Goal: Task Accomplishment & Management: Manage account settings

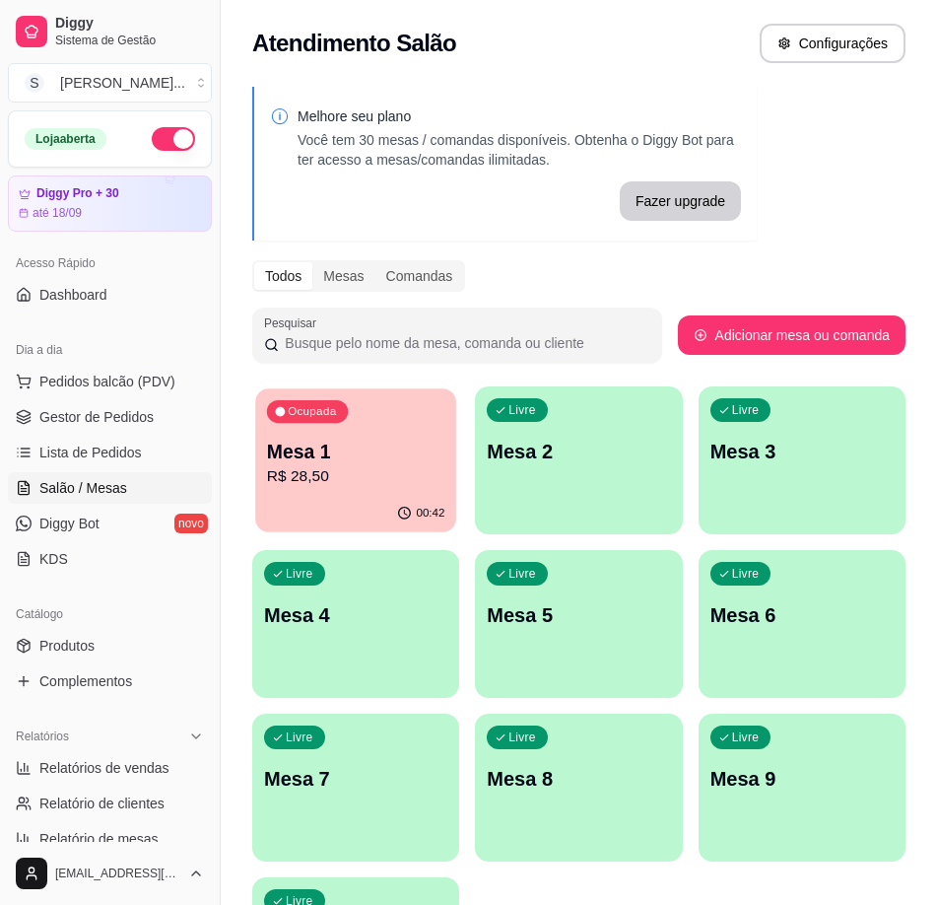
click at [414, 473] on p "R$ 28,50" at bounding box center [356, 476] width 178 height 23
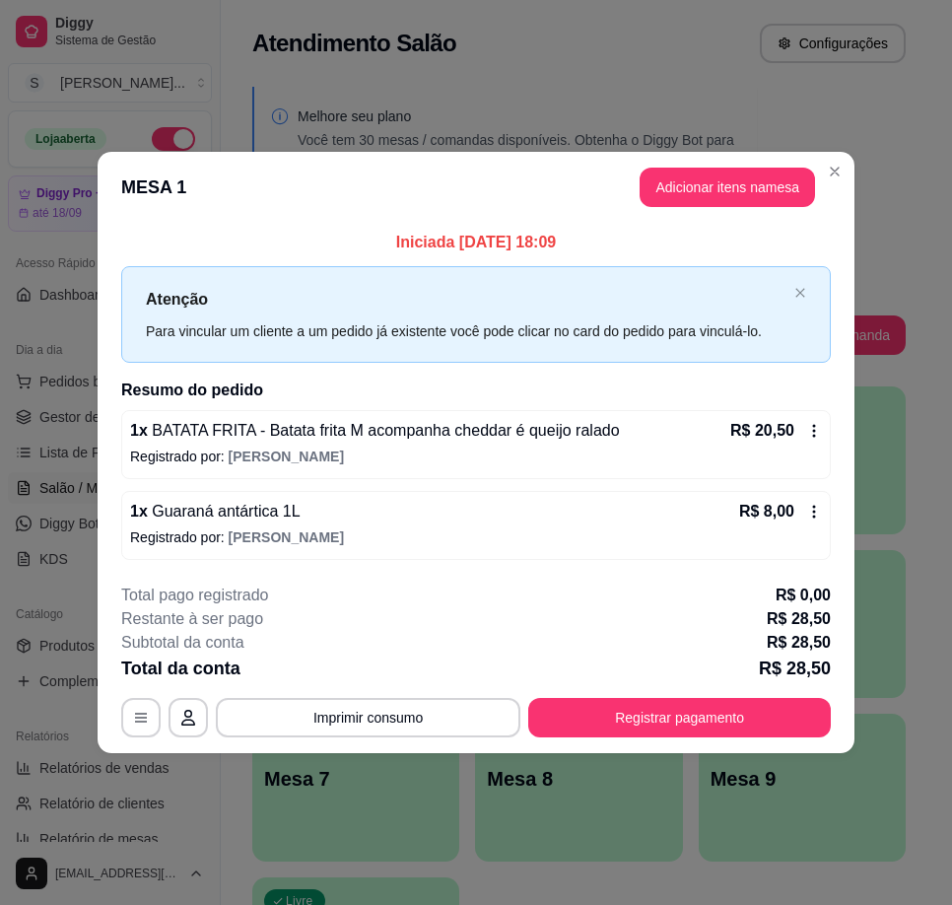
click at [811, 436] on icon at bounding box center [814, 431] width 16 height 16
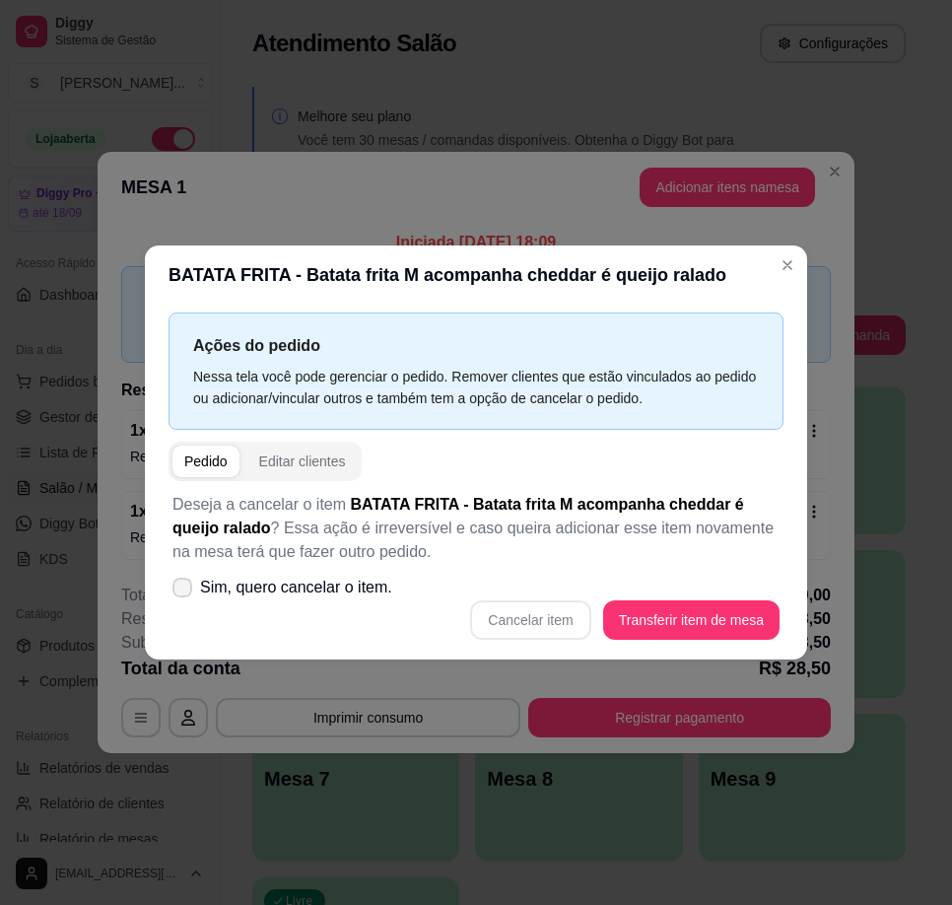
click at [177, 587] on icon at bounding box center [182, 587] width 16 height 12
click at [177, 591] on input "Sim, quero cancelar o item." at bounding box center [177, 597] width 13 height 13
checkbox input "true"
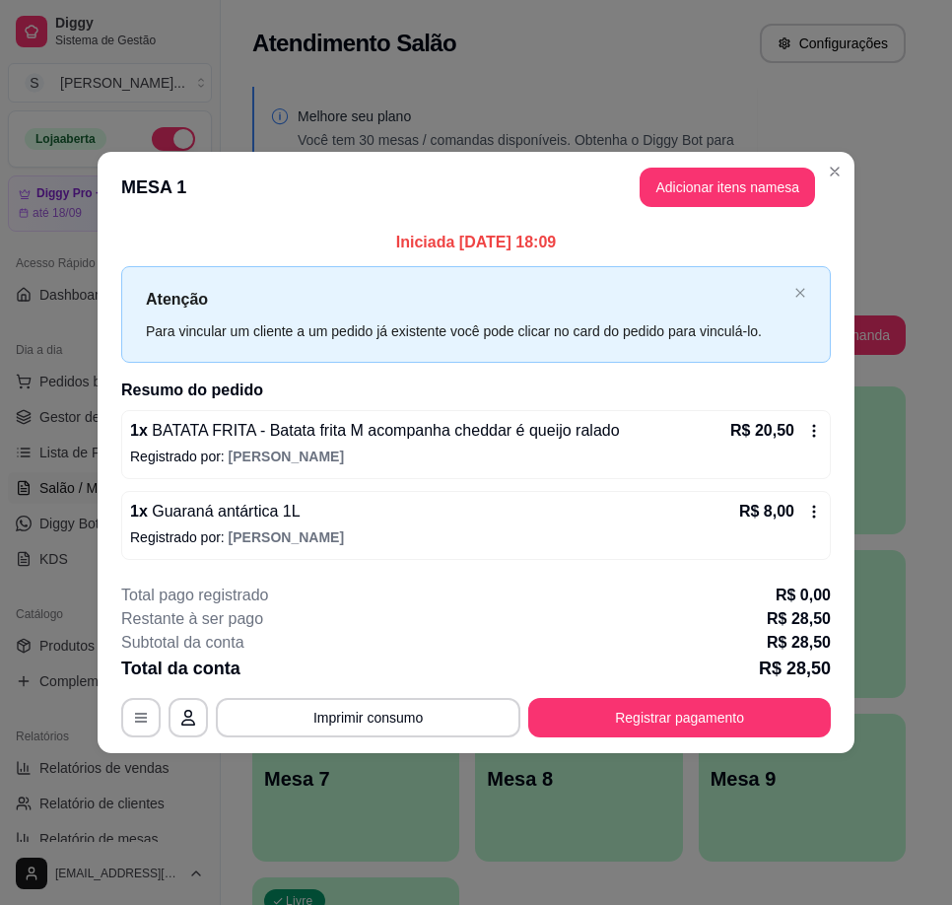
click at [820, 431] on icon at bounding box center [814, 431] width 16 height 16
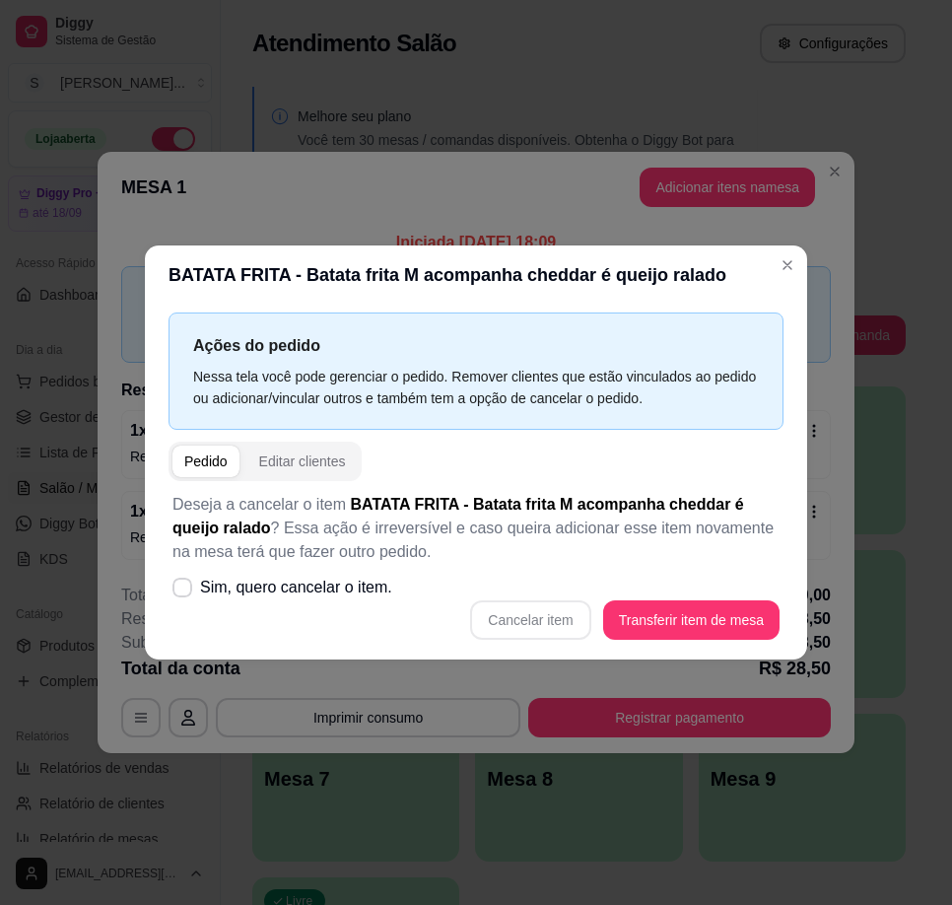
click at [542, 626] on div "Cancelar item Transferir item de mesa" at bounding box center [475, 619] width 607 height 39
click at [543, 622] on div "Cancelar item Transferir item de mesa" at bounding box center [475, 619] width 607 height 39
click at [219, 589] on span "Sim, quero cancelar o item." at bounding box center [296, 587] width 192 height 24
click at [184, 591] on input "Sim, quero cancelar o item." at bounding box center [177, 597] width 13 height 13
checkbox input "true"
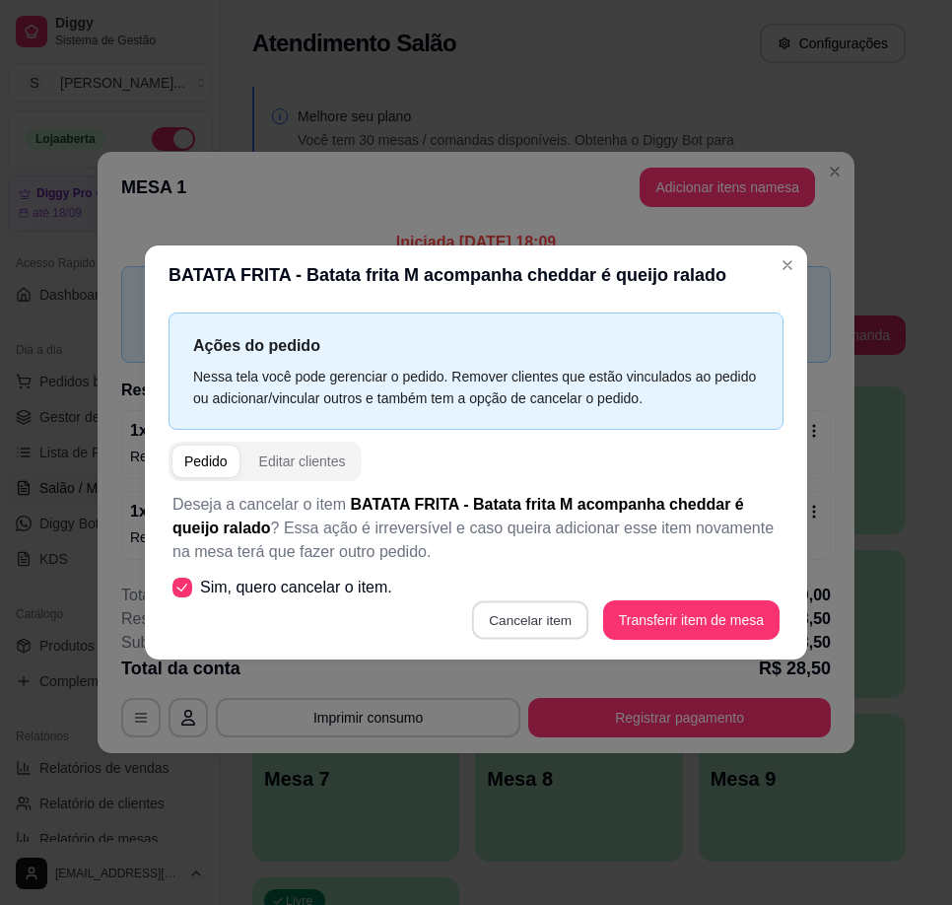
click at [548, 618] on button "Cancelar item" at bounding box center [530, 620] width 117 height 38
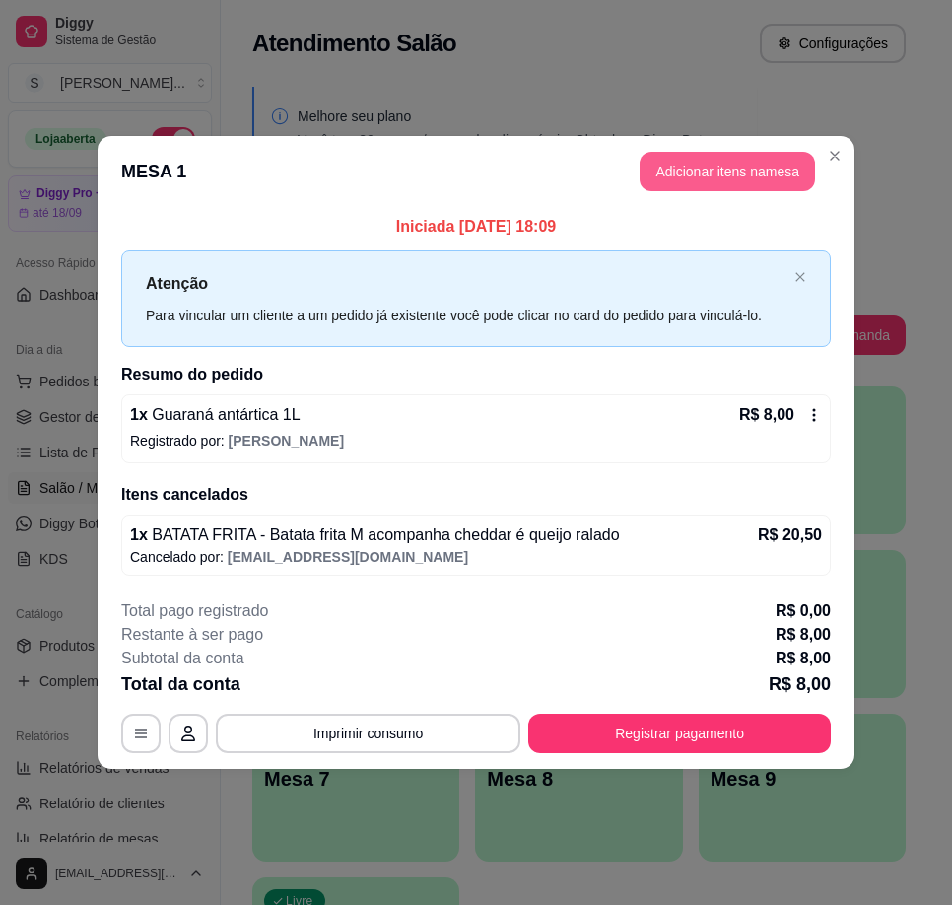
click at [728, 164] on button "Adicionar itens na mesa" at bounding box center [727, 171] width 175 height 39
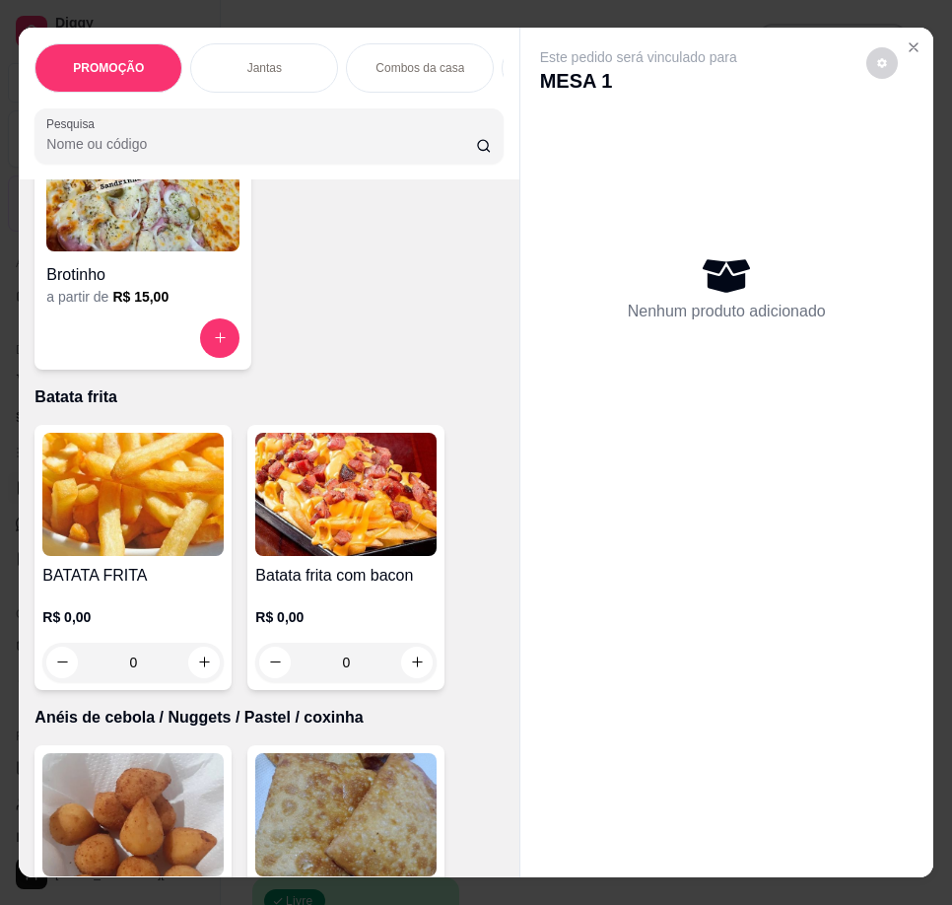
scroll to position [5124, 0]
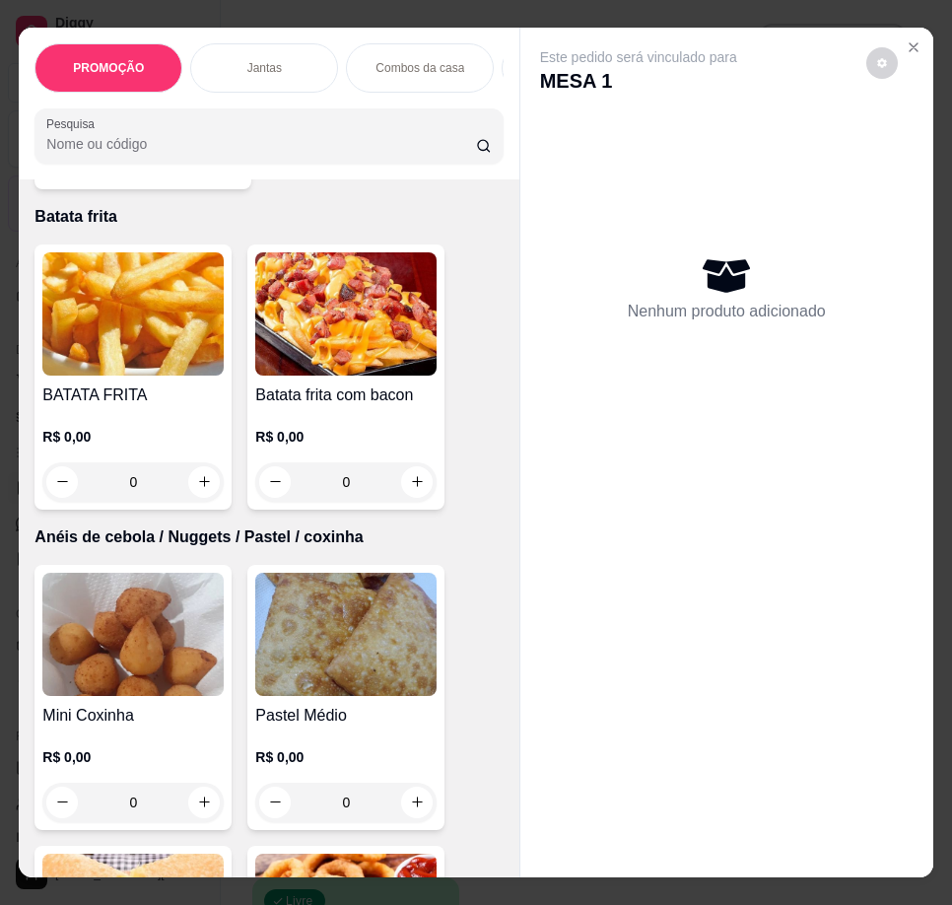
click at [410, 325] on img at bounding box center [345, 313] width 181 height 123
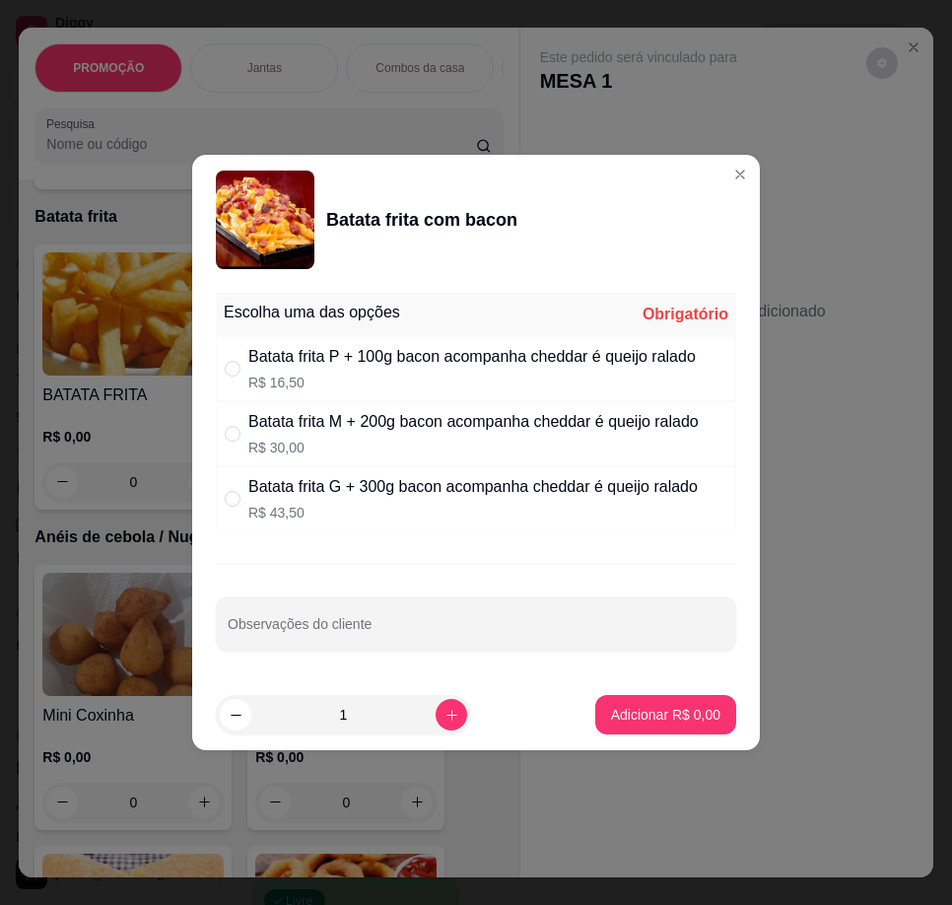
click at [445, 427] on div "Batata frita M + 200g bacon acompanha cheddar é queijo ralado" at bounding box center [473, 422] width 450 height 24
radio input "true"
click at [661, 716] on p "Adicionar R$ 30,00" at bounding box center [662, 714] width 114 height 19
type input "1"
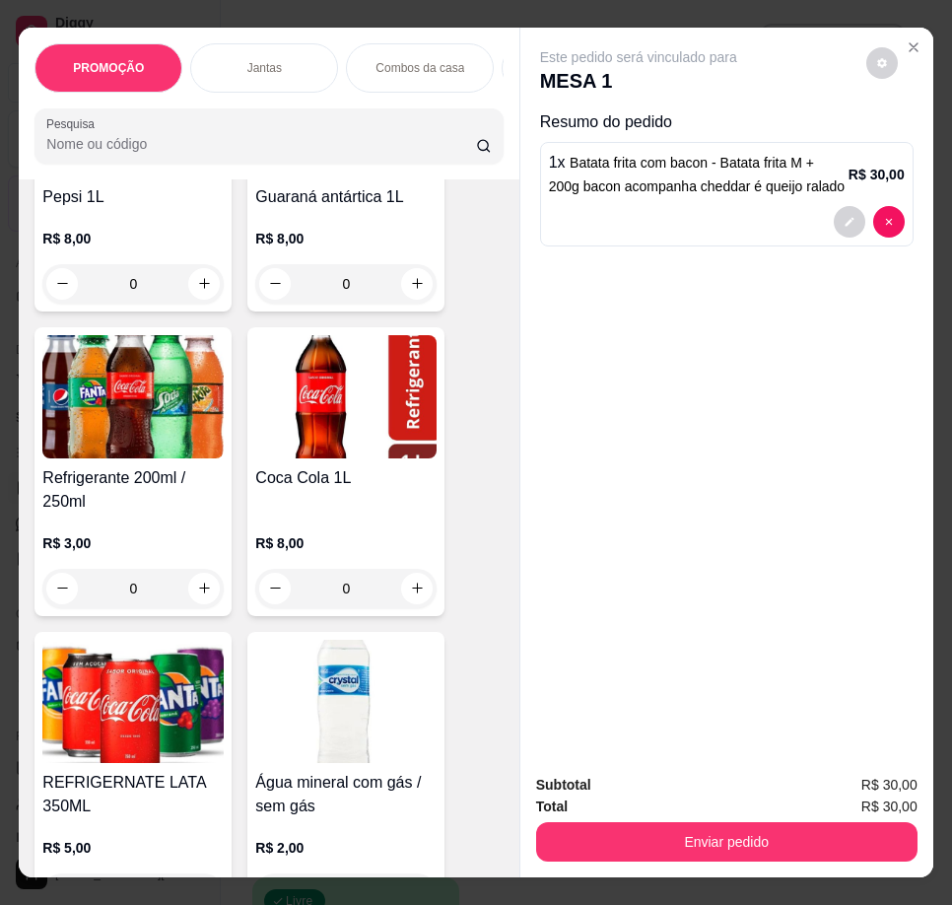
scroll to position [7489, 0]
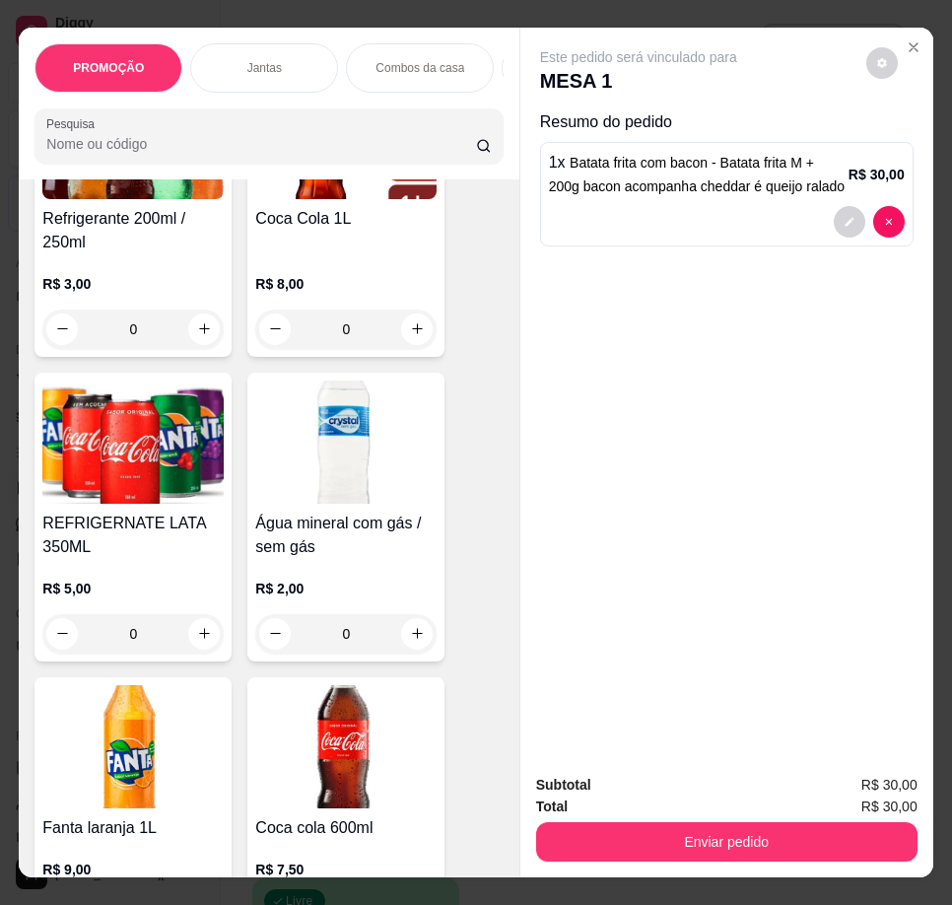
click at [316, 449] on img at bounding box center [345, 441] width 181 height 123
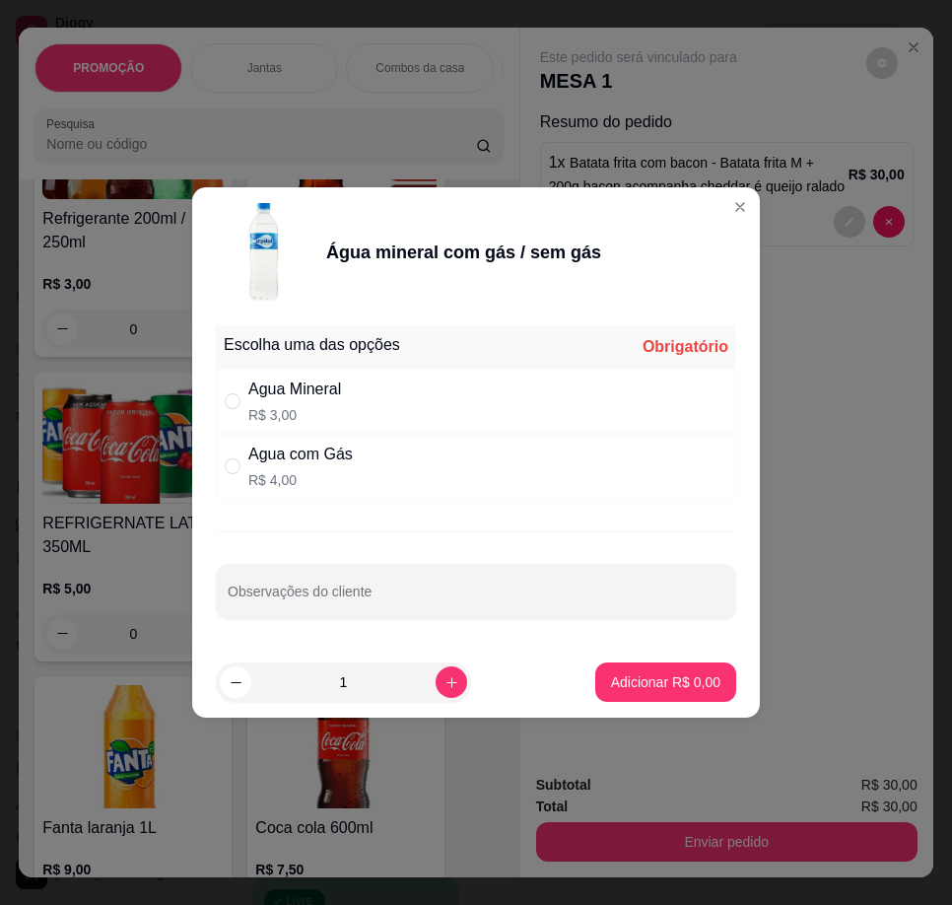
click at [461, 413] on div "Agua Mineral R$ 3,00" at bounding box center [476, 401] width 520 height 65
radio input "true"
click at [660, 684] on p "Adicionar R$ 3,00" at bounding box center [665, 682] width 109 height 20
type input "1"
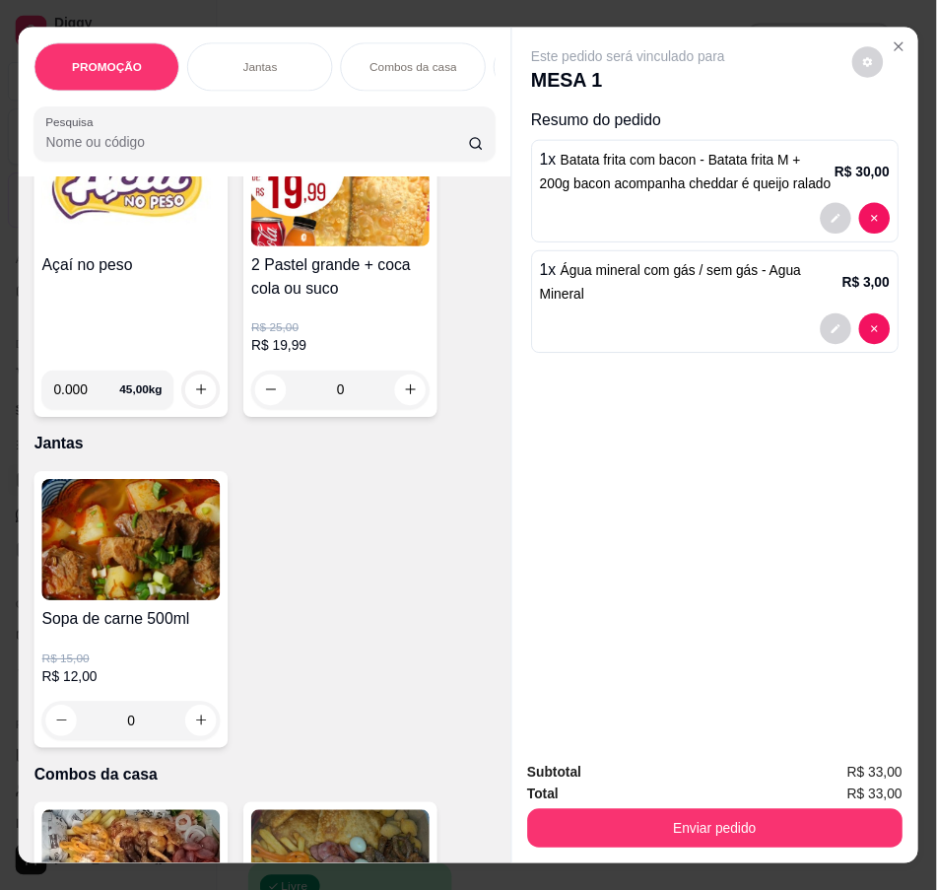
scroll to position [0, 0]
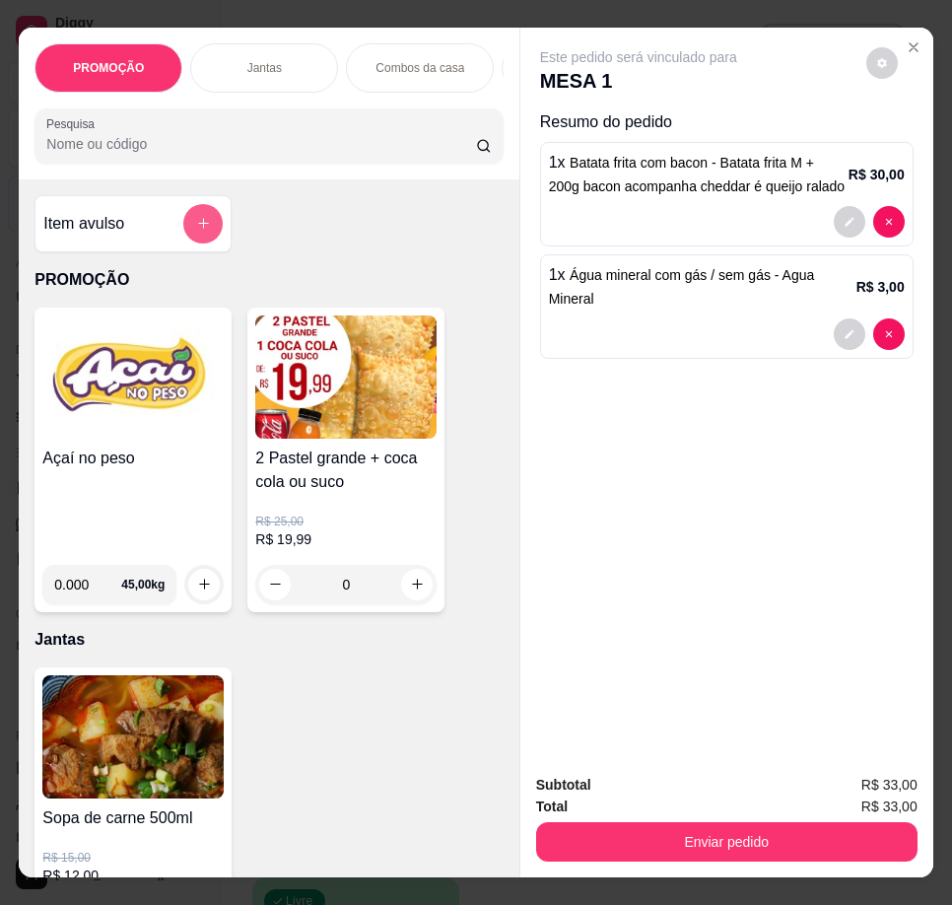
click at [198, 229] on icon "add-separate-item" at bounding box center [203, 223] width 11 height 11
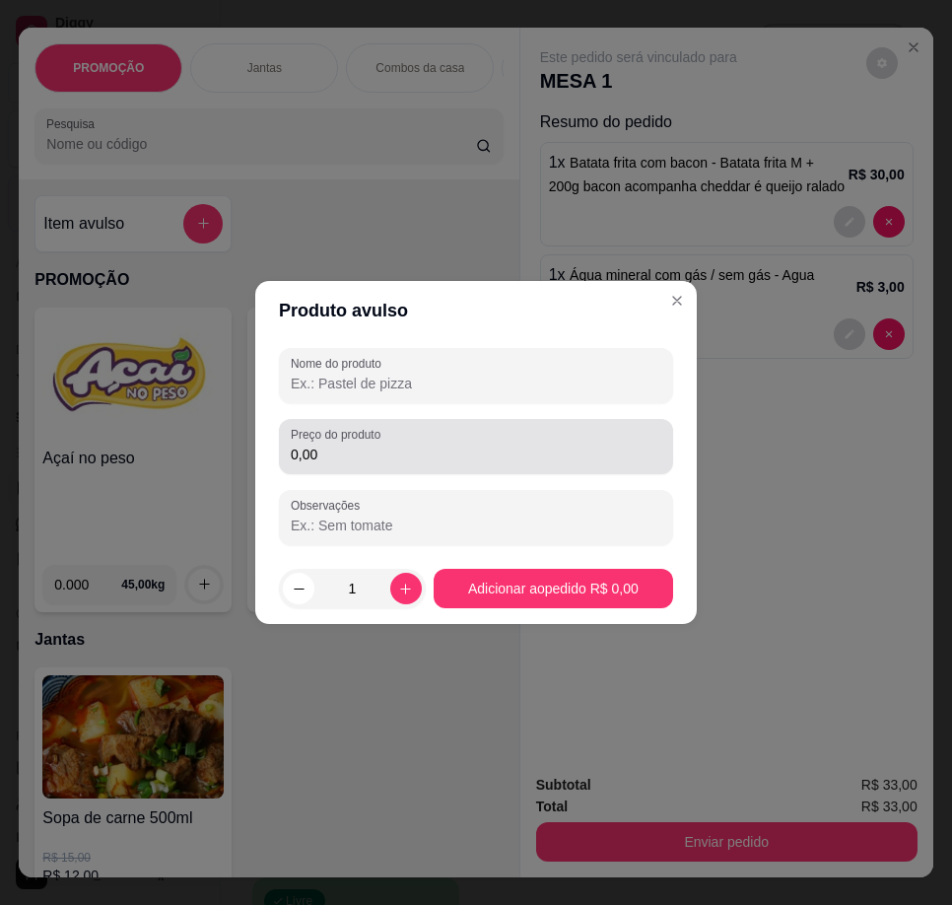
click at [370, 445] on input "0,00" at bounding box center [476, 454] width 371 height 20
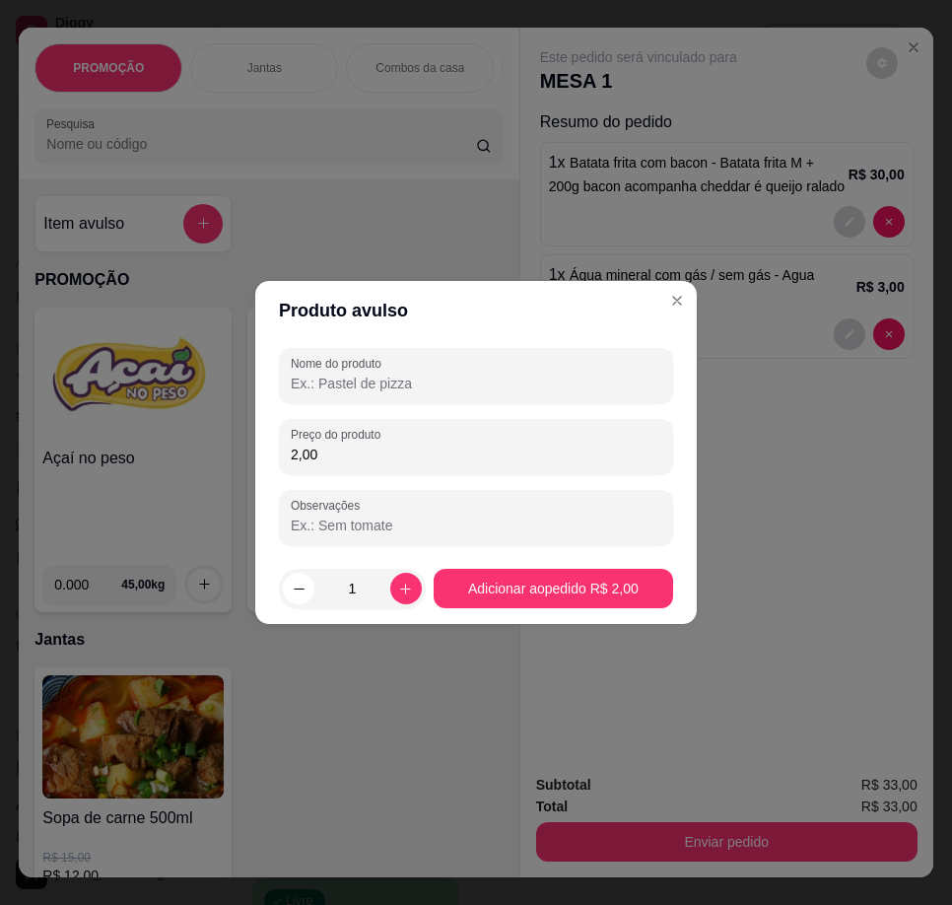
type input "2,00"
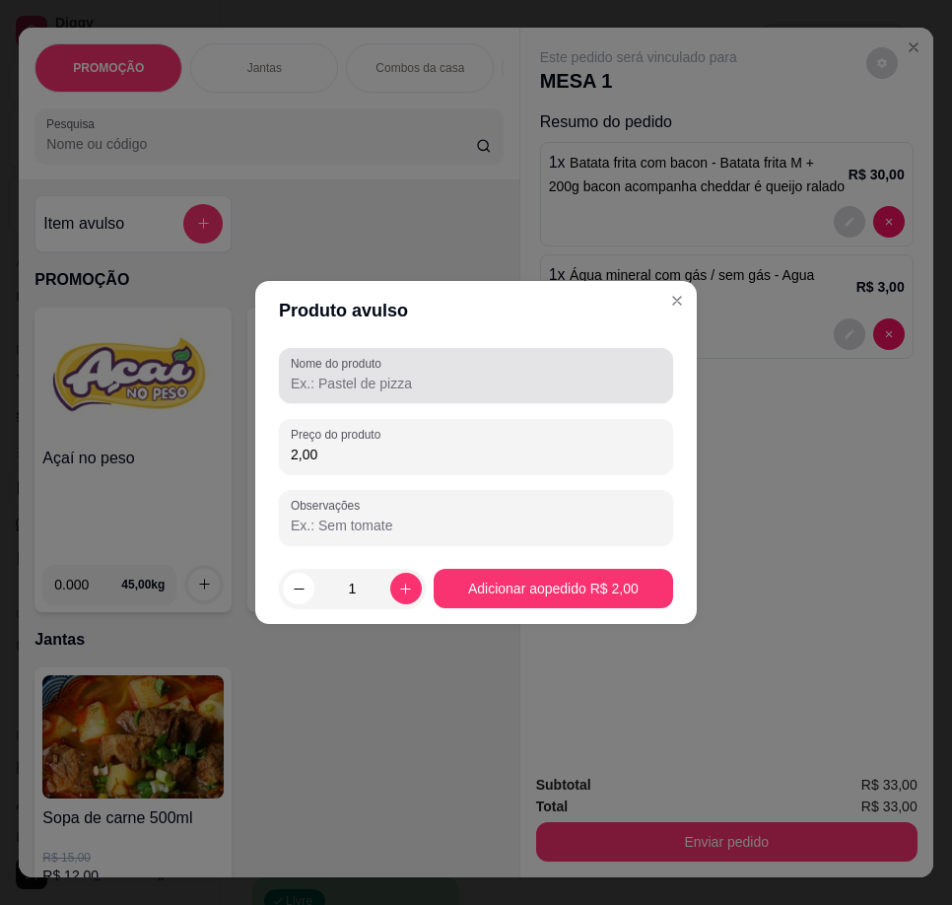
click at [400, 394] on div at bounding box center [476, 375] width 371 height 39
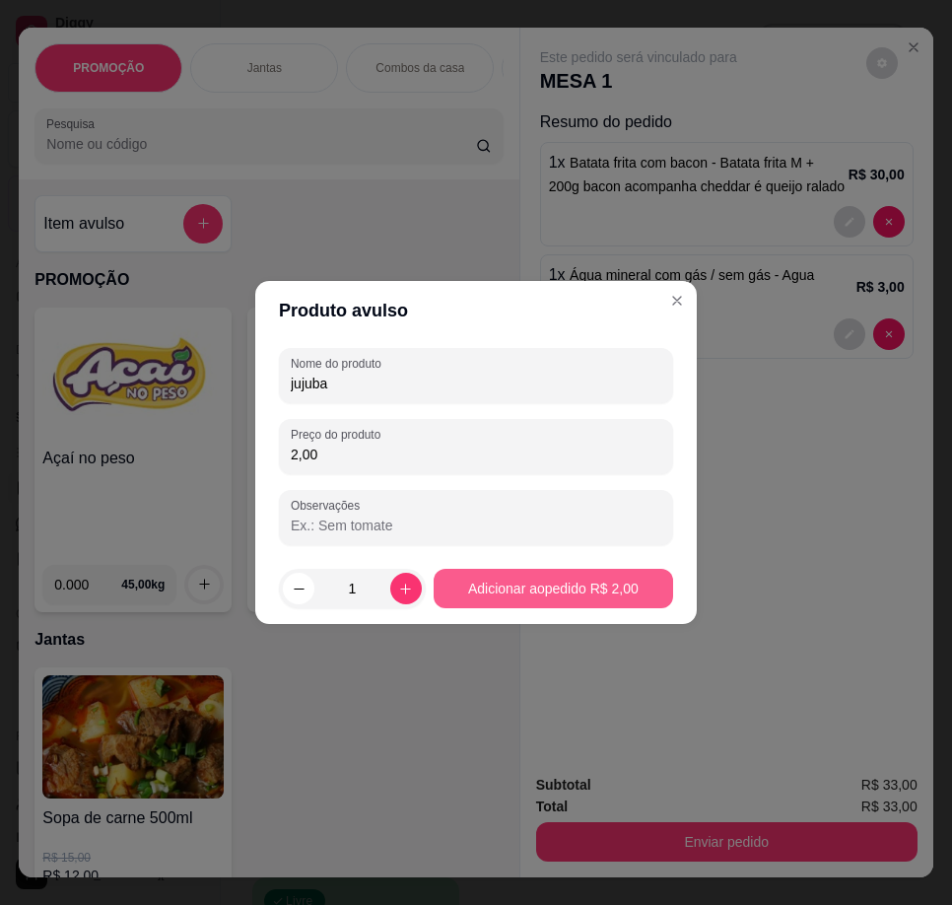
type input "jujuba"
click at [548, 609] on footer "1 Adicionar ao pedido R$ 2,00" at bounding box center [475, 588] width 441 height 71
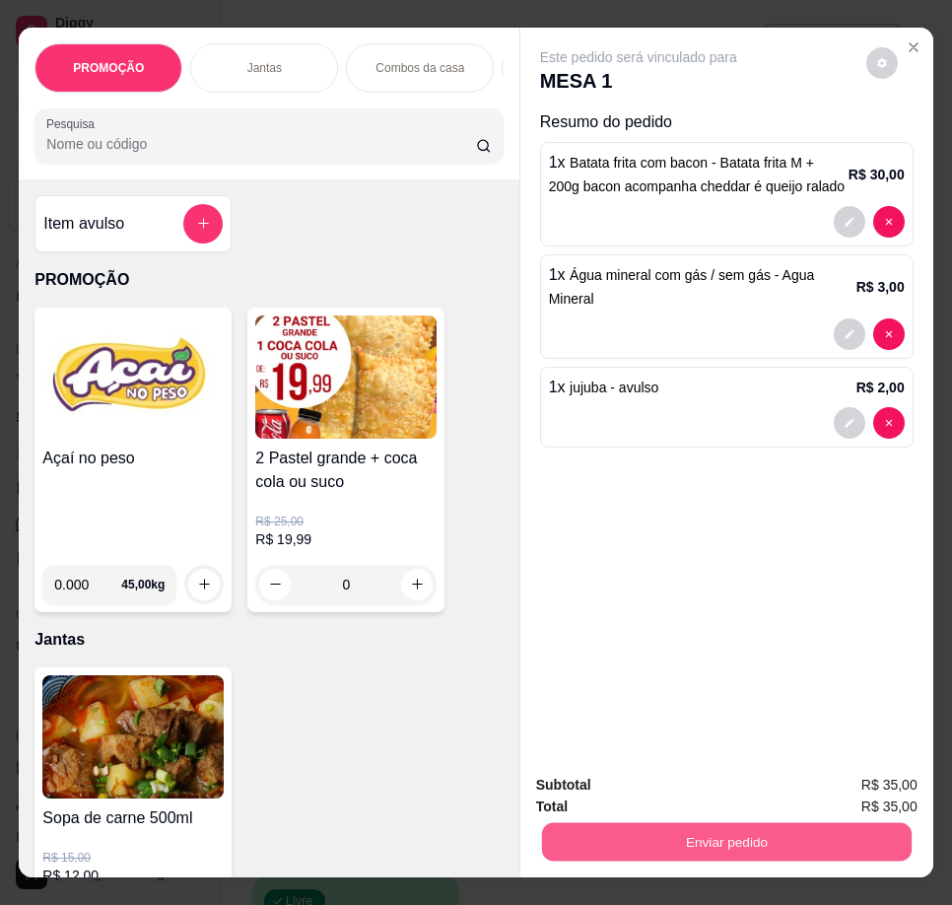
click at [770, 842] on button "Enviar pedido" at bounding box center [726, 842] width 370 height 38
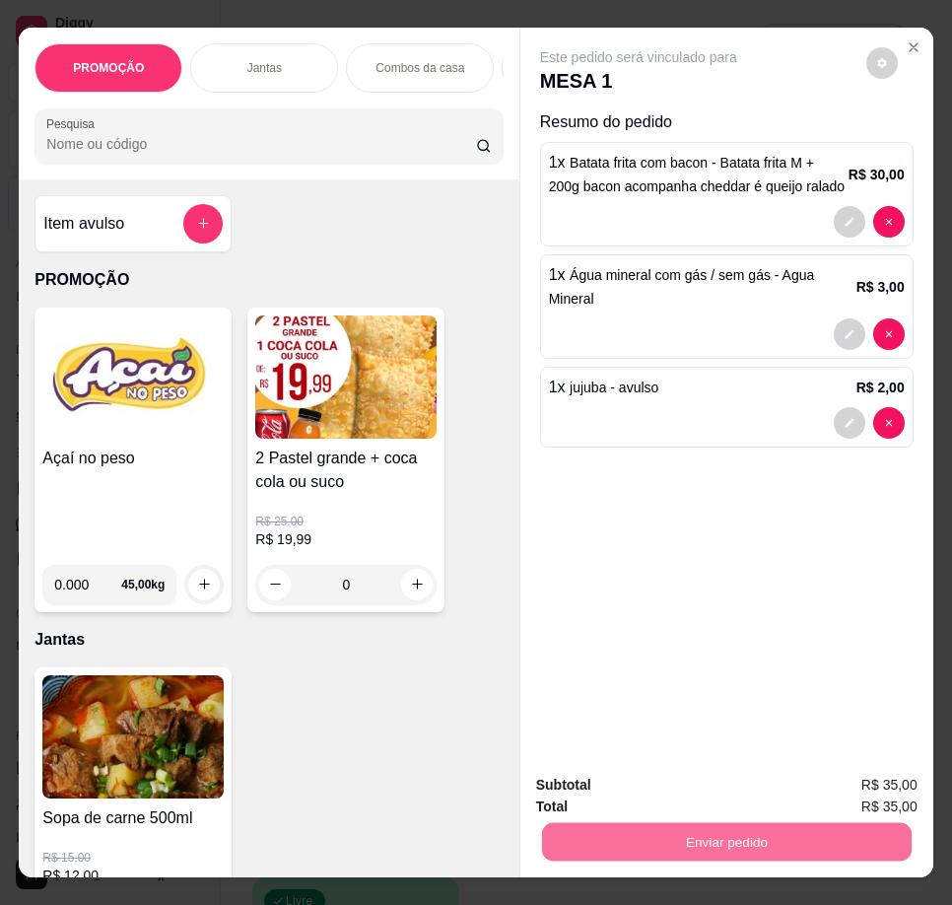
click at [698, 782] on button "Não registrar e enviar pedido" at bounding box center [661, 786] width 199 height 36
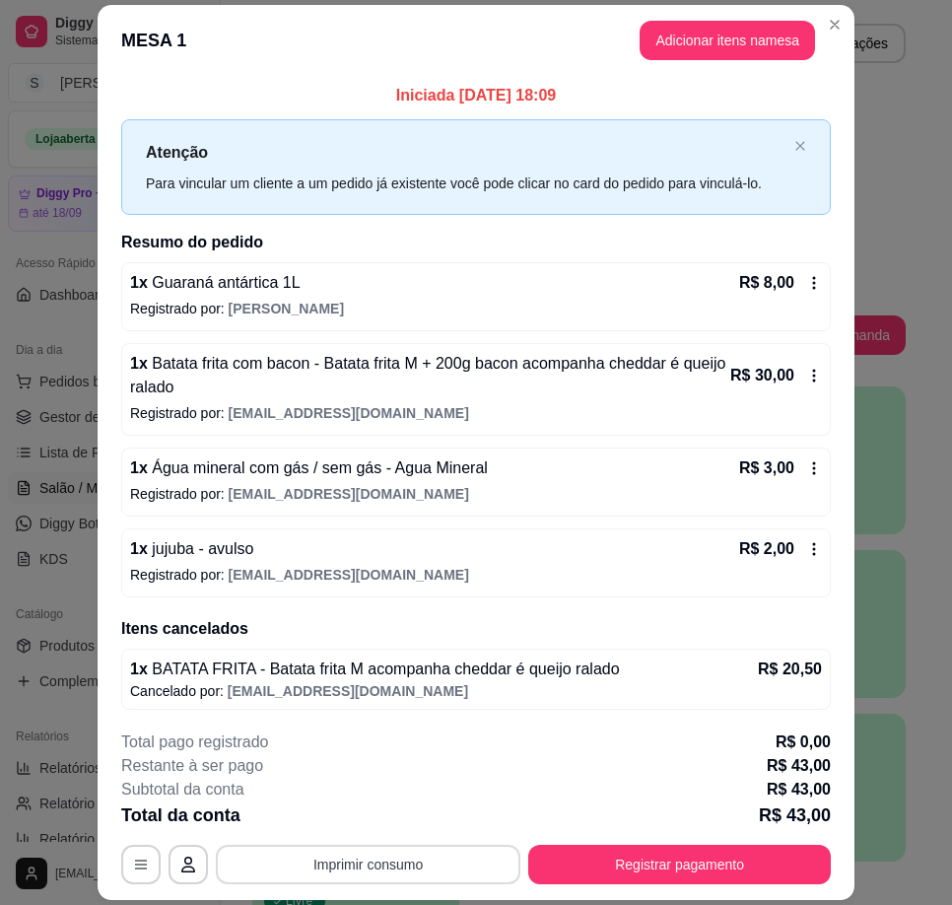
click at [464, 845] on button "Imprimir consumo" at bounding box center [368, 863] width 304 height 39
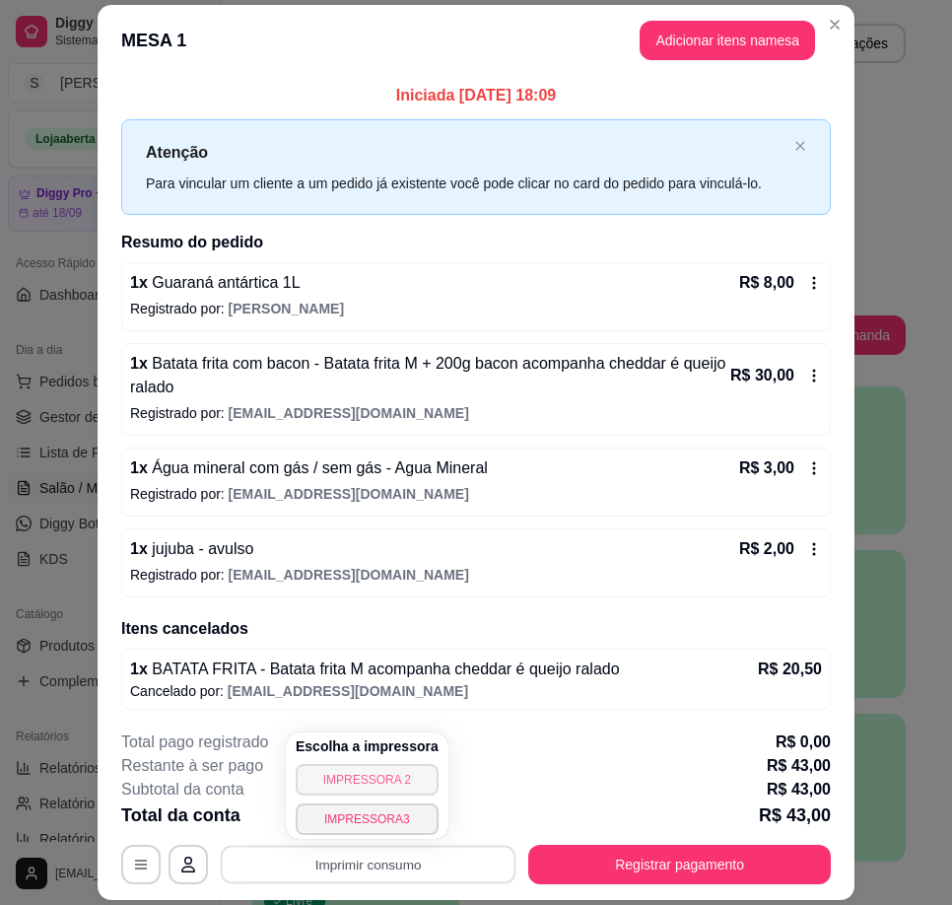
click at [405, 778] on button "IMPRESSORA 2" at bounding box center [367, 780] width 143 height 32
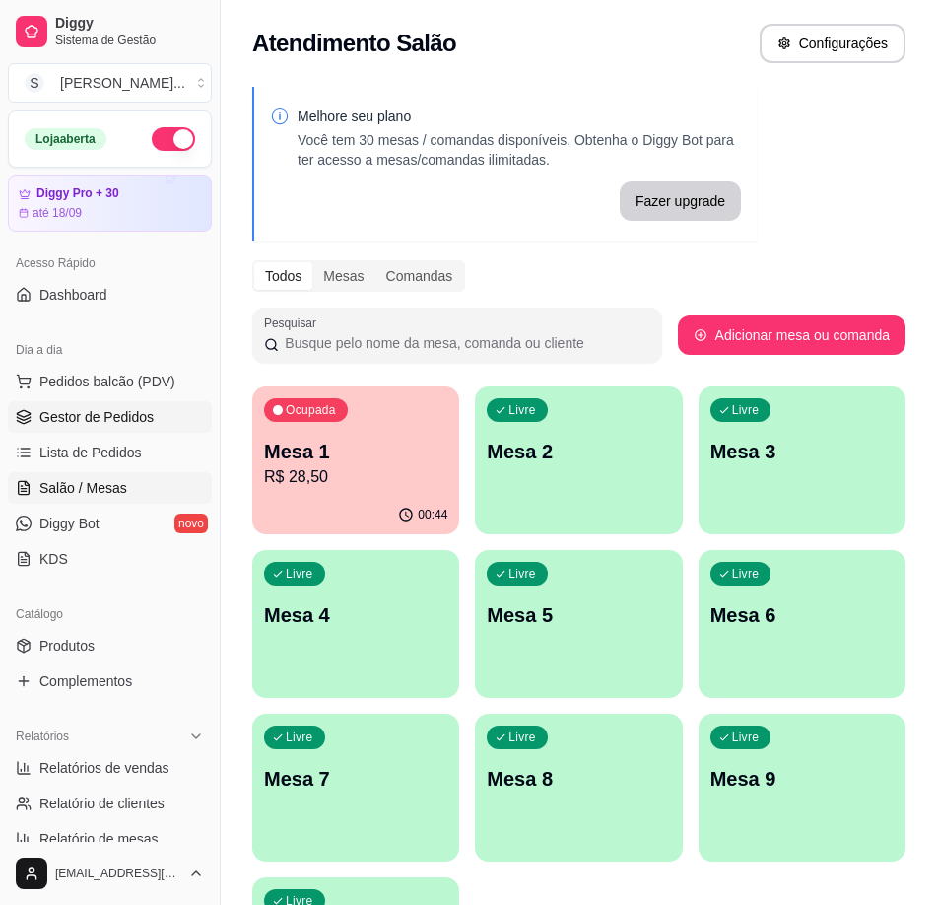
click at [107, 409] on span "Gestor de Pedidos" at bounding box center [96, 417] width 114 height 20
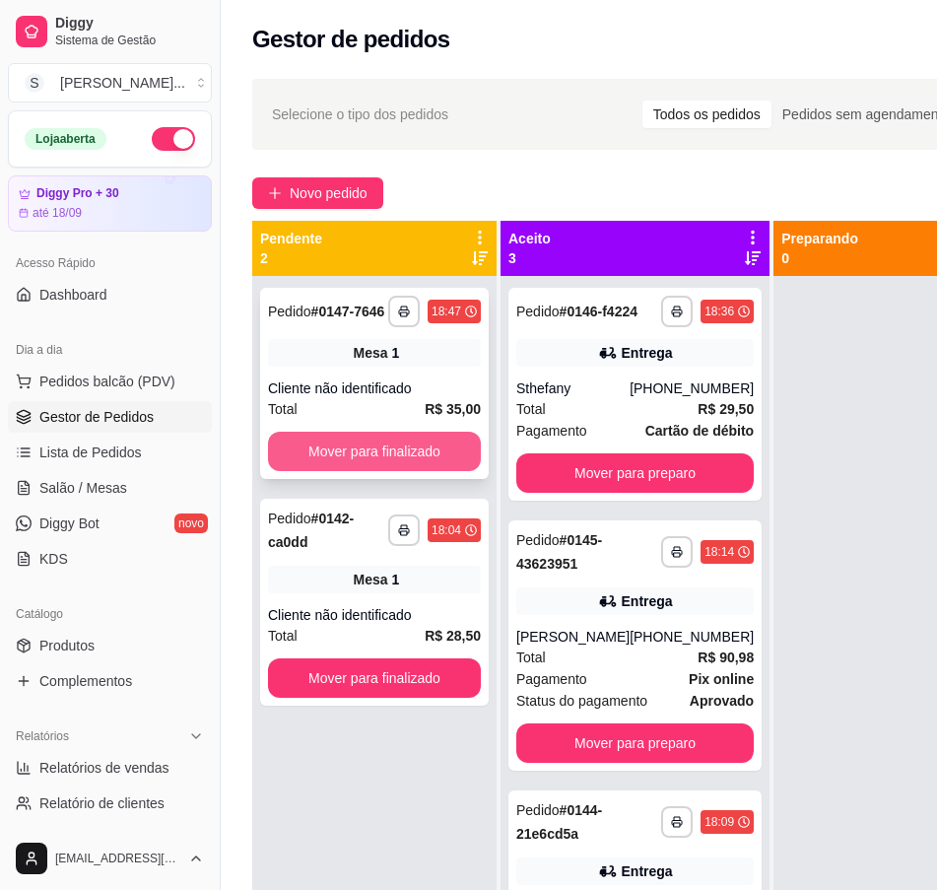
click at [442, 454] on button "Mover para finalizado" at bounding box center [374, 451] width 213 height 39
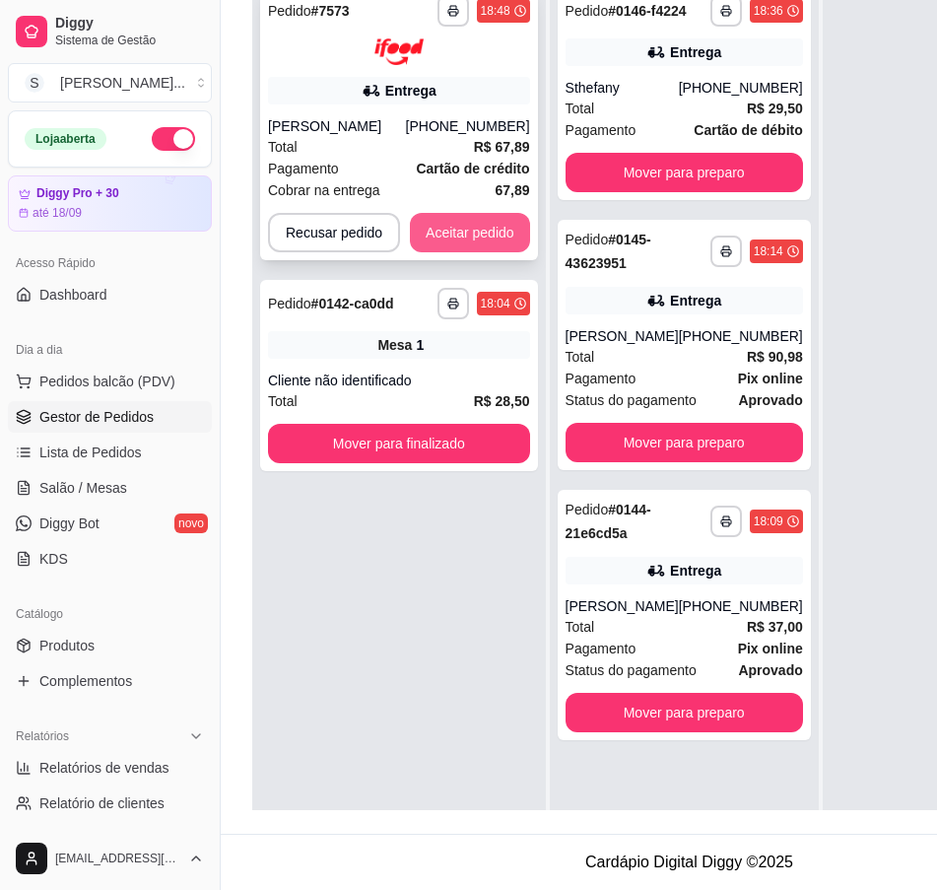
click at [495, 213] on button "Aceitar pedido" at bounding box center [470, 232] width 120 height 39
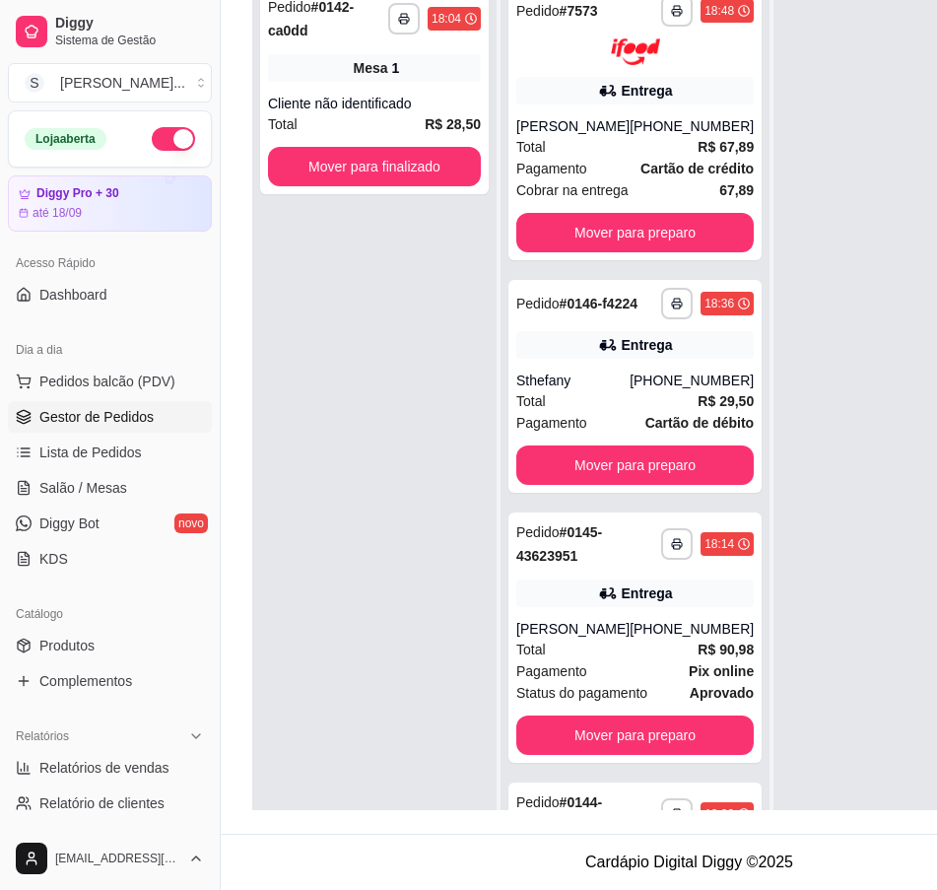
click at [920, 364] on div at bounding box center [896, 420] width 244 height 890
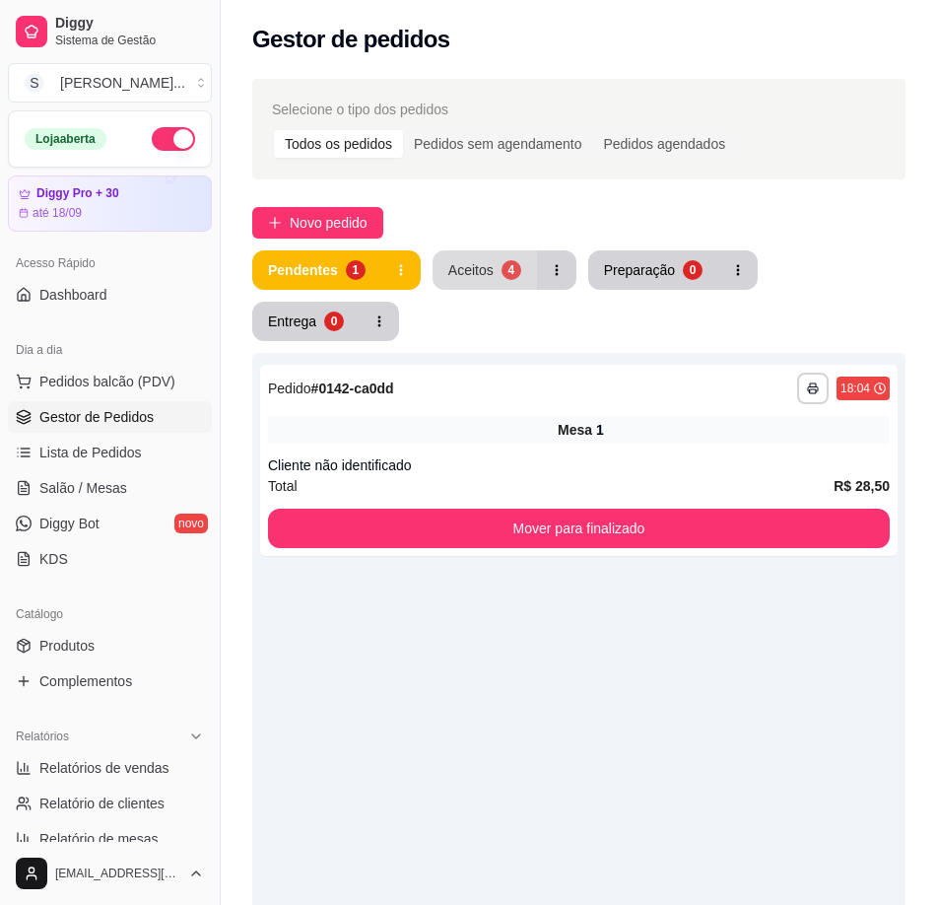
click at [520, 258] on button "Aceitos 4" at bounding box center [485, 269] width 104 height 39
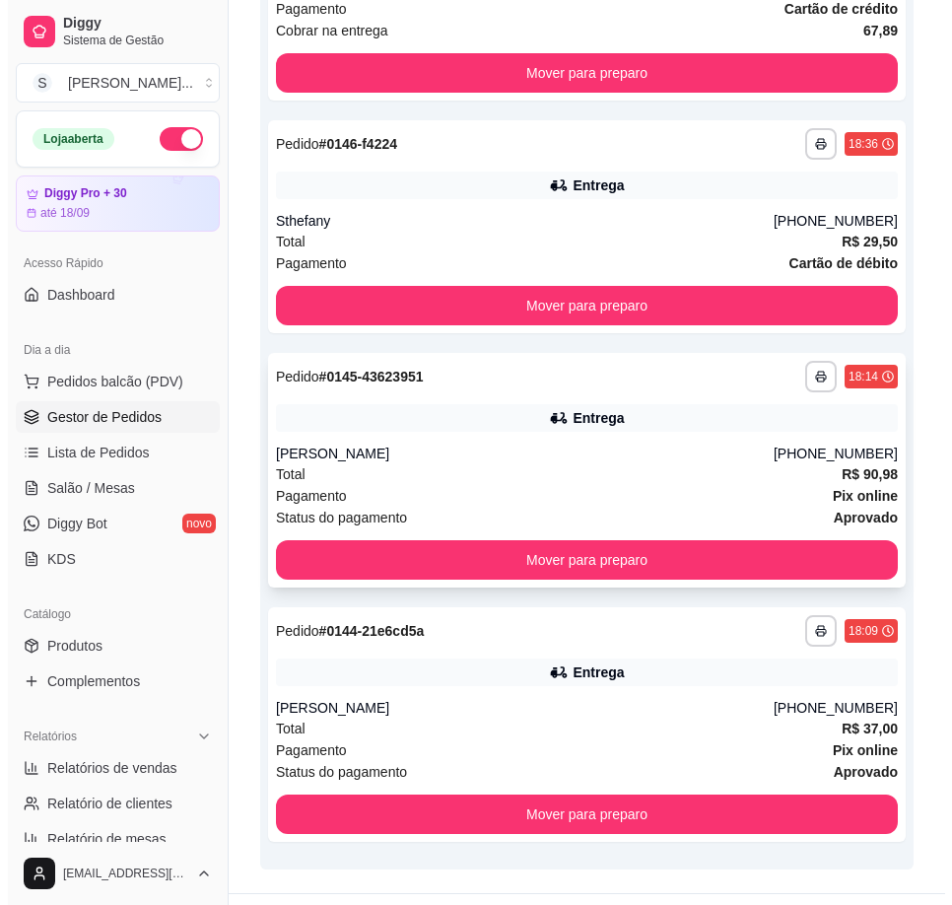
scroll to position [581, 0]
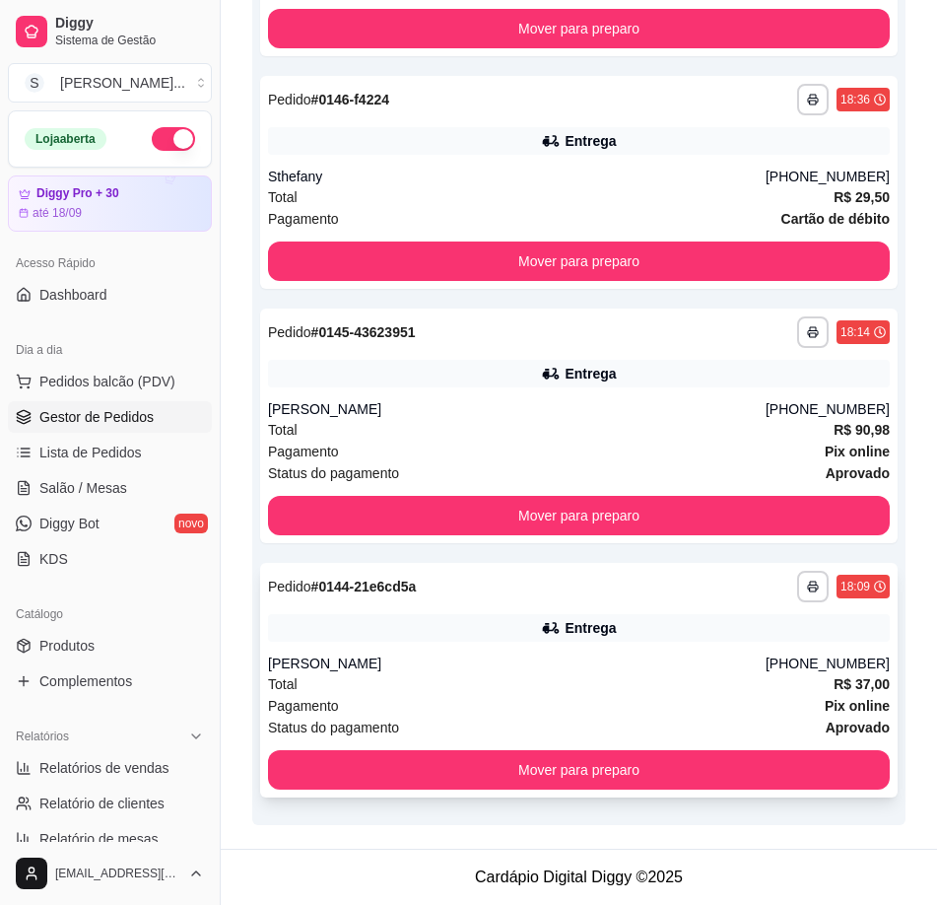
click at [643, 709] on div "Pagamento Pix online" at bounding box center [579, 706] width 622 height 22
click at [665, 637] on div "Entrega" at bounding box center [579, 628] width 622 height 28
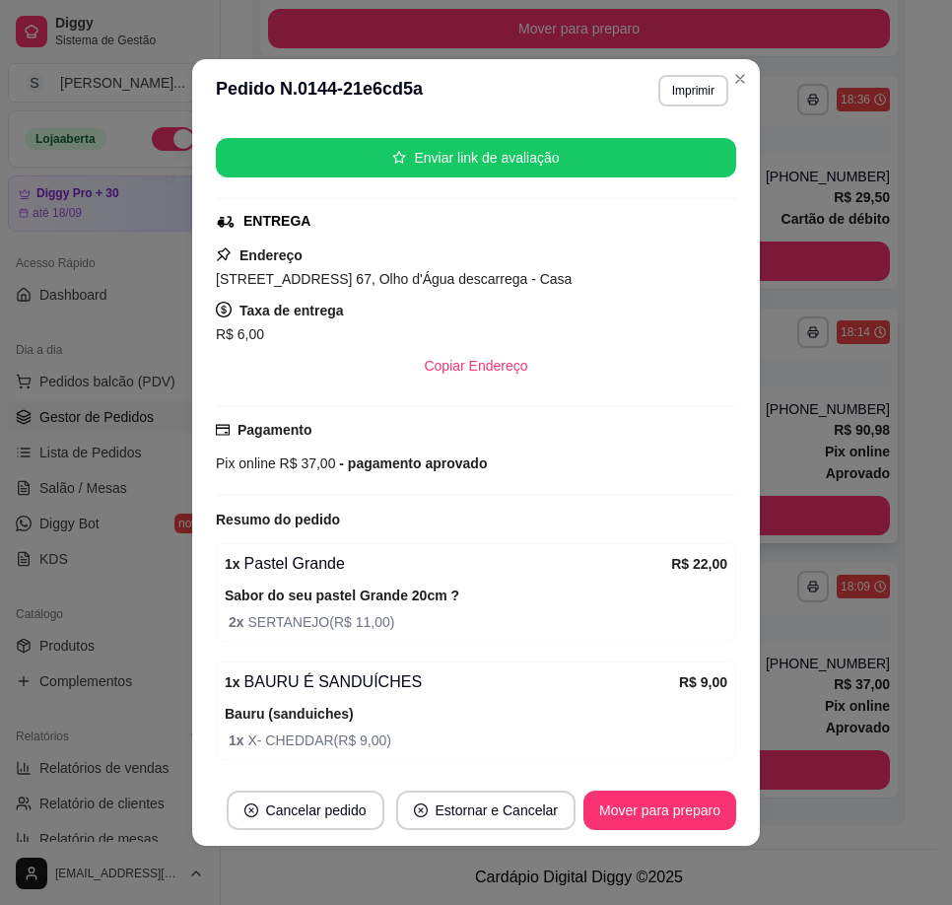
scroll to position [530, 0]
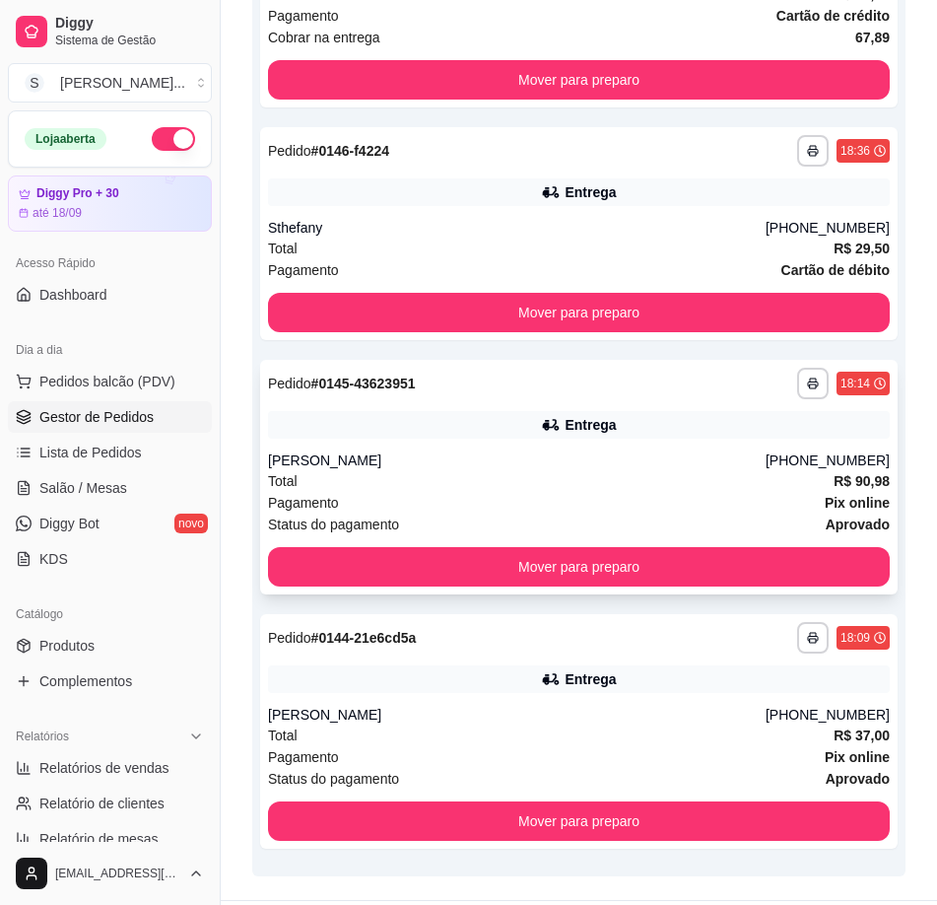
click at [789, 368] on div "**********" at bounding box center [579, 384] width 622 height 32
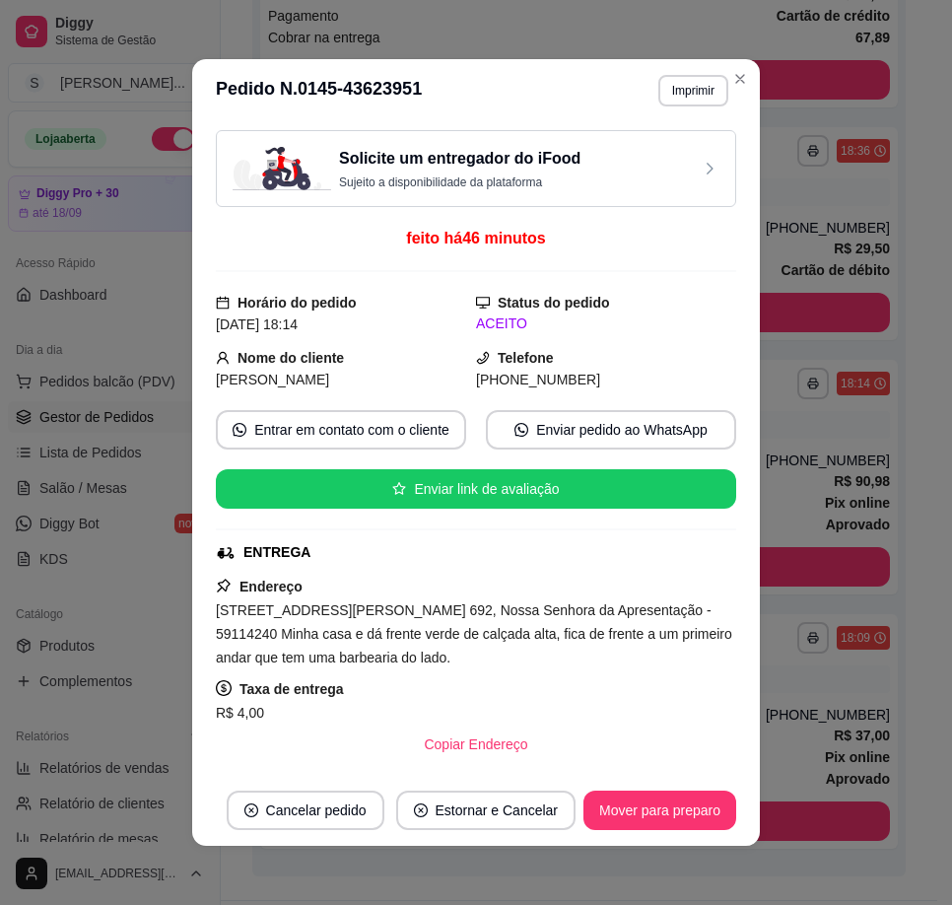
drag, startPoint x: 499, startPoint y: 379, endPoint x: 635, endPoint y: 382, distance: 136.0
click at [635, 382] on div "[PHONE_NUMBER]" at bounding box center [606, 380] width 260 height 22
copy span "9467-2630"
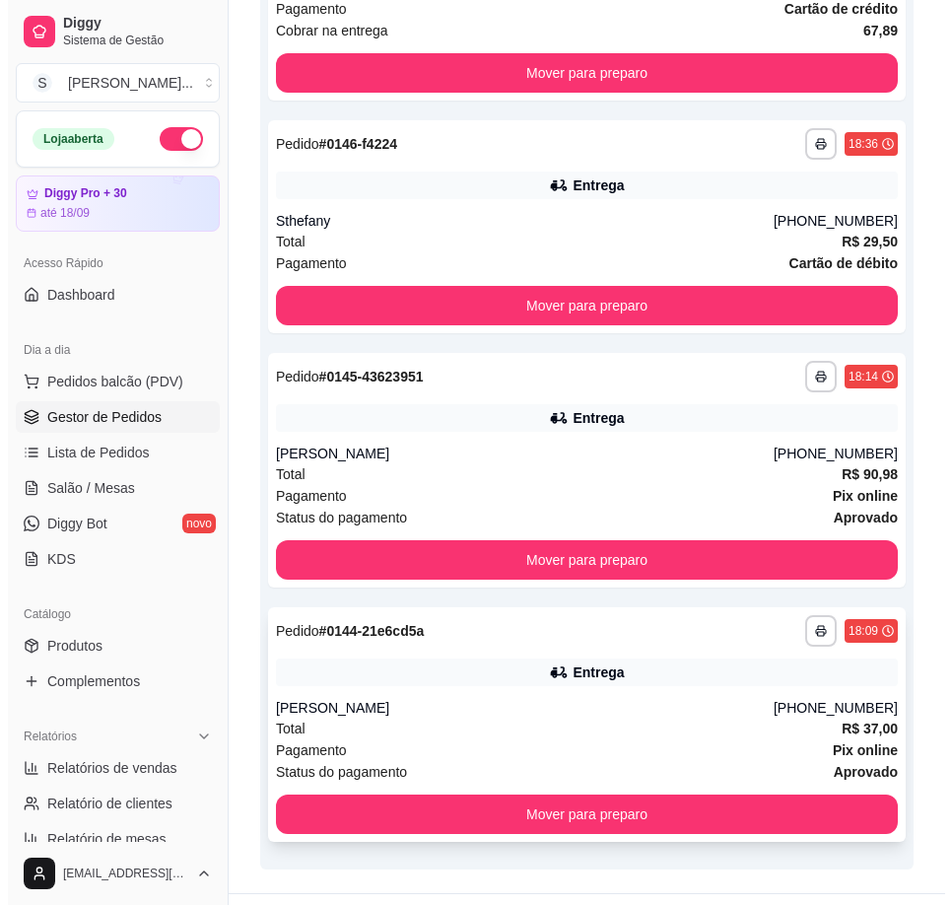
scroll to position [581, 0]
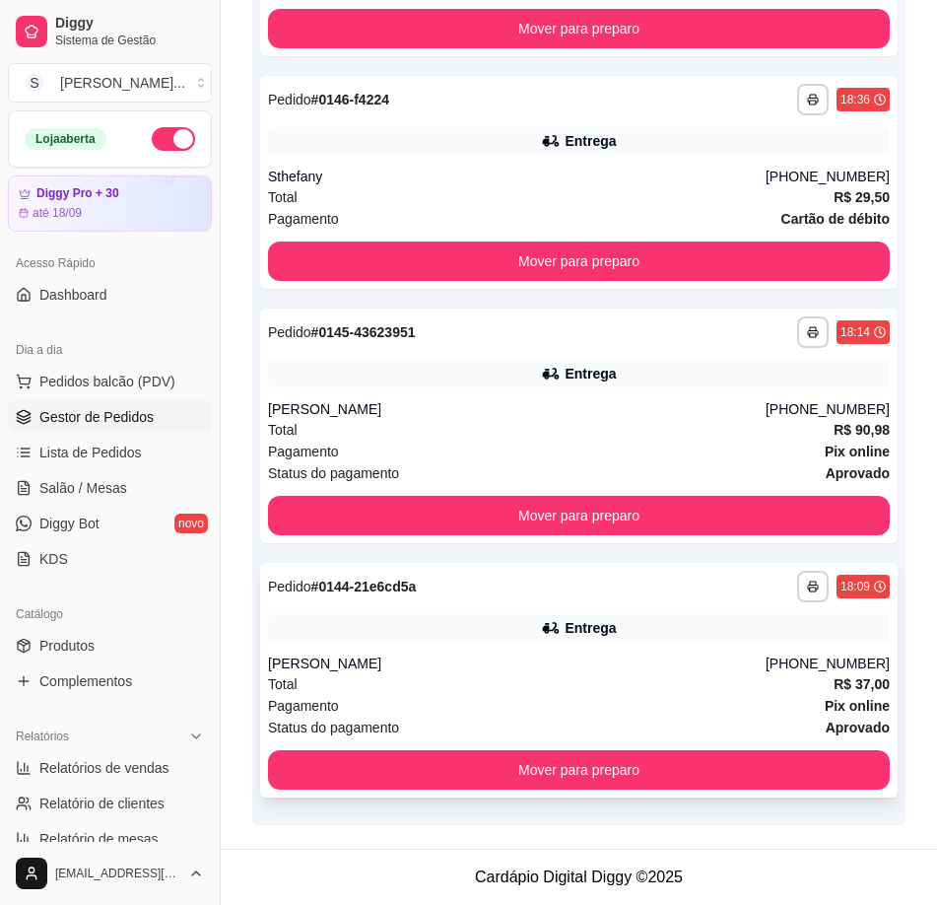
click at [702, 636] on div "Entrega" at bounding box center [579, 628] width 622 height 28
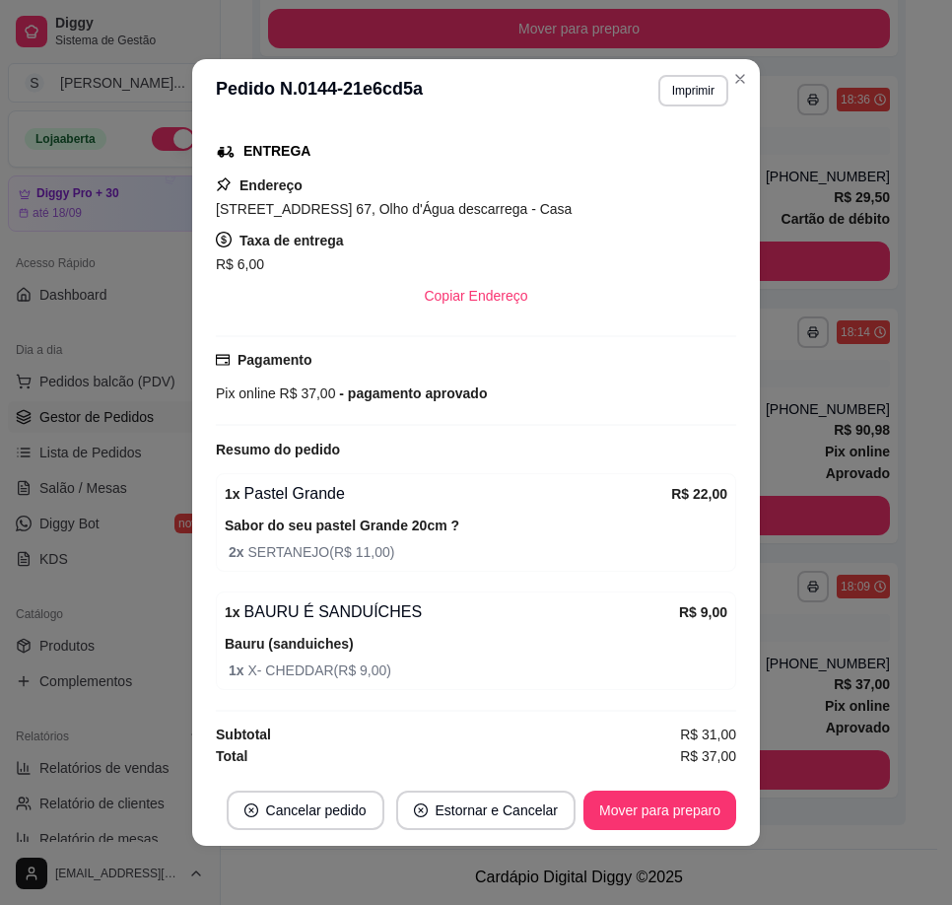
scroll to position [4, 0]
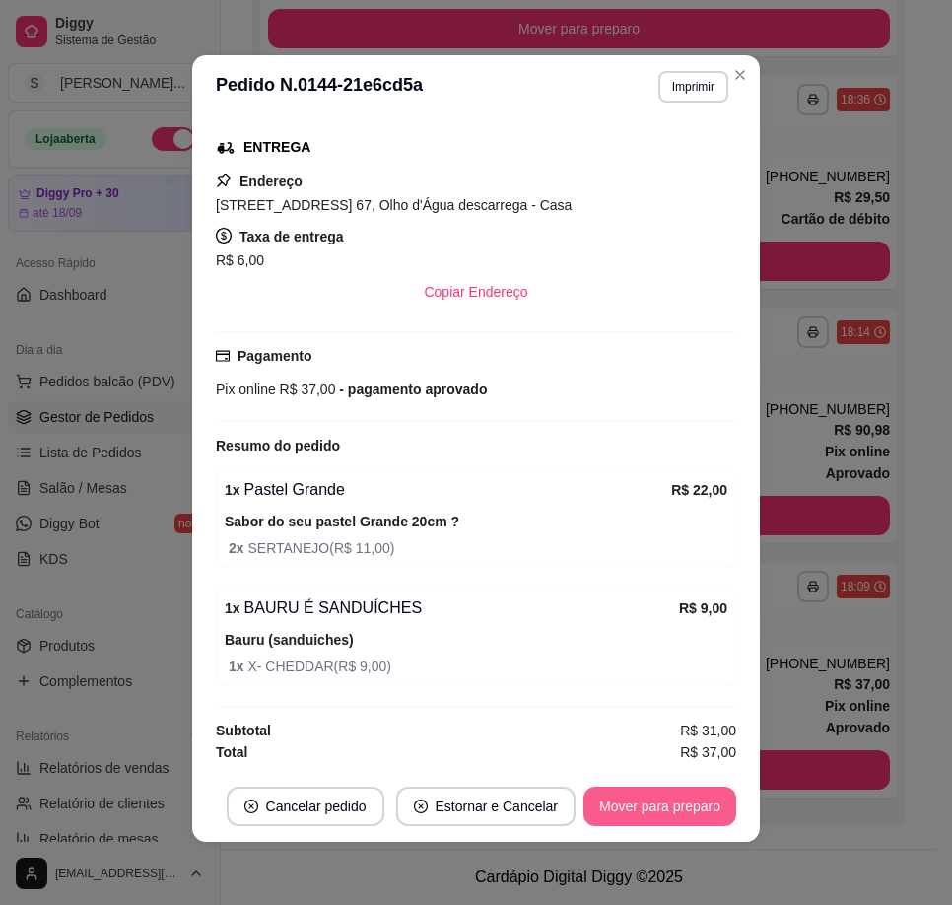
click at [675, 821] on button "Mover para preparo" at bounding box center [659, 805] width 153 height 39
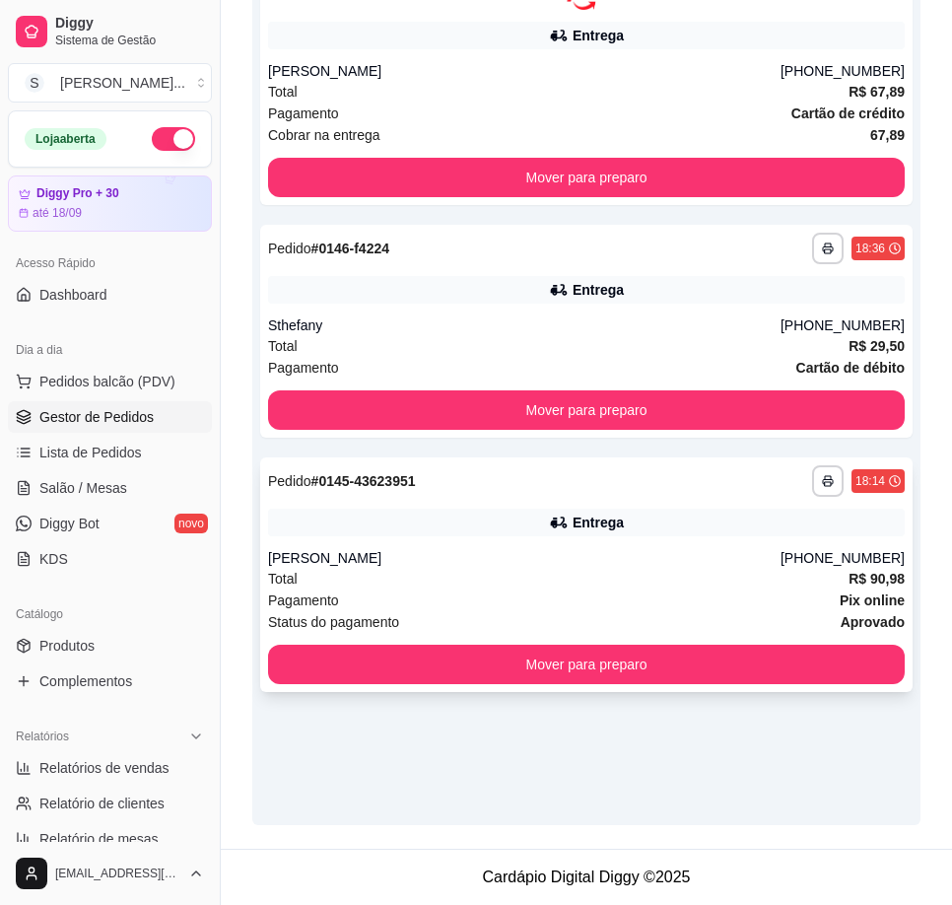
scroll to position [381, 0]
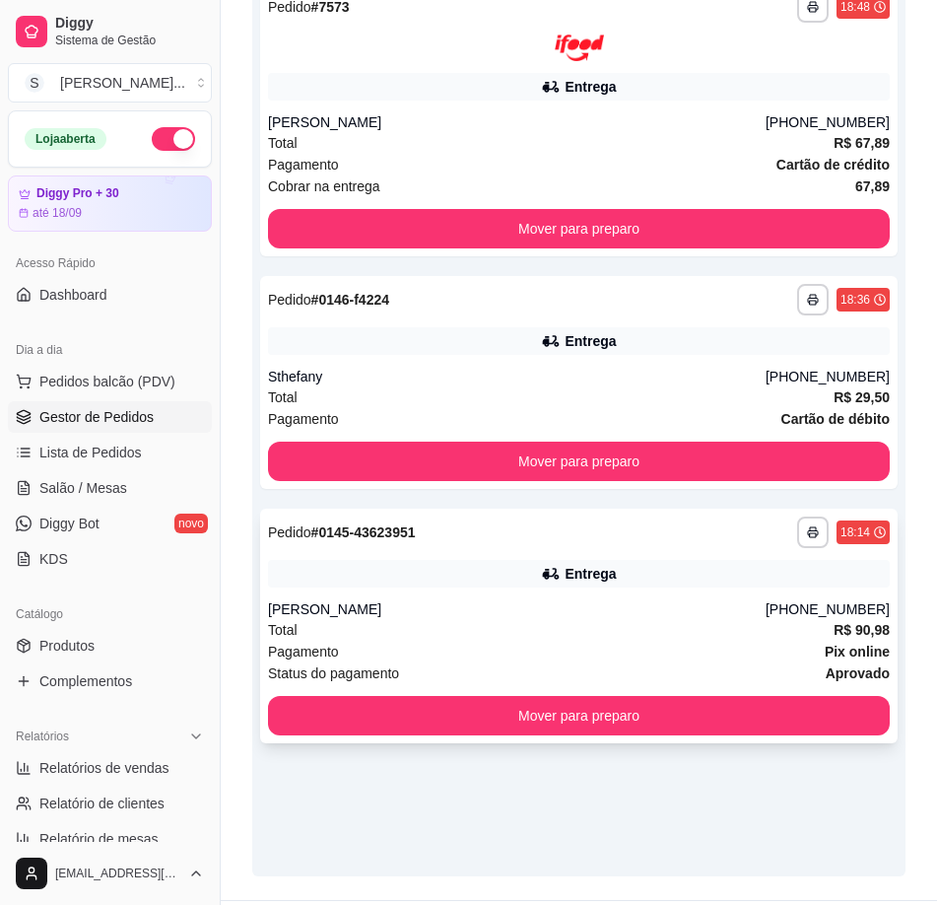
click at [799, 603] on div "[PHONE_NUMBER]" at bounding box center [828, 609] width 124 height 20
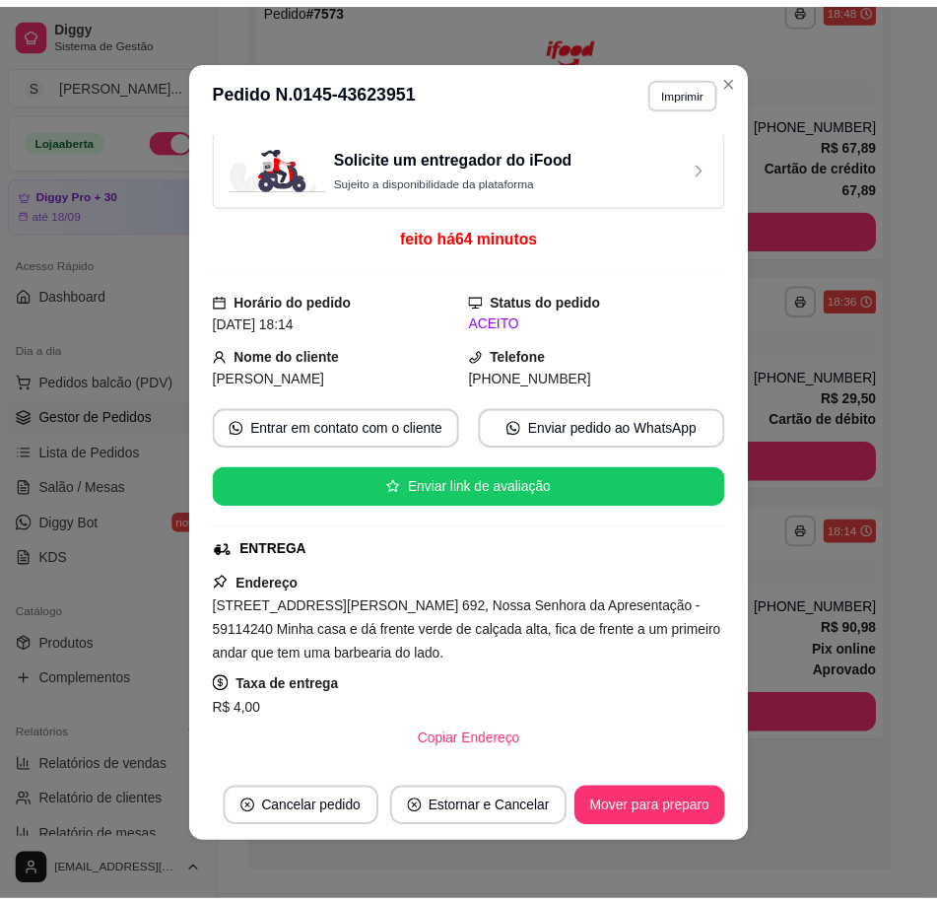
scroll to position [0, 0]
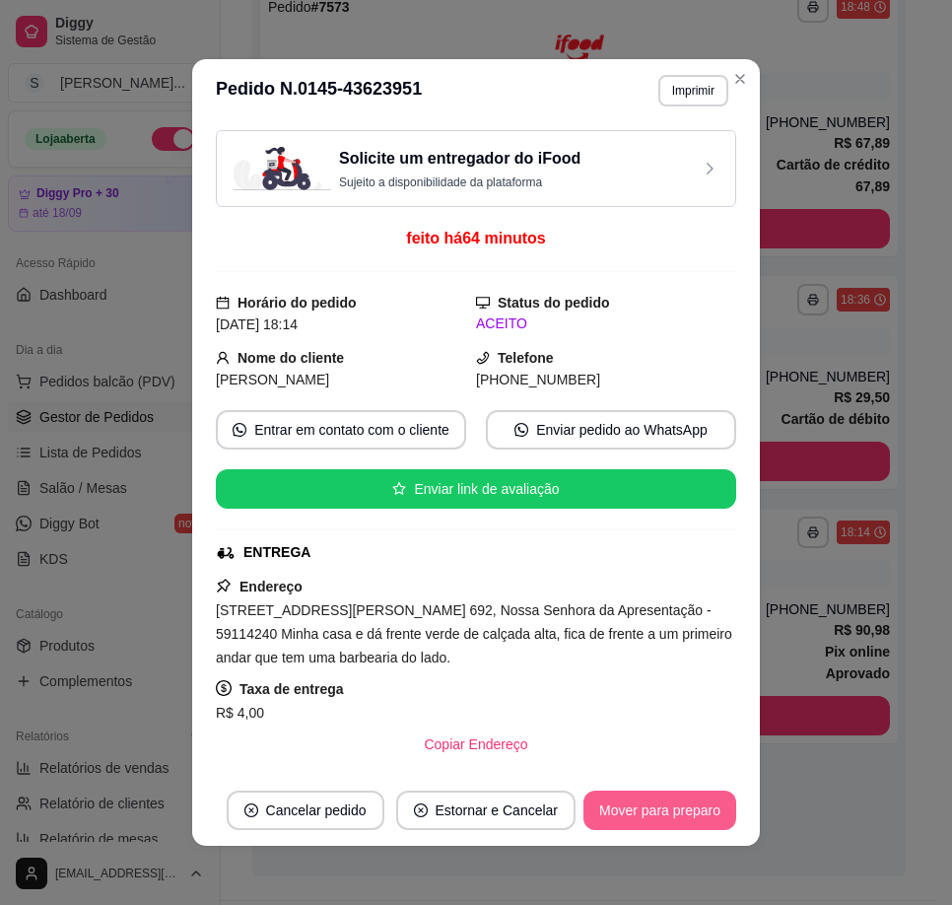
click at [642, 785] on footer "Cancelar pedido Estornar e Cancelar Mover para preparo" at bounding box center [476, 810] width 568 height 71
click at [650, 802] on button "Mover para preparo" at bounding box center [659, 809] width 153 height 39
click at [648, 799] on div "Mover para preparo" at bounding box center [646, 809] width 180 height 39
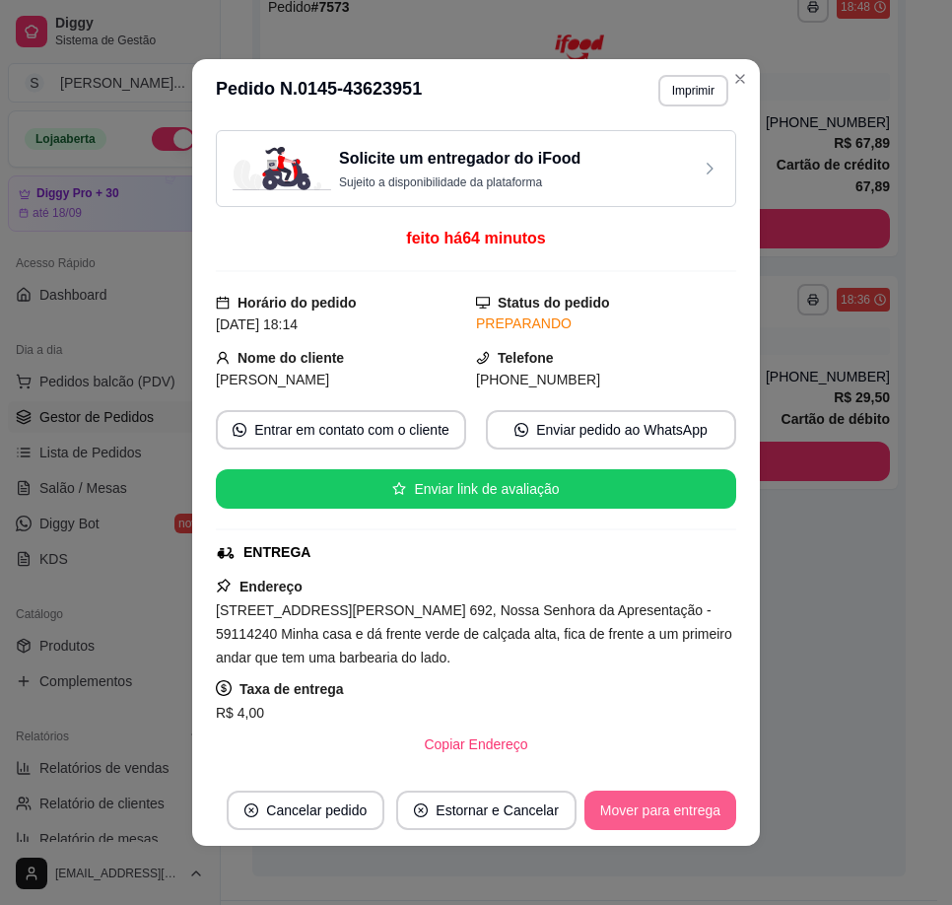
click at [693, 810] on button "Mover para entrega" at bounding box center [660, 809] width 152 height 39
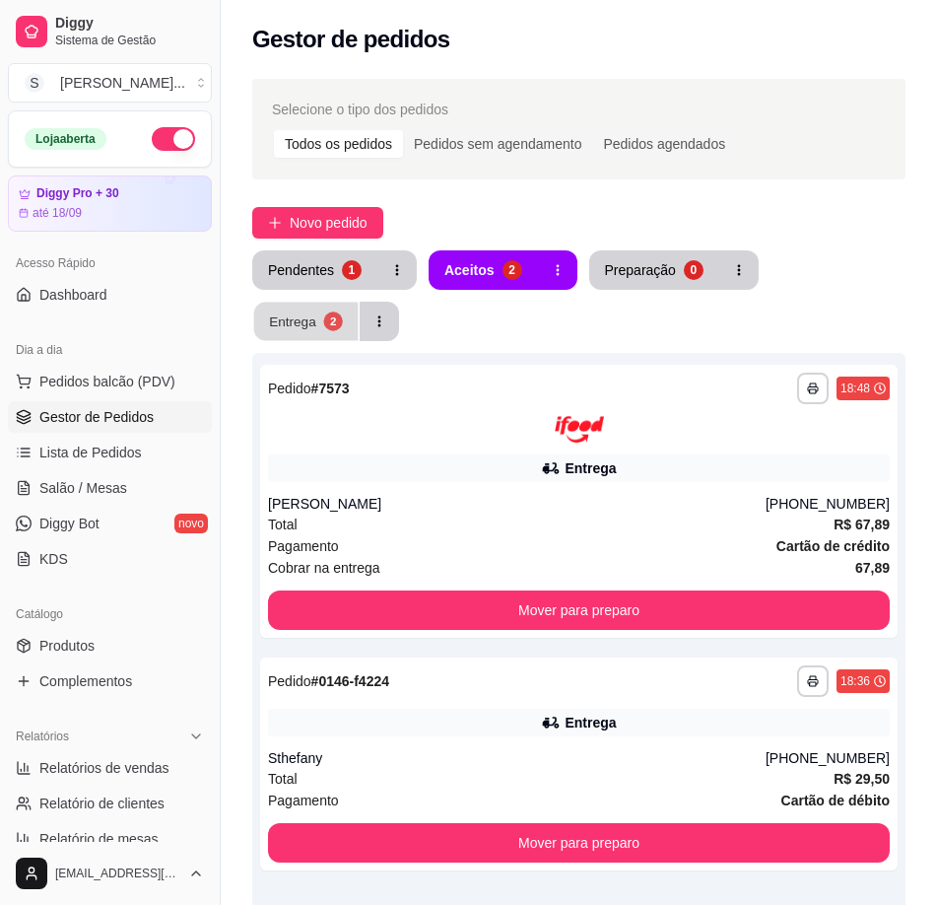
click at [289, 338] on button "Entrega 2" at bounding box center [306, 322] width 104 height 38
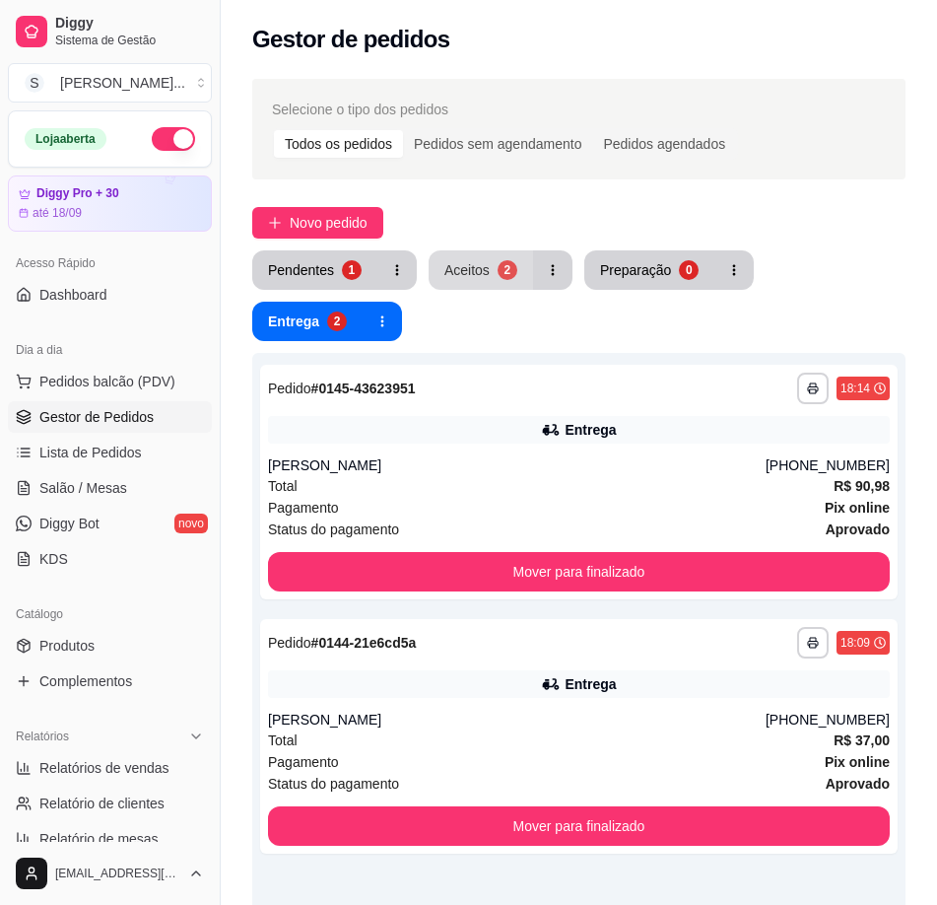
click at [471, 258] on button "Aceitos 2" at bounding box center [481, 269] width 104 height 39
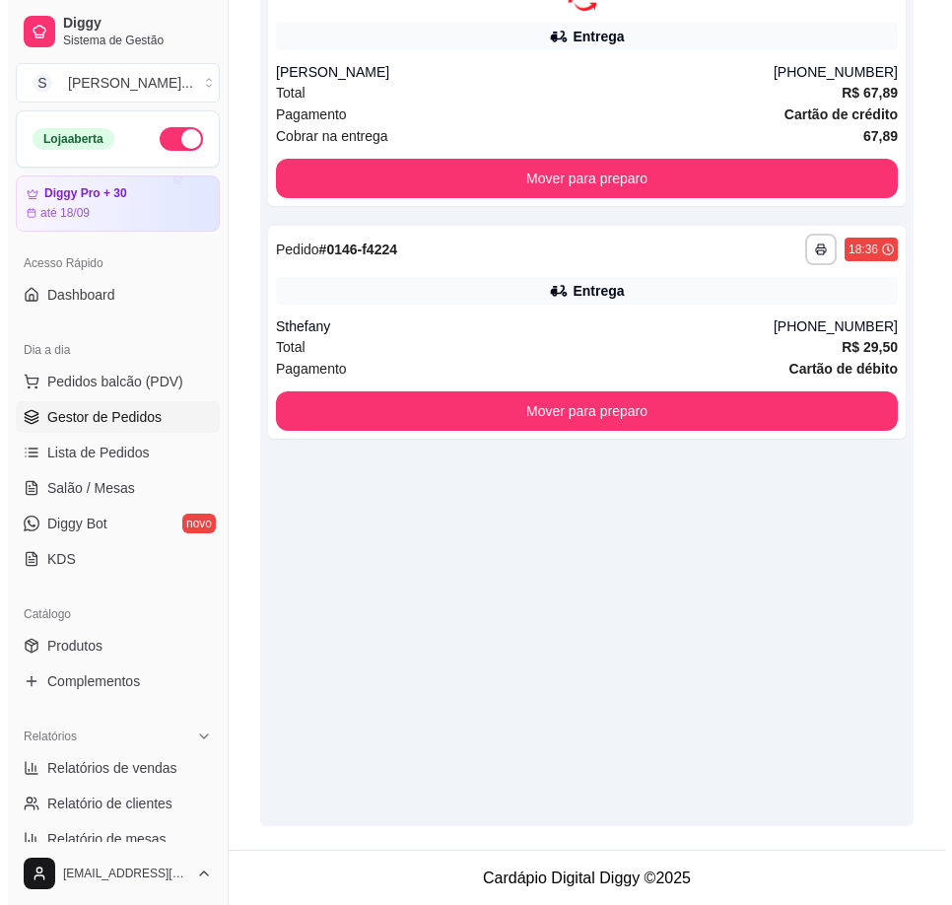
scroll to position [433, 0]
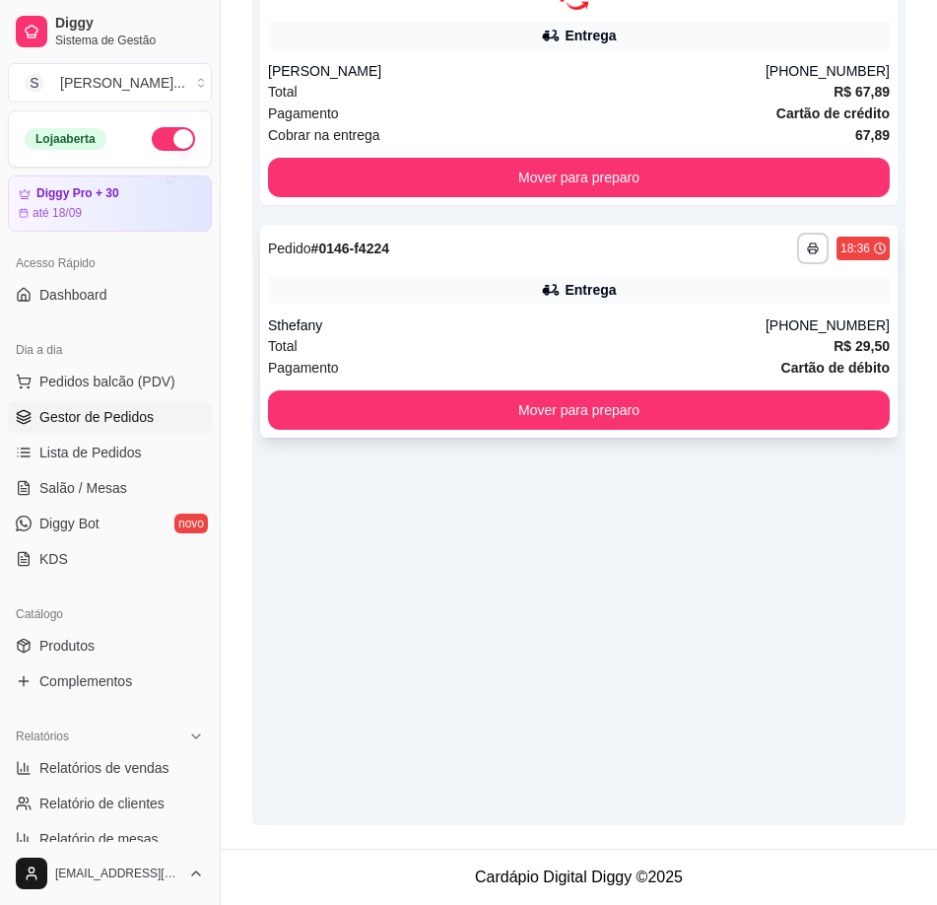
click at [591, 295] on div "Entrega" at bounding box center [590, 290] width 51 height 20
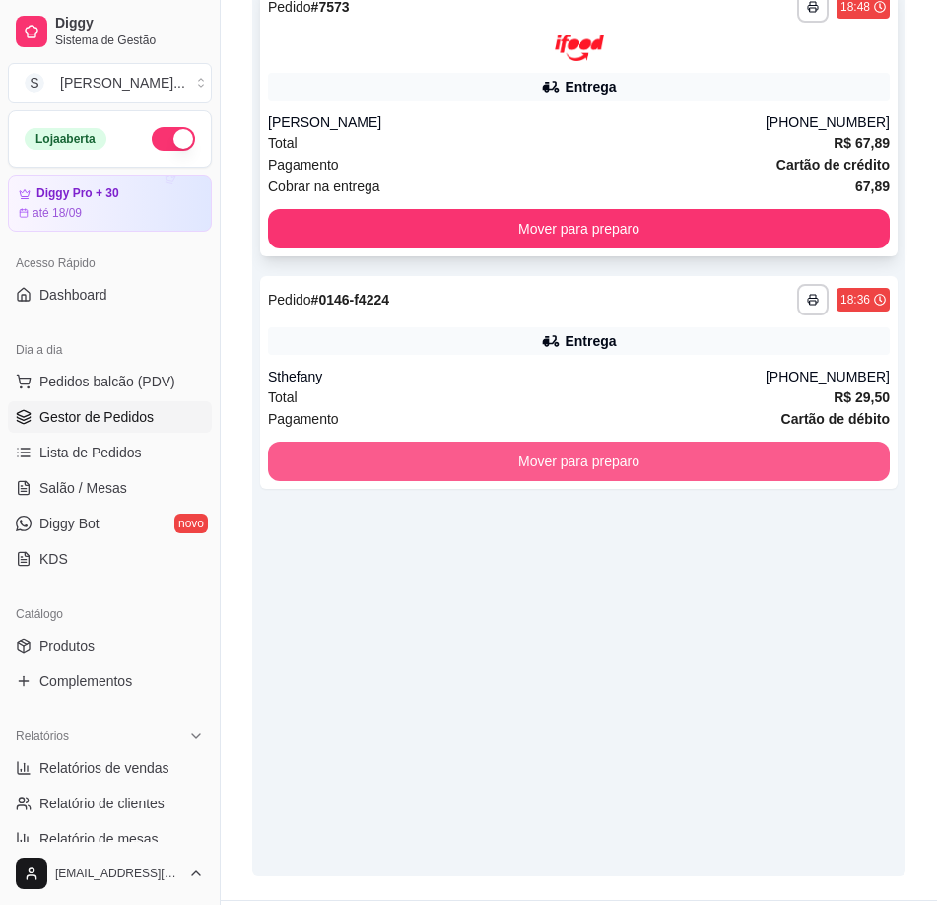
scroll to position [0, 0]
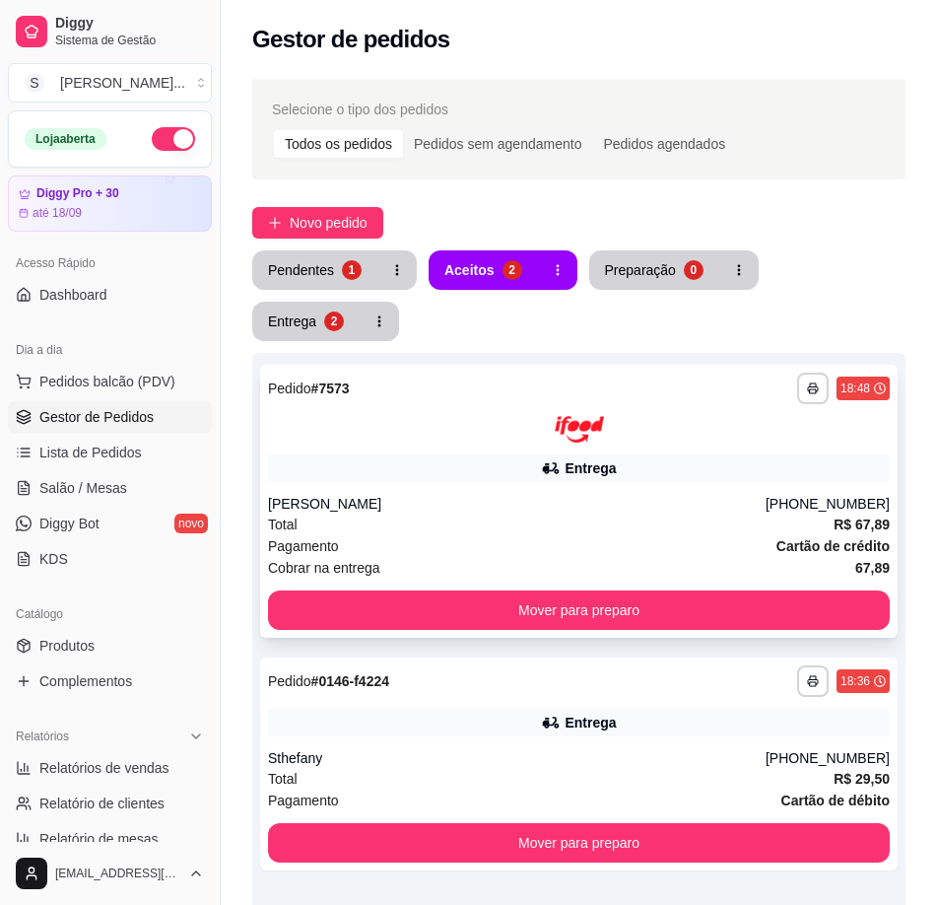
click at [641, 494] on div "[PERSON_NAME]" at bounding box center [517, 504] width 498 height 20
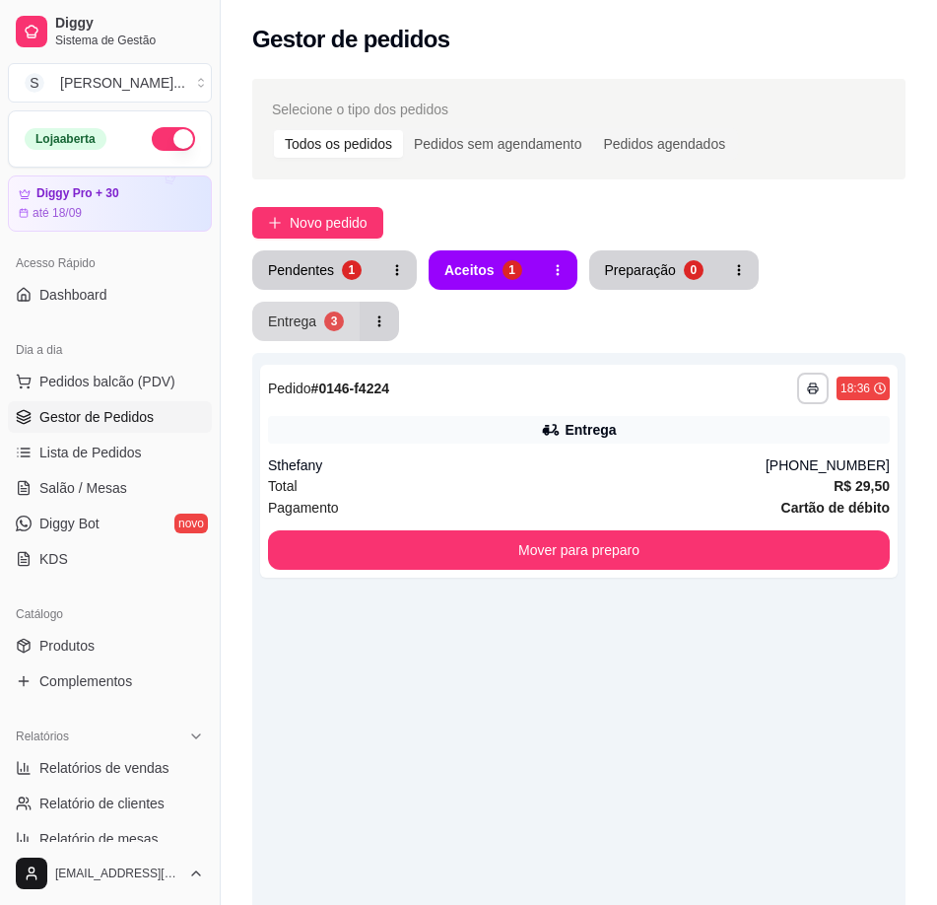
click at [307, 333] on button "Entrega 3" at bounding box center [305, 321] width 107 height 39
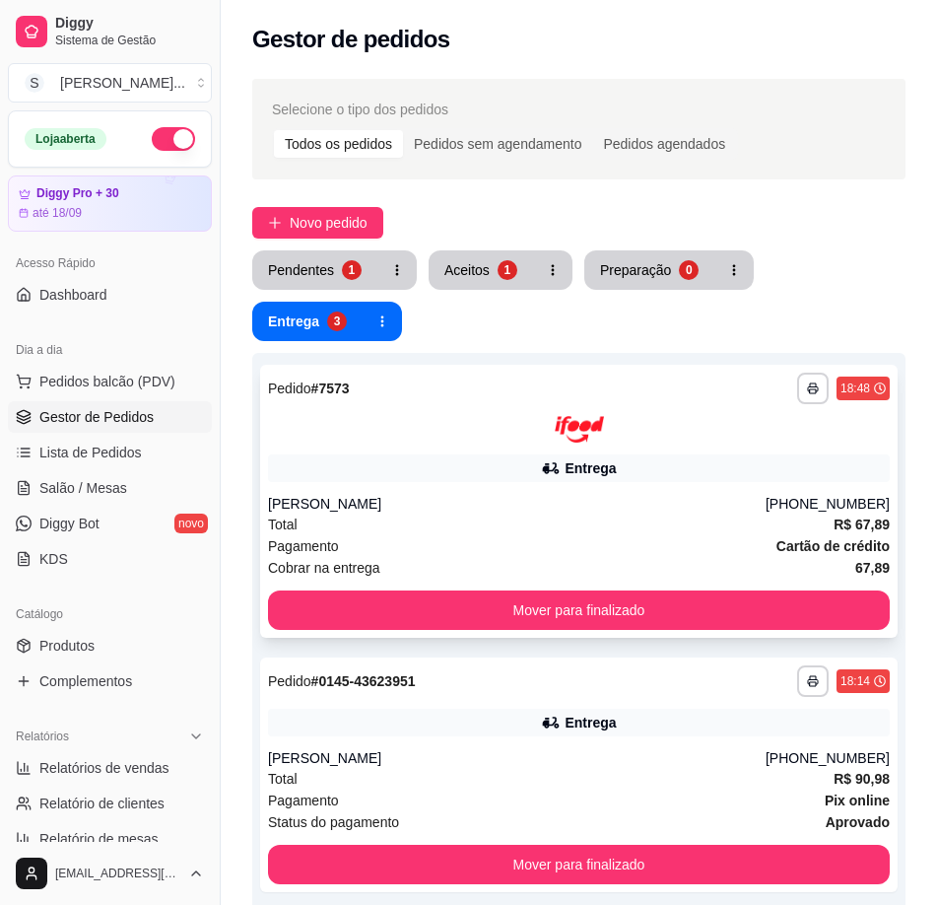
click at [689, 463] on div "Entrega" at bounding box center [579, 468] width 622 height 28
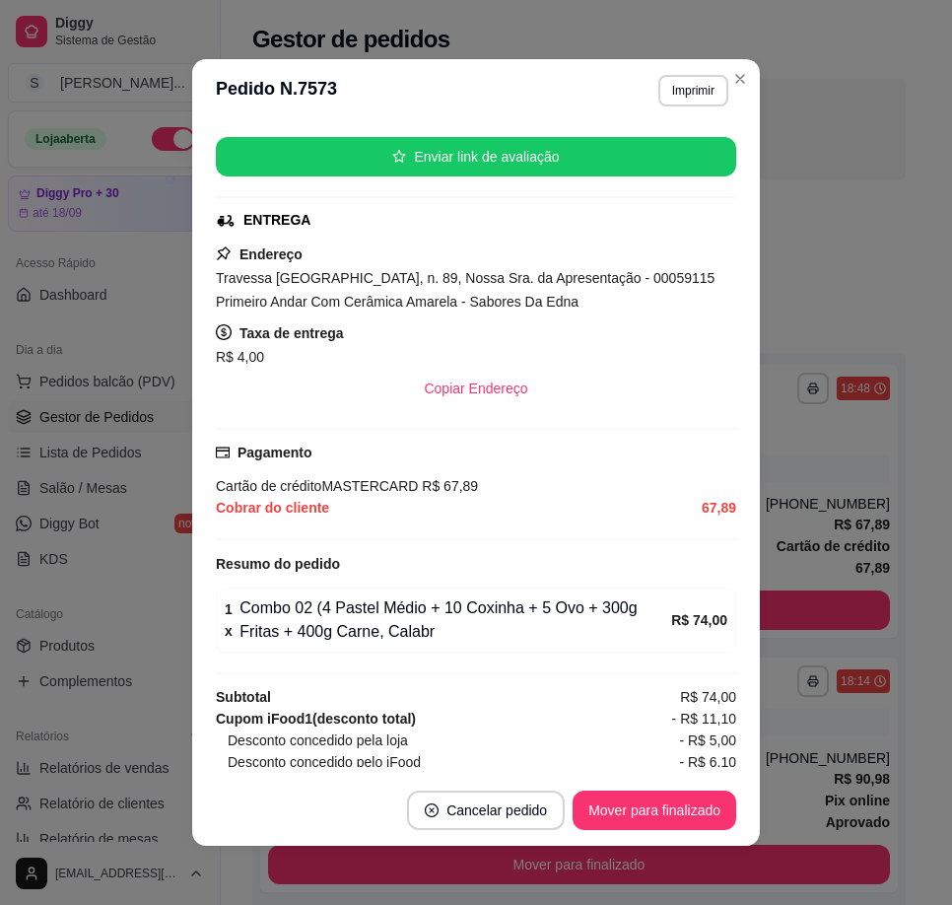
scroll to position [296, 0]
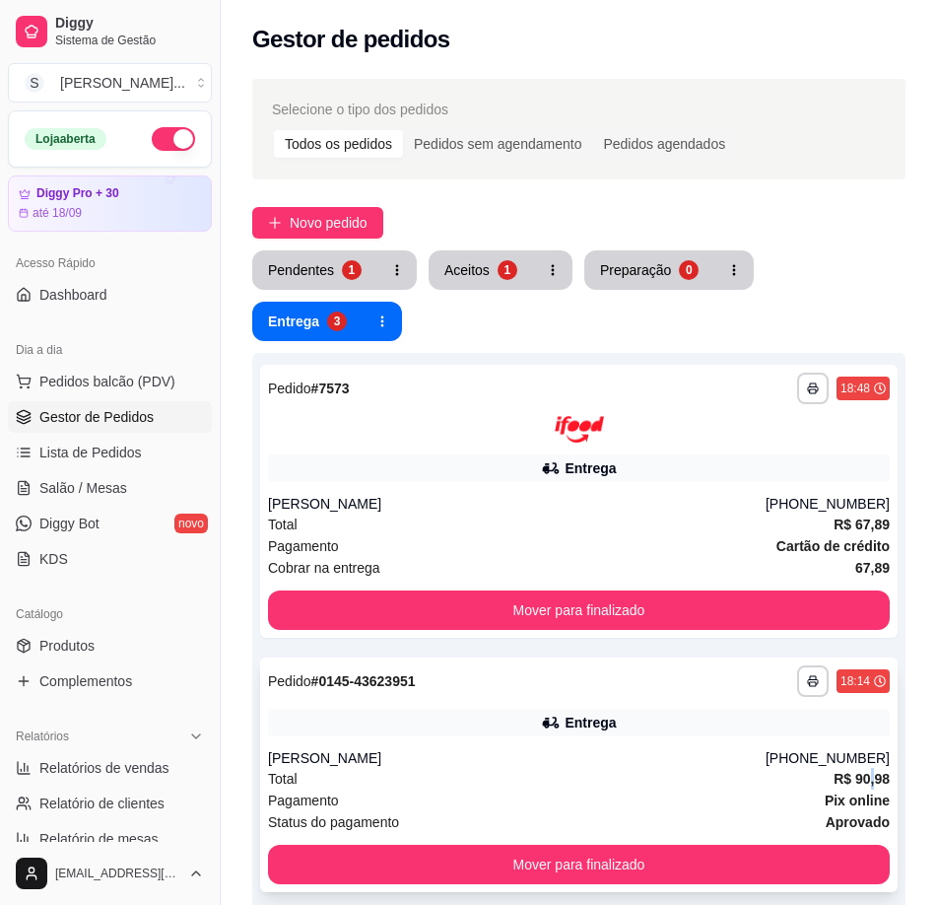
click at [874, 771] on strong "R$ 90,98" at bounding box center [862, 779] width 56 height 16
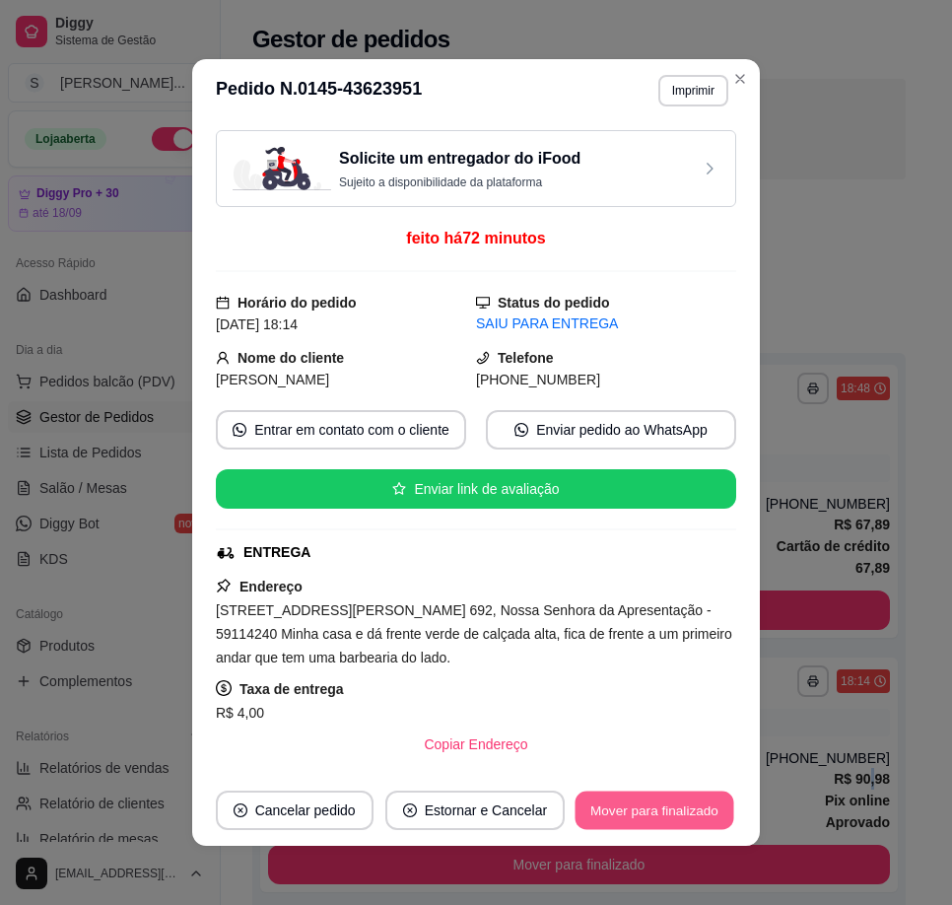
click at [677, 811] on button "Mover para finalizado" at bounding box center [654, 810] width 159 height 38
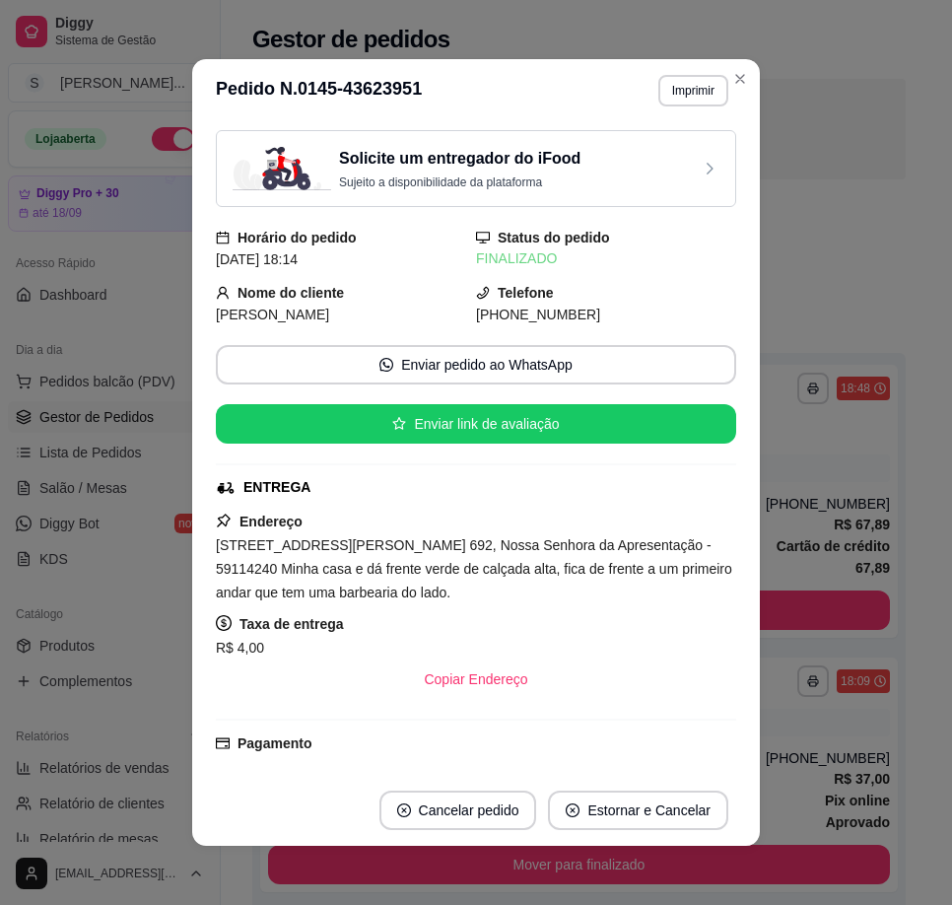
scroll to position [4, 0]
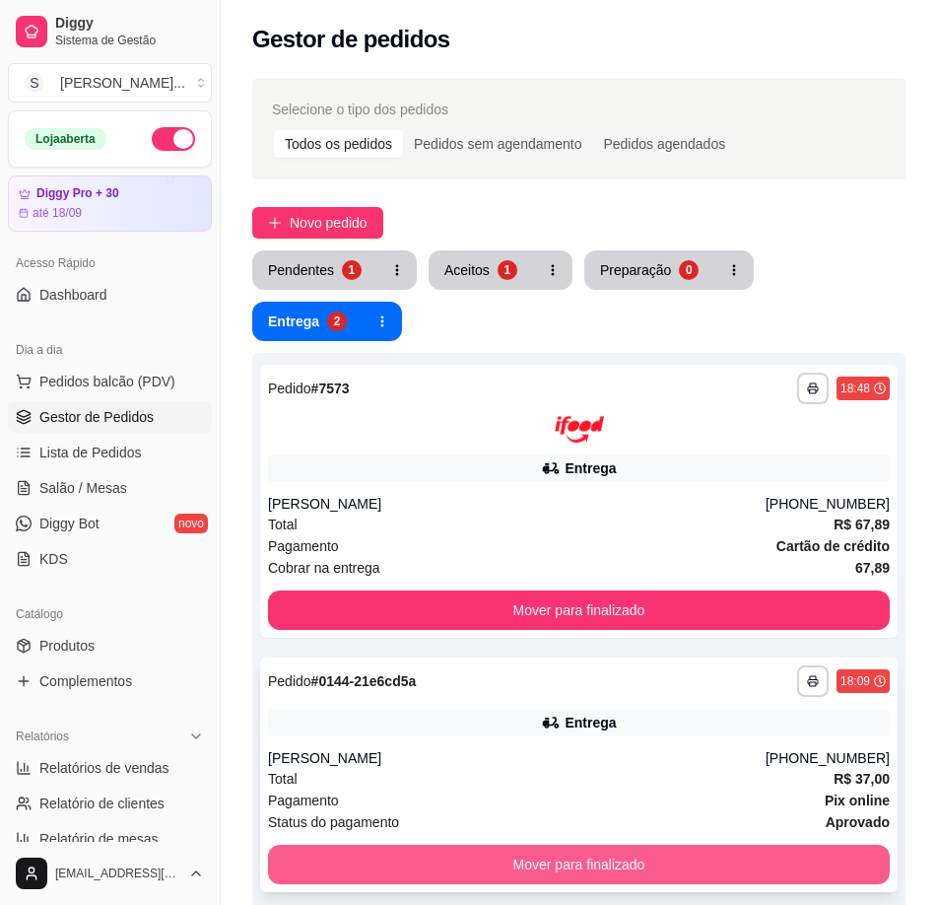
click at [815, 858] on button "Mover para finalizado" at bounding box center [579, 863] width 622 height 39
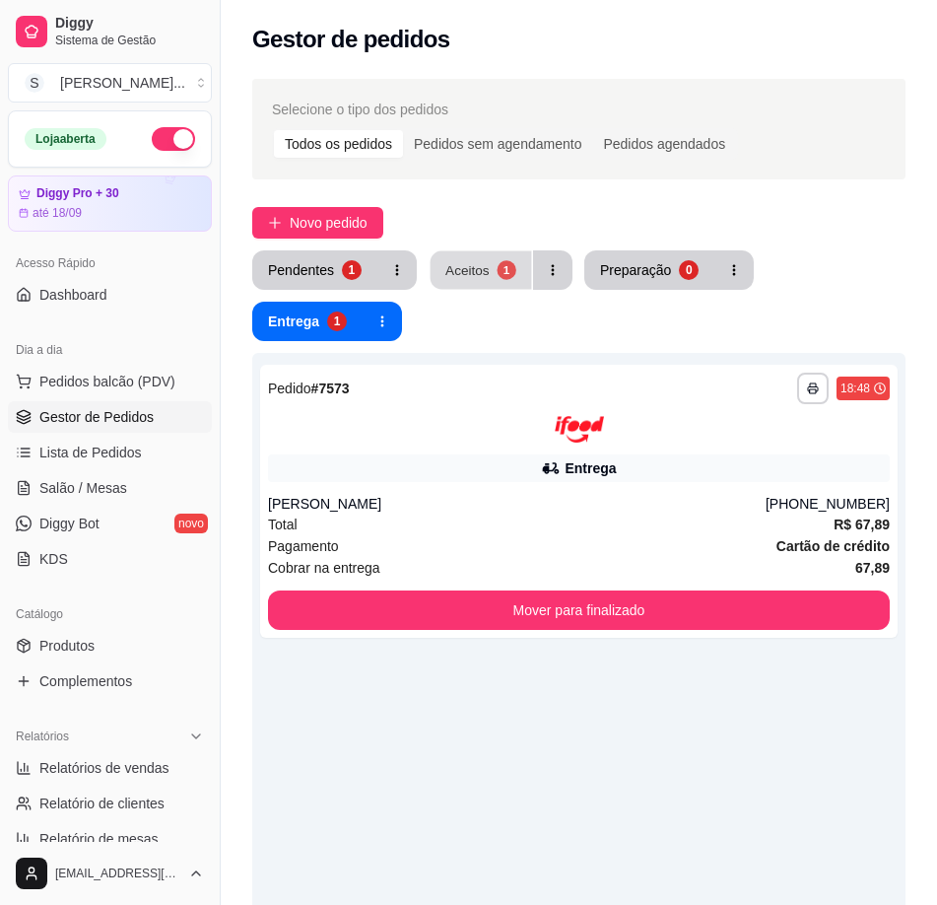
click at [453, 257] on button "Aceitos 1" at bounding box center [481, 270] width 101 height 38
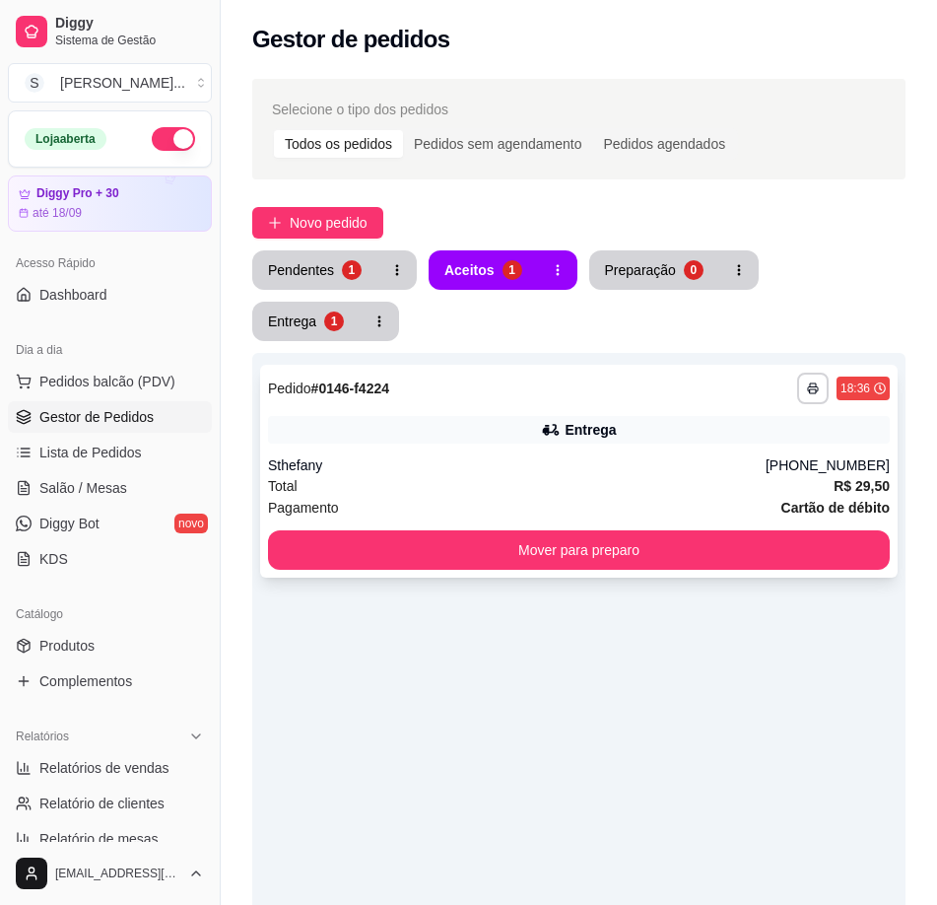
click at [474, 447] on div "**********" at bounding box center [579, 471] width 638 height 213
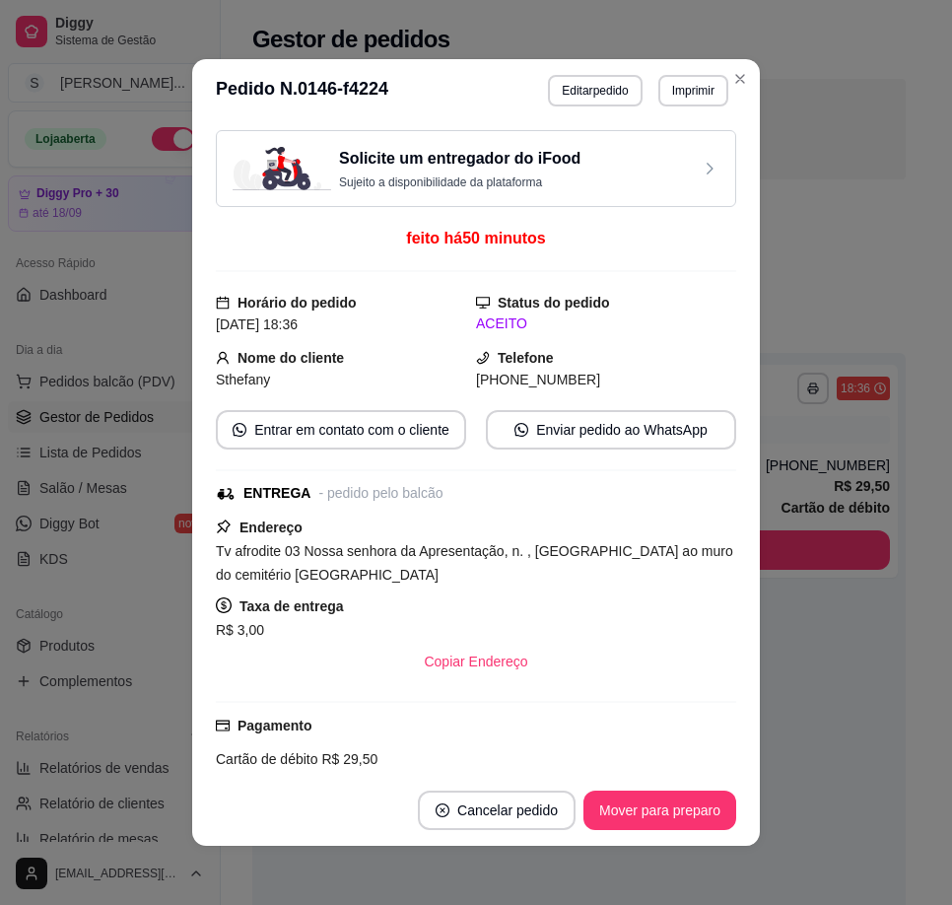
click at [652, 837] on footer "Cancelar pedido Mover para preparo" at bounding box center [476, 810] width 568 height 71
click at [667, 779] on footer "Cancelar pedido Mover para preparo" at bounding box center [476, 810] width 568 height 71
click at [673, 792] on button "Mover para preparo" at bounding box center [659, 810] width 148 height 38
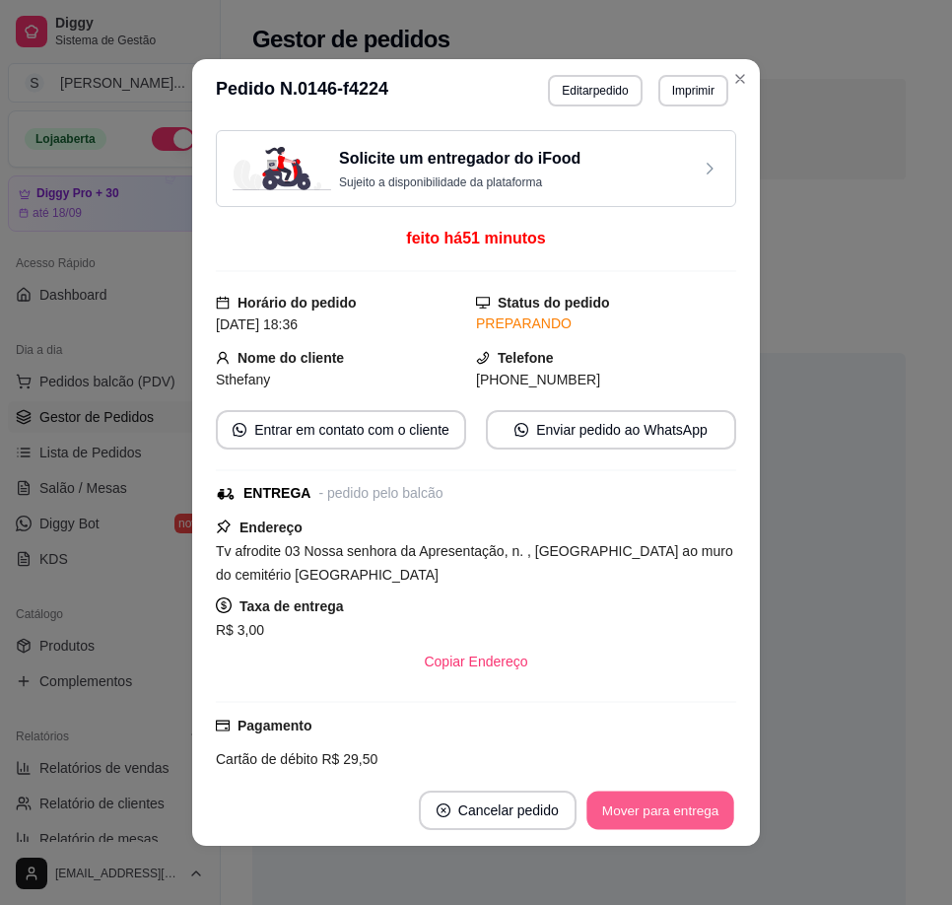
click at [669, 813] on button "Mover para entrega" at bounding box center [660, 810] width 148 height 38
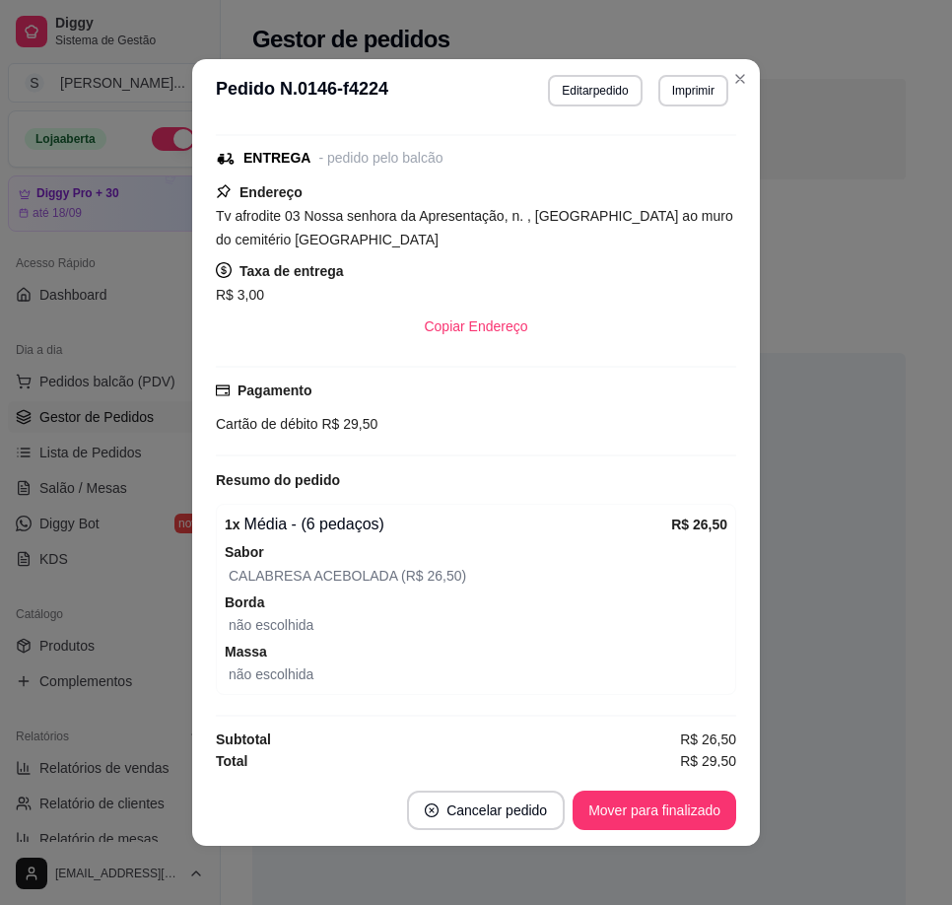
scroll to position [340, 0]
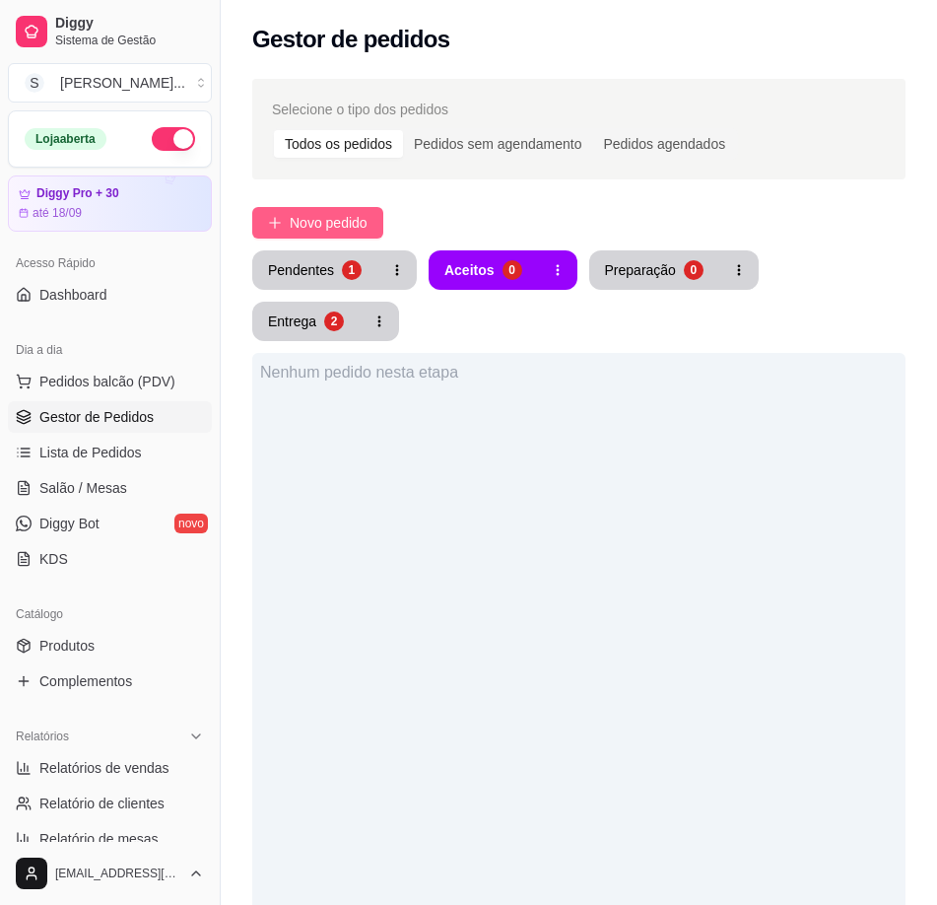
click at [335, 219] on span "Novo pedido" at bounding box center [329, 223] width 78 height 22
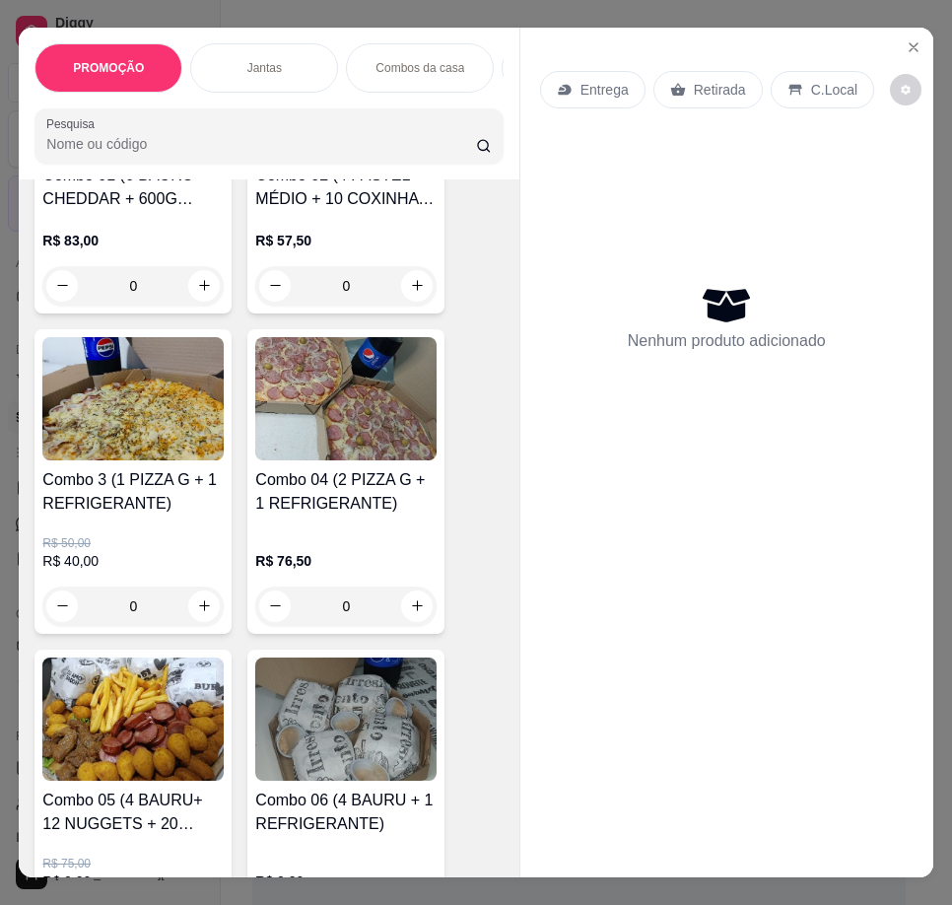
scroll to position [1084, 0]
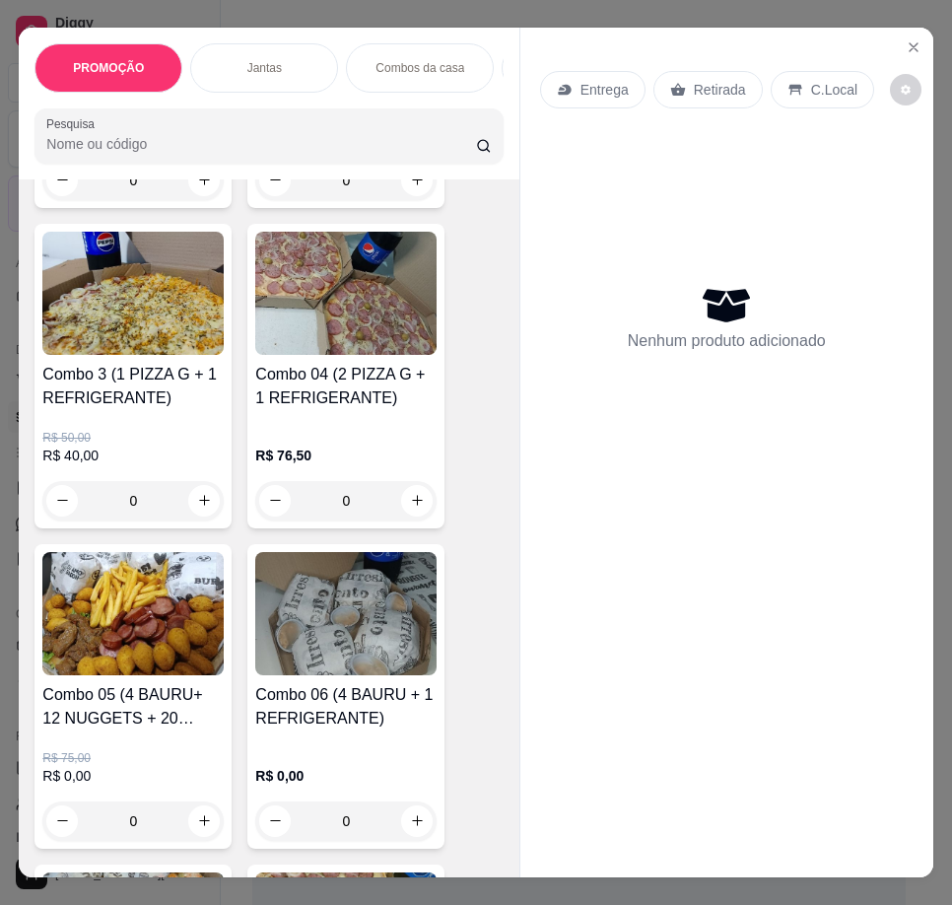
click at [130, 400] on h4 "Combo 3 (1 PIZZA G + 1 REFRIGERANTE)" at bounding box center [132, 386] width 181 height 47
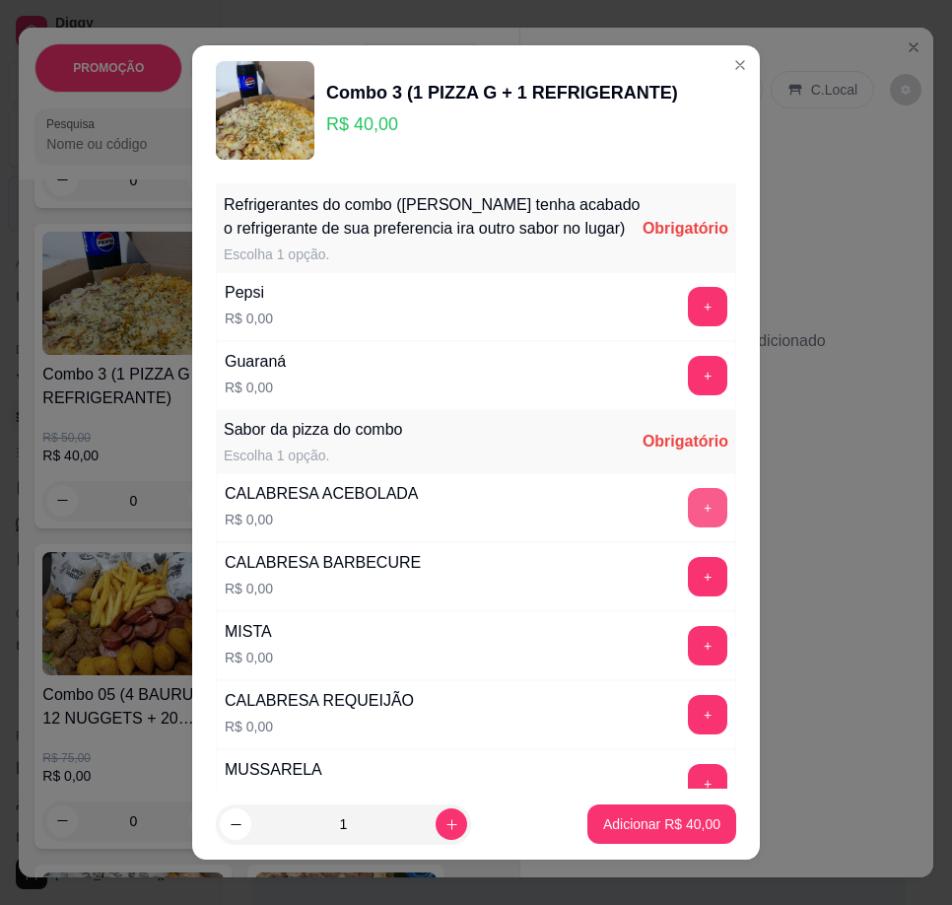
click at [688, 527] on button "+" at bounding box center [707, 507] width 39 height 39
click at [688, 326] on button "+" at bounding box center [707, 306] width 39 height 39
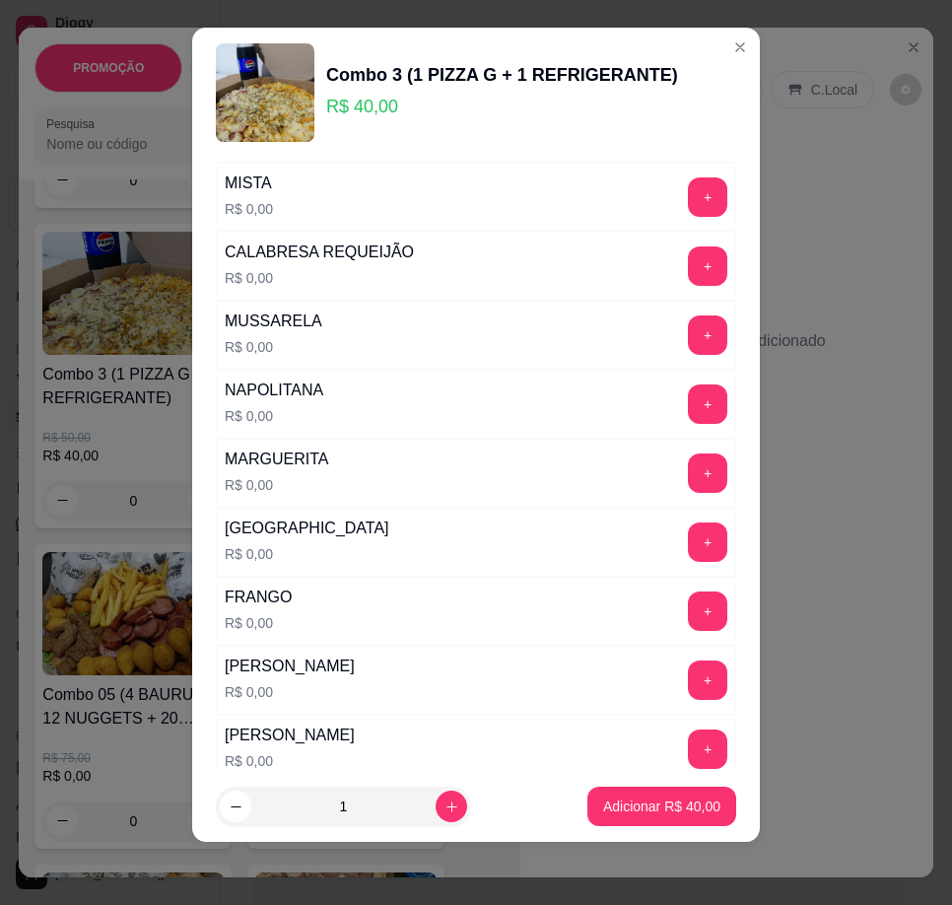
scroll to position [432, 0]
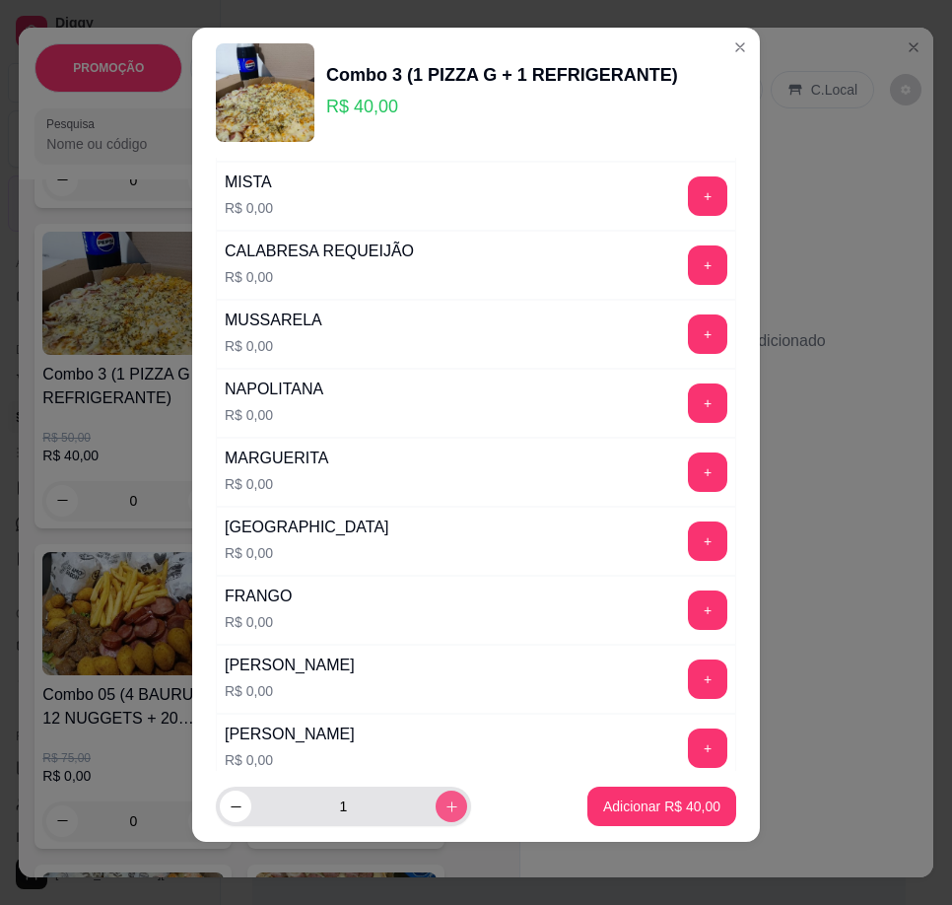
click at [444, 808] on icon "increase-product-quantity" at bounding box center [451, 806] width 15 height 15
type input "2"
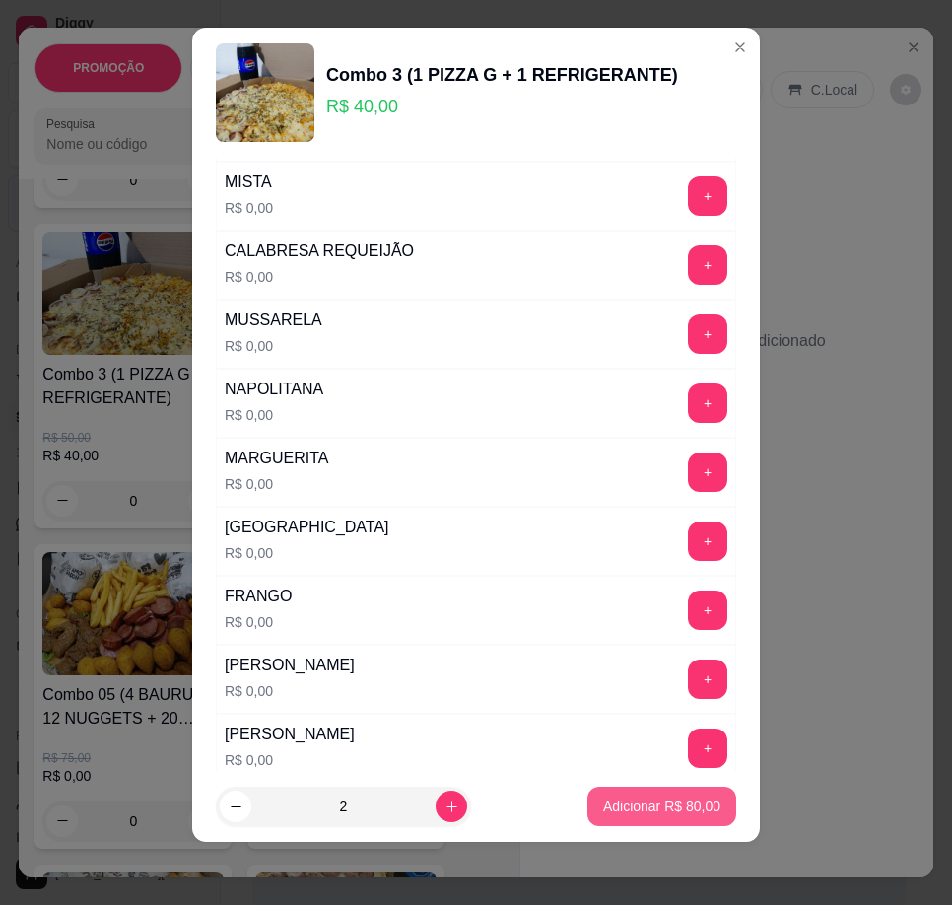
click at [700, 809] on button "Adicionar R$ 80,00" at bounding box center [661, 805] width 149 height 39
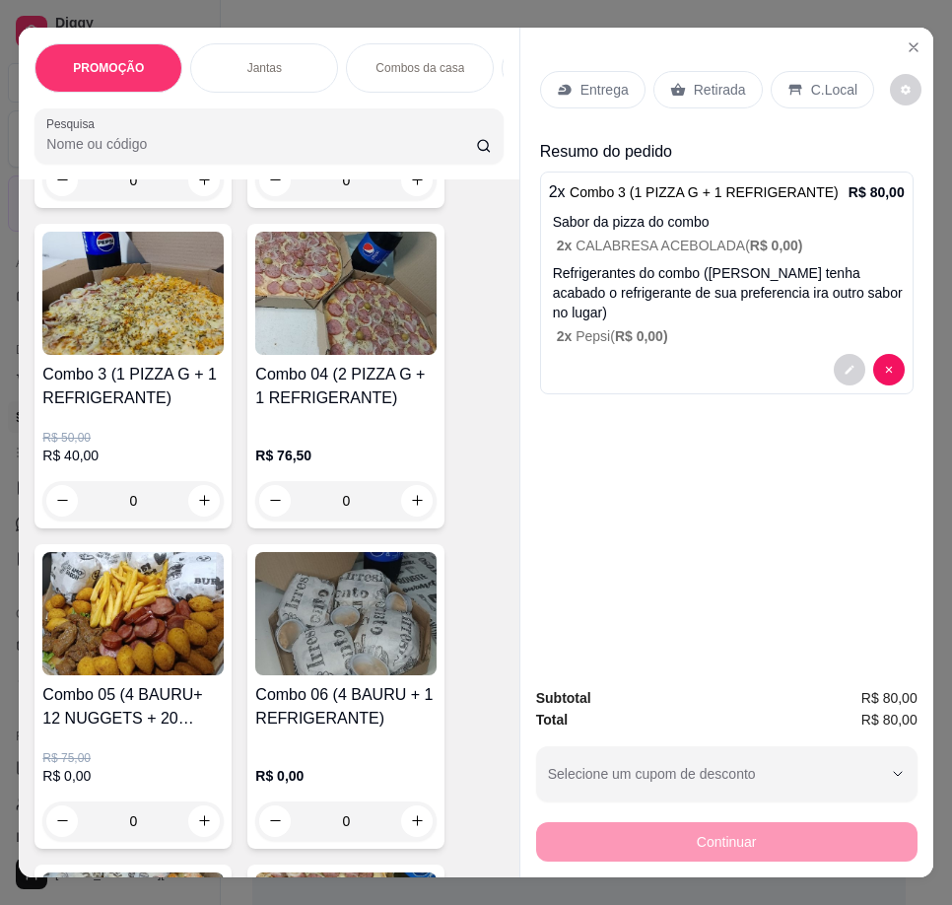
click at [570, 78] on div "Entrega" at bounding box center [592, 89] width 105 height 37
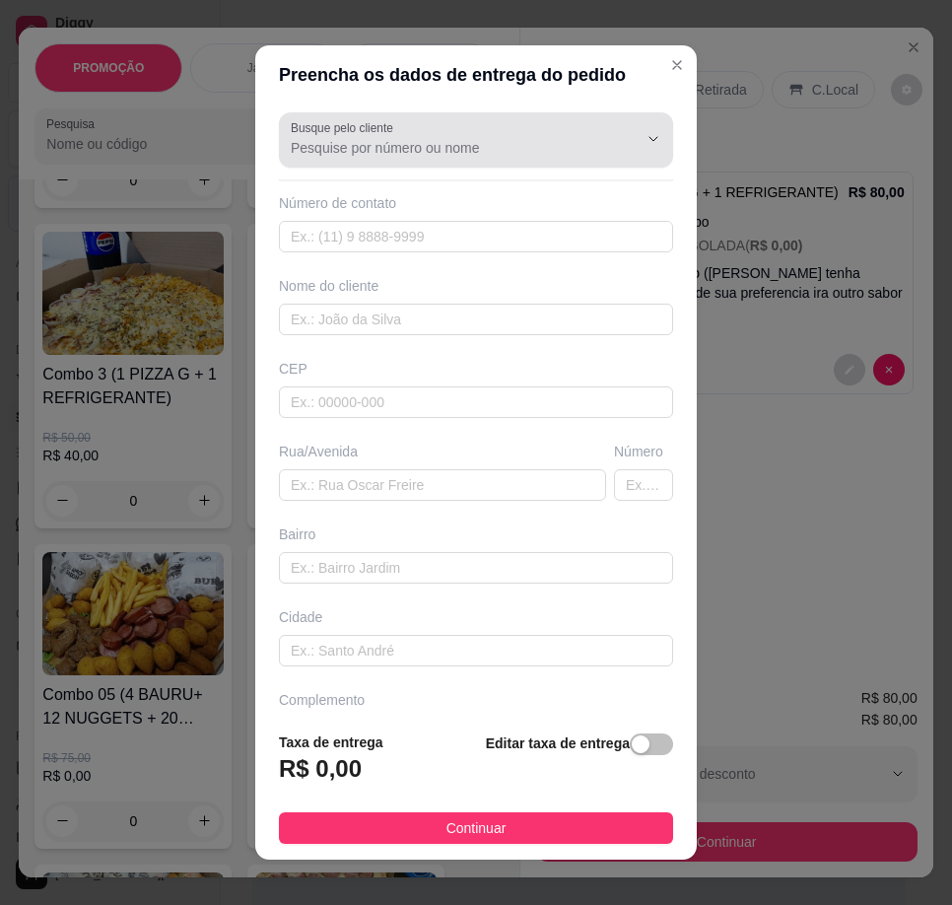
click at [428, 134] on div at bounding box center [476, 139] width 371 height 39
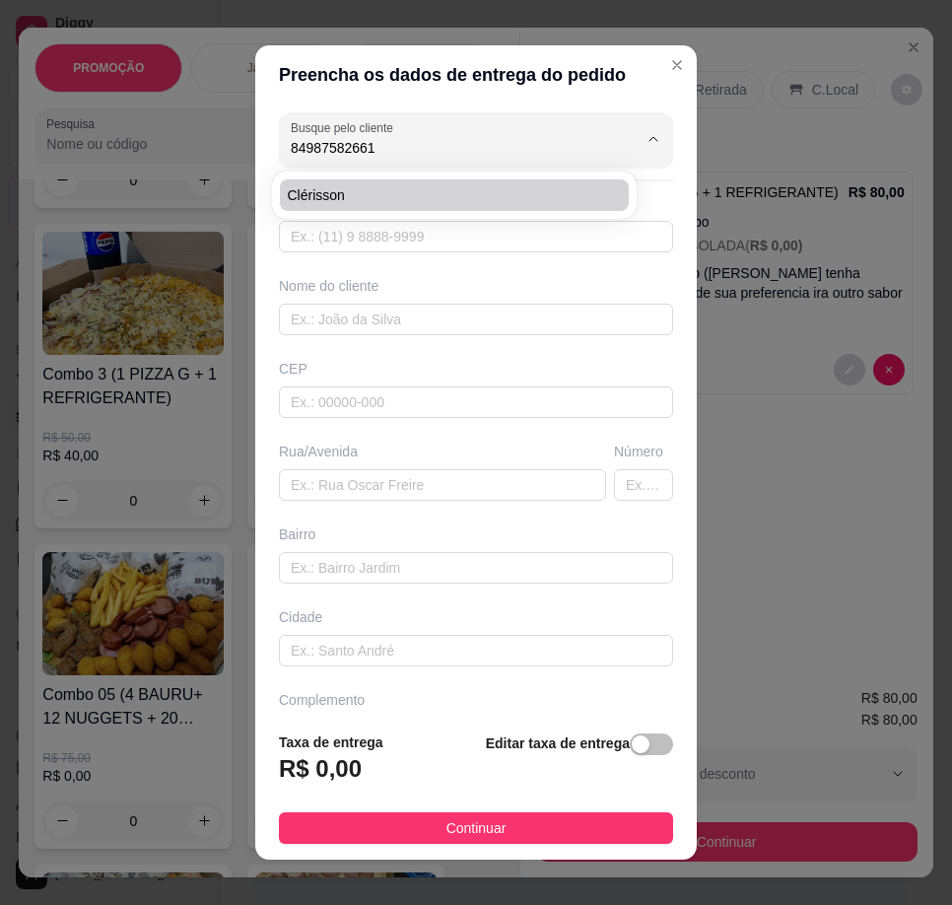
click at [420, 198] on span "Clérisson" at bounding box center [444, 195] width 313 height 20
type input "Clérisson"
type input "84987582661"
type input "Clérisson"
type input "[GEOGRAPHIC_DATA]"
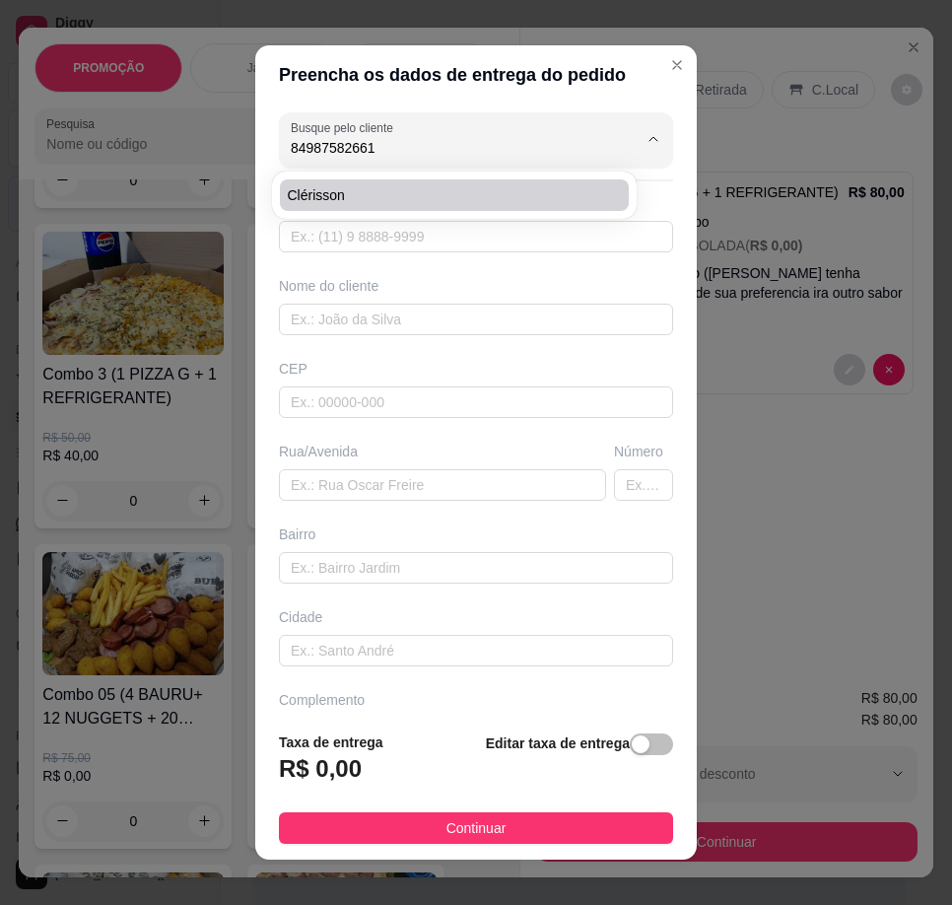
type input "583"
type input "igapó"
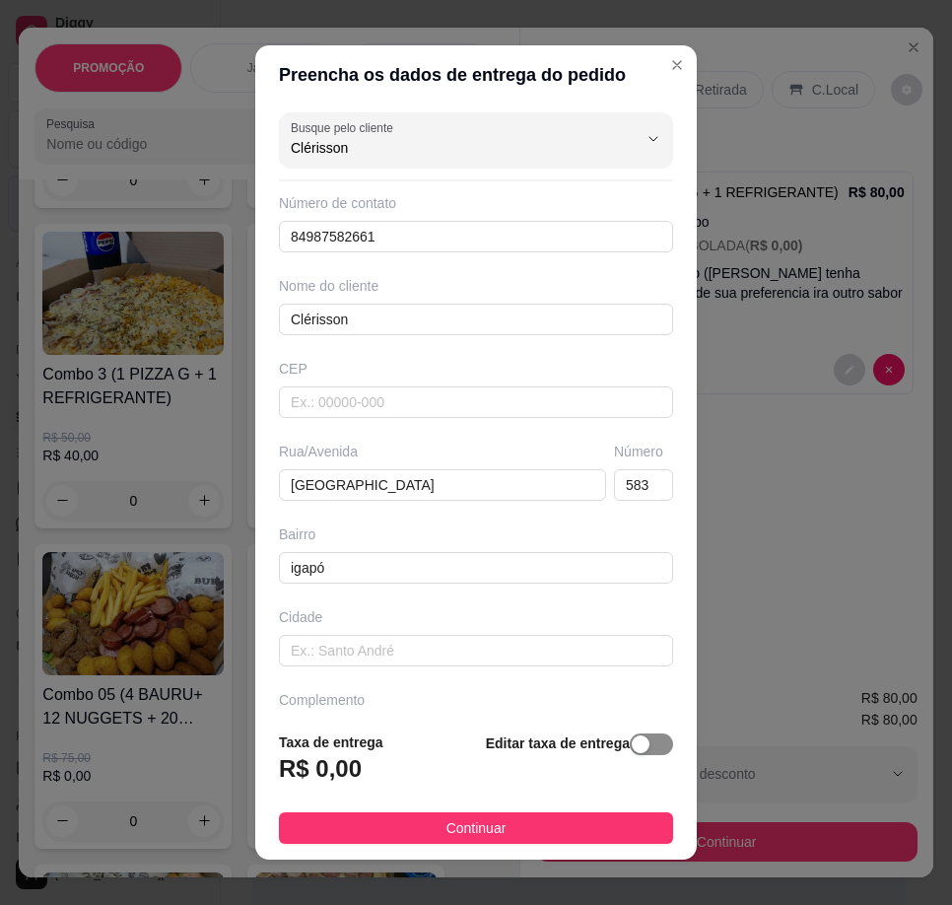
type input "Clérisson"
click at [632, 751] on div "button" at bounding box center [641, 744] width 18 height 18
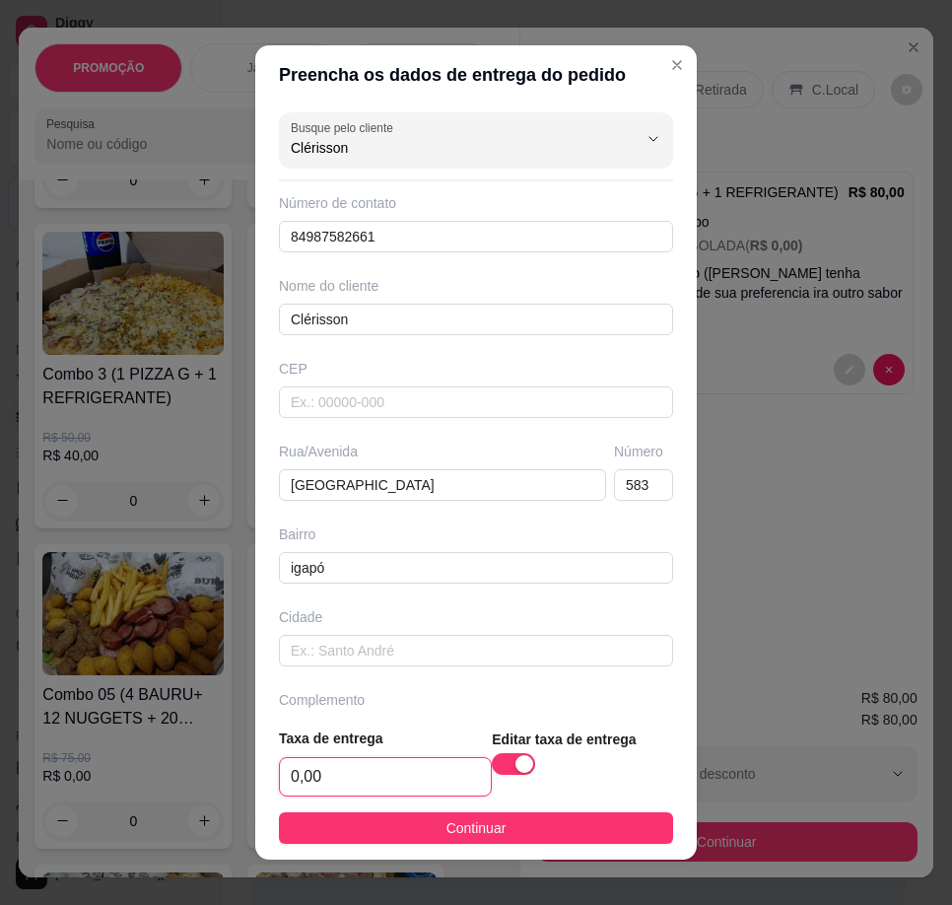
click at [349, 775] on input "0,00" at bounding box center [385, 776] width 211 height 37
click at [357, 783] on input "4,00" at bounding box center [385, 776] width 211 height 37
type input "5,00"
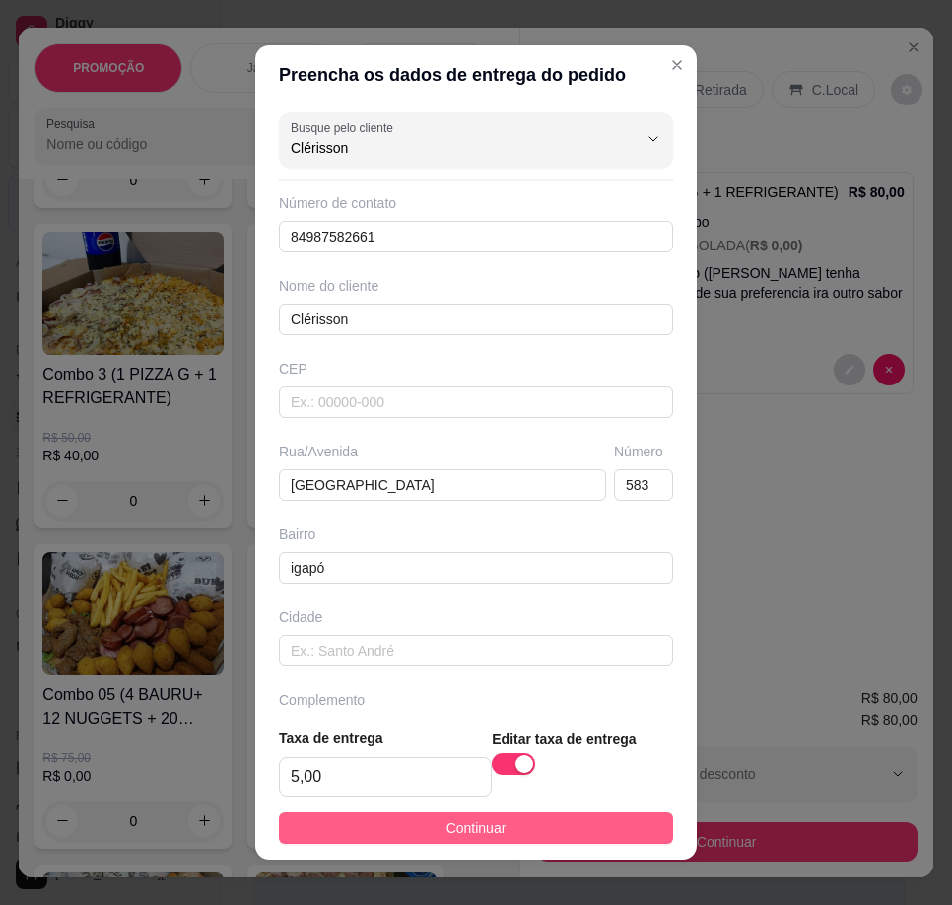
click at [501, 833] on button "Continuar" at bounding box center [476, 828] width 394 height 32
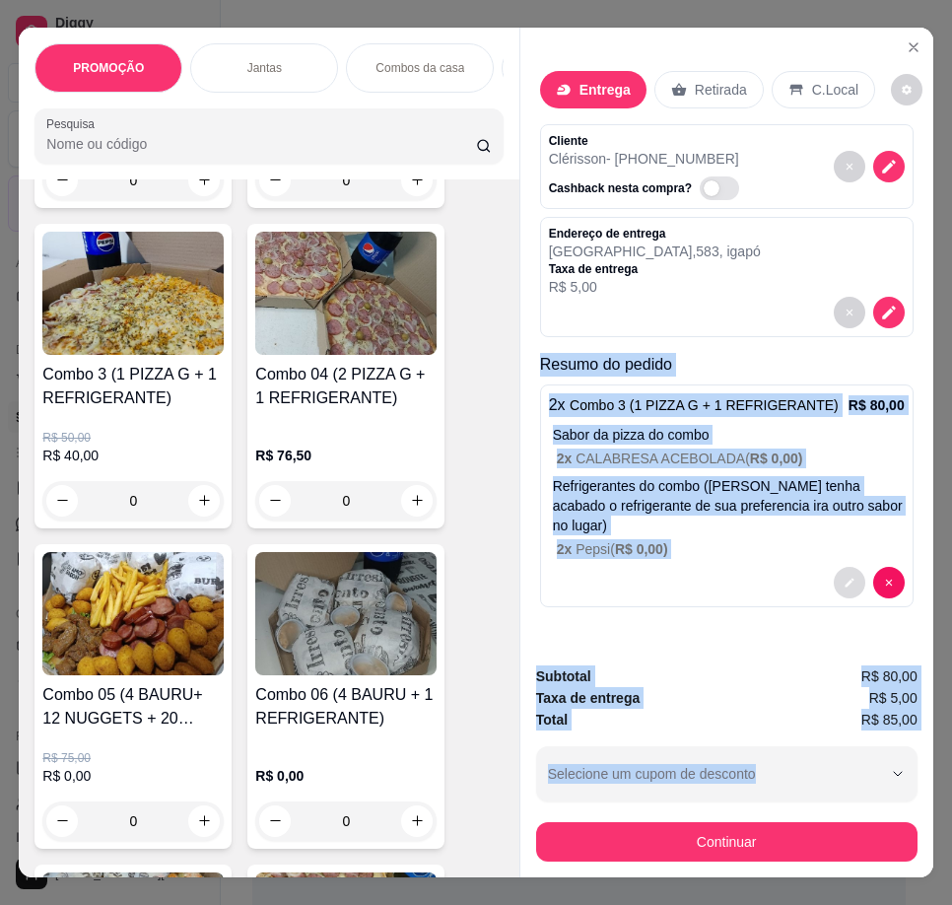
scroll to position [0, 12]
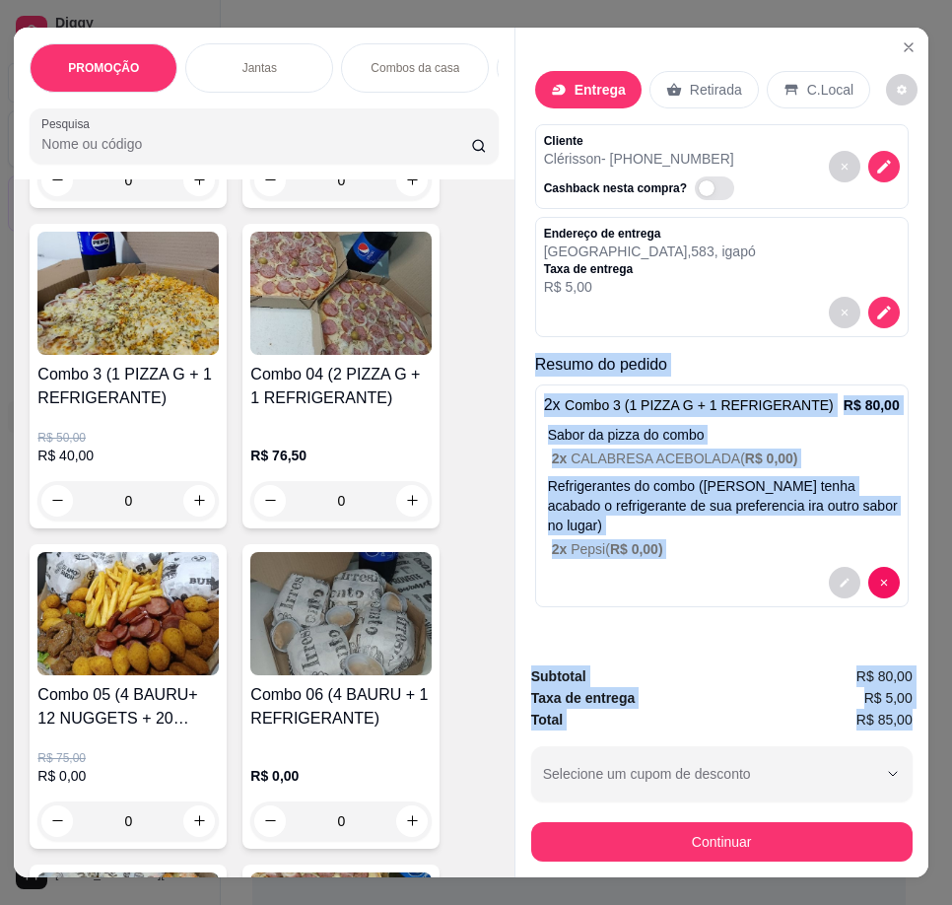
drag, startPoint x: 530, startPoint y: 358, endPoint x: 898, endPoint y: 710, distance: 509.4
click at [898, 710] on div "Entrega Retirada C.Local Cliente Clérisson - [PHONE_NUMBER] Cashback nesta comp…" at bounding box center [721, 453] width 414 height 850
copy div "Resumo do pedido 2 x Combo 3 (1 PIZZA G + 1 REFRIGERANTE) R$ 80,00 Sabor da piz…"
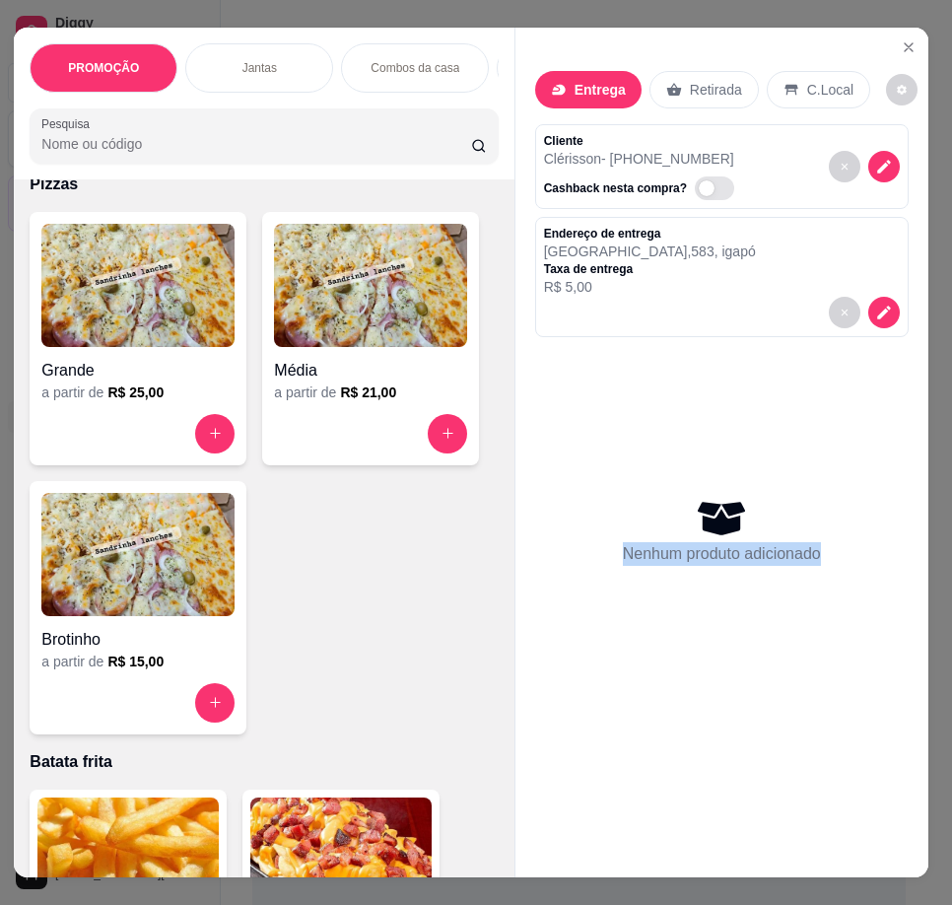
scroll to position [4533, 0]
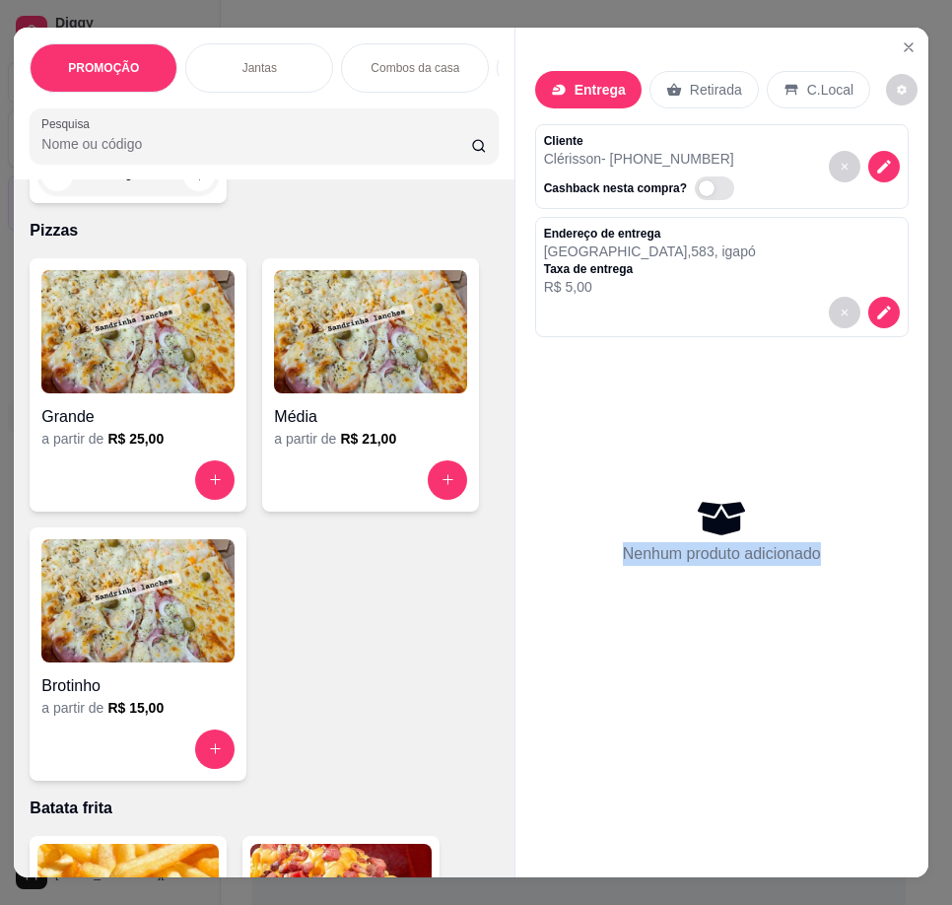
click at [106, 393] on img at bounding box center [137, 331] width 193 height 123
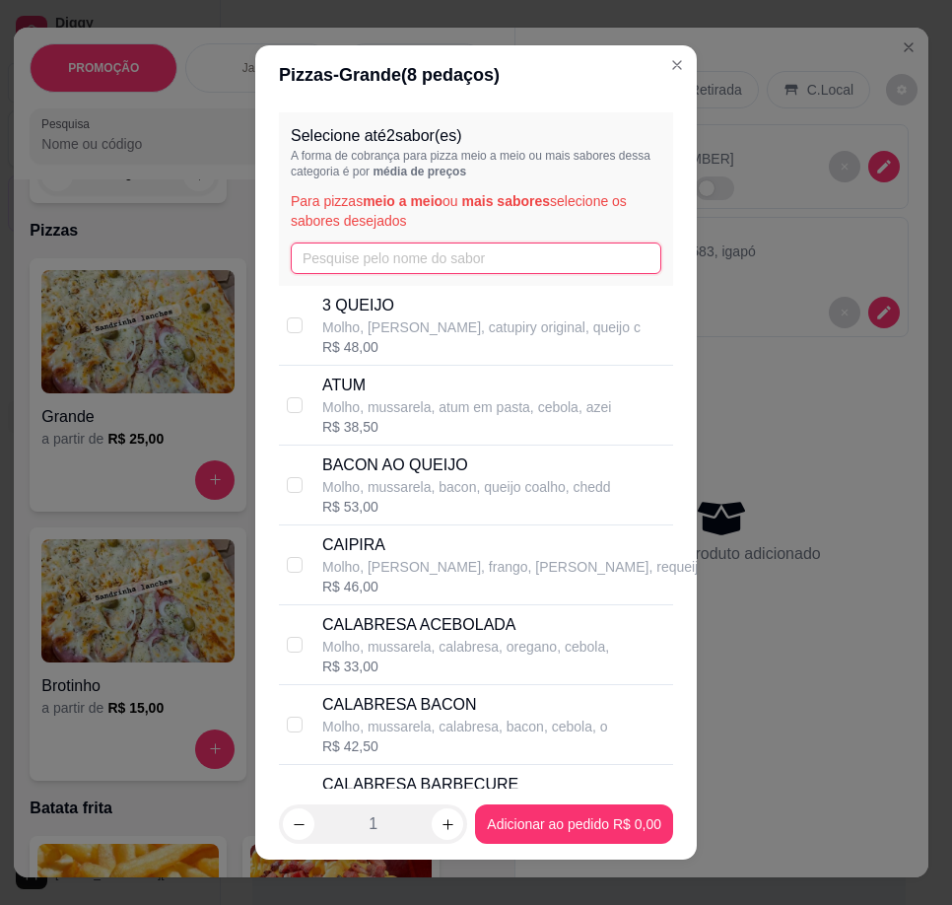
click at [398, 256] on input "text" at bounding box center [476, 258] width 371 height 32
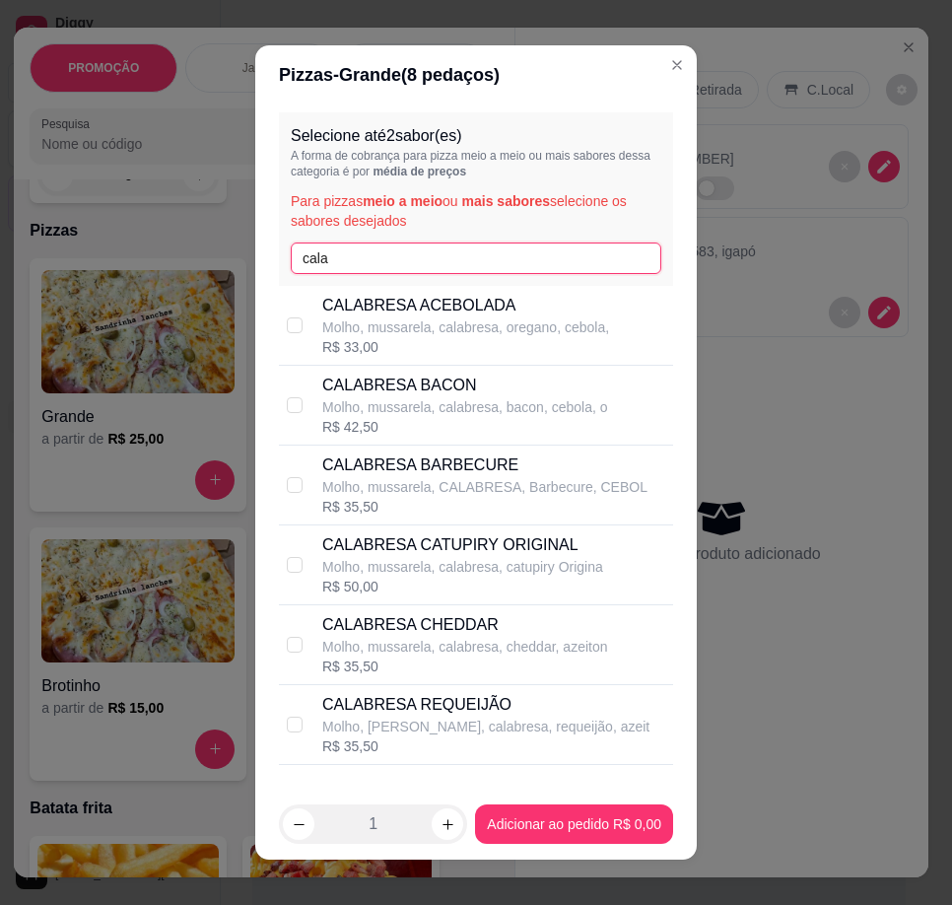
type input "cala"
click at [518, 341] on div "R$ 33,00" at bounding box center [465, 347] width 287 height 20
checkbox input "true"
click at [429, 833] on button "increase-product-quantity" at bounding box center [445, 824] width 32 height 32
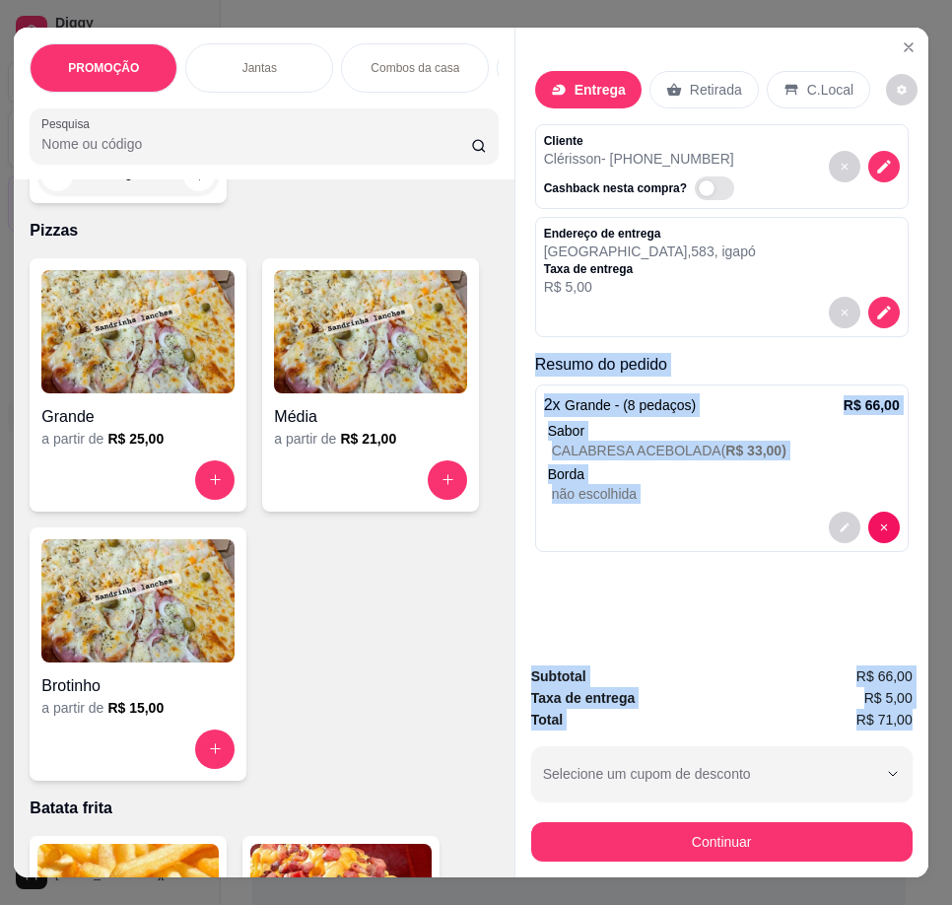
drag, startPoint x: 517, startPoint y: 362, endPoint x: 906, endPoint y: 710, distance: 521.9
click at [906, 710] on div "Entrega Retirada C.Local Cliente Clérisson - [PHONE_NUMBER] Cashback nesta comp…" at bounding box center [721, 453] width 414 height 850
copy div "Resumo do pedido 2 x Grande - (8 pedaços) R$ 66,00 Sabor CALABRESA ACEBOLADA ( …"
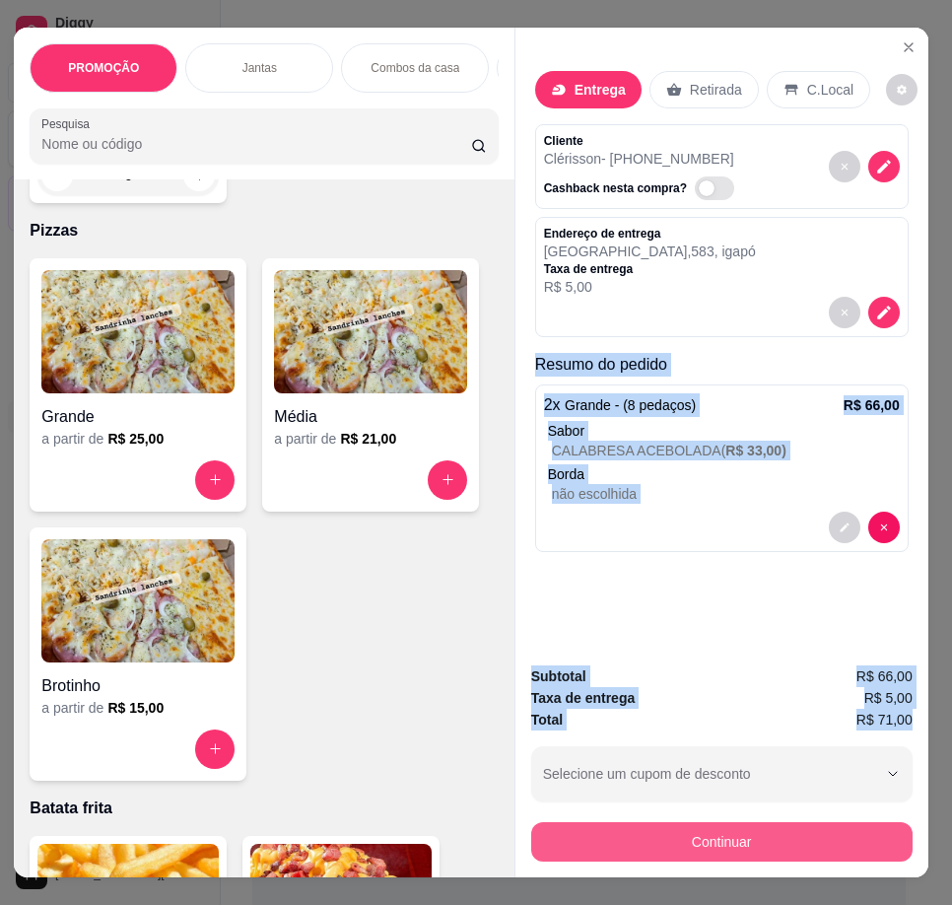
click at [823, 852] on button "Continuar" at bounding box center [721, 841] width 381 height 39
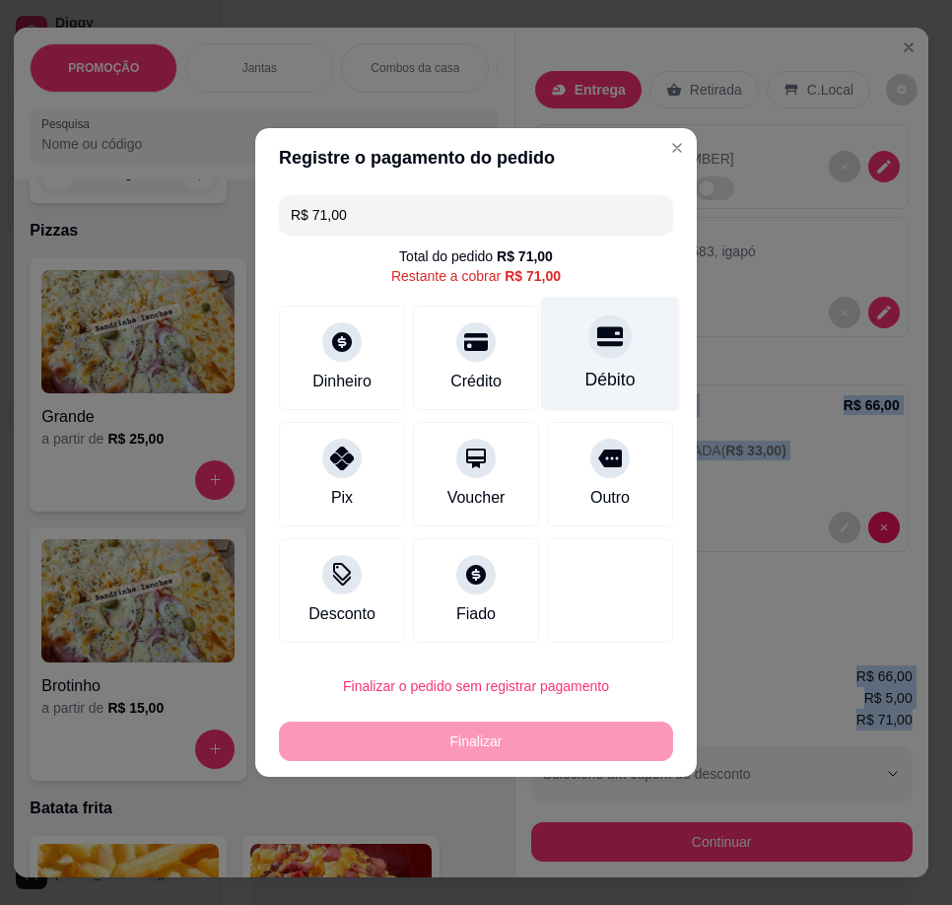
click at [585, 371] on div "Débito" at bounding box center [610, 380] width 50 height 26
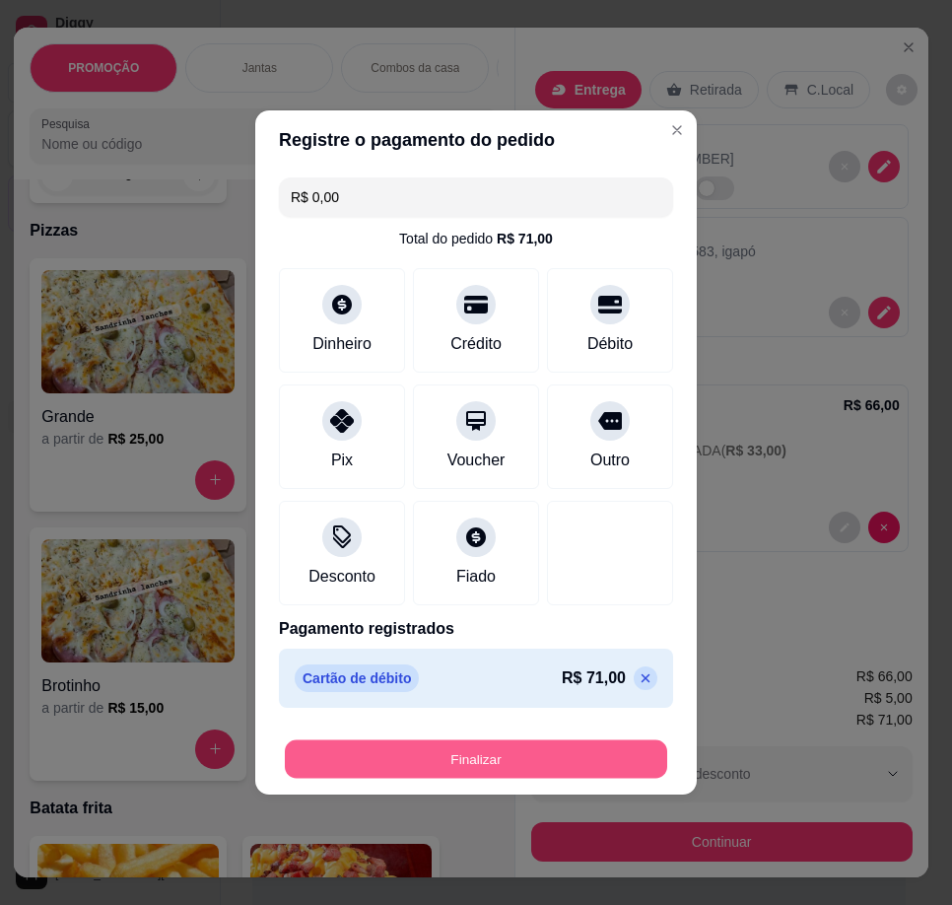
click at [542, 743] on button "Finalizar" at bounding box center [476, 759] width 382 height 38
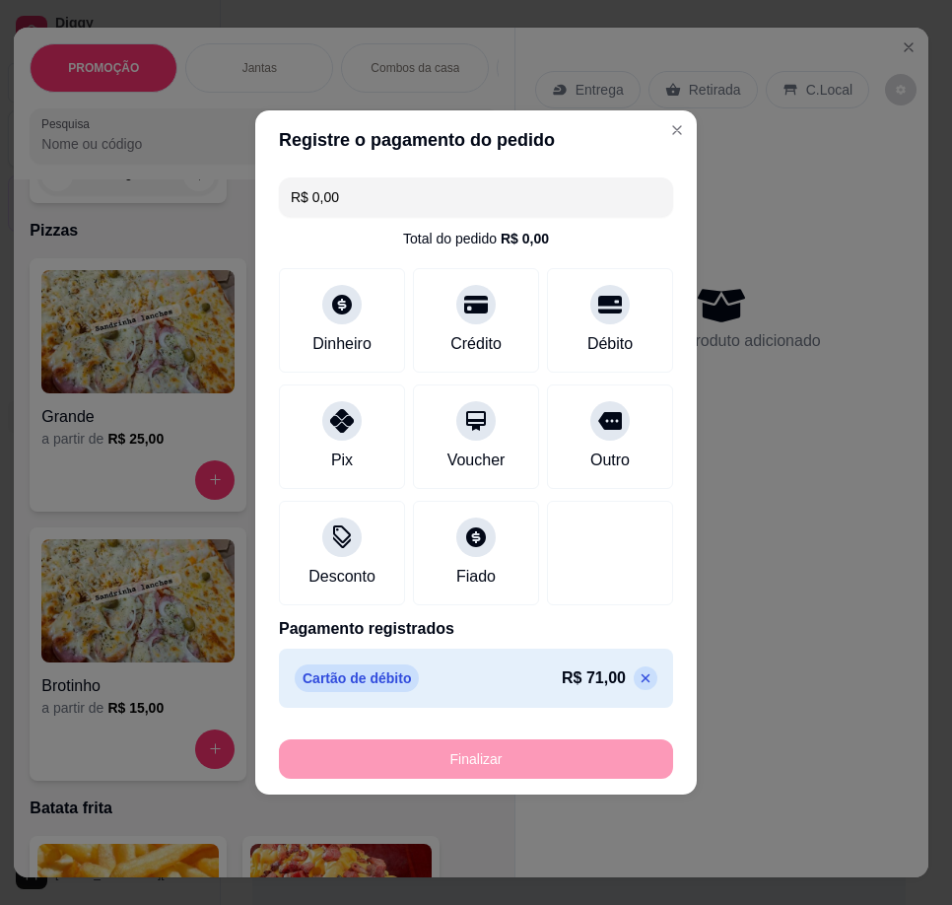
type input "-R$ 71,00"
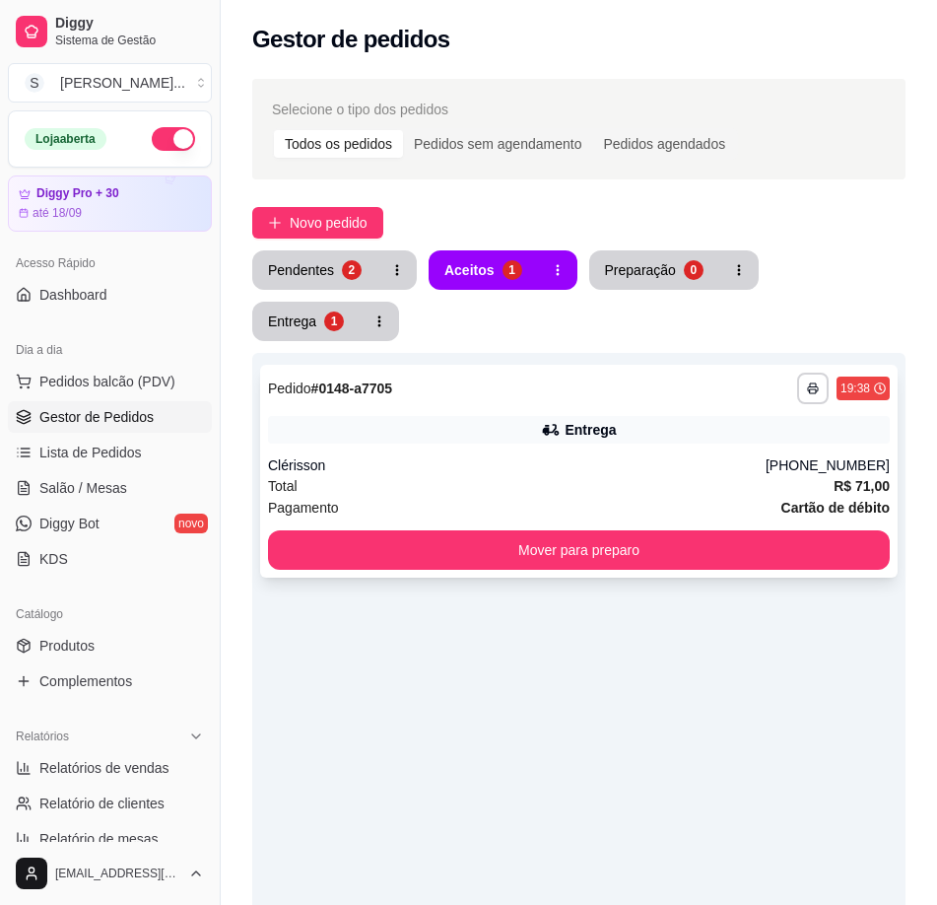
click at [666, 481] on div "Total R$ 71,00" at bounding box center [579, 486] width 622 height 22
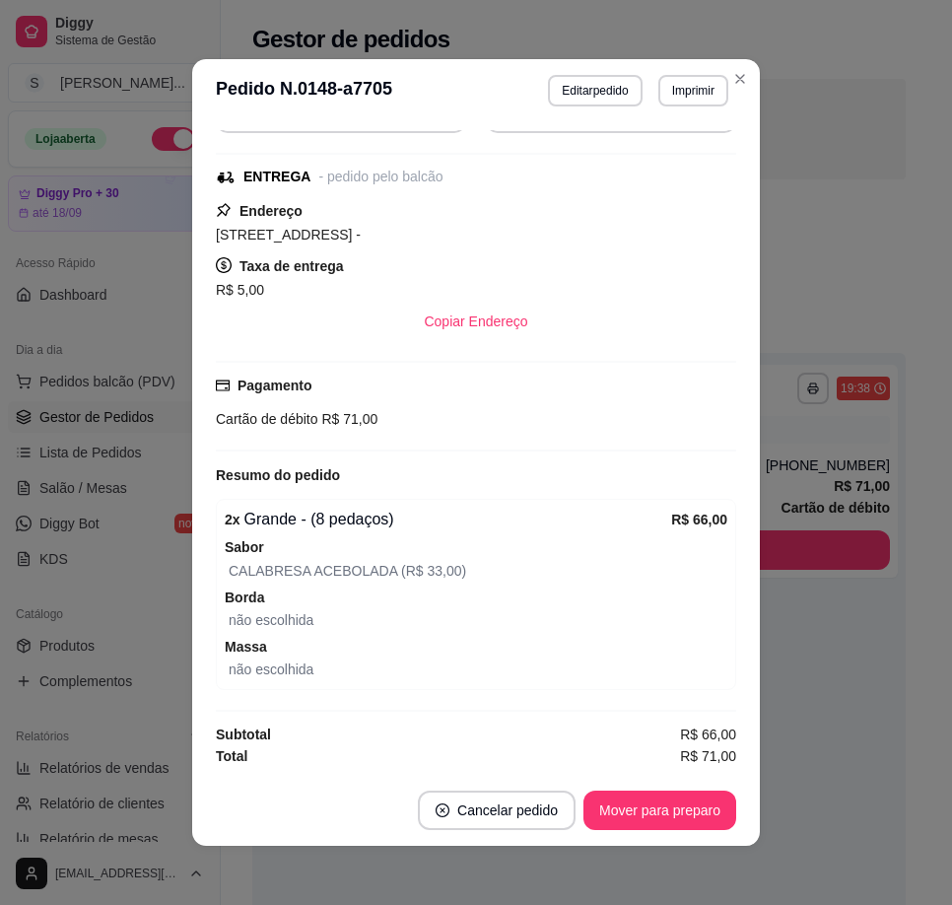
scroll to position [4, 0]
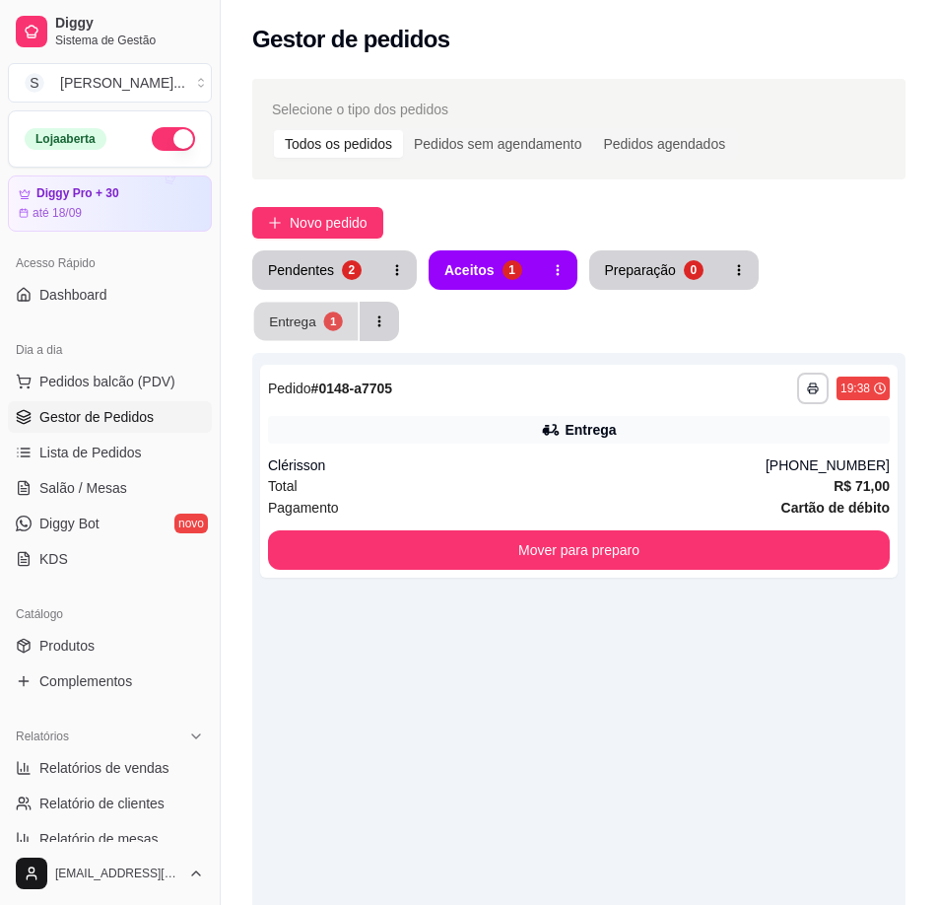
click at [295, 319] on div "Entrega" at bounding box center [292, 320] width 47 height 19
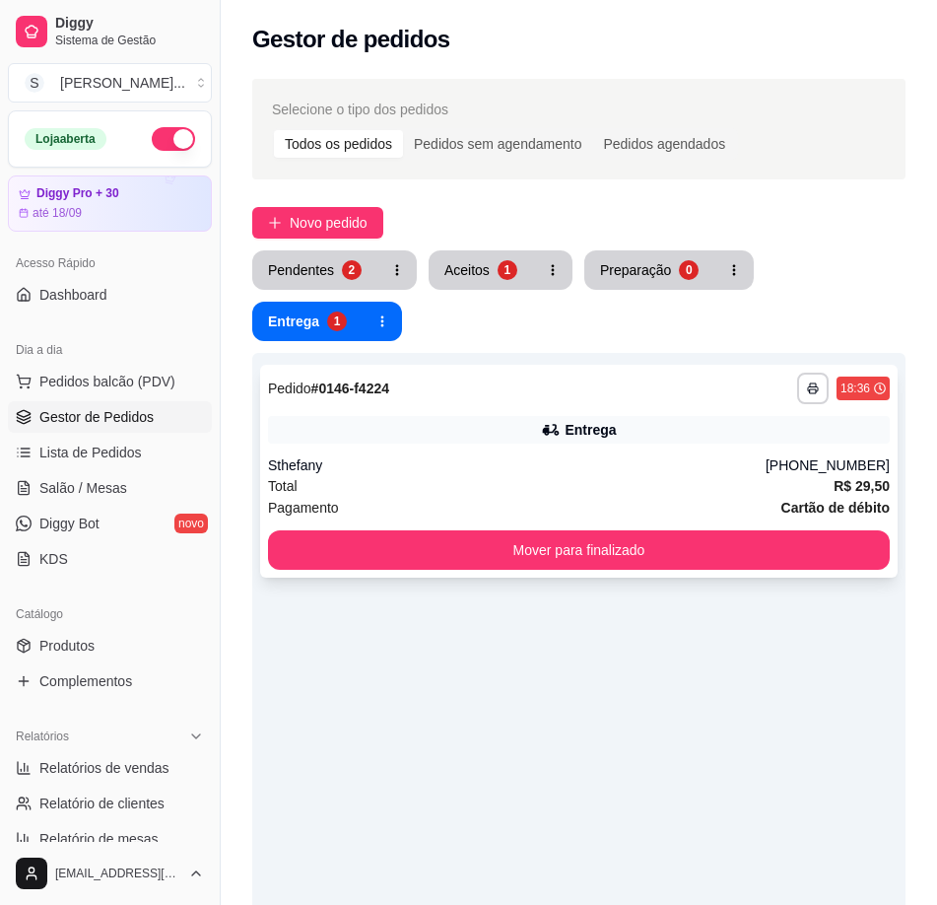
click at [592, 470] on div "Sthefany" at bounding box center [517, 465] width 498 height 20
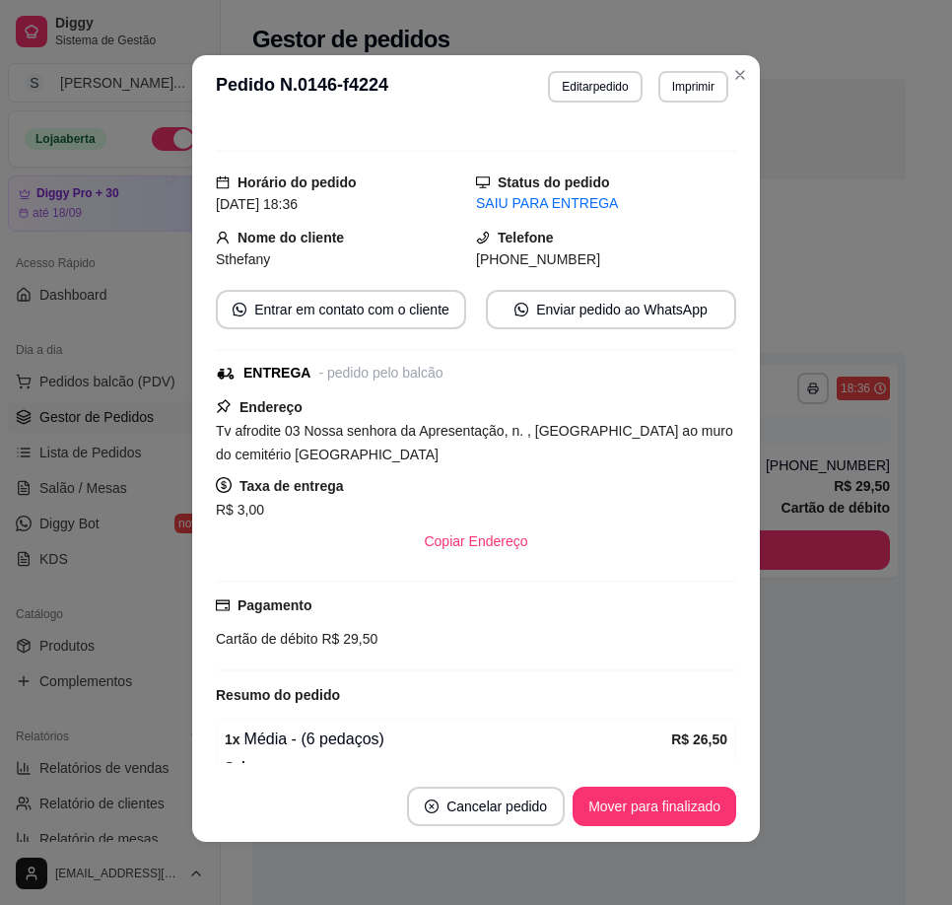
scroll to position [0, 0]
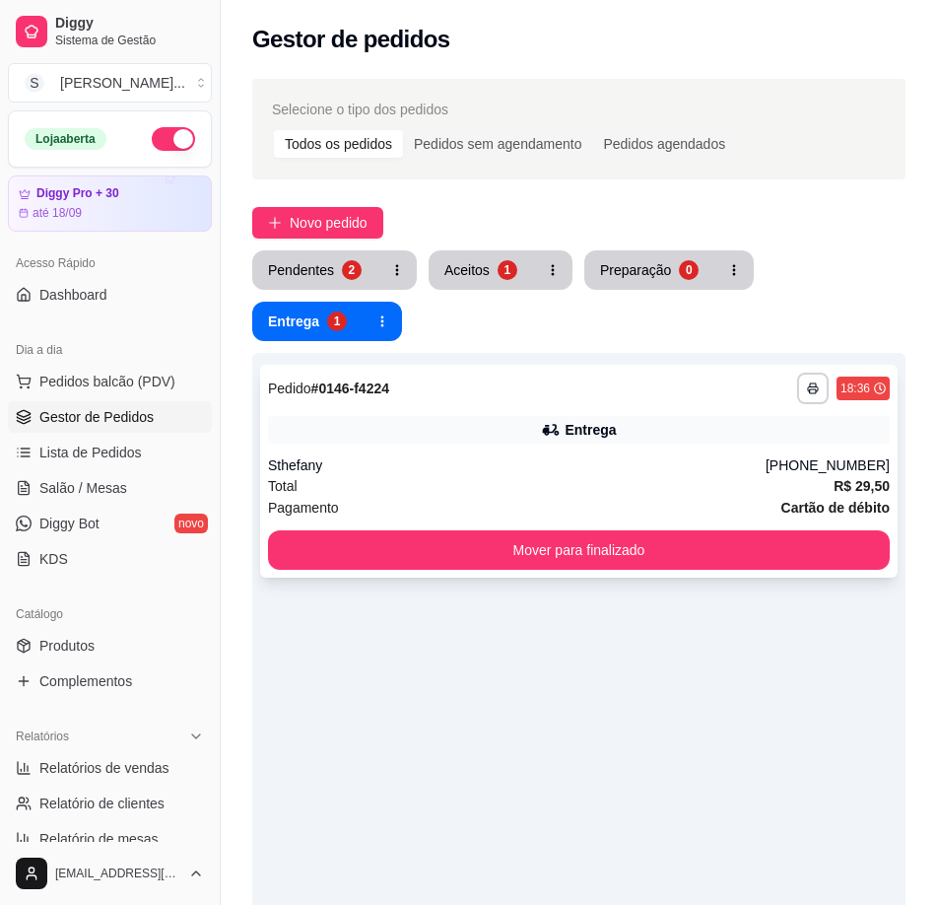
click at [640, 495] on div "Total R$ 29,50" at bounding box center [579, 486] width 622 height 22
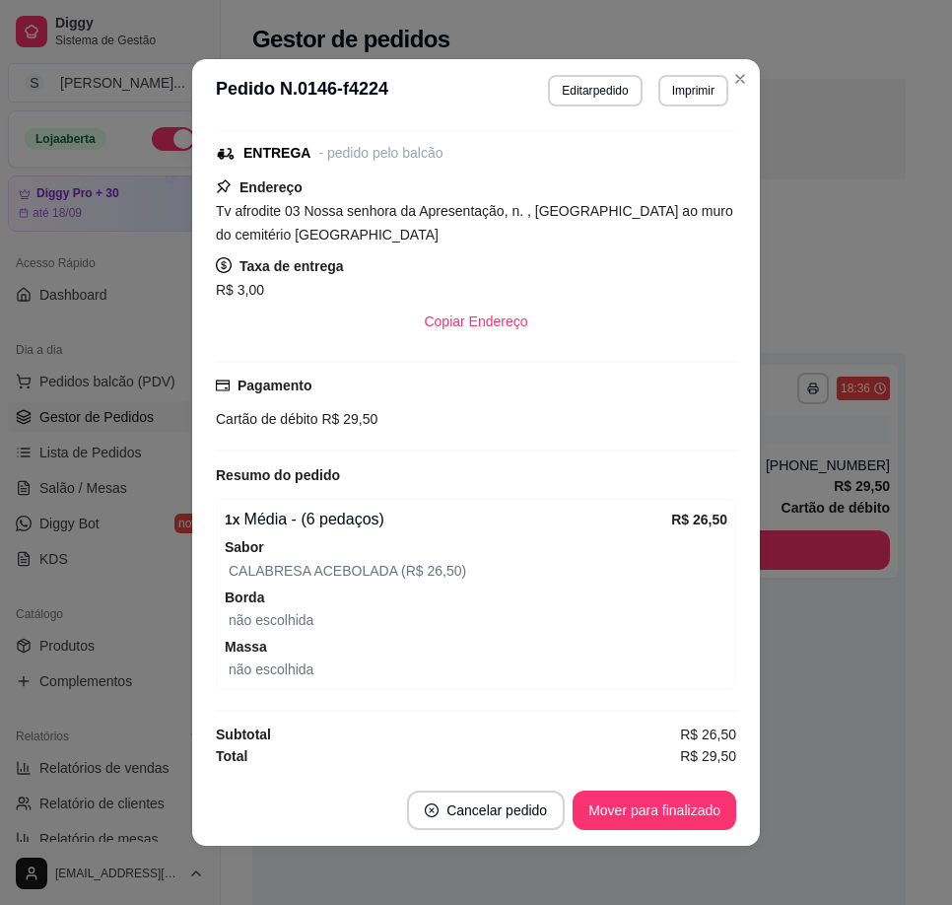
scroll to position [4, 0]
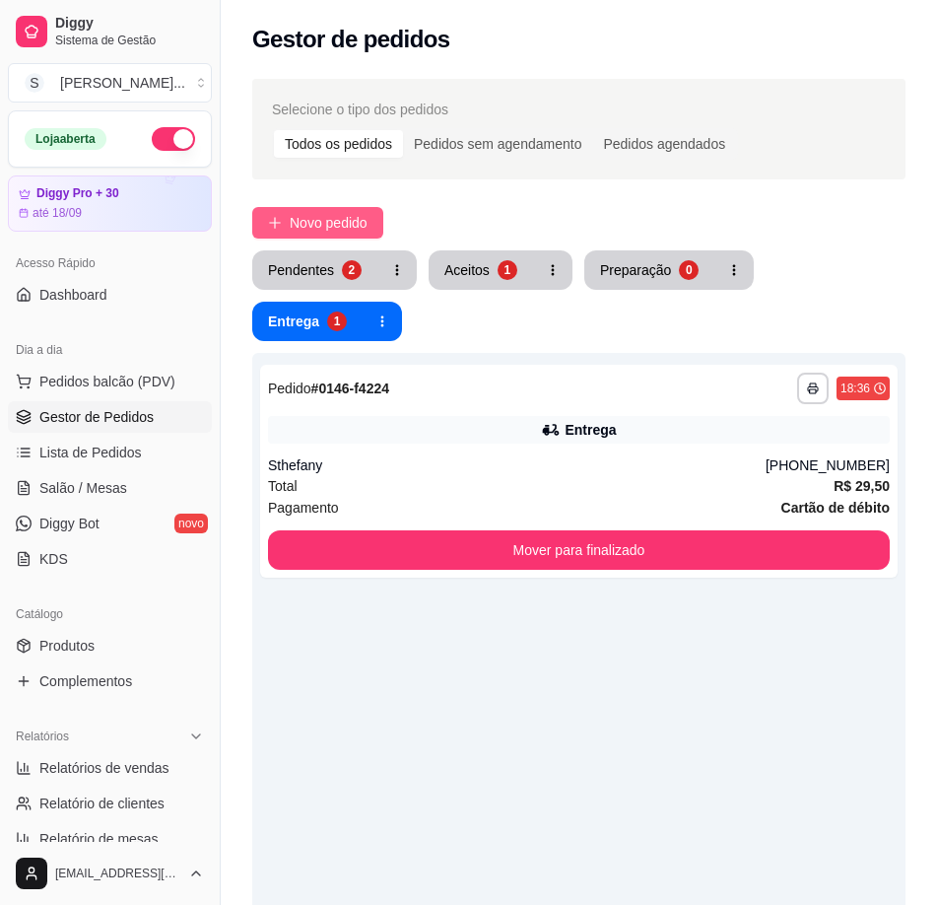
click at [304, 212] on span "Novo pedido" at bounding box center [329, 223] width 78 height 22
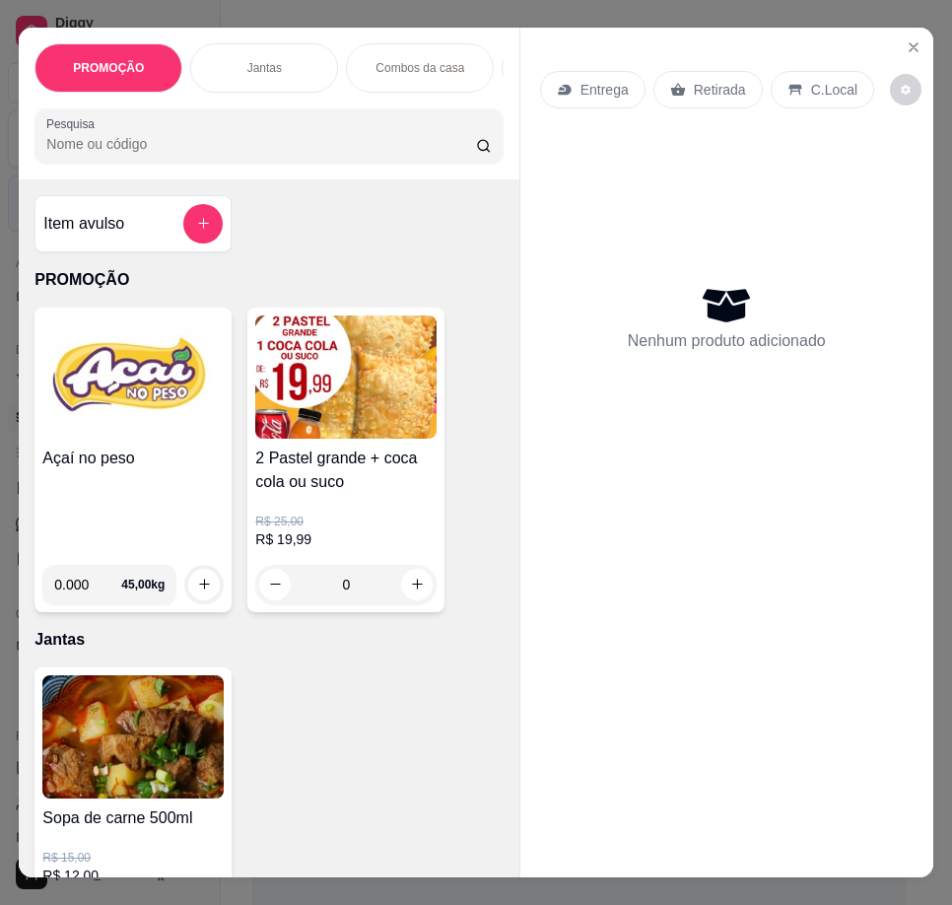
click at [368, 381] on img at bounding box center [345, 376] width 181 height 123
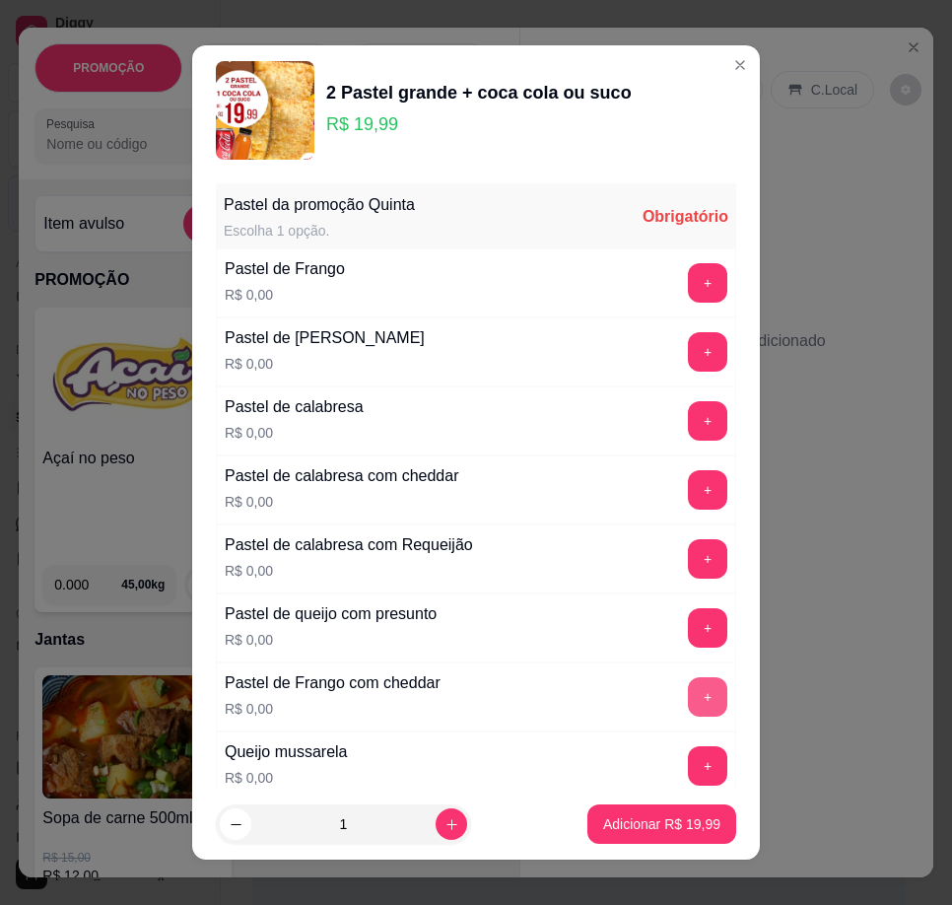
click at [688, 690] on button "+" at bounding box center [707, 696] width 39 height 39
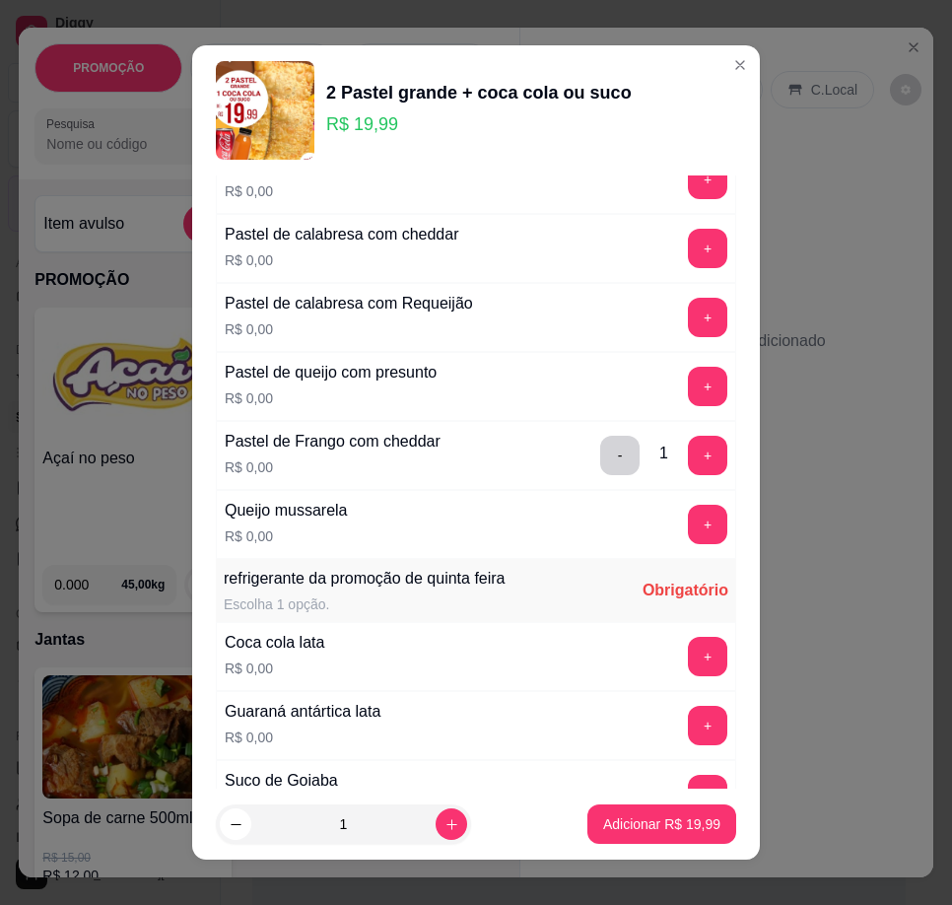
scroll to position [197, 0]
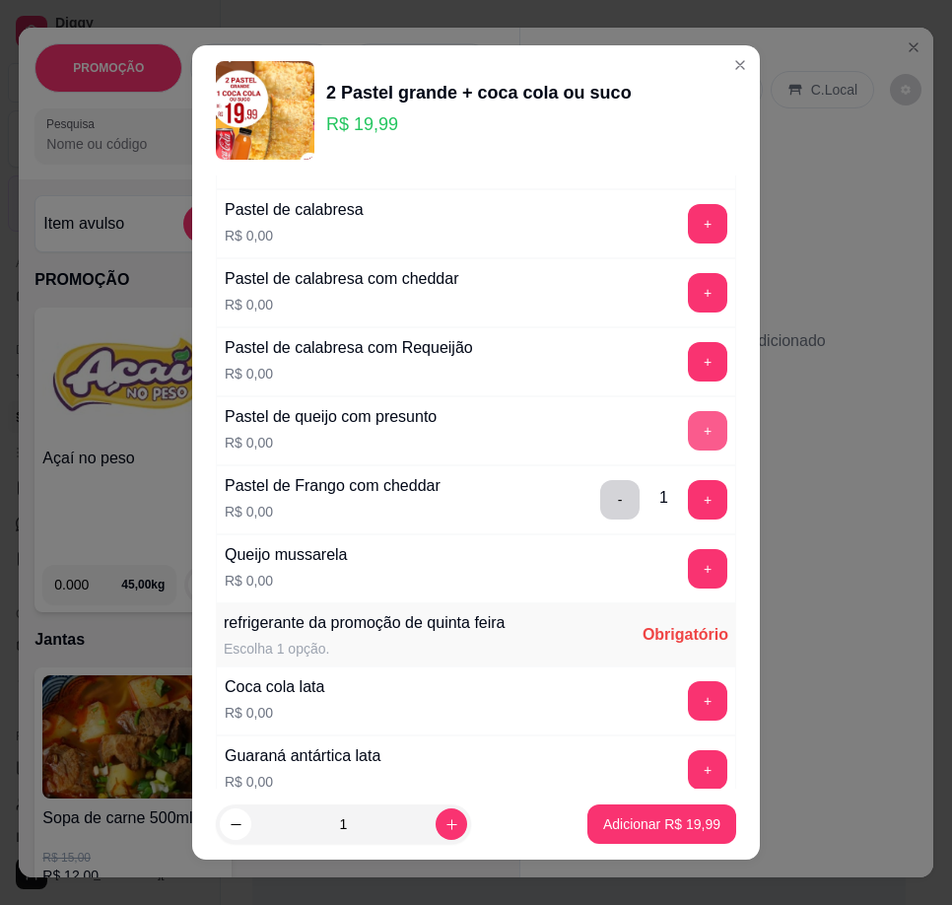
click at [688, 433] on button "+" at bounding box center [707, 430] width 39 height 39
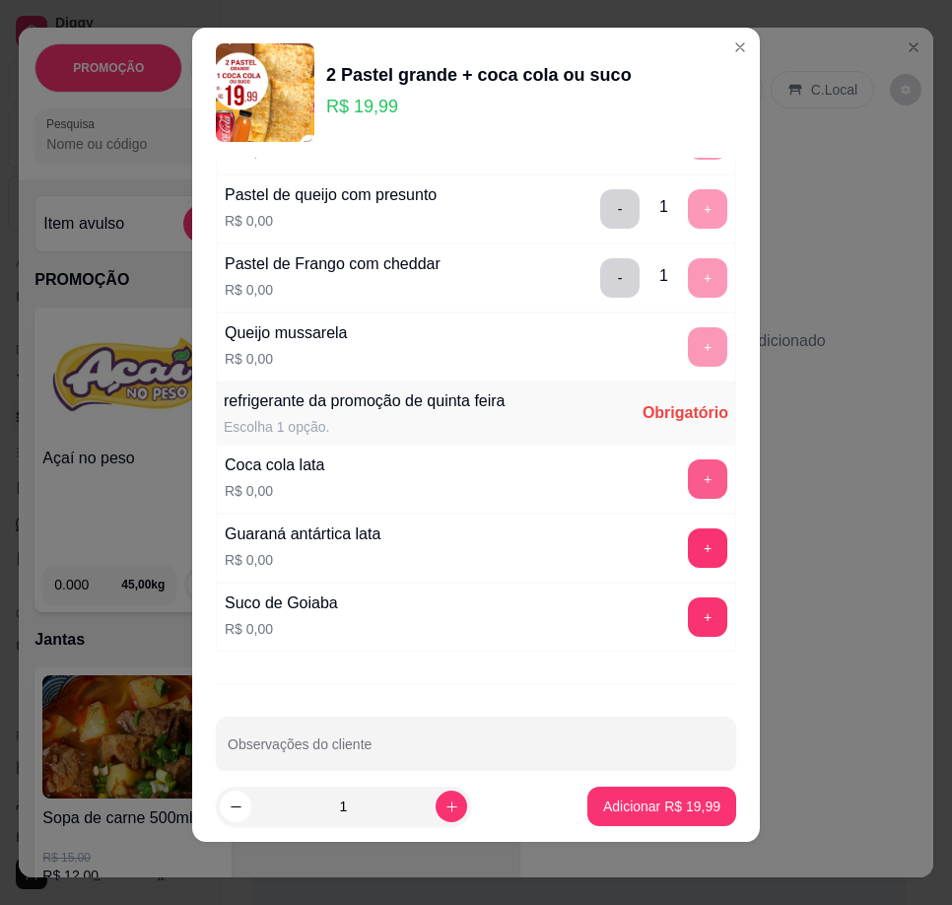
scroll to position [430, 0]
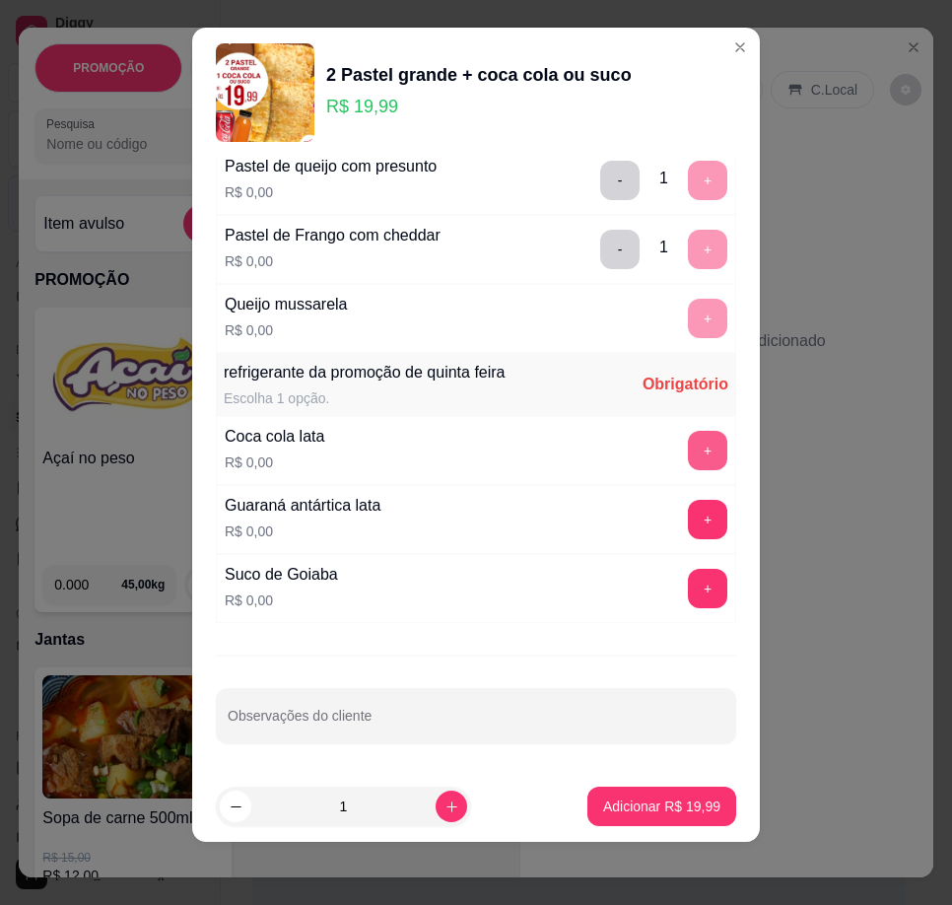
click at [688, 452] on button "+" at bounding box center [707, 450] width 39 height 39
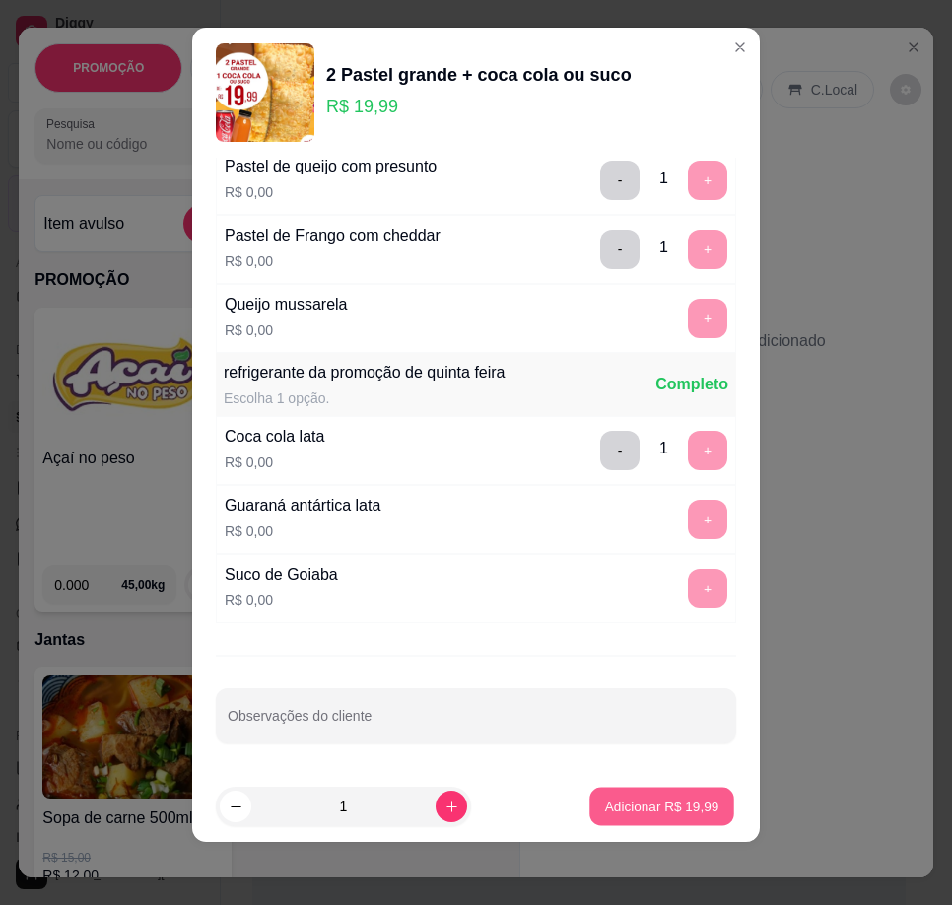
click at [632, 807] on p "Adicionar R$ 19,99" at bounding box center [662, 805] width 114 height 19
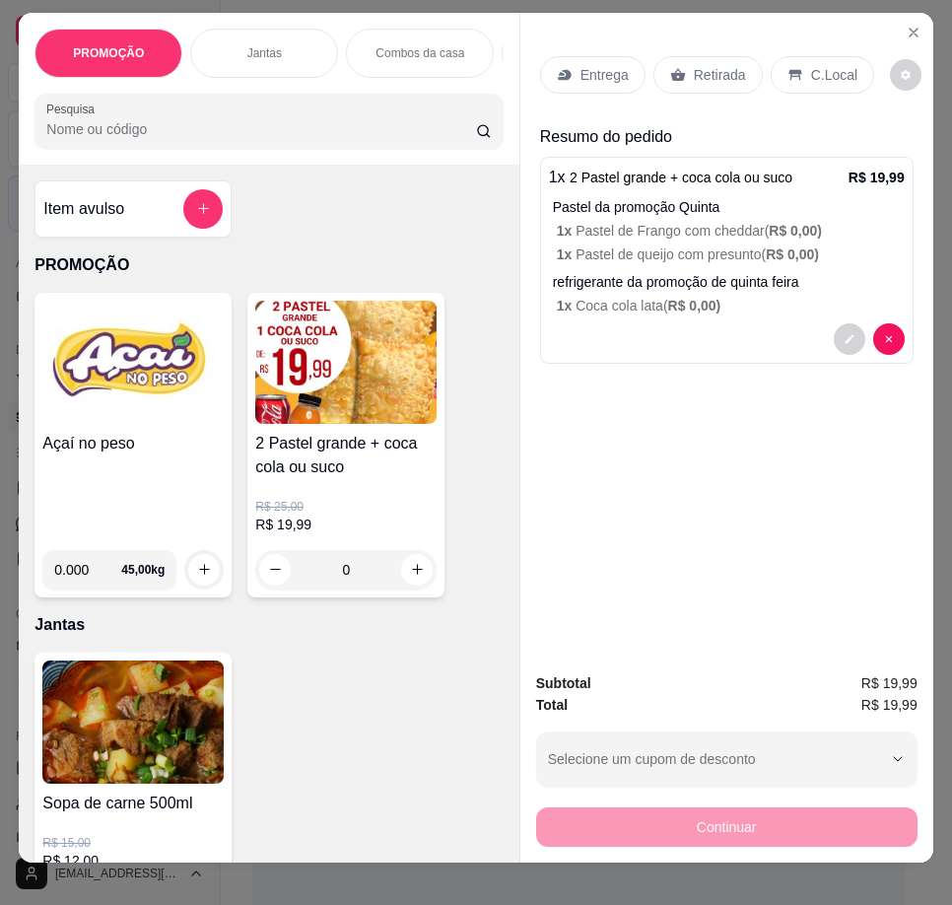
scroll to position [0, 0]
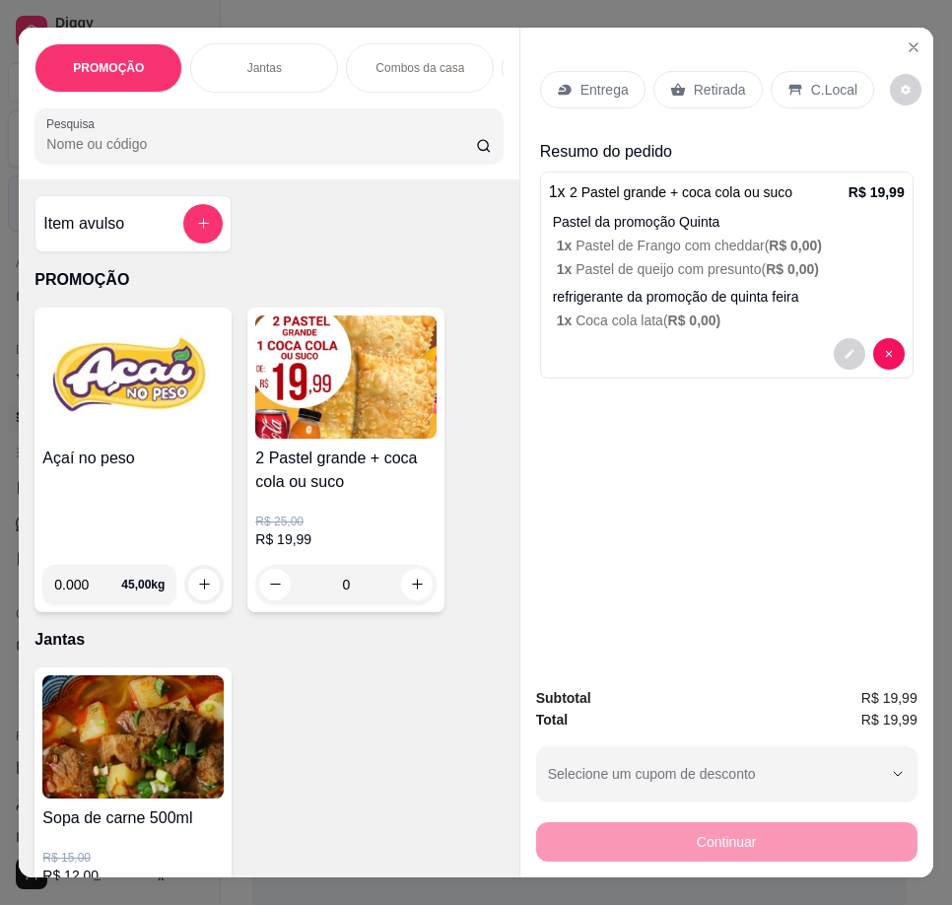
click at [790, 72] on div "C.Local" at bounding box center [822, 89] width 103 height 37
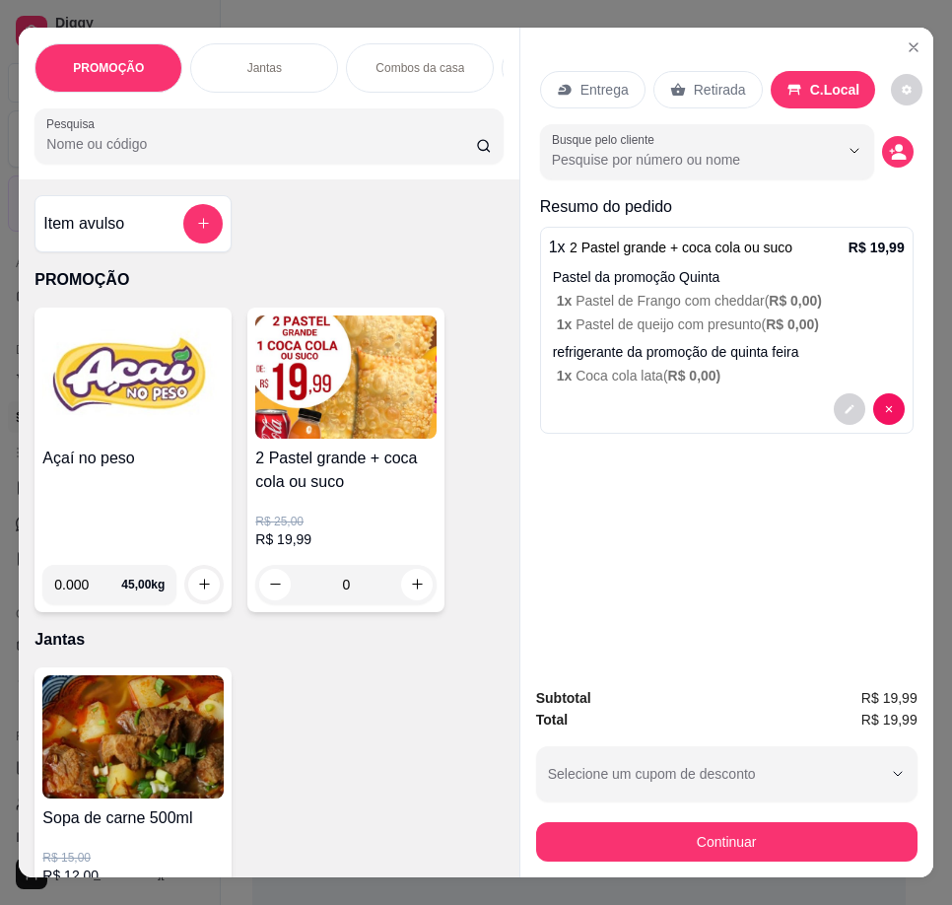
click at [723, 88] on p "Retirada" at bounding box center [720, 90] width 52 height 20
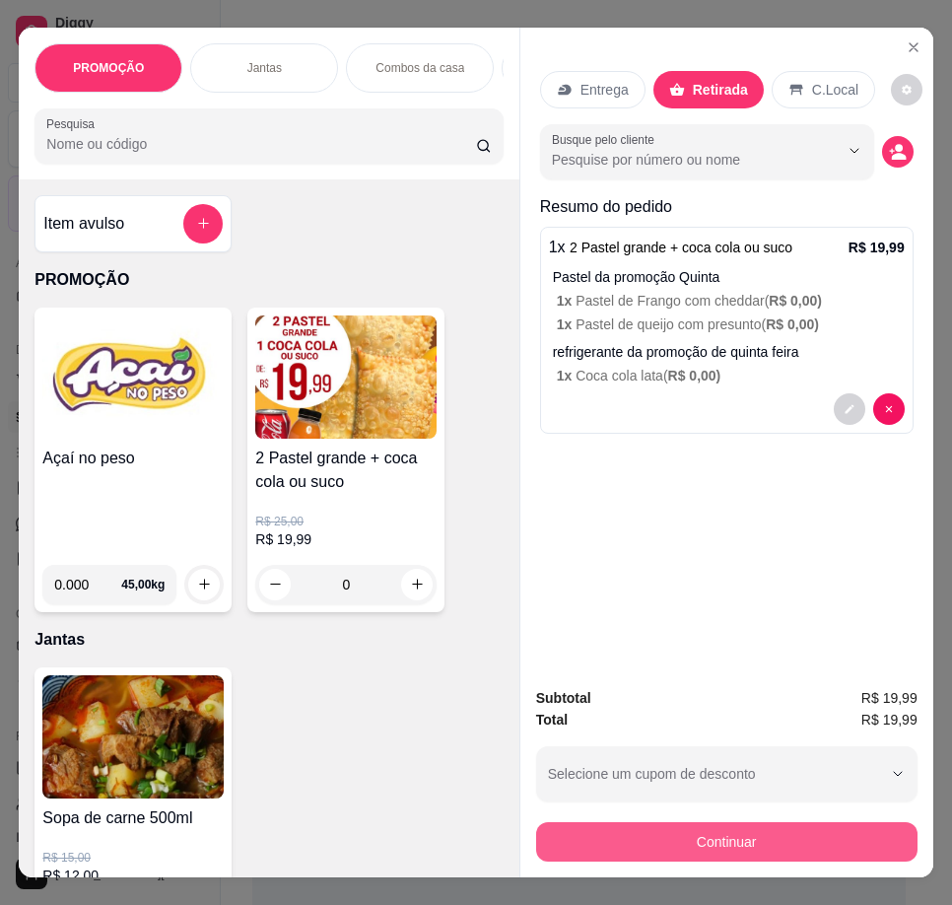
click at [736, 822] on button "Continuar" at bounding box center [726, 841] width 381 height 39
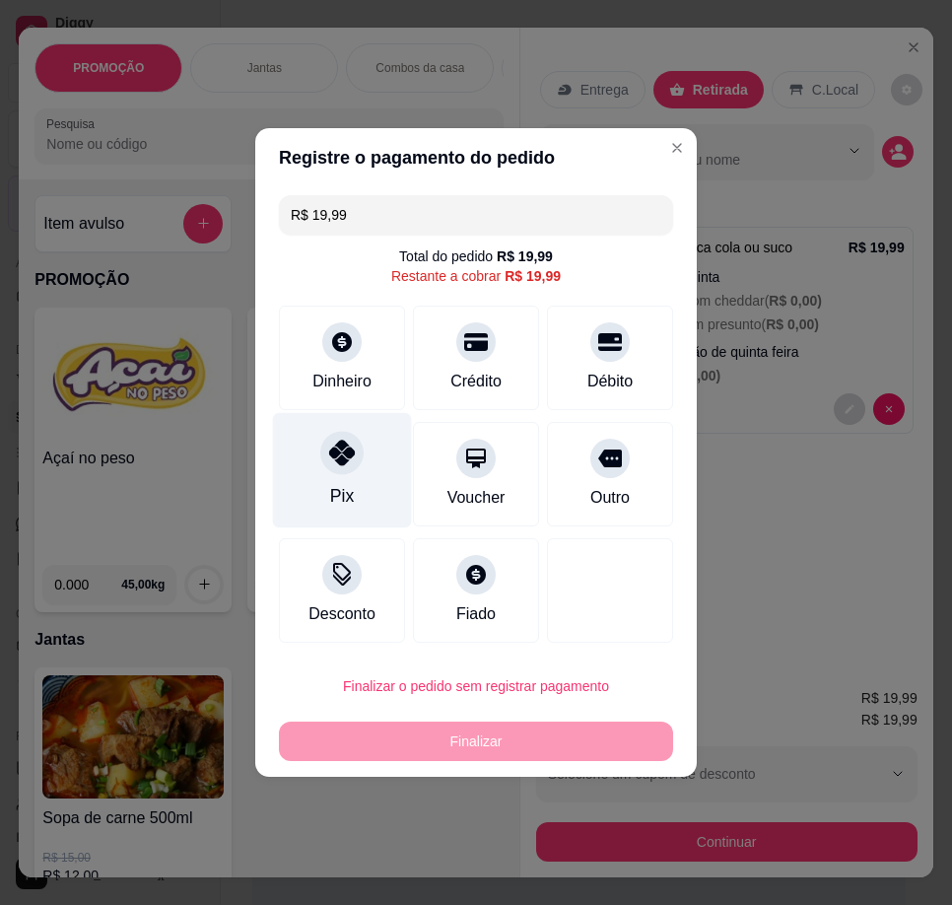
click at [368, 492] on div "Pix" at bounding box center [342, 470] width 139 height 115
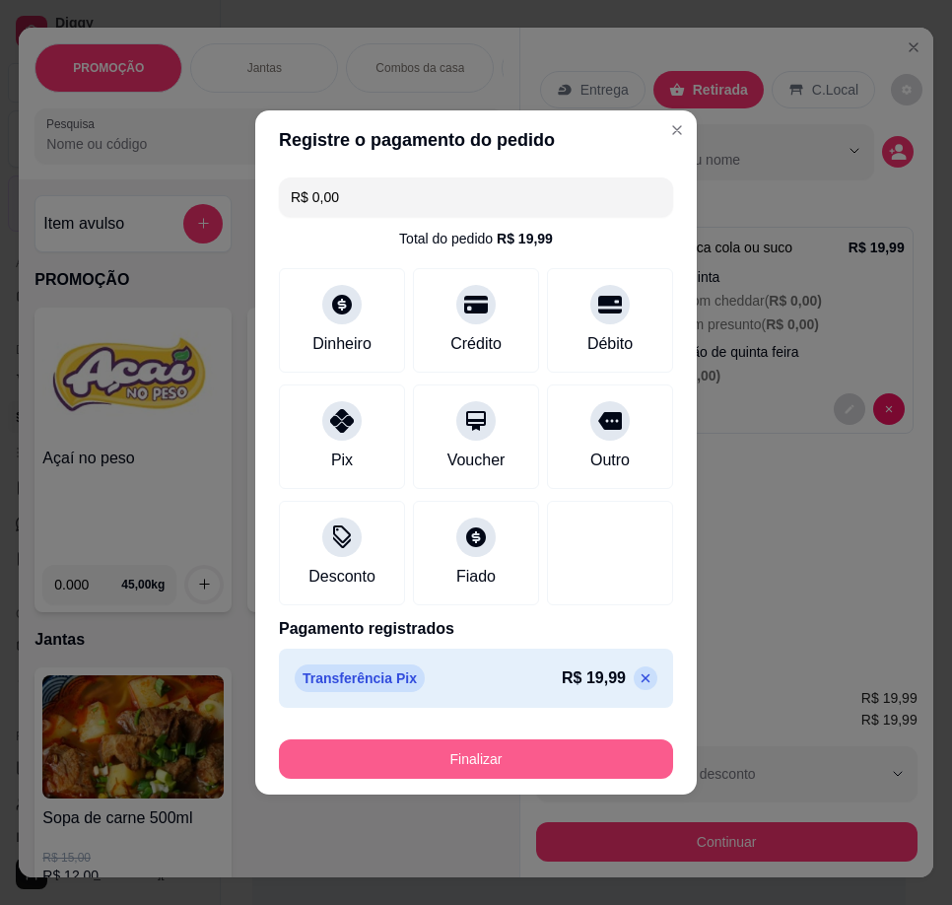
click at [545, 745] on button "Finalizar" at bounding box center [476, 758] width 394 height 39
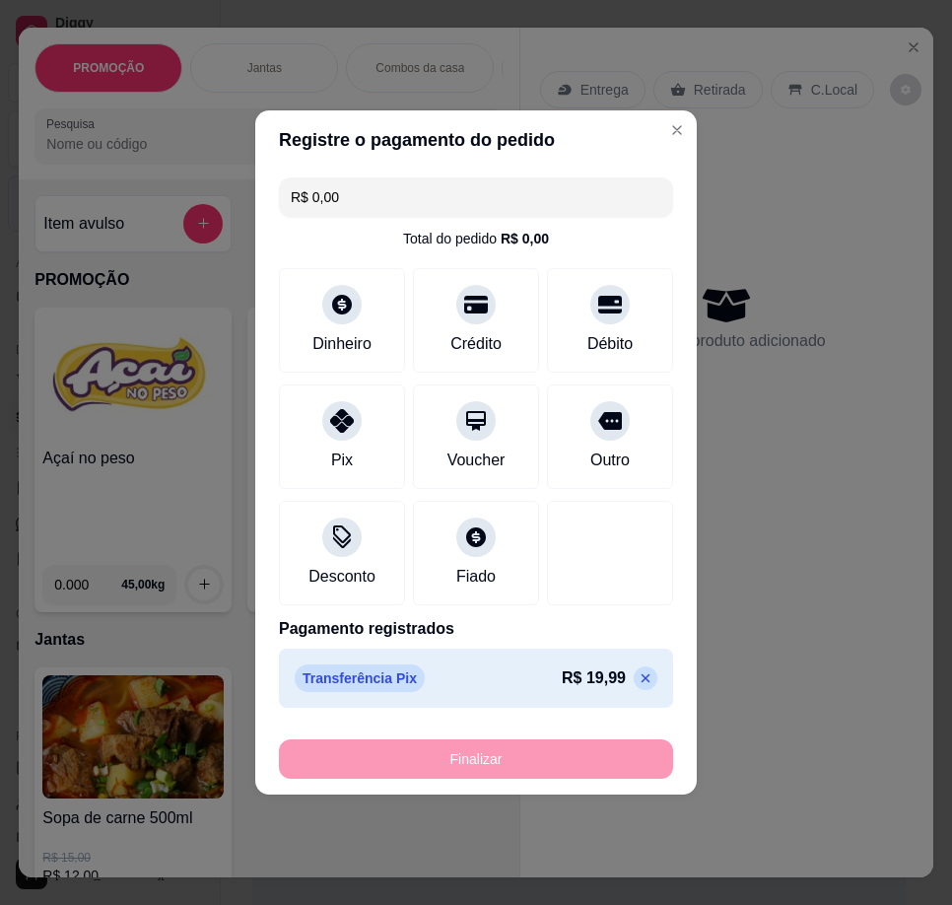
type input "-R$ 19,99"
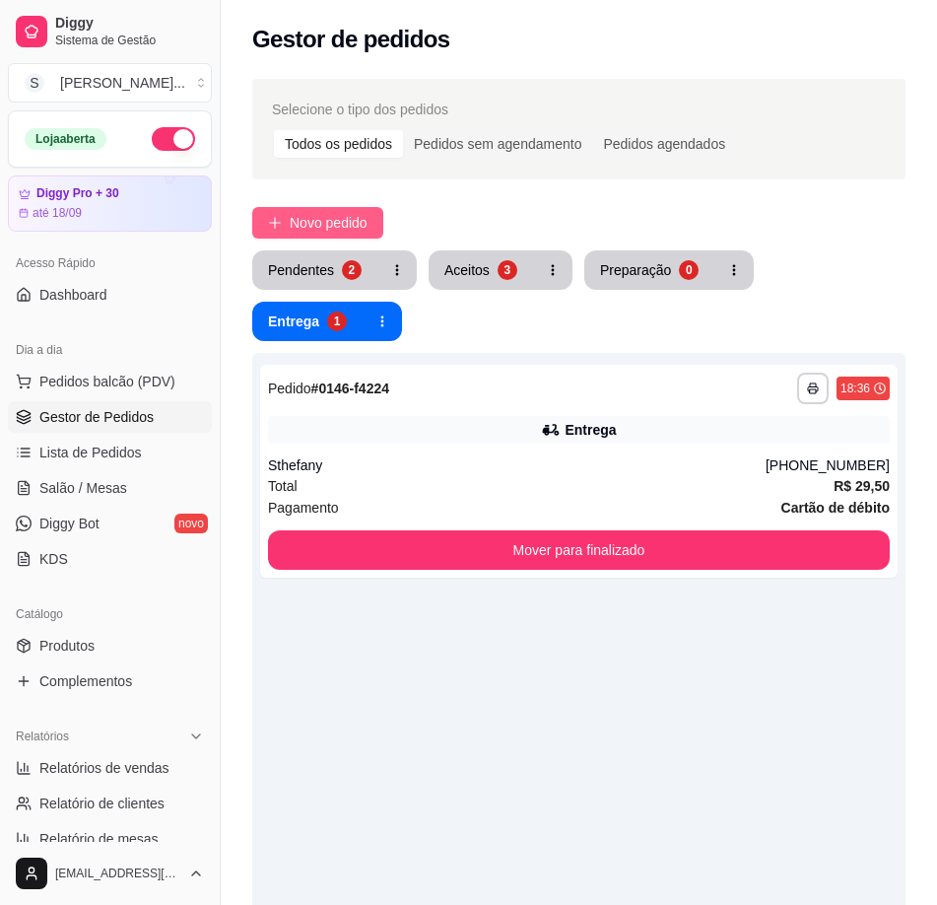
click at [331, 222] on span "Novo pedido" at bounding box center [329, 223] width 78 height 22
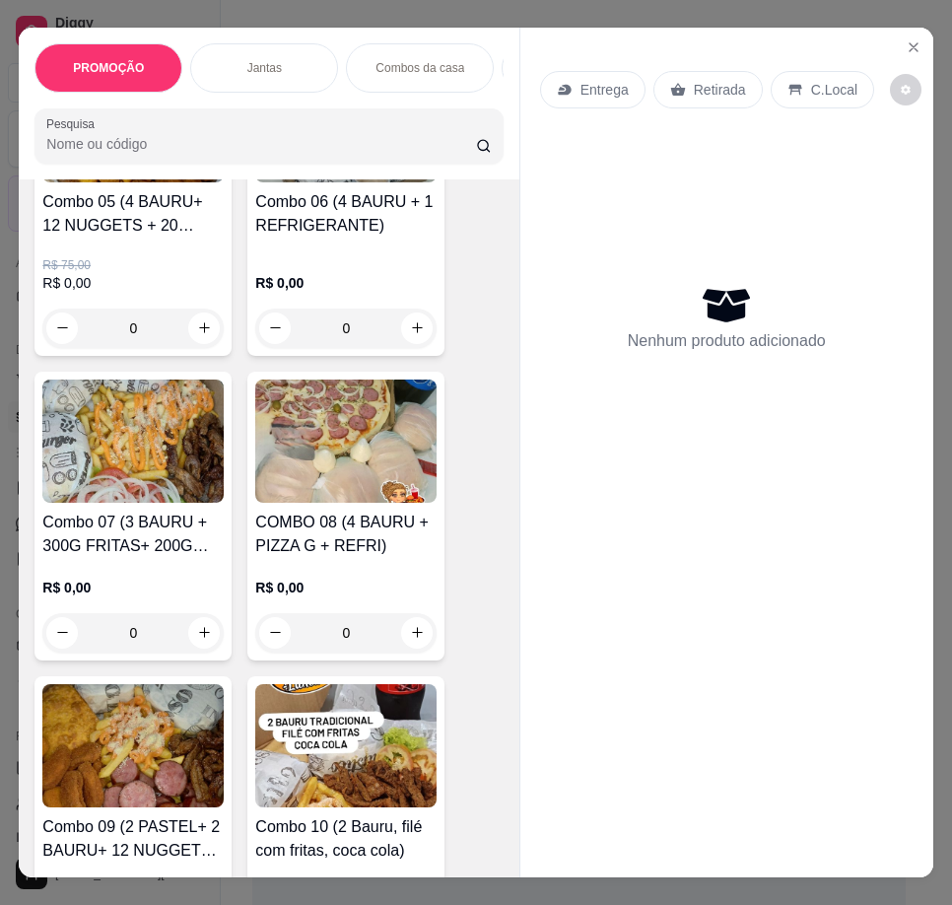
scroll to position [1478, 0]
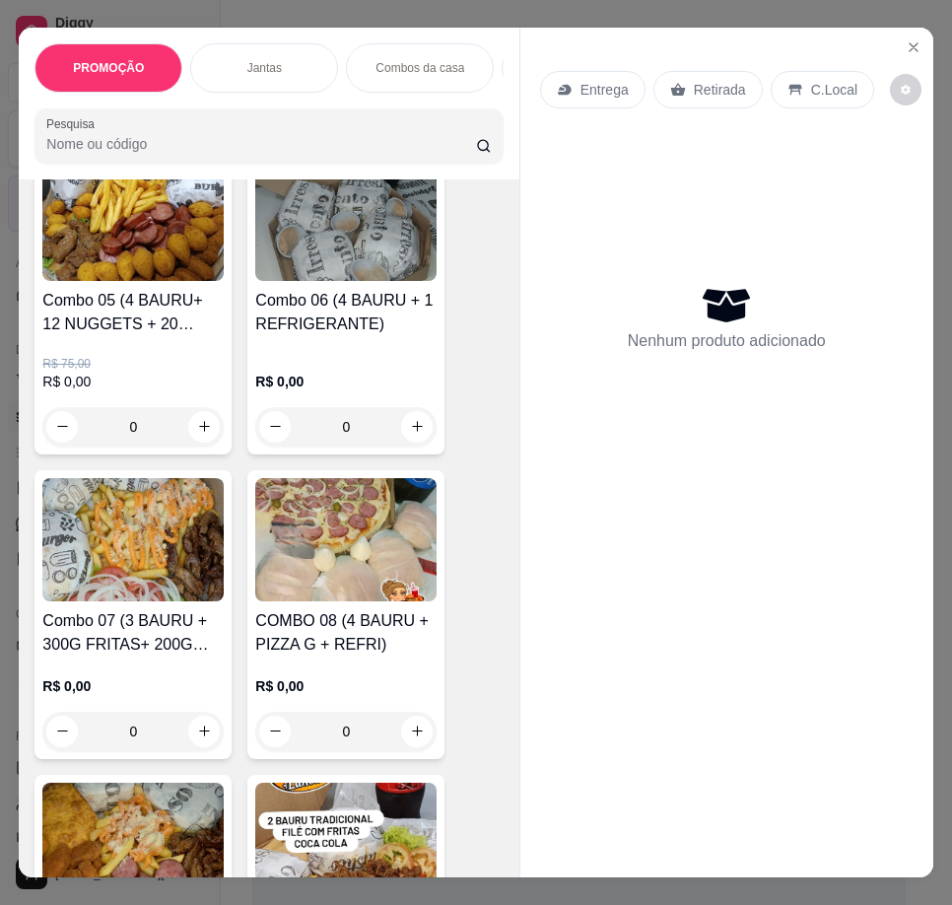
click at [195, 515] on img at bounding box center [132, 539] width 181 height 123
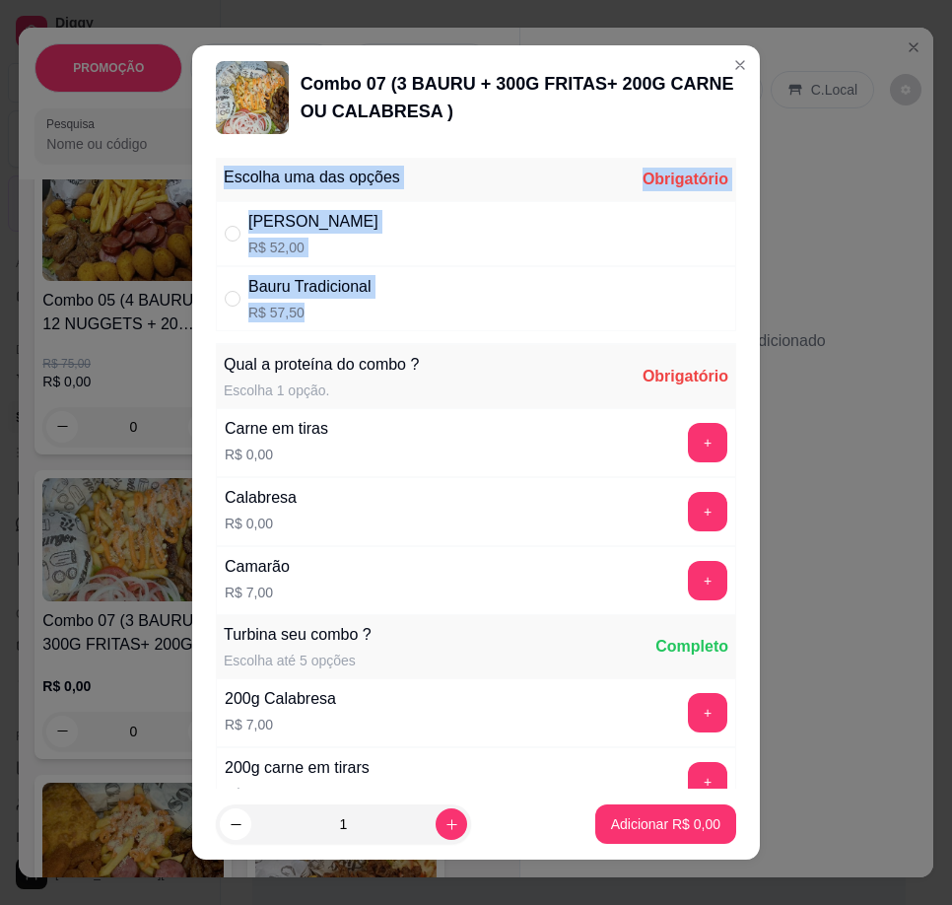
drag, startPoint x: 200, startPoint y: 178, endPoint x: 381, endPoint y: 313, distance: 226.0
click at [381, 313] on div "Escolha uma das opções Obrigatório Bauru Cheddar R$ 52,00 Bauru Tradicional R$ …" at bounding box center [476, 469] width 568 height 639
copy div "Escolha uma das opções Obrigatório Bauru Cheddar R$ 52,00 Bauru Tradicional R$ …"
click at [271, 286] on div "Bauru Tradicional" at bounding box center [309, 287] width 123 height 24
radio input "true"
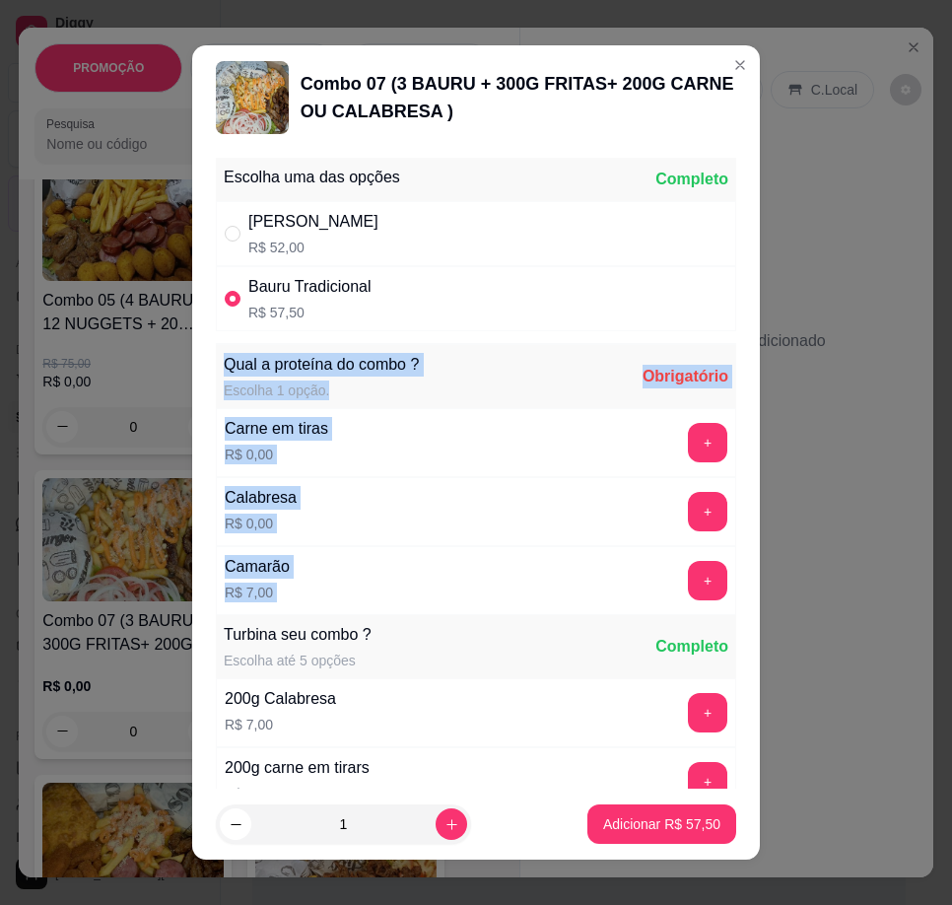
drag, startPoint x: 207, startPoint y: 369, endPoint x: 545, endPoint y: 558, distance: 387.3
click at [545, 558] on div "Escolha uma das opções Completo Bauru Cheddar R$ 52,00 Bauru Tradicional R$ 57,…" at bounding box center [476, 469] width 568 height 639
copy div "Qual a proteína do combo ? Escolha 1 opção. Obrigatório Carne em tiras R$ 0,00 …"
click at [688, 436] on button "+" at bounding box center [707, 442] width 39 height 39
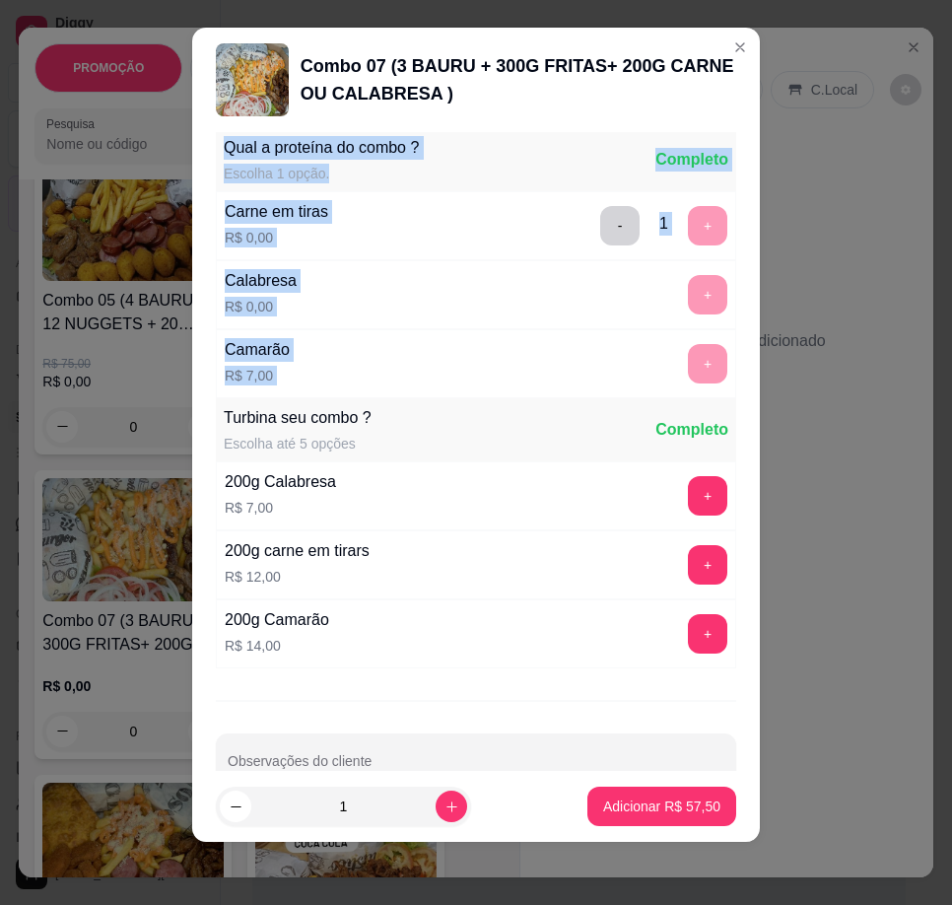
scroll to position [245, 0]
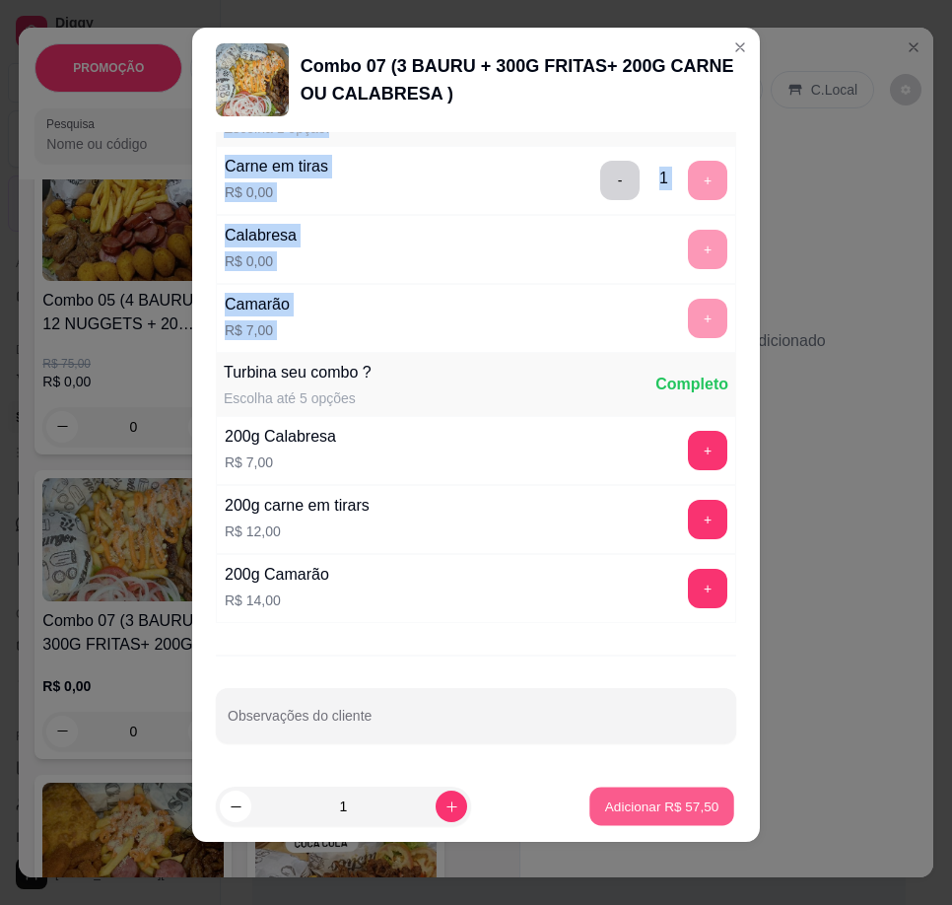
click at [680, 808] on p "Adicionar R$ 57,50" at bounding box center [662, 805] width 114 height 19
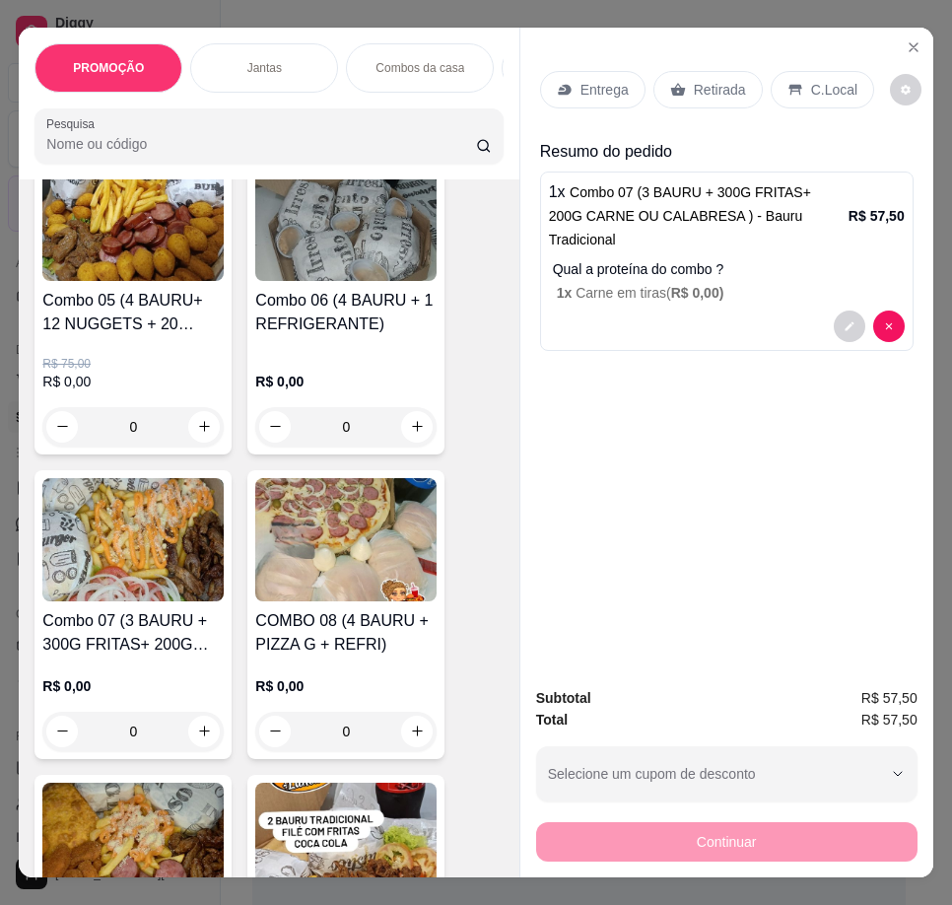
click at [556, 71] on div "Entrega" at bounding box center [592, 89] width 105 height 37
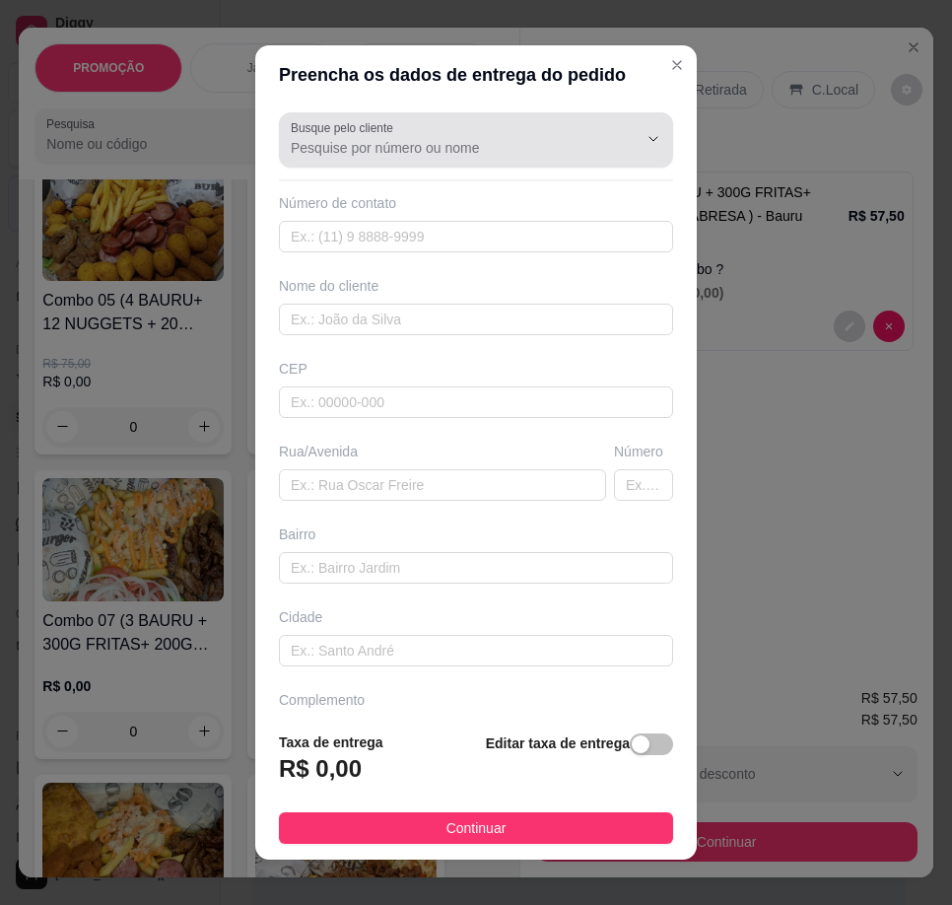
click at [466, 138] on input "Busque pelo cliente" at bounding box center [448, 148] width 315 height 20
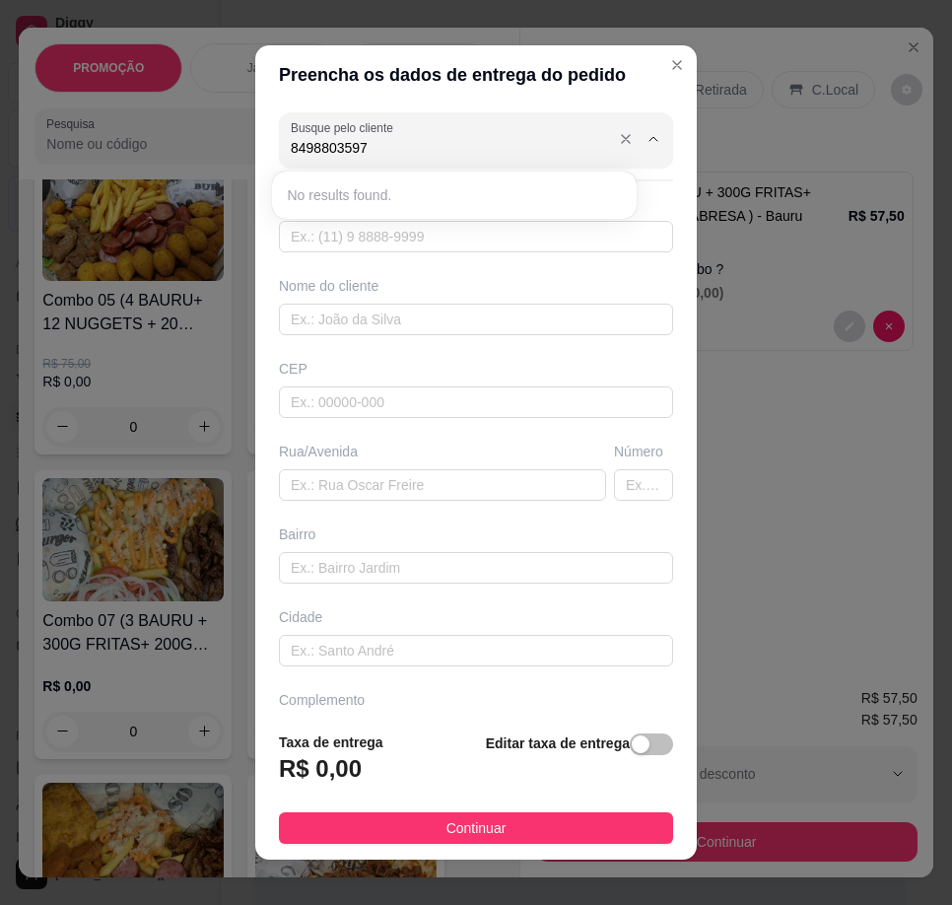
type input "84988035972"
drag, startPoint x: 303, startPoint y: 148, endPoint x: 247, endPoint y: 153, distance: 55.4
click at [238, 157] on div "Preencha os dados de entrega do pedido Busque pelo cliente 84988035972 Número d…" at bounding box center [476, 452] width 952 height 905
click at [335, 219] on div "Número de contato" at bounding box center [476, 222] width 394 height 59
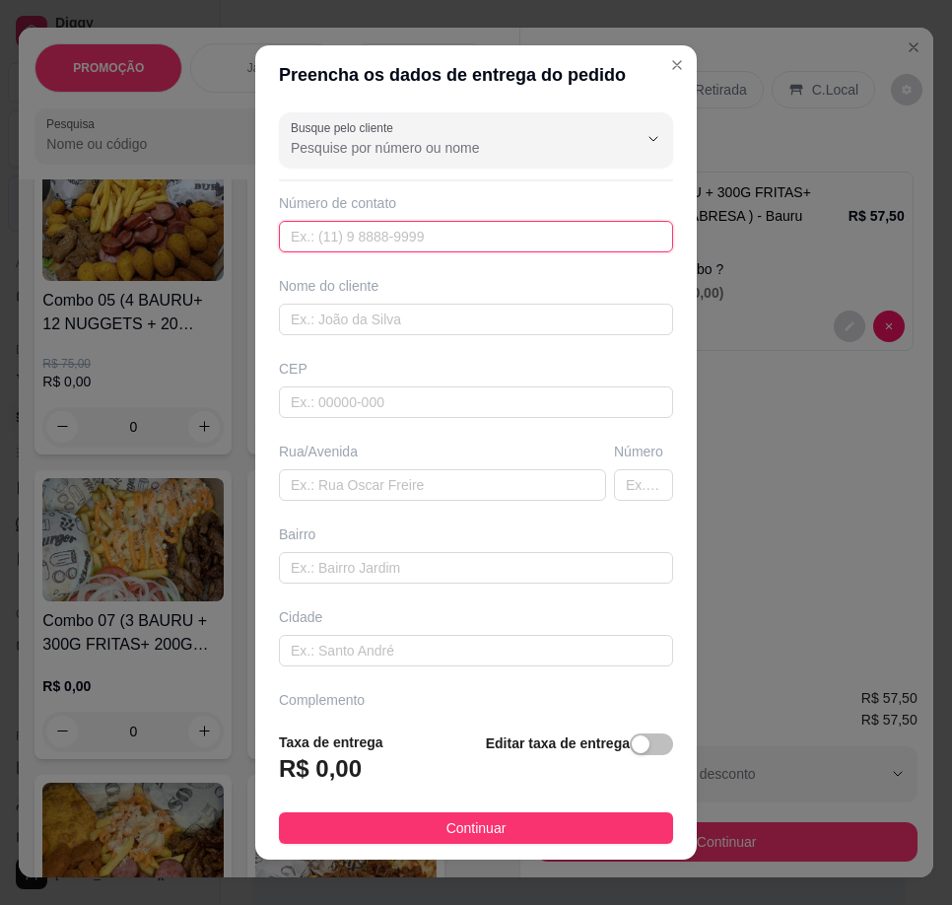
click at [340, 235] on input "text" at bounding box center [476, 237] width 394 height 32
type input "[PHONE_NUMBER]"
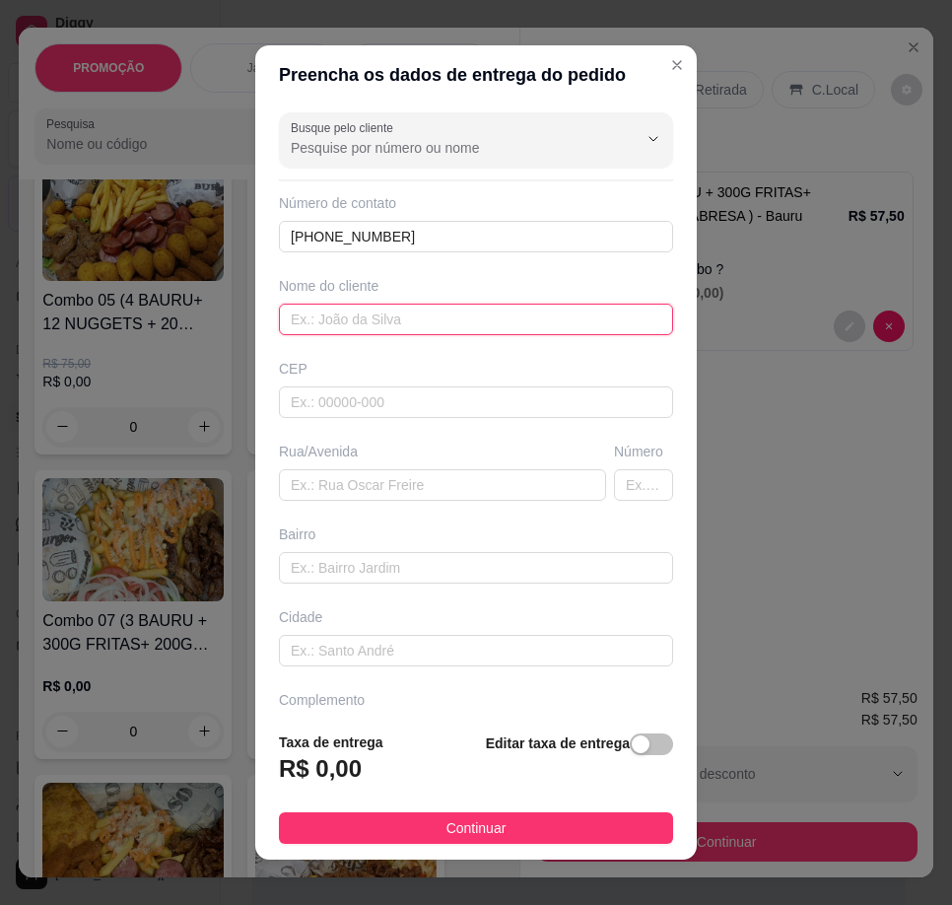
click at [564, 317] on input "text" at bounding box center [476, 319] width 394 height 32
paste input "Thaisa"
type input "Thaisa"
click at [340, 466] on div "Rua/Avenida" at bounding box center [442, 470] width 335 height 59
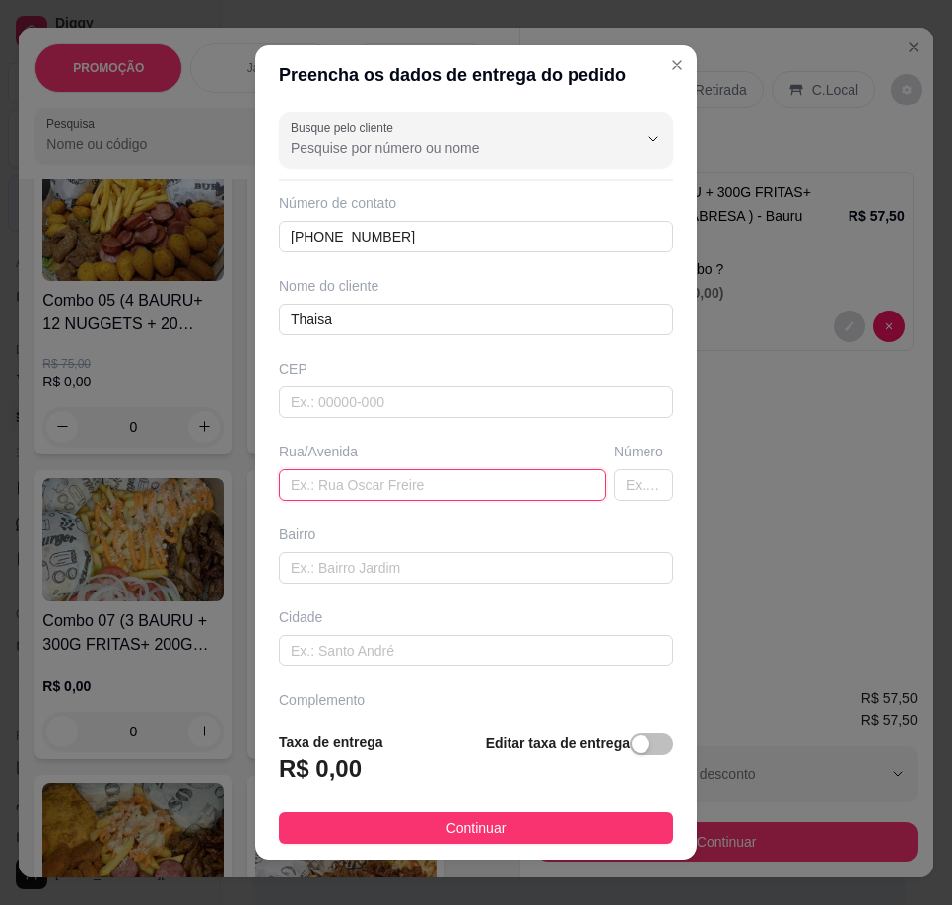
click at [339, 490] on input "text" at bounding box center [442, 485] width 327 height 32
paste input "[STREET_ADDRESS][PERSON_NAME]"
type input "[STREET_ADDRESS][PERSON_NAME]"
drag, startPoint x: 624, startPoint y: 749, endPoint x: 502, endPoint y: 753, distance: 122.3
click at [632, 749] on div "button" at bounding box center [641, 744] width 18 height 18
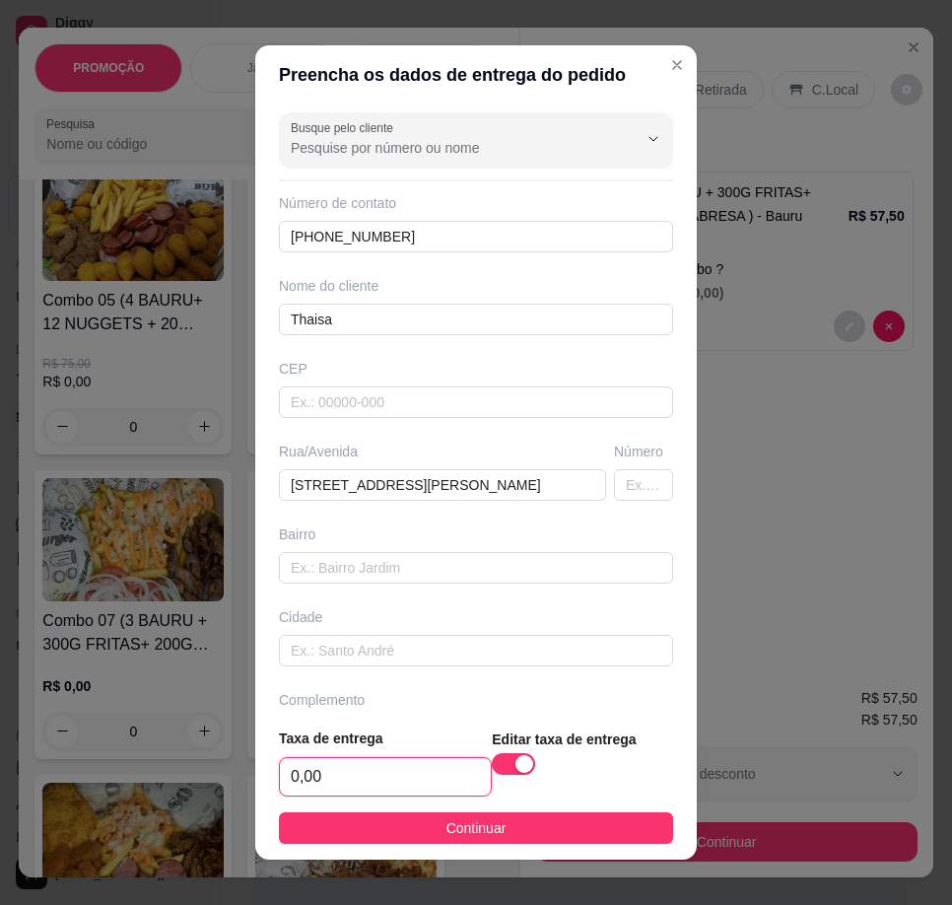
click at [355, 763] on input "0,00" at bounding box center [385, 776] width 211 height 37
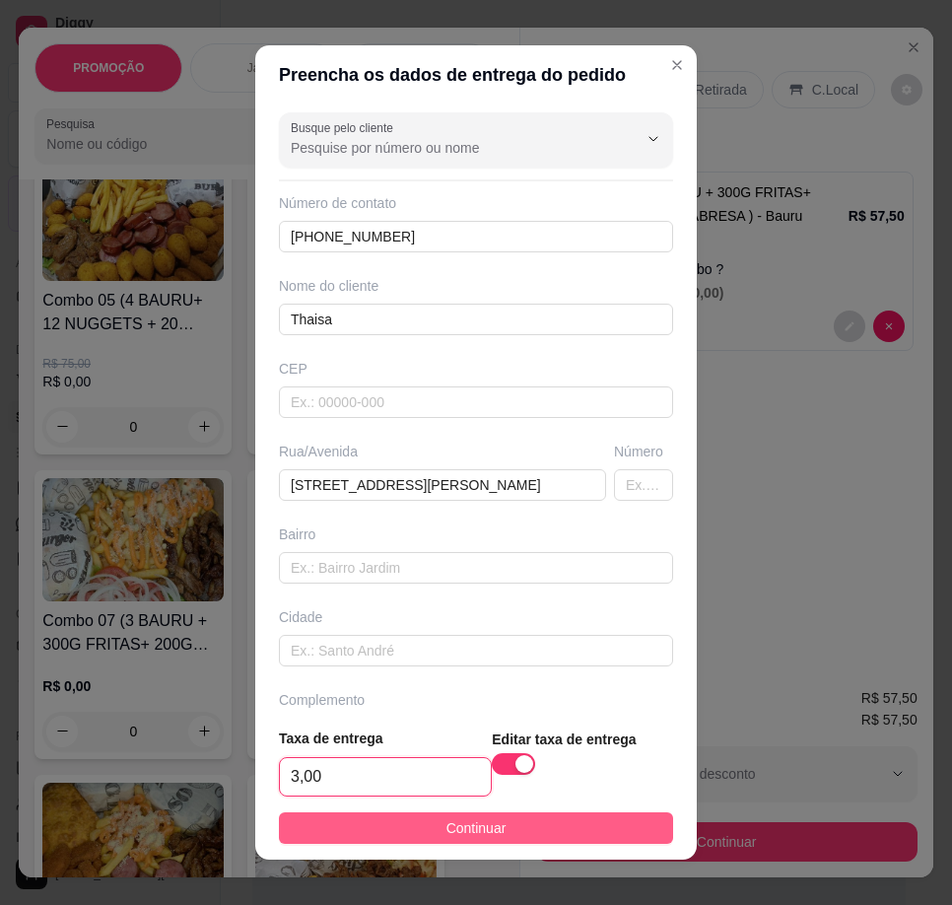
type input "3,00"
click at [379, 832] on button "Continuar" at bounding box center [476, 828] width 394 height 32
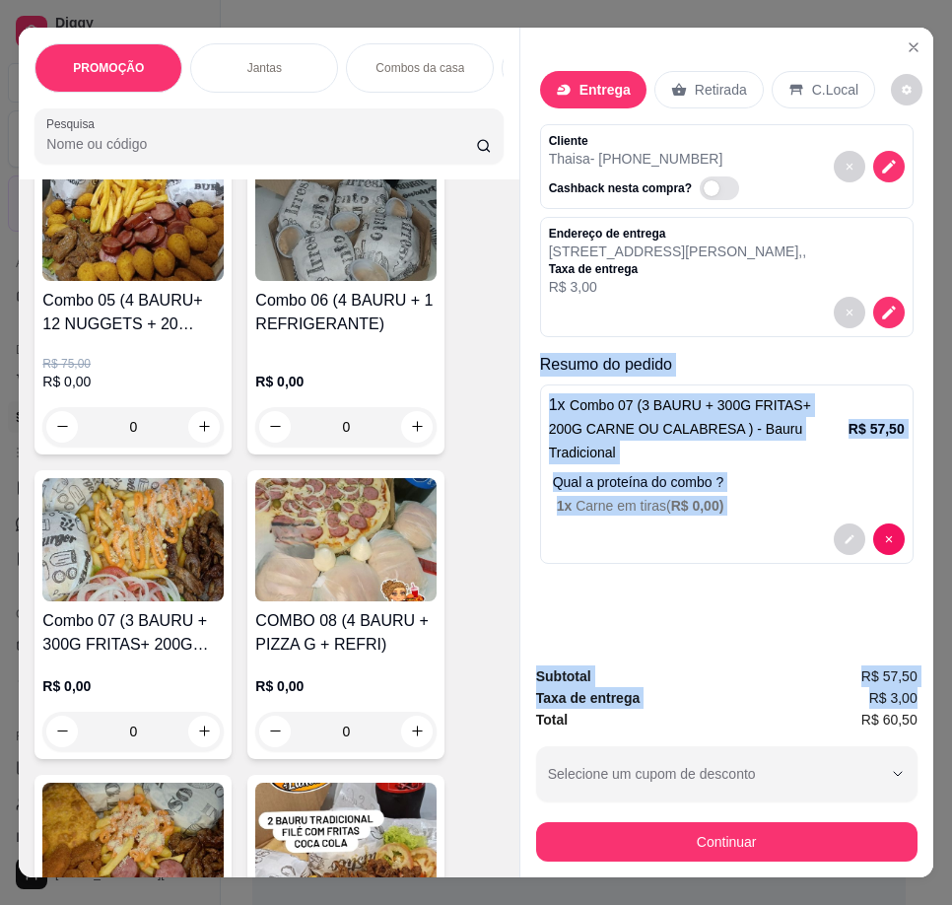
scroll to position [0, 12]
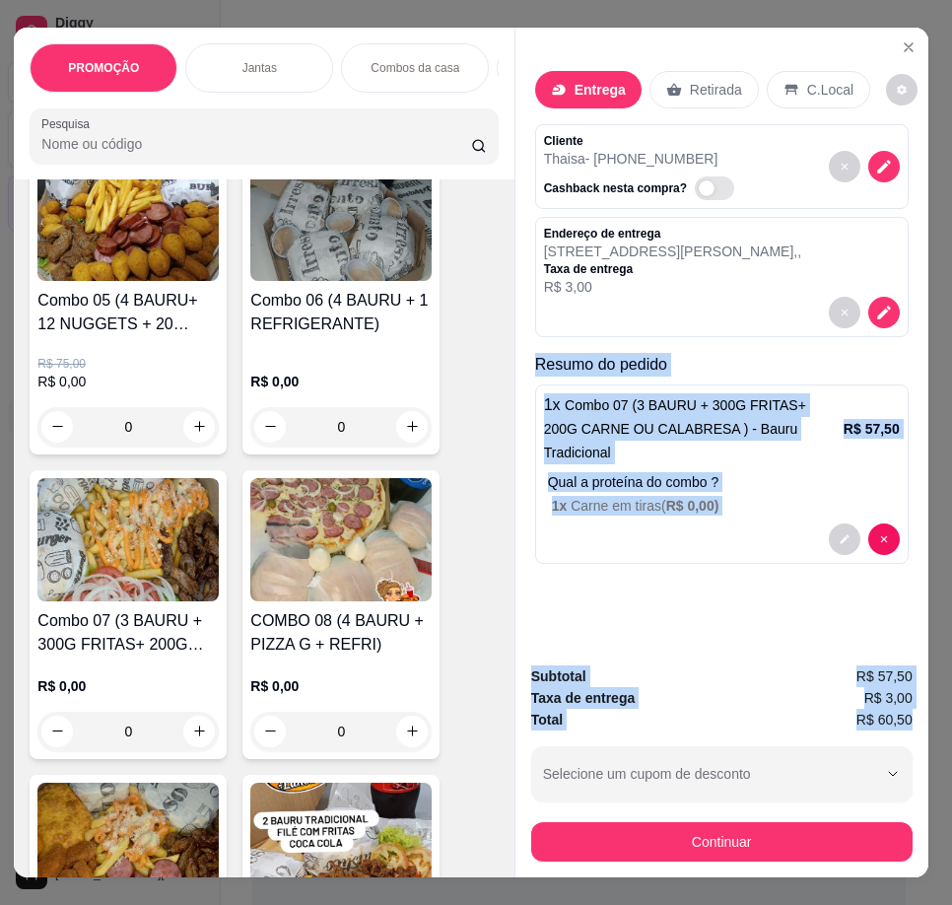
drag, startPoint x: 549, startPoint y: 362, endPoint x: 924, endPoint y: 710, distance: 512.5
click at [924, 710] on div "PROMOÇÃO Jantas Combos da casa Sanduíche é Bauru Cachorro quente 🌭 Pizzas Batat…" at bounding box center [476, 452] width 952 height 905
copy div "Resumo do pedido 1 x Combo 07 (3 BAURU + 300G FRITAS+ 200G CARNE OU CALABRESA )…"
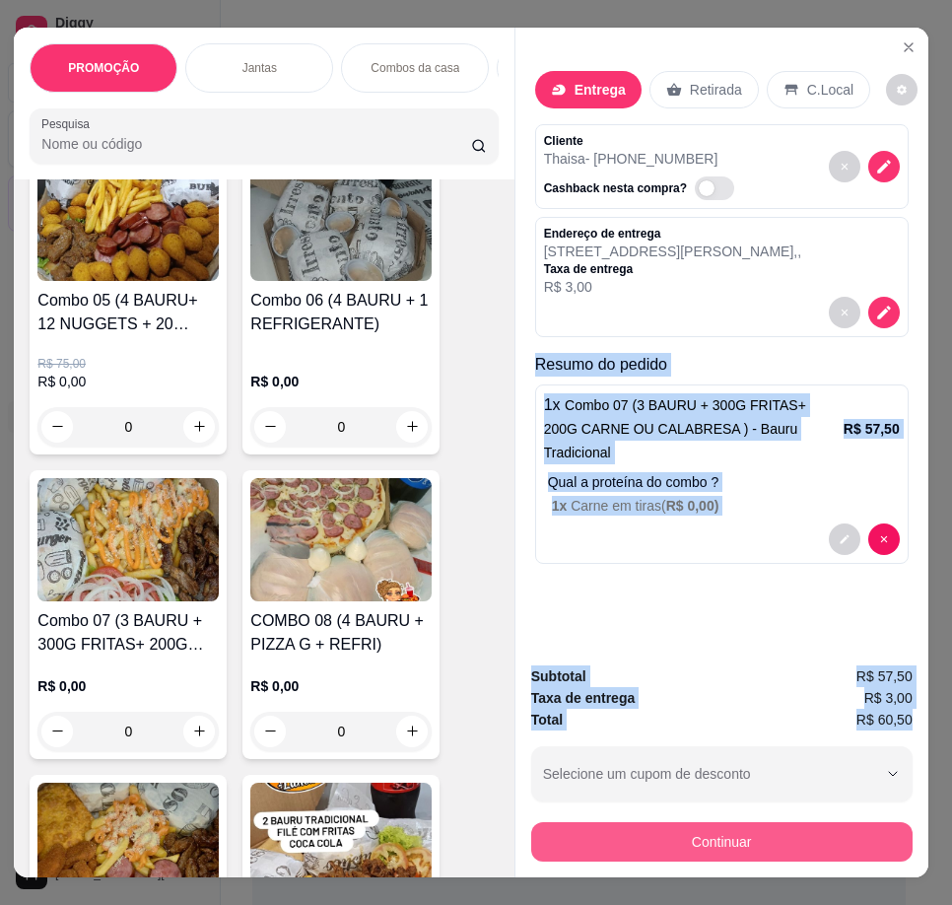
click at [755, 832] on button "Continuar" at bounding box center [721, 841] width 381 height 39
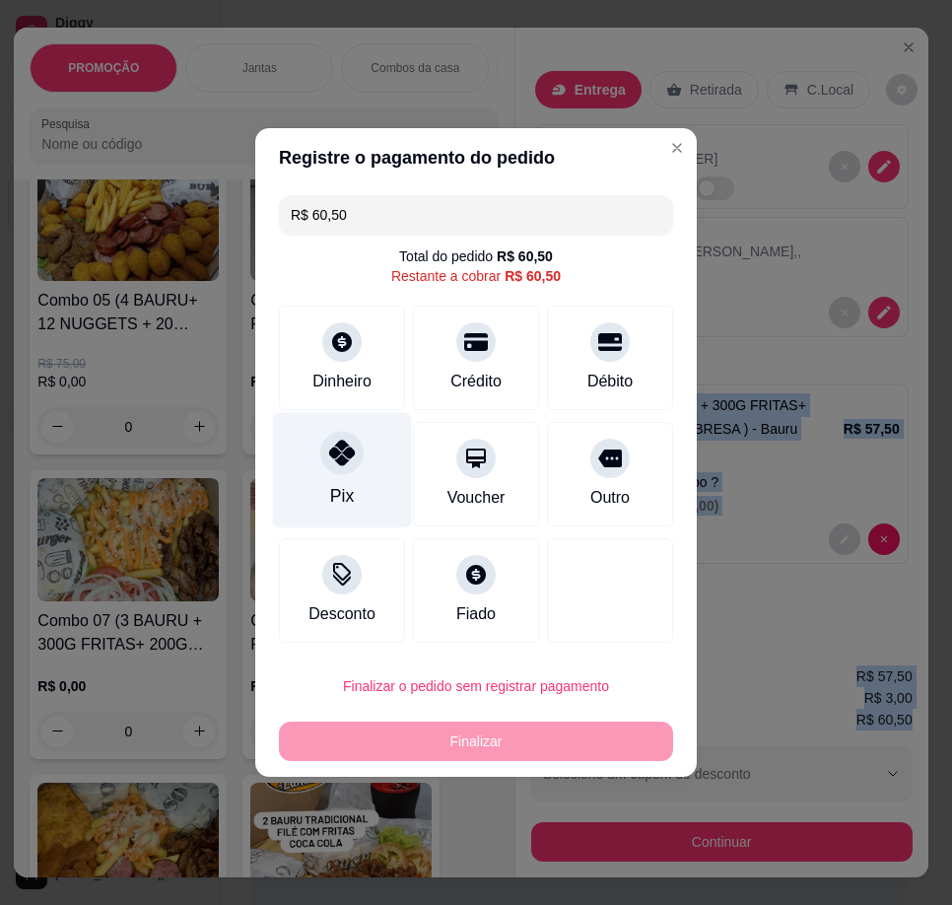
click at [369, 482] on div "Pix" at bounding box center [342, 470] width 139 height 115
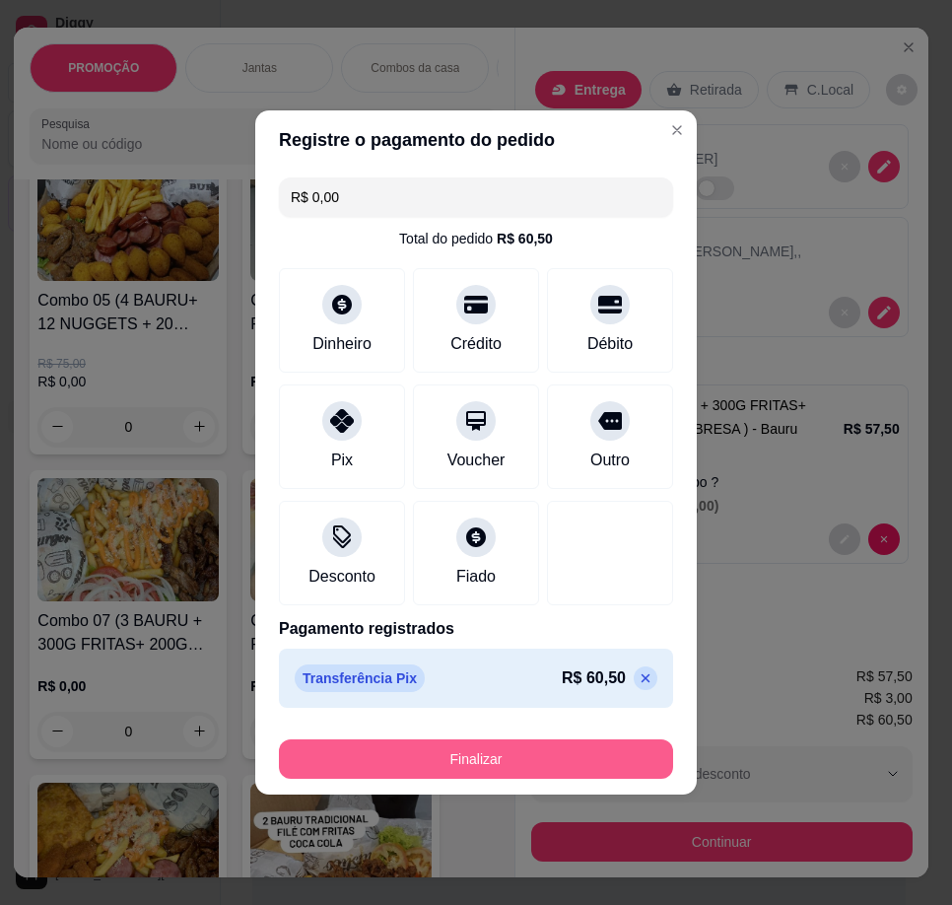
click at [524, 756] on button "Finalizar" at bounding box center [476, 758] width 394 height 39
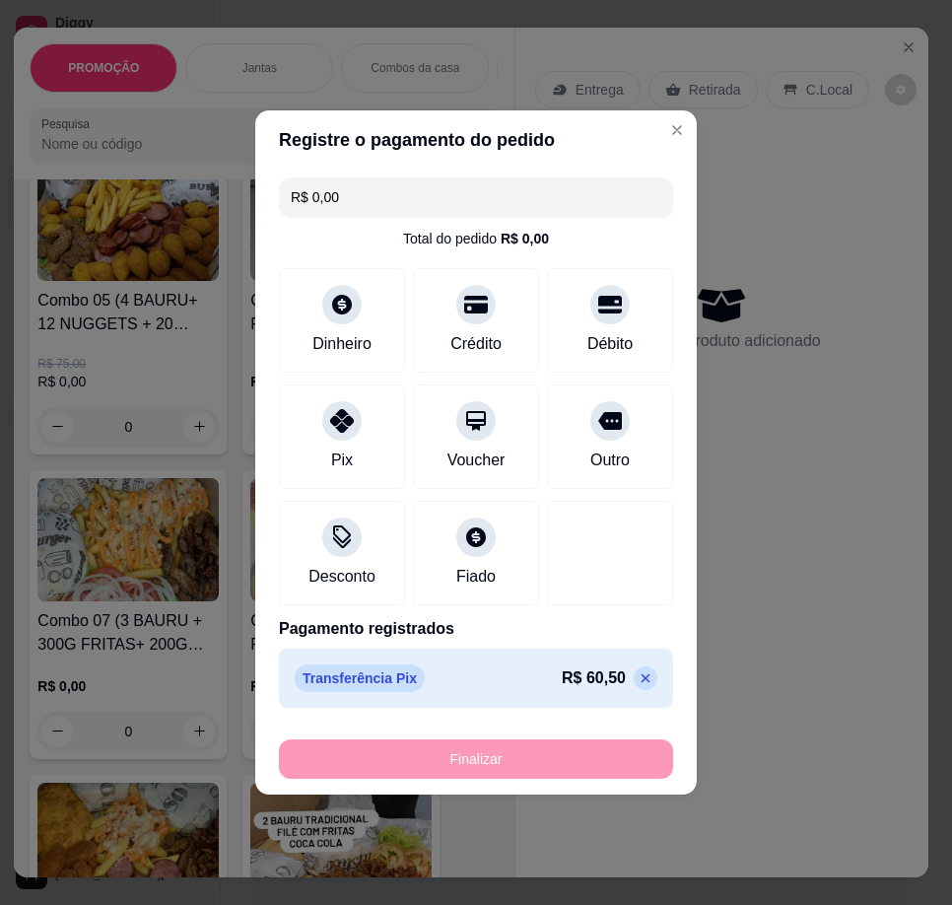
type input "-R$ 60,50"
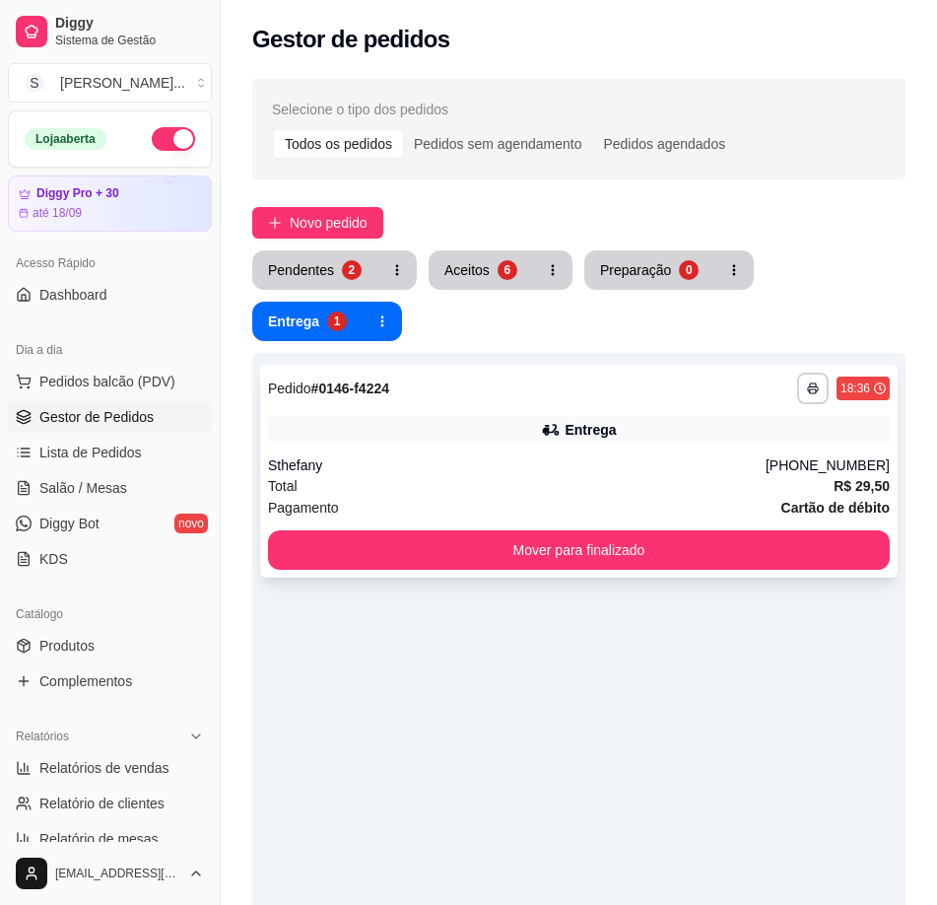
click at [502, 450] on div "**********" at bounding box center [579, 471] width 638 height 213
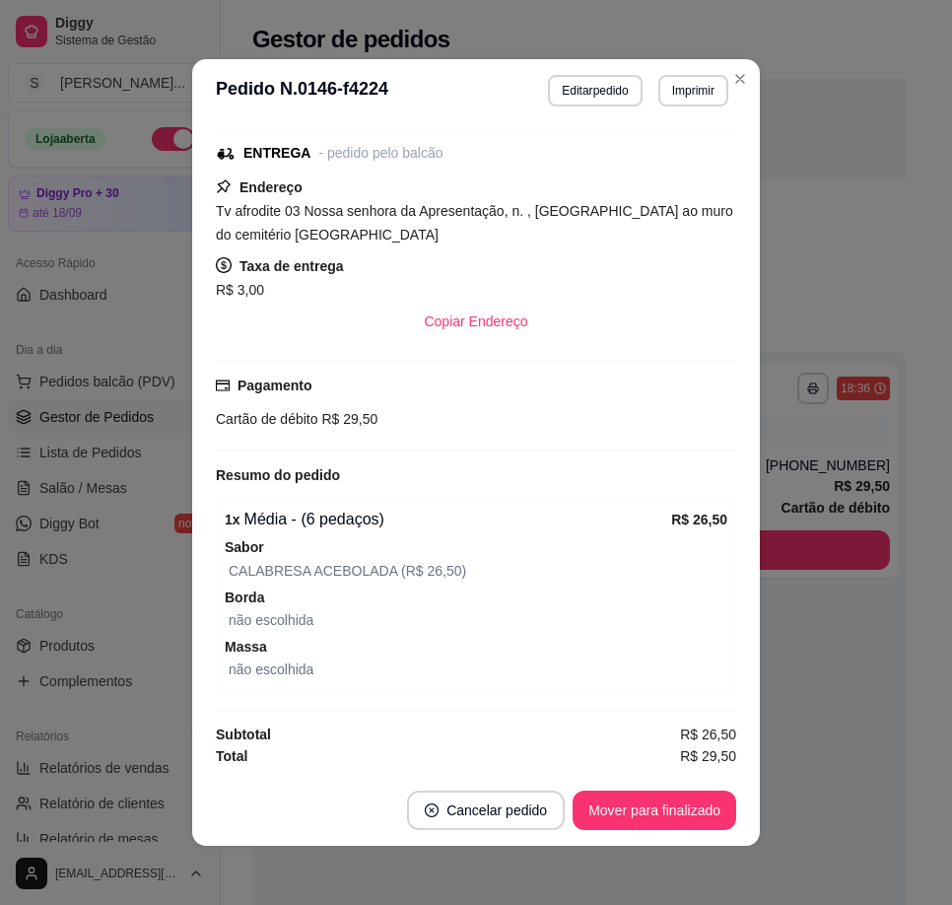
scroll to position [4, 0]
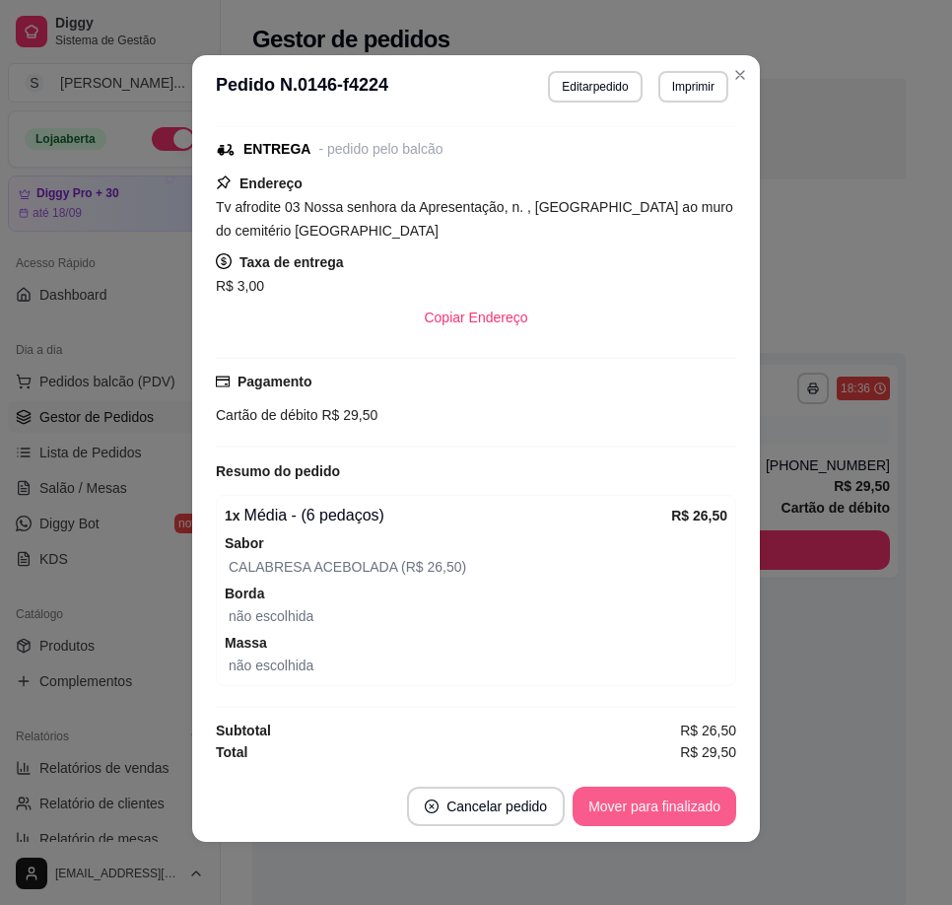
click at [678, 804] on button "Mover para finalizado" at bounding box center [655, 805] width 164 height 39
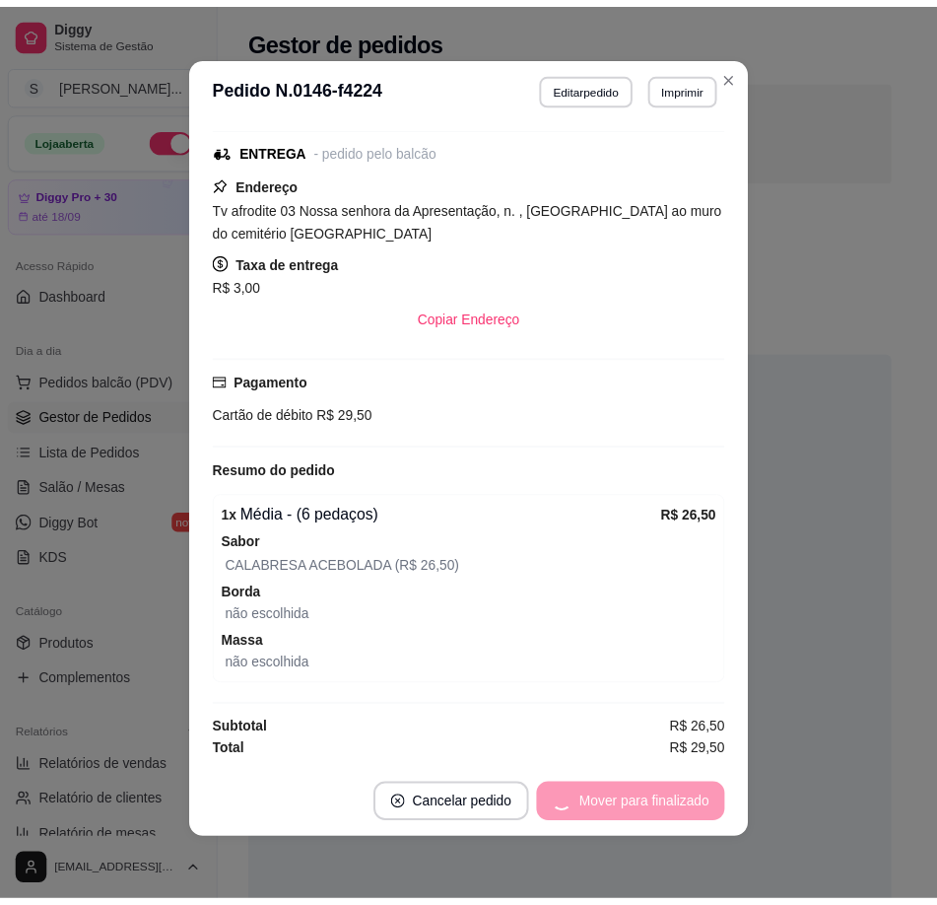
scroll to position [275, 0]
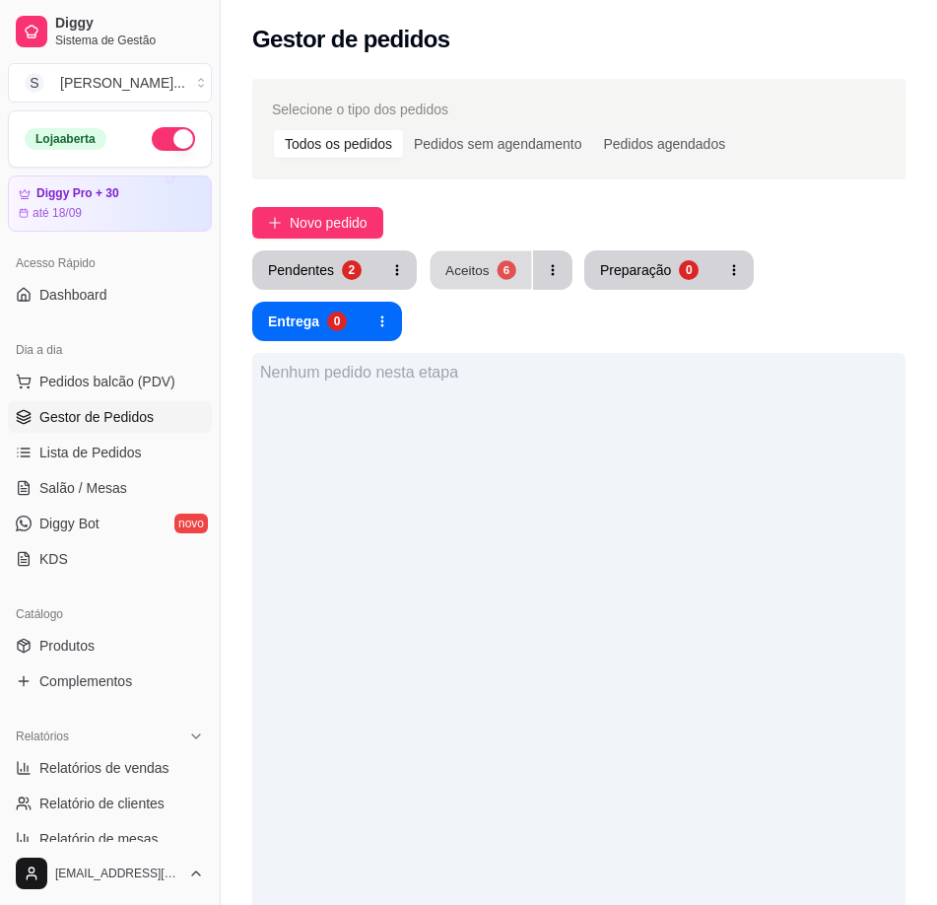
click at [524, 282] on button "Aceitos 6" at bounding box center [481, 270] width 101 height 38
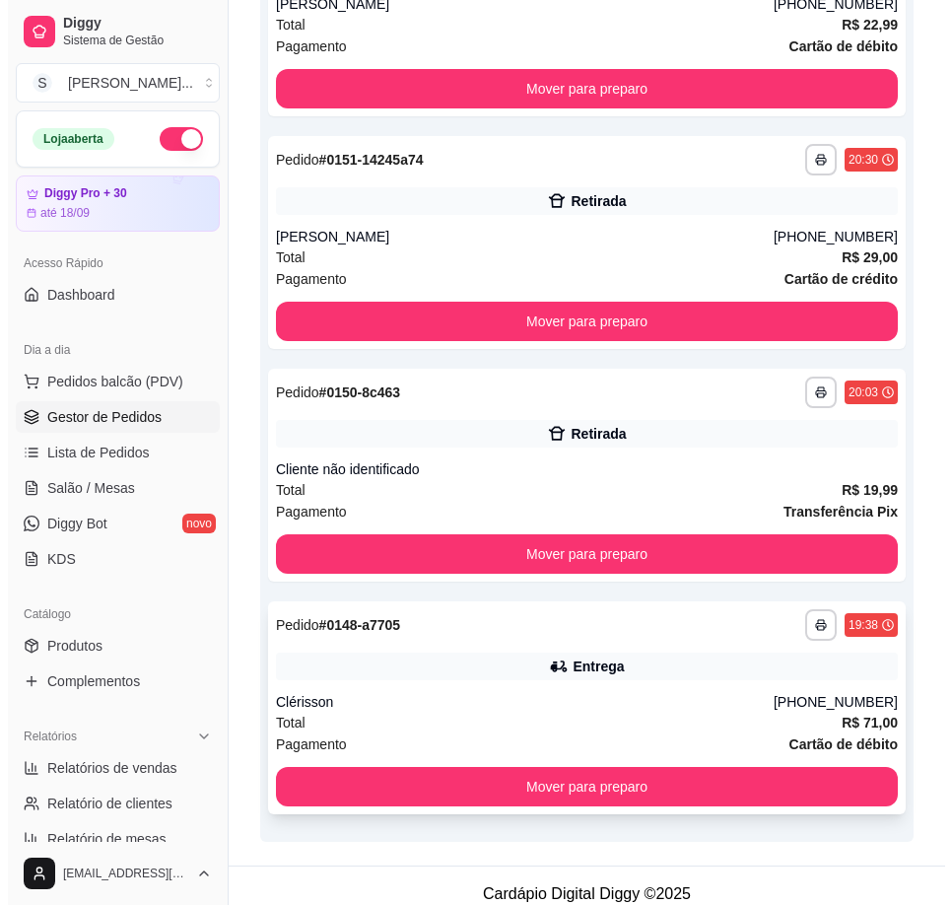
scroll to position [943, 0]
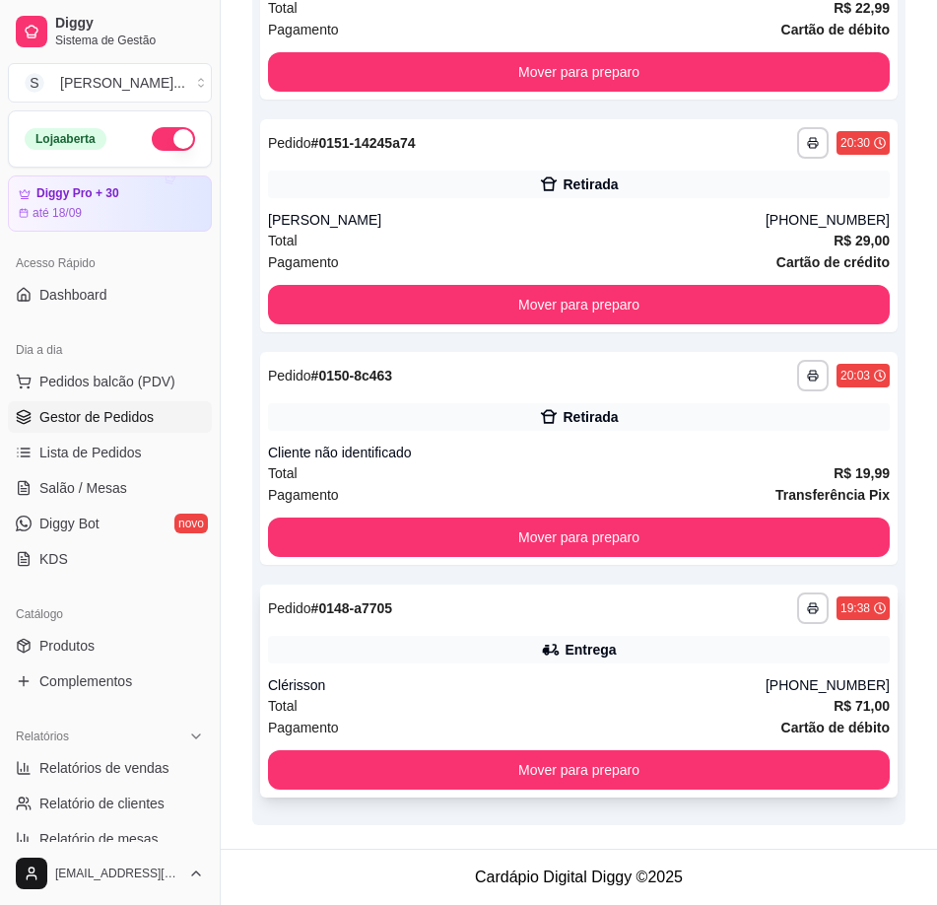
click at [643, 648] on div "Entrega" at bounding box center [579, 650] width 622 height 28
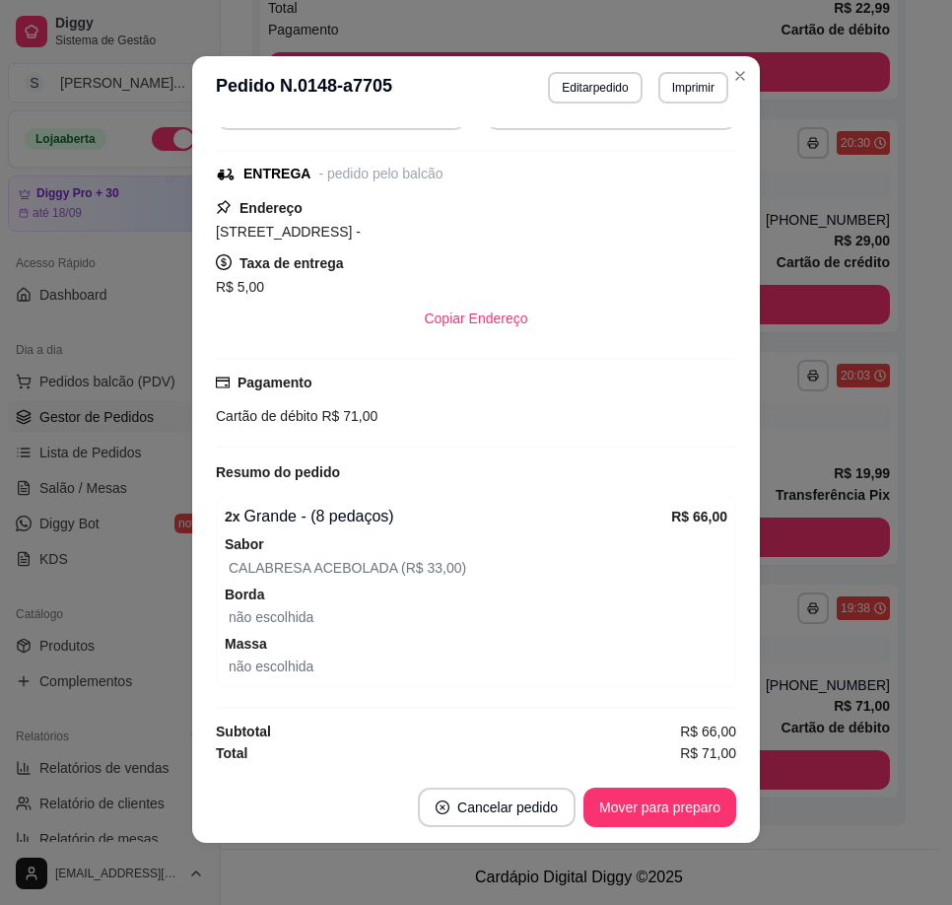
scroll to position [4, 0]
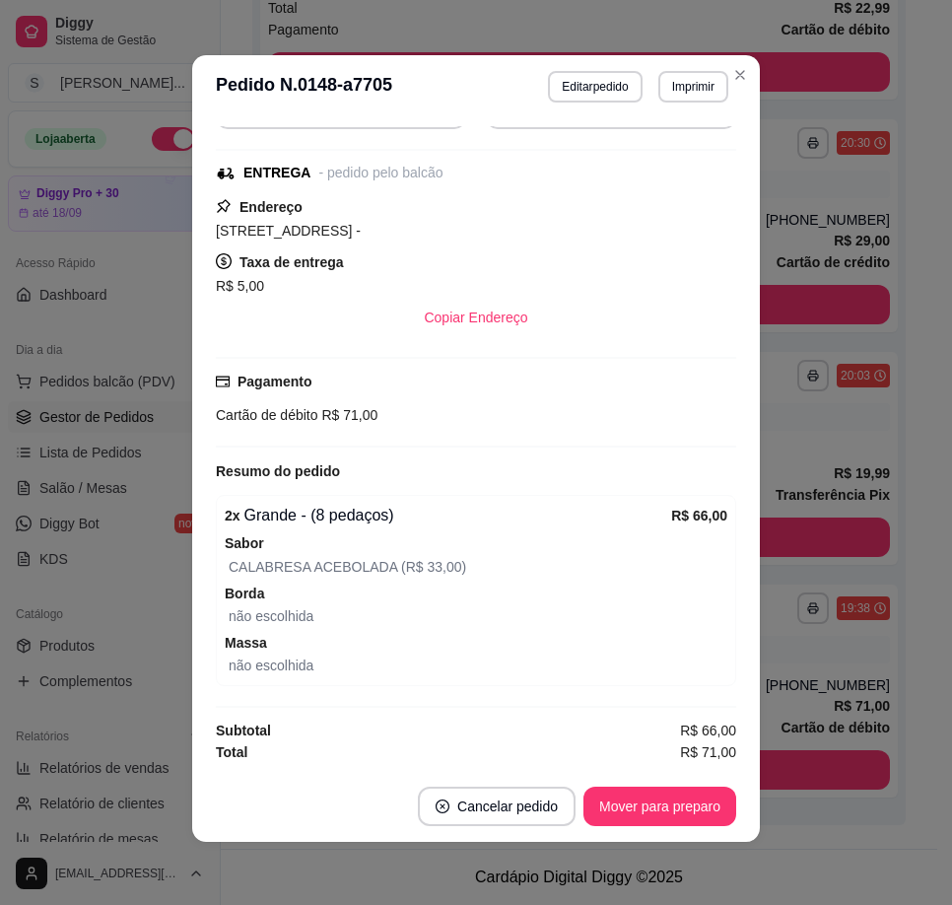
click at [645, 768] on div "Solicite um entregador do iFood Sujeito a disponibilidade da plataforma feito h…" at bounding box center [476, 444] width 568 height 652
click at [661, 795] on button "Mover para preparo" at bounding box center [659, 806] width 148 height 38
click at [672, 817] on button "Mover para entrega" at bounding box center [660, 806] width 148 height 38
click at [676, 808] on button "Mover para finalizado" at bounding box center [655, 805] width 164 height 39
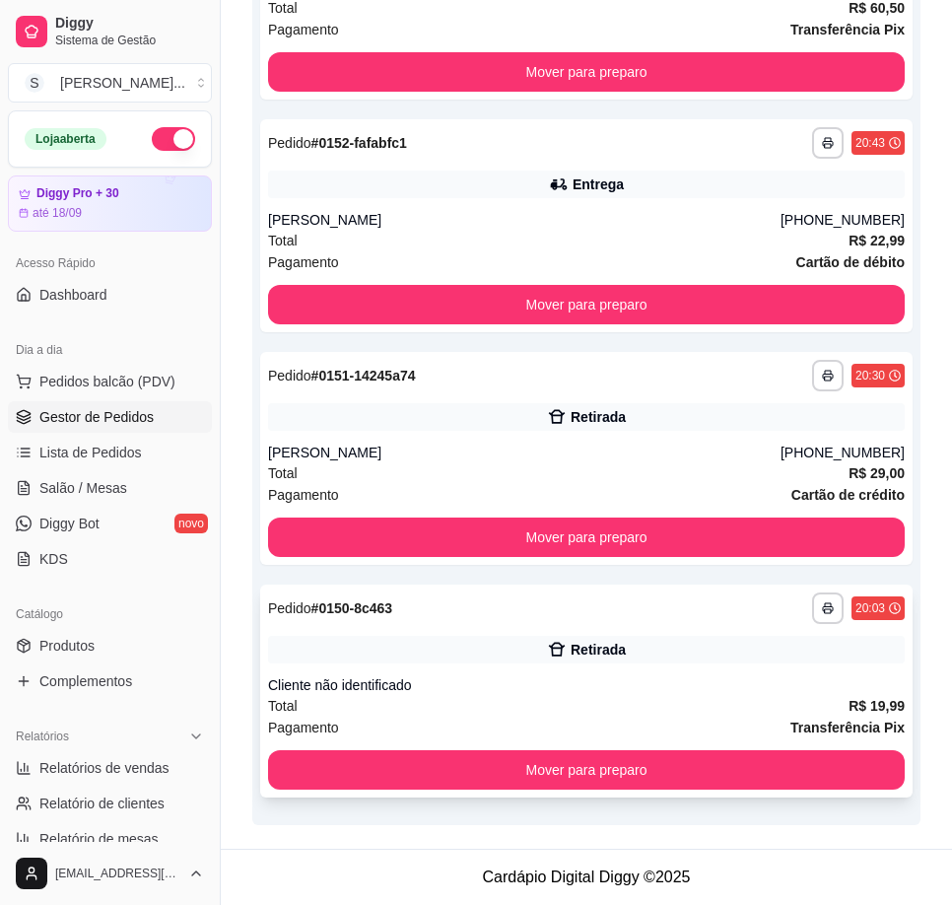
scroll to position [659, 0]
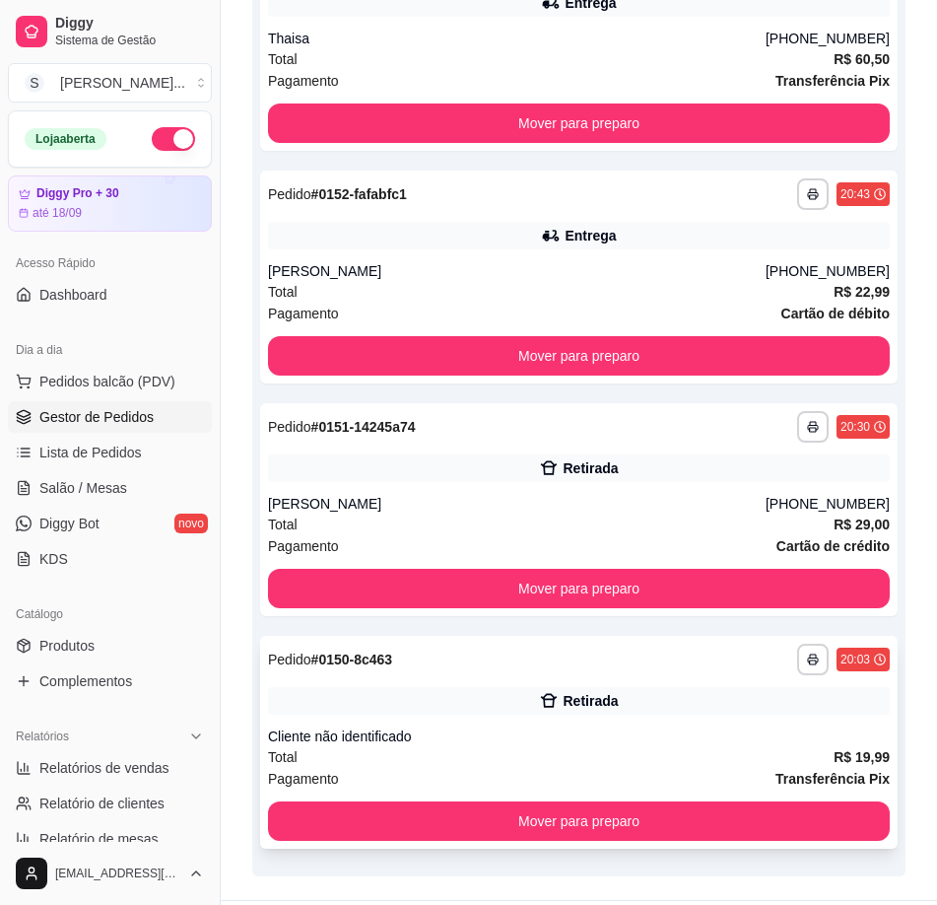
click at [826, 685] on div "**********" at bounding box center [579, 742] width 638 height 213
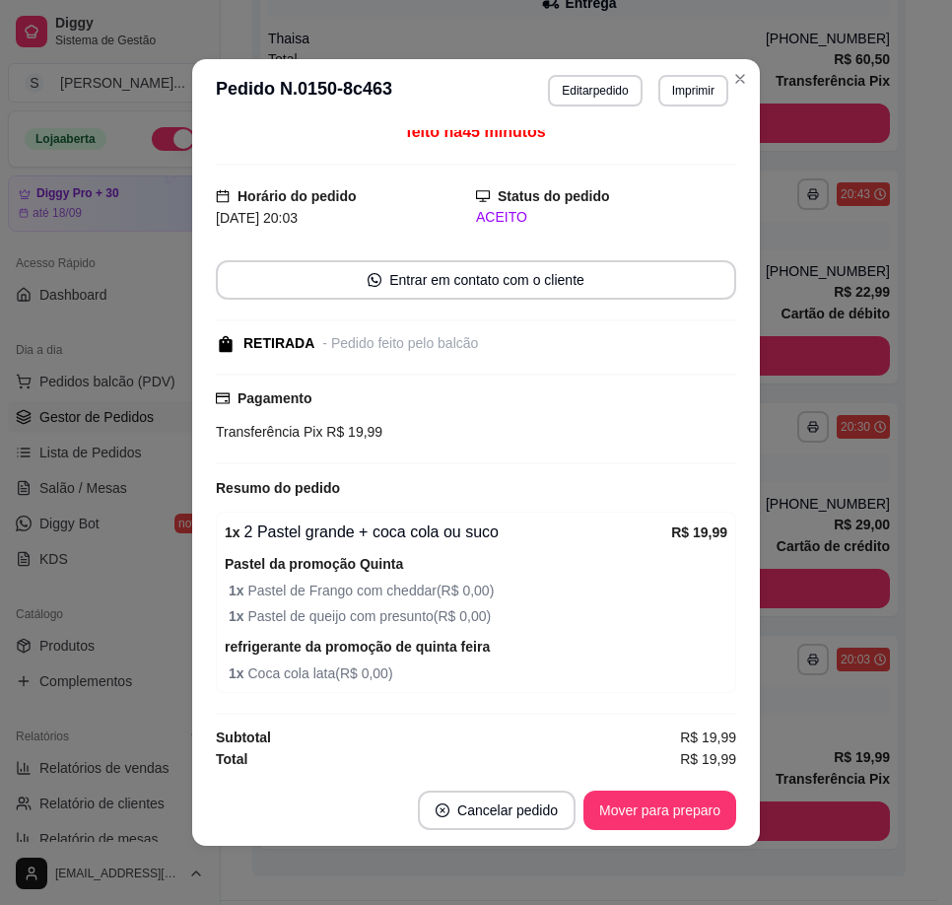
scroll to position [13, 0]
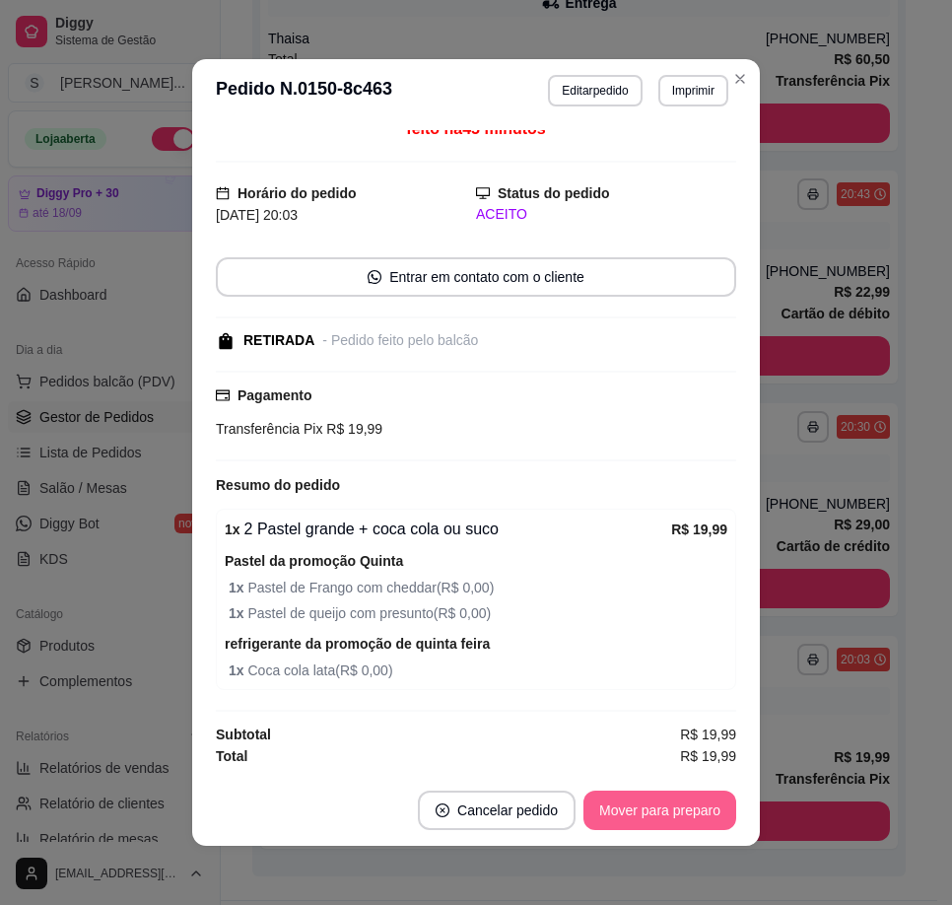
click at [706, 792] on button "Mover para preparo" at bounding box center [659, 809] width 153 height 39
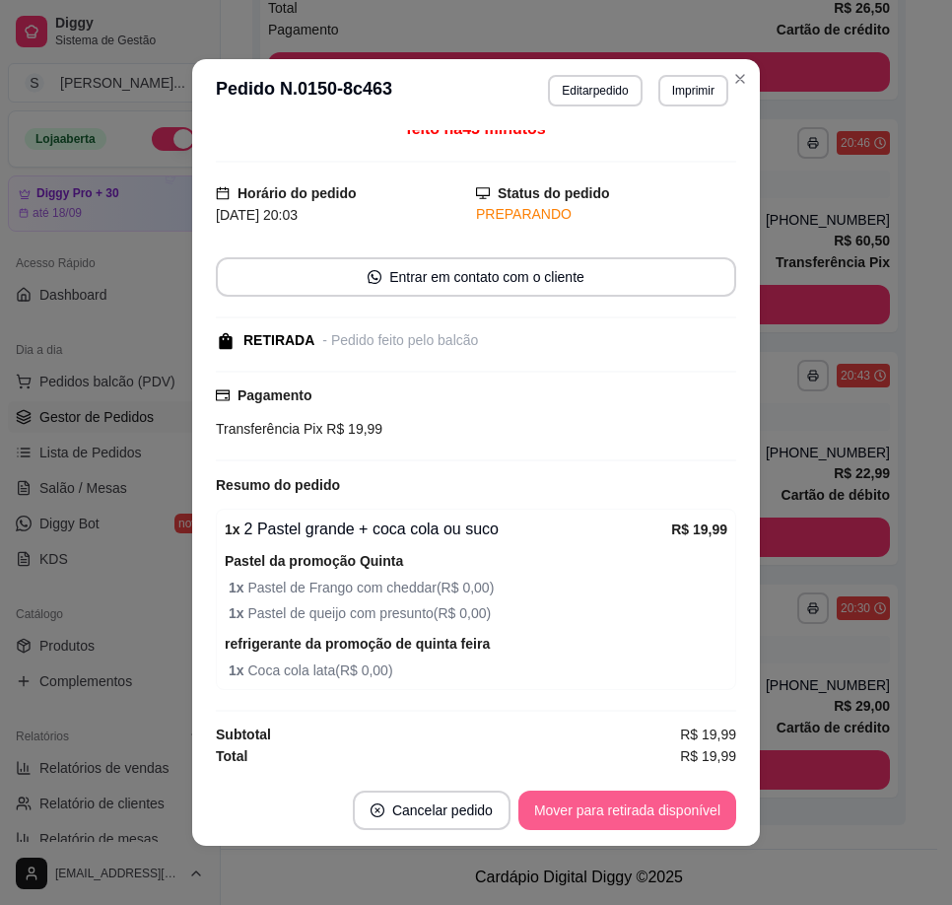
click at [715, 789] on footer "Cancelar pedido Mover para retirada disponível" at bounding box center [476, 810] width 568 height 71
click at [709, 800] on button "Mover para retirada disponível" at bounding box center [626, 810] width 211 height 38
click at [713, 807] on button "Mover para finalizado" at bounding box center [654, 810] width 159 height 38
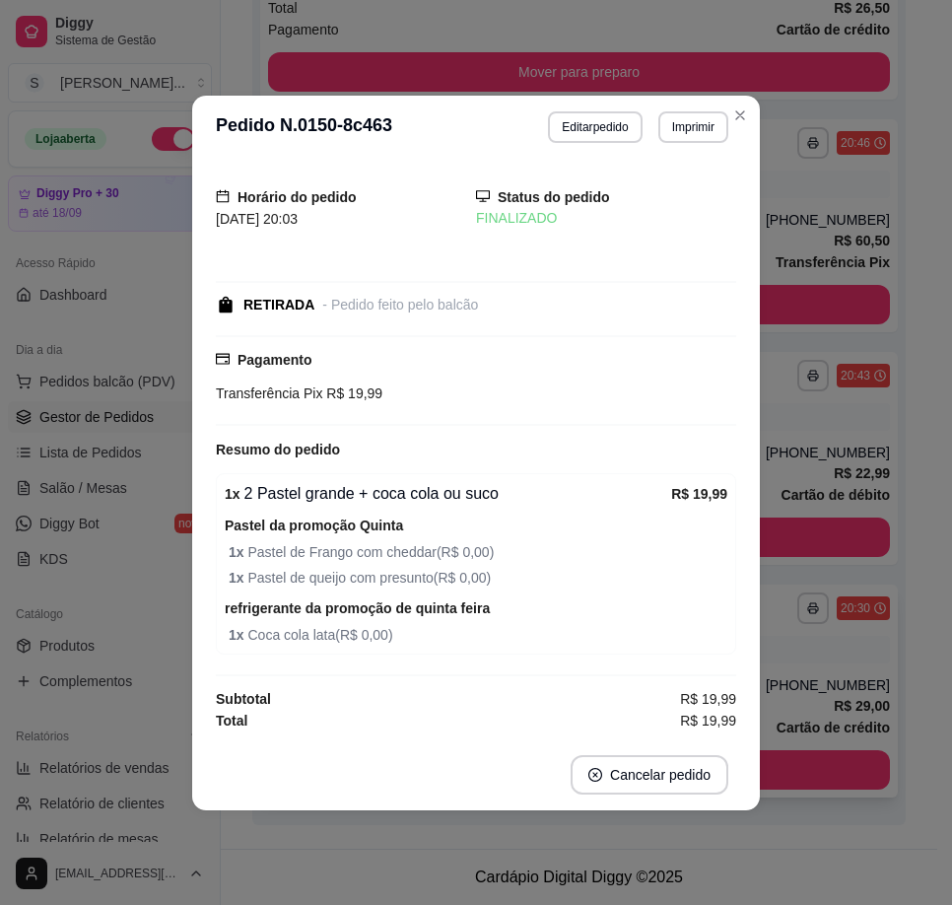
scroll to position [427, 0]
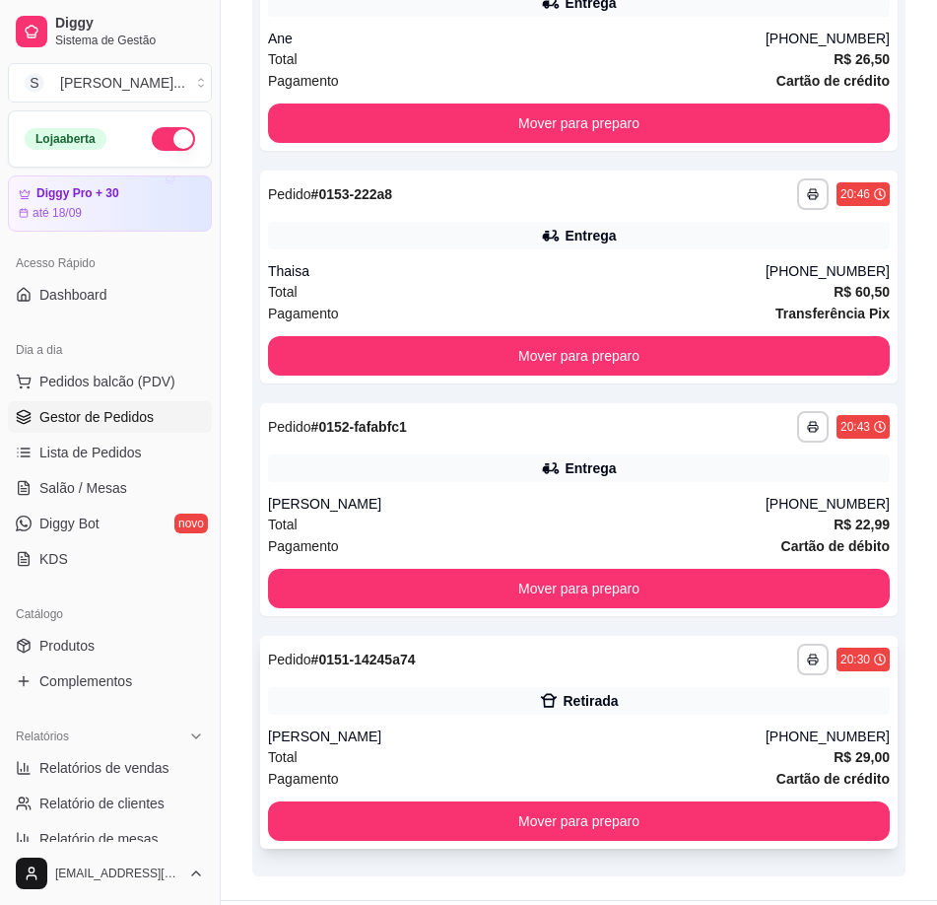
click at [768, 689] on div "Retirada" at bounding box center [579, 701] width 622 height 28
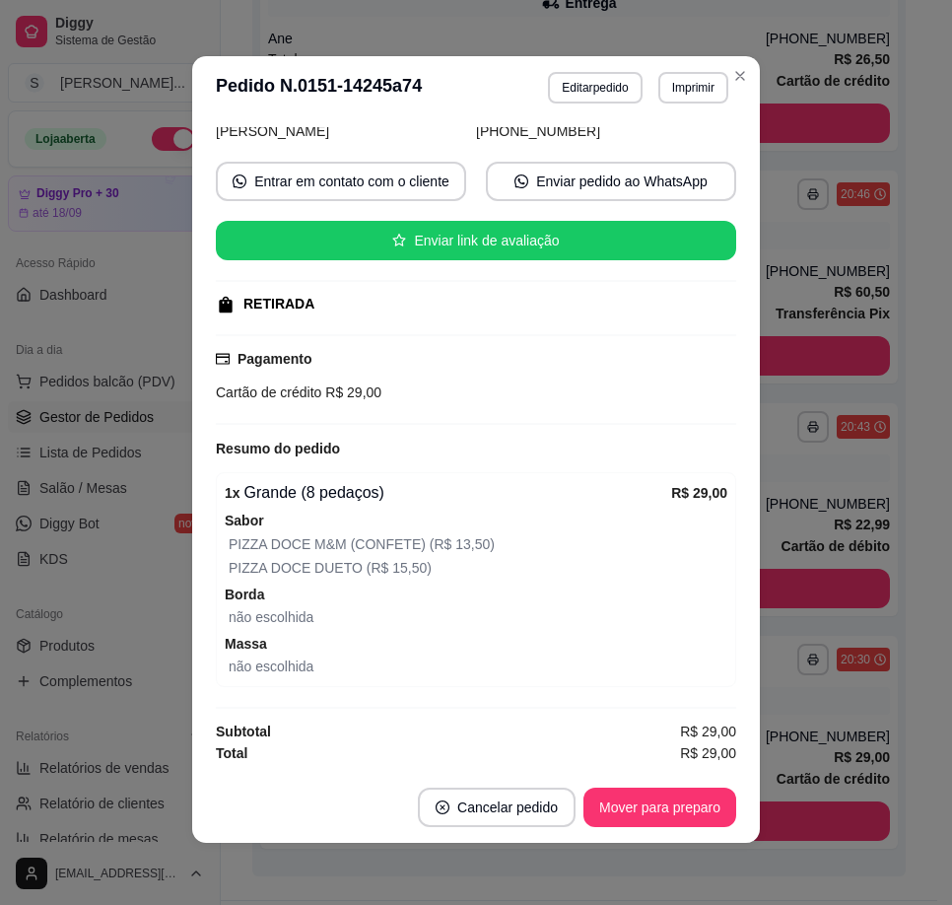
scroll to position [4, 0]
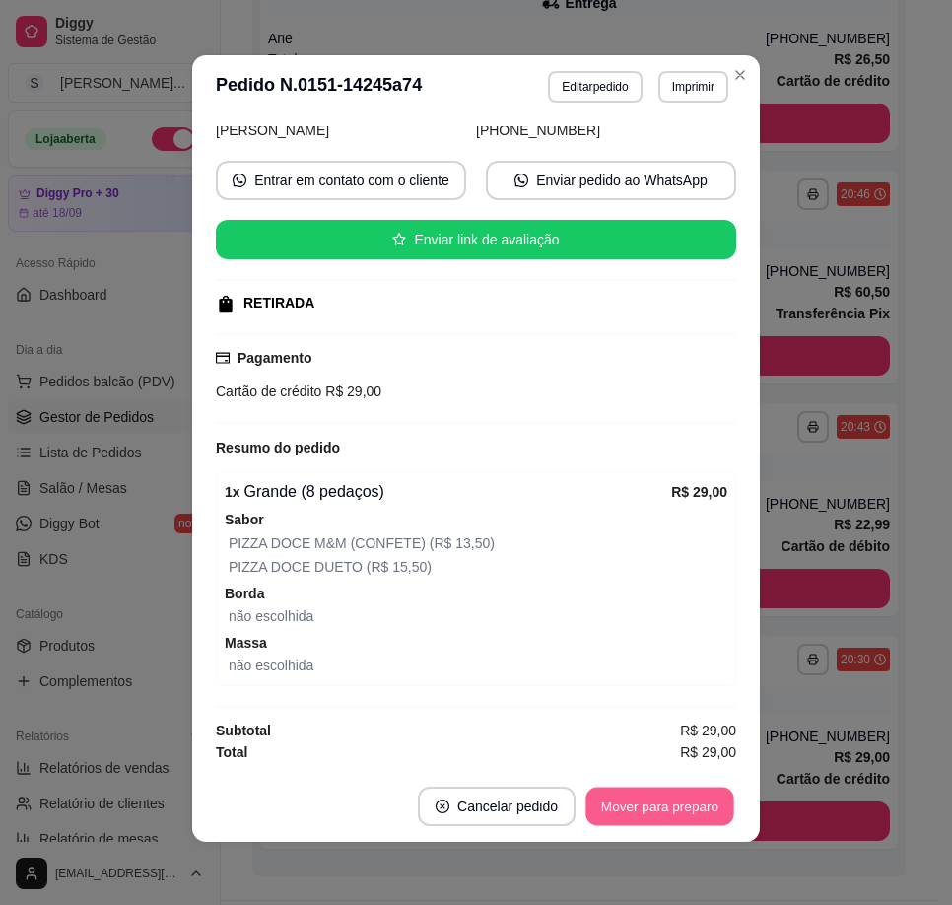
click at [692, 802] on button "Mover para preparo" at bounding box center [659, 806] width 148 height 38
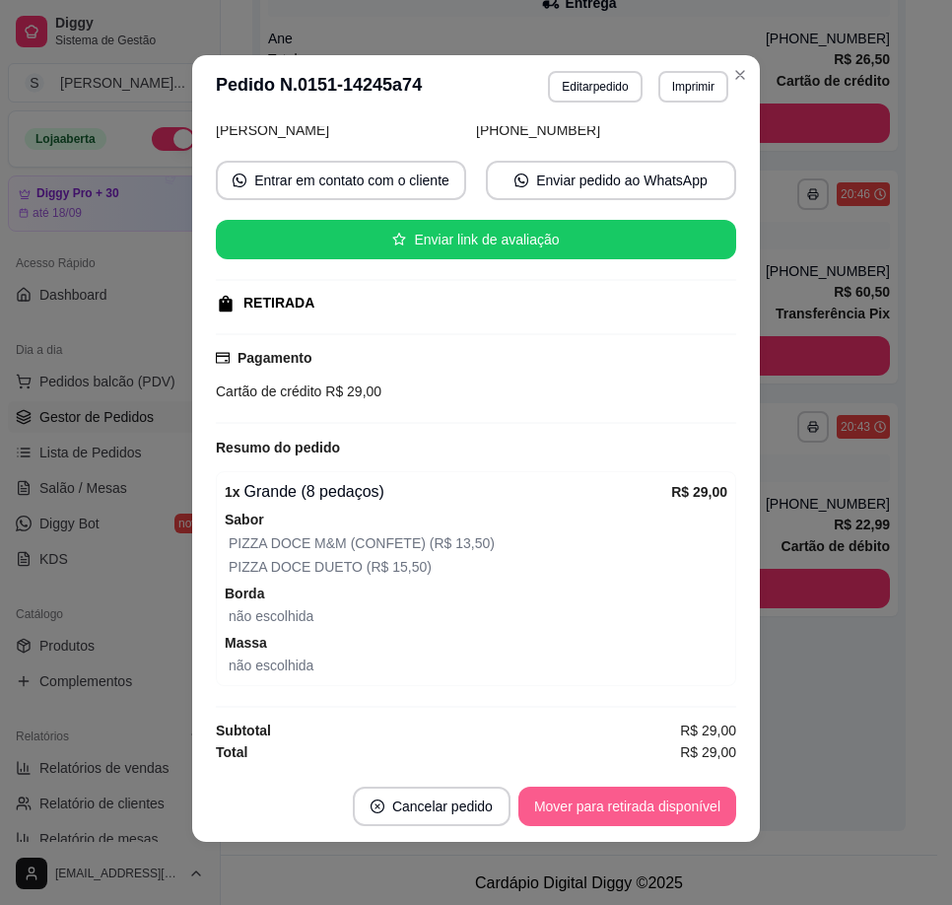
click at [690, 801] on button "Mover para retirada disponível" at bounding box center [627, 805] width 218 height 39
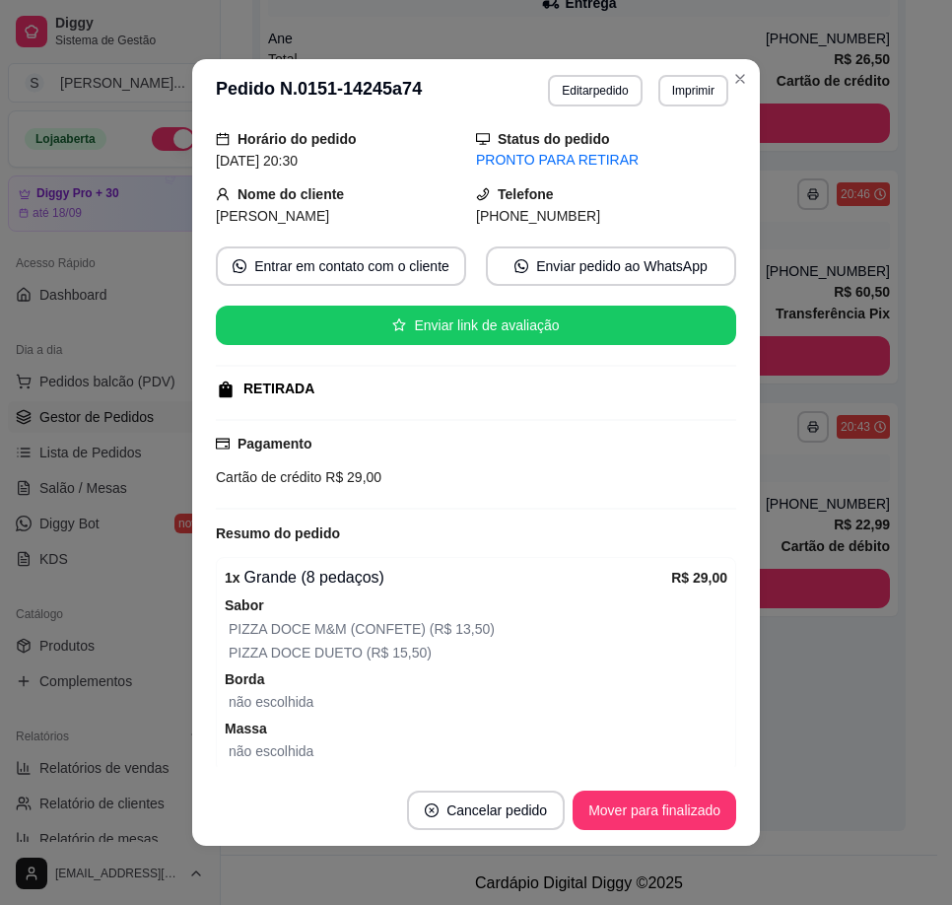
scroll to position [0, 0]
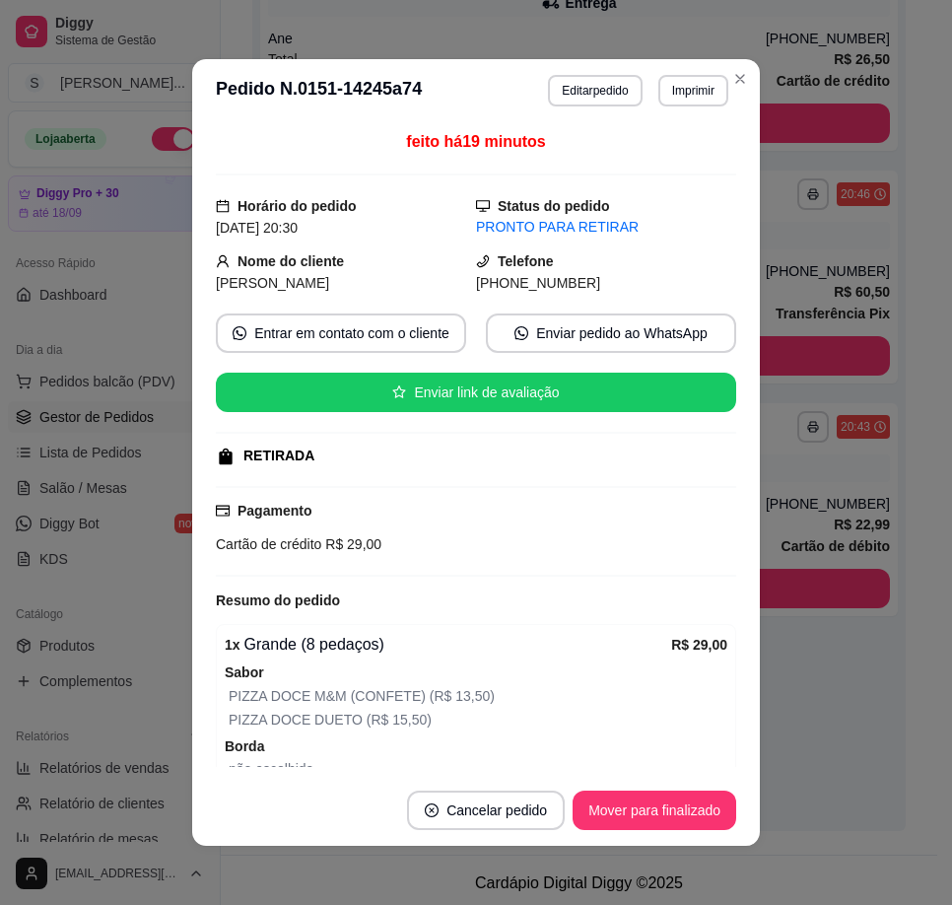
drag, startPoint x: 530, startPoint y: 285, endPoint x: 627, endPoint y: 289, distance: 96.6
click at [625, 289] on div "[PHONE_NUMBER]" at bounding box center [606, 283] width 260 height 22
copy span "8777-4800"
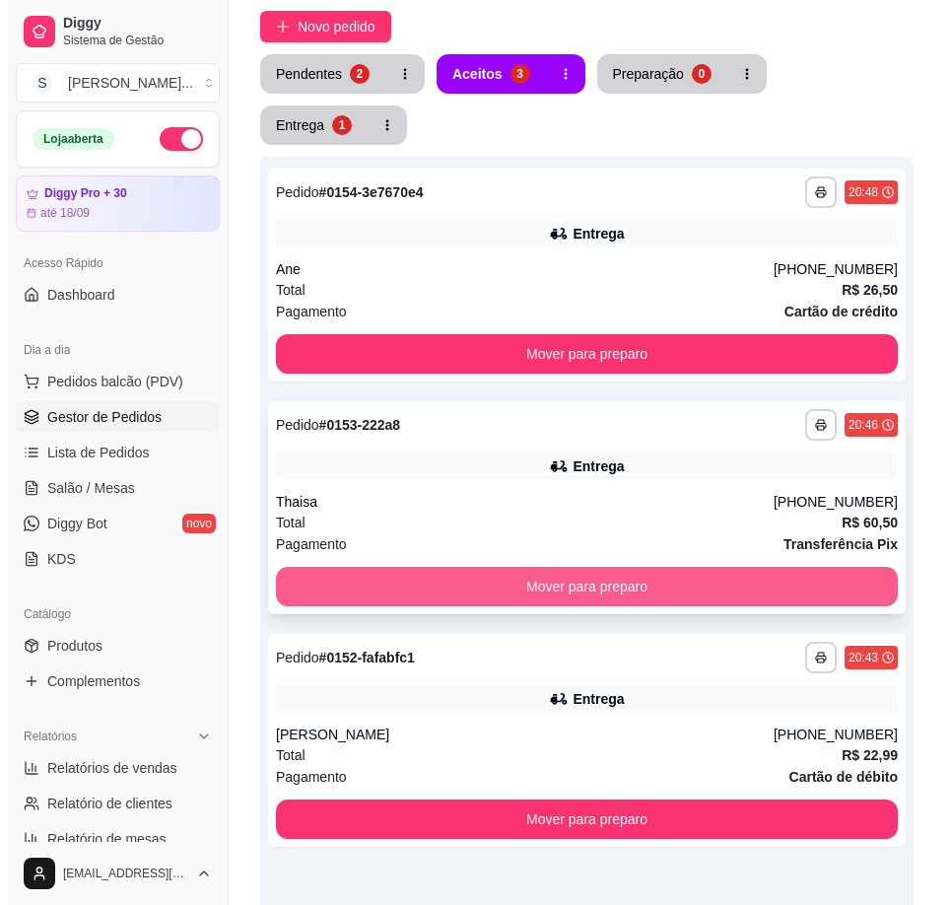
scroll to position [184, 0]
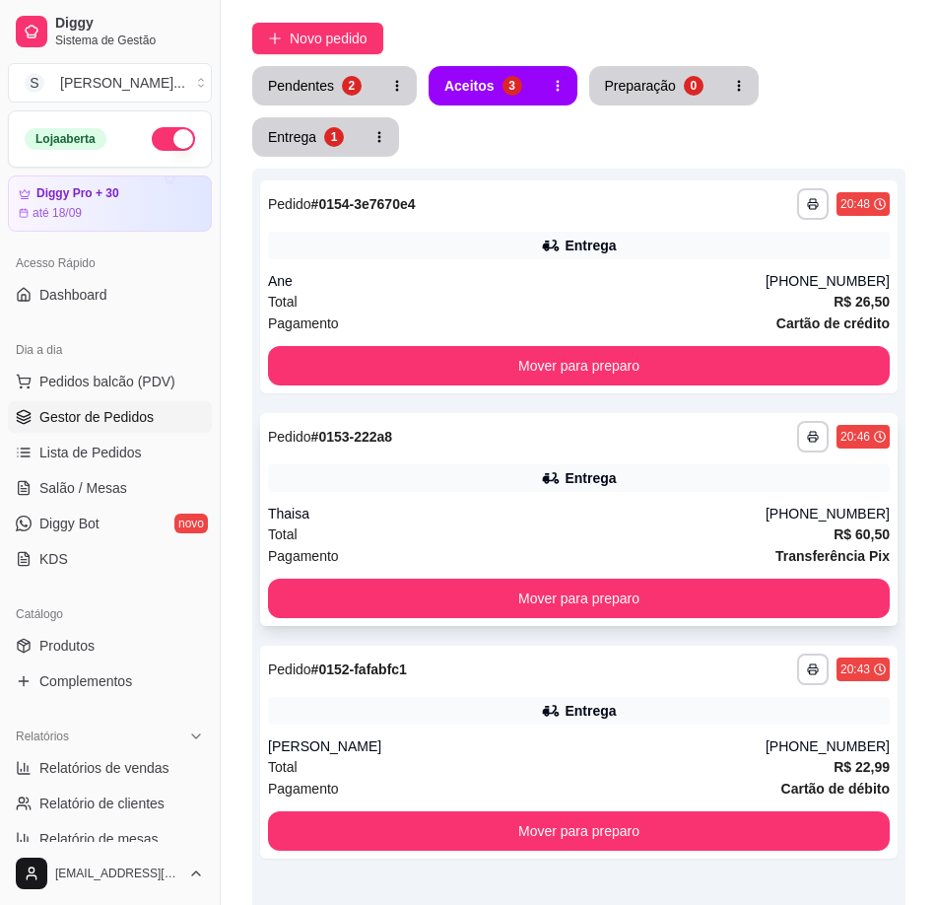
click at [516, 514] on div "Thaisa" at bounding box center [517, 514] width 498 height 20
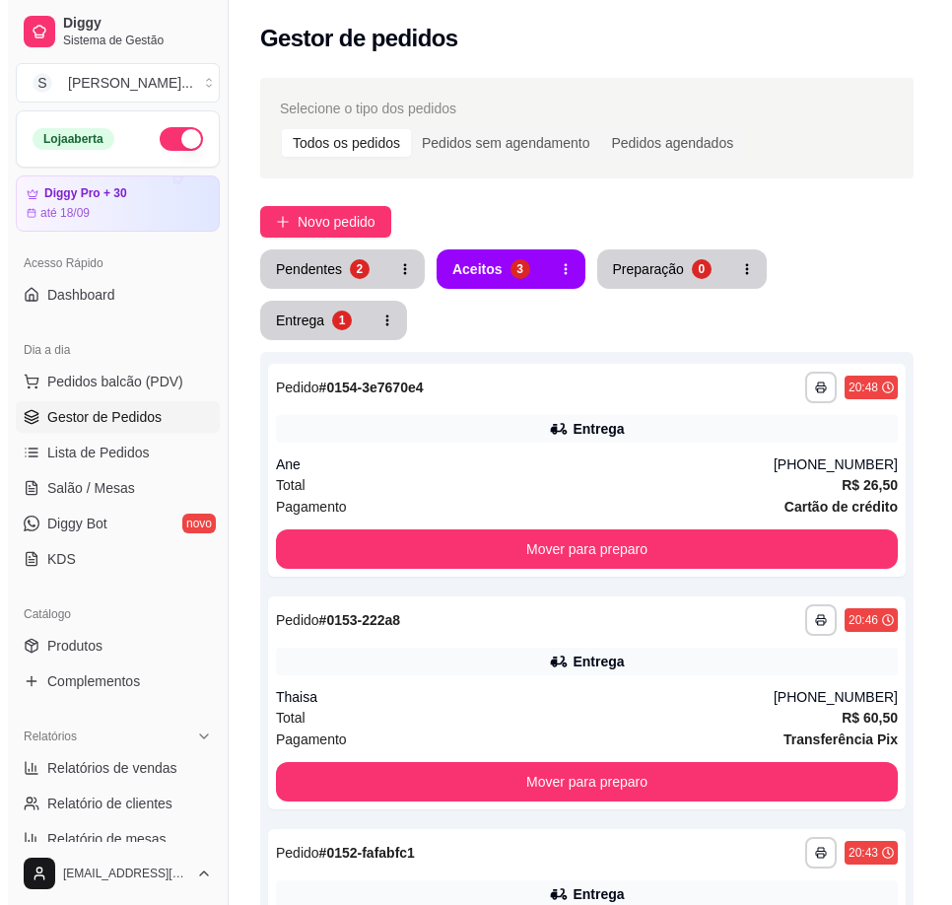
scroll to position [0, 0]
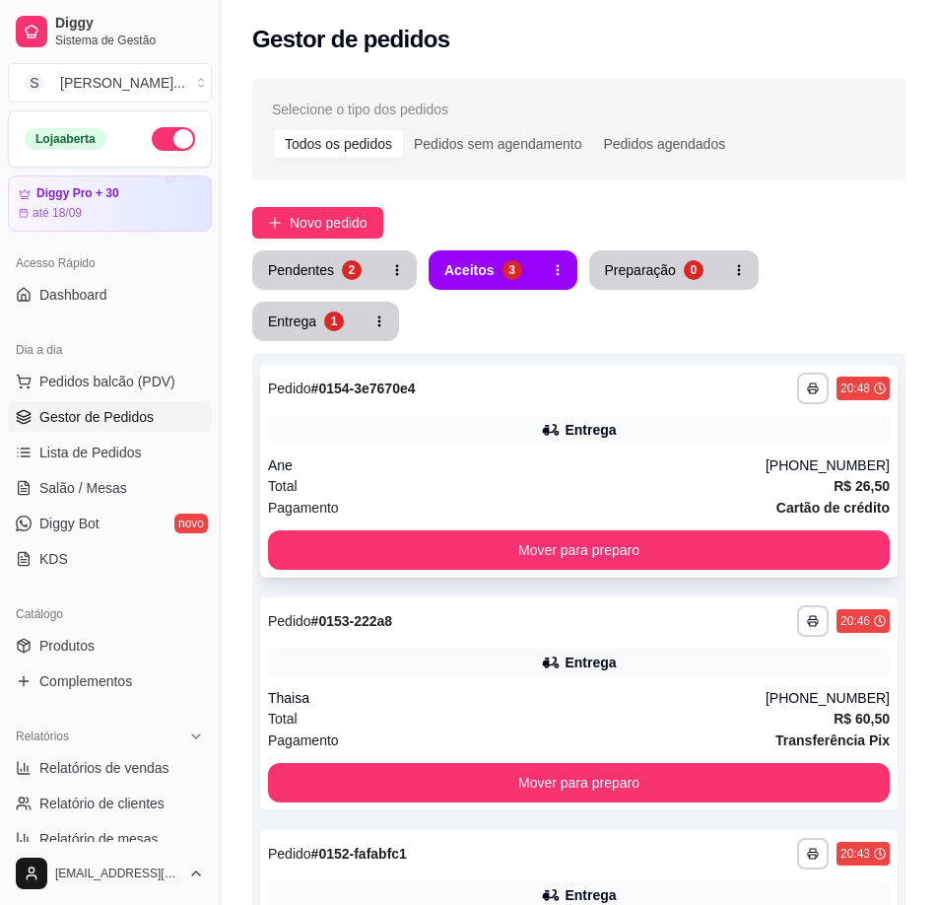
click at [565, 402] on div "**********" at bounding box center [579, 388] width 622 height 32
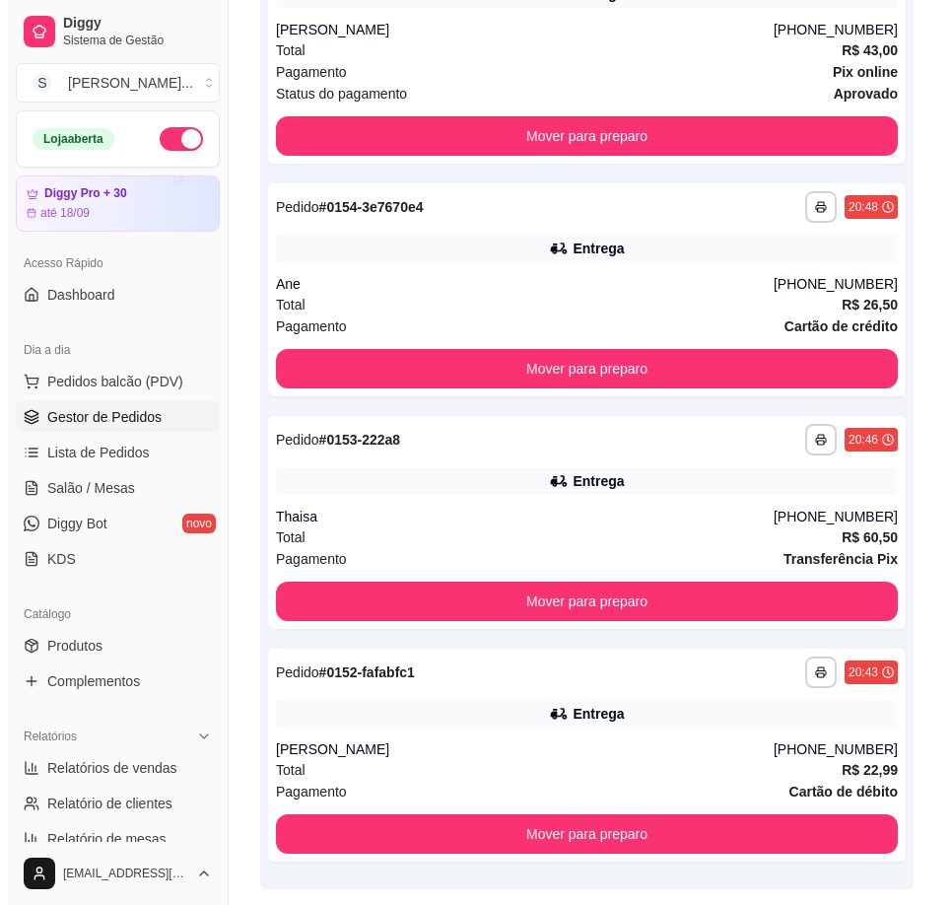
scroll to position [754, 0]
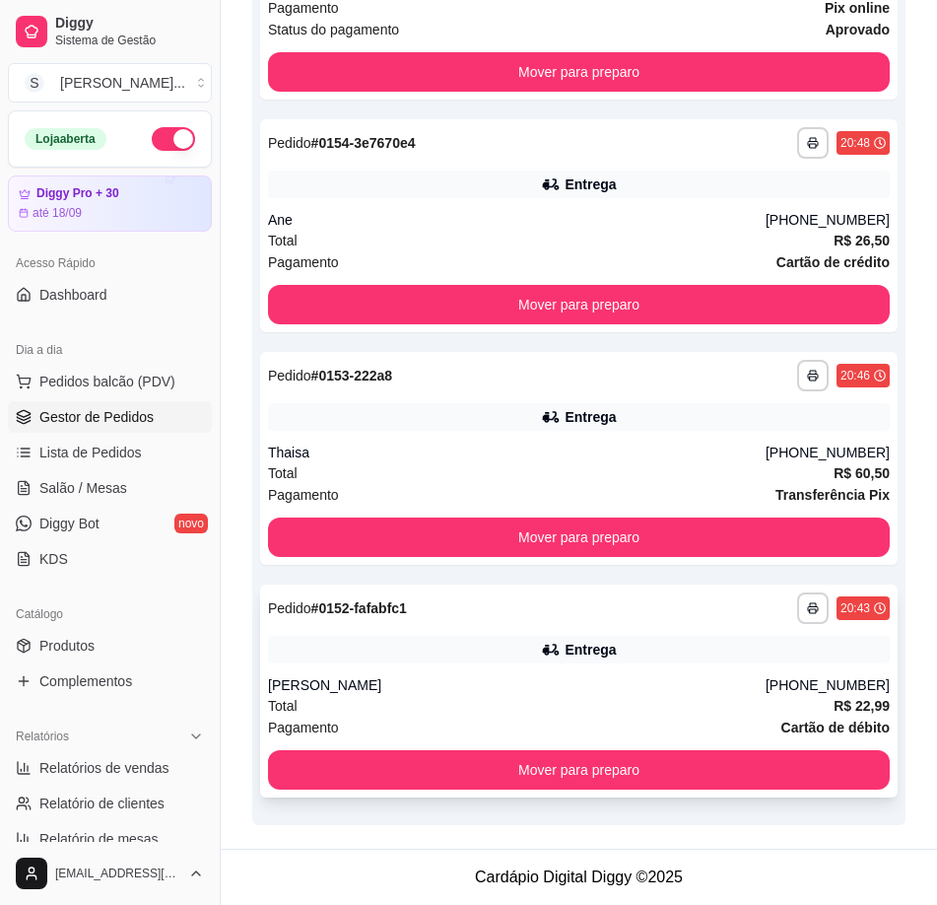
click at [632, 686] on div "[PERSON_NAME]" at bounding box center [517, 685] width 498 height 20
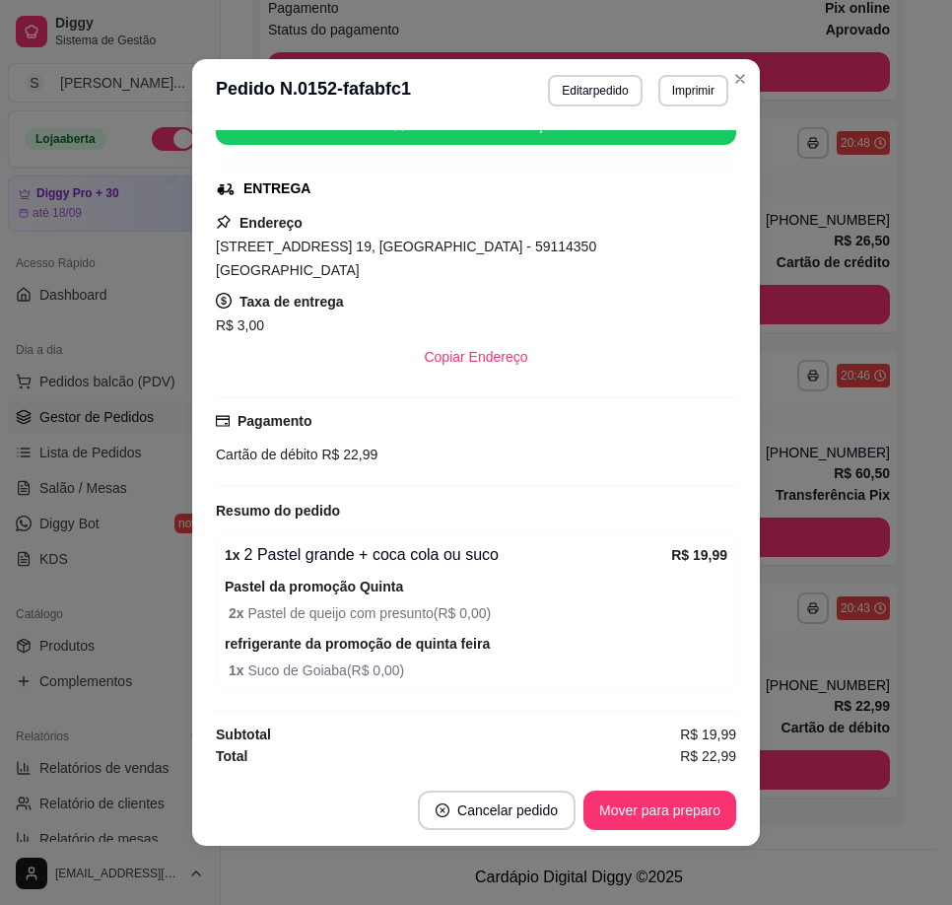
scroll to position [4, 0]
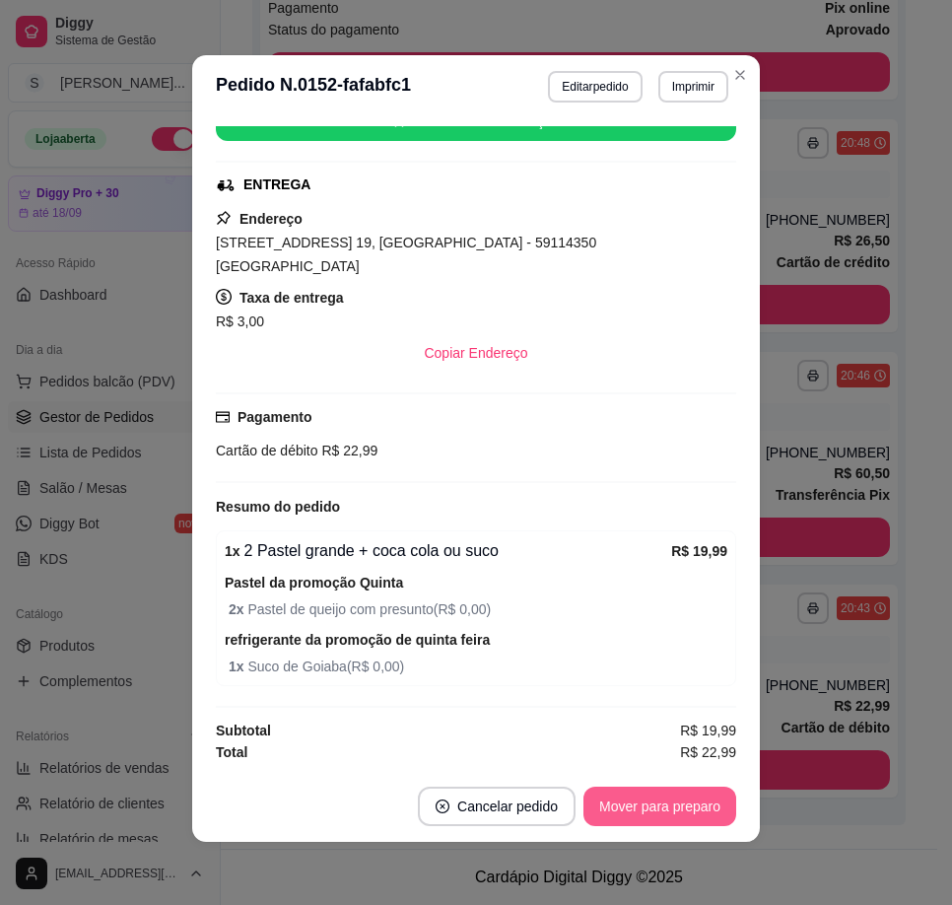
click at [662, 800] on button "Mover para preparo" at bounding box center [659, 805] width 153 height 39
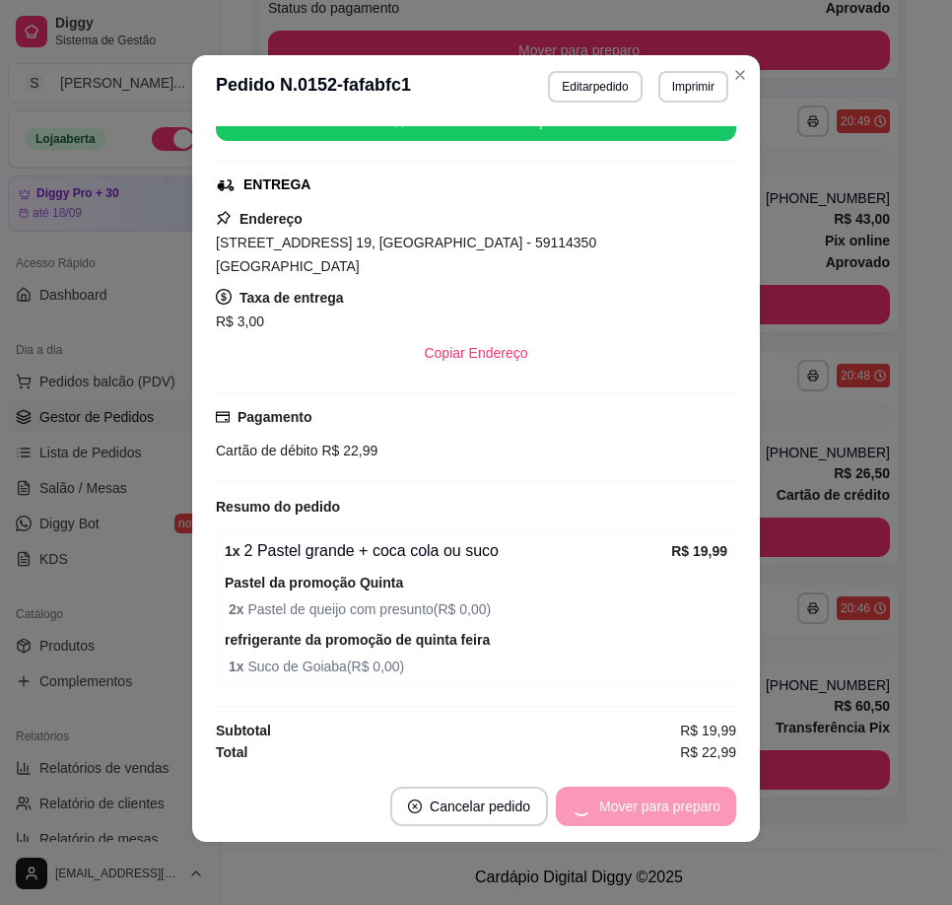
scroll to position [521, 0]
click at [662, 800] on button "Mover para entrega" at bounding box center [660, 805] width 152 height 39
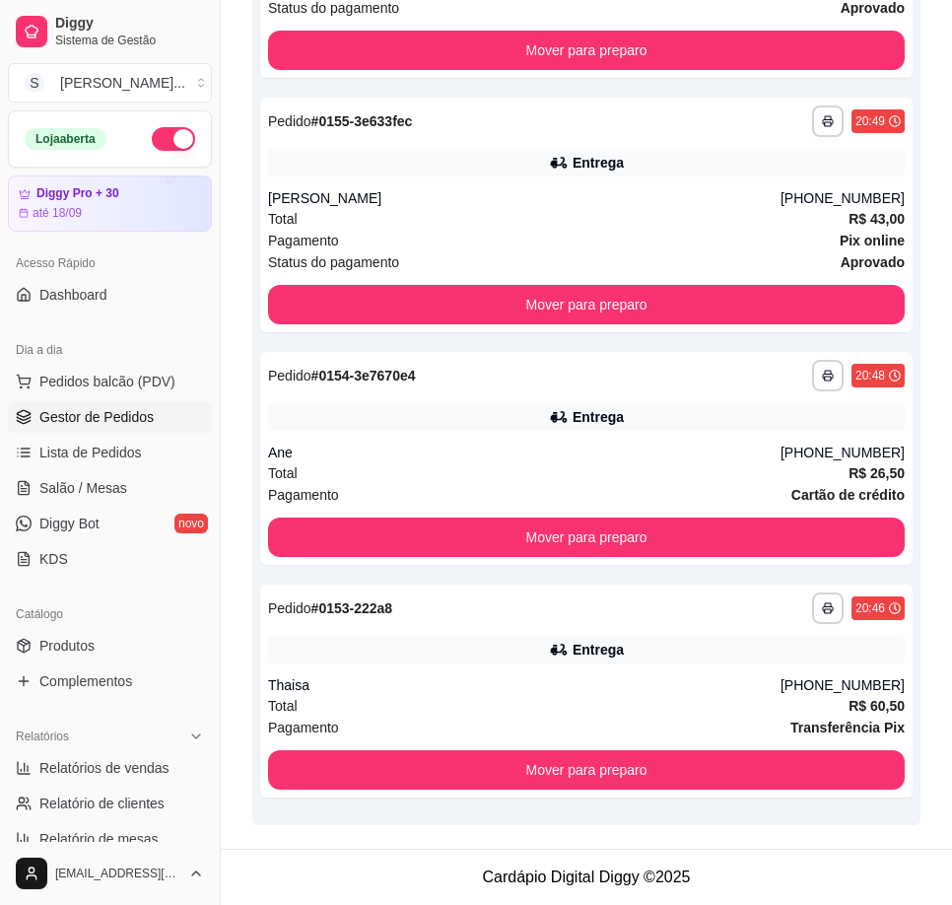
scroll to position [470, 0]
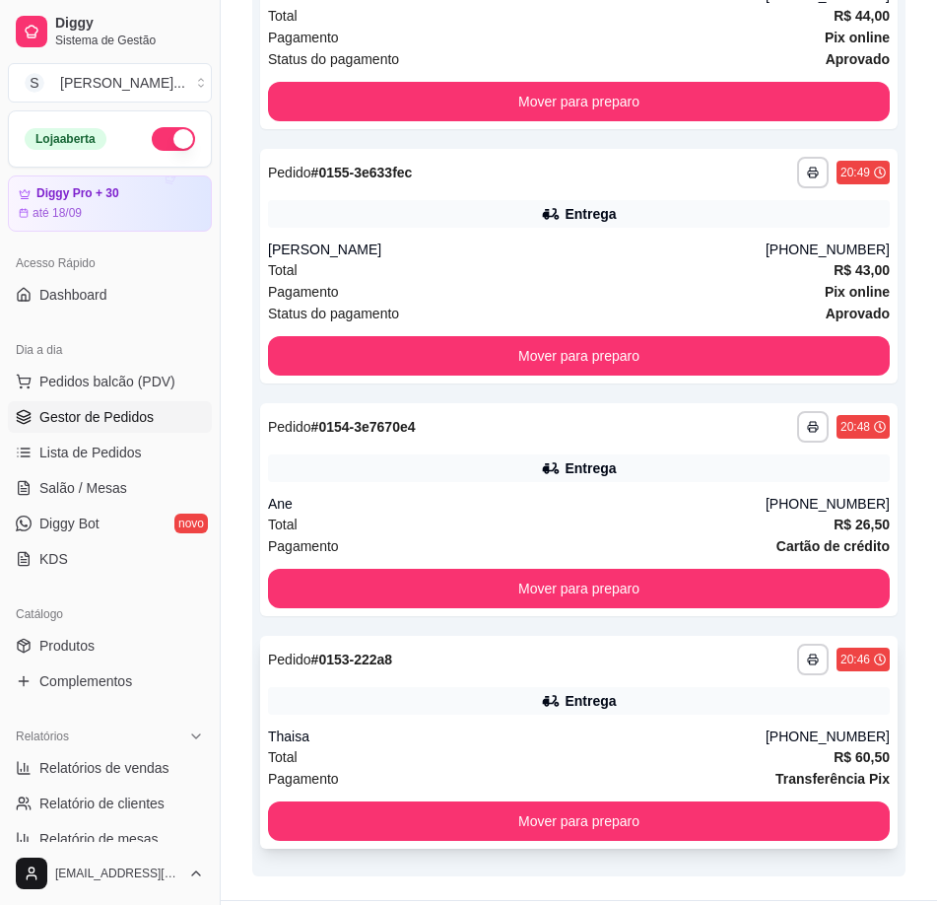
click at [728, 728] on div "Thaisa" at bounding box center [517, 736] width 498 height 20
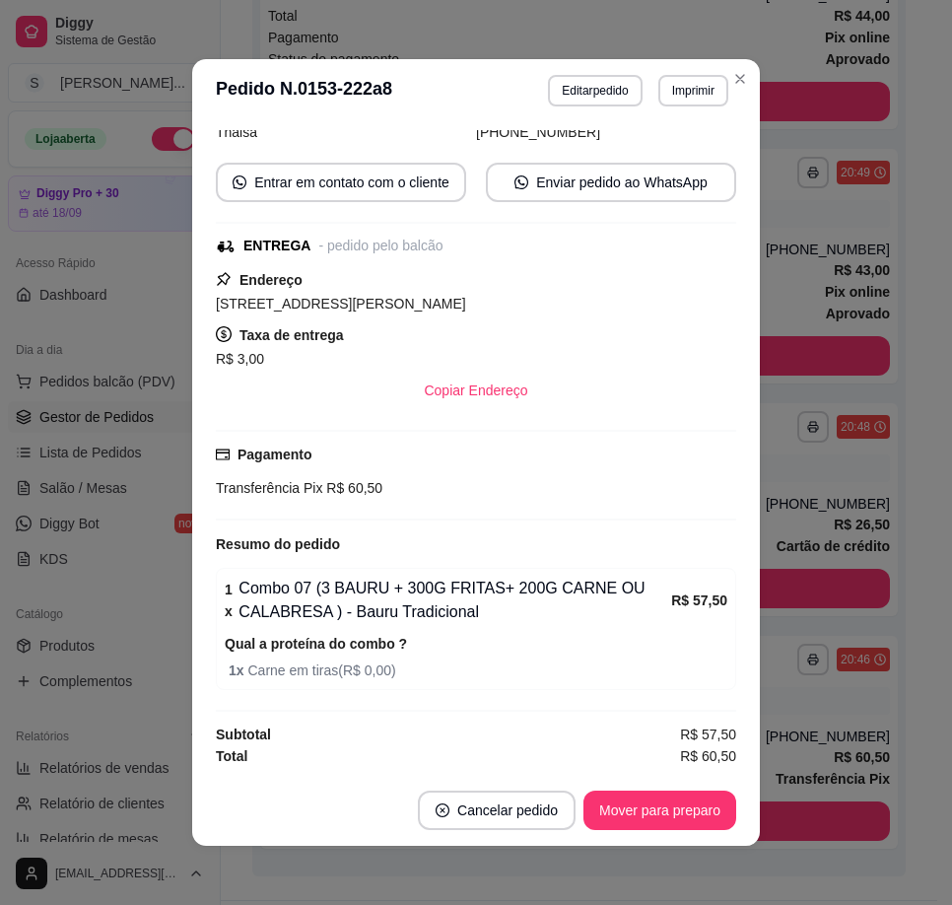
scroll to position [4, 0]
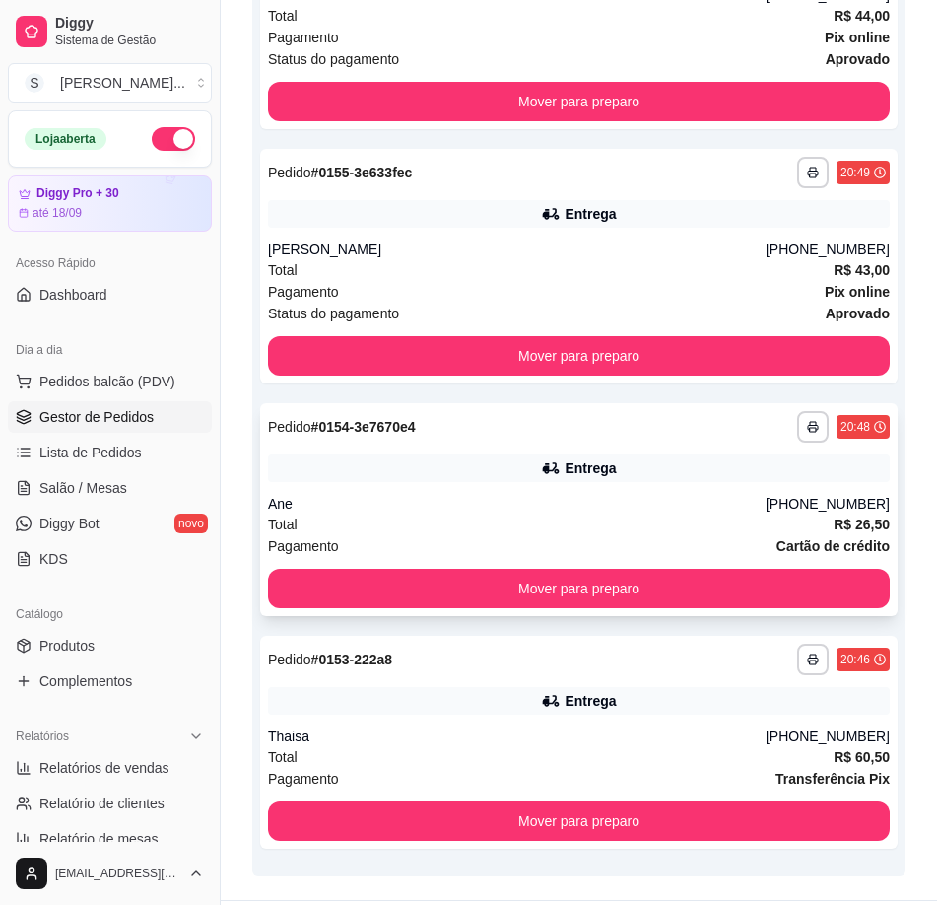
click at [688, 479] on div "Entrega" at bounding box center [579, 468] width 622 height 28
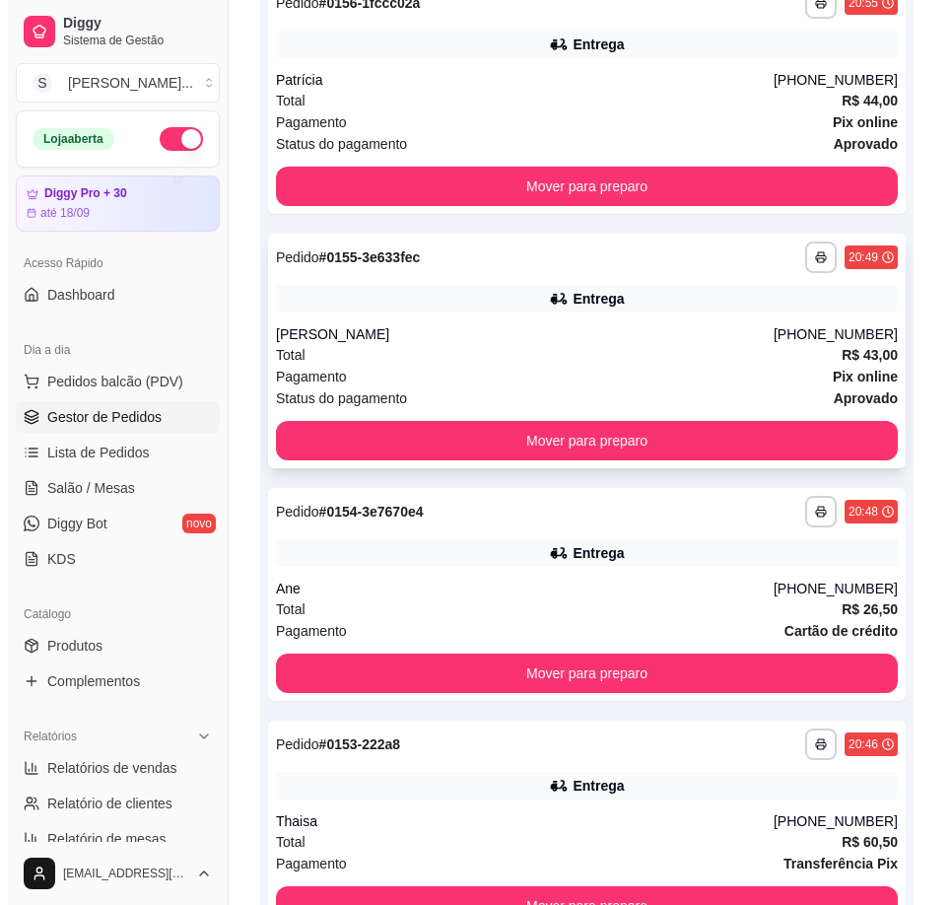
scroll to position [273, 0]
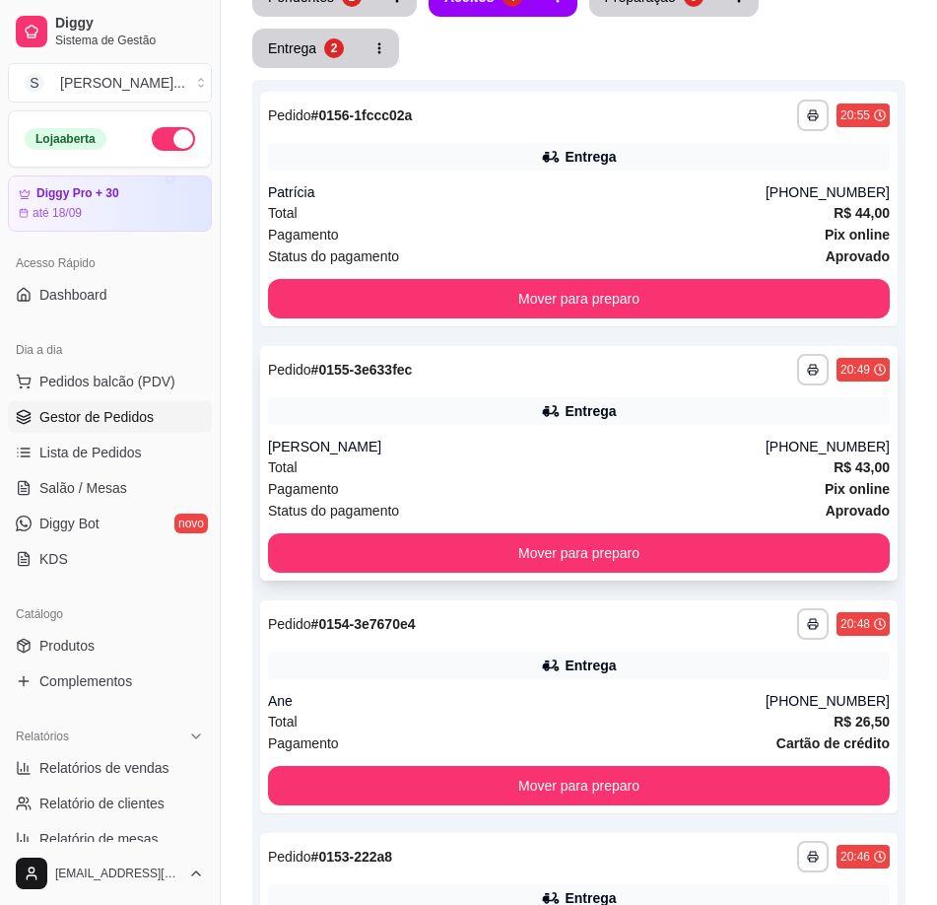
click at [658, 480] on div "Pagamento Pix online" at bounding box center [579, 489] width 622 height 22
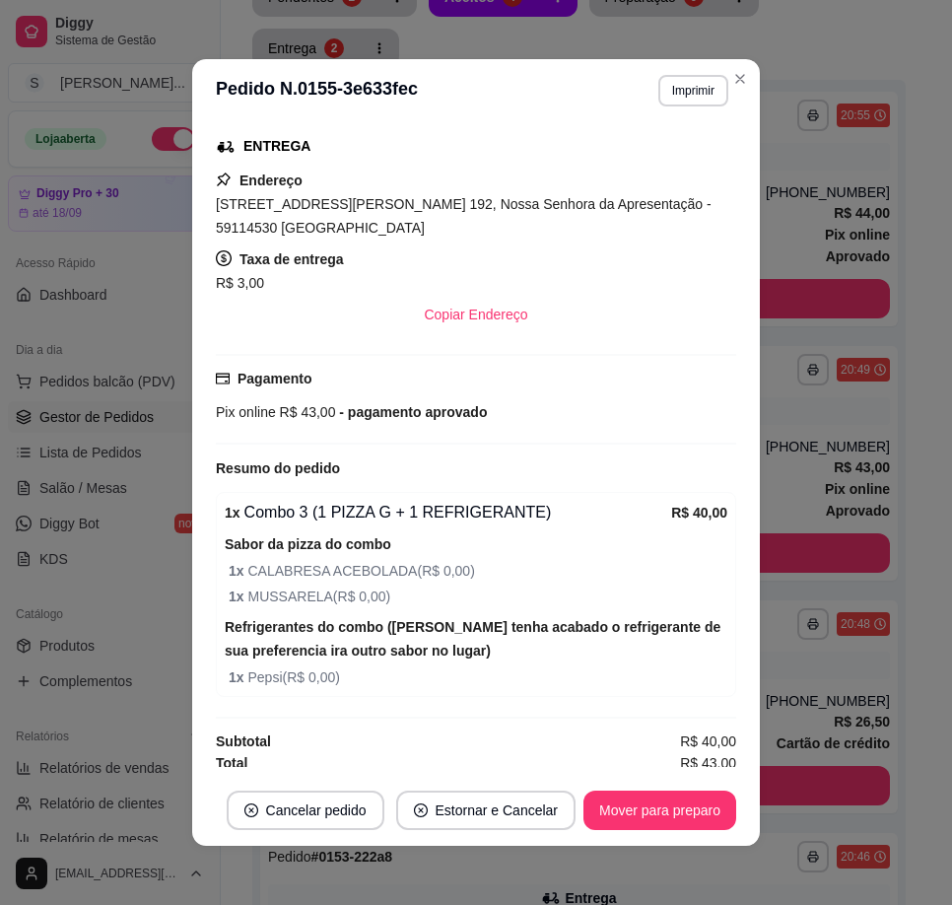
scroll to position [413, 0]
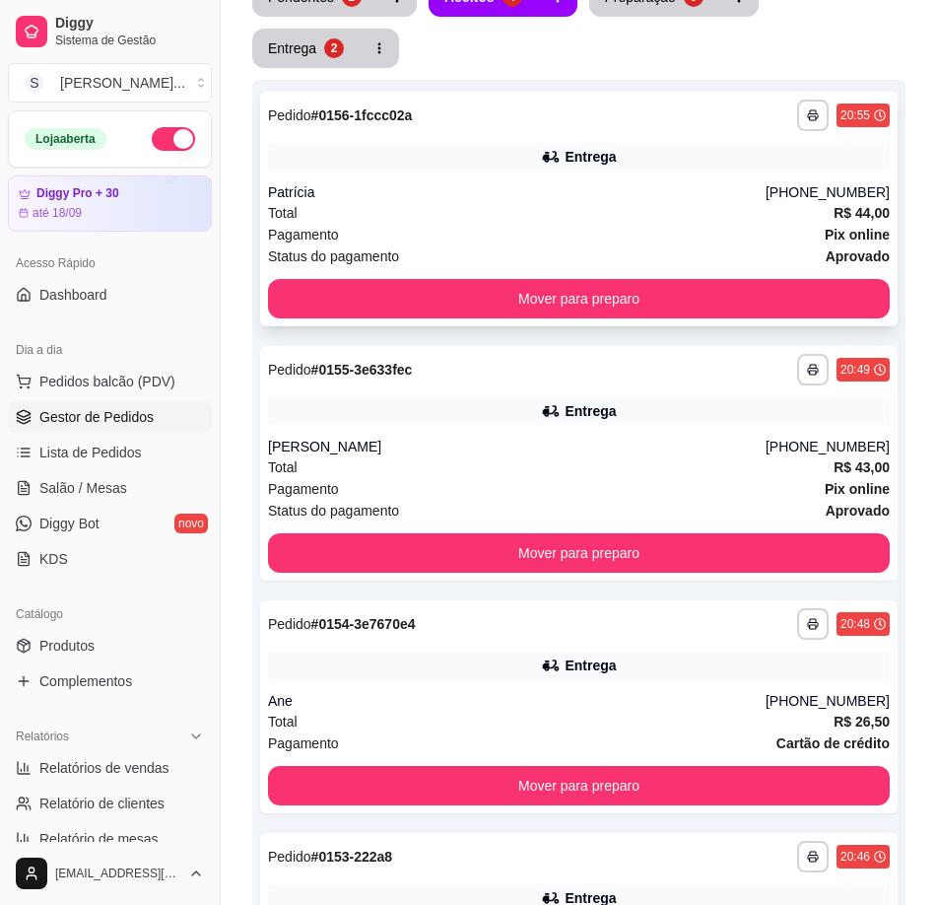
click at [665, 176] on div "**********" at bounding box center [579, 209] width 638 height 235
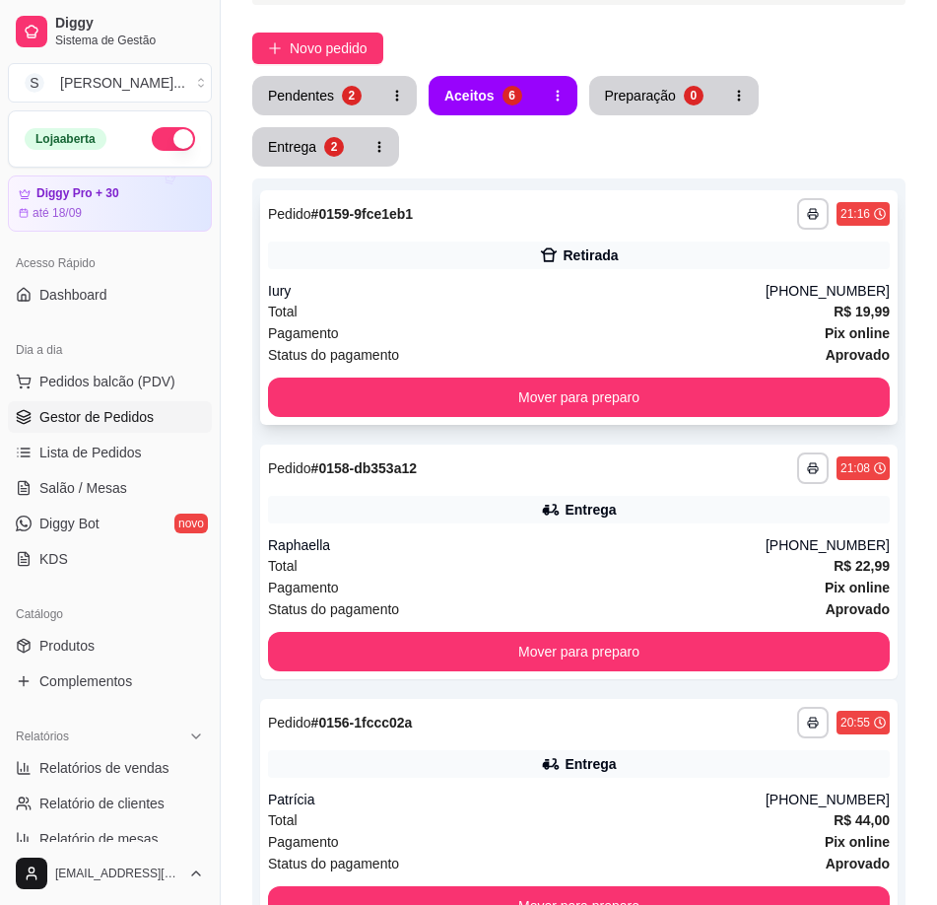
scroll to position [0, 0]
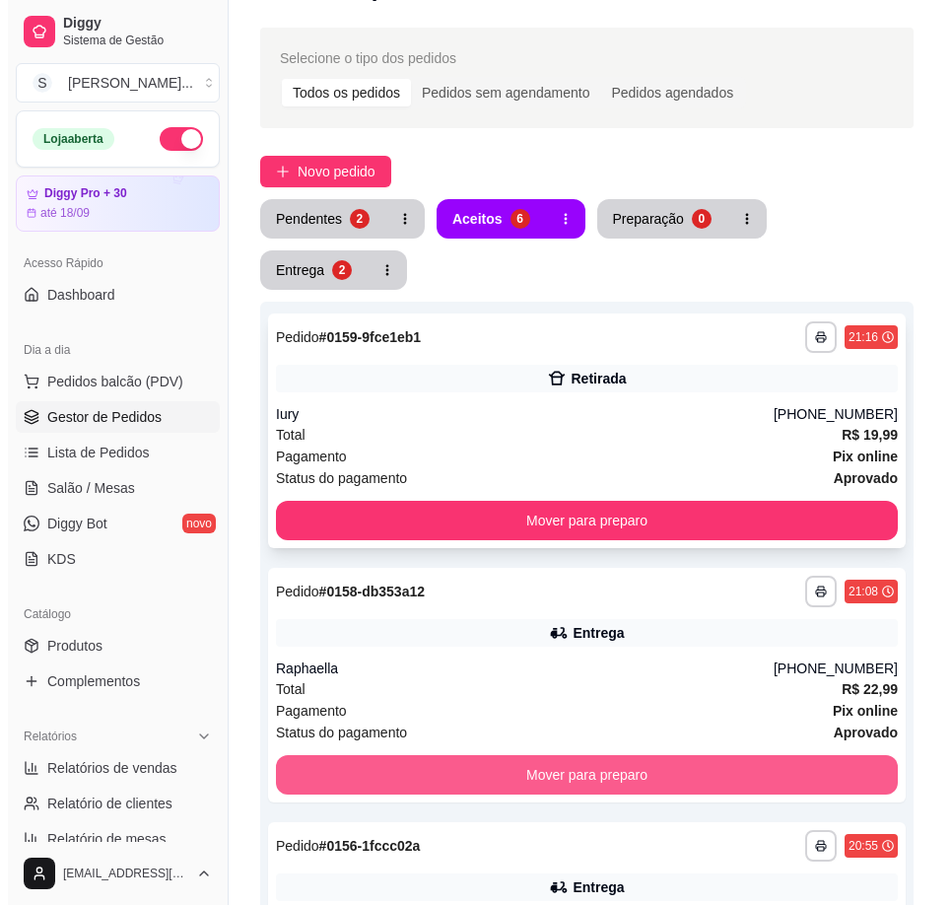
scroll to position [44, 0]
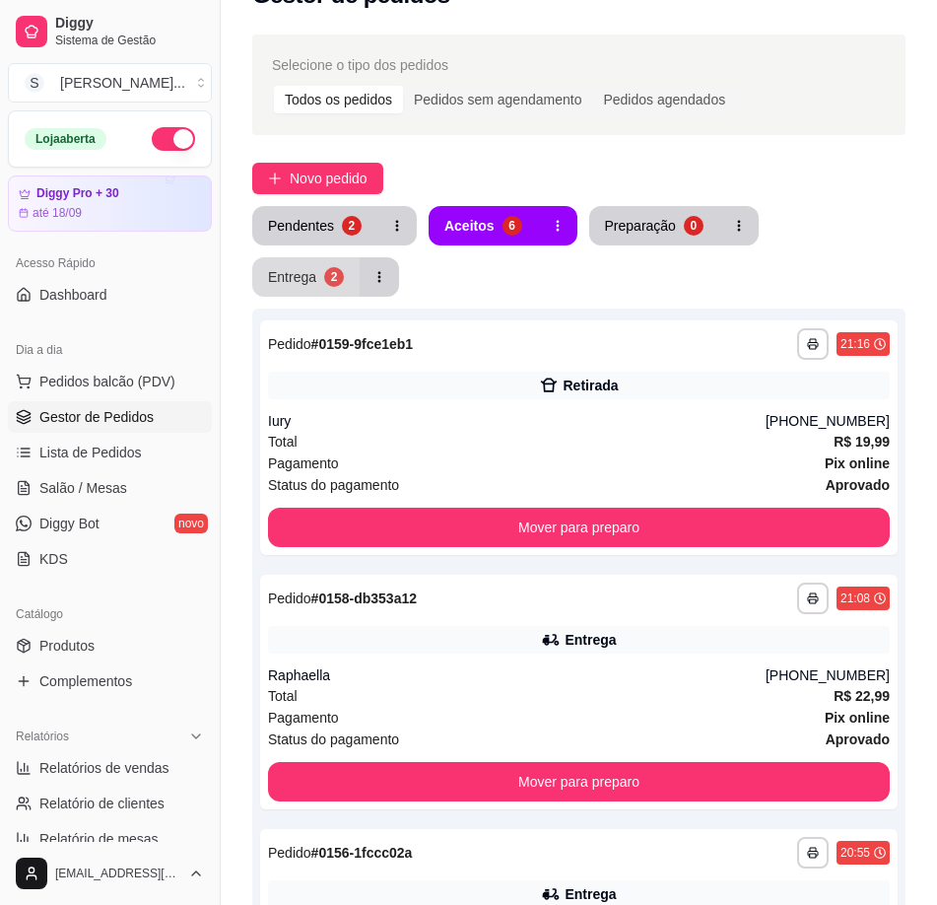
click at [312, 280] on div "Entrega" at bounding box center [292, 277] width 48 height 20
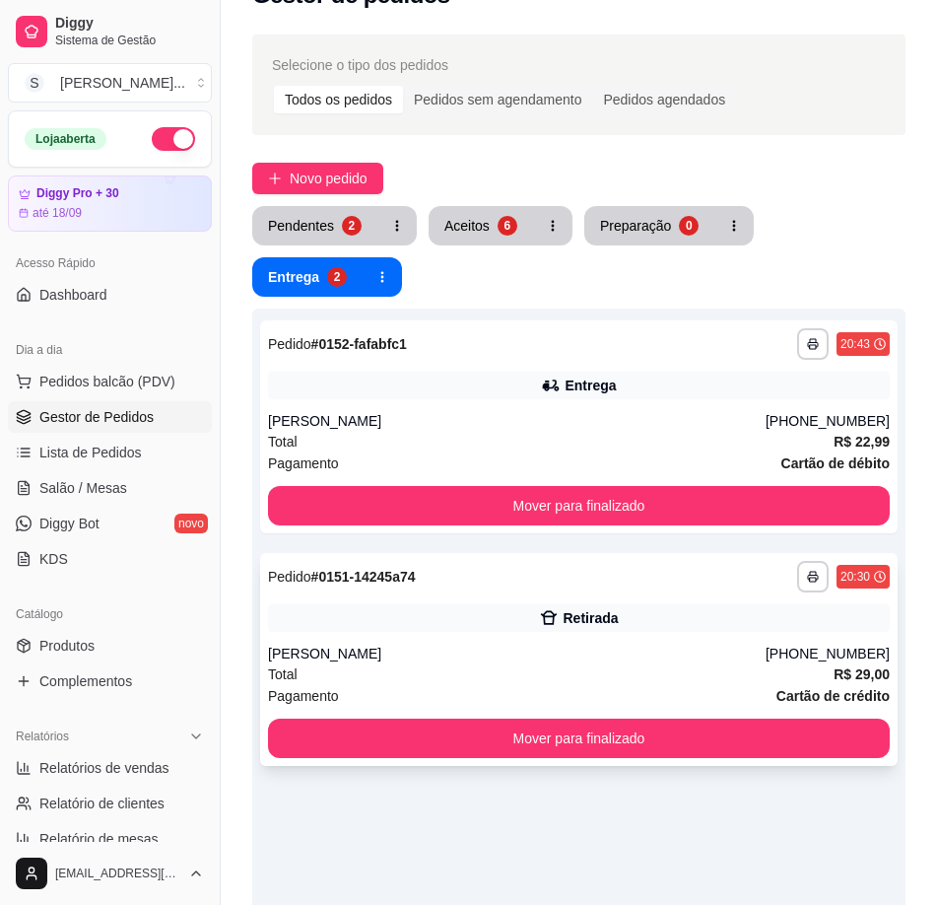
click at [711, 621] on div "Retirada" at bounding box center [579, 618] width 622 height 28
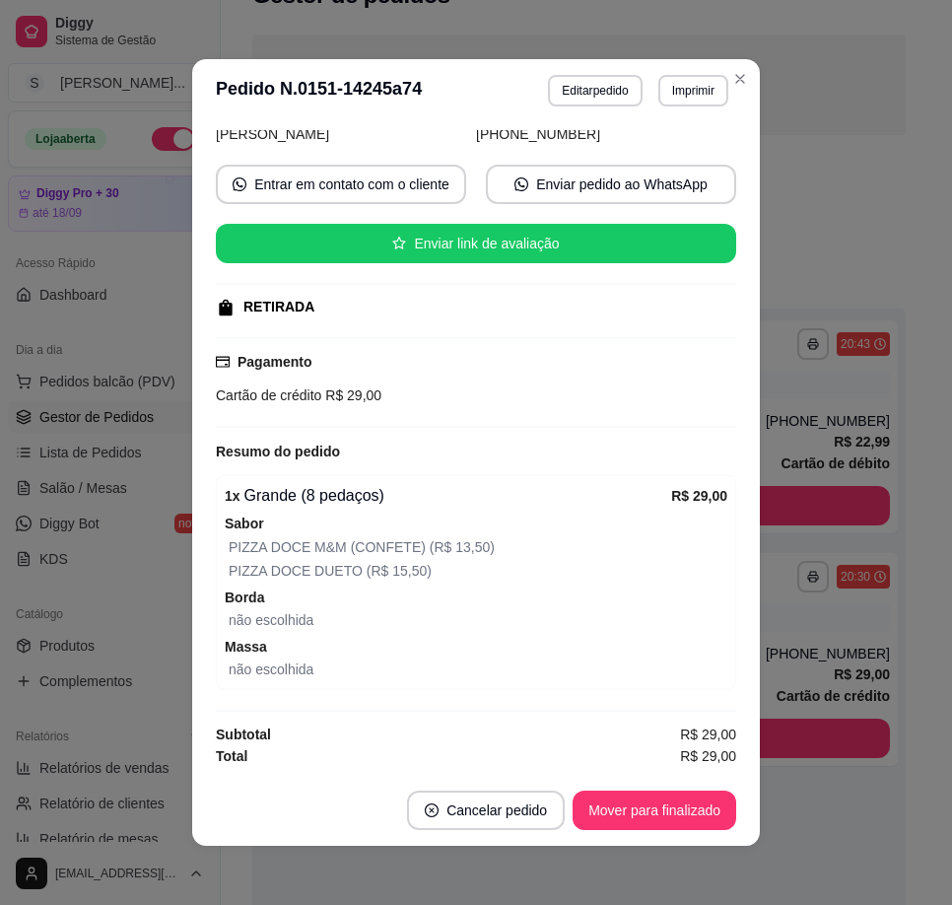
scroll to position [4, 0]
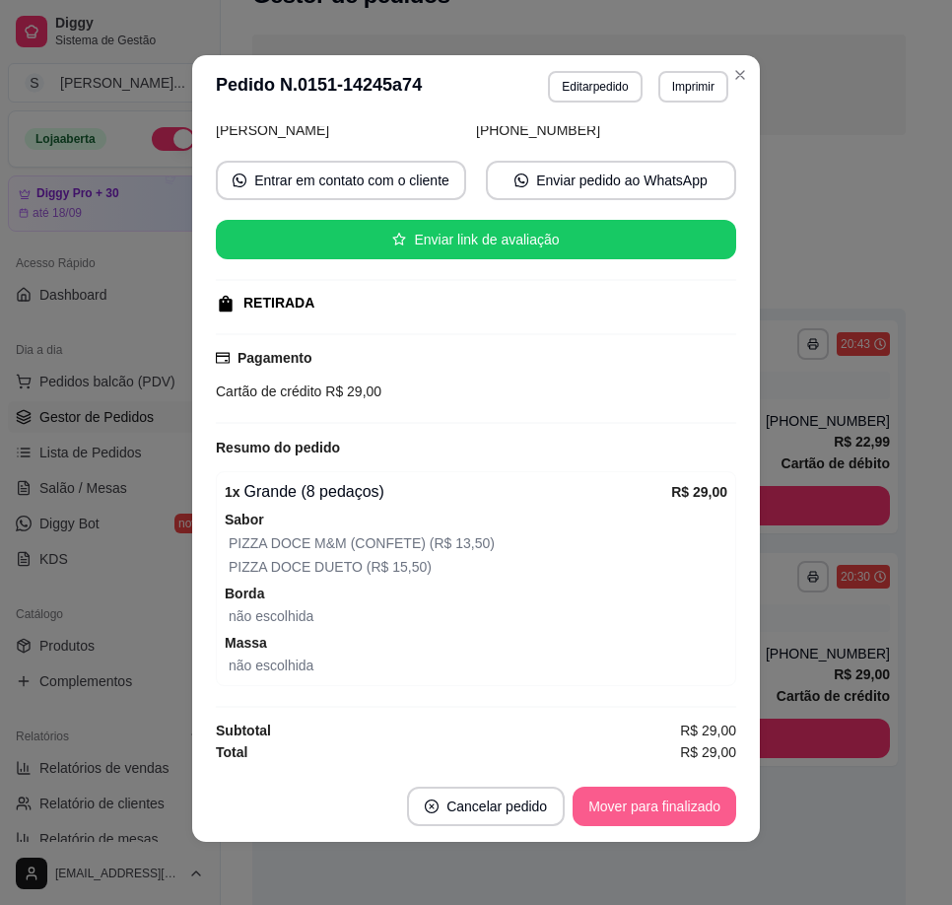
click at [665, 820] on button "Mover para finalizado" at bounding box center [655, 805] width 164 height 39
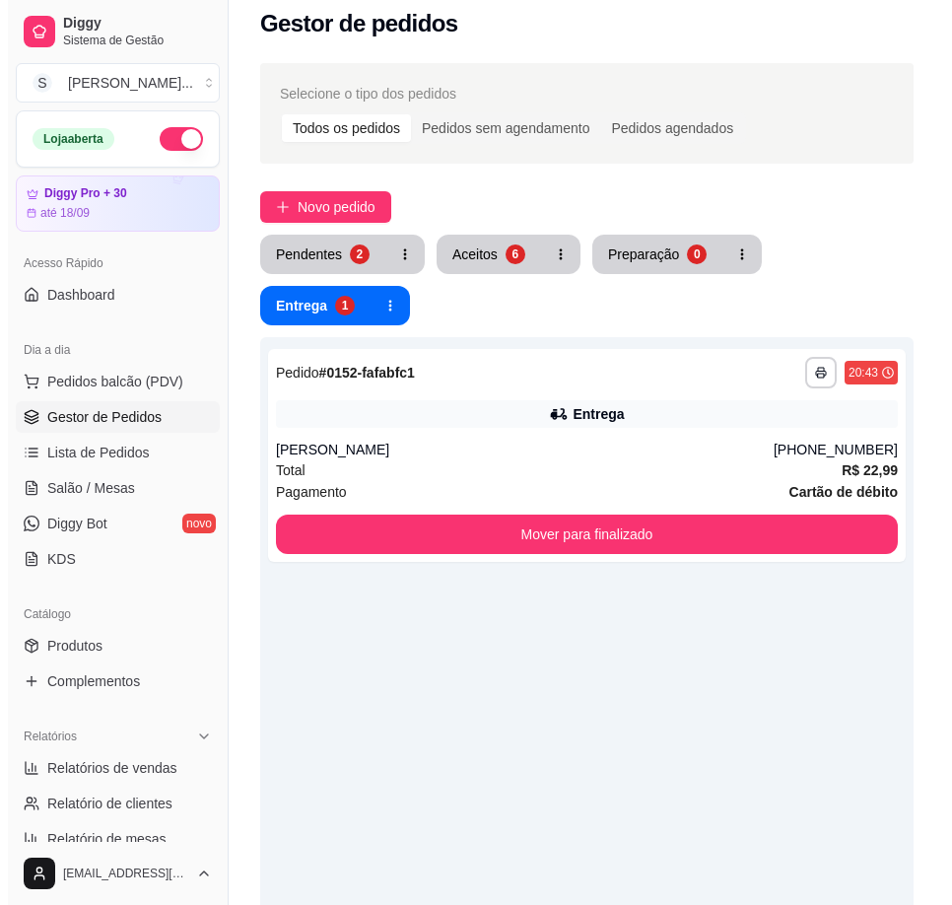
scroll to position [0, 0]
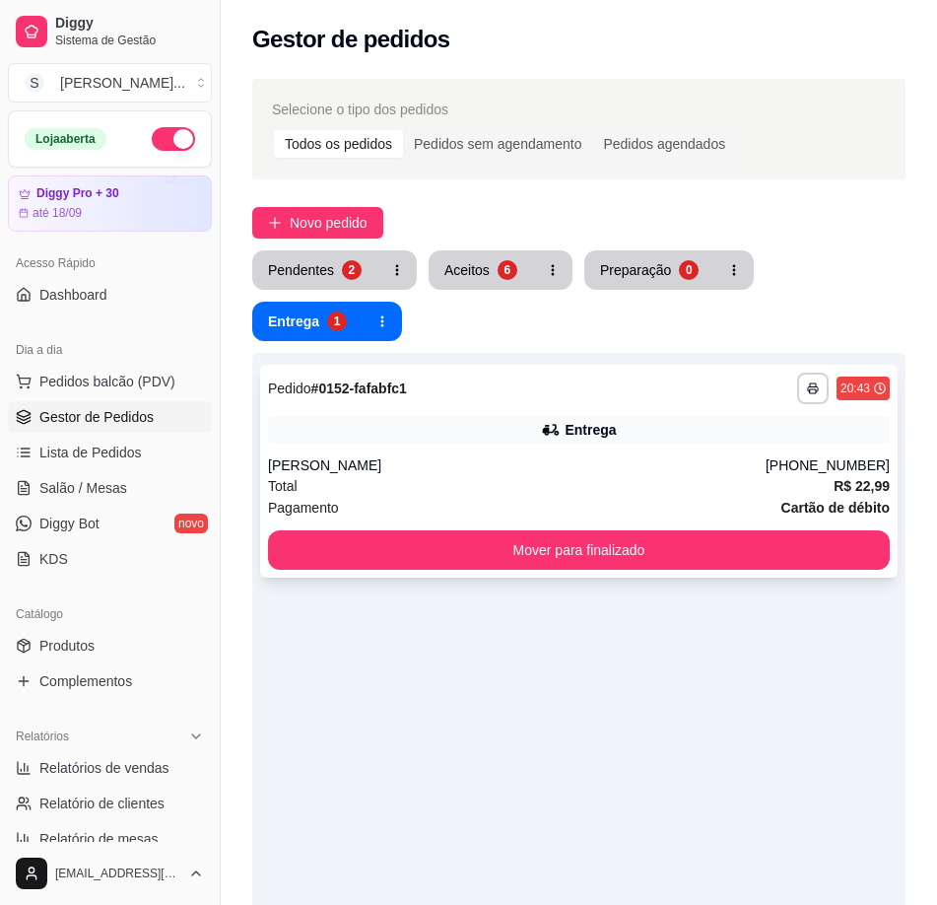
click at [627, 472] on div "[PERSON_NAME]" at bounding box center [517, 465] width 498 height 20
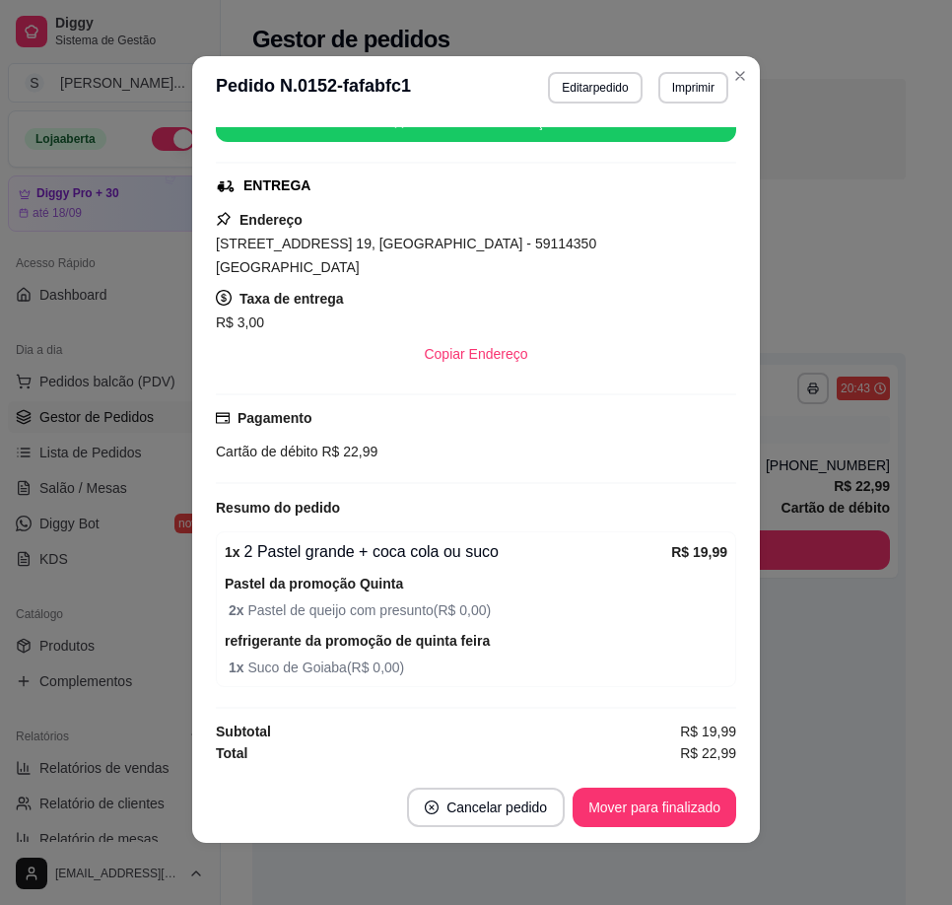
scroll to position [4, 0]
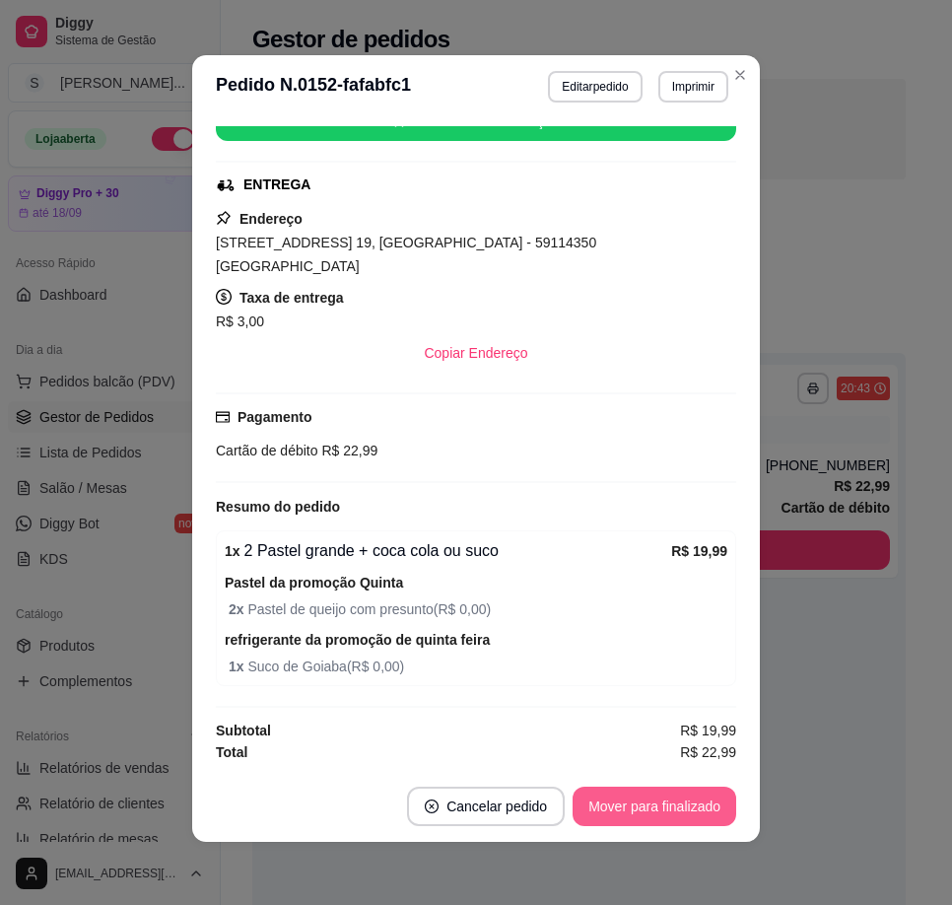
click at [659, 800] on button "Mover para finalizado" at bounding box center [655, 805] width 164 height 39
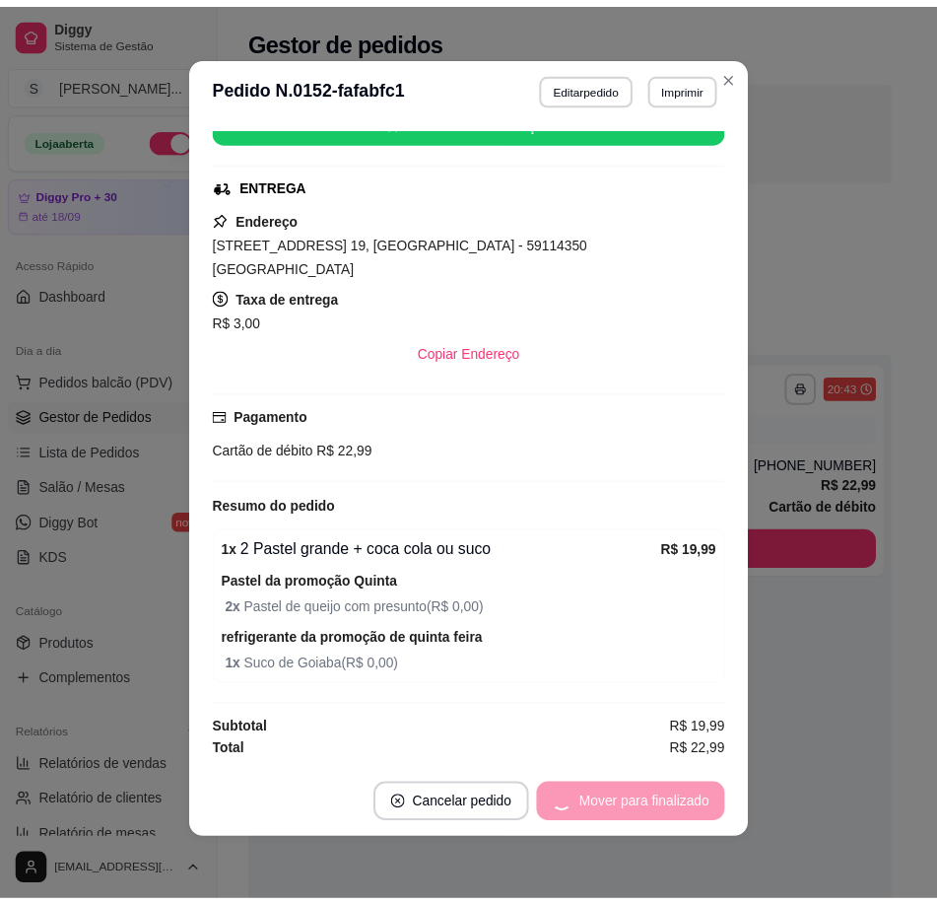
scroll to position [299, 0]
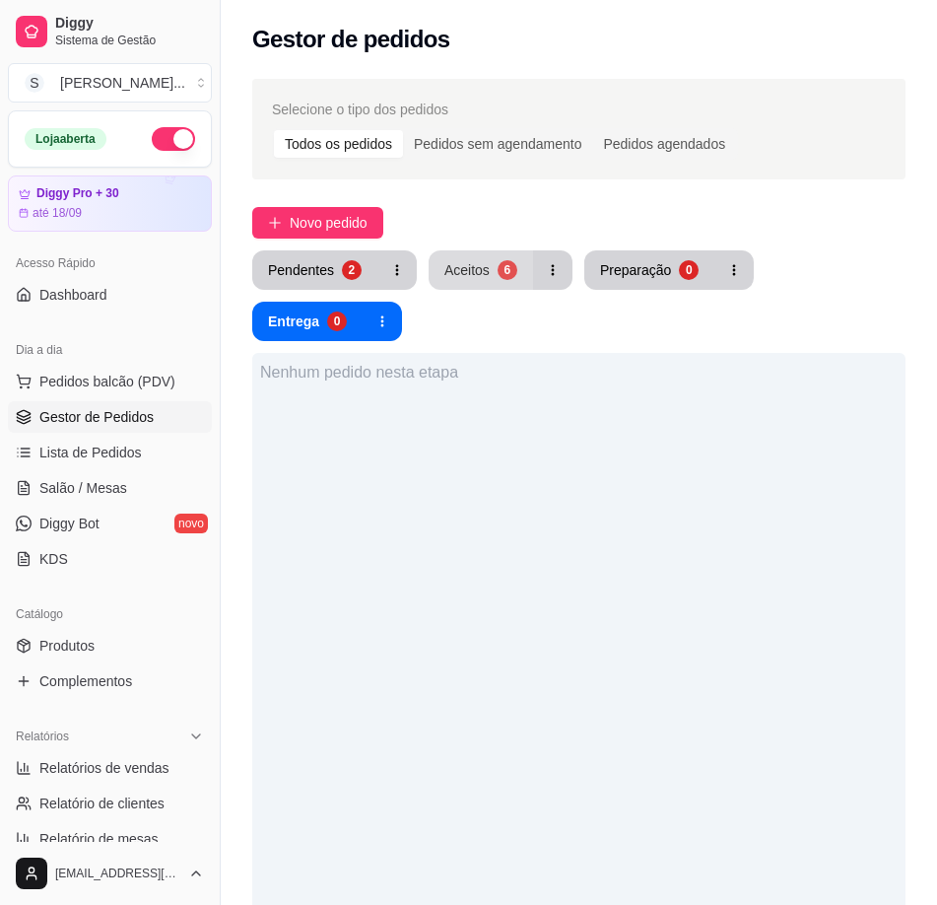
click at [464, 270] on div "Aceitos" at bounding box center [466, 270] width 45 height 20
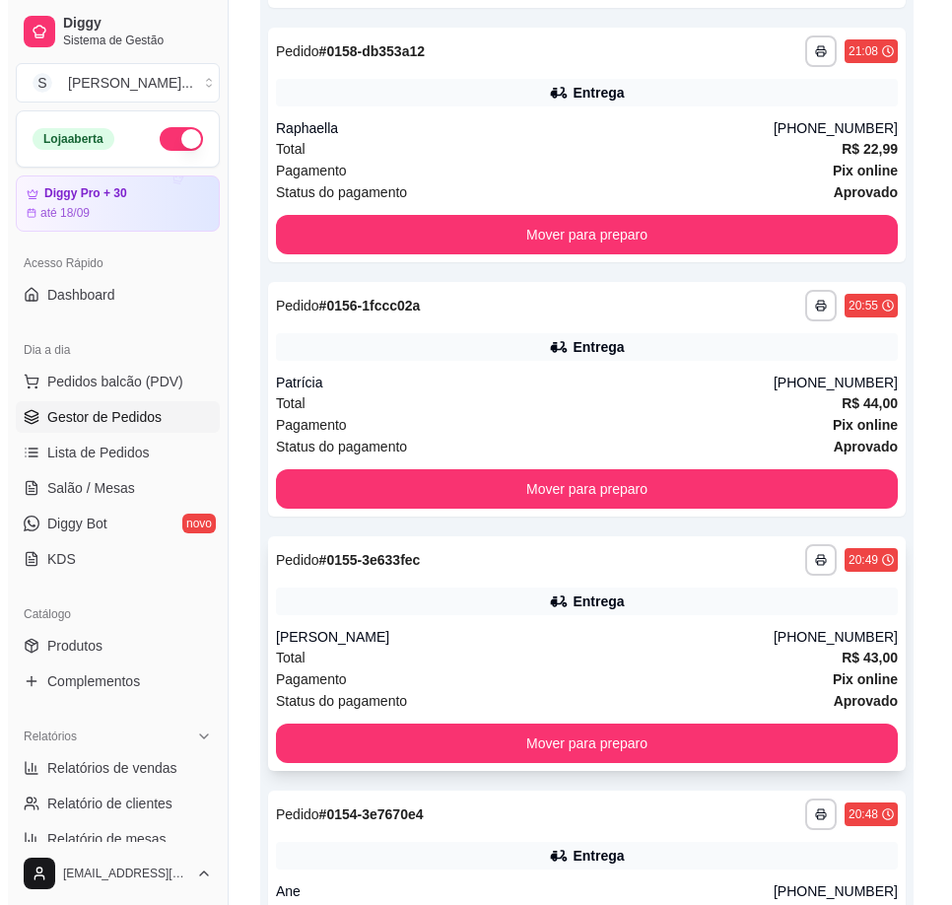
scroll to position [1030, 0]
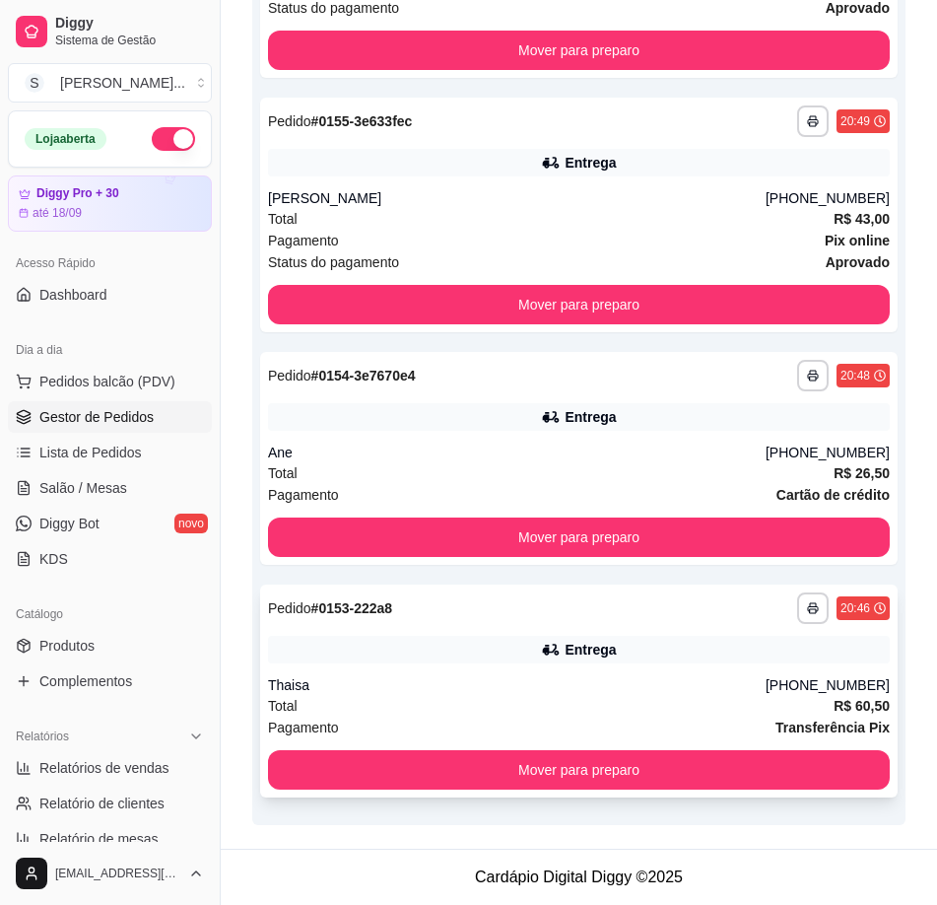
click at [430, 629] on div "**********" at bounding box center [579, 690] width 638 height 213
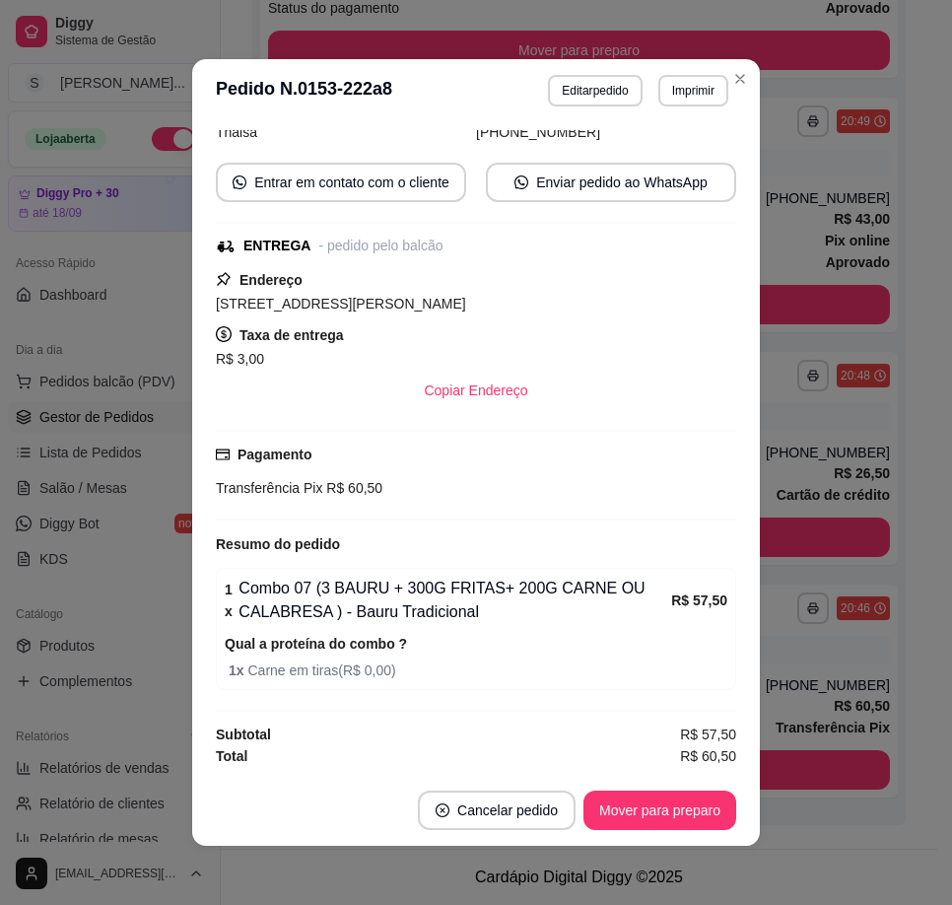
scroll to position [4, 0]
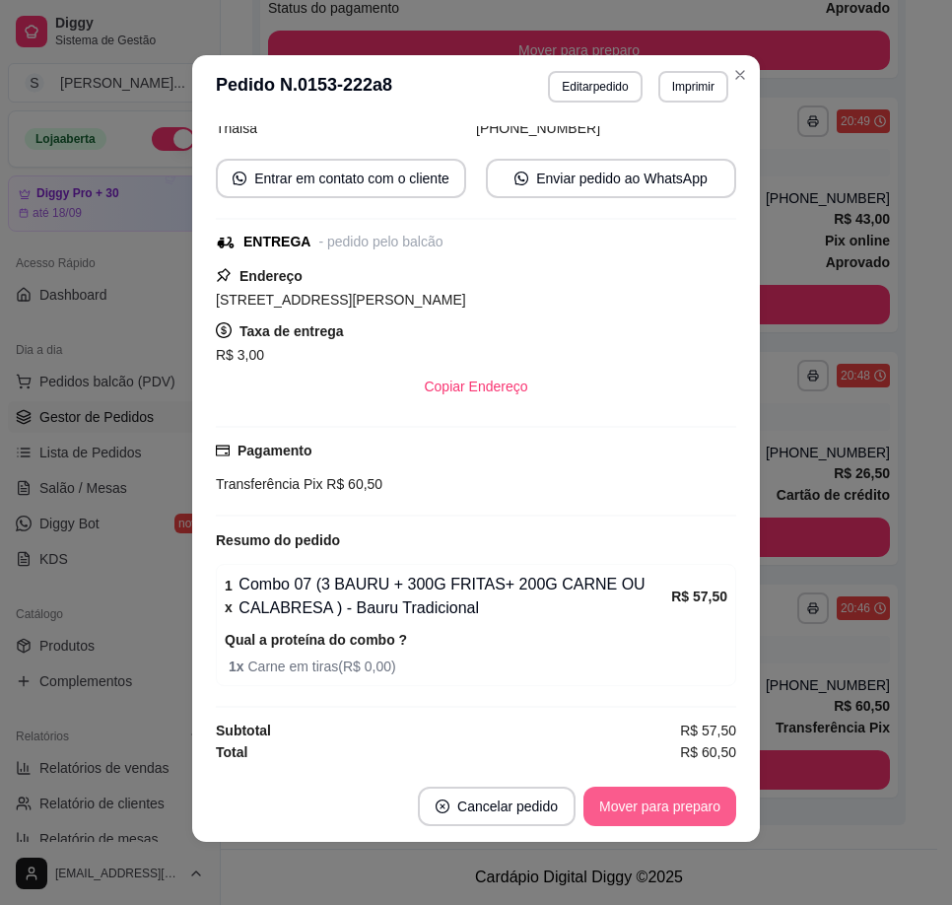
click at [683, 802] on button "Mover para preparo" at bounding box center [659, 805] width 153 height 39
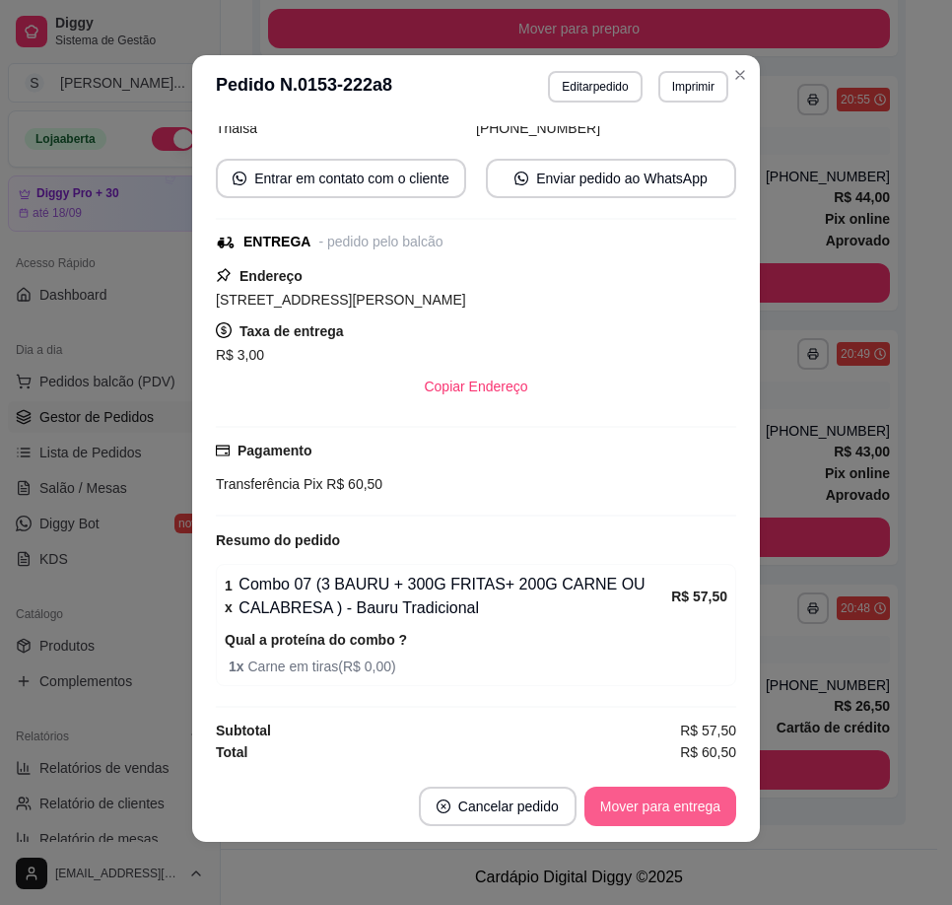
click at [677, 802] on button "Mover para entrega" at bounding box center [660, 805] width 152 height 39
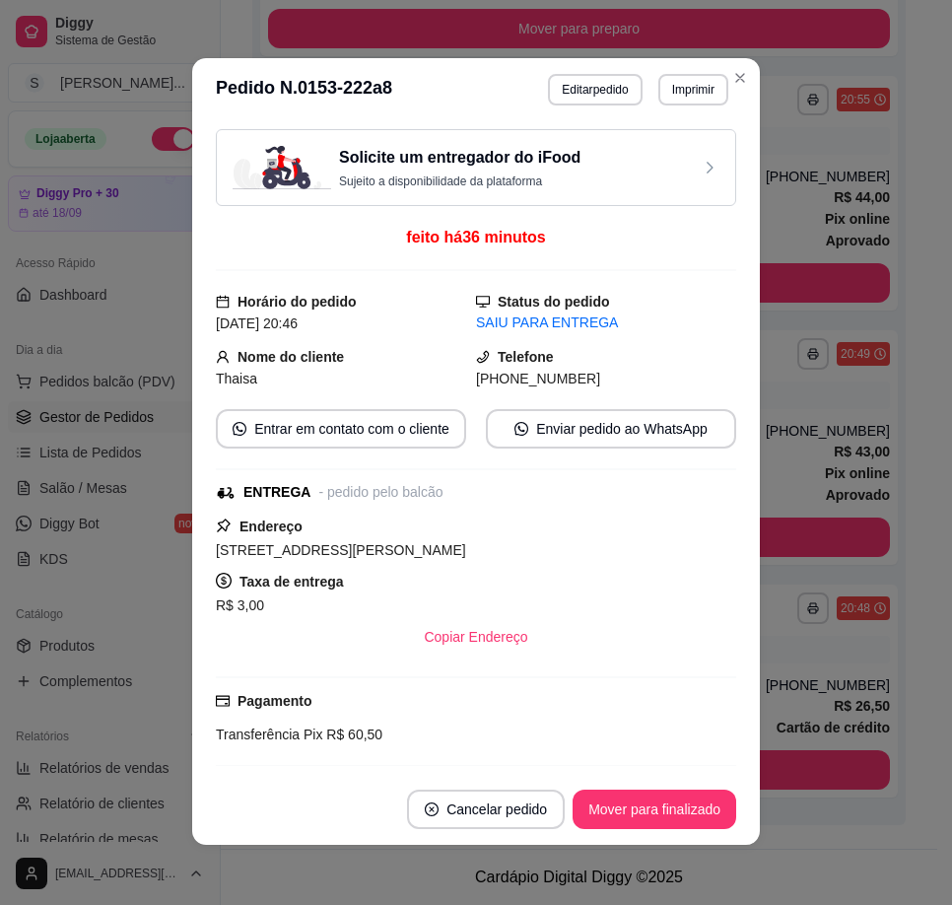
scroll to position [0, 0]
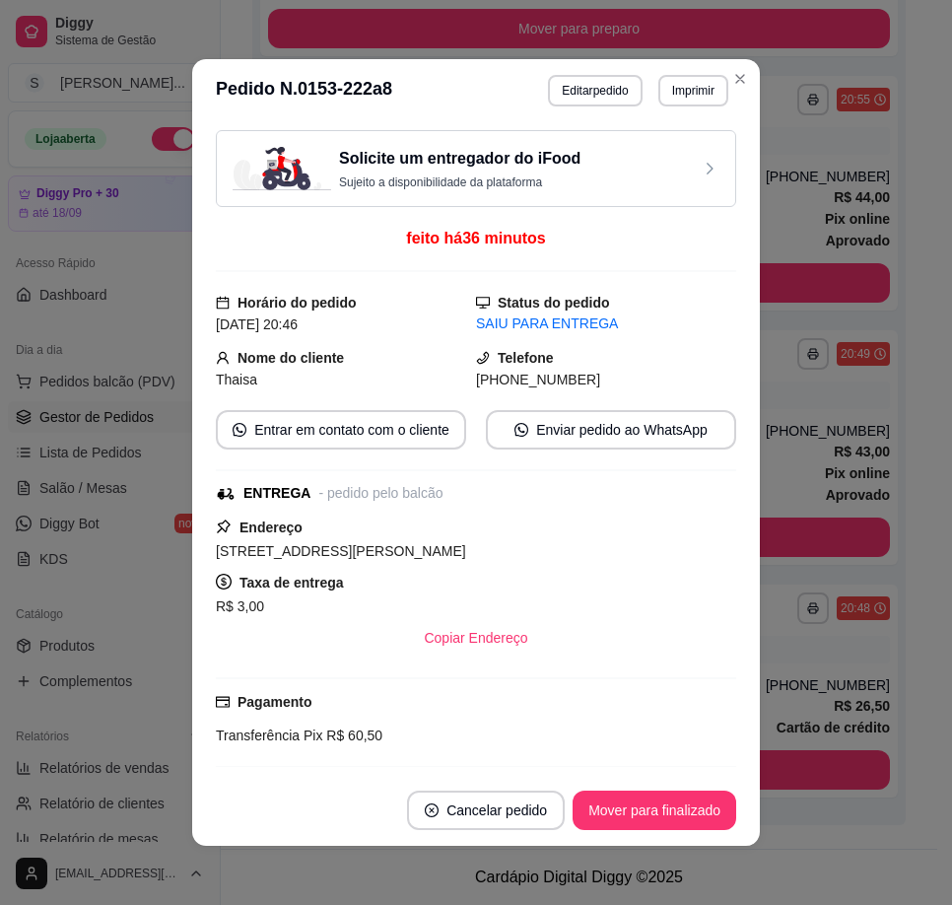
drag, startPoint x: 498, startPoint y: 375, endPoint x: 587, endPoint y: 357, distance: 91.6
click at [595, 371] on div "[PHONE_NUMBER]" at bounding box center [606, 380] width 260 height 22
copy span "8803-5972"
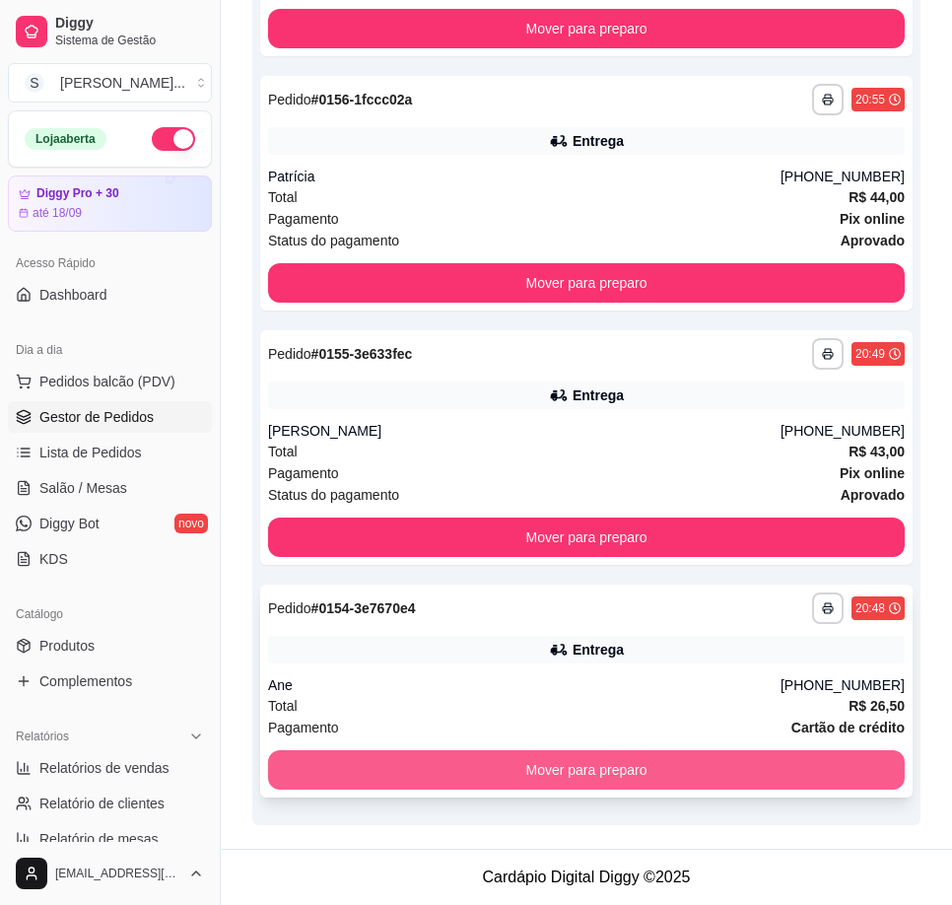
scroll to position [746, 0]
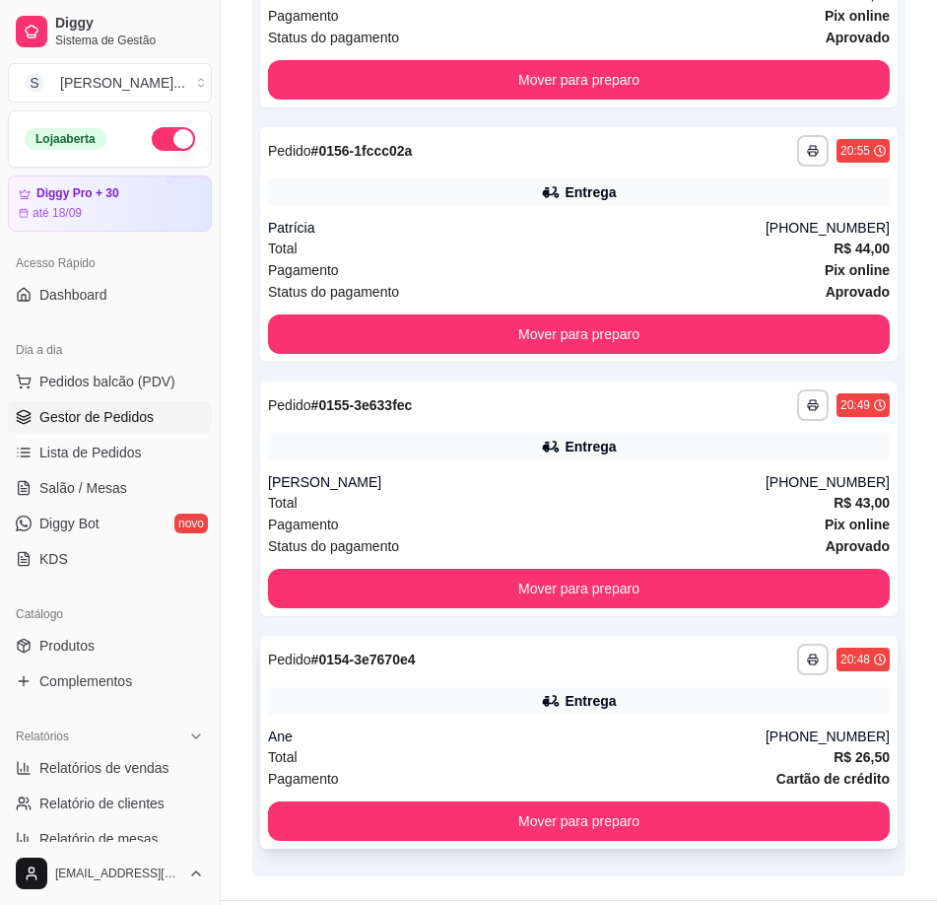
click at [731, 726] on div "**********" at bounding box center [579, 742] width 638 height 213
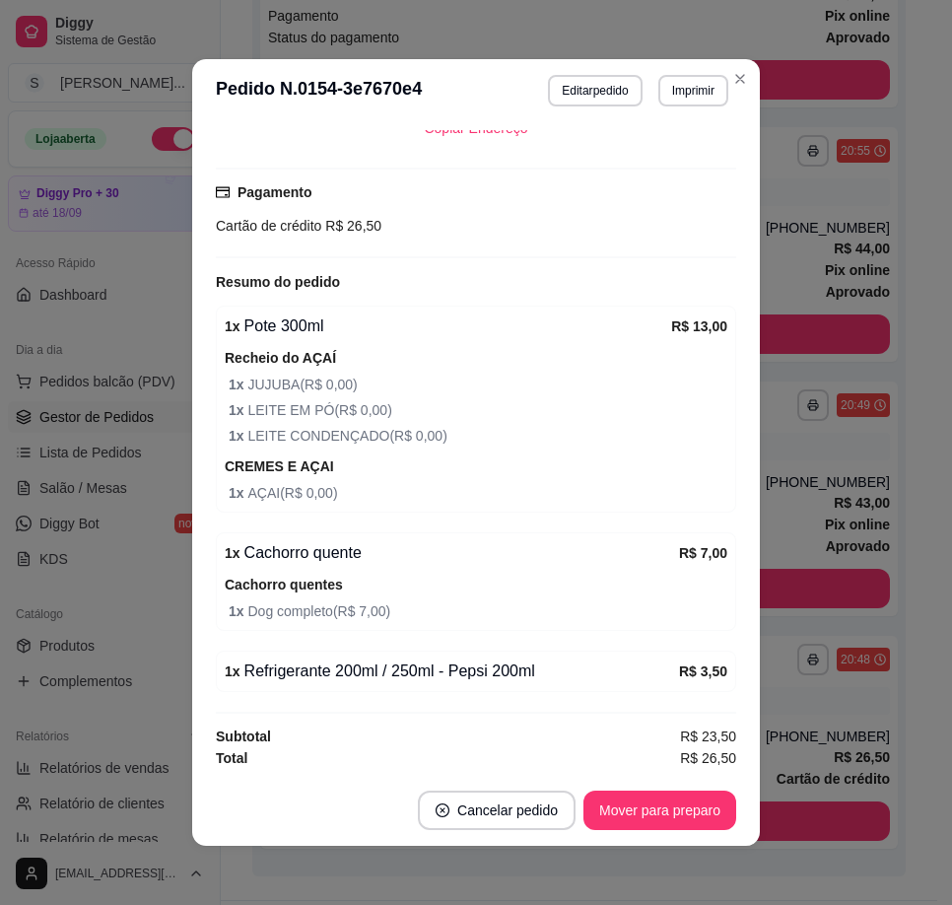
scroll to position [594, 0]
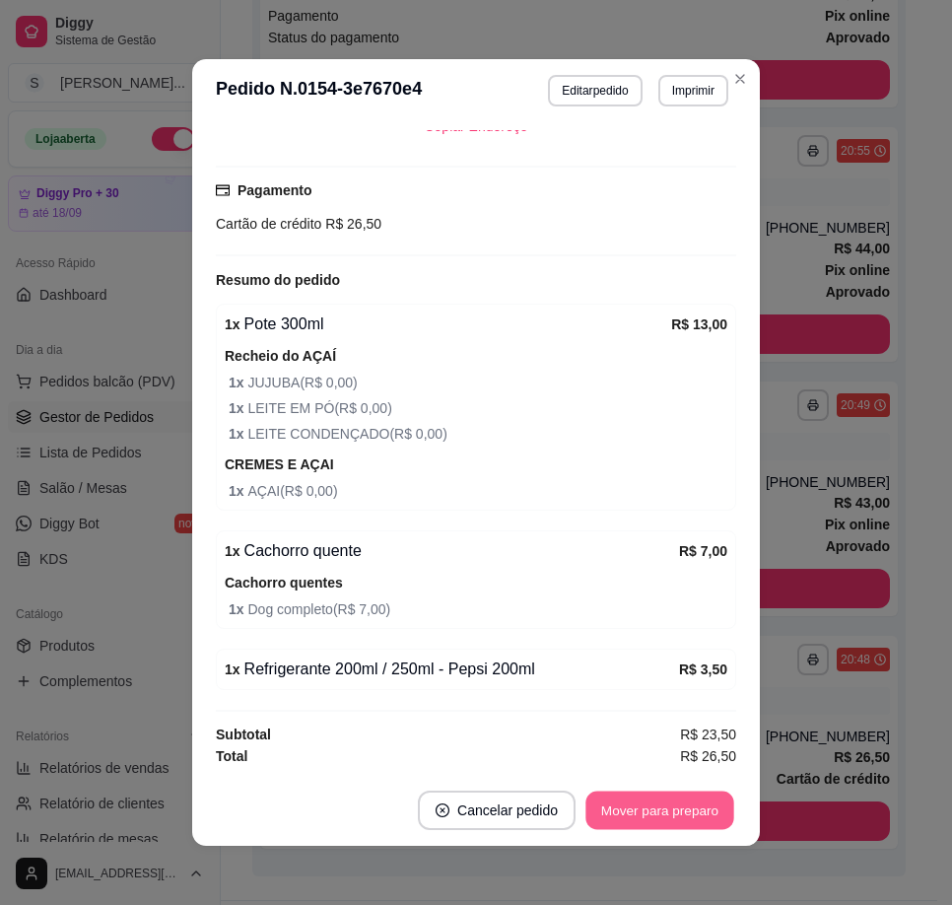
click at [634, 800] on button "Mover para preparo" at bounding box center [659, 810] width 148 height 38
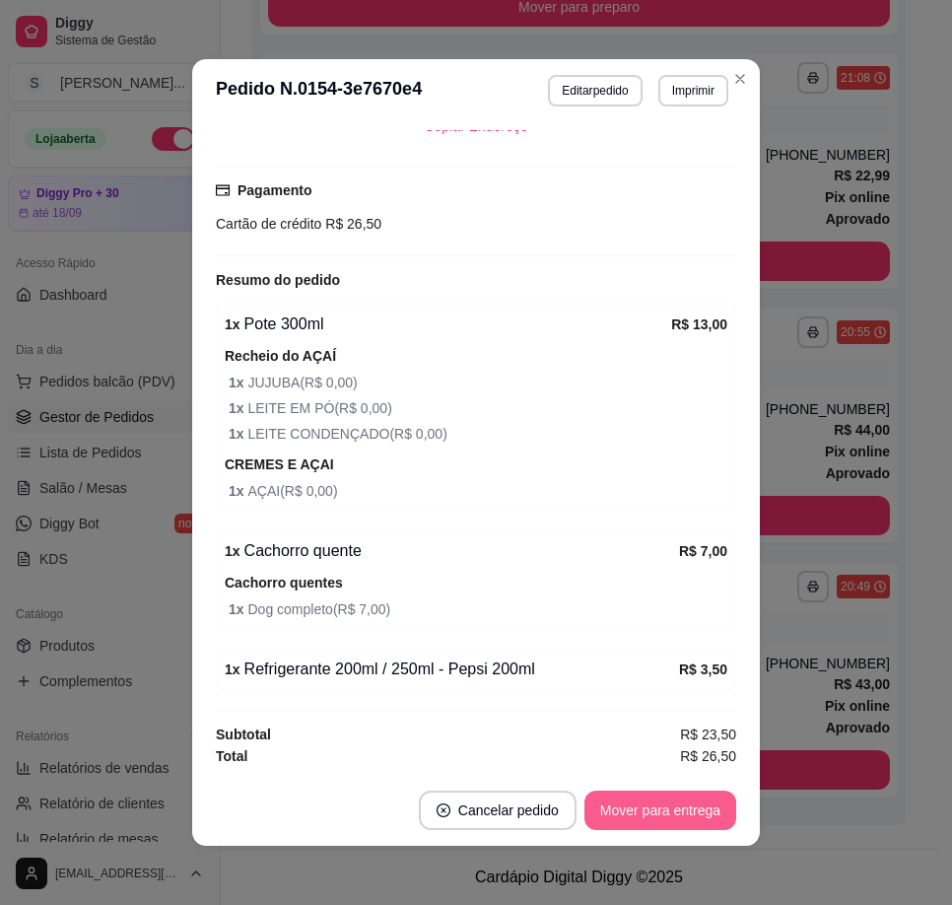
scroll to position [565, 0]
click at [632, 795] on button "Mover para entrega" at bounding box center [660, 809] width 152 height 39
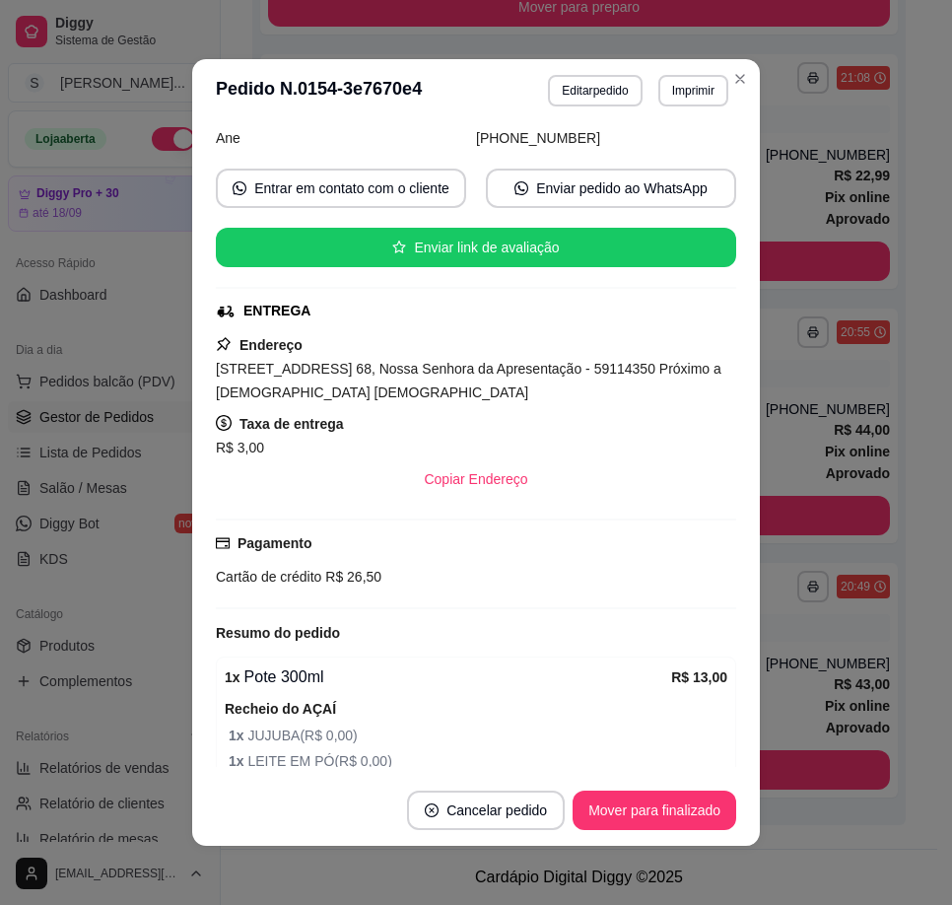
scroll to position [200, 0]
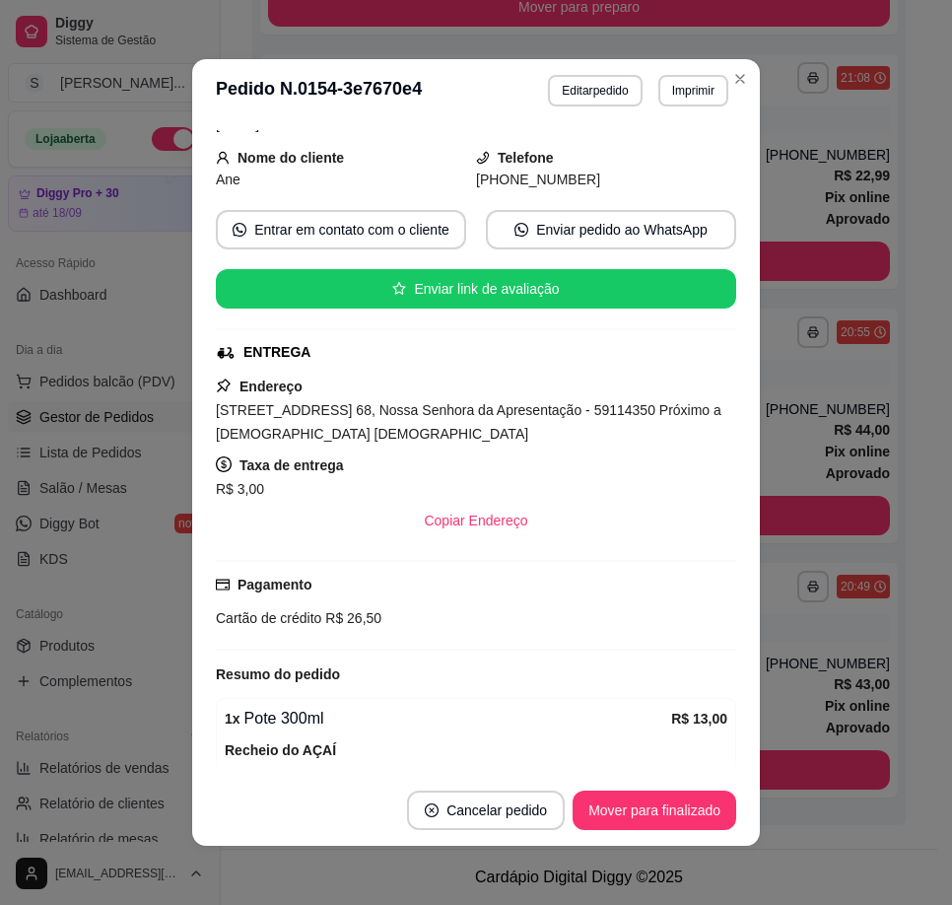
drag, startPoint x: 545, startPoint y: 187, endPoint x: 620, endPoint y: 189, distance: 74.9
click at [620, 189] on div "[PHONE_NUMBER]" at bounding box center [606, 180] width 260 height 22
copy span "8819-2253"
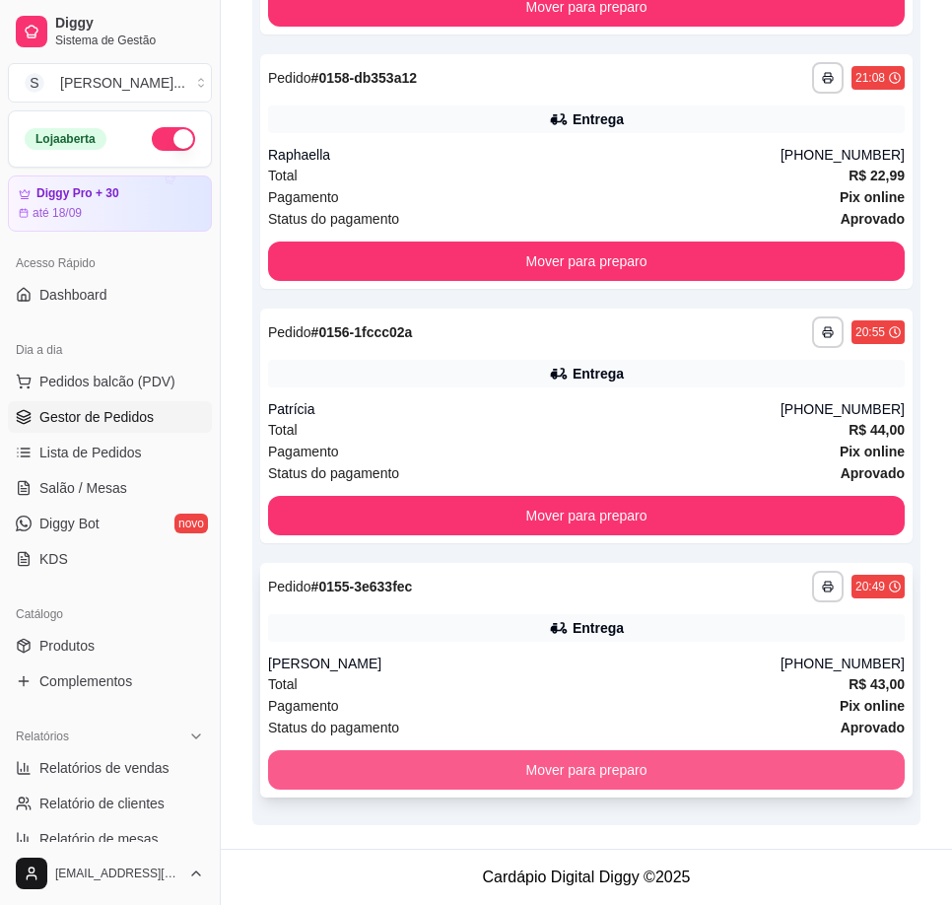
scroll to position [513, 0]
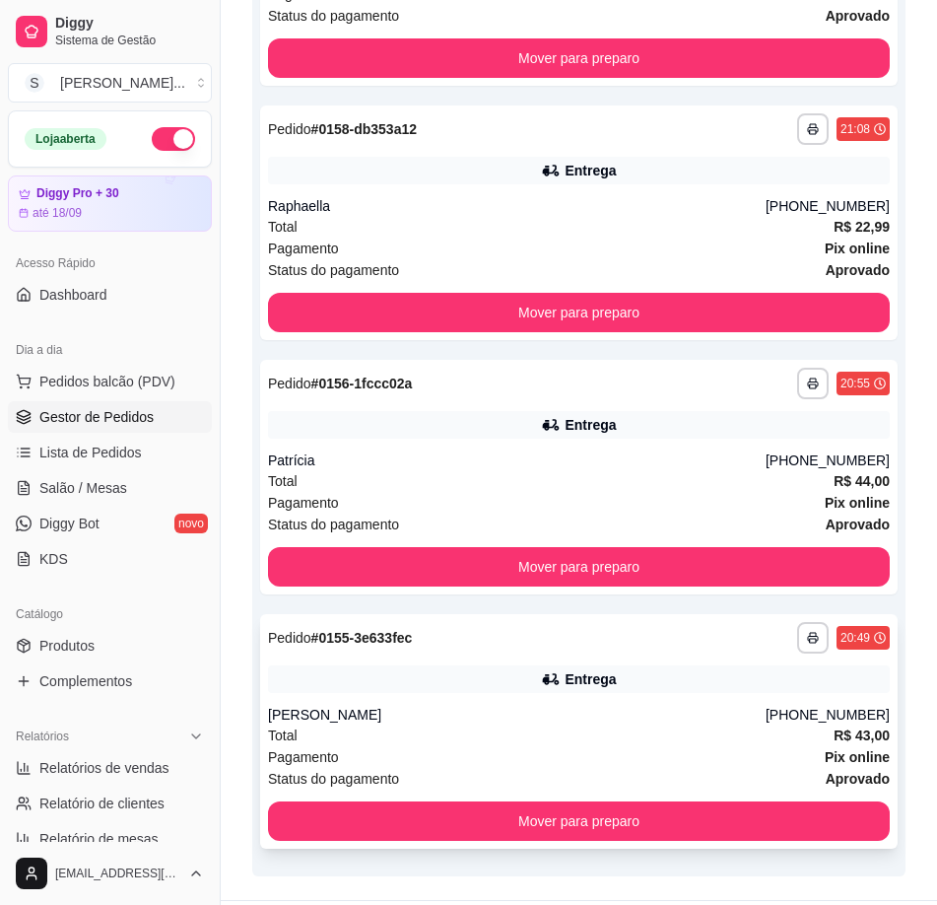
click at [636, 732] on div "Total R$ 43,00" at bounding box center [579, 735] width 622 height 22
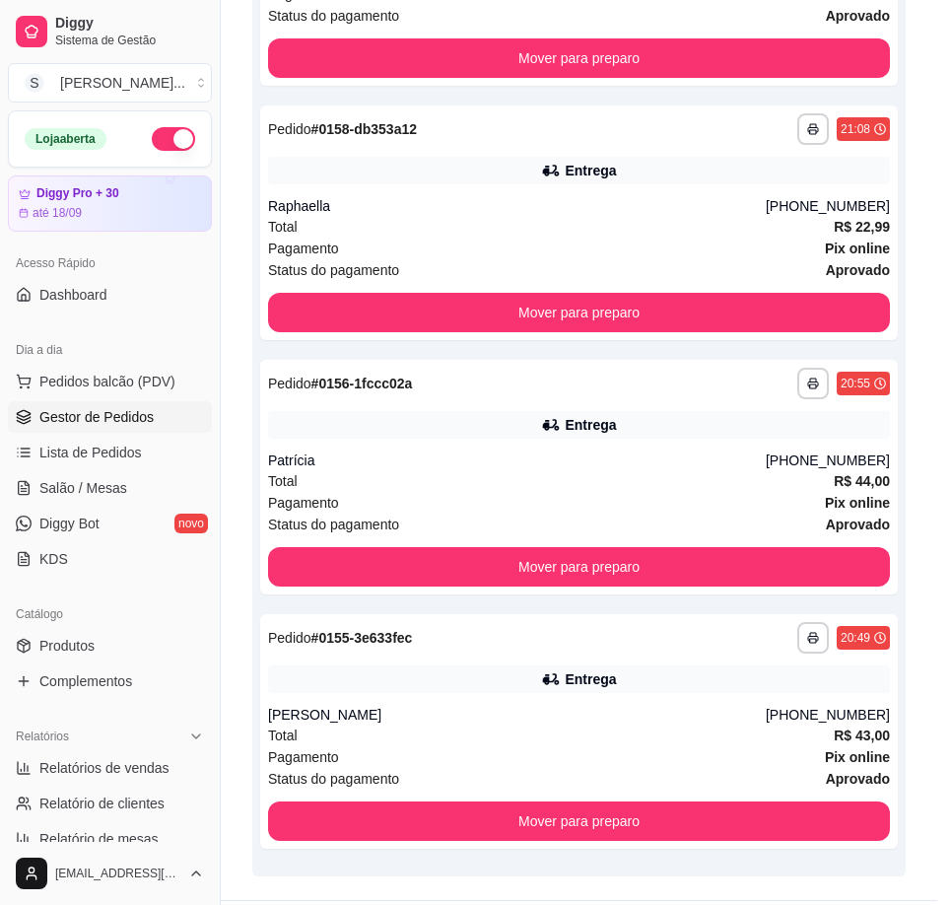
scroll to position [4, 0]
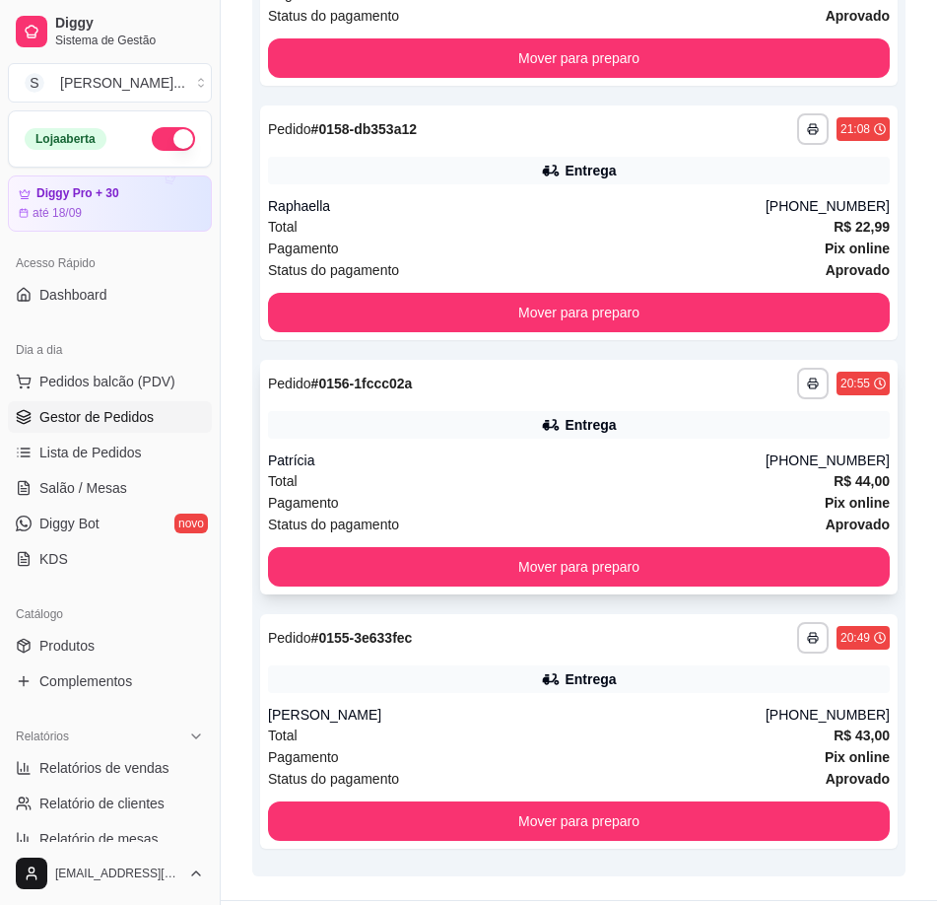
click at [775, 485] on div "Total R$ 44,00" at bounding box center [579, 481] width 622 height 22
click at [641, 476] on div "Total R$ 44,00" at bounding box center [579, 481] width 622 height 22
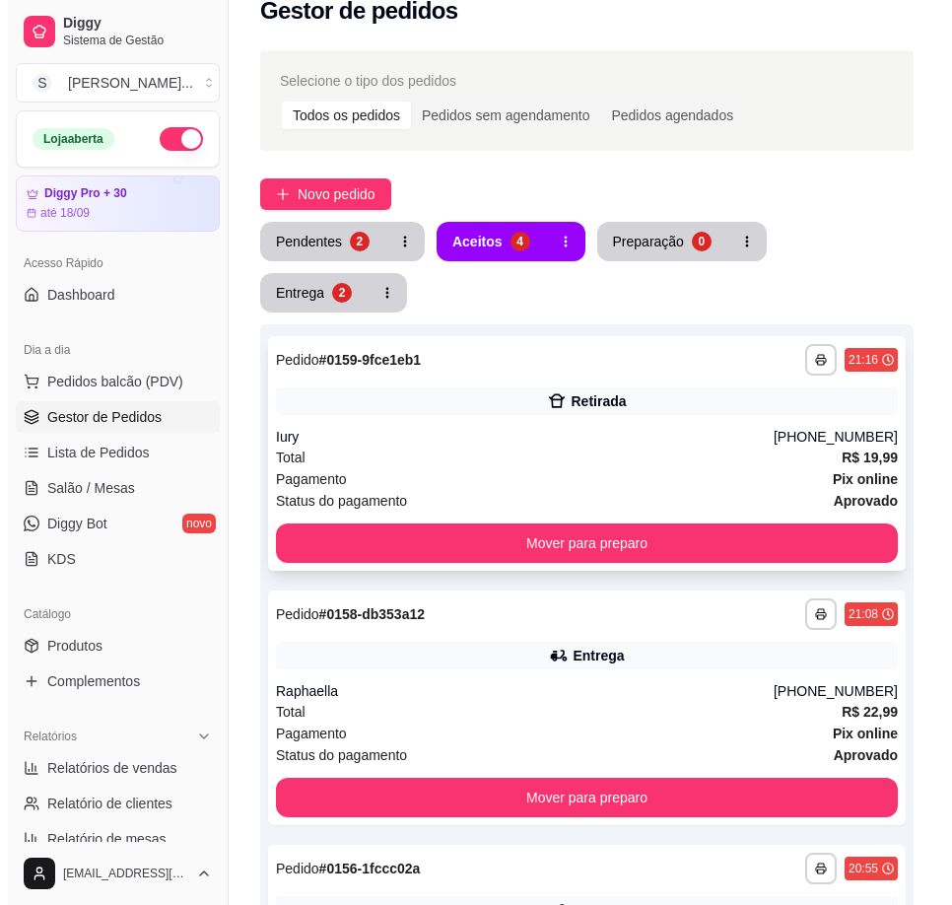
scroll to position [0, 0]
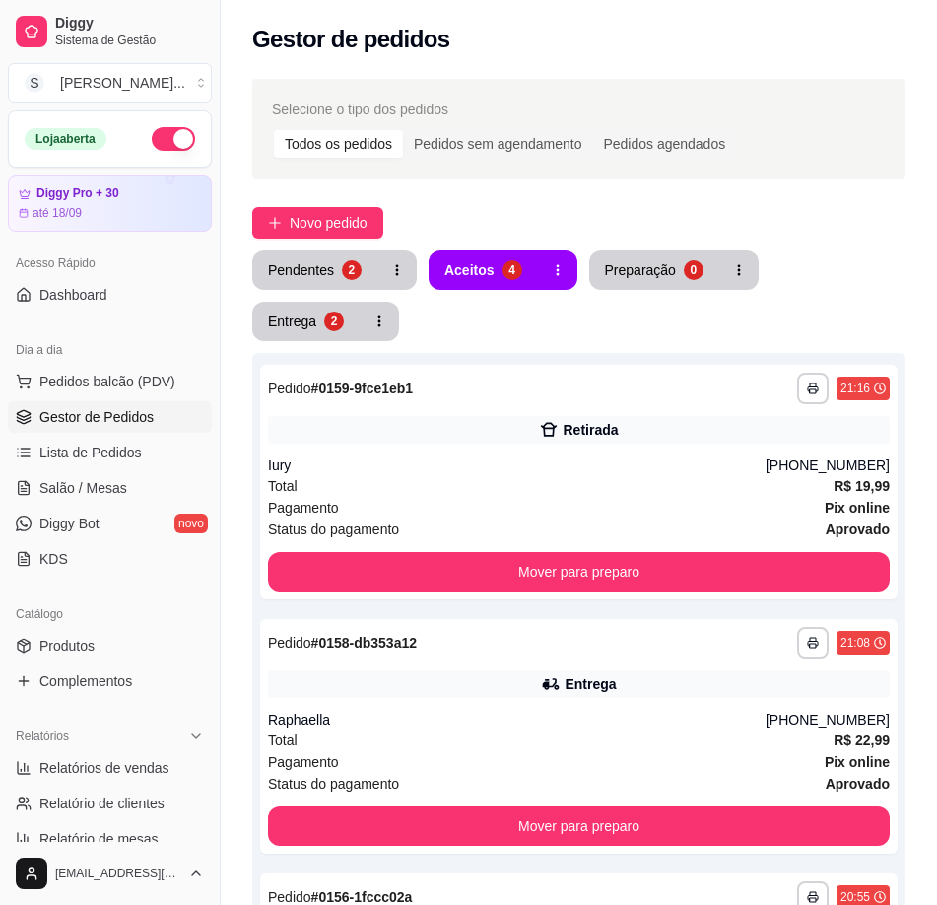
click at [344, 342] on div "**********" at bounding box center [578, 819] width 653 height 1139
click at [324, 322] on div "2" at bounding box center [332, 320] width 19 height 19
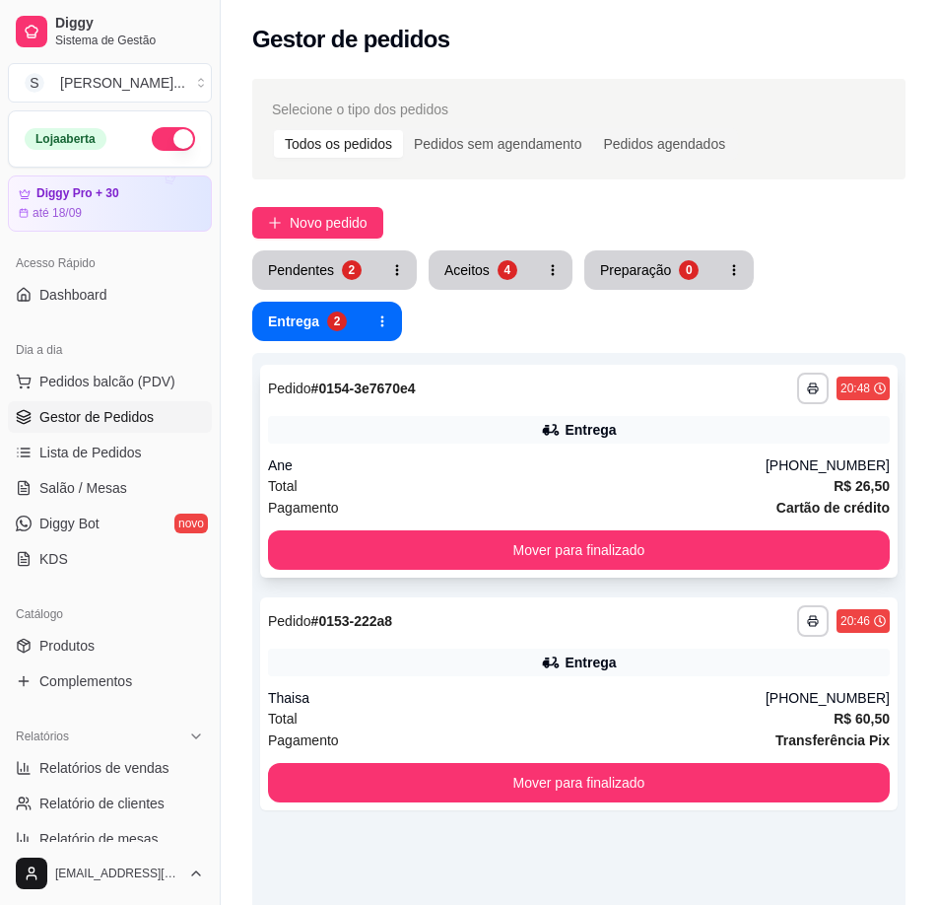
click at [747, 468] on div "Ane" at bounding box center [517, 465] width 498 height 20
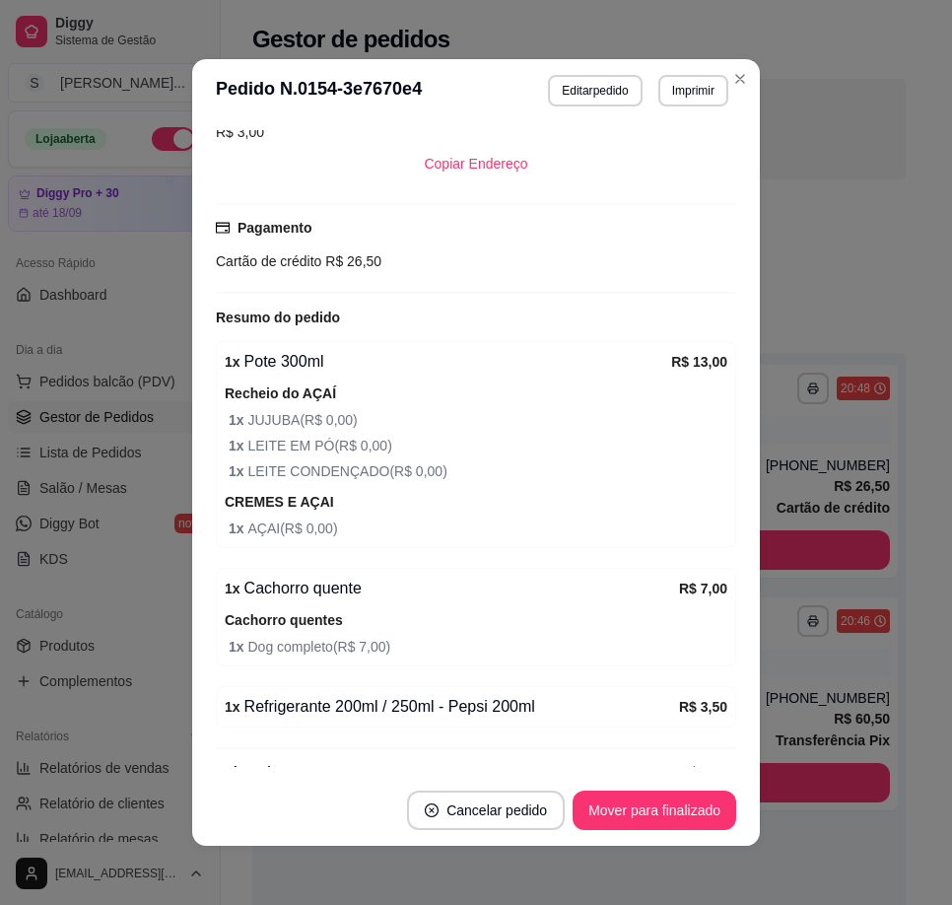
scroll to position [591, 0]
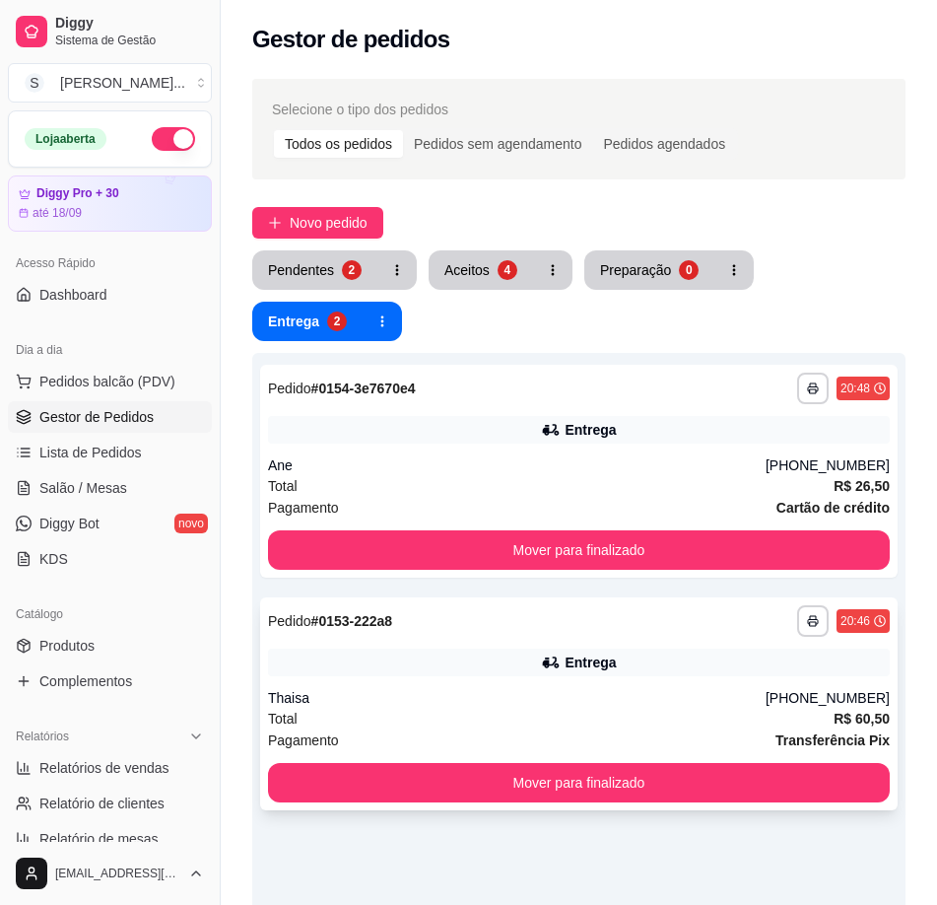
click at [682, 705] on div "Thaisa" at bounding box center [517, 698] width 498 height 20
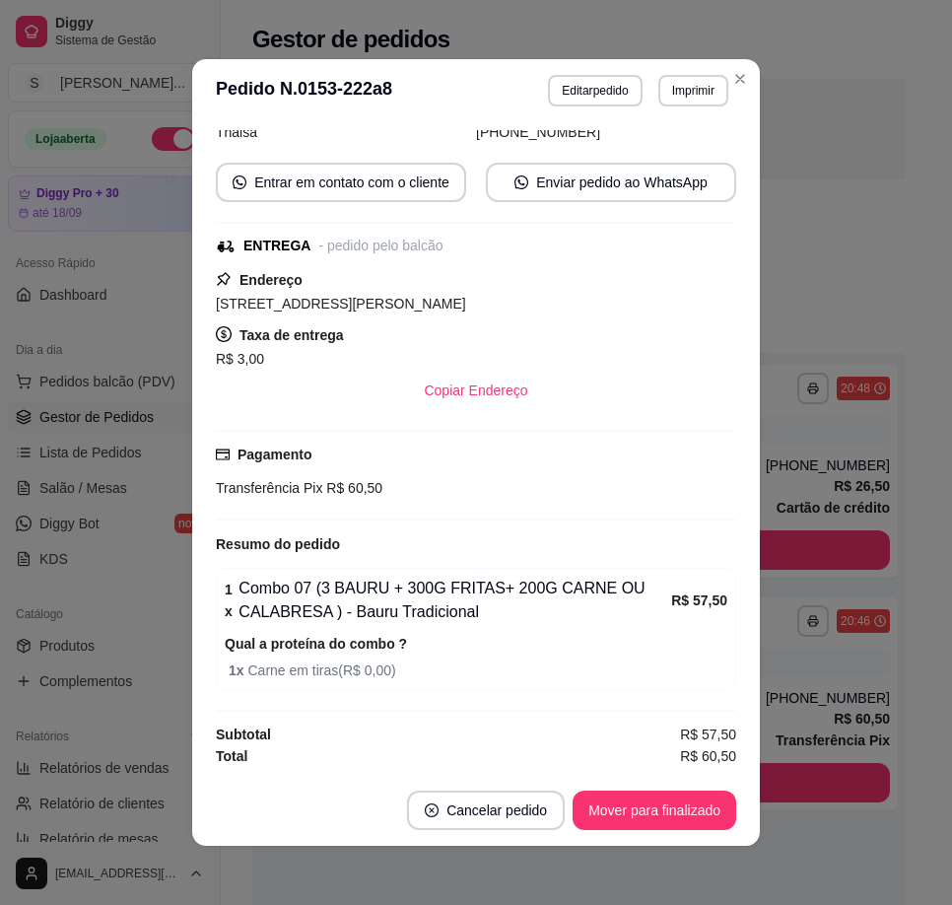
scroll to position [4, 0]
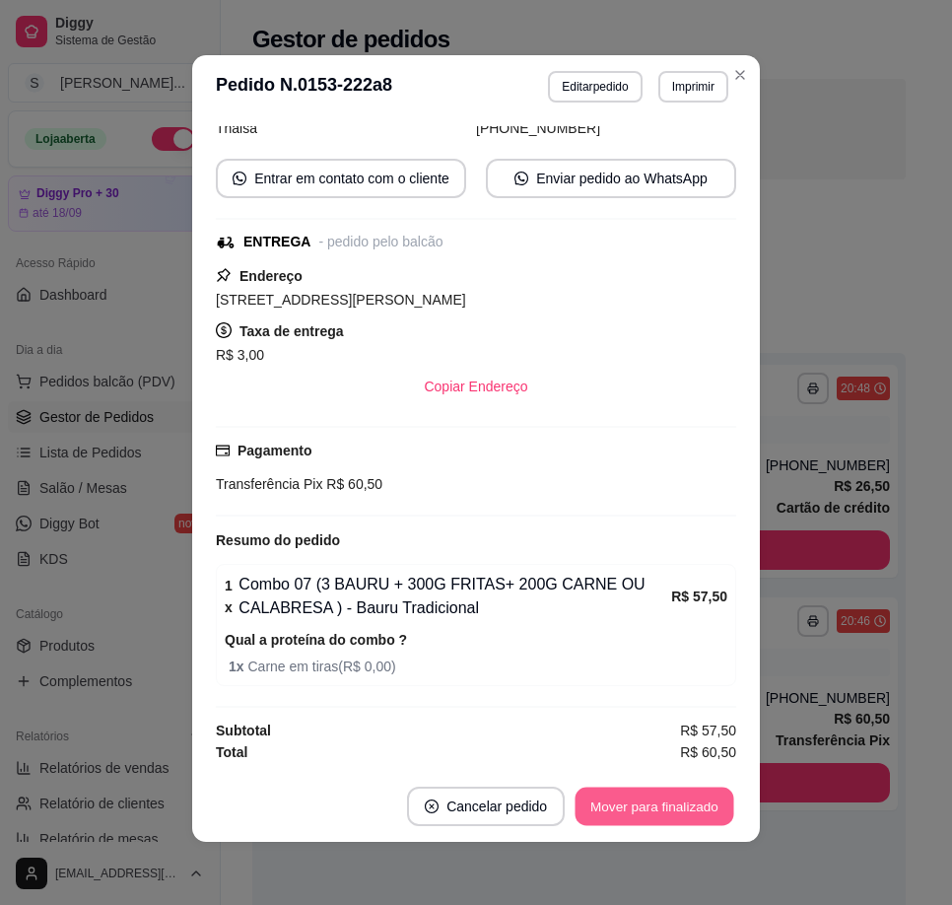
click at [669, 799] on button "Mover para finalizado" at bounding box center [654, 806] width 159 height 38
click at [669, 799] on div "Mover para finalizado" at bounding box center [655, 805] width 164 height 39
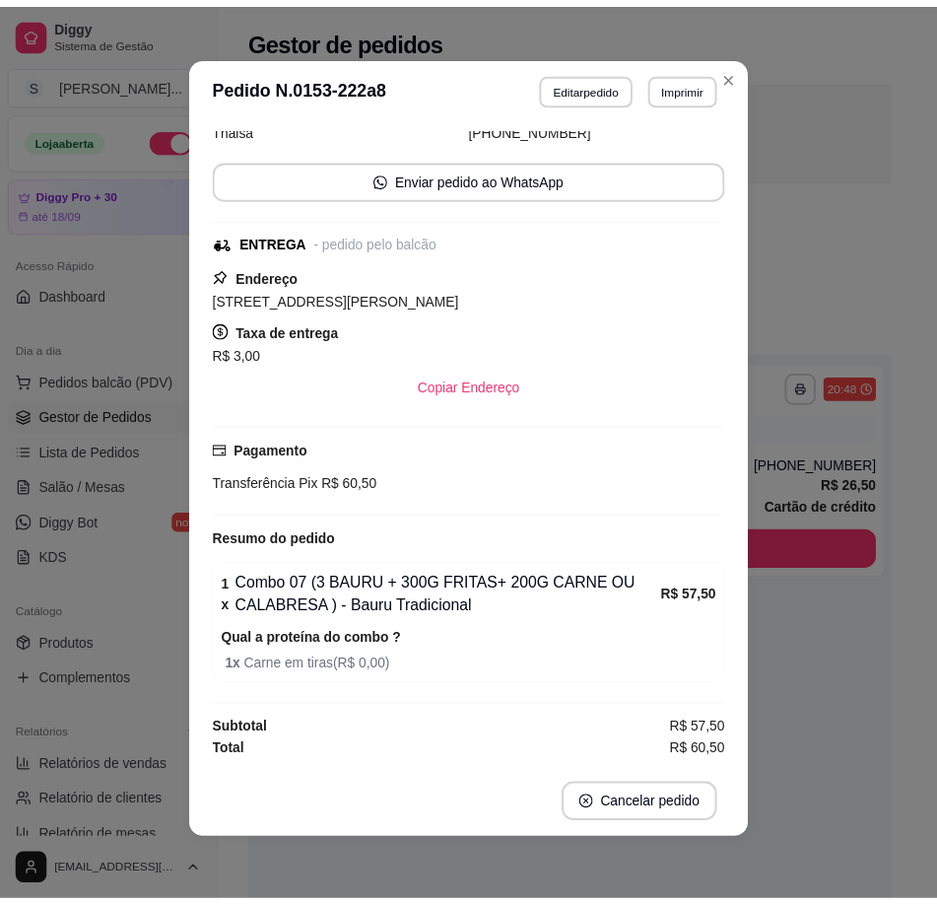
scroll to position [182, 0]
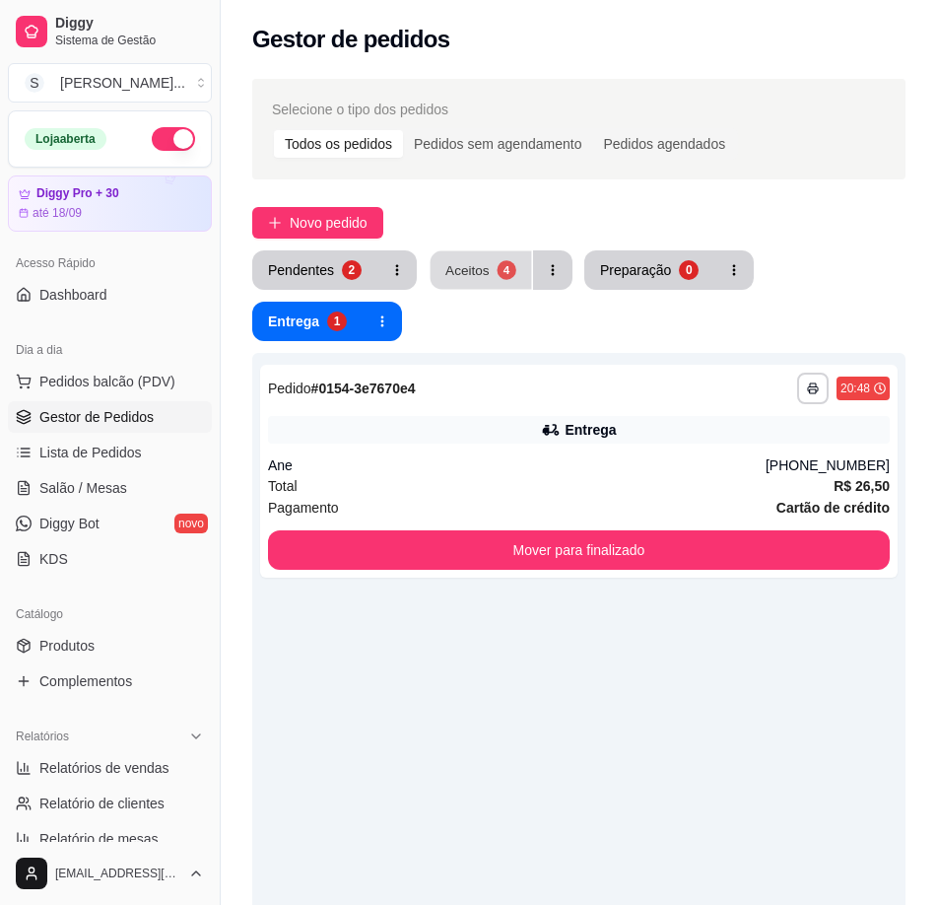
click at [484, 262] on div "Aceitos" at bounding box center [467, 269] width 44 height 19
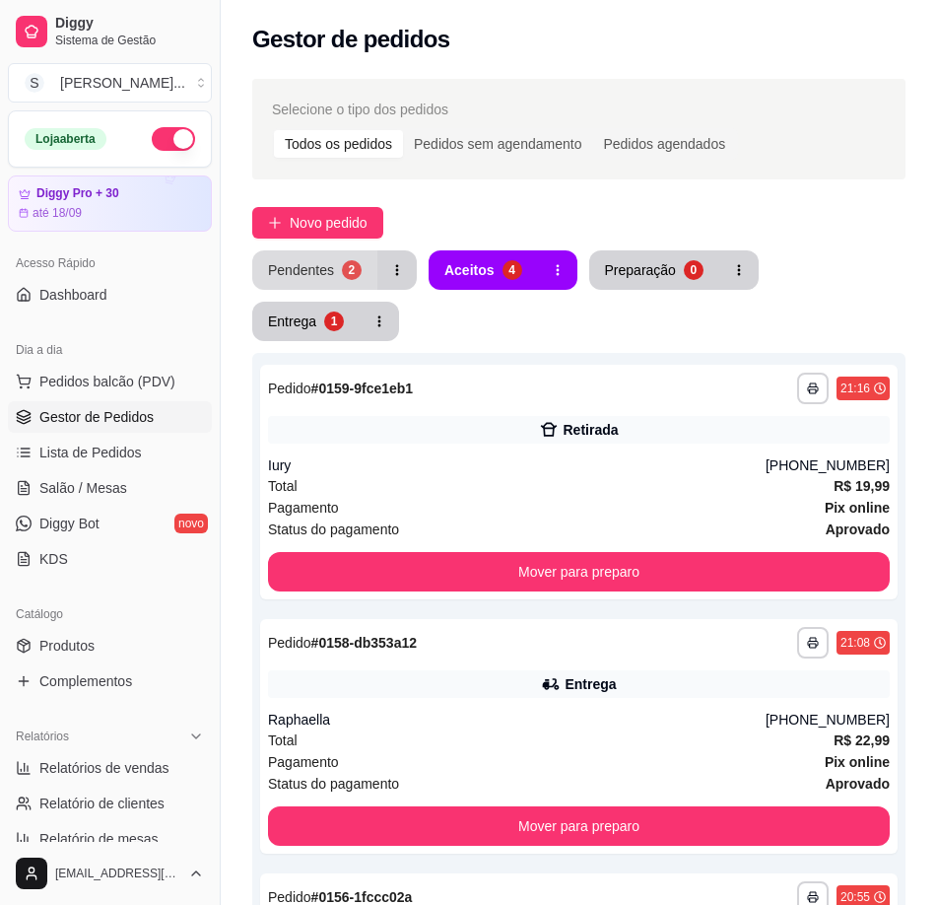
click at [297, 257] on button "Pendentes 2" at bounding box center [314, 269] width 125 height 39
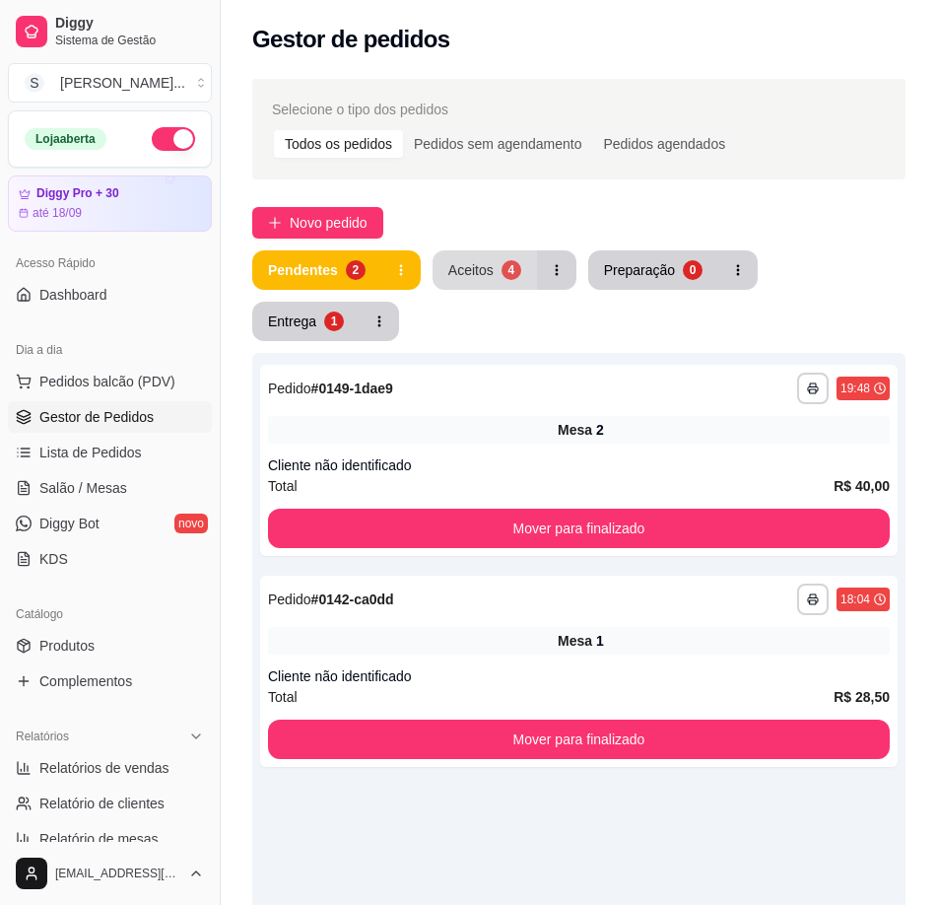
click at [486, 260] on div "Aceitos" at bounding box center [470, 270] width 45 height 20
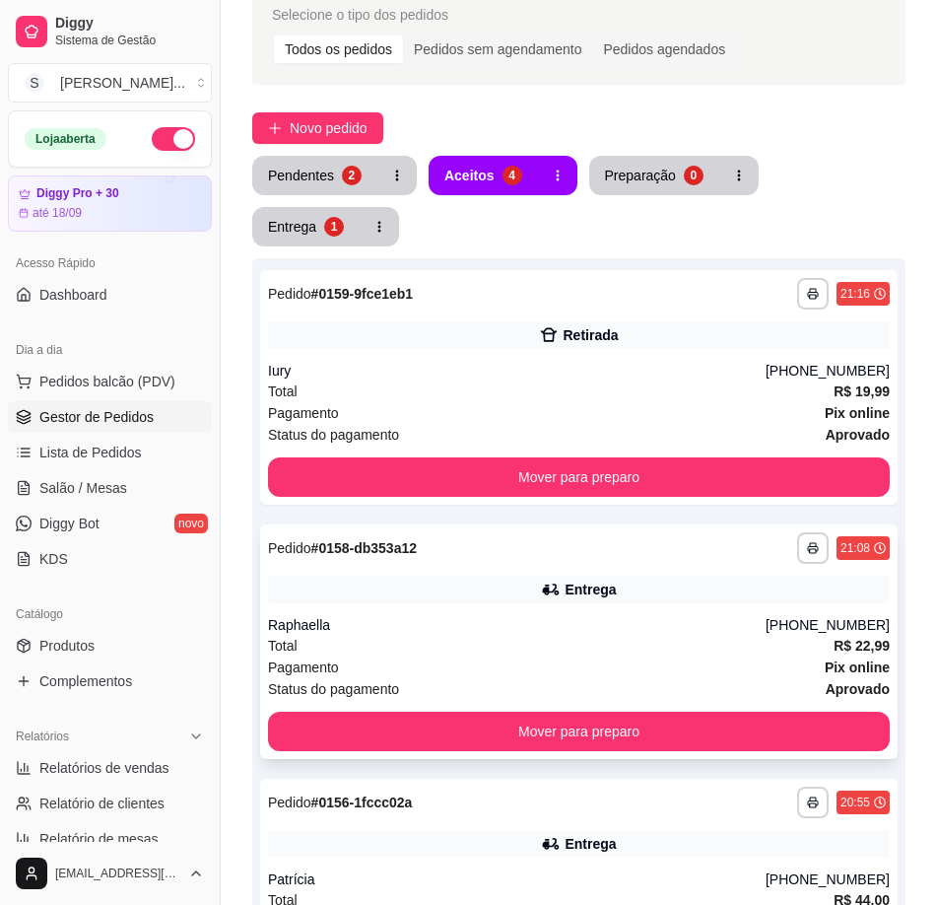
scroll to position [72, 0]
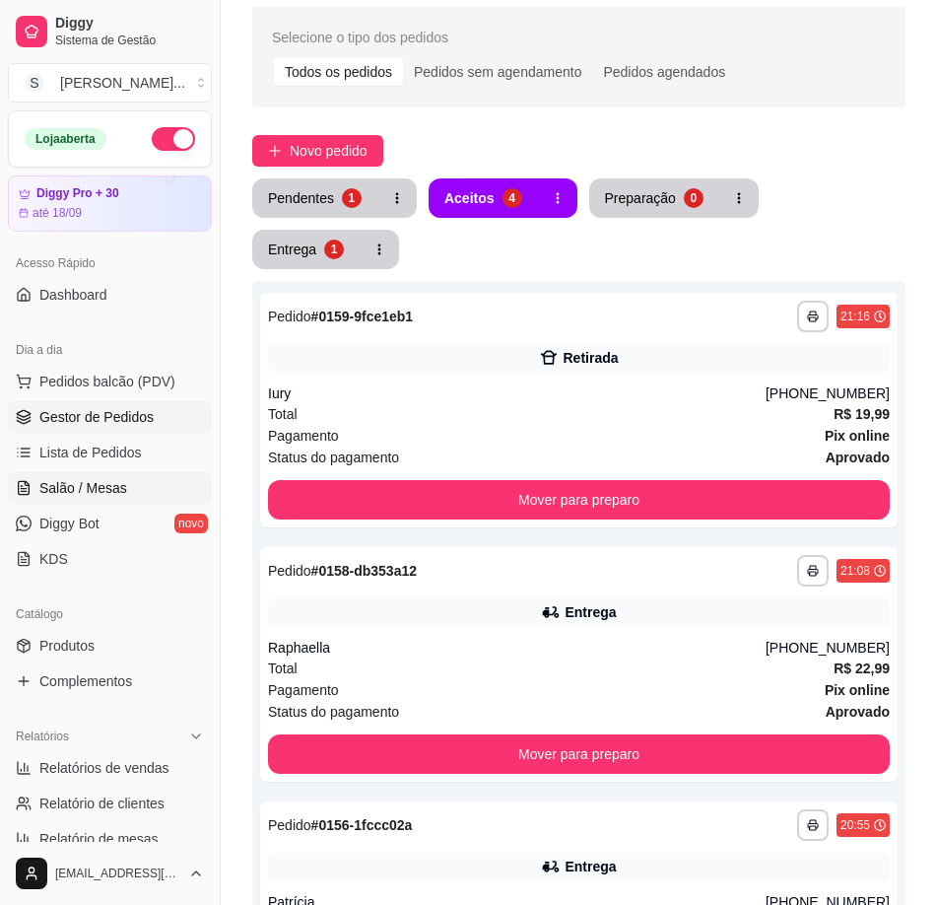
click at [103, 500] on link "Salão / Mesas" at bounding box center [110, 488] width 204 height 32
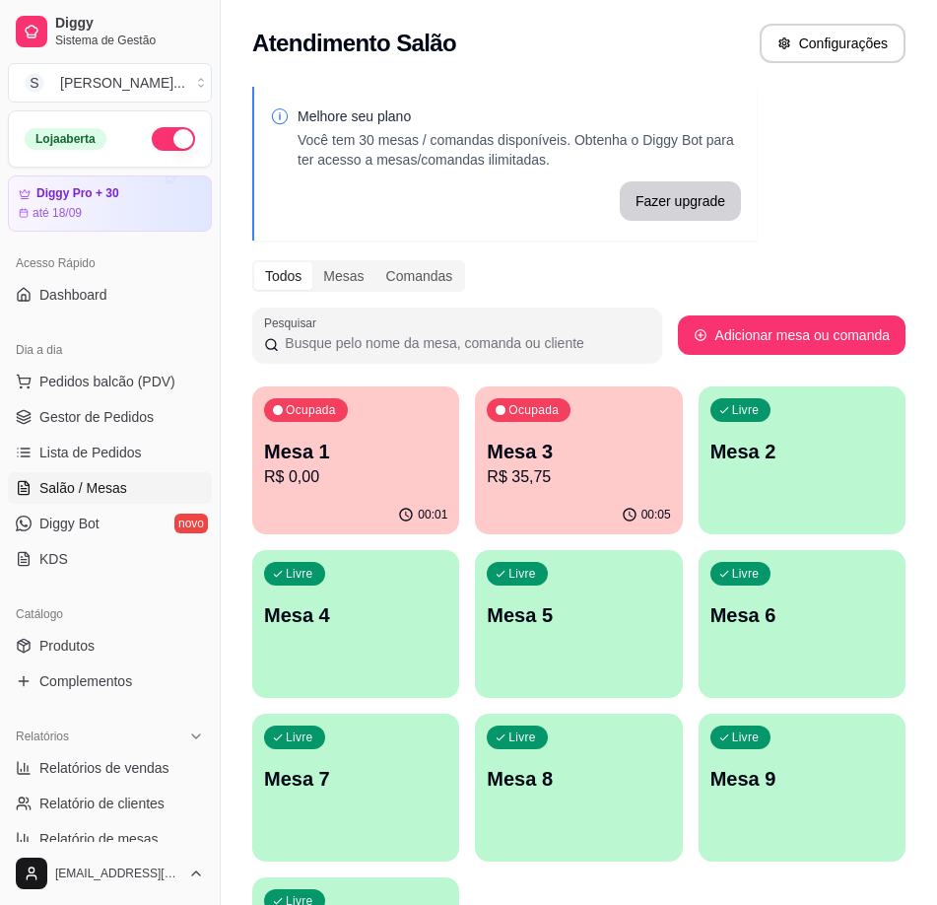
click at [580, 477] on p "R$ 35,75" at bounding box center [578, 477] width 183 height 24
click at [349, 395] on div "Ocupada Mesa 1 R$ 0,00" at bounding box center [355, 440] width 207 height 109
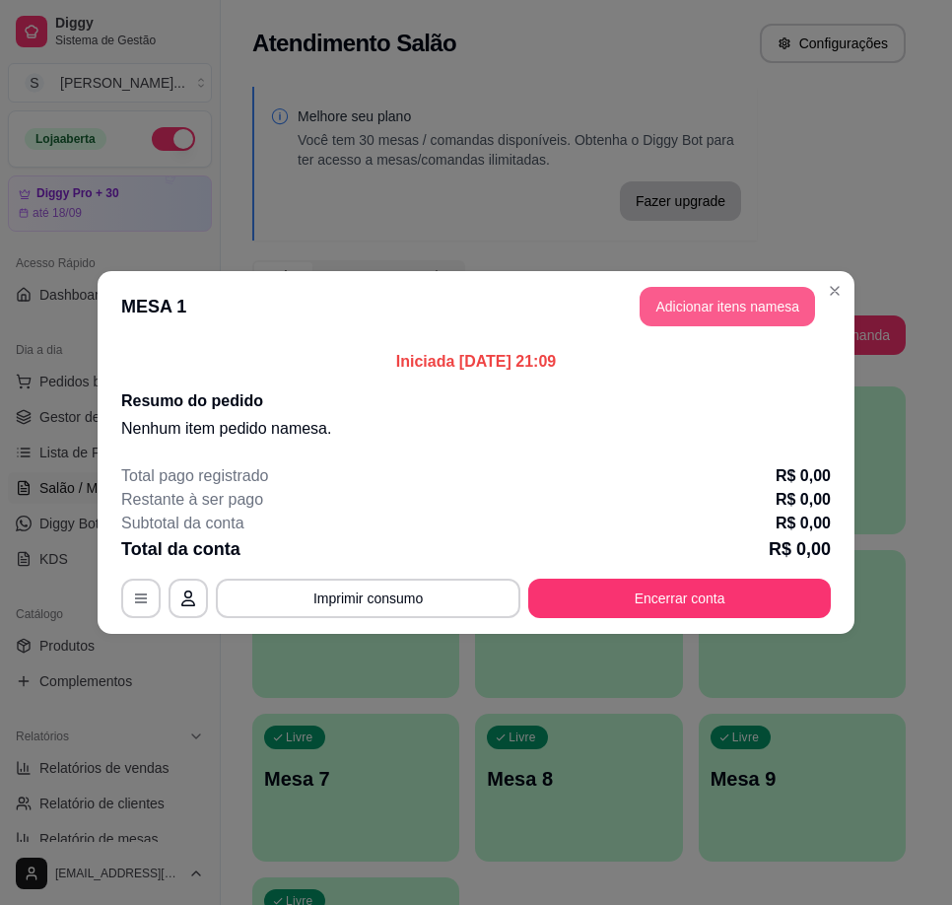
click at [700, 298] on button "Adicionar itens na mesa" at bounding box center [727, 306] width 175 height 39
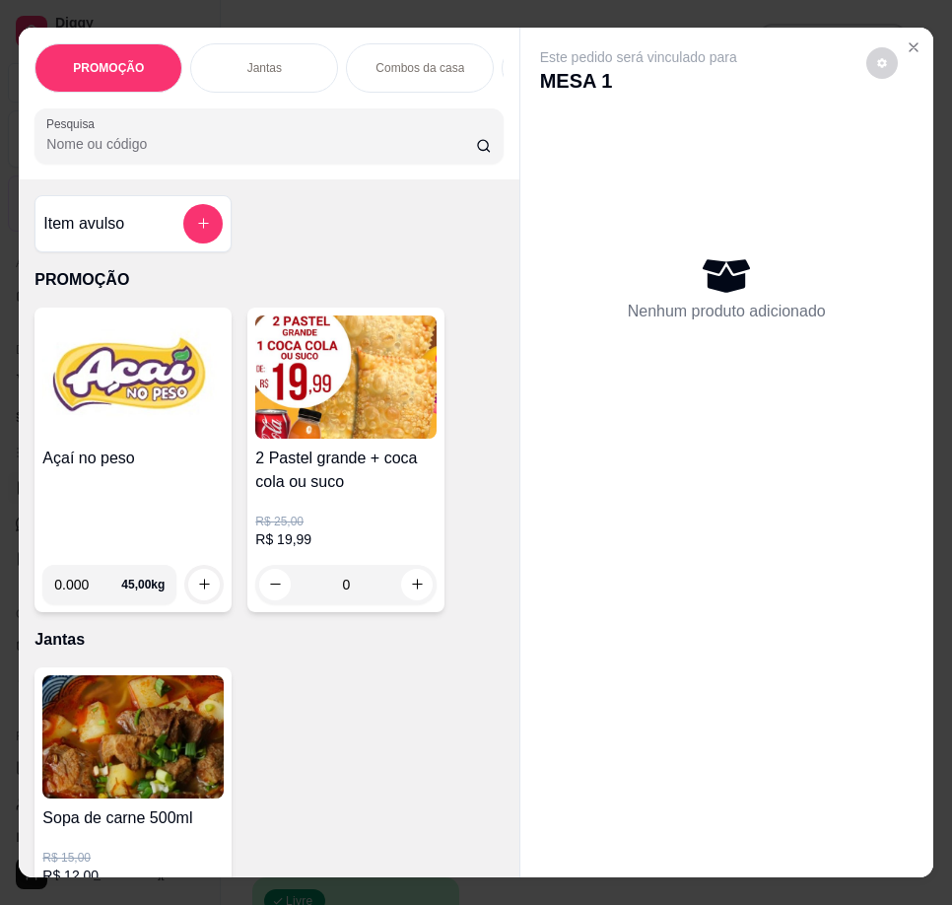
click at [134, 462] on h4 "Açaí no peso" at bounding box center [132, 458] width 181 height 24
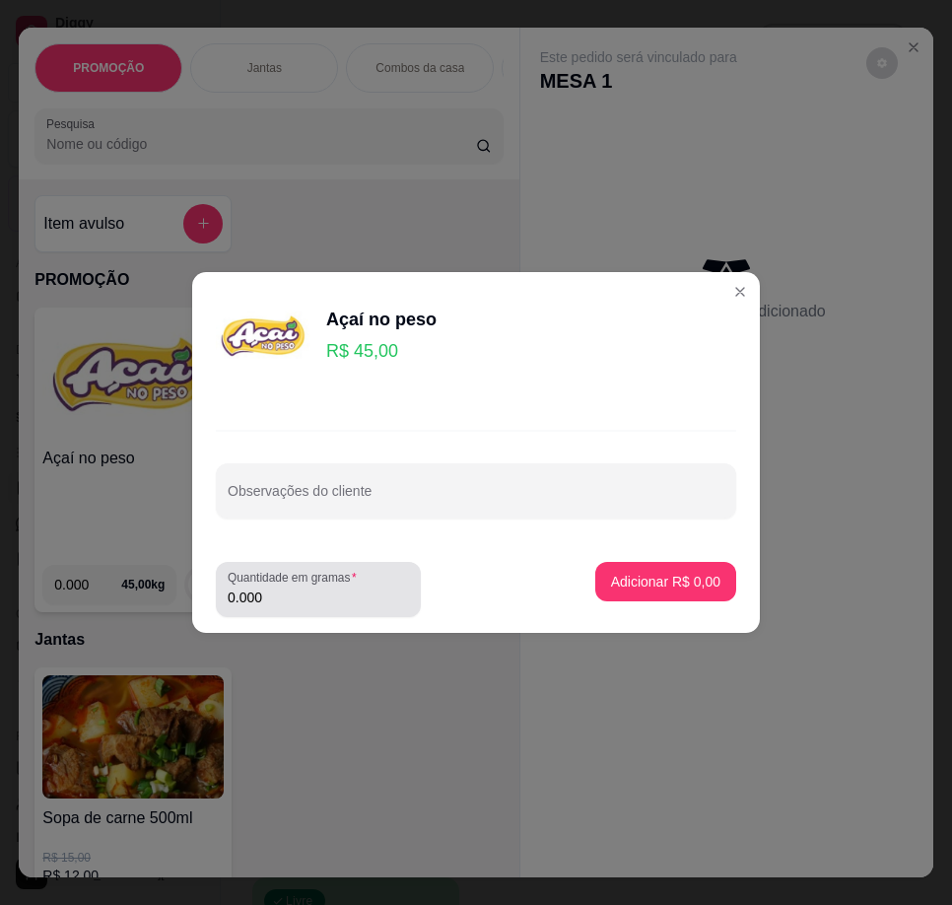
click at [323, 612] on div "Quantidade em gramas 0.000" at bounding box center [318, 589] width 205 height 55
click at [355, 595] on input "0.000" at bounding box center [318, 597] width 181 height 20
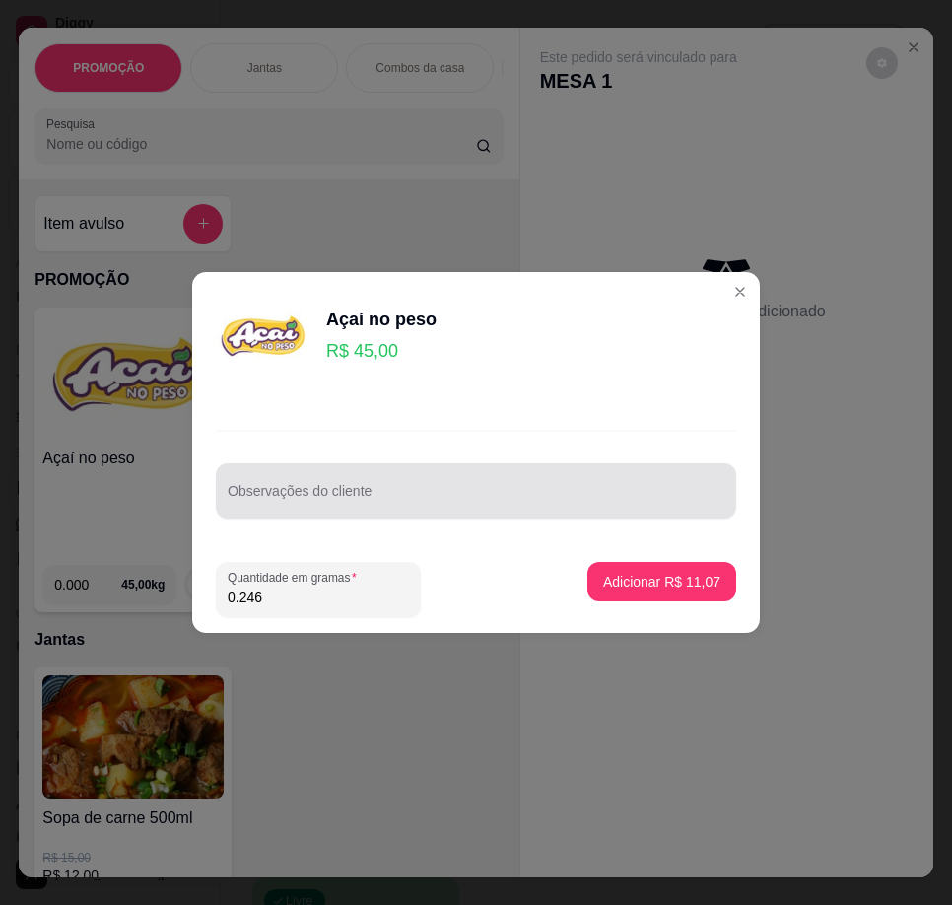
type input "0.246"
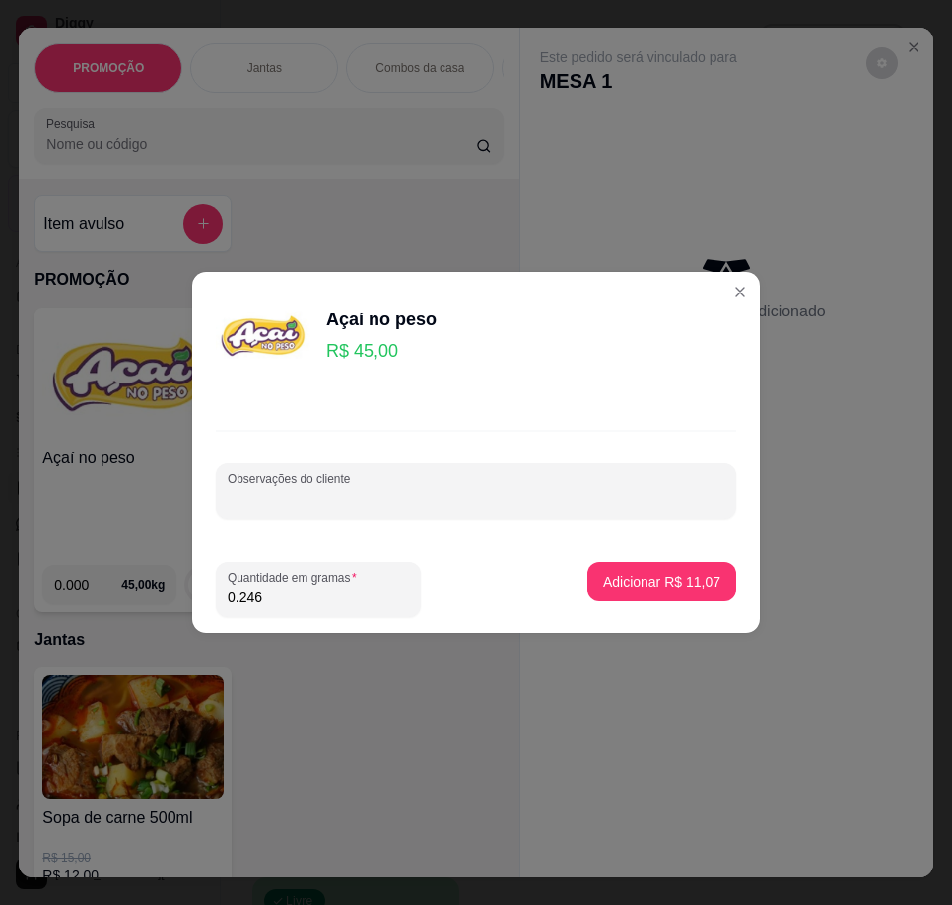
drag, startPoint x: 410, startPoint y: 493, endPoint x: 342, endPoint y: 519, distance: 73.0
click at [408, 493] on input "Observações do cliente" at bounding box center [476, 499] width 497 height 20
type input "1"
click at [694, 578] on p "Adicionar R$ 11,07" at bounding box center [662, 581] width 114 height 19
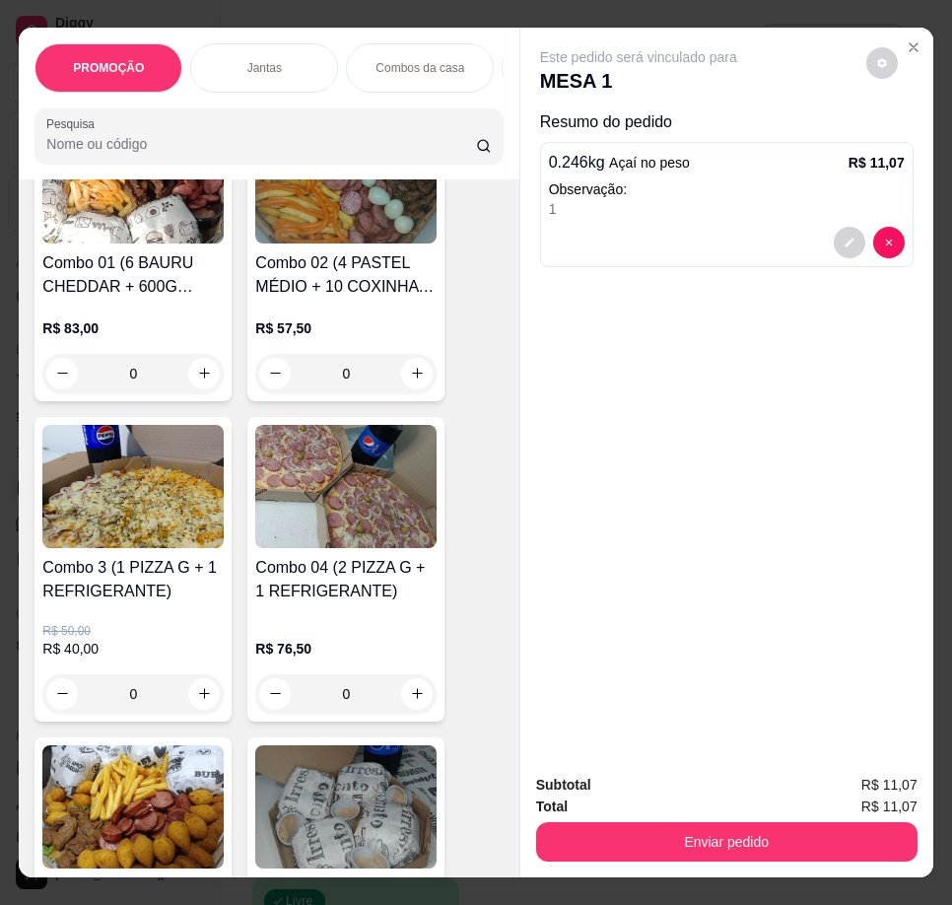
scroll to position [887, 0]
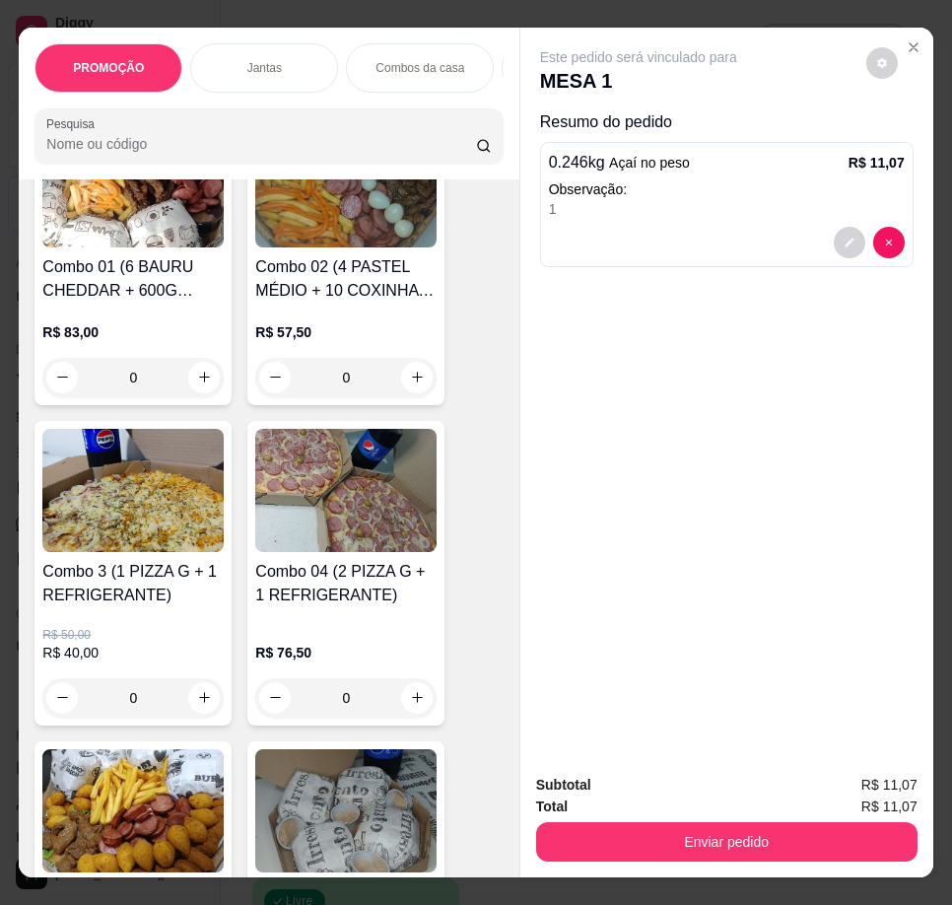
click at [118, 552] on img at bounding box center [132, 490] width 181 height 123
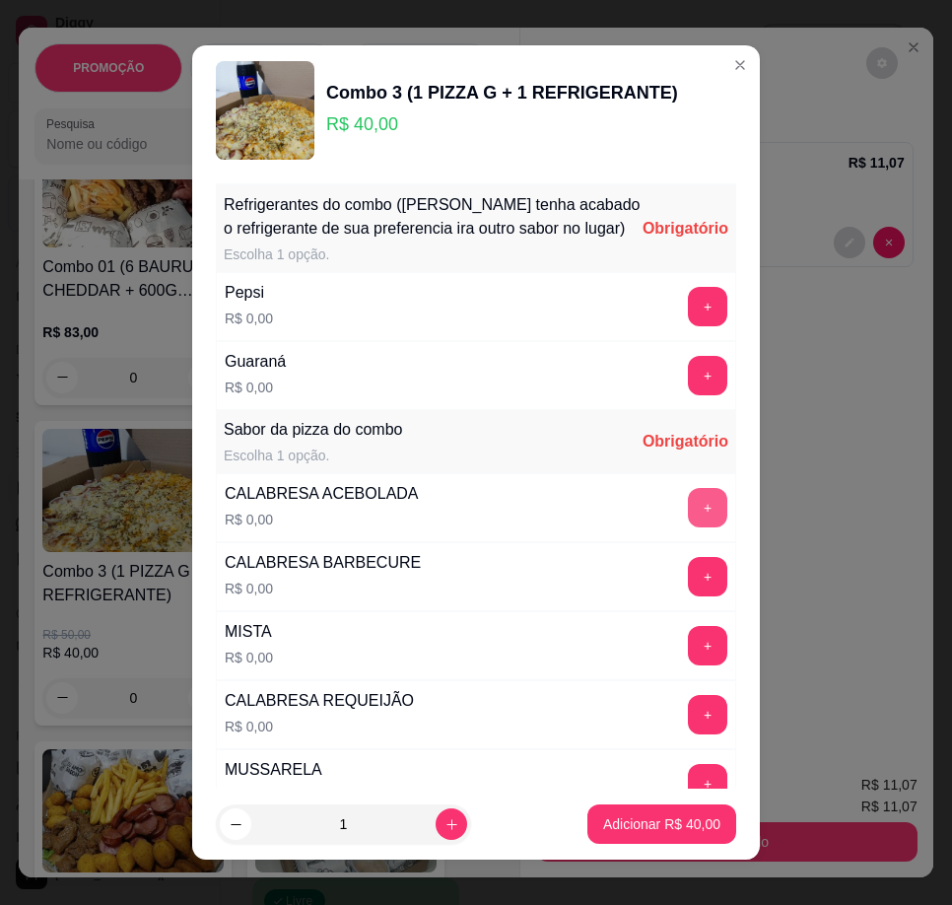
click at [688, 523] on button "+" at bounding box center [707, 507] width 39 height 39
click at [688, 326] on button "+" at bounding box center [707, 306] width 39 height 39
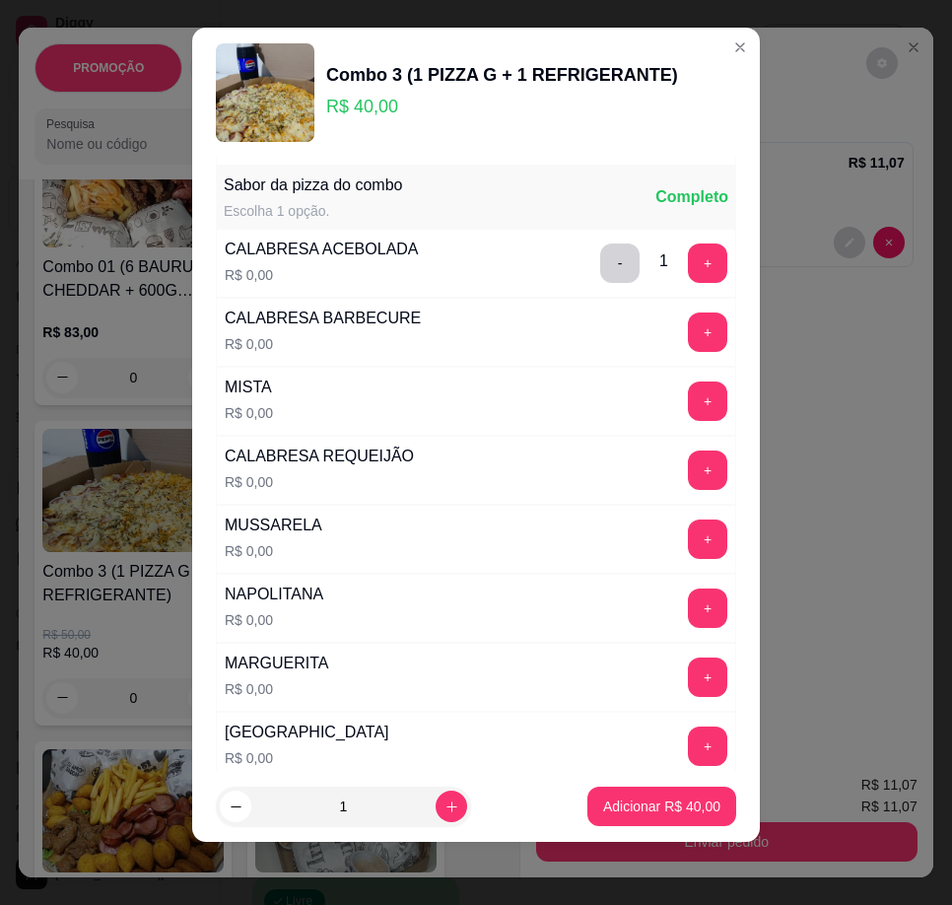
scroll to position [235, 0]
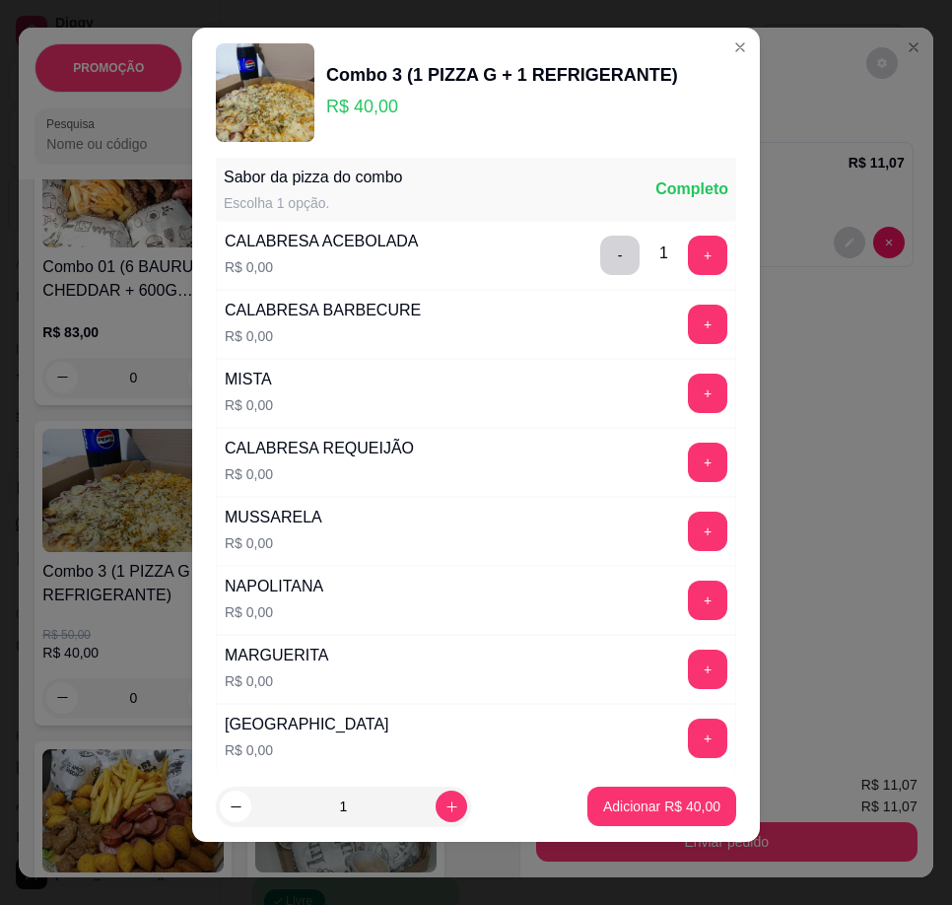
click at [680, 823] on button "Adicionar R$ 40,00" at bounding box center [661, 805] width 149 height 39
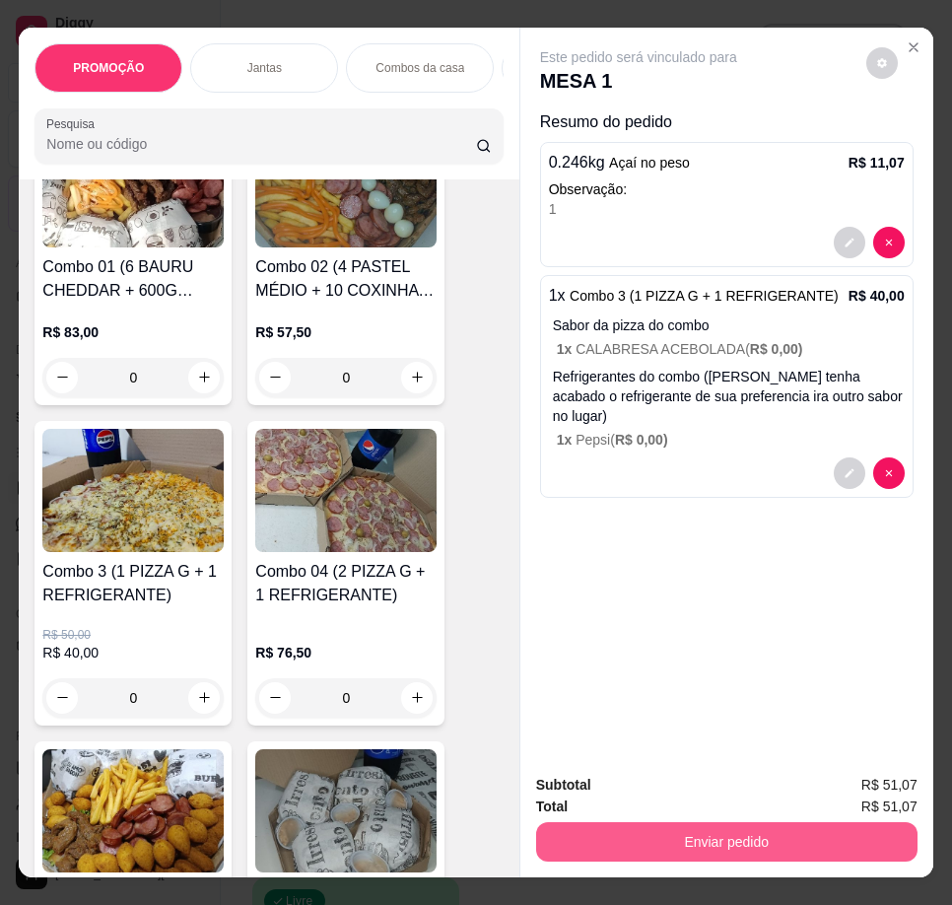
click at [739, 839] on button "Enviar pedido" at bounding box center [726, 841] width 381 height 39
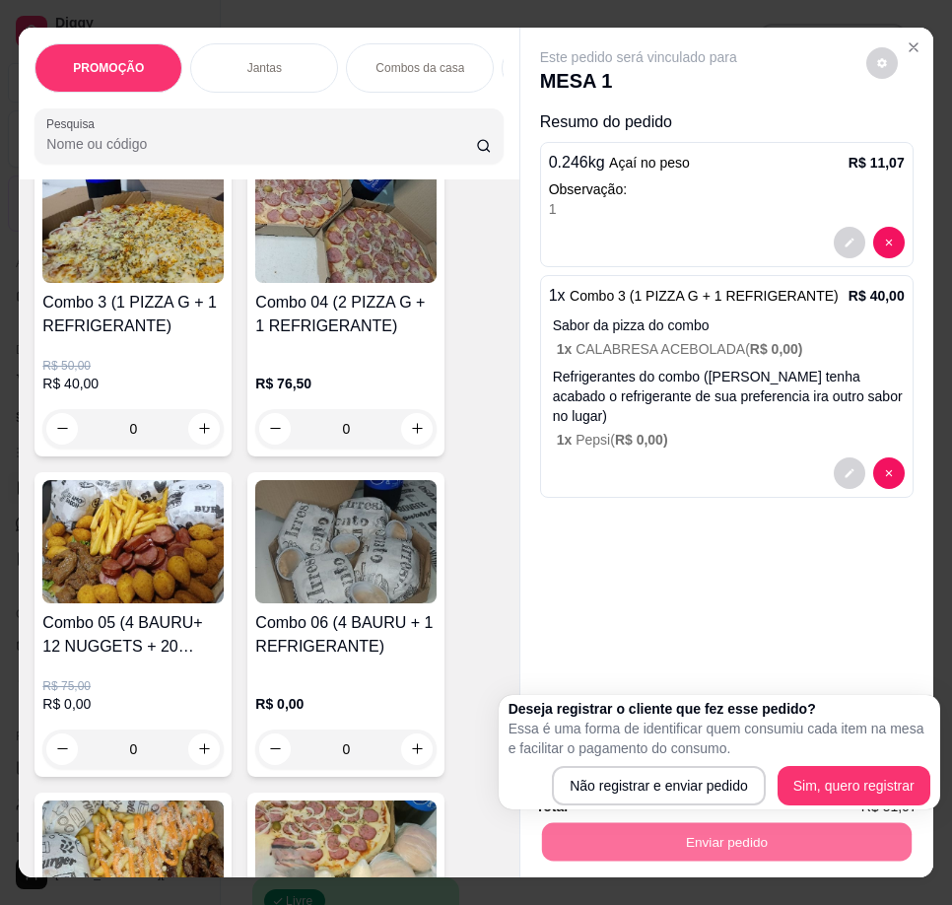
scroll to position [1182, 0]
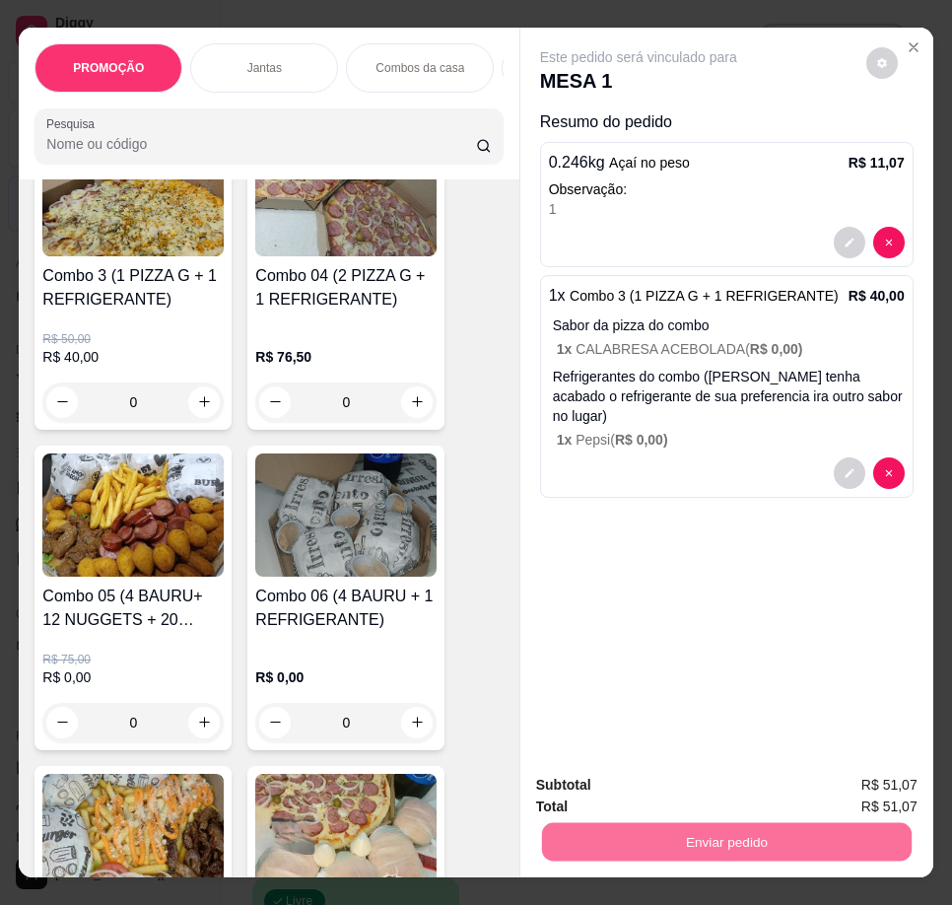
click at [653, 790] on button "Não registrar e enviar pedido" at bounding box center [661, 786] width 199 height 36
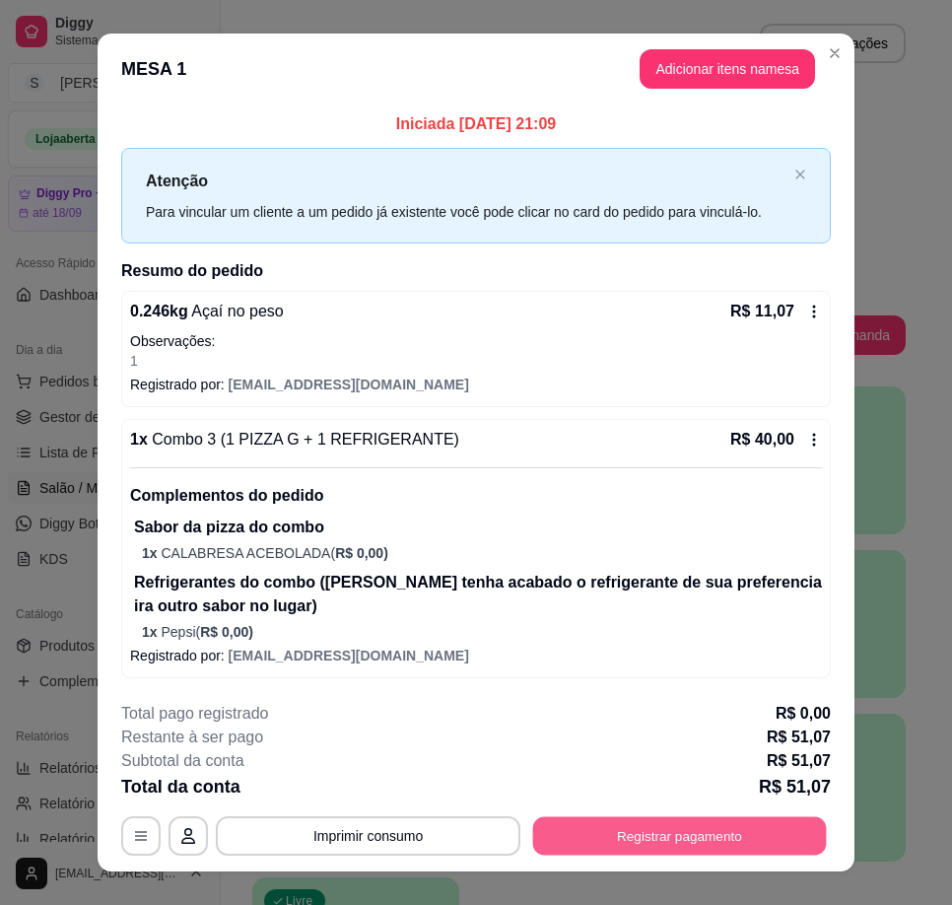
click at [625, 841] on button "Registrar pagamento" at bounding box center [680, 836] width 294 height 38
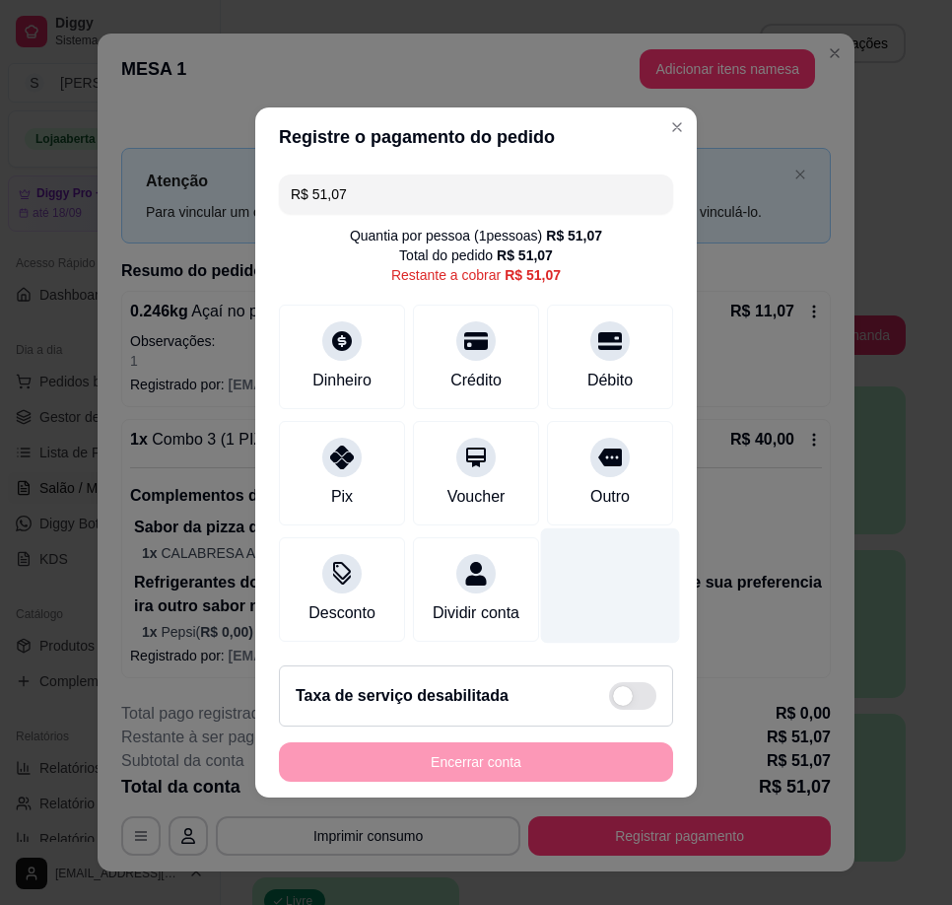
click at [587, 359] on div "Débito" at bounding box center [610, 356] width 126 height 104
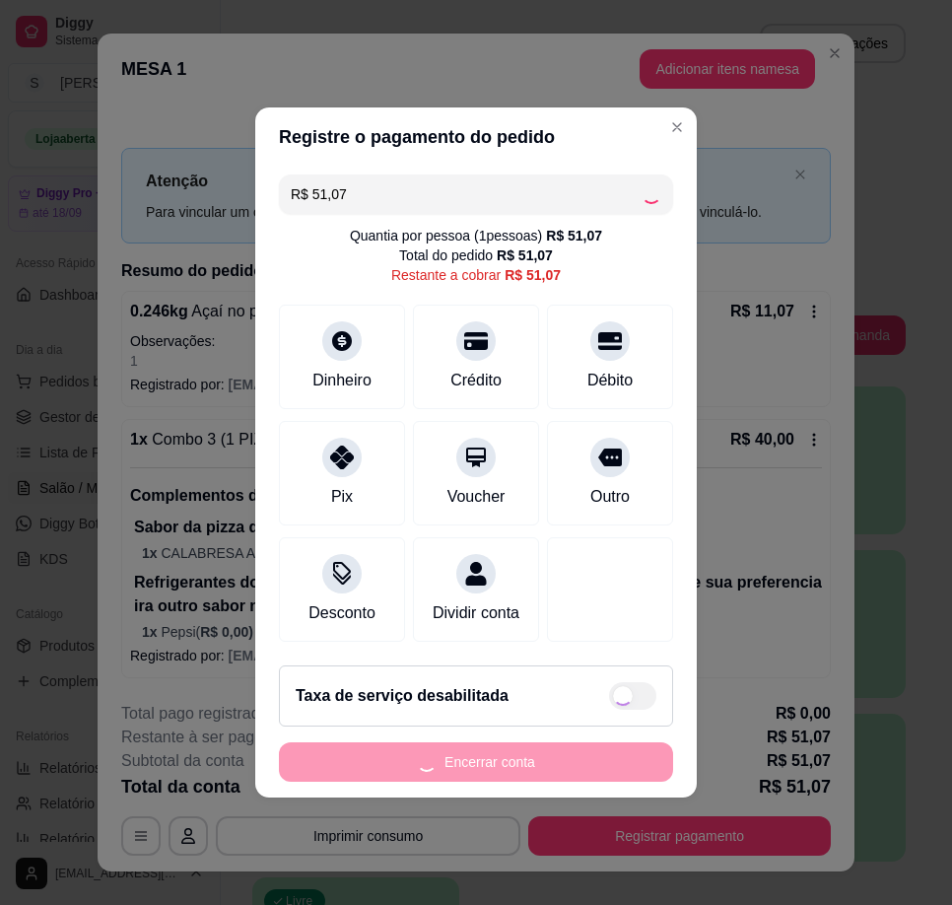
type input "R$ 0,00"
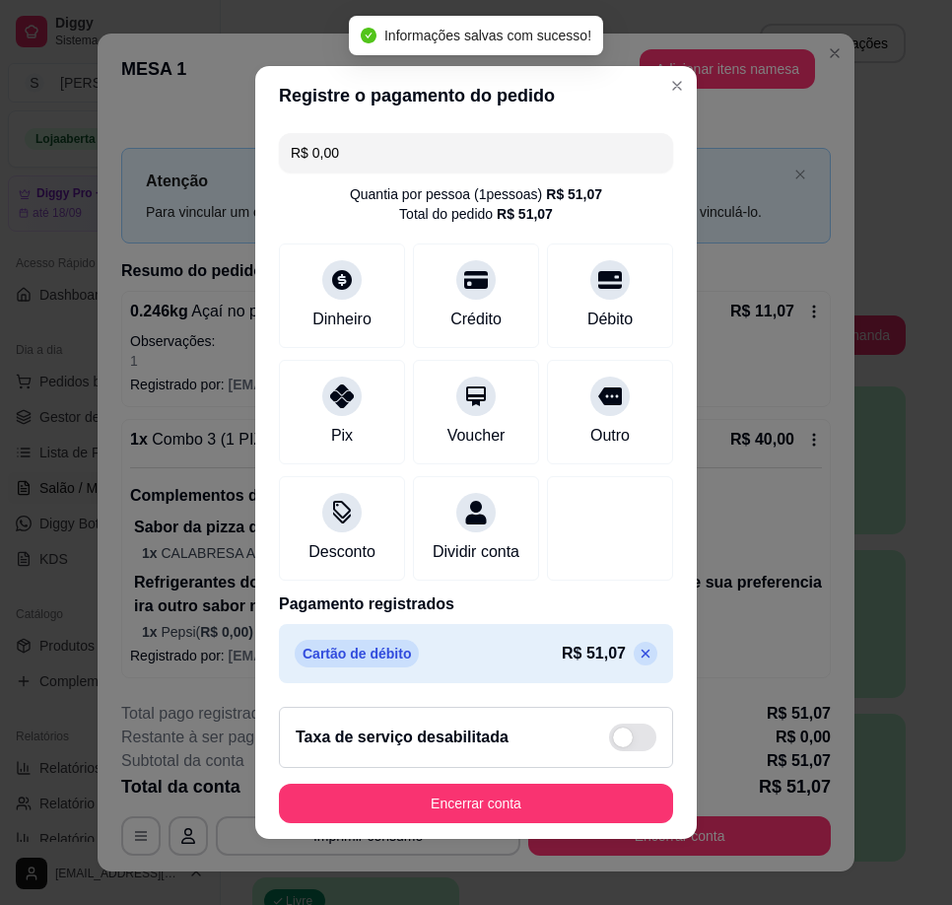
click at [588, 820] on button "Encerrar conta" at bounding box center [476, 802] width 394 height 39
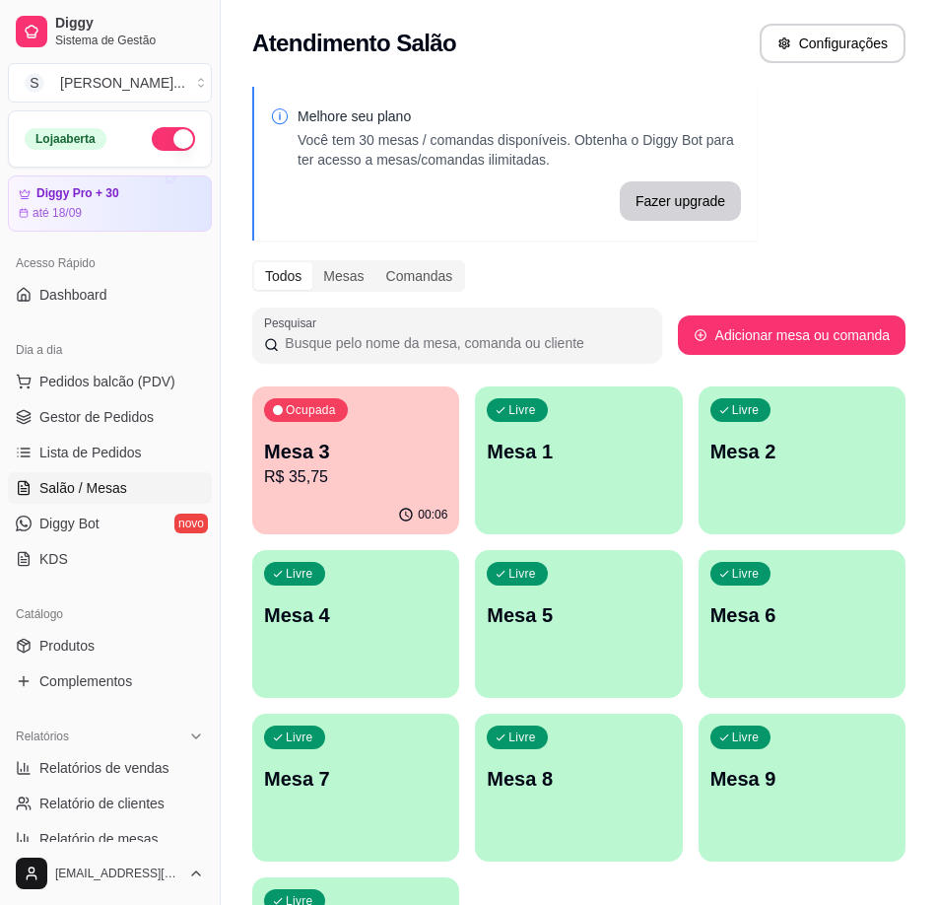
click at [447, 491] on div "Ocupada Mesa 3 R$ 35,75" at bounding box center [355, 440] width 207 height 109
click at [596, 452] on p "Mesa 1" at bounding box center [578, 452] width 183 height 28
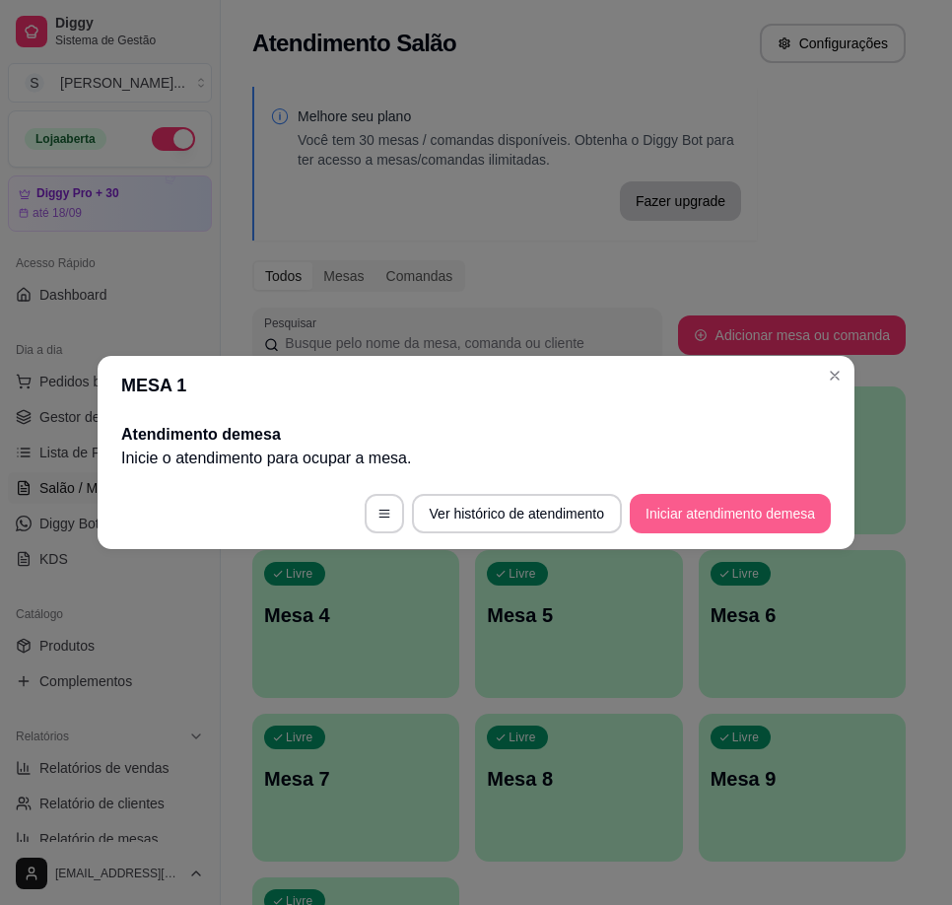
click at [754, 515] on button "Iniciar atendimento de mesa" at bounding box center [730, 513] width 201 height 39
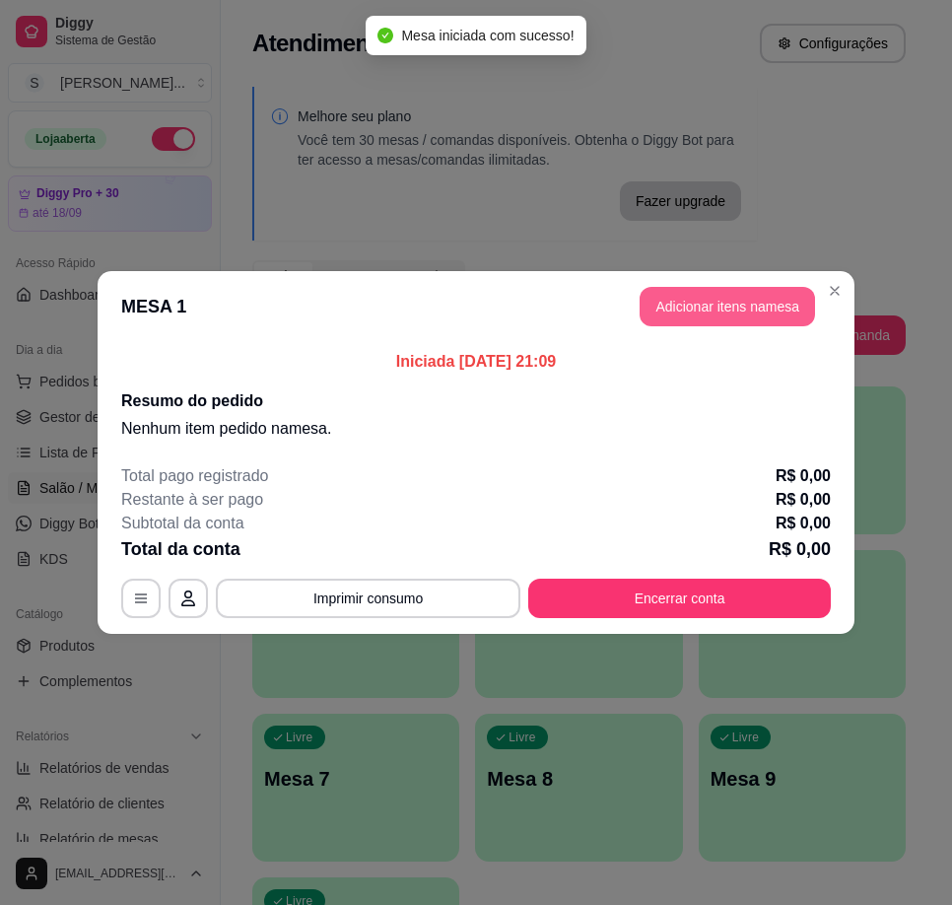
click at [681, 314] on button "Adicionar itens na mesa" at bounding box center [727, 306] width 175 height 39
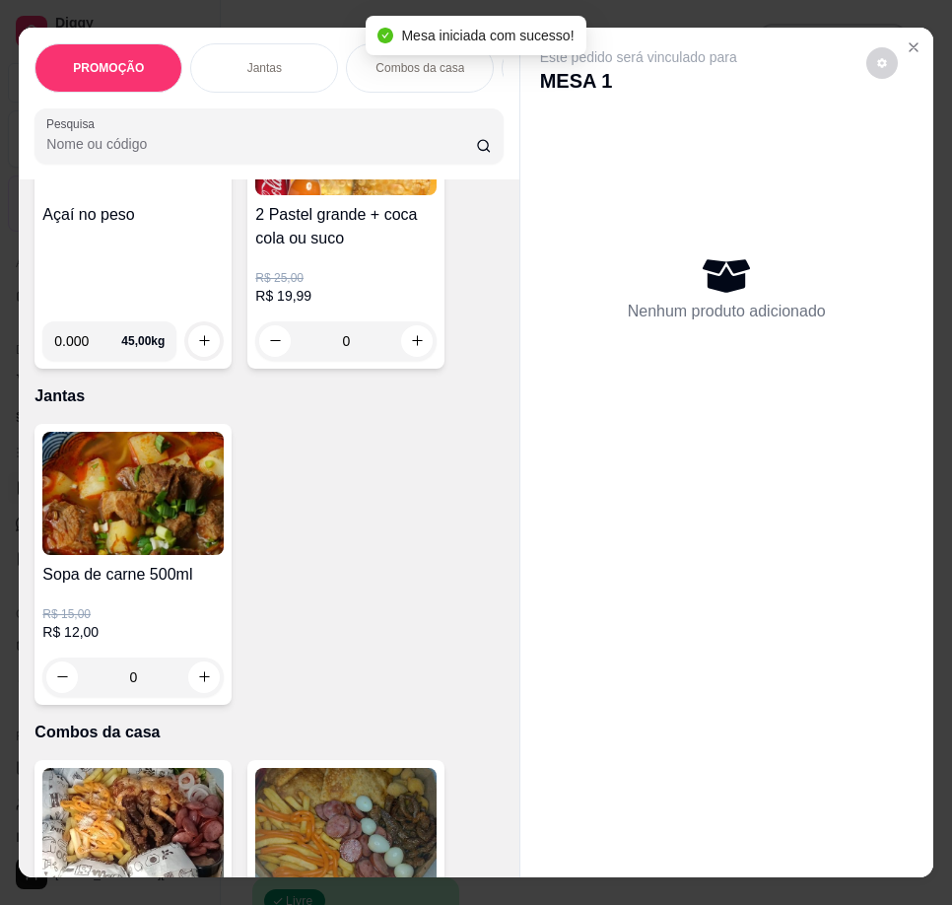
scroll to position [591, 0]
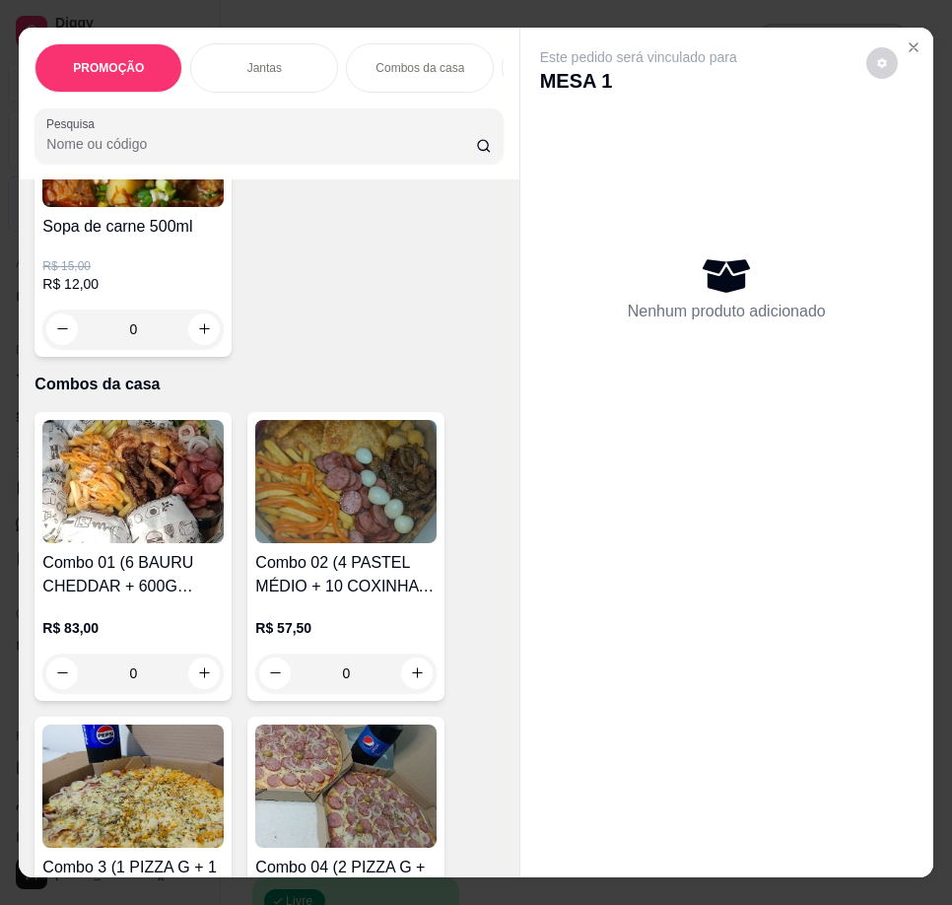
click at [134, 205] on img at bounding box center [132, 145] width 181 height 123
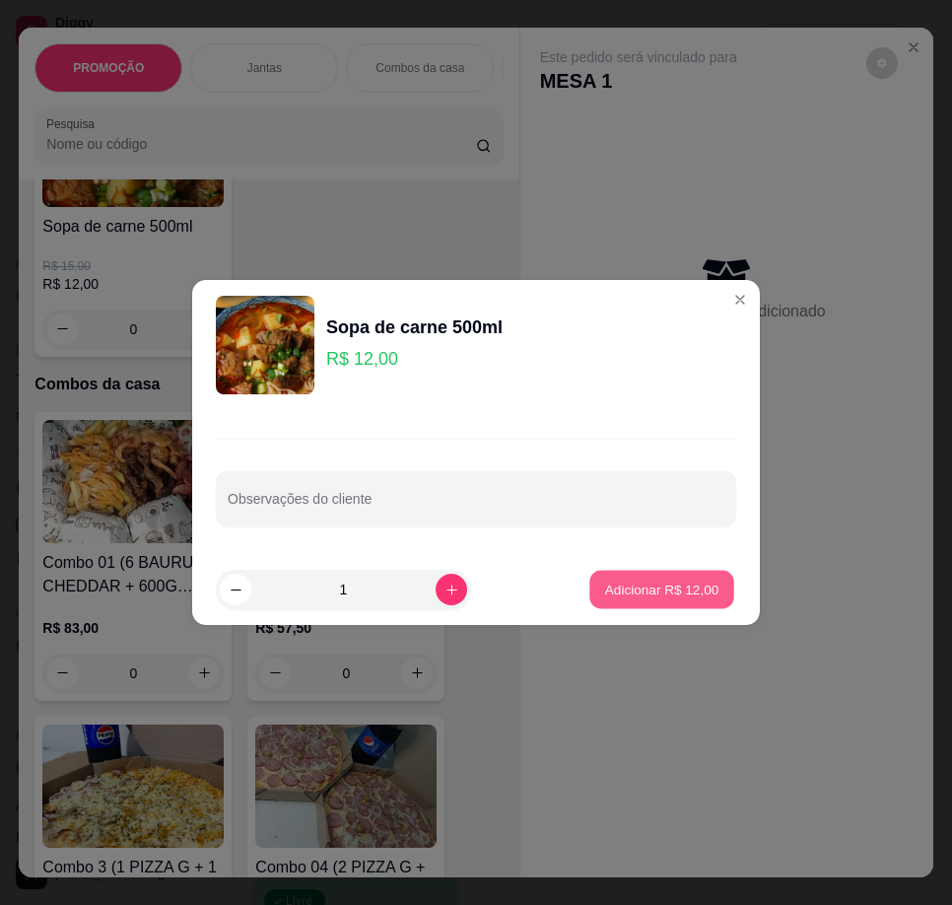
click at [693, 587] on p "Adicionar R$ 12,00" at bounding box center [662, 588] width 114 height 19
type input "1"
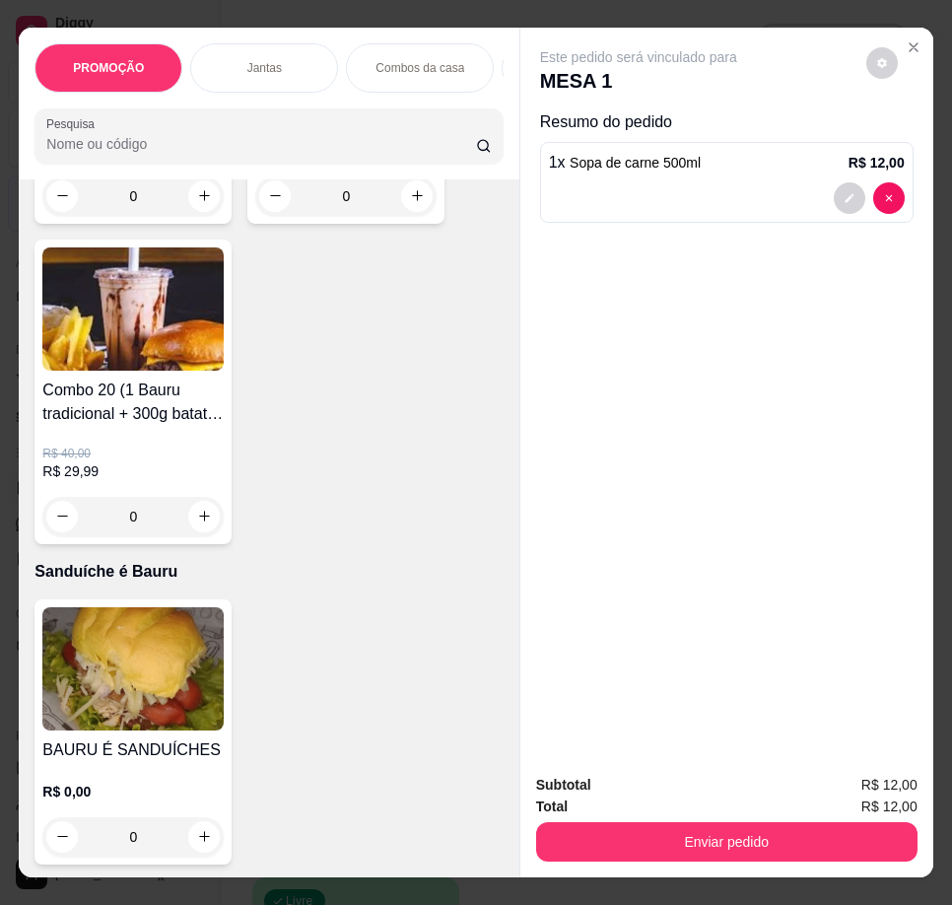
scroll to position [3745, 0]
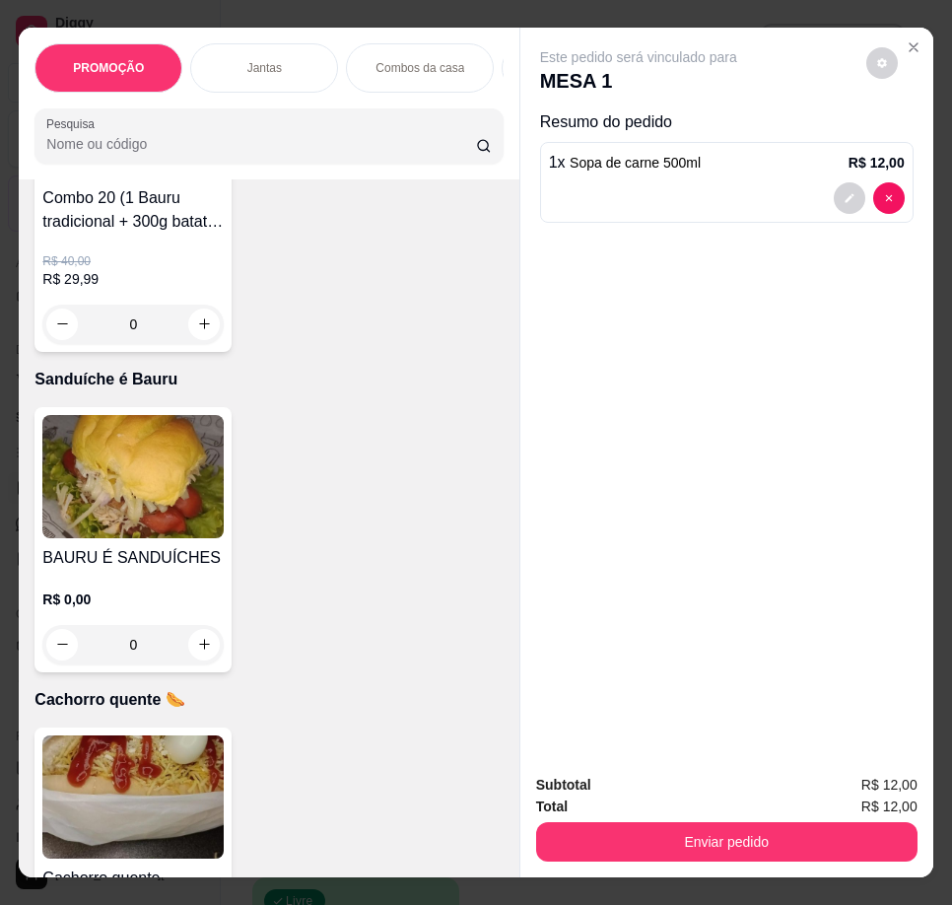
click at [19, 533] on div "Item avulso PROMOÇÃO Açaí no peso 0.000 45,00 kg 2 Pastel grande + coca cola ou…" at bounding box center [269, 528] width 500 height 699
click at [44, 525] on img at bounding box center [132, 476] width 181 height 123
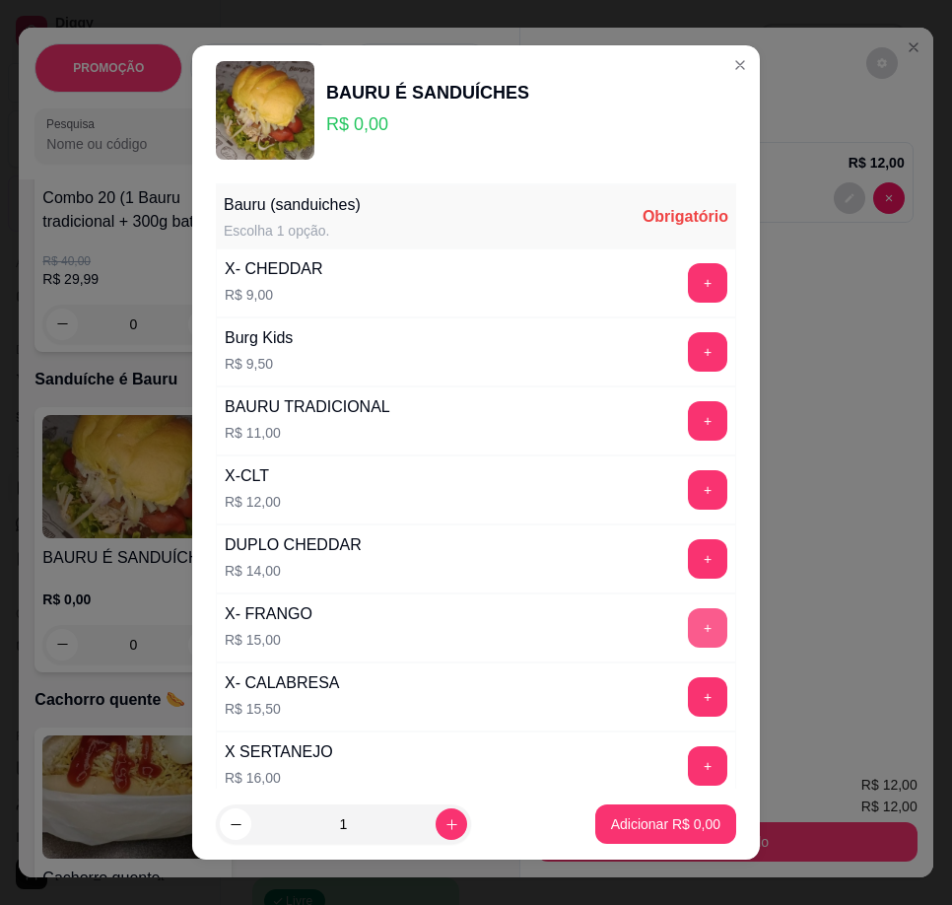
click at [688, 626] on button "+" at bounding box center [707, 627] width 39 height 39
click at [648, 825] on p "Adicionar R$ 15,00" at bounding box center [661, 824] width 117 height 20
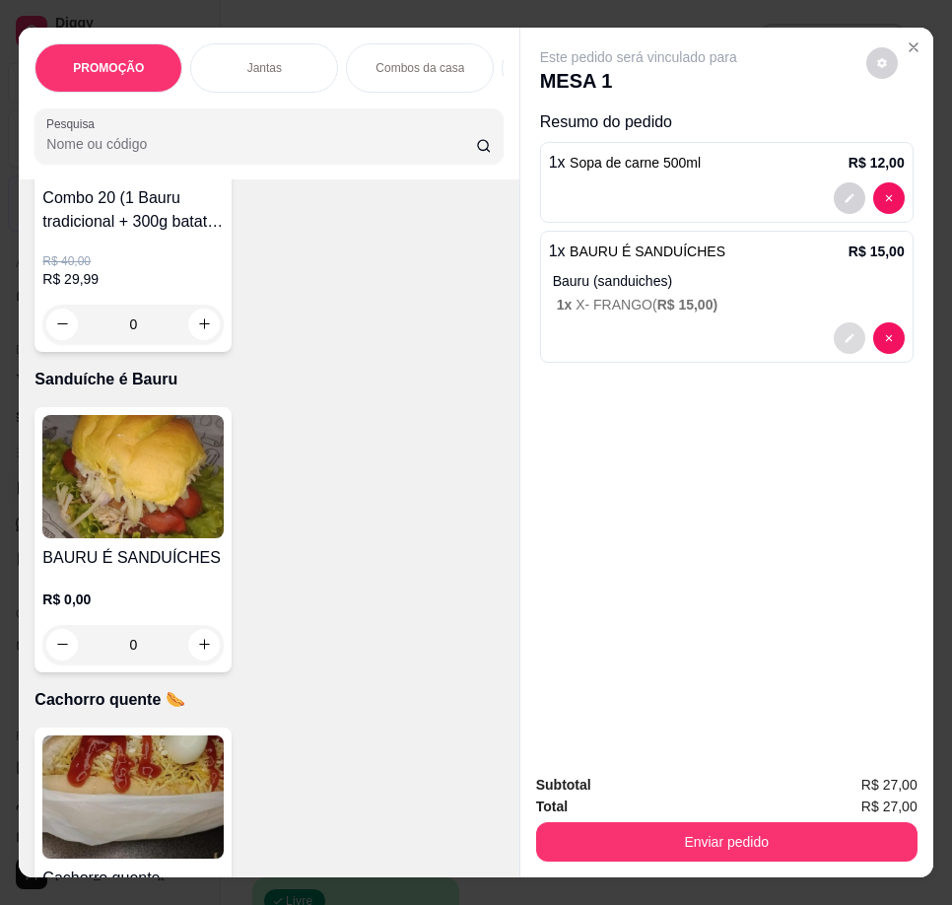
click at [846, 332] on icon "decrease-product-quantity" at bounding box center [849, 338] width 12 height 12
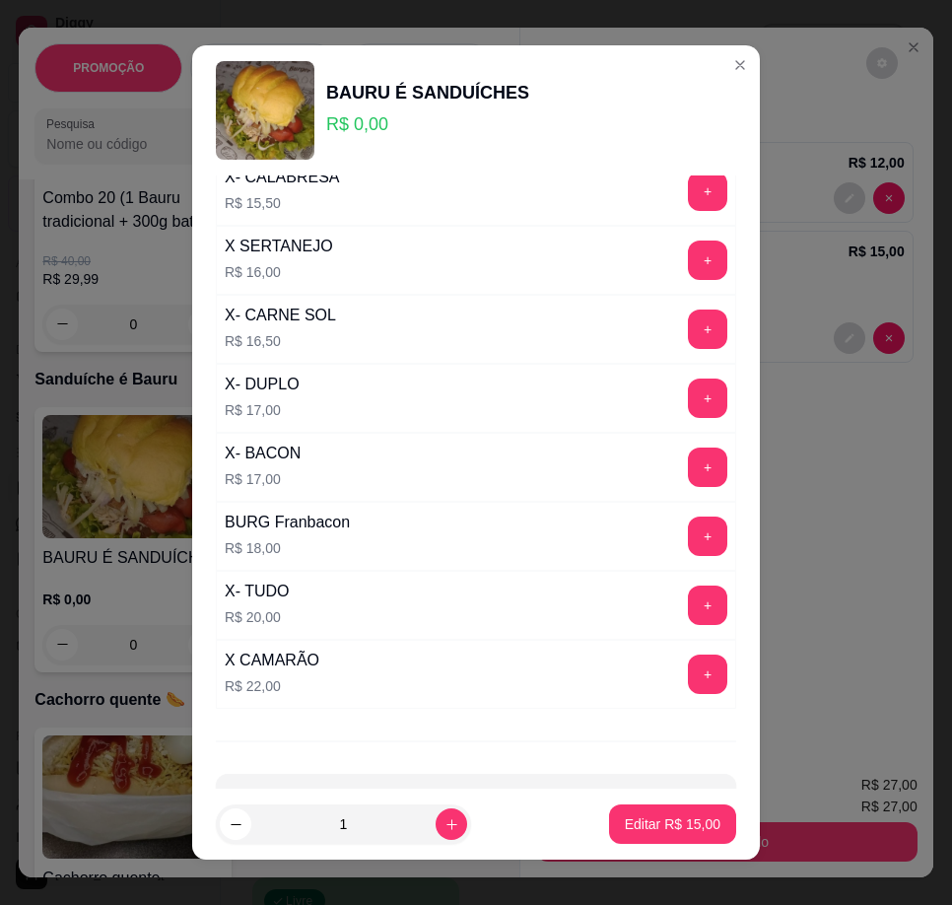
scroll to position [573, 0]
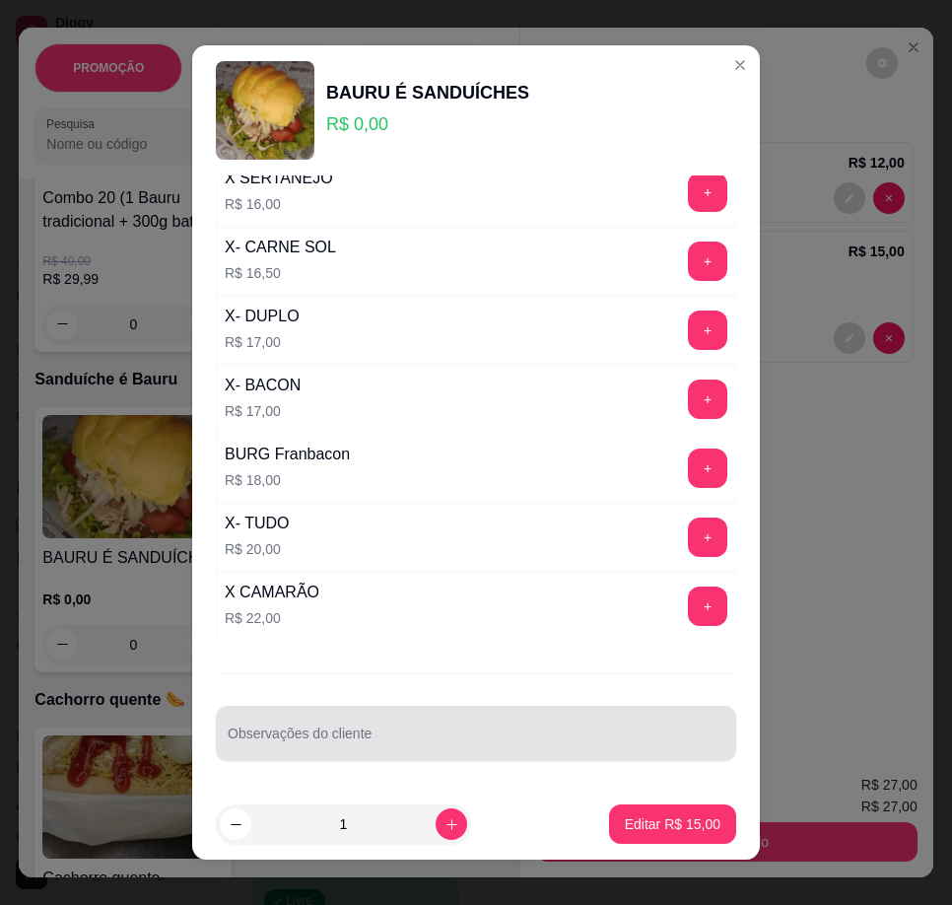
click at [312, 728] on div at bounding box center [476, 732] width 497 height 39
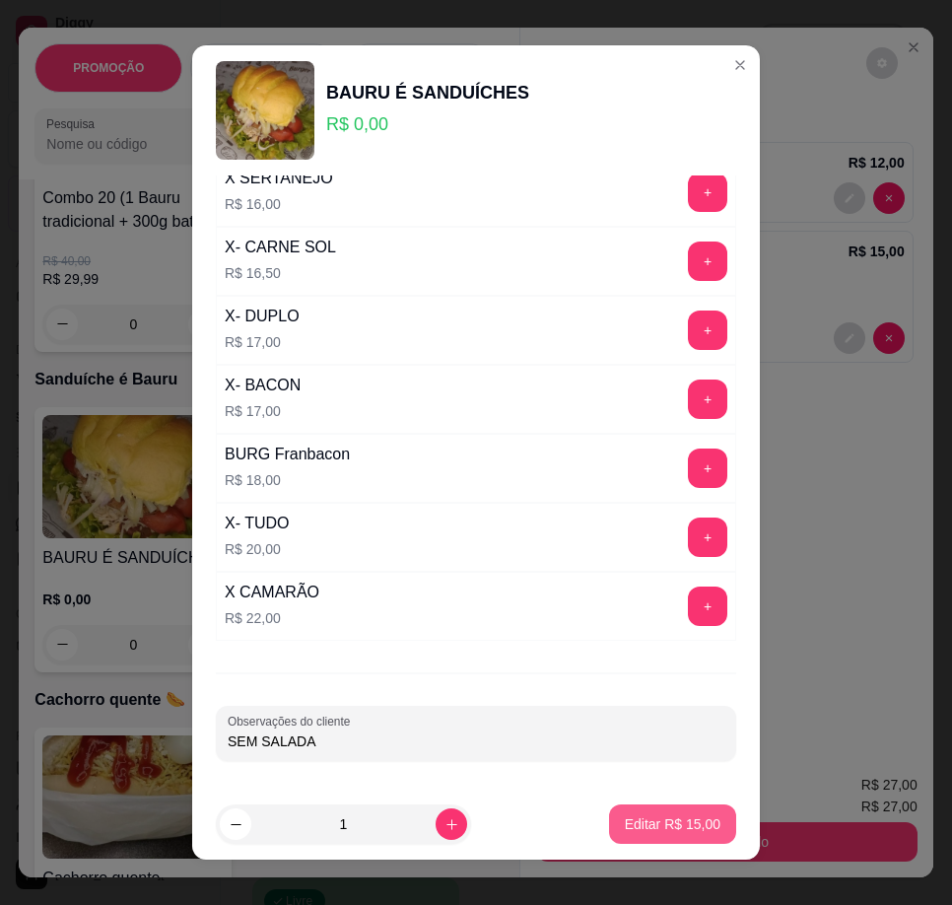
type input "SEM SALADA"
click at [646, 823] on p "Editar R$ 15,00" at bounding box center [673, 824] width 96 height 20
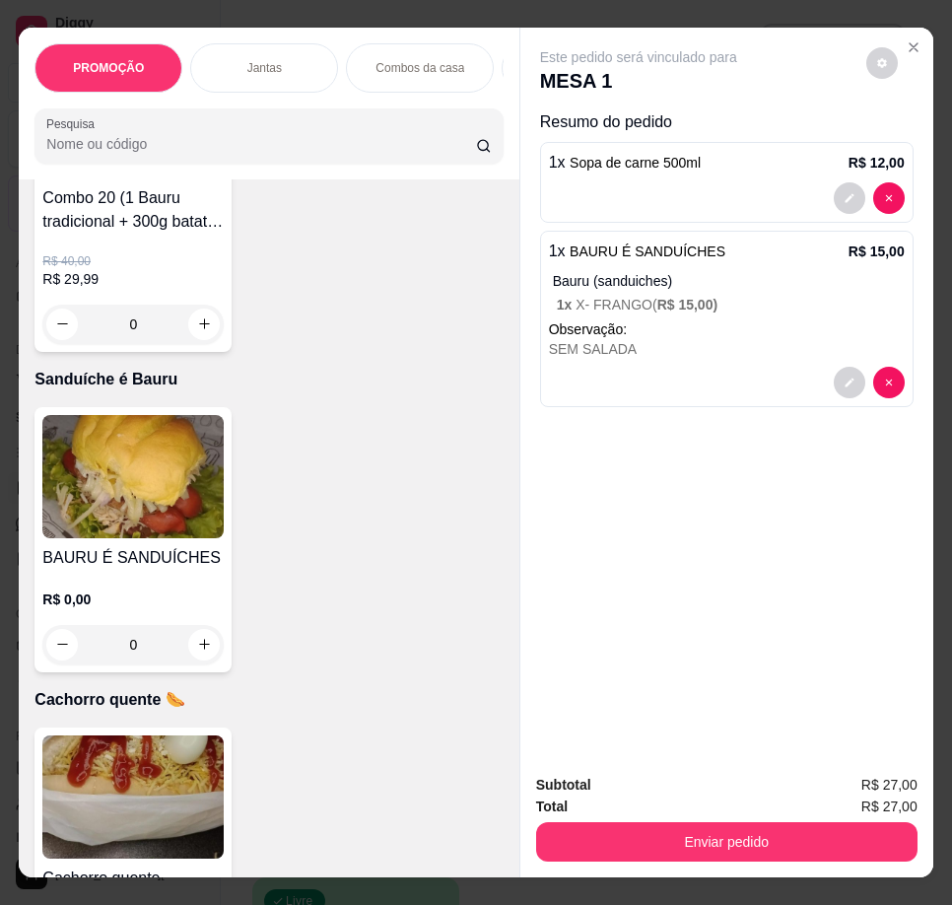
click at [174, 570] on h4 "BAURU É SANDUÍCHES" at bounding box center [132, 558] width 181 height 24
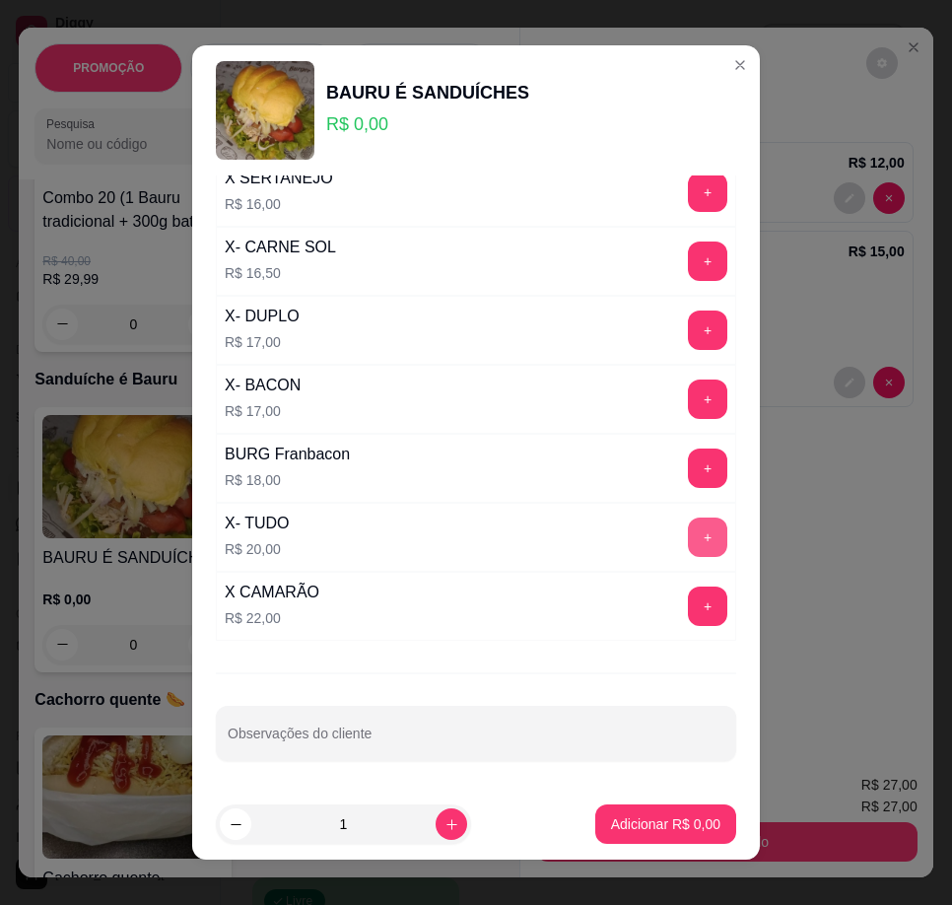
click at [688, 532] on button "+" at bounding box center [707, 536] width 39 height 39
click at [670, 815] on p "Adicionar R$ 20,00" at bounding box center [661, 824] width 117 height 20
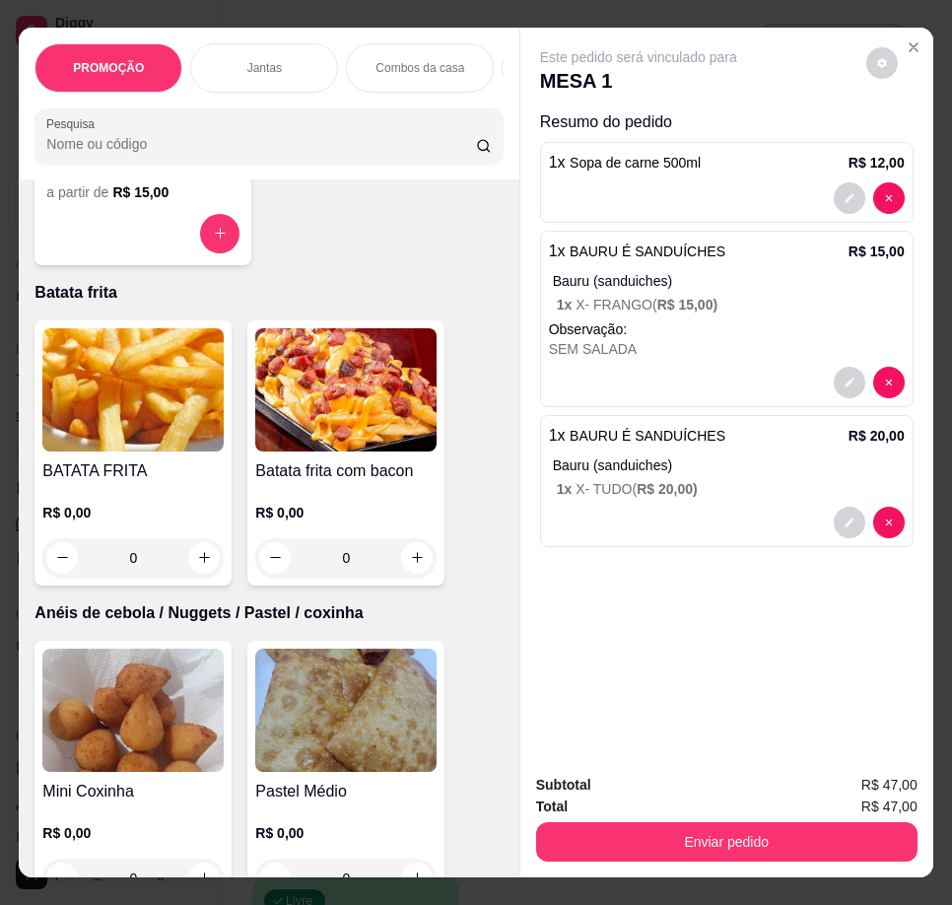
scroll to position [5125, 0]
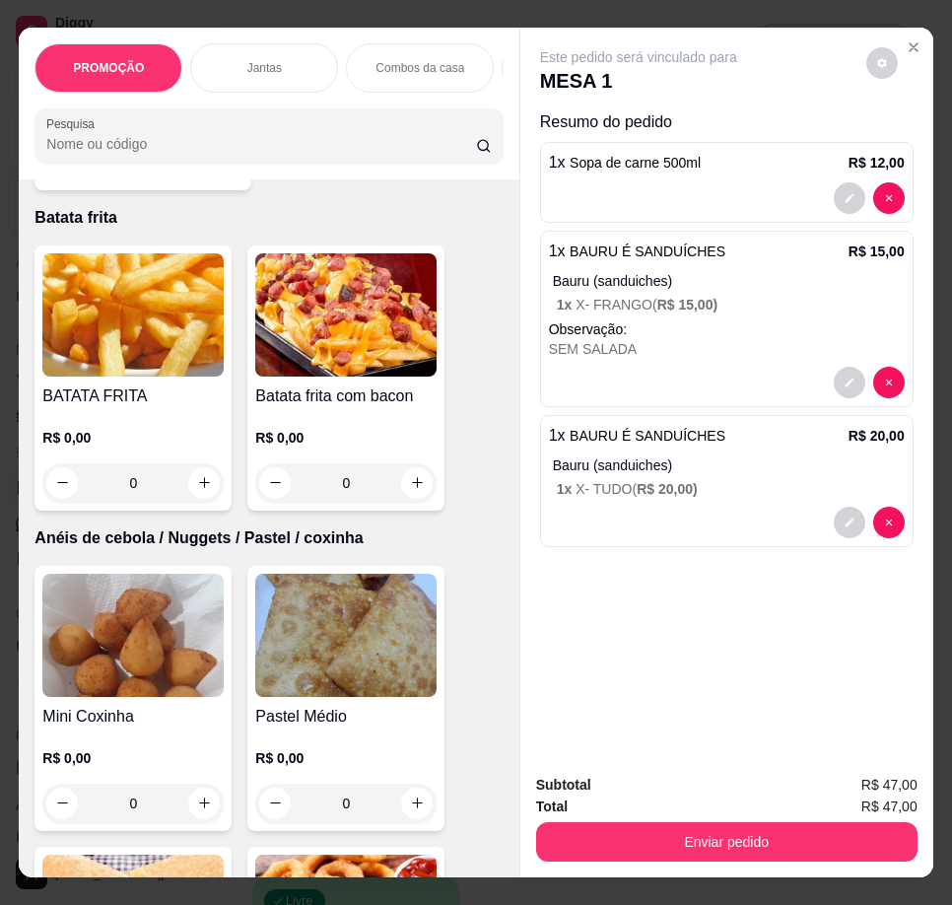
click at [101, 373] on img at bounding box center [132, 314] width 181 height 123
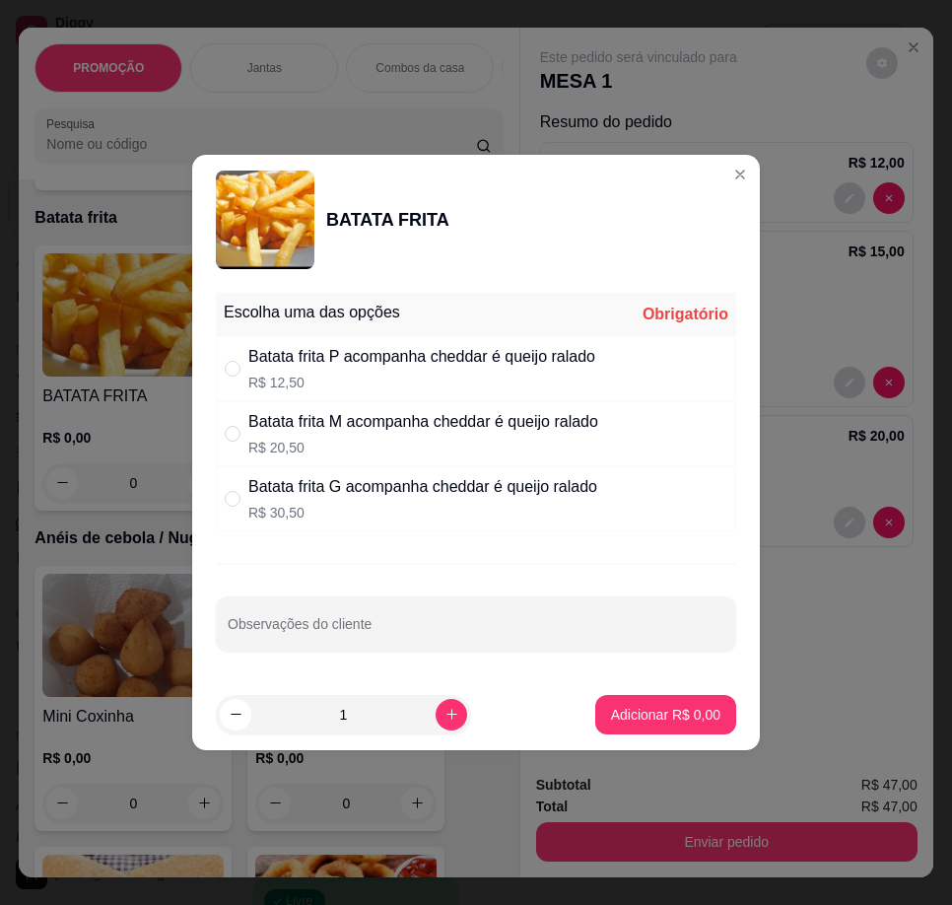
click at [444, 407] on div "Batata frita M acompanha cheddar é queijo ralado R$ 20,50" at bounding box center [476, 433] width 520 height 65
radio input "true"
click at [476, 384] on p "R$ 12,50" at bounding box center [421, 382] width 347 height 20
radio input "true"
radio input "false"
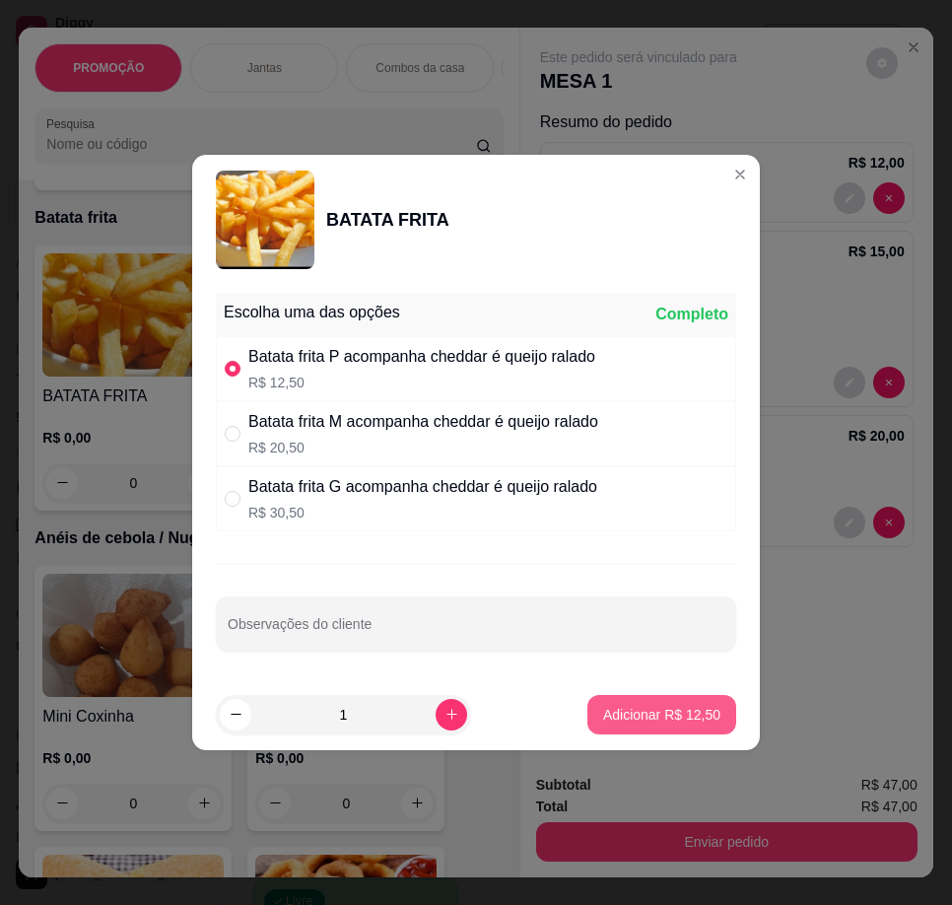
click at [663, 707] on p "Adicionar R$ 12,50" at bounding box center [661, 715] width 117 height 20
type input "1"
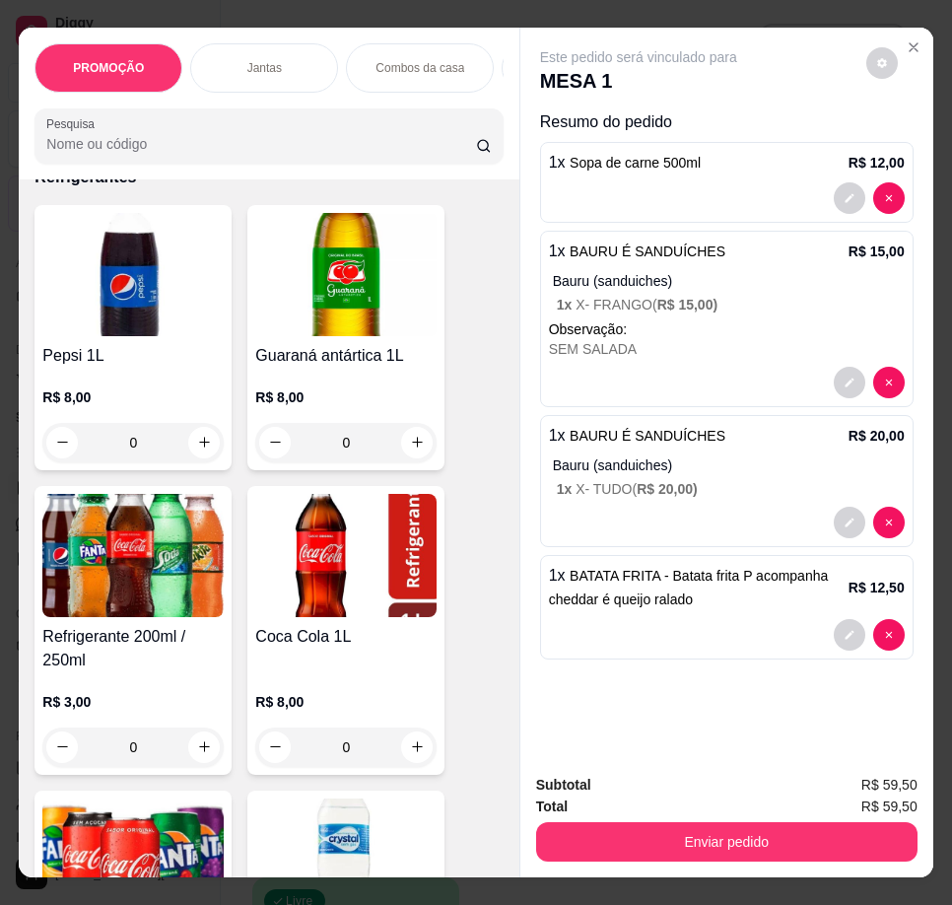
scroll to position [7194, 0]
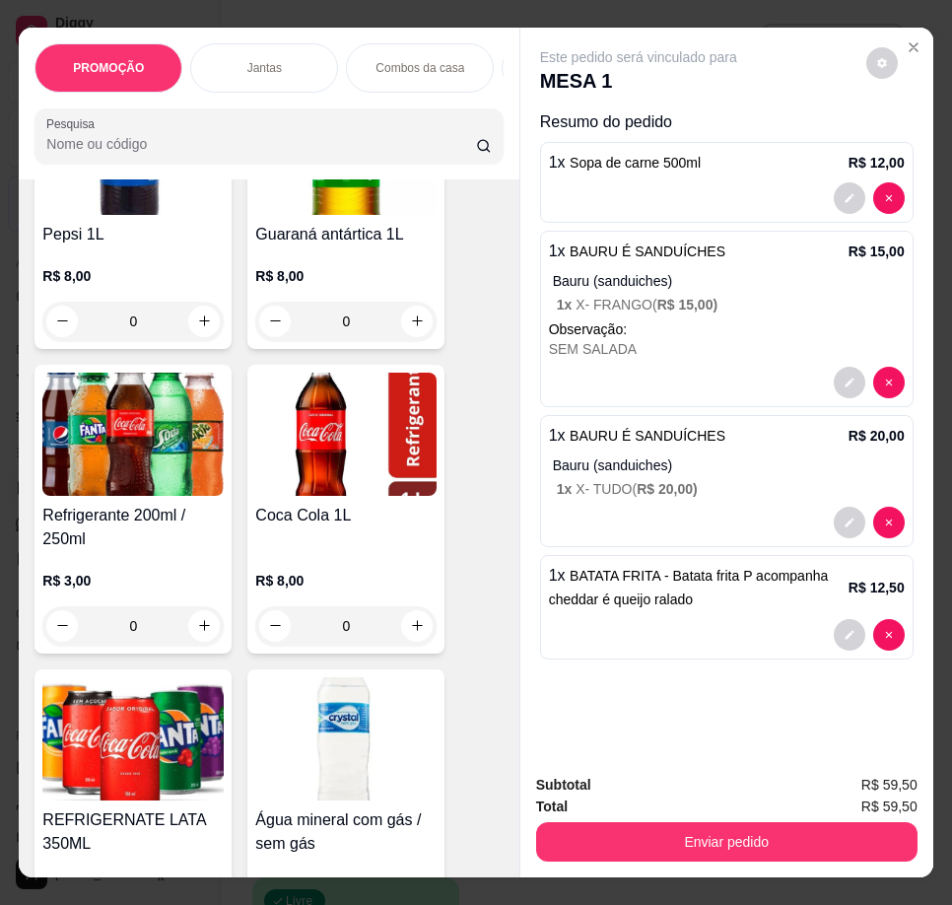
click at [302, 518] on div "Coca Cola 1L" at bounding box center [345, 527] width 181 height 47
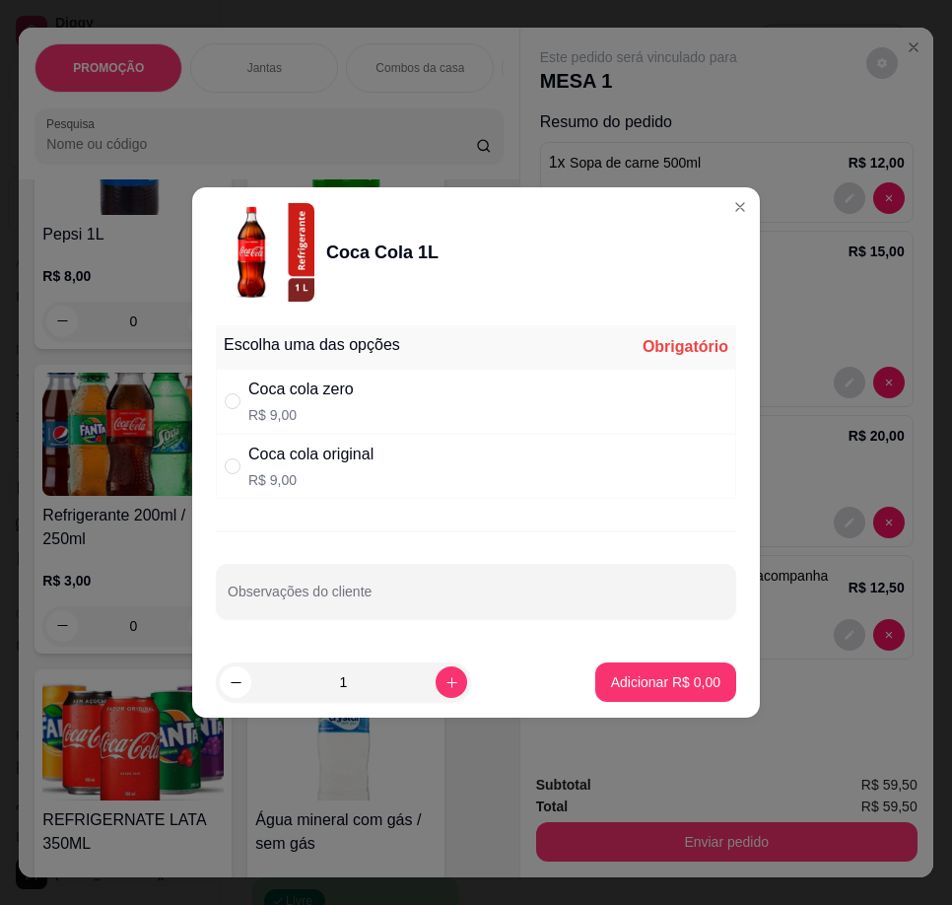
click at [354, 408] on div "Coca cola zero R$ 9,00" at bounding box center [476, 401] width 520 height 65
radio input "true"
click at [674, 701] on button "Adicionar R$ 9,00" at bounding box center [665, 681] width 141 height 39
type input "1"
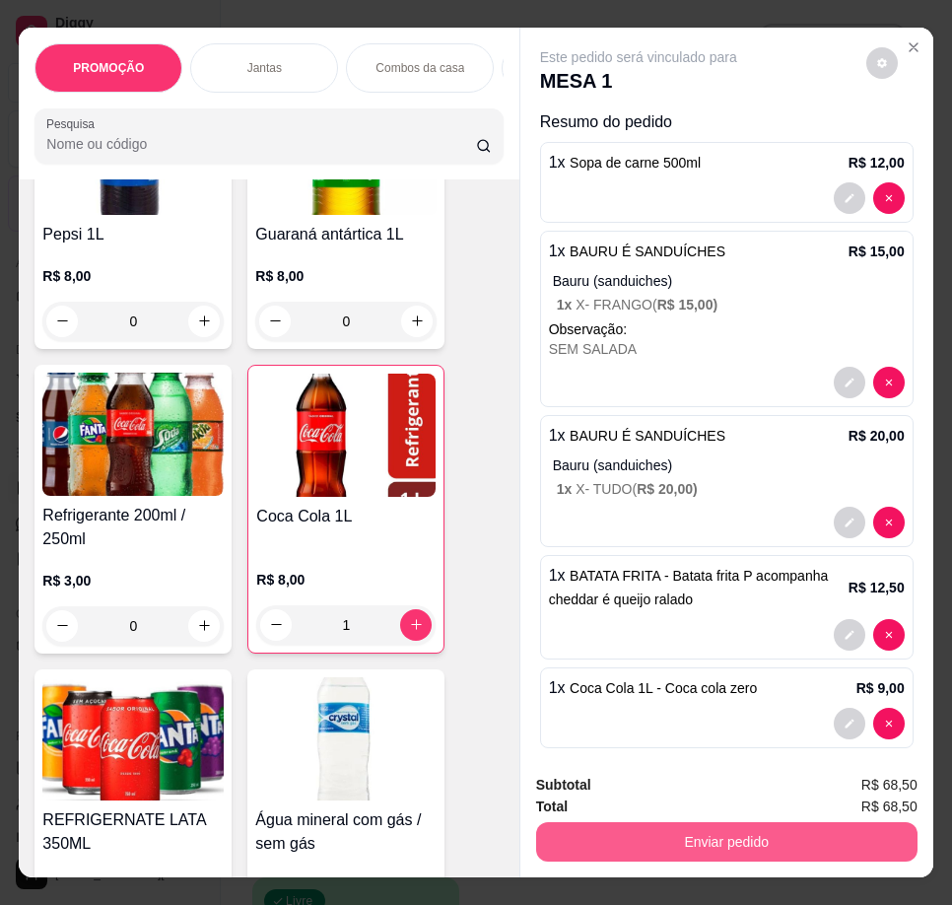
click at [757, 832] on button "Enviar pedido" at bounding box center [726, 841] width 381 height 39
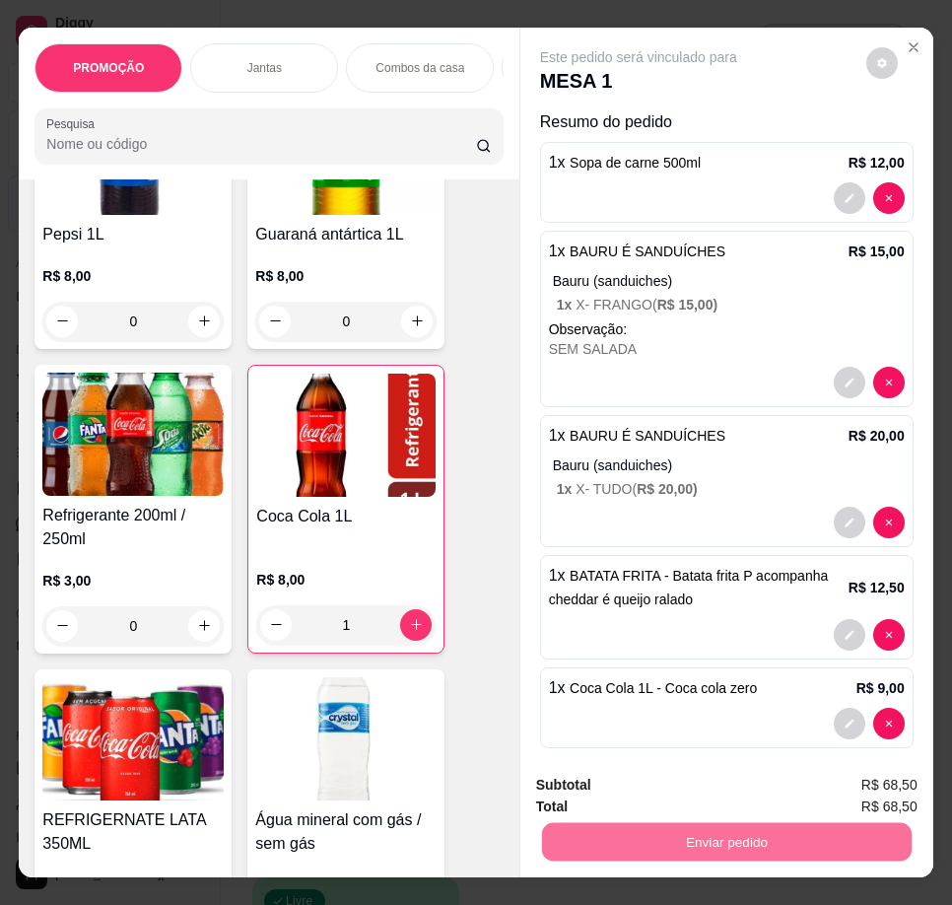
click at [618, 799] on button "Não registrar e enviar pedido" at bounding box center [661, 786] width 205 height 37
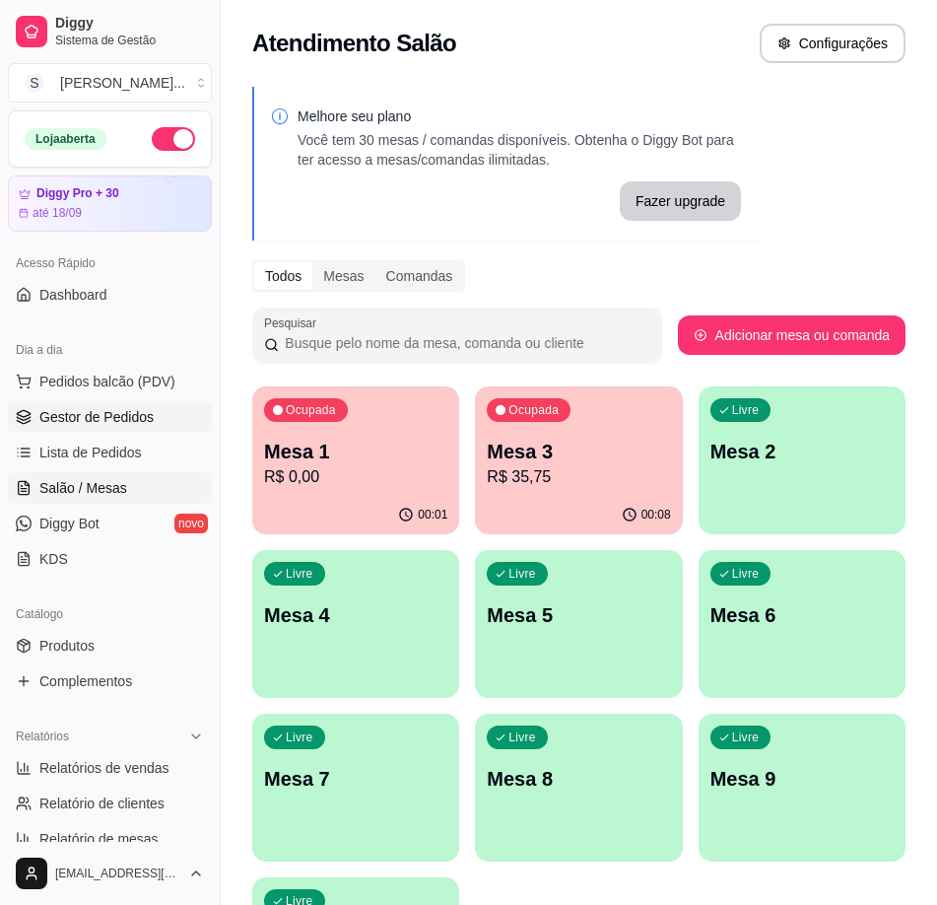
click at [134, 427] on link "Gestor de Pedidos" at bounding box center [110, 417] width 204 height 32
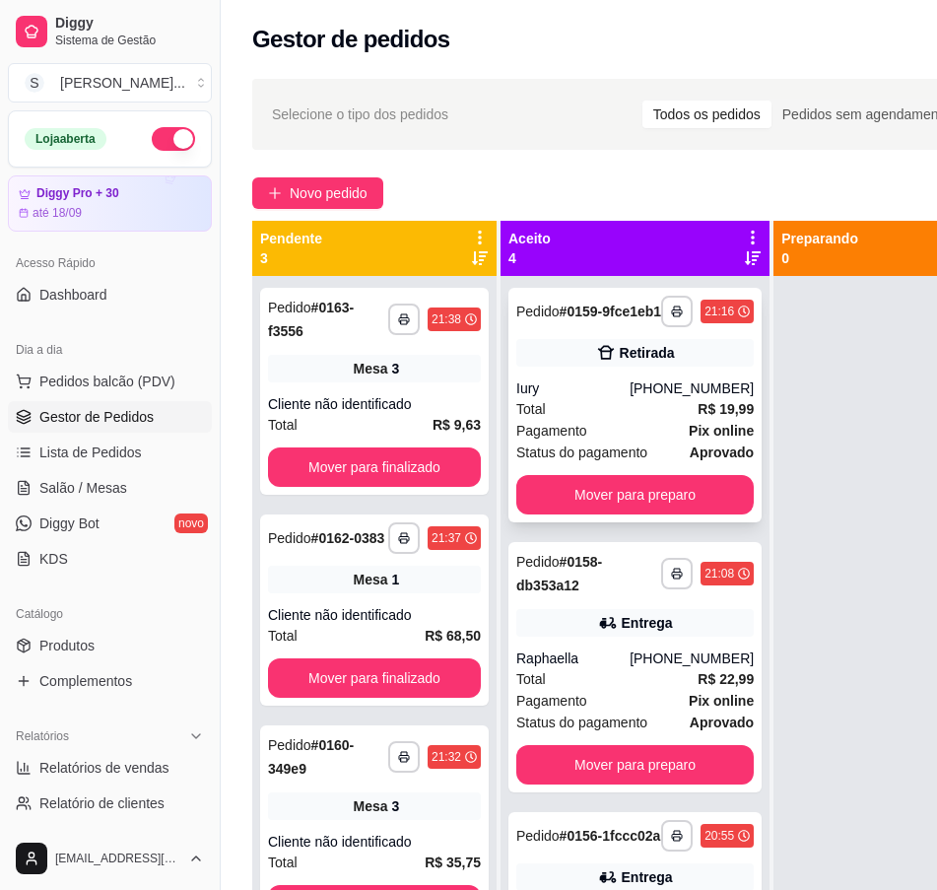
click at [642, 420] on div "Total R$ 19,99" at bounding box center [634, 409] width 237 height 22
click at [633, 441] on div "Pagamento Pix online" at bounding box center [634, 431] width 237 height 22
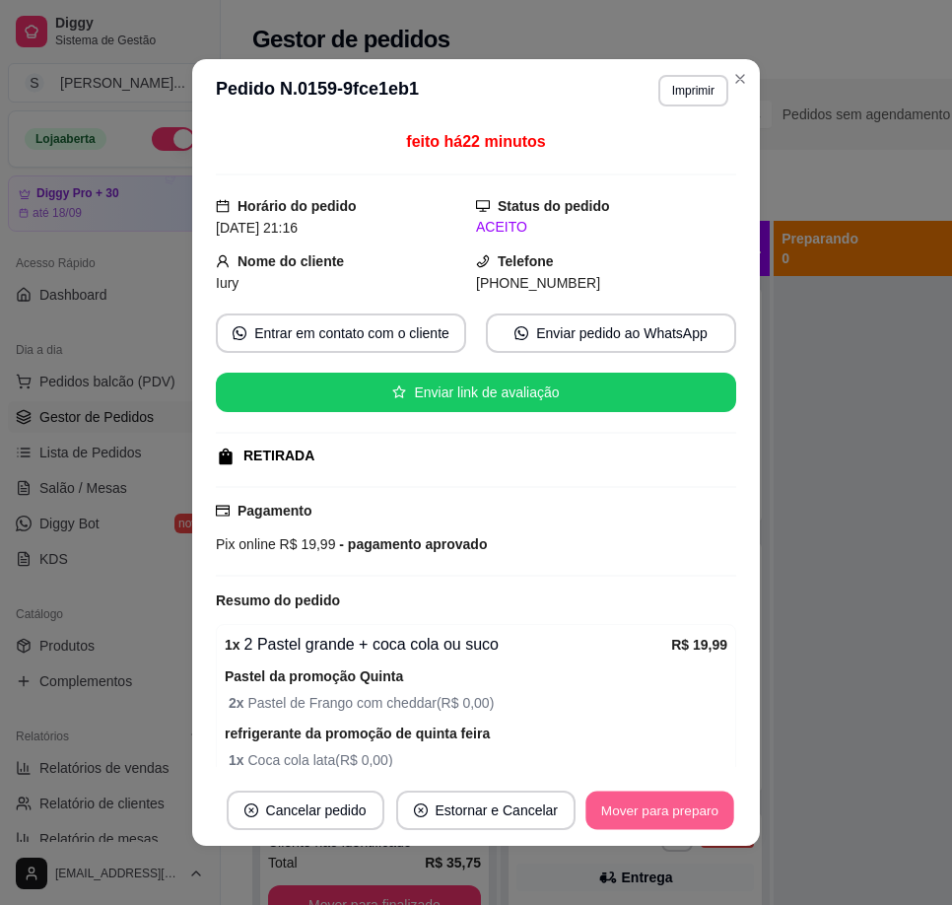
click at [684, 802] on button "Mover para preparo" at bounding box center [659, 810] width 148 height 38
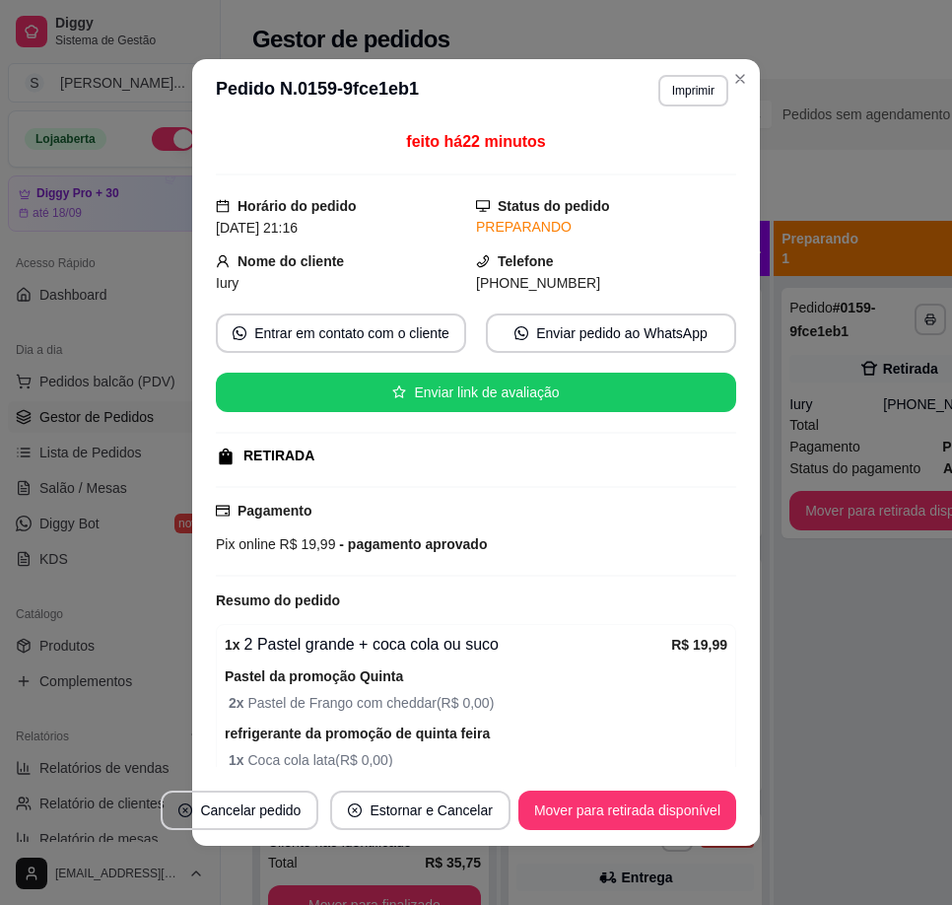
drag, startPoint x: 494, startPoint y: 276, endPoint x: 635, endPoint y: 282, distance: 141.0
click at [638, 285] on div "[PHONE_NUMBER]" at bounding box center [606, 283] width 260 height 22
copy span "8620-2629"
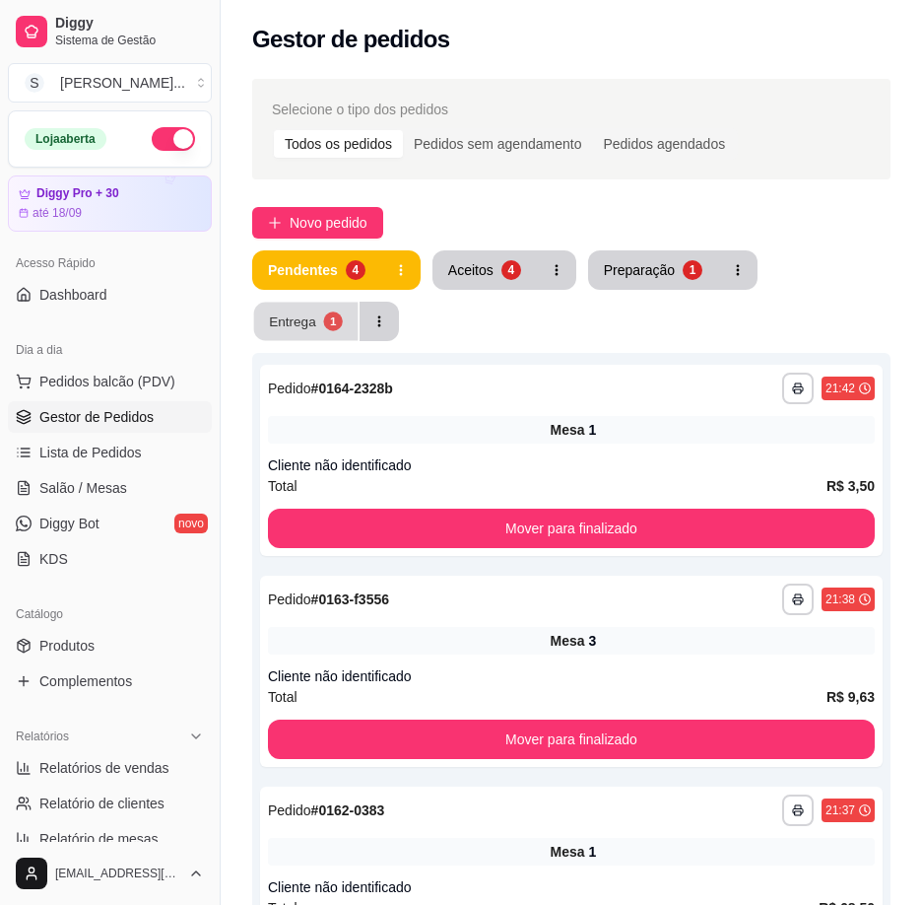
click at [317, 324] on button "Entrega 1" at bounding box center [306, 322] width 104 height 38
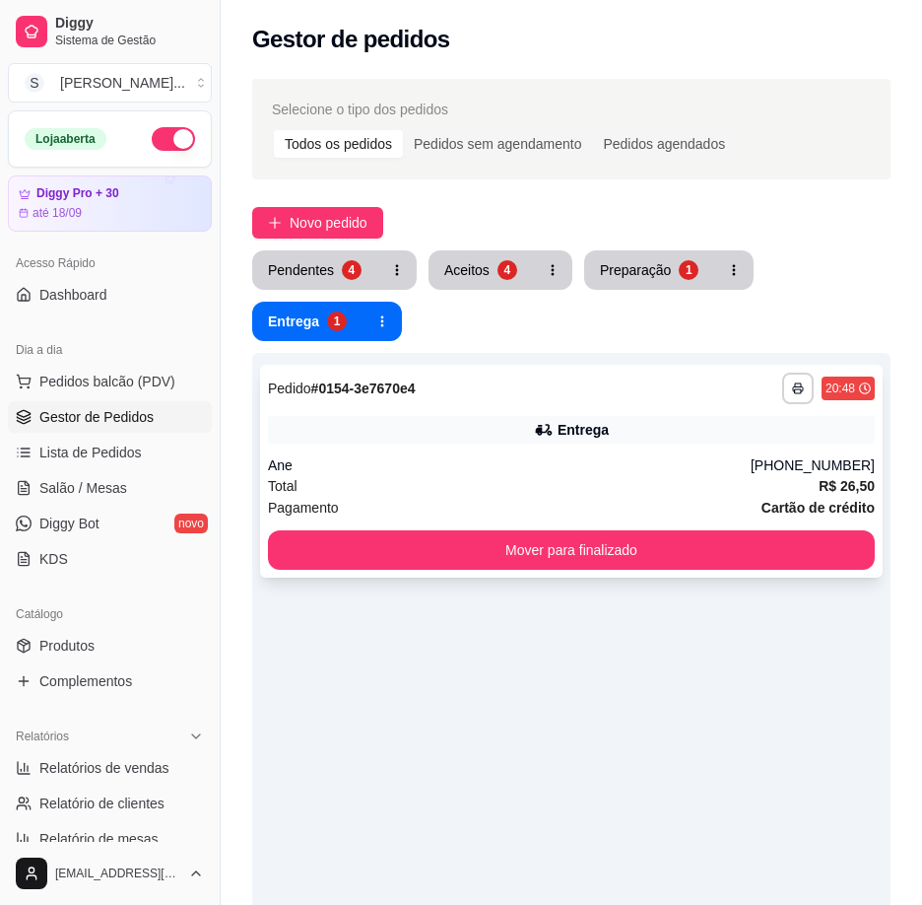
click at [607, 441] on div "Entrega" at bounding box center [571, 430] width 607 height 28
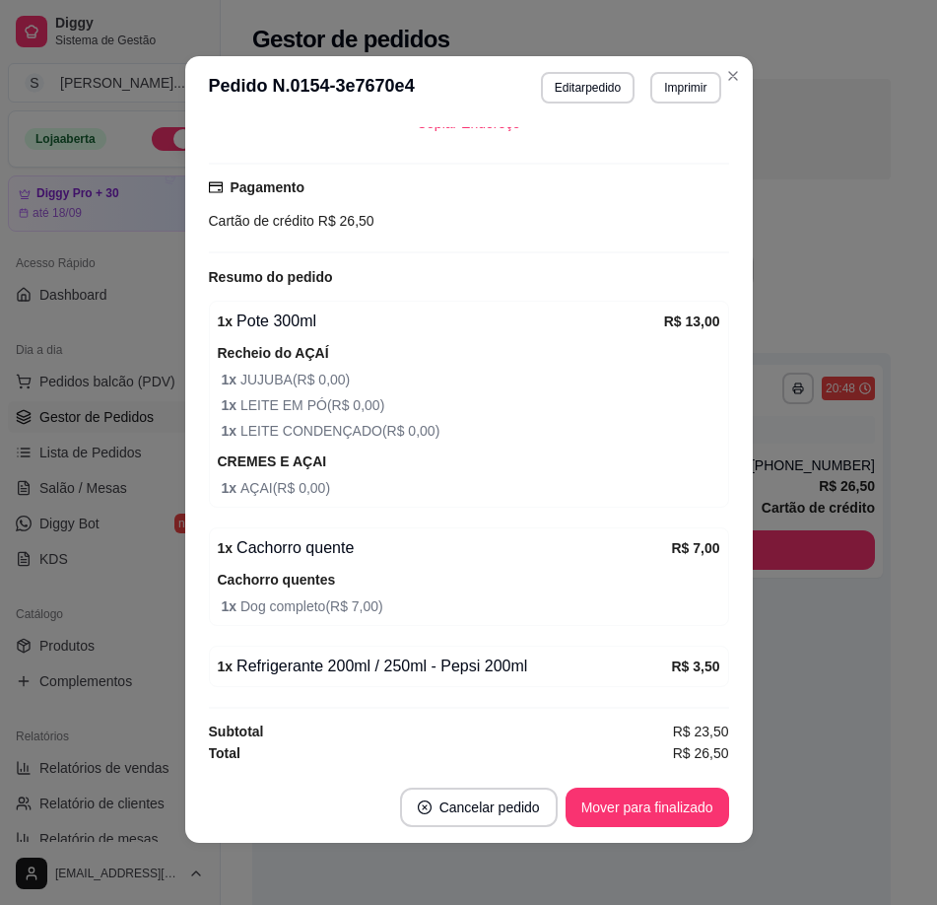
scroll to position [4, 0]
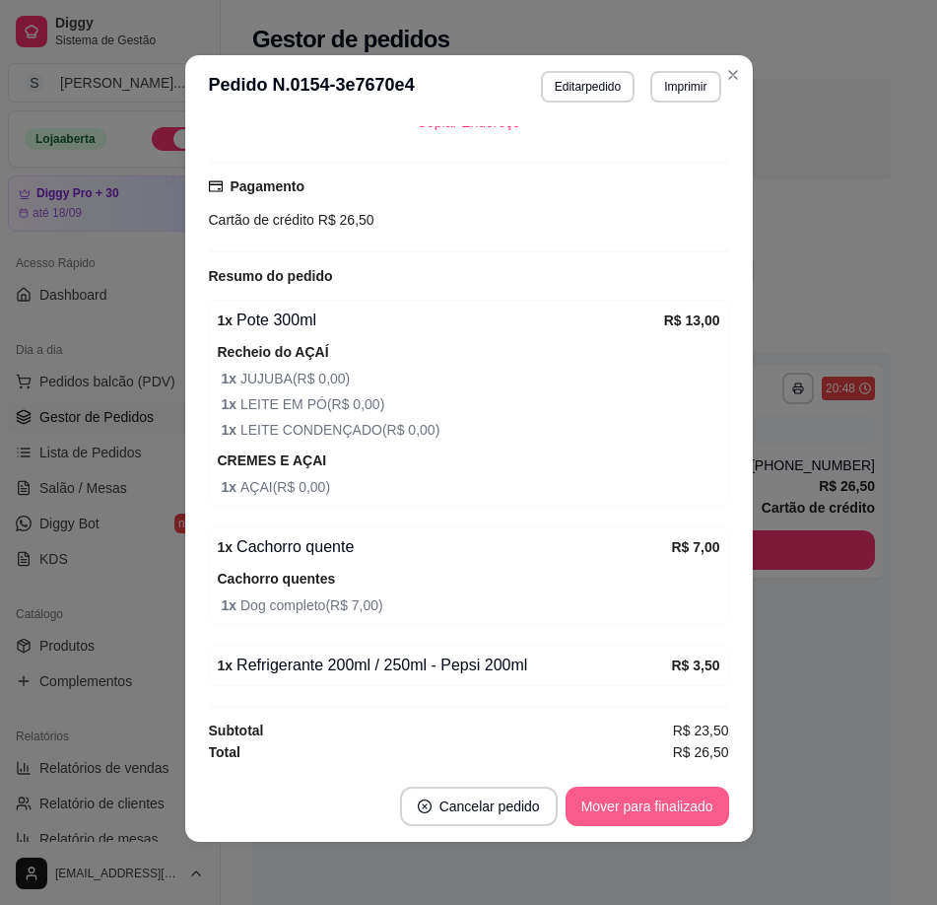
click at [612, 802] on button "Mover para finalizado" at bounding box center [648, 805] width 164 height 39
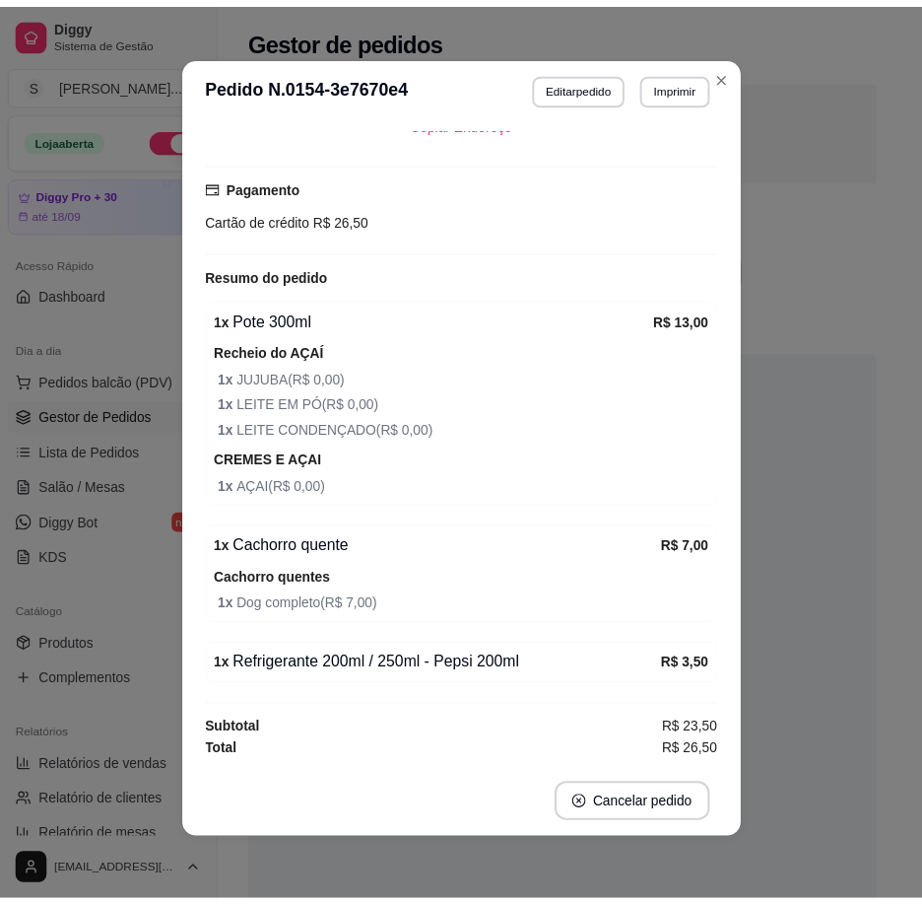
scroll to position [529, 0]
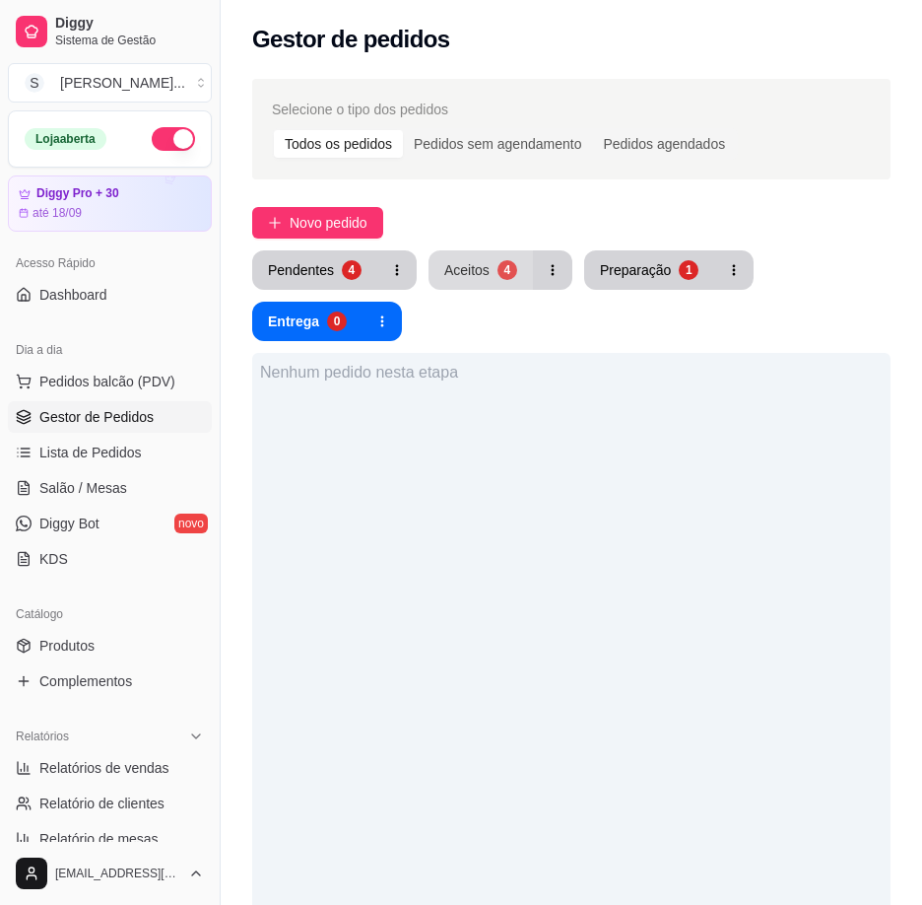
click at [493, 272] on button "Aceitos 4" at bounding box center [481, 269] width 104 height 39
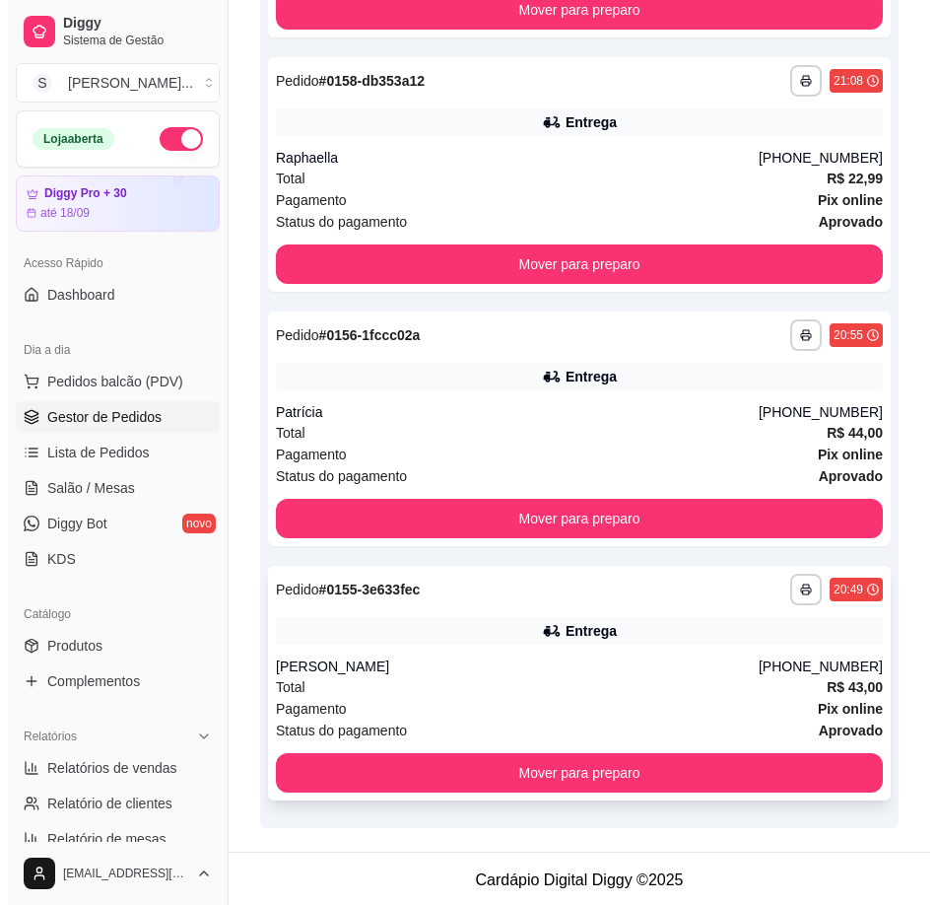
scroll to position [603, 0]
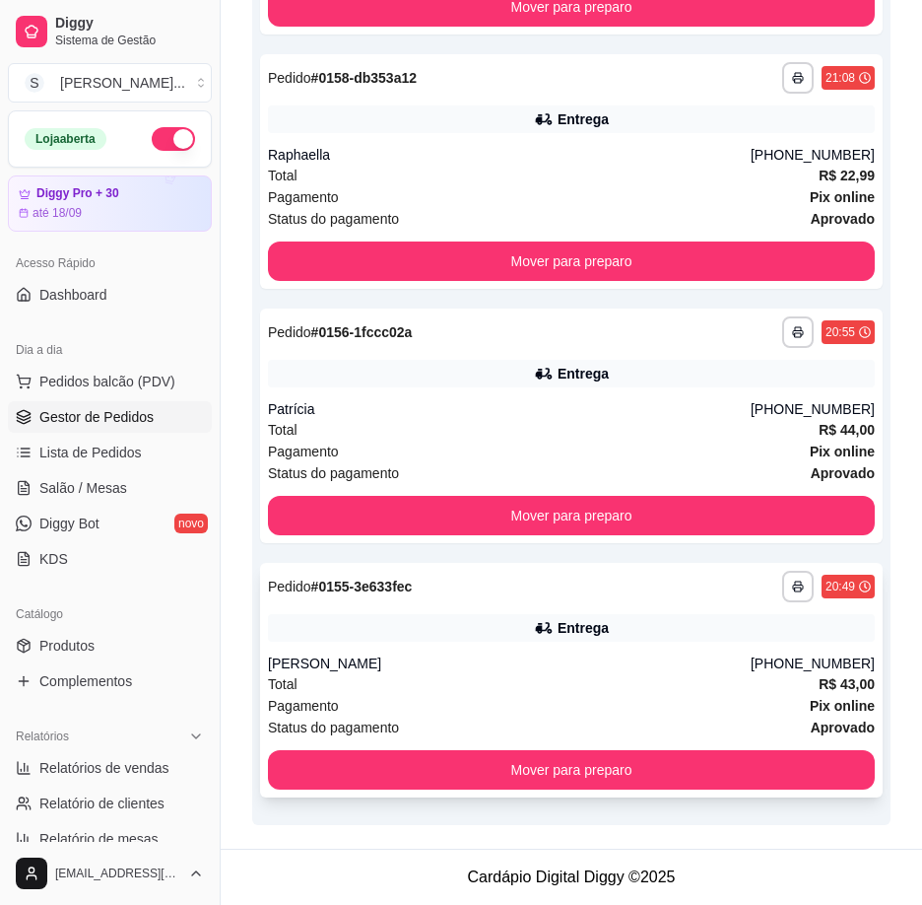
click at [549, 642] on div "**********" at bounding box center [571, 680] width 623 height 235
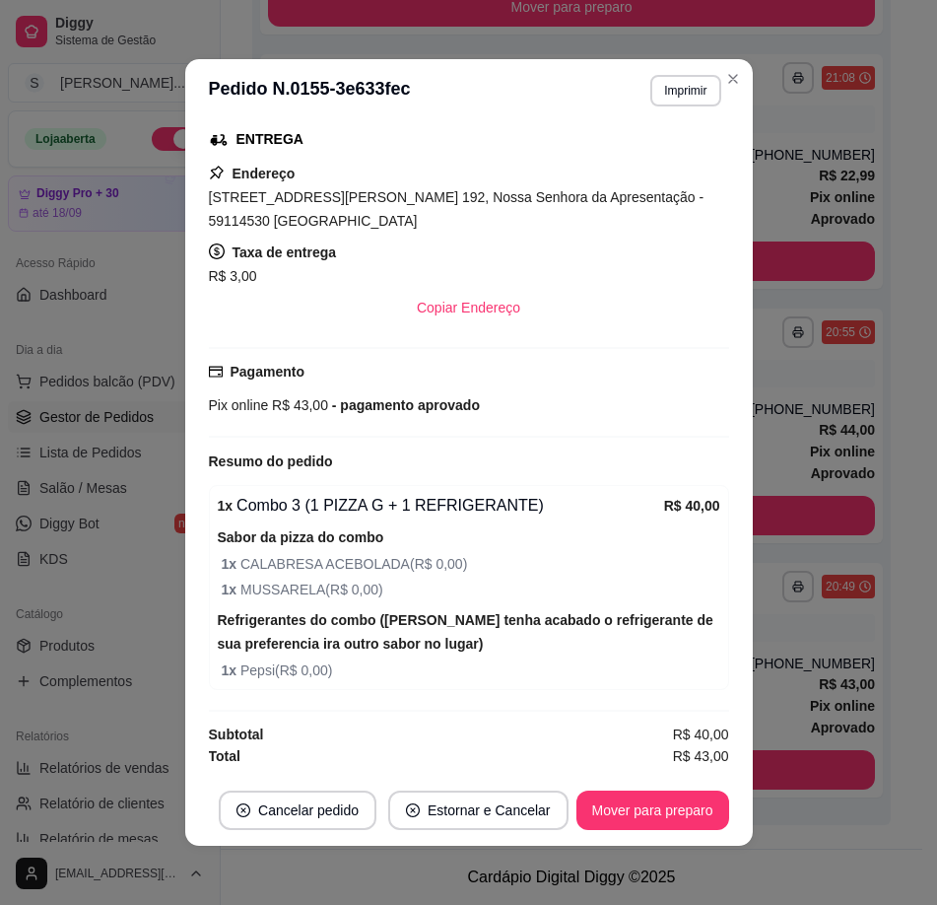
scroll to position [4, 0]
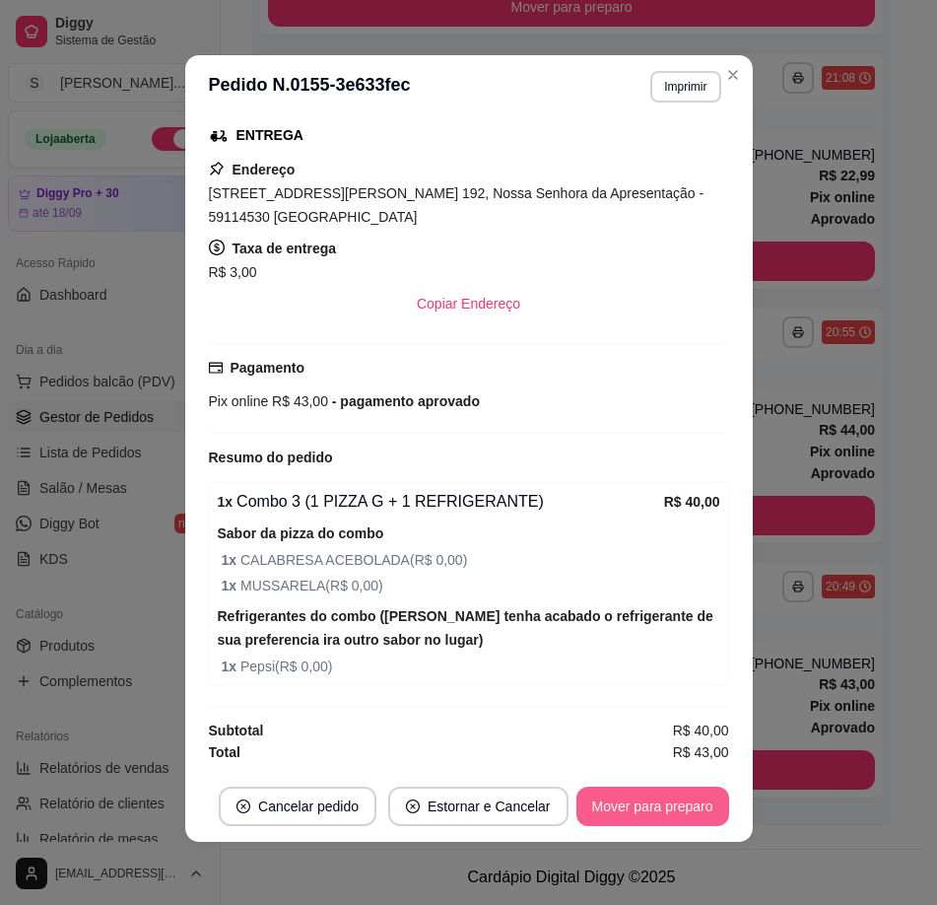
click at [624, 795] on button "Mover para preparo" at bounding box center [652, 805] width 153 height 39
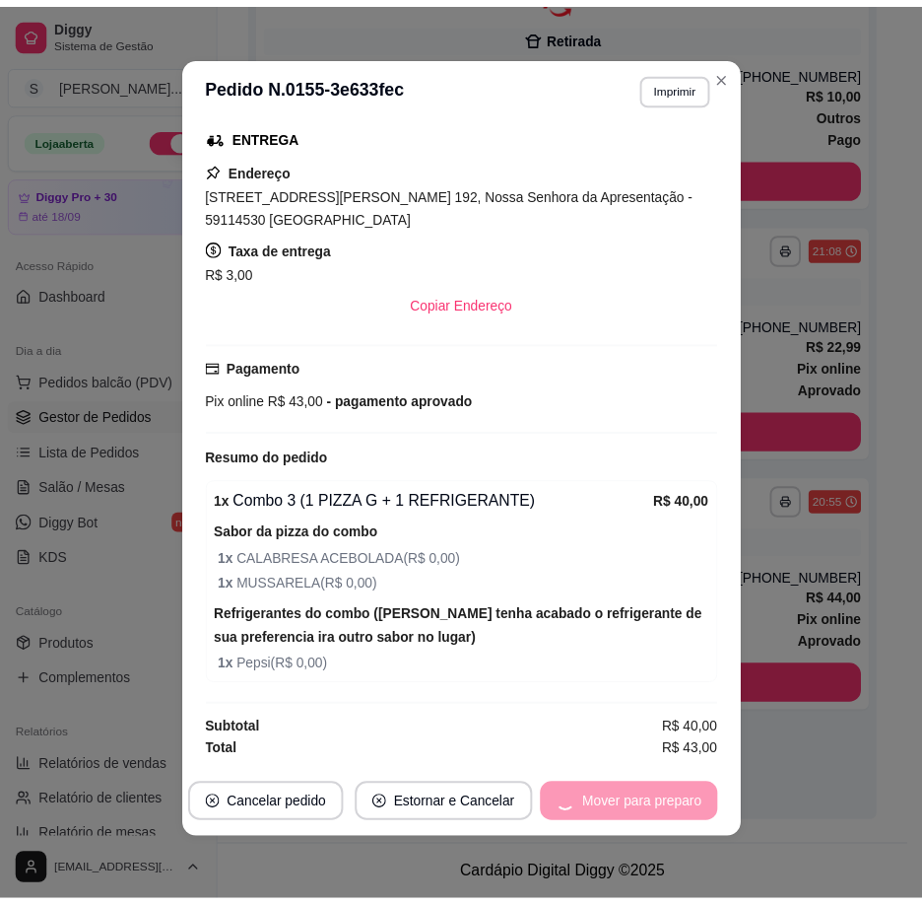
scroll to position [433, 0]
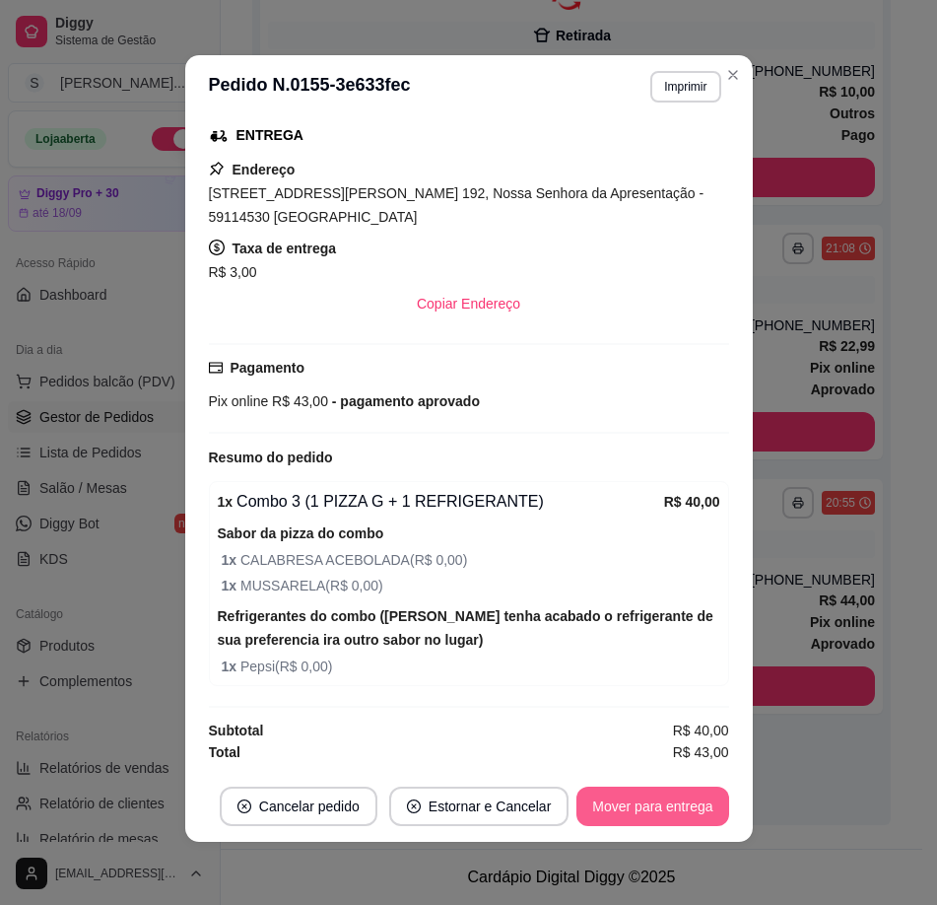
click at [627, 810] on button "Mover para entrega" at bounding box center [652, 805] width 152 height 39
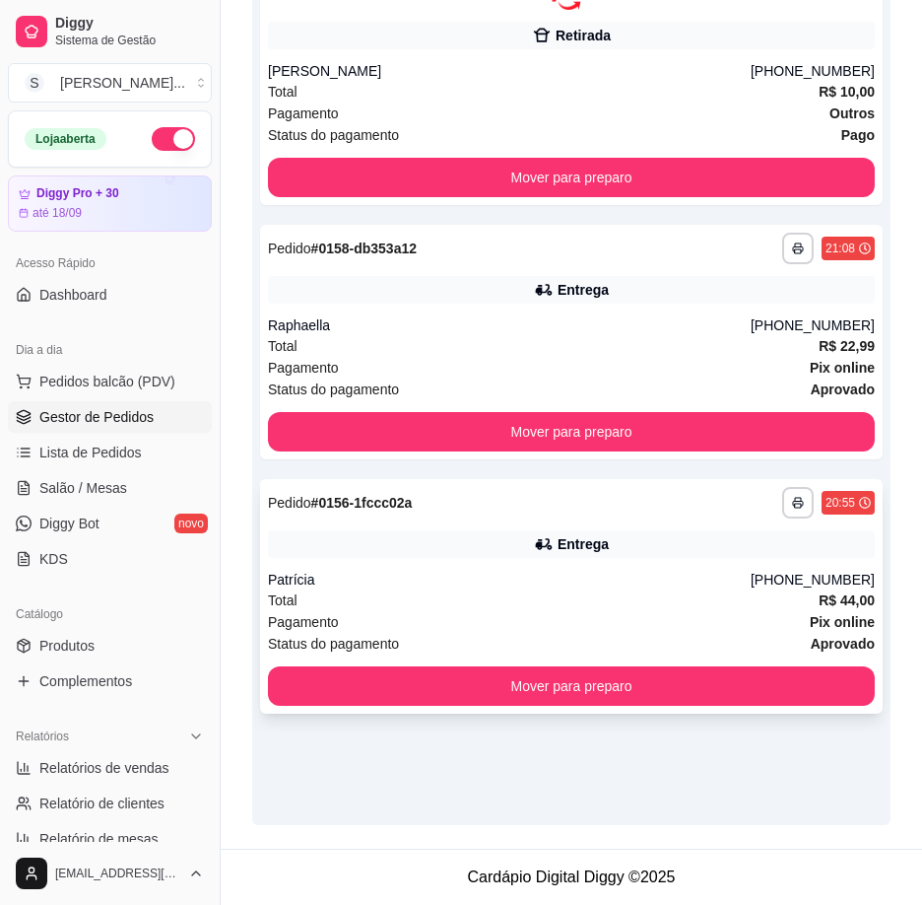
click at [706, 580] on div "Patrícia" at bounding box center [509, 580] width 483 height 20
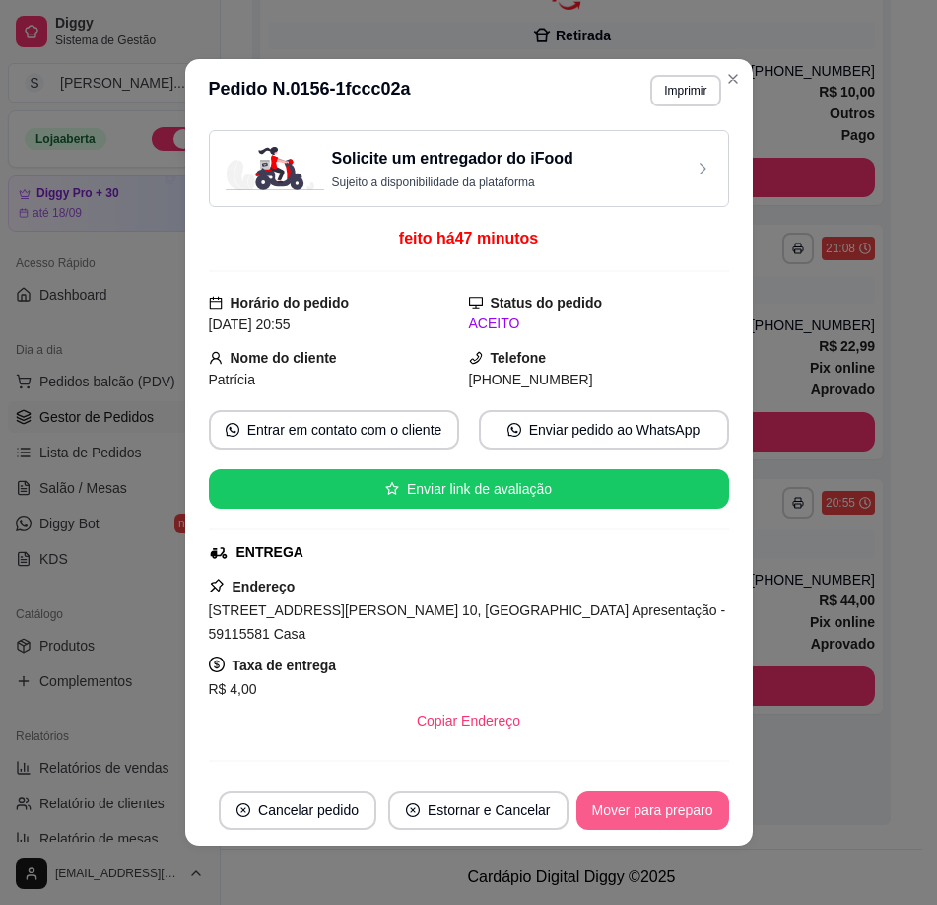
click at [633, 802] on button "Mover para preparo" at bounding box center [652, 809] width 153 height 39
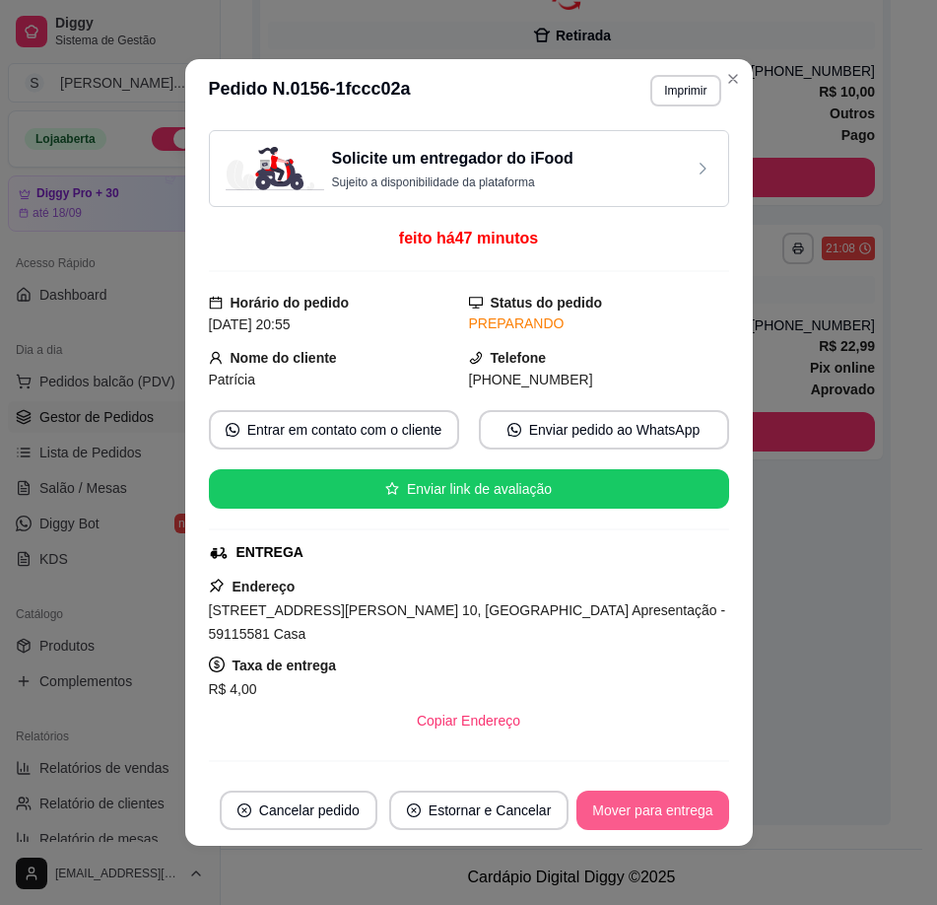
click at [646, 814] on button "Mover para entrega" at bounding box center [652, 809] width 152 height 39
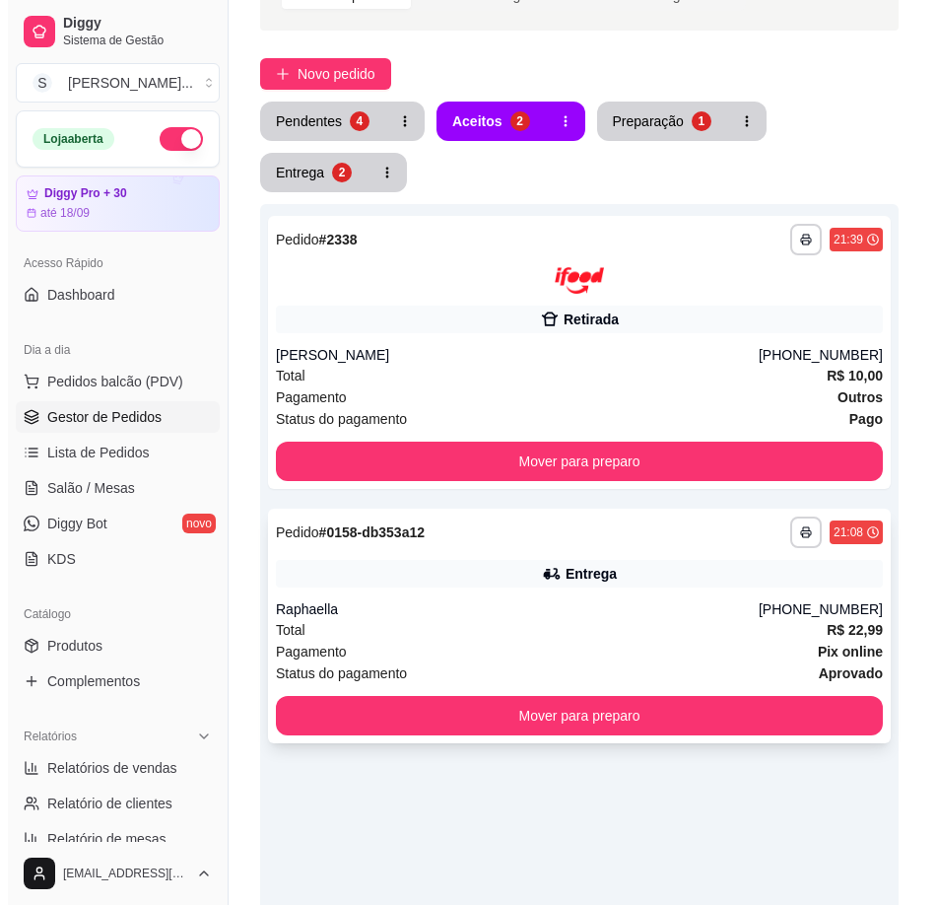
scroll to position [137, 0]
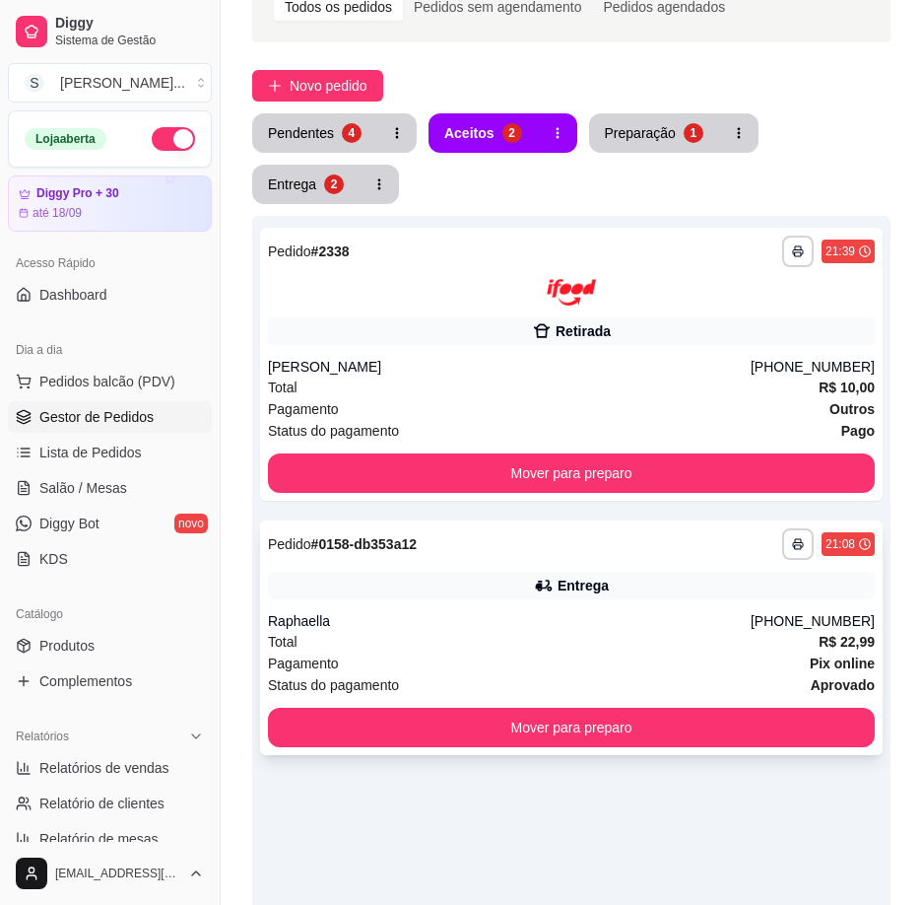
click at [600, 605] on div "**********" at bounding box center [571, 637] width 623 height 235
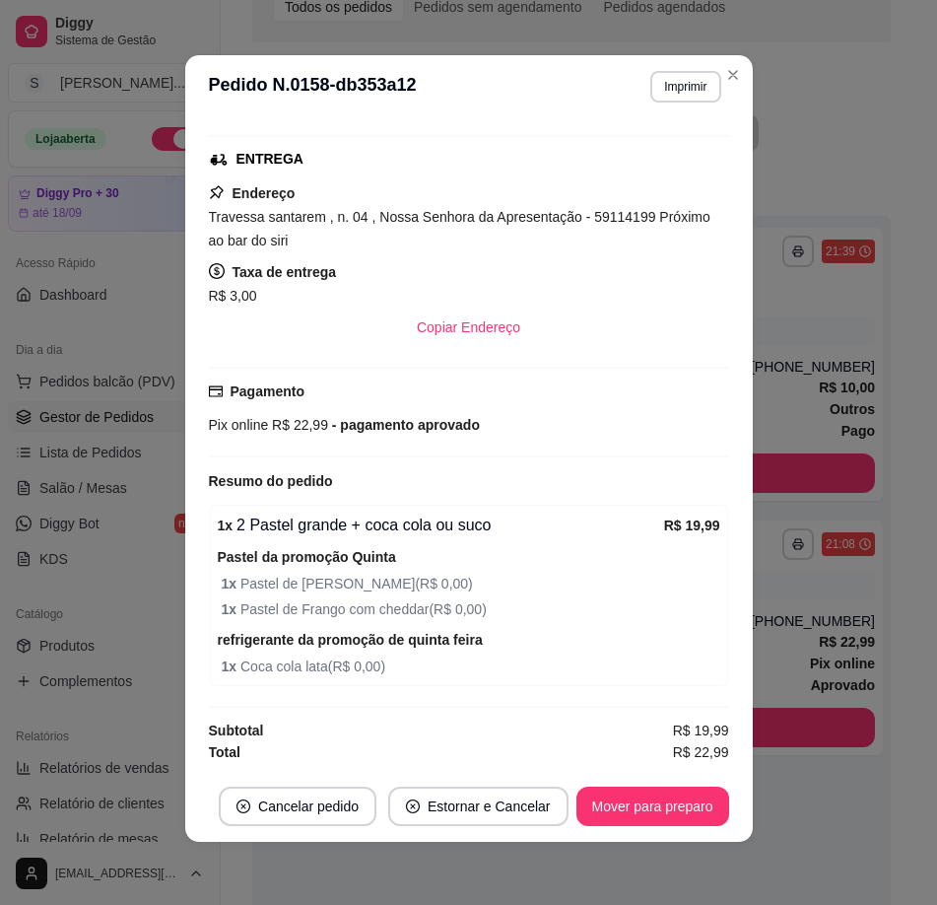
scroll to position [291, 0]
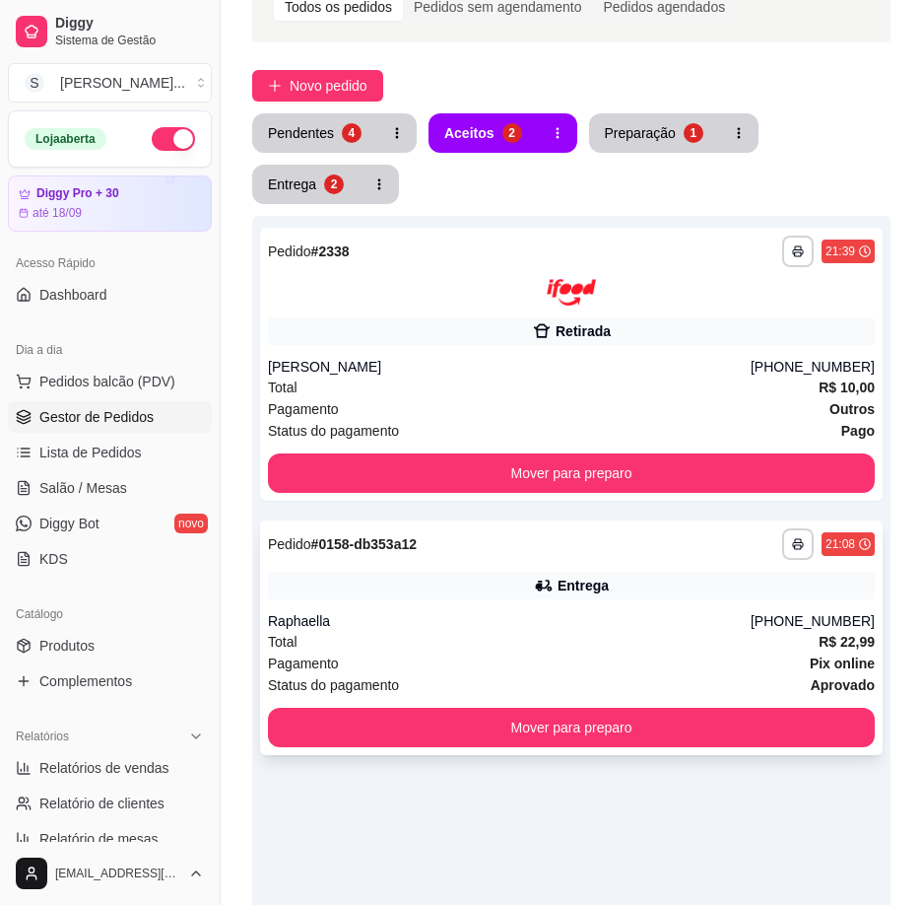
click at [619, 608] on div "**********" at bounding box center [571, 637] width 623 height 235
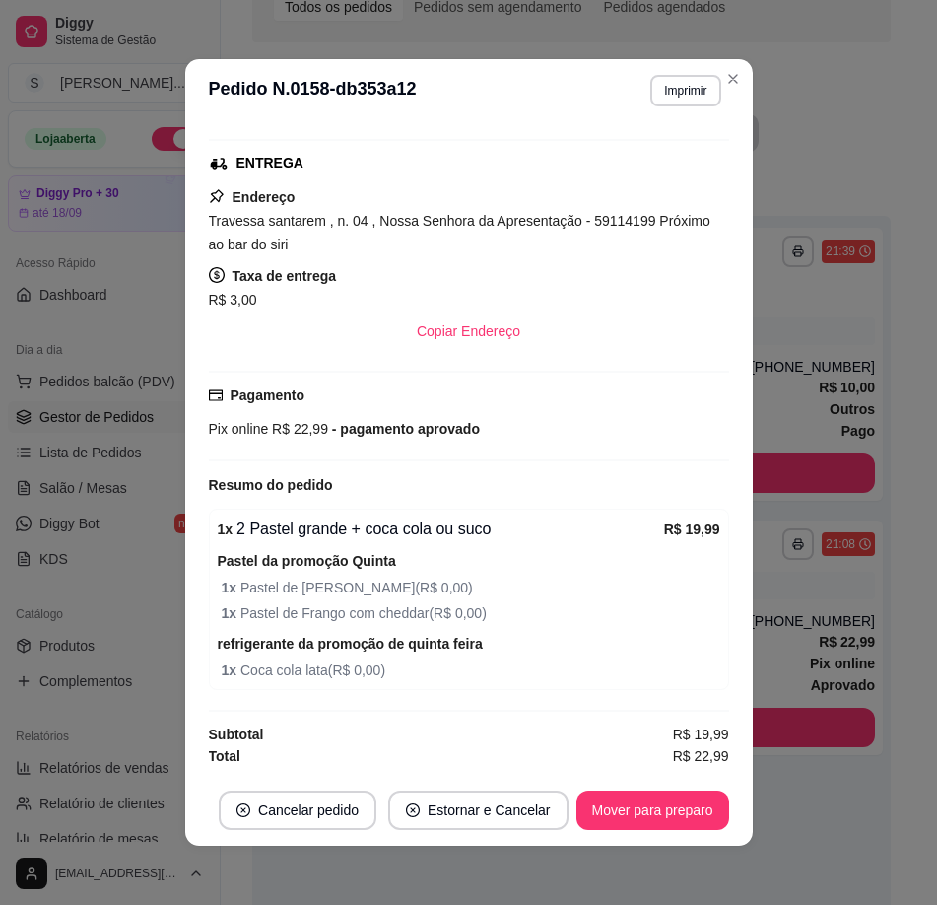
scroll to position [4, 0]
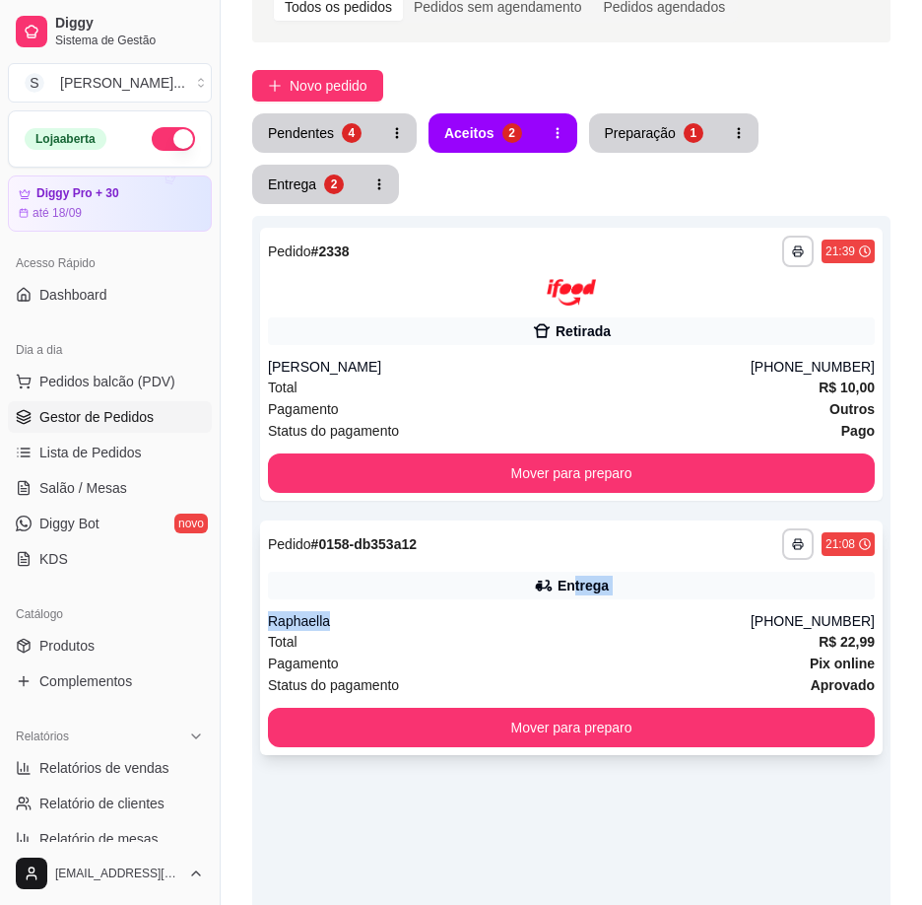
click at [572, 600] on div "**********" at bounding box center [571, 637] width 623 height 235
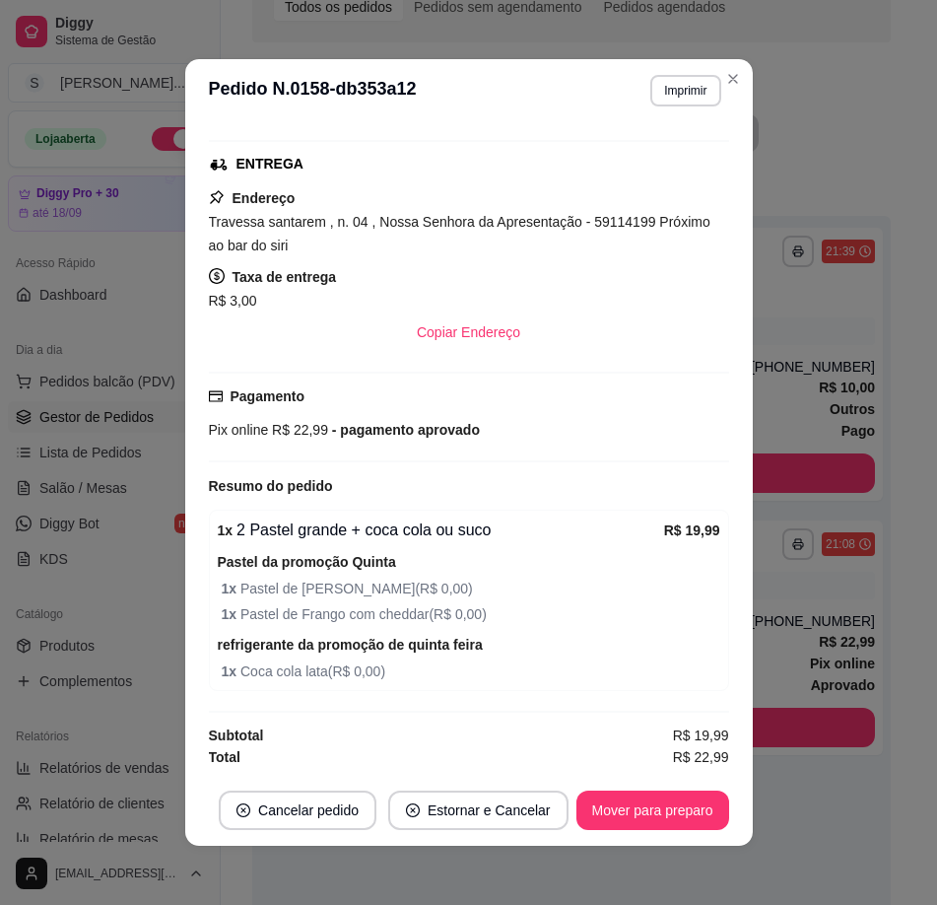
scroll to position [293, 0]
click at [645, 808] on button "Mover para preparo" at bounding box center [652, 810] width 148 height 38
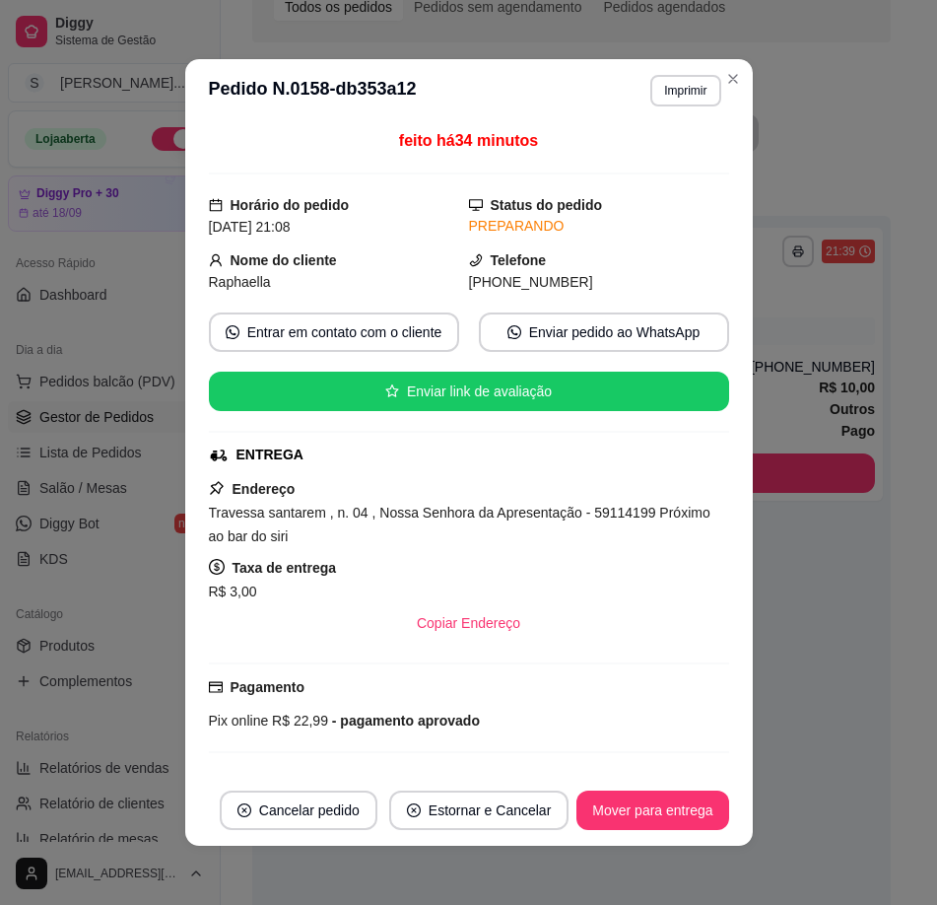
scroll to position [0, 0]
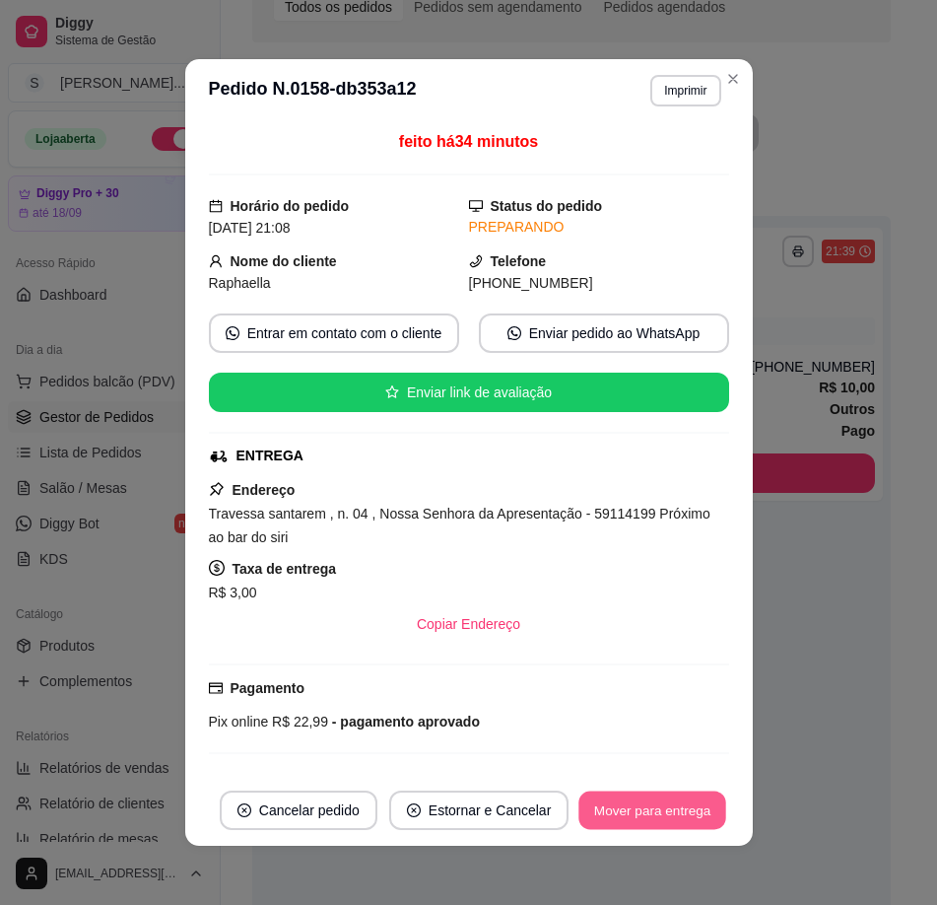
click at [668, 819] on button "Mover para entrega" at bounding box center [653, 810] width 148 height 38
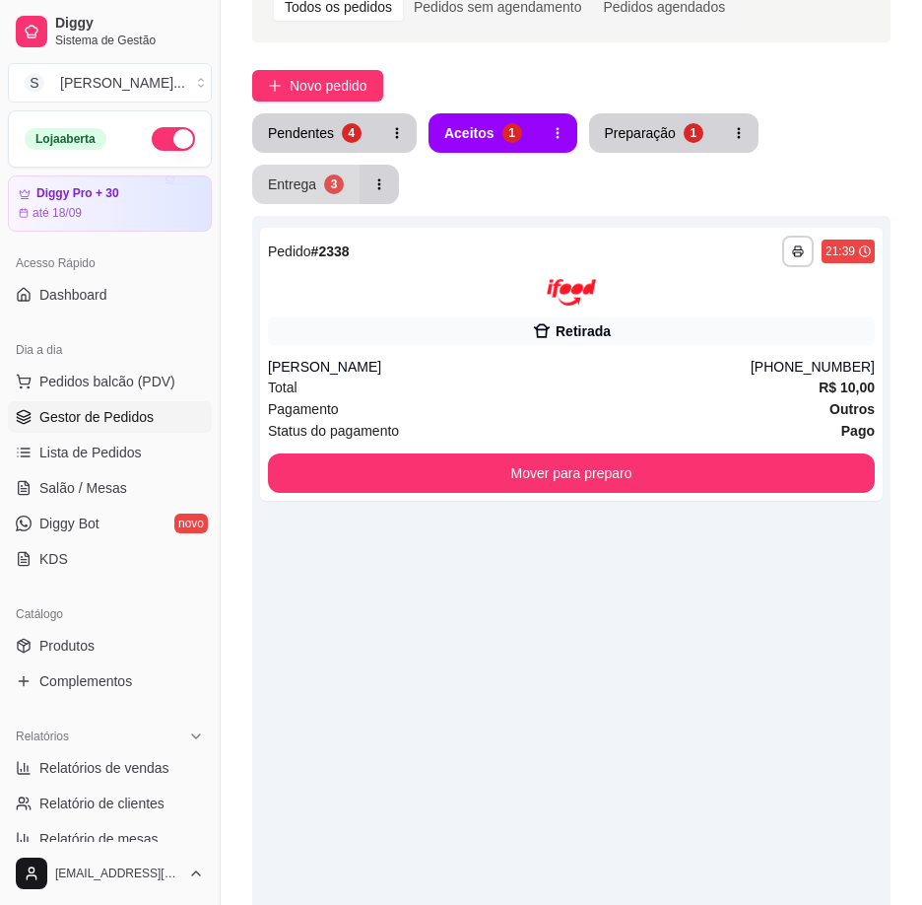
click at [305, 180] on div "Entrega" at bounding box center [292, 184] width 48 height 20
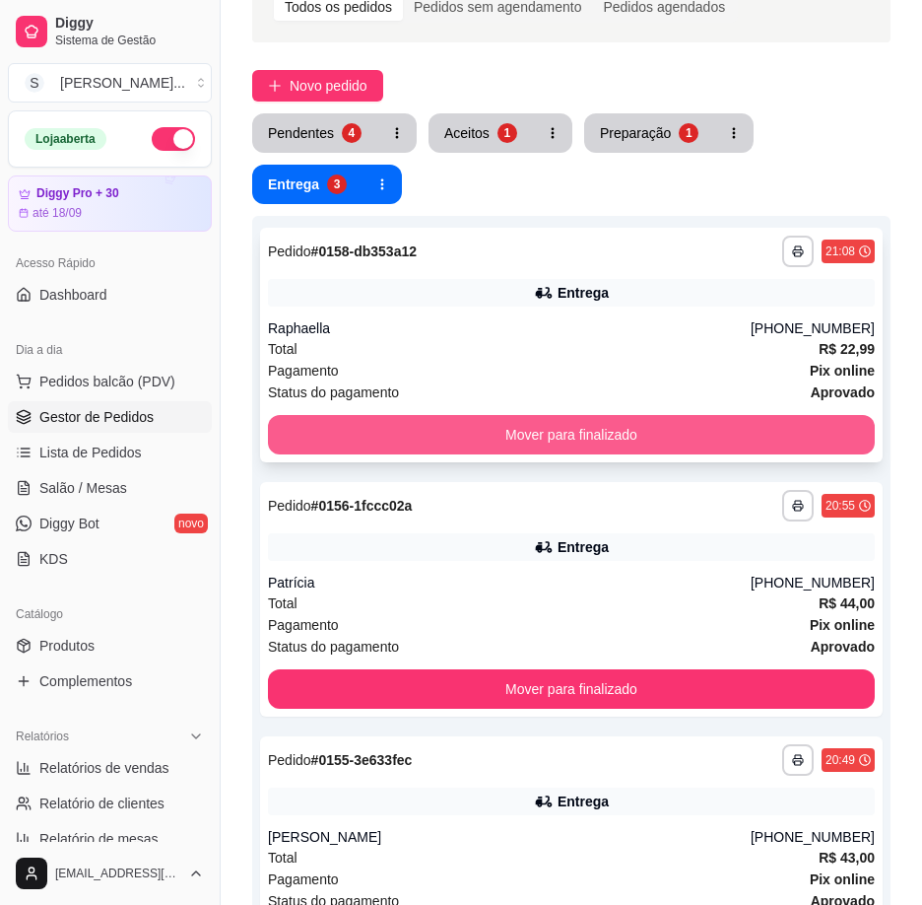
click at [640, 438] on button "Mover para finalizado" at bounding box center [571, 434] width 607 height 39
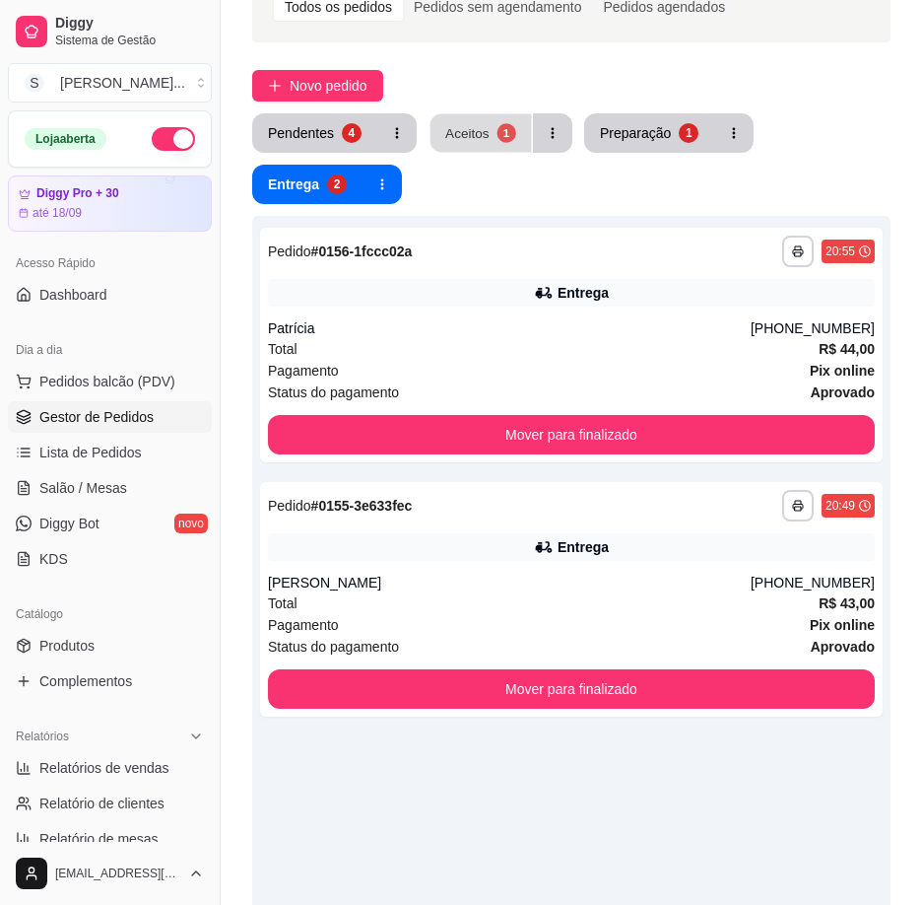
click at [454, 139] on div "Aceitos" at bounding box center [467, 132] width 44 height 19
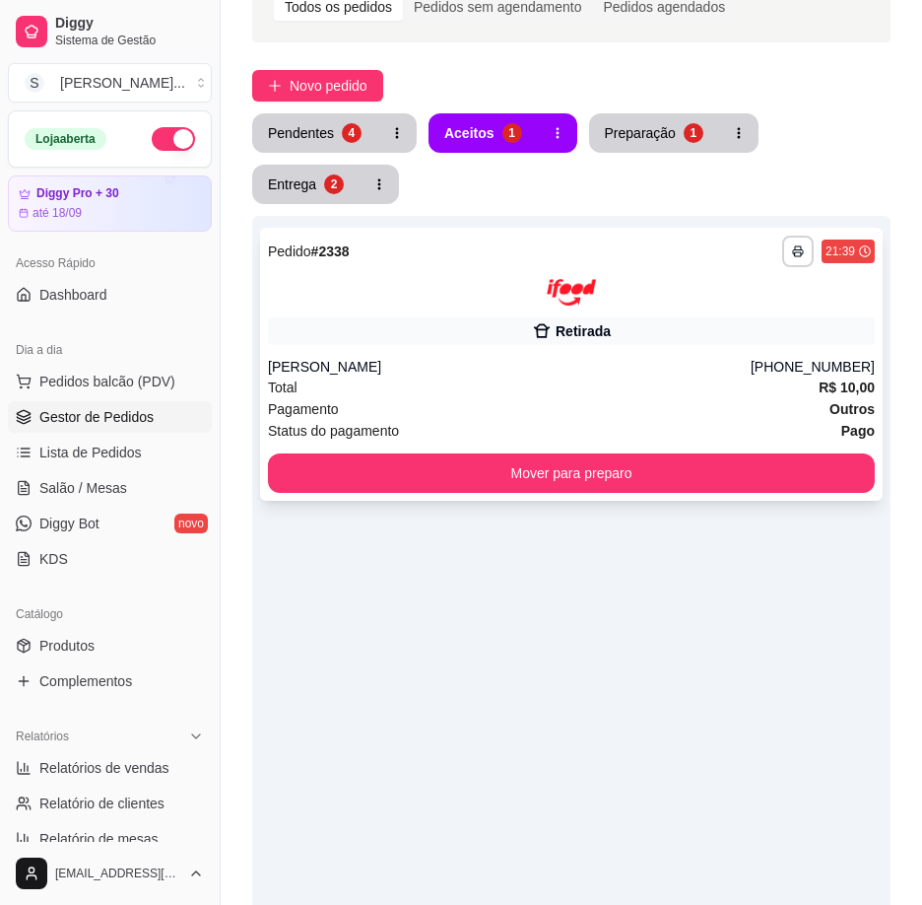
click at [503, 366] on div "[PERSON_NAME]" at bounding box center [509, 367] width 483 height 20
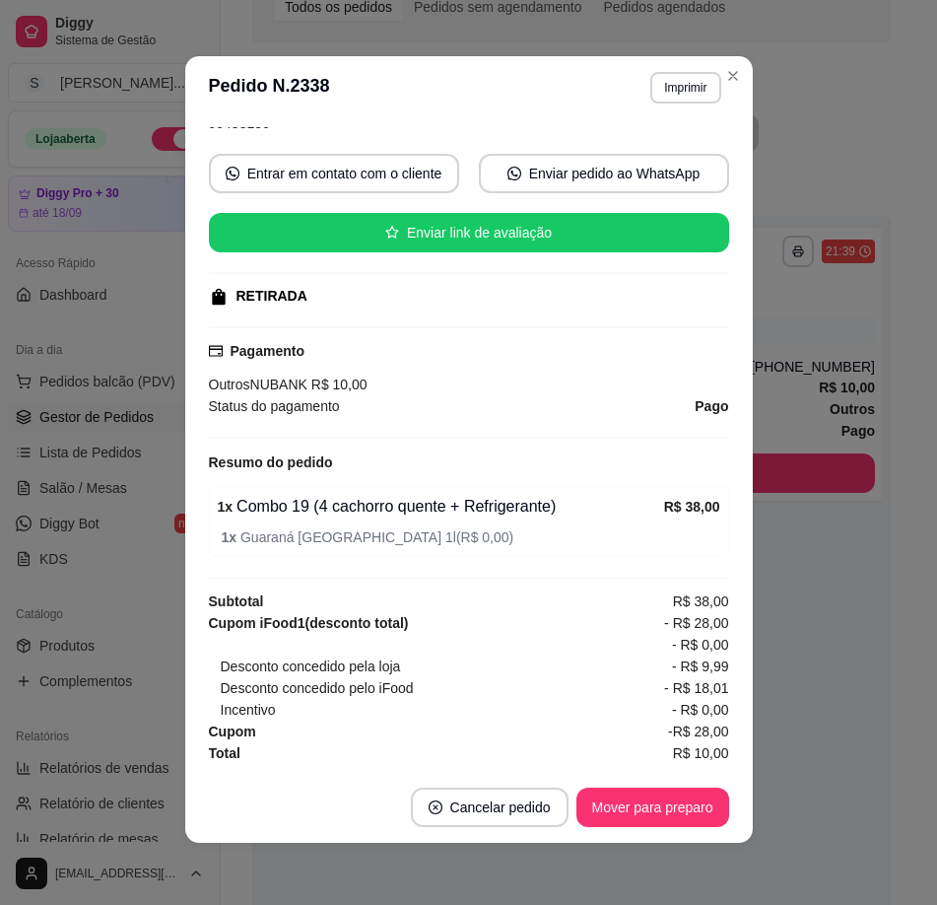
scroll to position [4, 0]
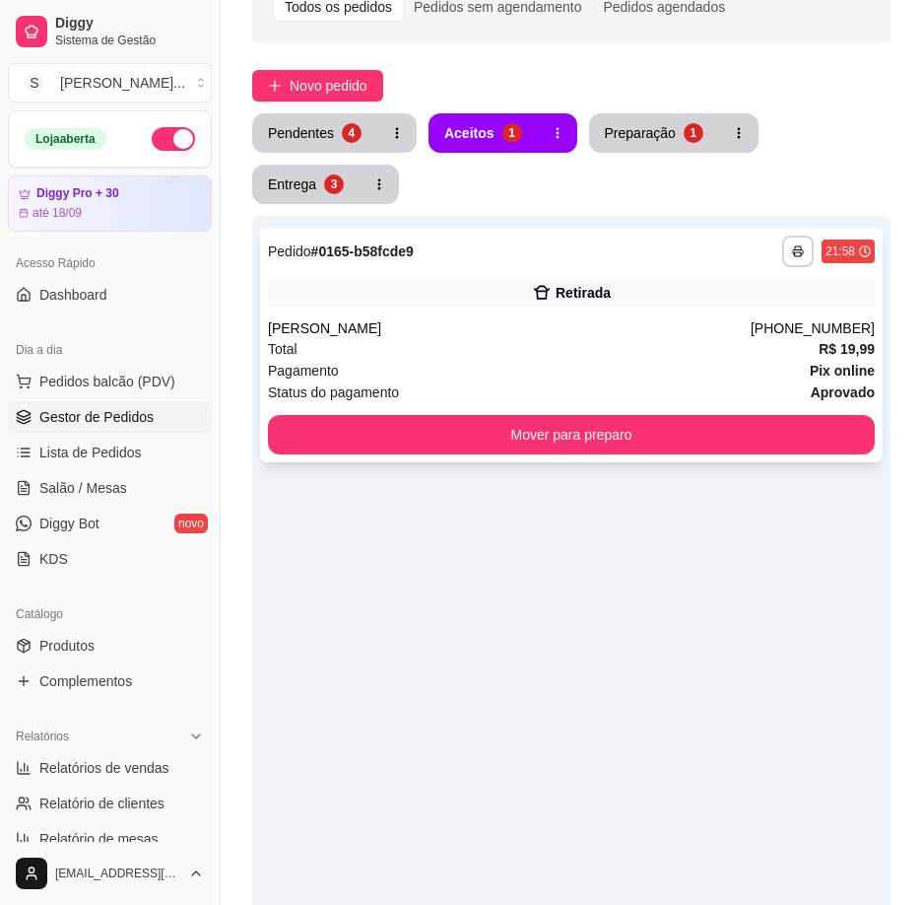
click at [551, 301] on icon at bounding box center [542, 293] width 20 height 20
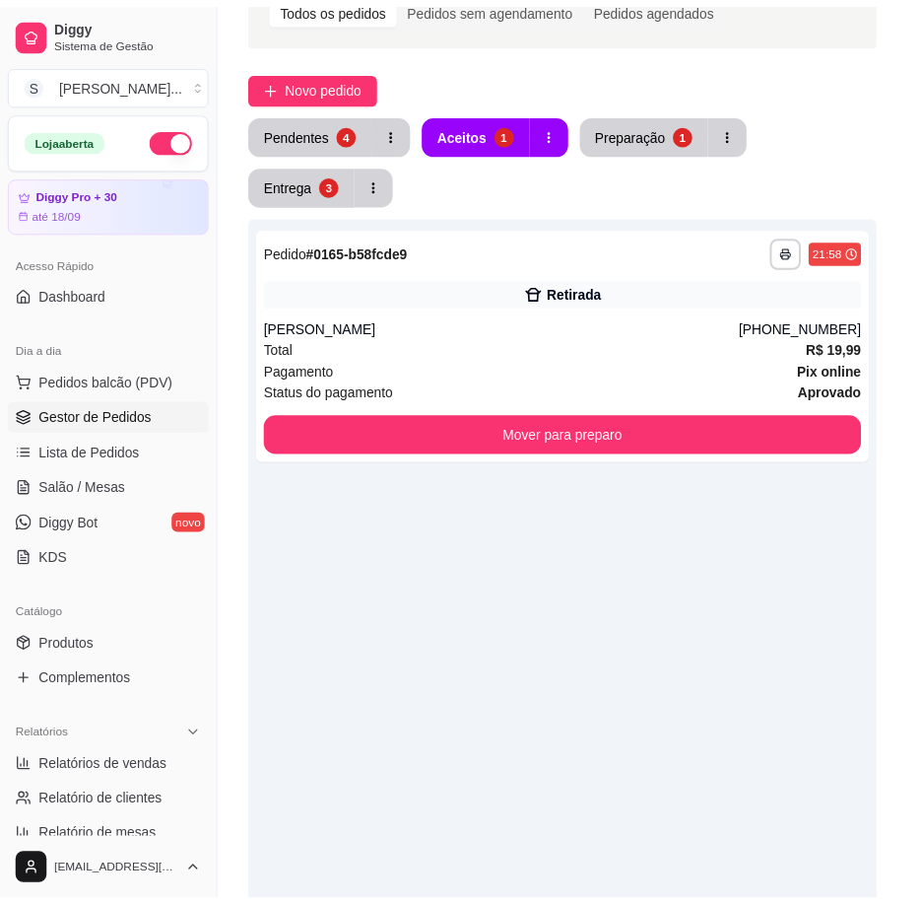
scroll to position [115, 0]
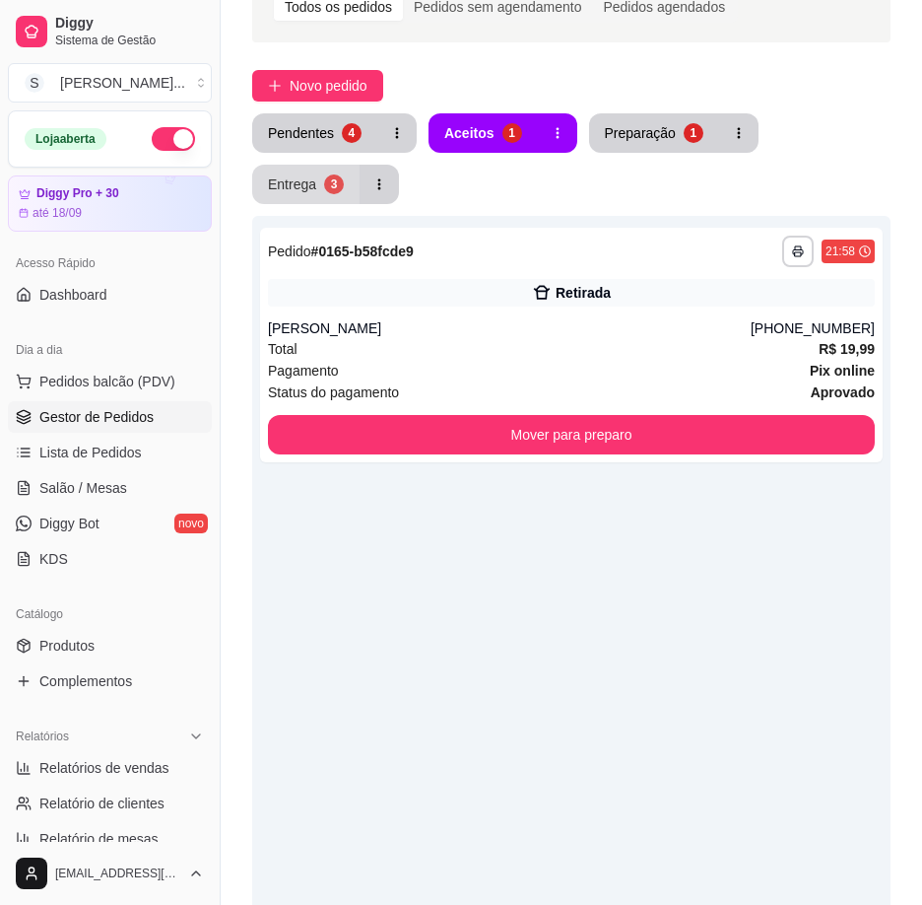
click at [322, 191] on button "Entrega 3" at bounding box center [305, 184] width 107 height 39
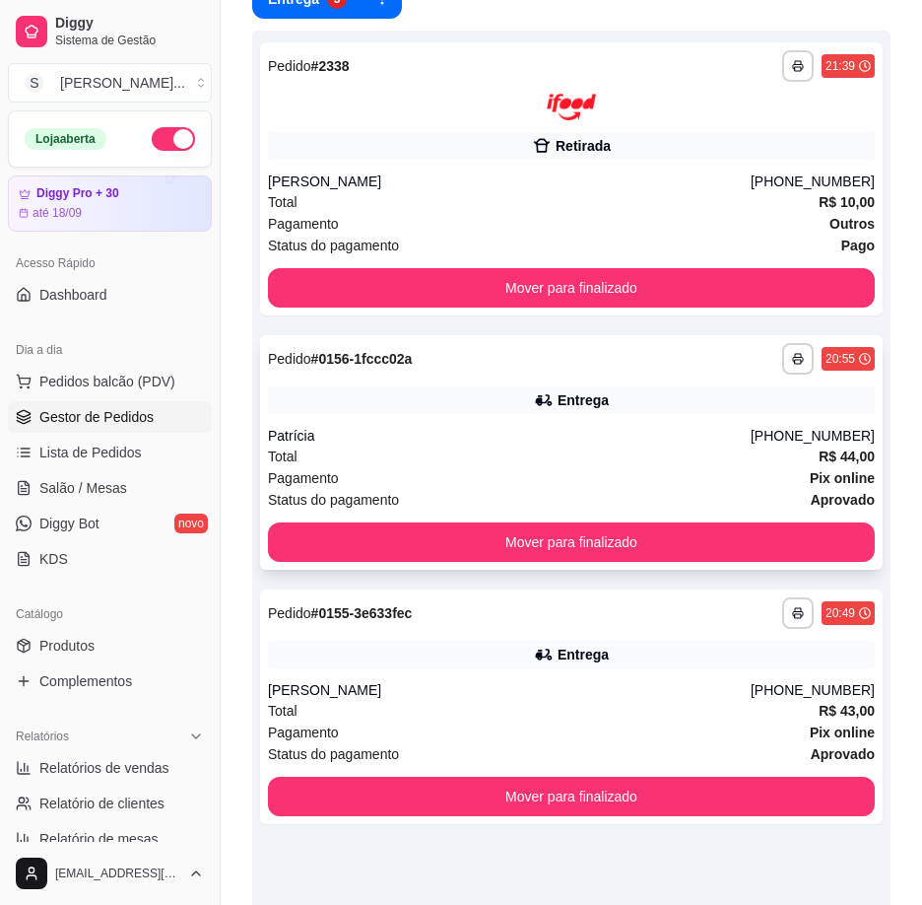
scroll to position [433, 0]
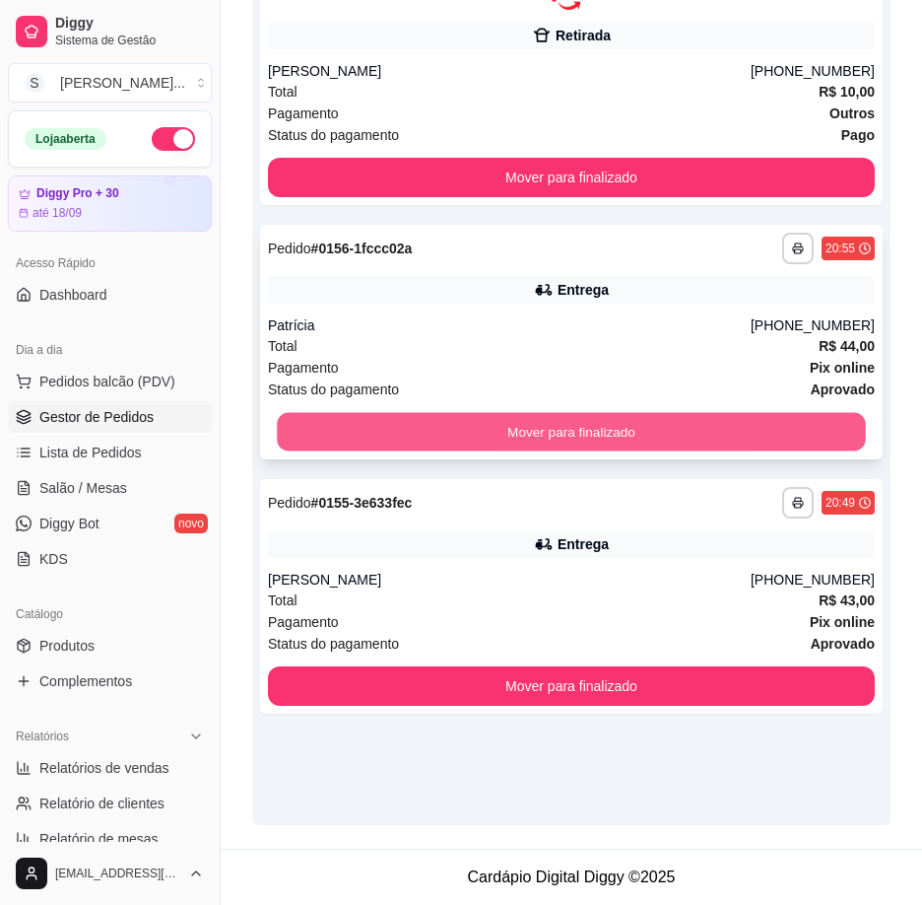
click at [690, 435] on button "Mover para finalizado" at bounding box center [571, 431] width 589 height 38
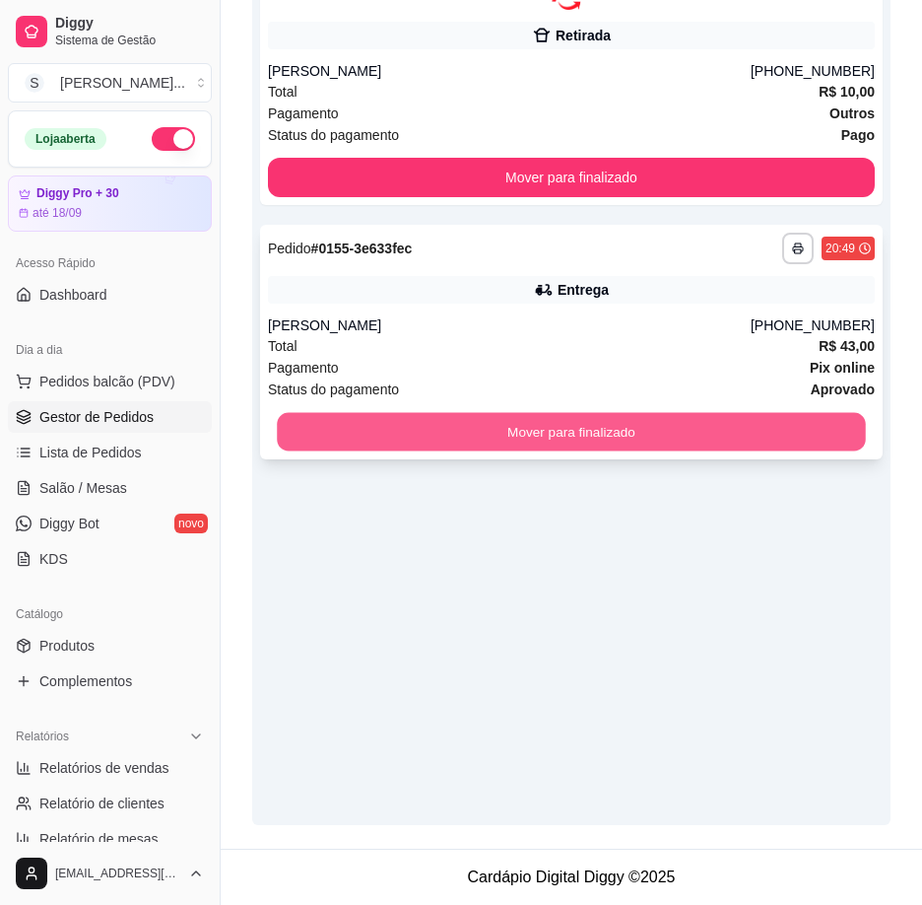
click at [693, 431] on button "Mover para finalizado" at bounding box center [571, 431] width 589 height 38
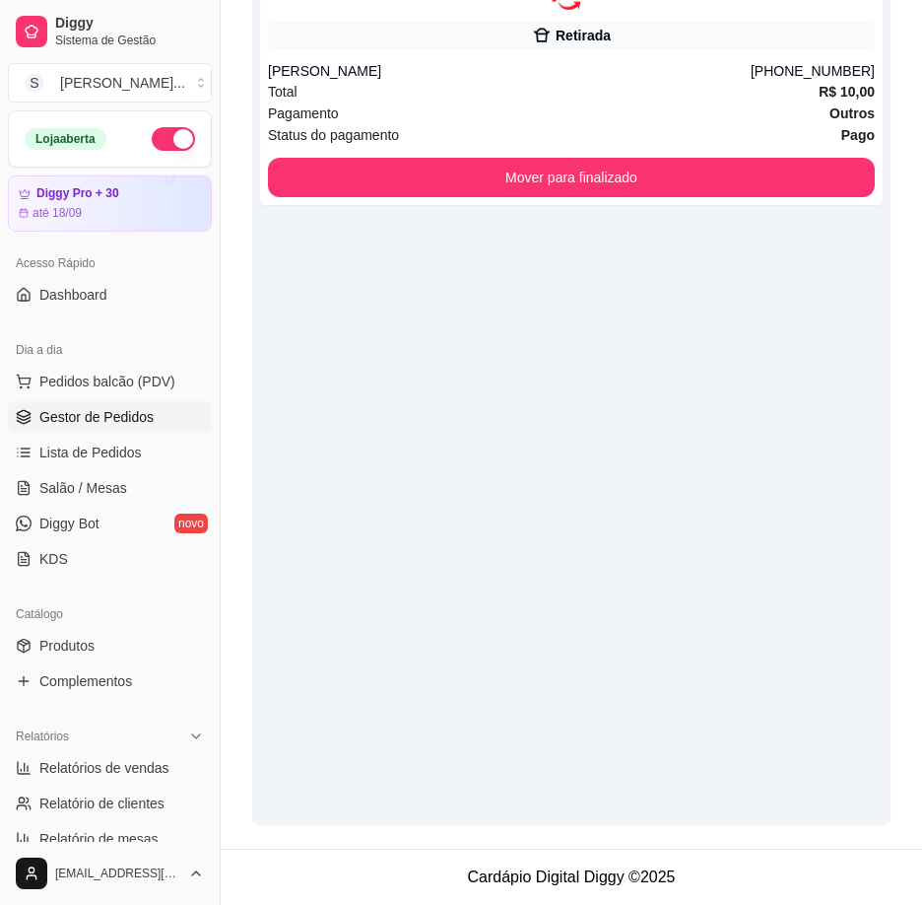
click at [800, 654] on div "**********" at bounding box center [571, 372] width 639 height 905
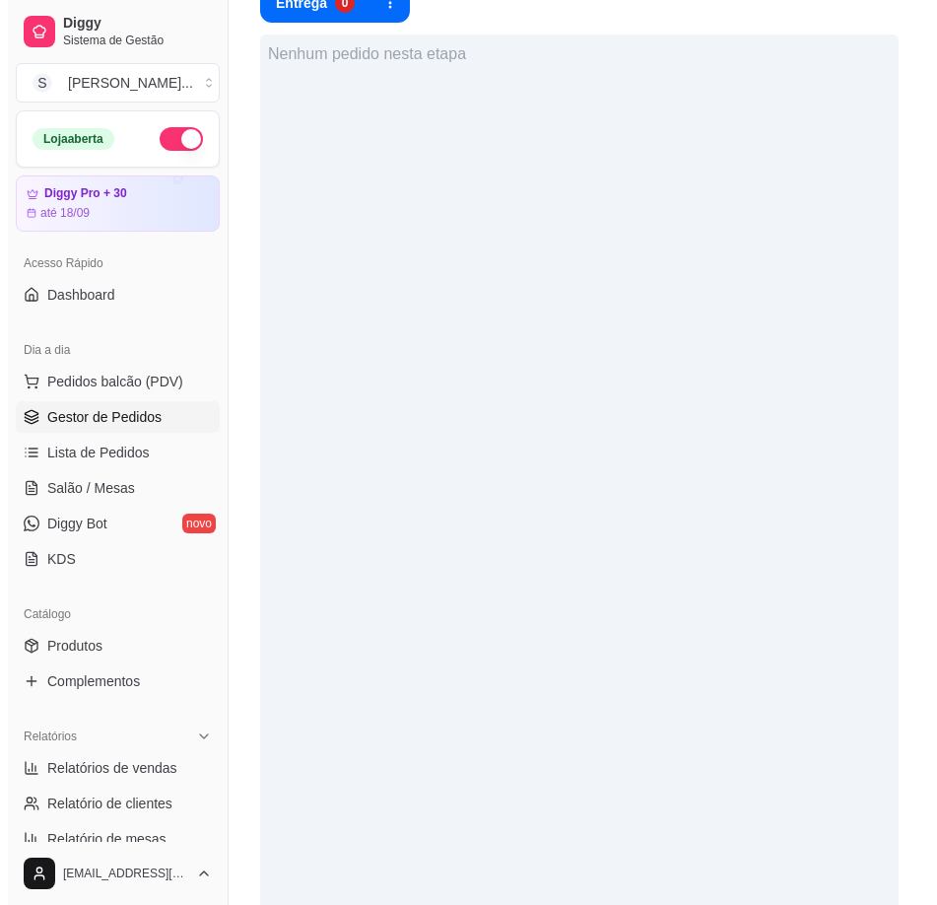
scroll to position [0, 0]
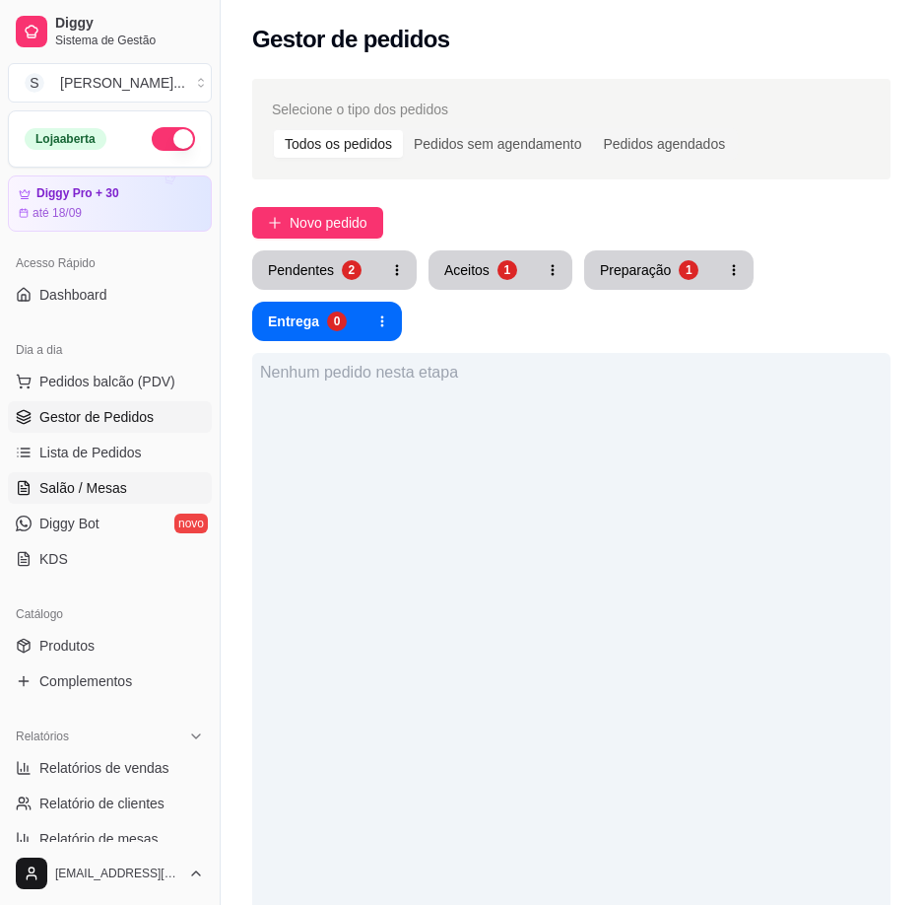
click at [71, 491] on span "Salão / Mesas" at bounding box center [83, 488] width 88 height 20
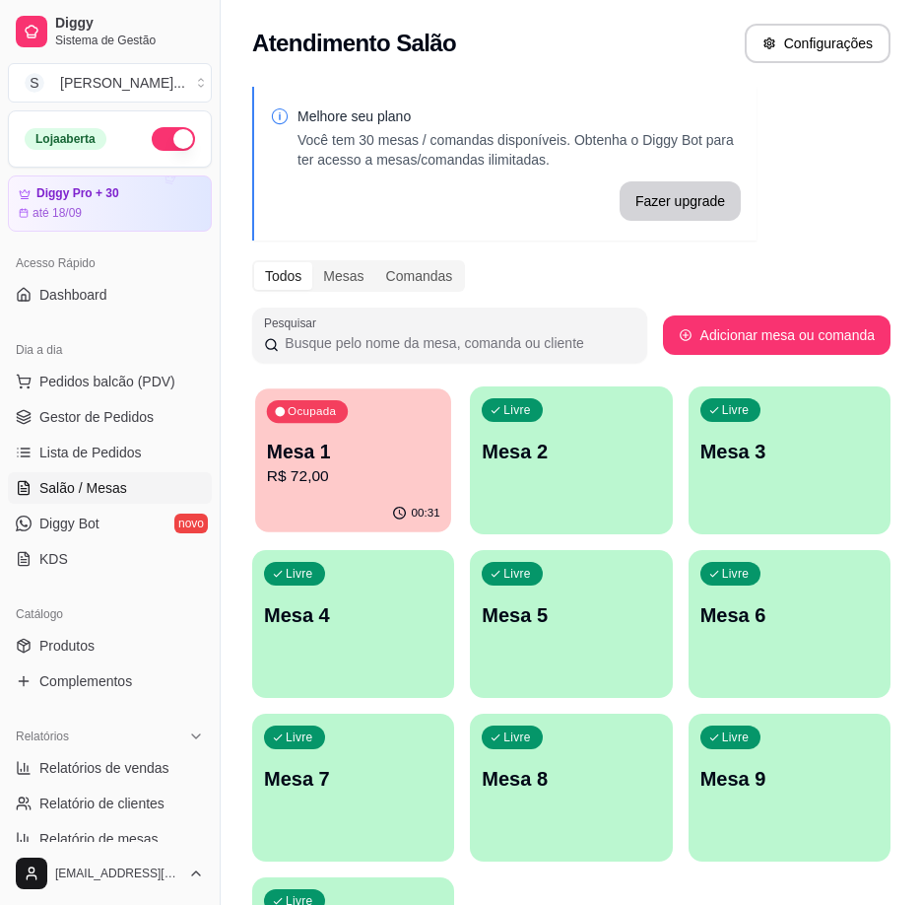
click at [329, 486] on p "R$ 72,00" at bounding box center [353, 476] width 173 height 23
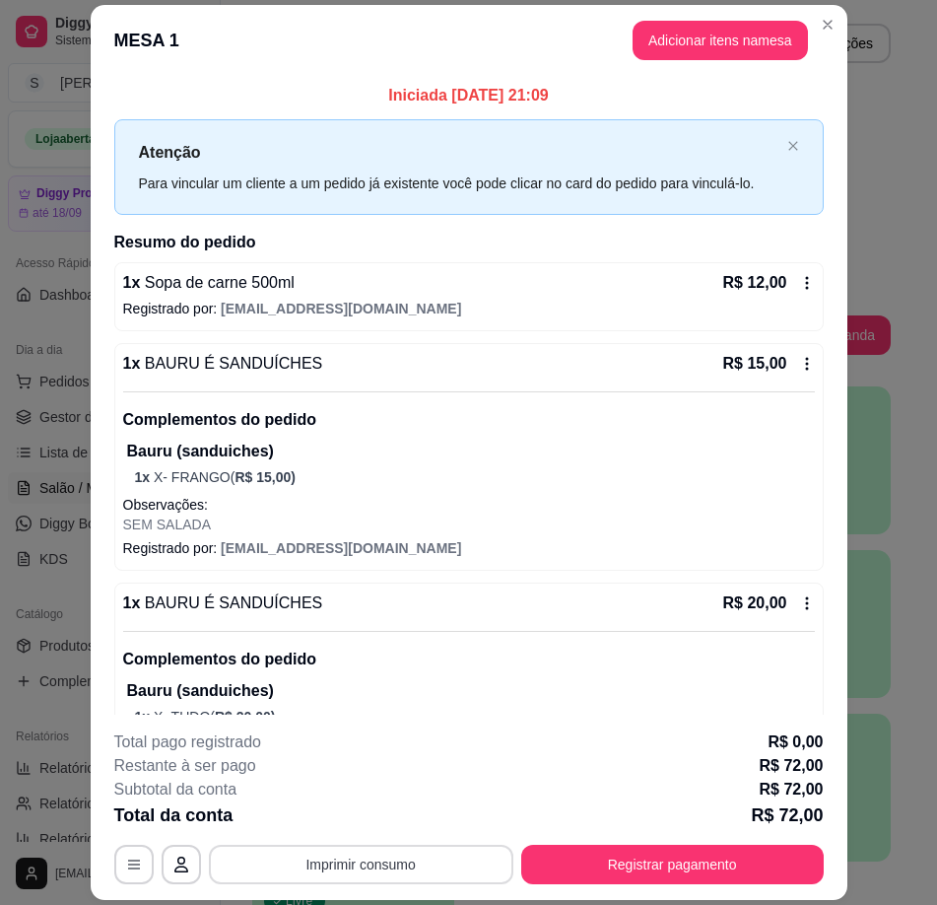
click at [440, 861] on button "Imprimir consumo" at bounding box center [361, 863] width 304 height 39
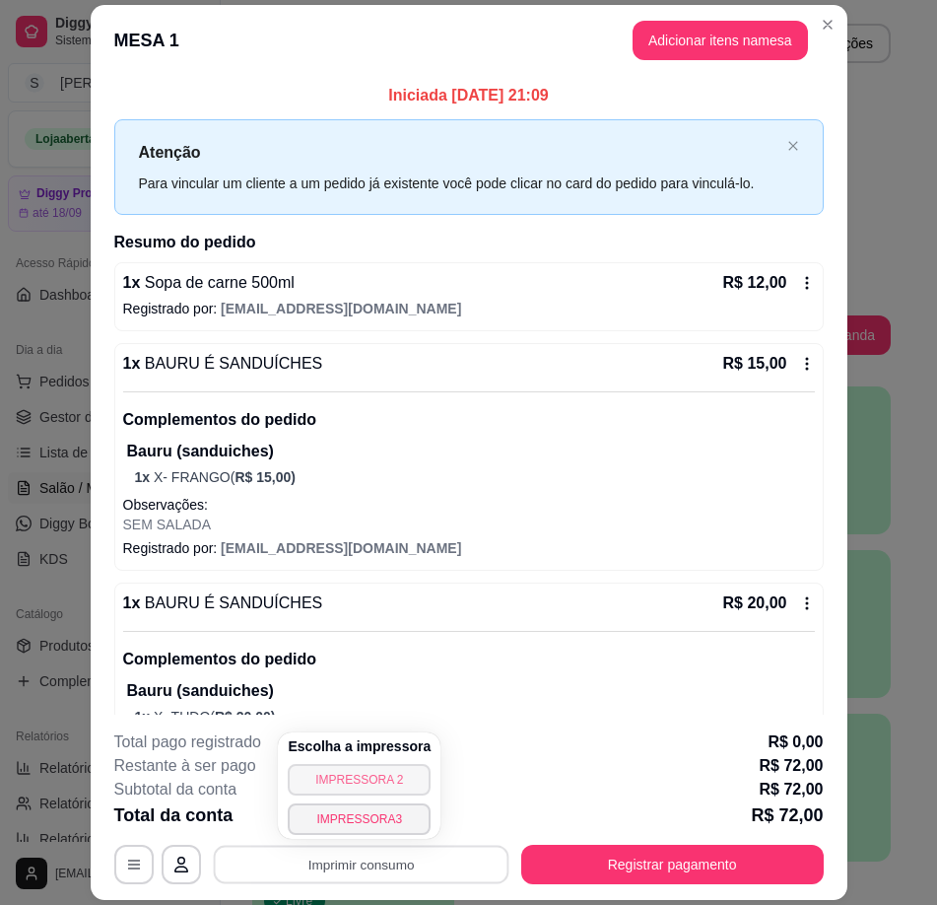
click at [378, 775] on button "IMPRESSORA 2" at bounding box center [359, 780] width 143 height 32
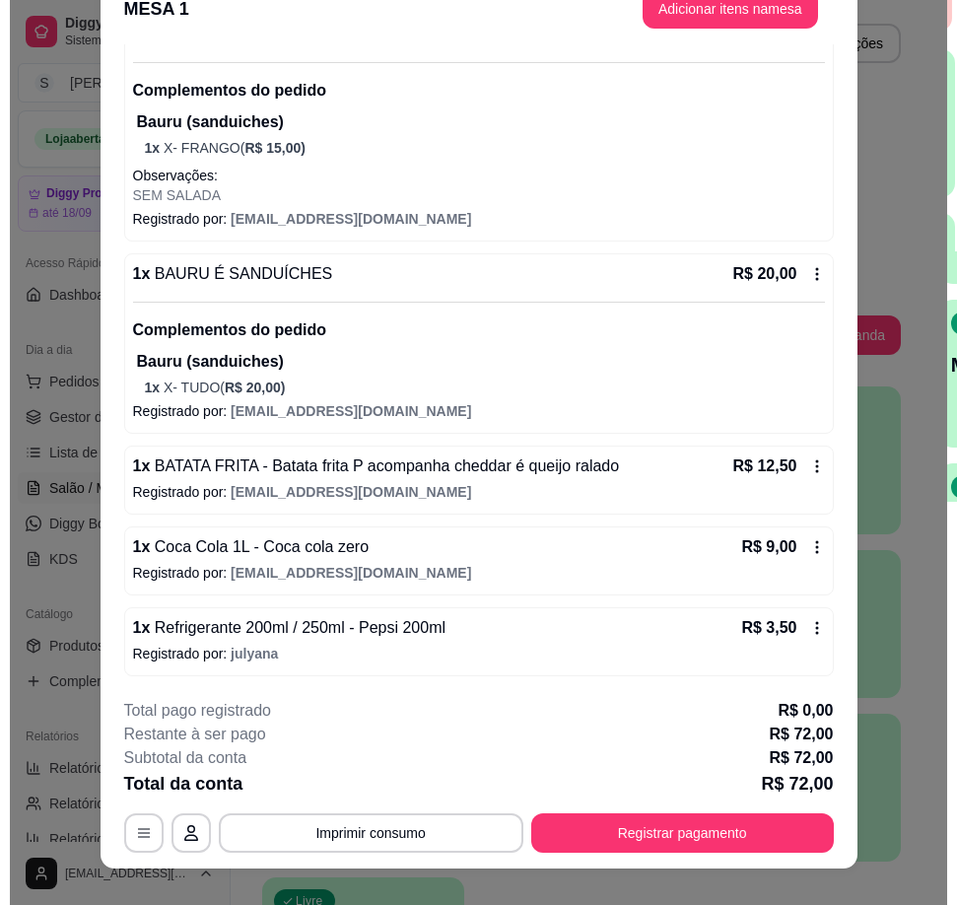
scroll to position [58, 0]
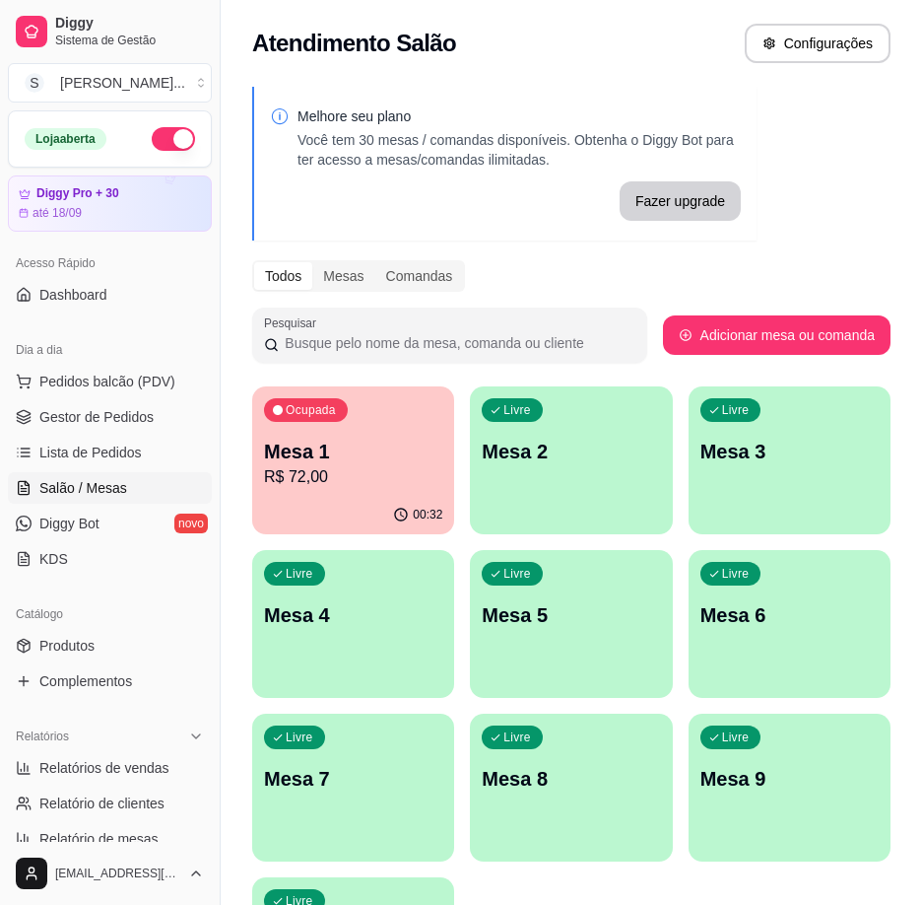
click at [325, 474] on p "R$ 72,00" at bounding box center [353, 477] width 178 height 24
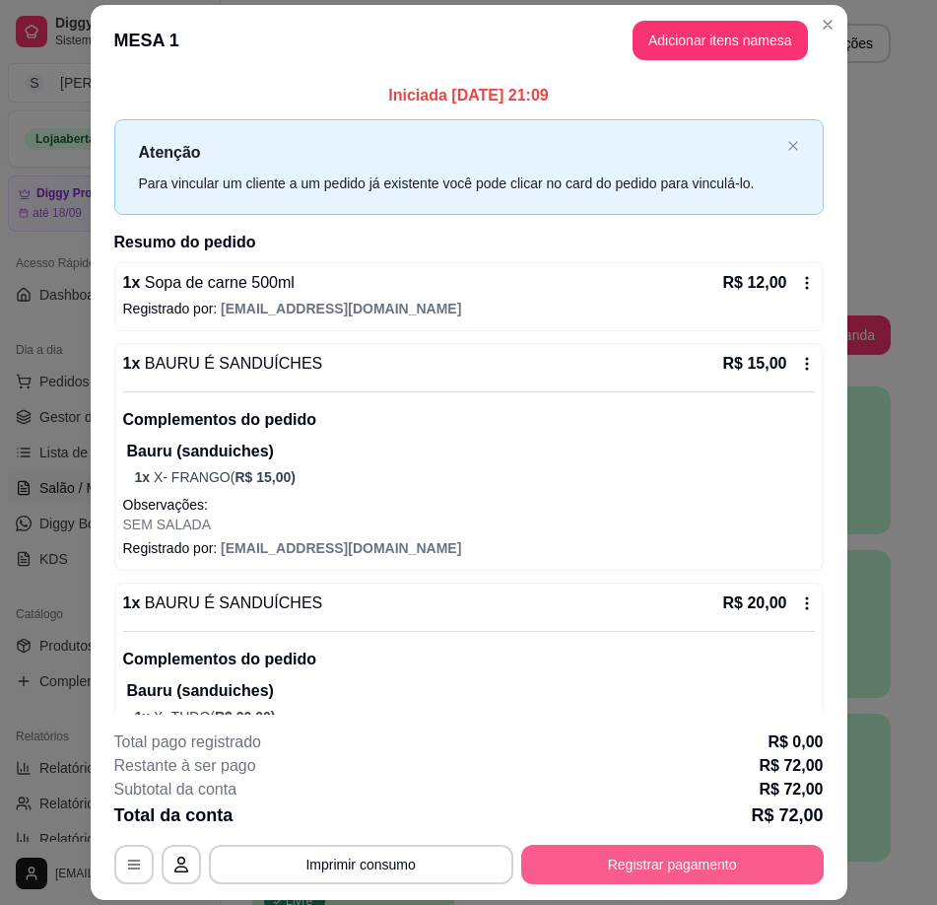
click at [680, 870] on button "Registrar pagamento" at bounding box center [672, 863] width 303 height 39
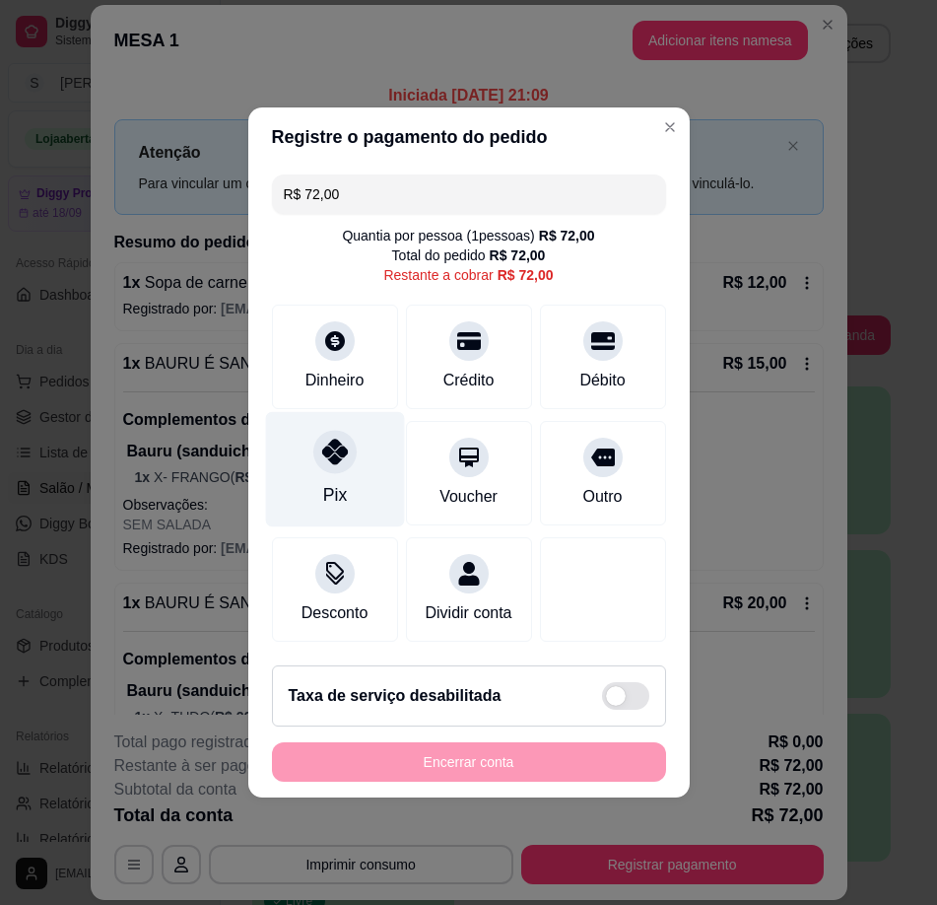
click at [346, 446] on div at bounding box center [334, 451] width 43 height 43
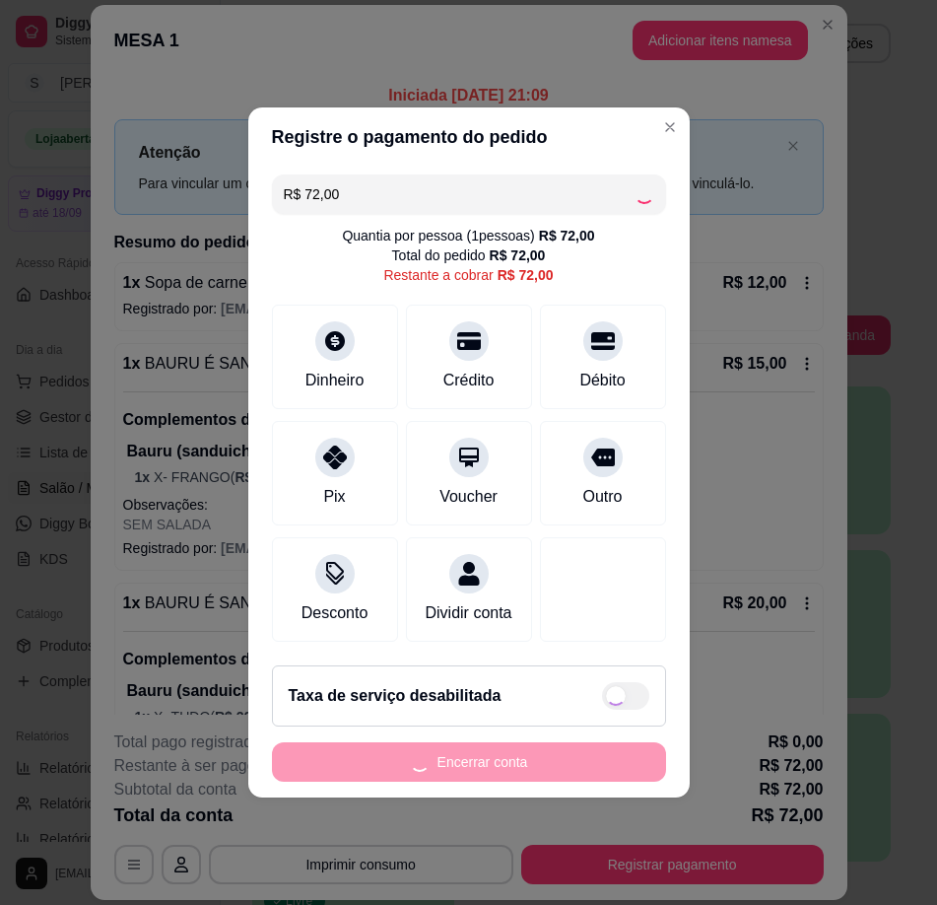
type input "R$ 0,00"
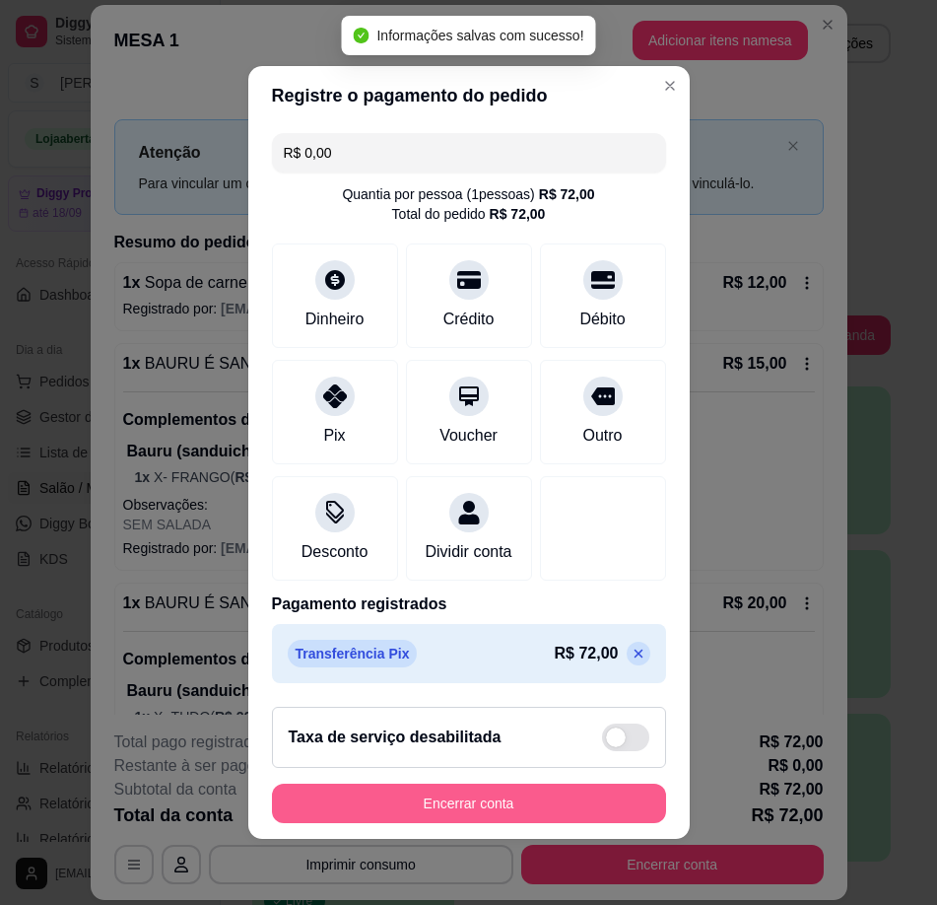
click at [534, 803] on button "Encerrar conta" at bounding box center [469, 802] width 394 height 39
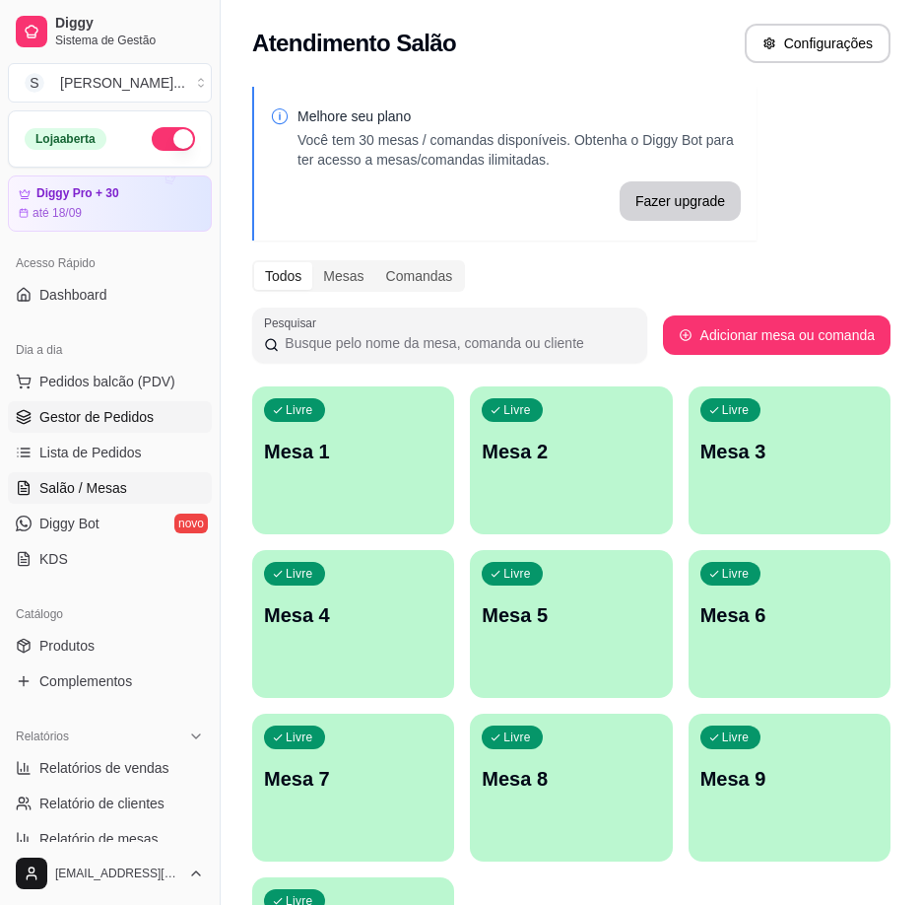
click at [50, 402] on link "Gestor de Pedidos" at bounding box center [110, 417] width 204 height 32
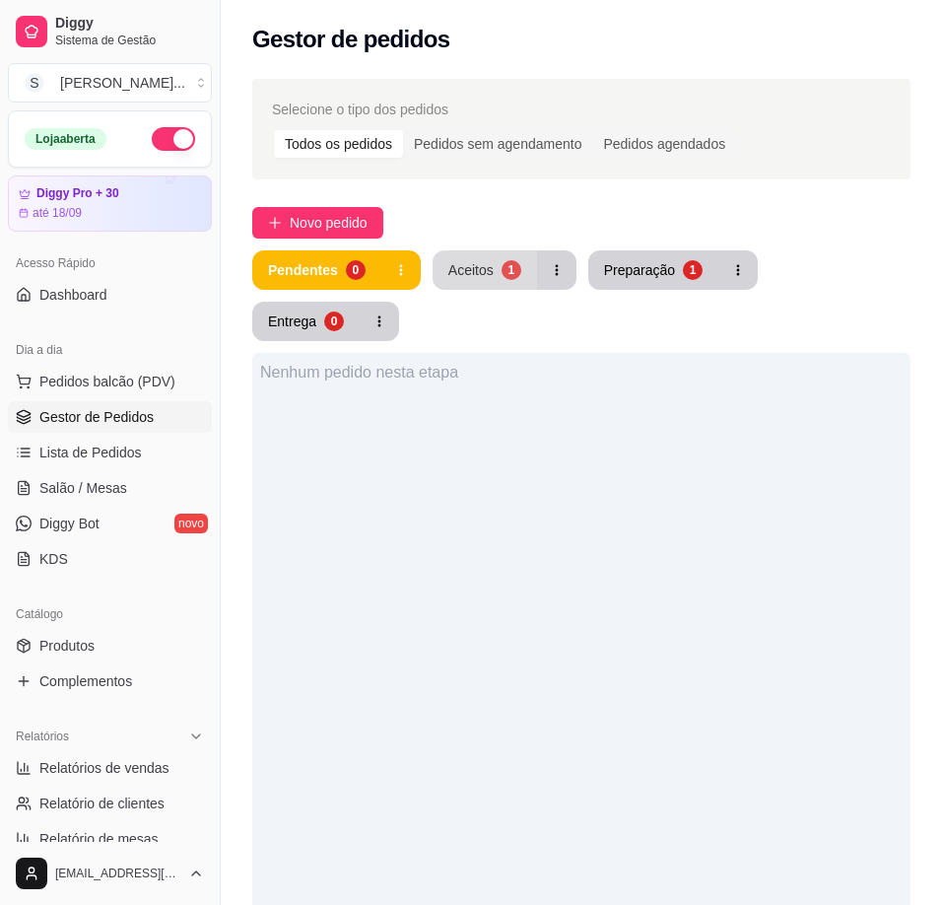
click at [506, 262] on div "1" at bounding box center [512, 270] width 20 height 20
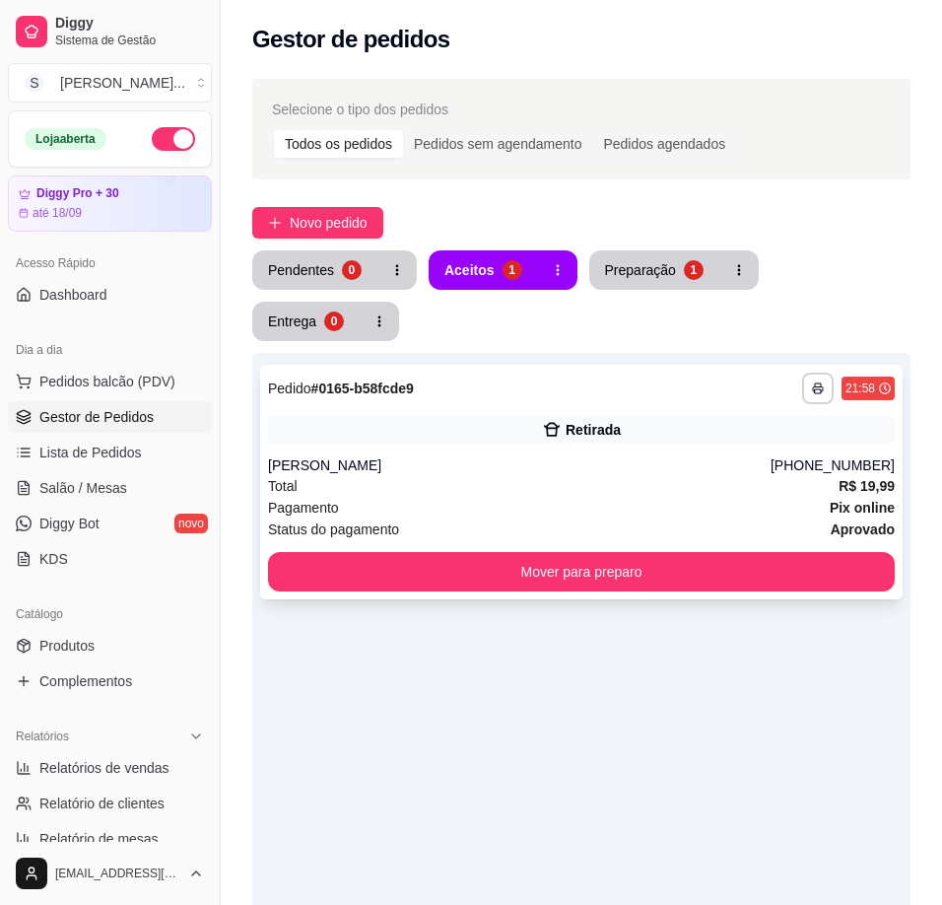
click at [571, 518] on div "Status do pagamento aprovado" at bounding box center [581, 529] width 627 height 22
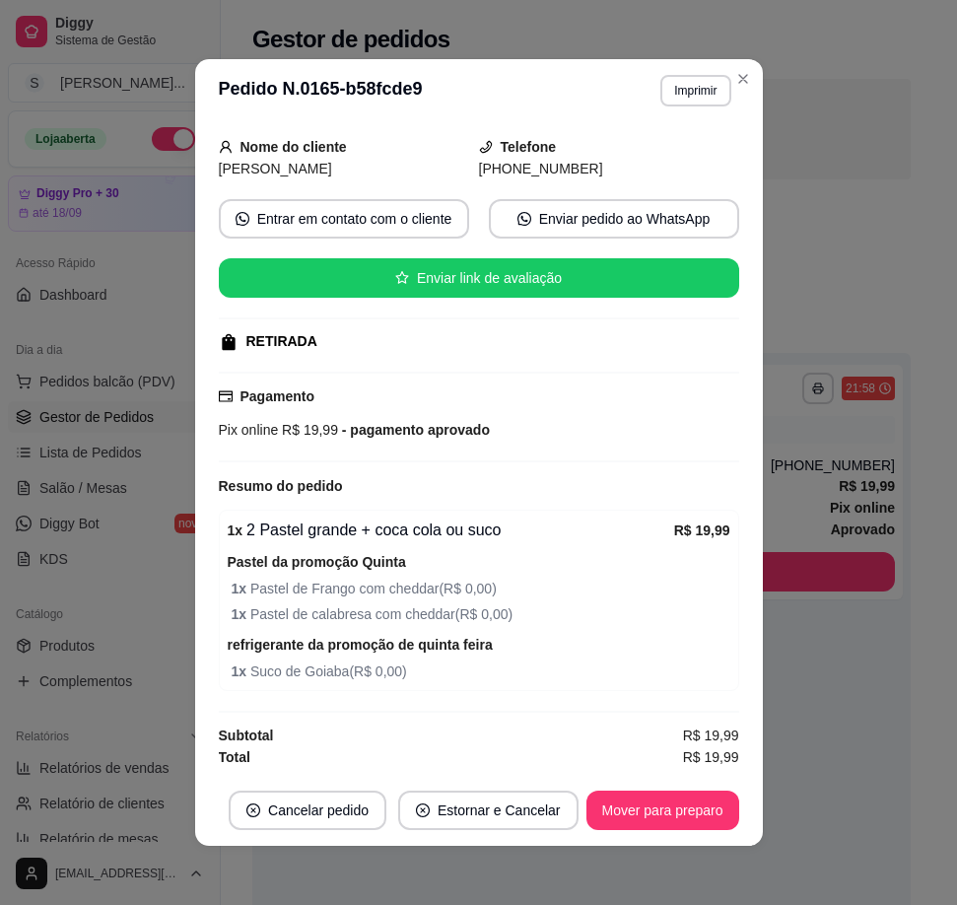
scroll to position [115, 0]
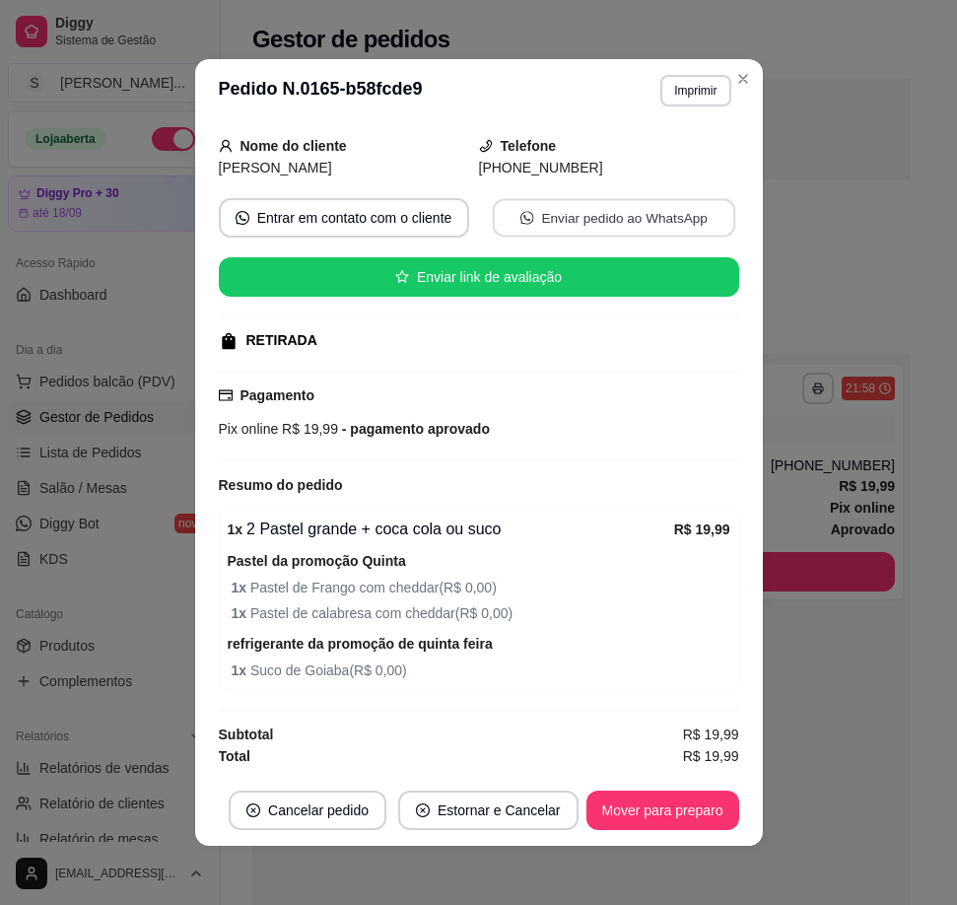
click at [526, 220] on button "Enviar pedido ao WhatsApp" at bounding box center [613, 218] width 242 height 38
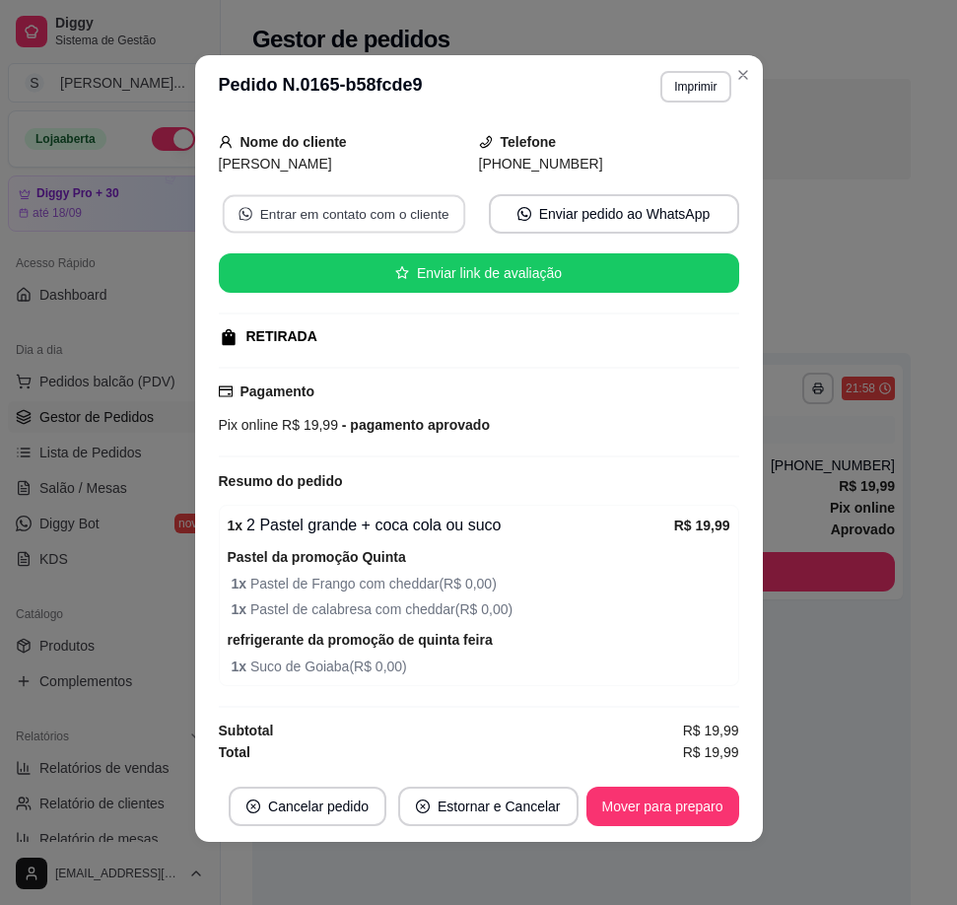
click at [394, 218] on button "Entrar em contato com o cliente" at bounding box center [343, 214] width 242 height 38
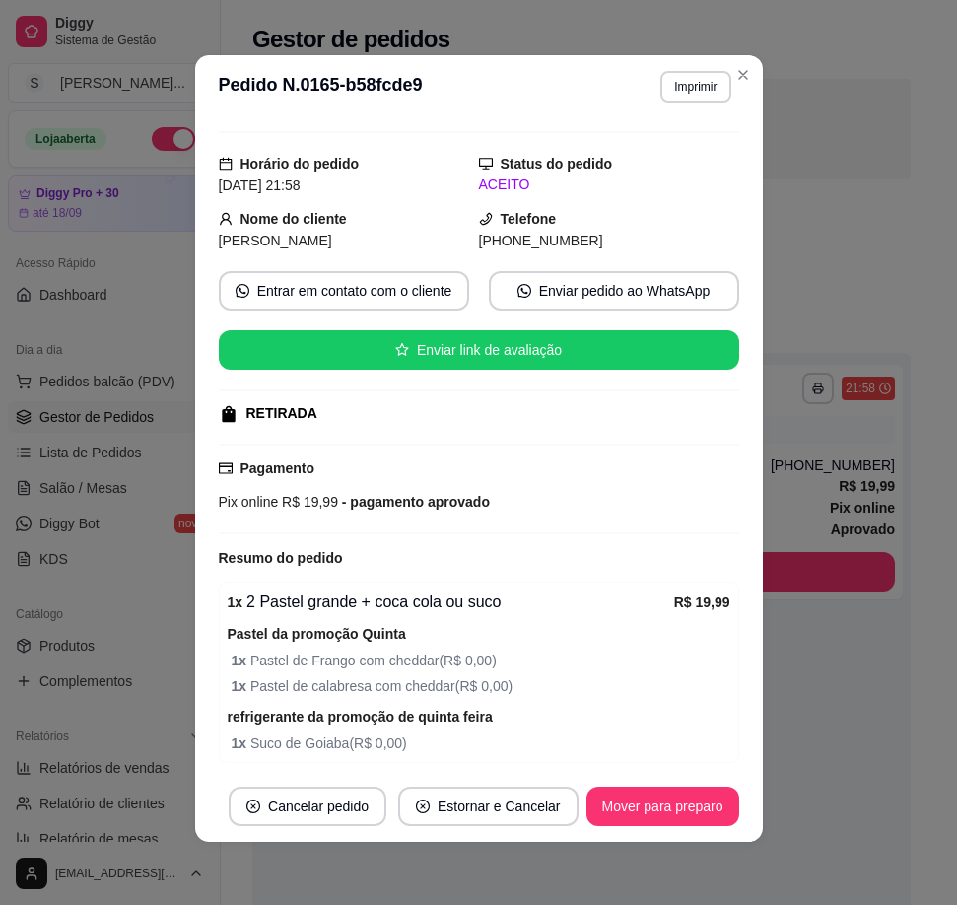
scroll to position [0, 0]
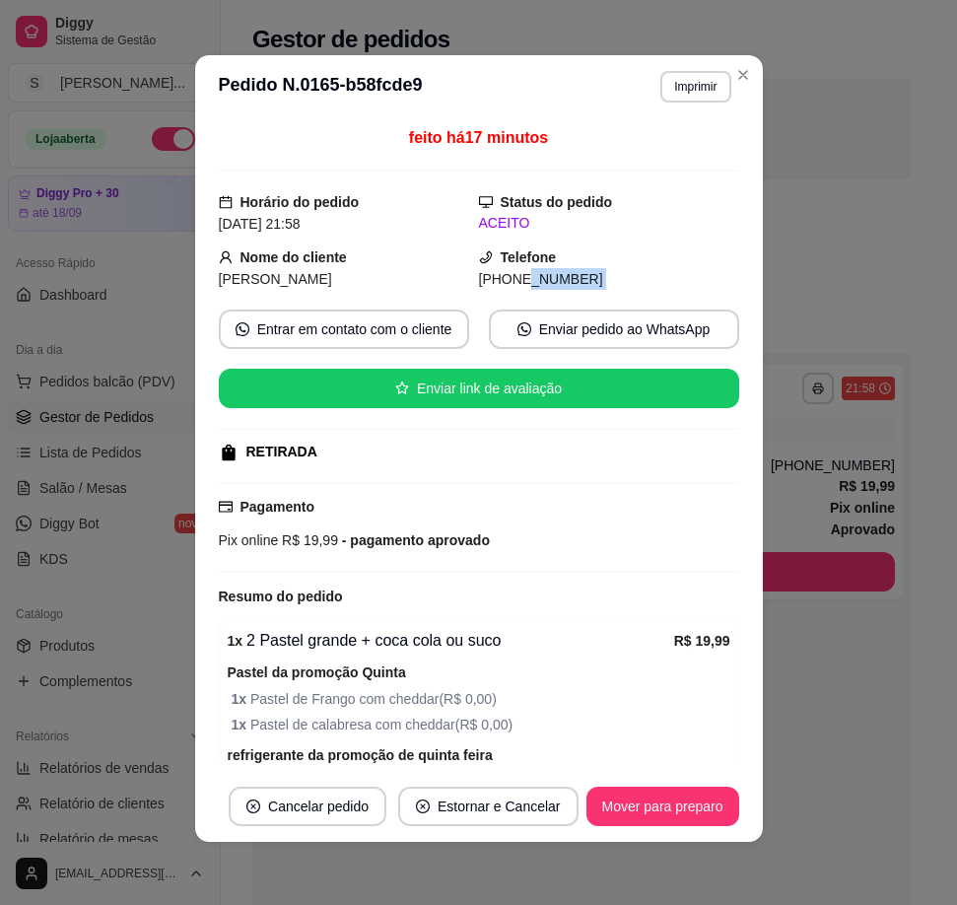
drag, startPoint x: 498, startPoint y: 283, endPoint x: 623, endPoint y: 305, distance: 127.2
click at [623, 305] on div "feito há 17 minutos Horário do pedido [DATE] 21:58 Status do pedido ACEITO Nome…" at bounding box center [479, 444] width 520 height 637
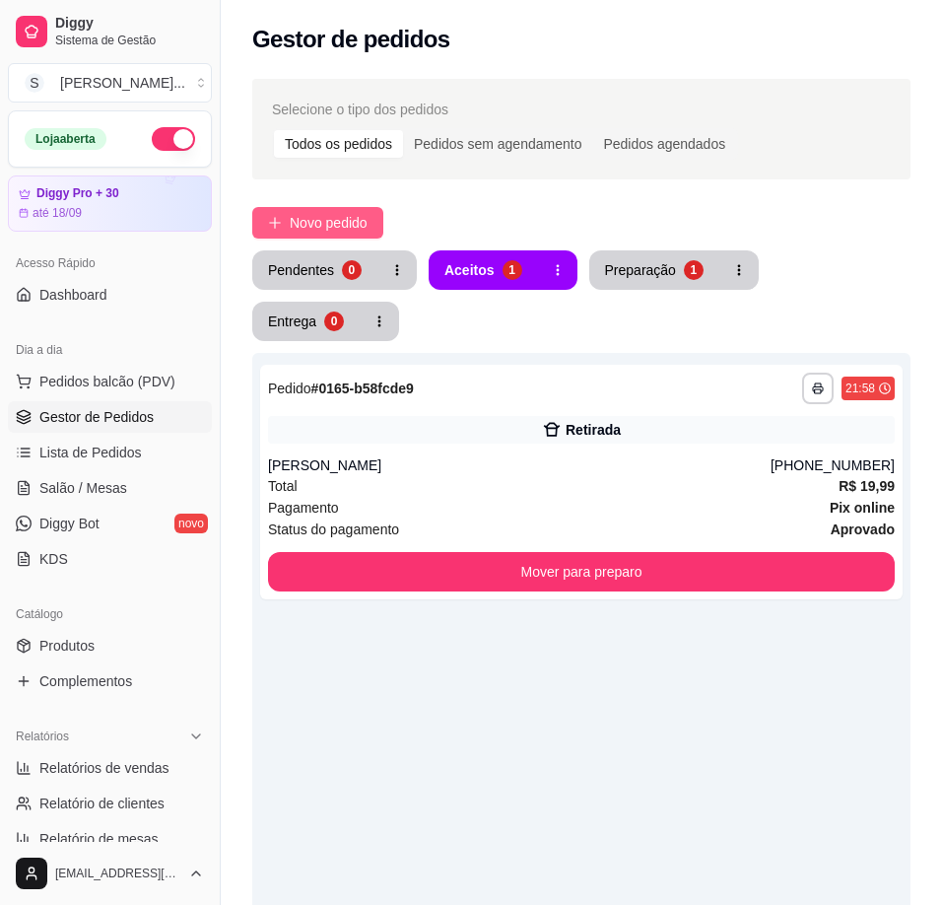
click at [336, 223] on span "Novo pedido" at bounding box center [329, 223] width 78 height 22
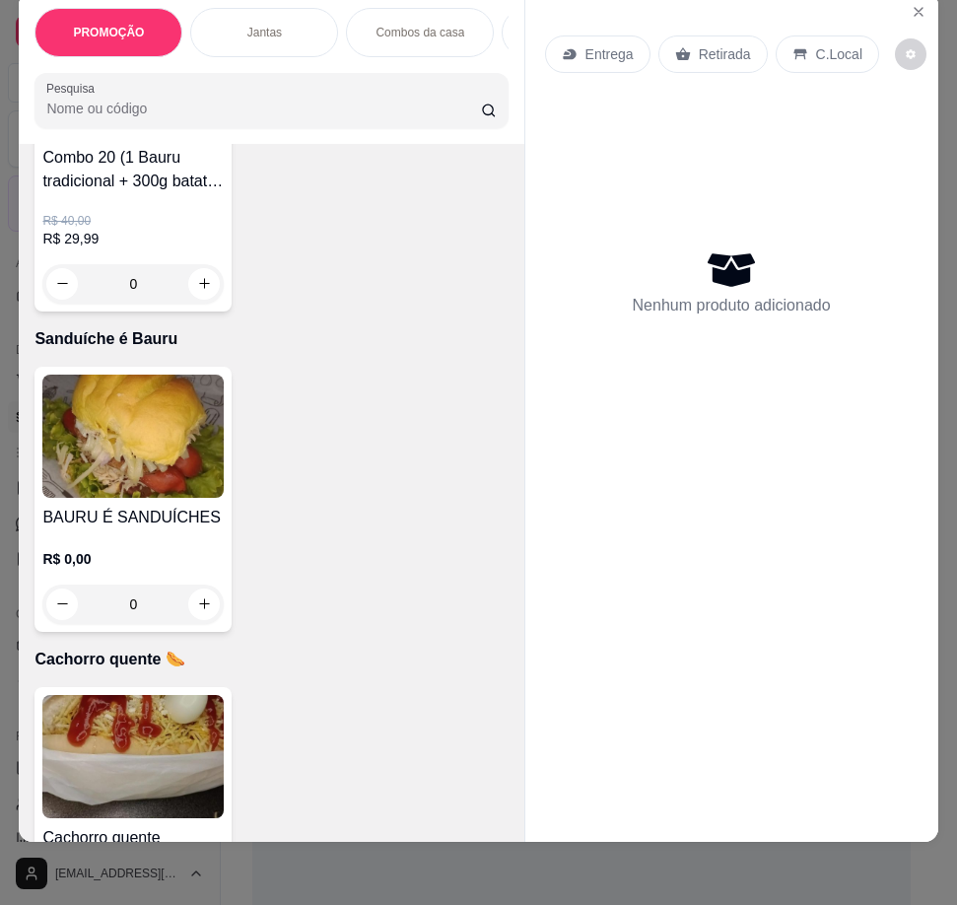
scroll to position [3843, 0]
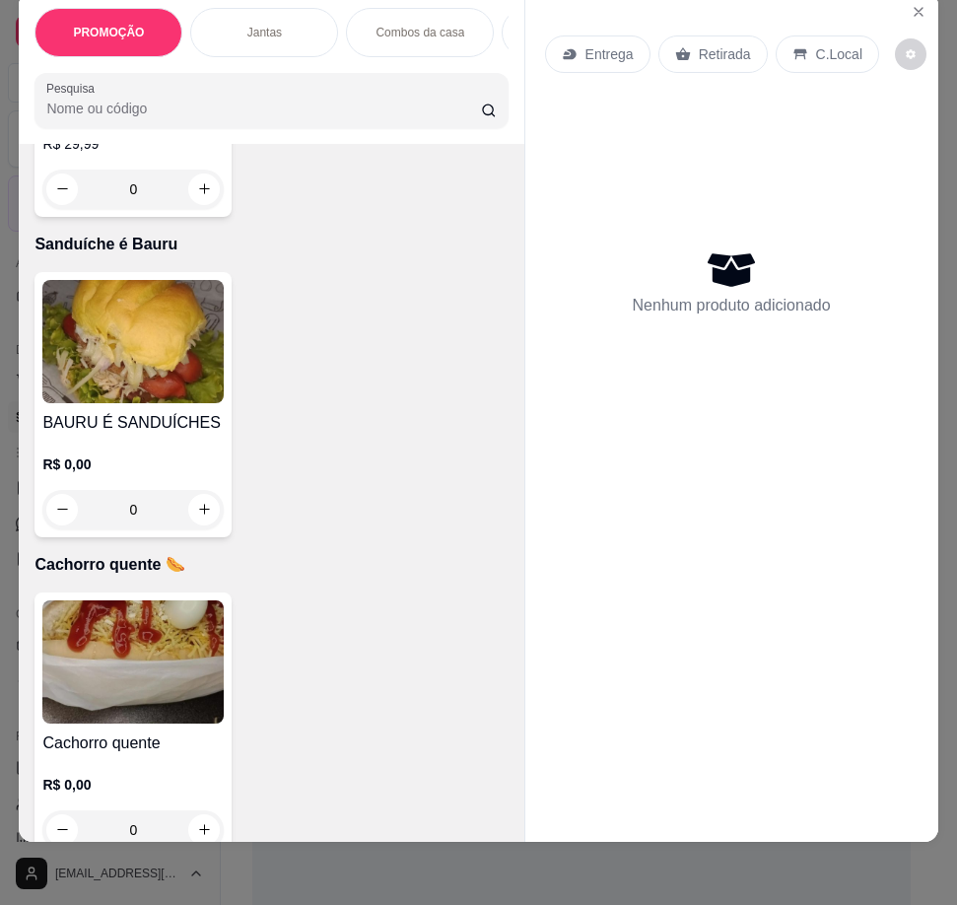
click at [130, 707] on img at bounding box center [132, 661] width 181 height 123
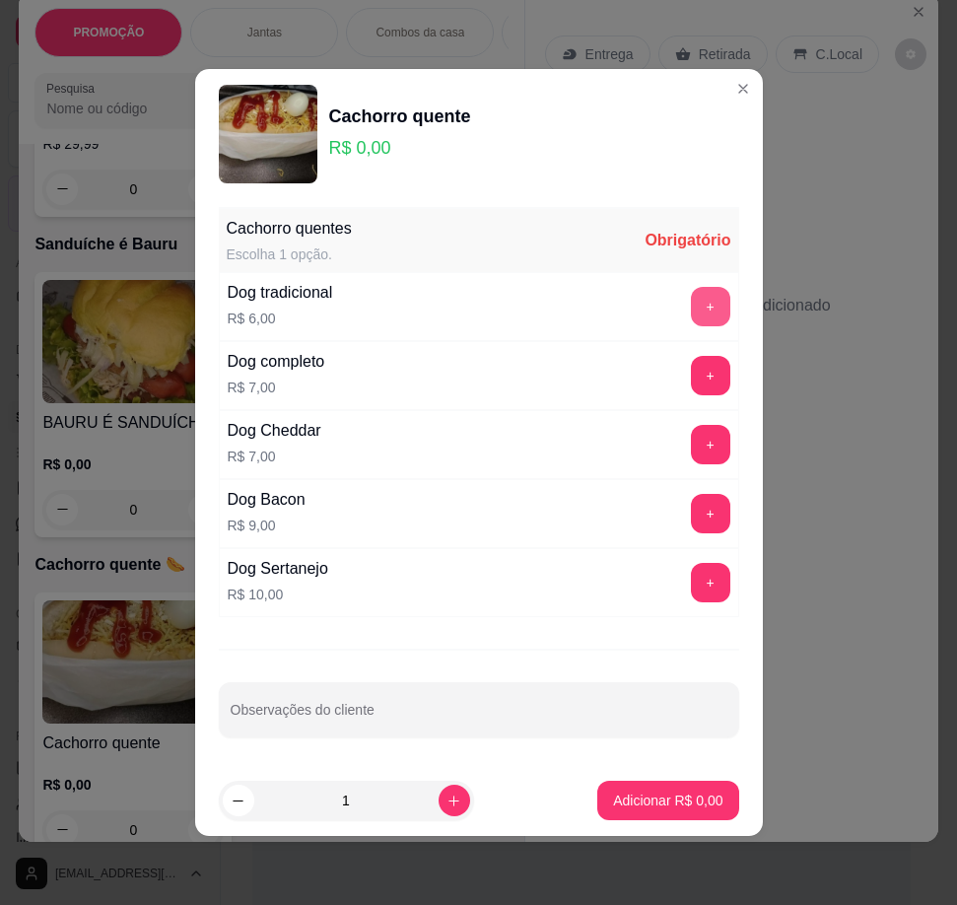
click at [695, 301] on button "+" at bounding box center [710, 306] width 39 height 39
click at [695, 301] on button "+" at bounding box center [710, 307] width 38 height 38
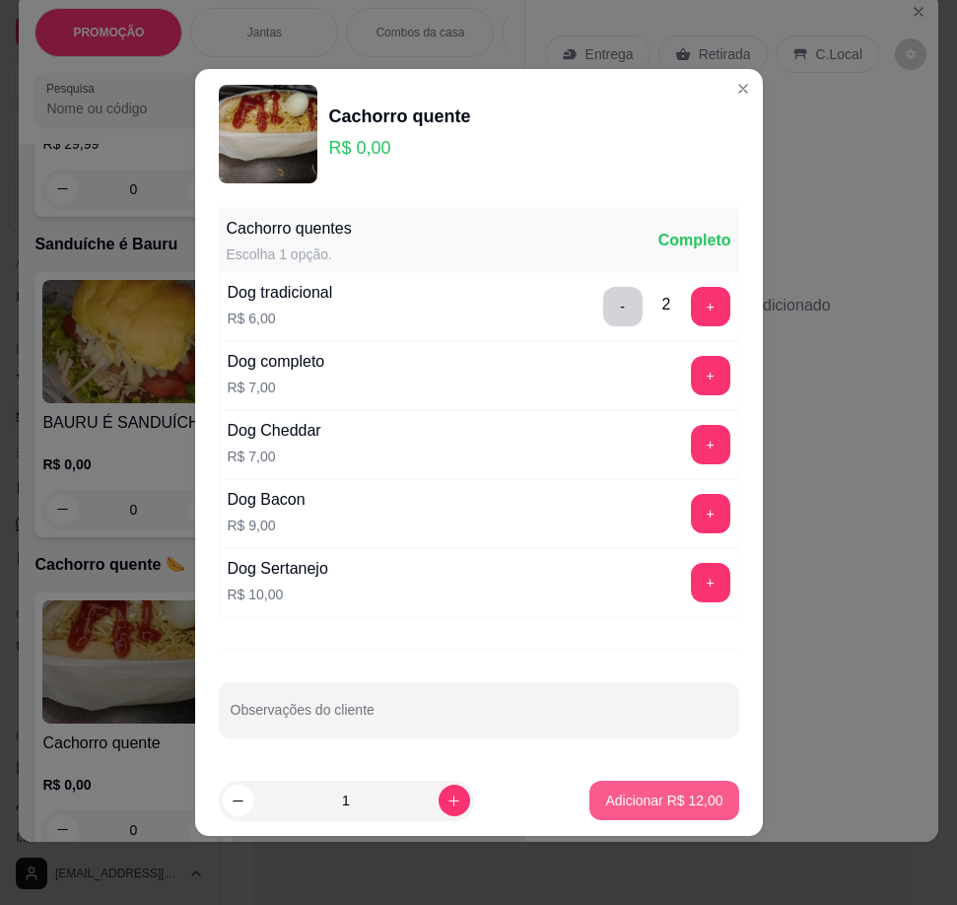
click at [652, 813] on button "Adicionar R$ 12,00" at bounding box center [663, 799] width 149 height 39
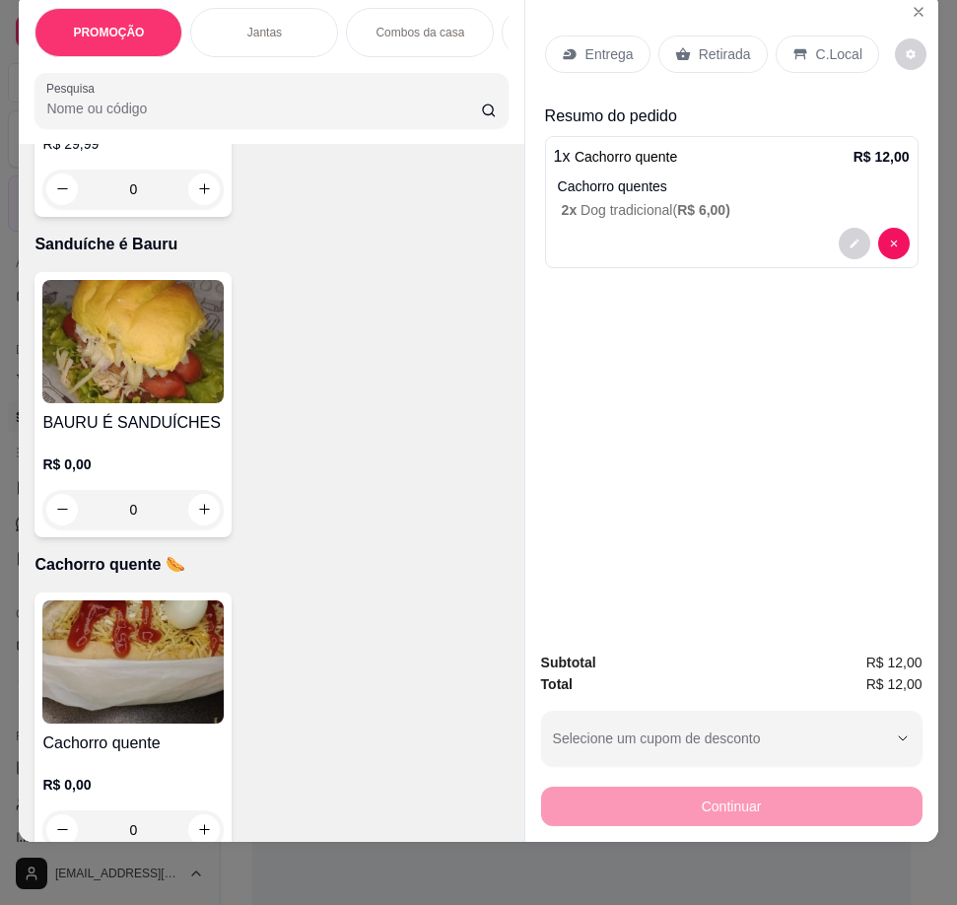
click at [604, 44] on p "Entrega" at bounding box center [609, 54] width 48 height 20
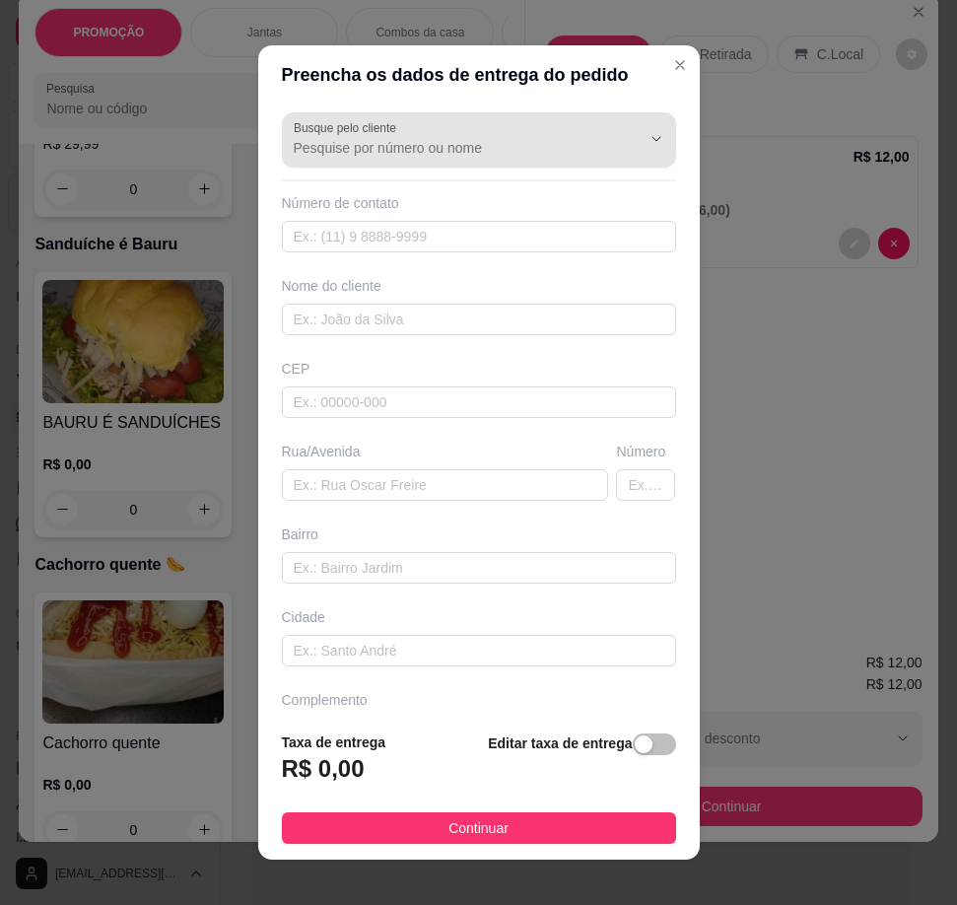
click at [472, 134] on div at bounding box center [479, 139] width 371 height 39
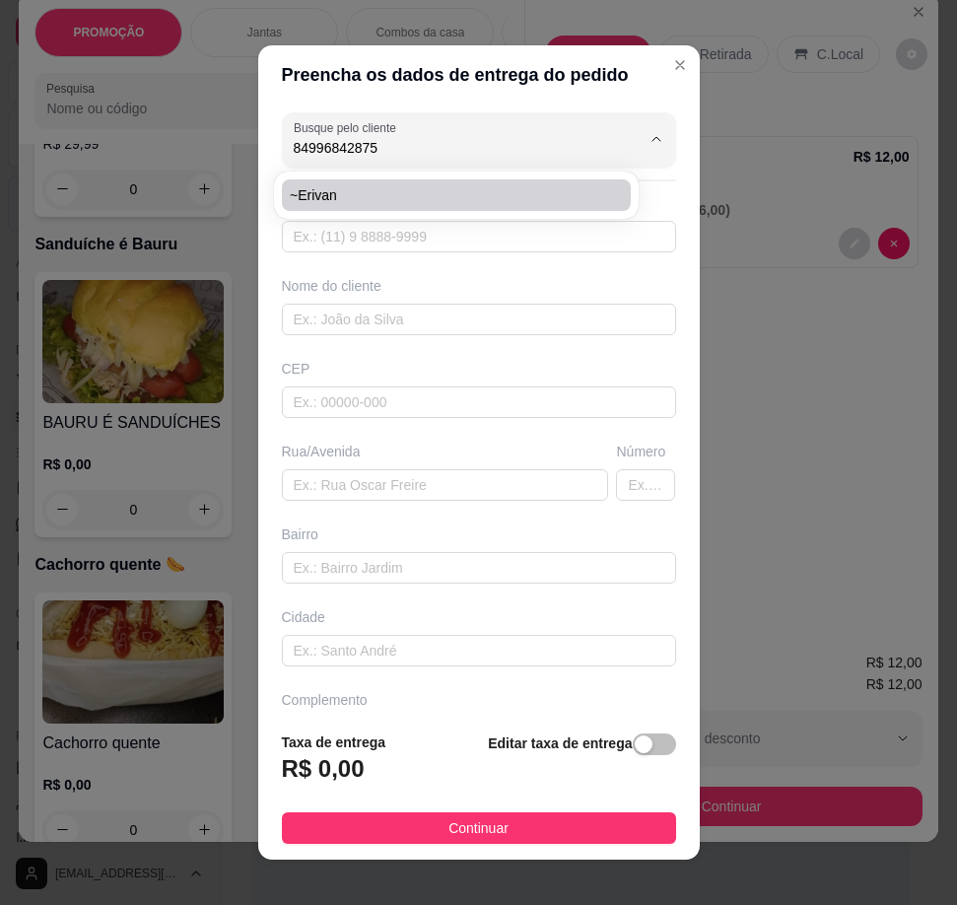
click at [465, 192] on span "~Erivan" at bounding box center [446, 195] width 313 height 20
type input "~Erivan"
type input "84996842875"
type input "~Erivan"
type input "[STREET_ADDRESS]"
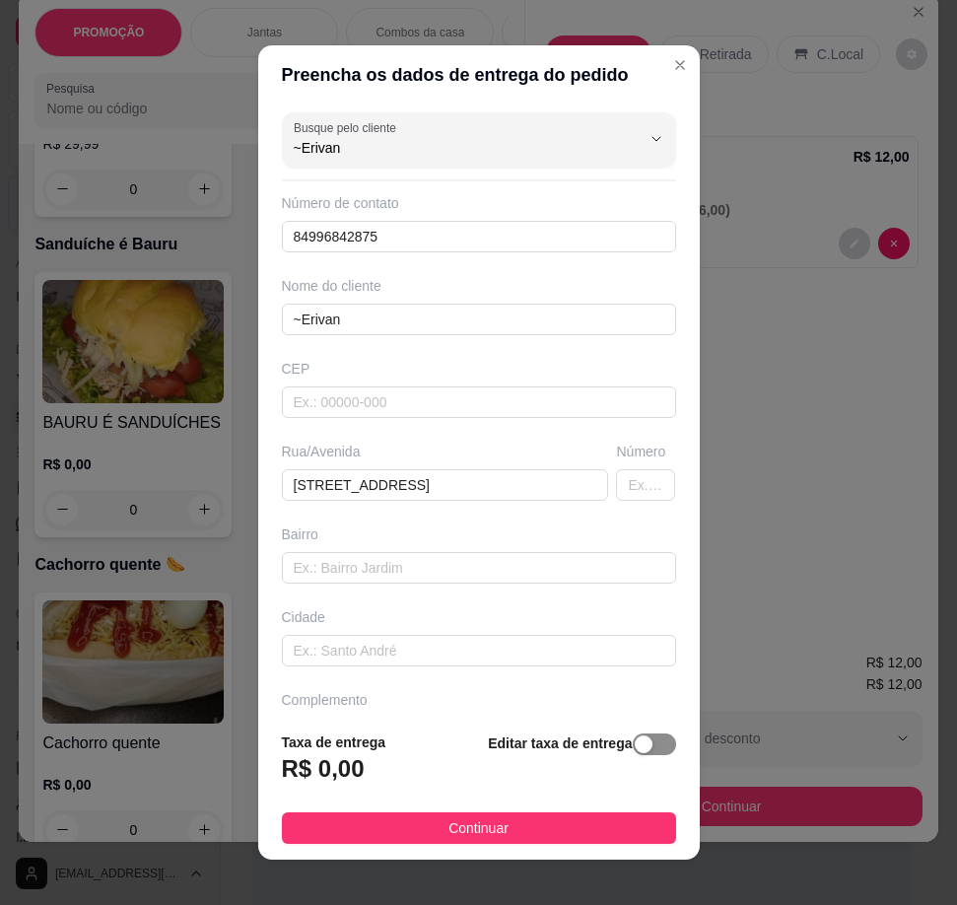
type input "~Erivan"
click at [633, 751] on span "button" at bounding box center [654, 744] width 43 height 22
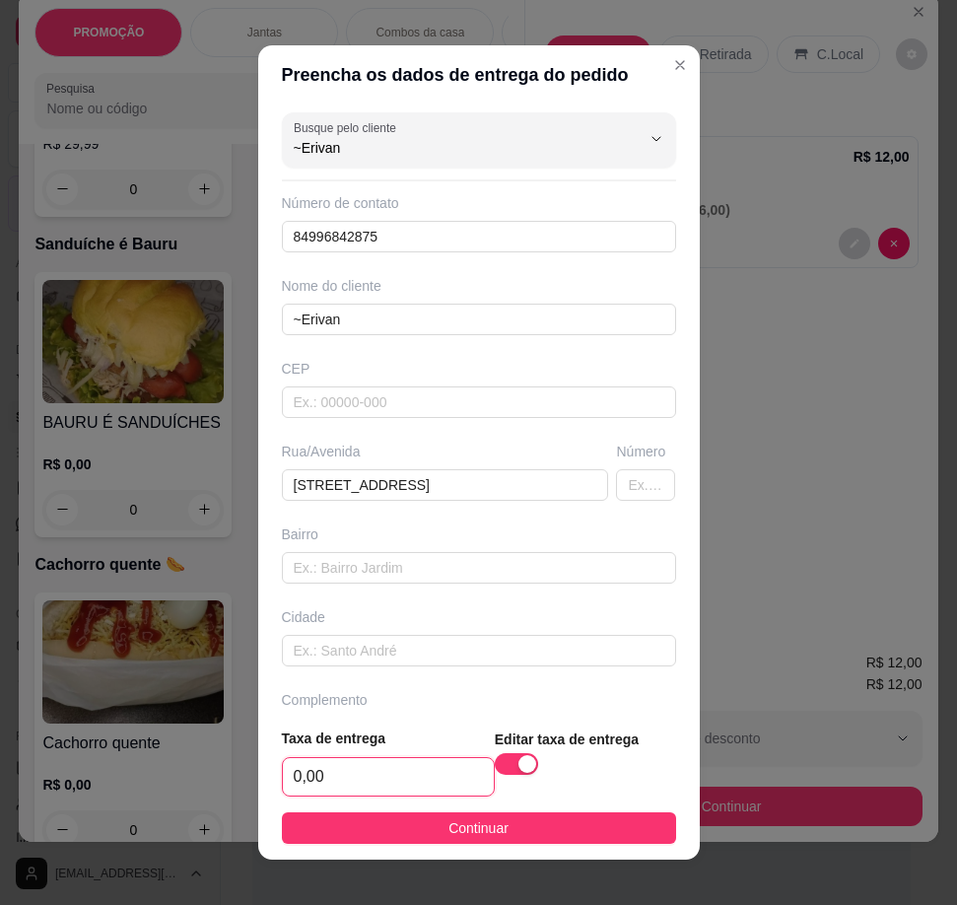
click at [391, 763] on input "0,00" at bounding box center [388, 776] width 211 height 37
click at [400, 768] on input "0,00" at bounding box center [388, 776] width 211 height 37
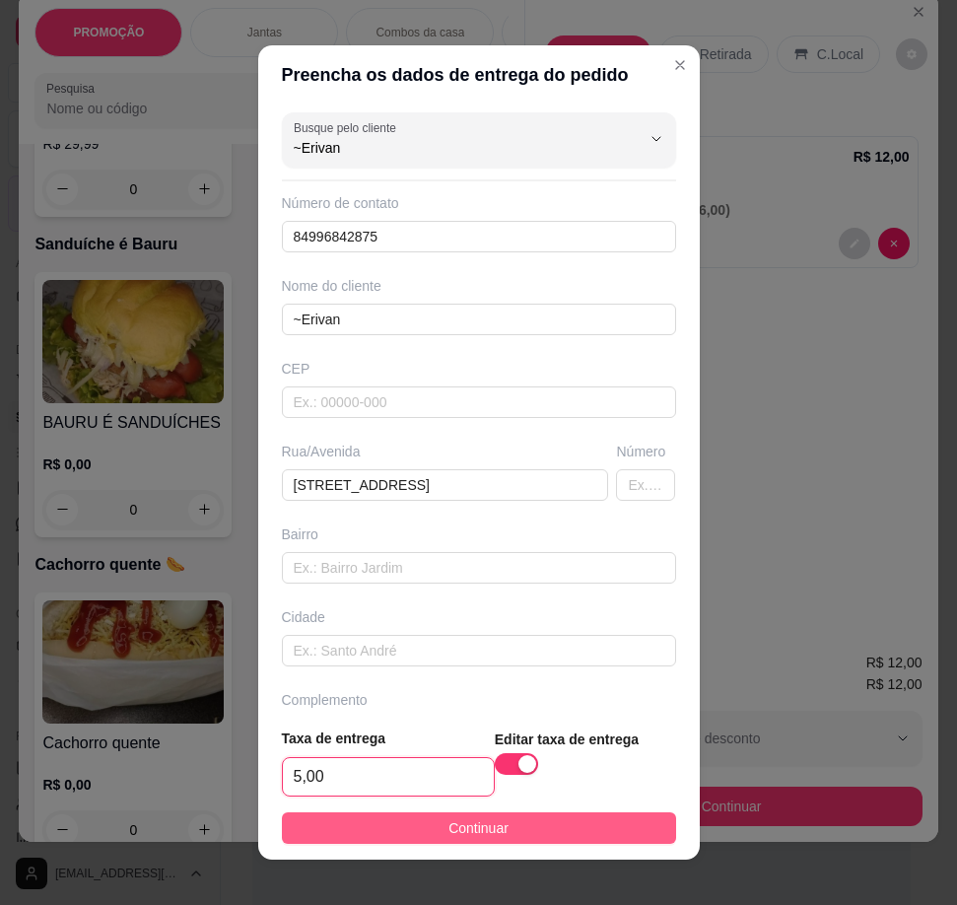
type input "5,00"
click at [427, 823] on button "Continuar" at bounding box center [479, 828] width 394 height 32
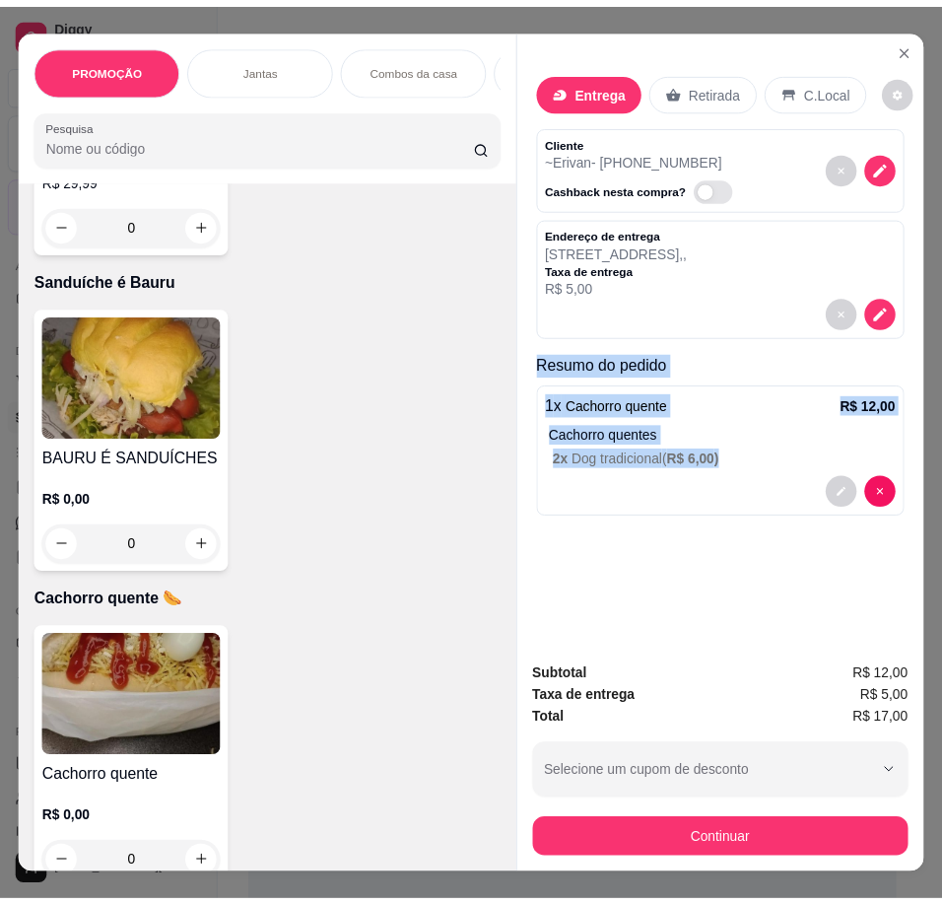
scroll to position [0, 12]
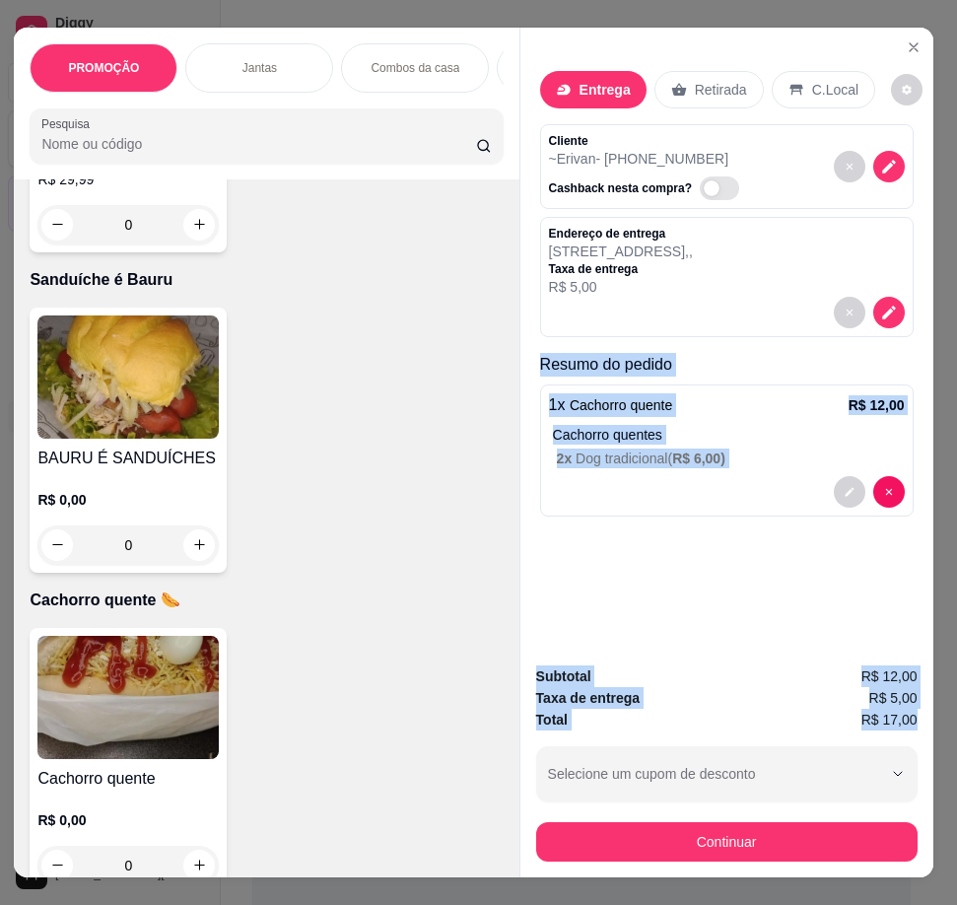
drag, startPoint x: 536, startPoint y: 352, endPoint x: 911, endPoint y: 707, distance: 516.5
click at [911, 707] on div "Entrega Retirada C.Local Cliente ~Erivan - [PHONE_NUMBER] Cashback nesta compra…" at bounding box center [726, 453] width 414 height 850
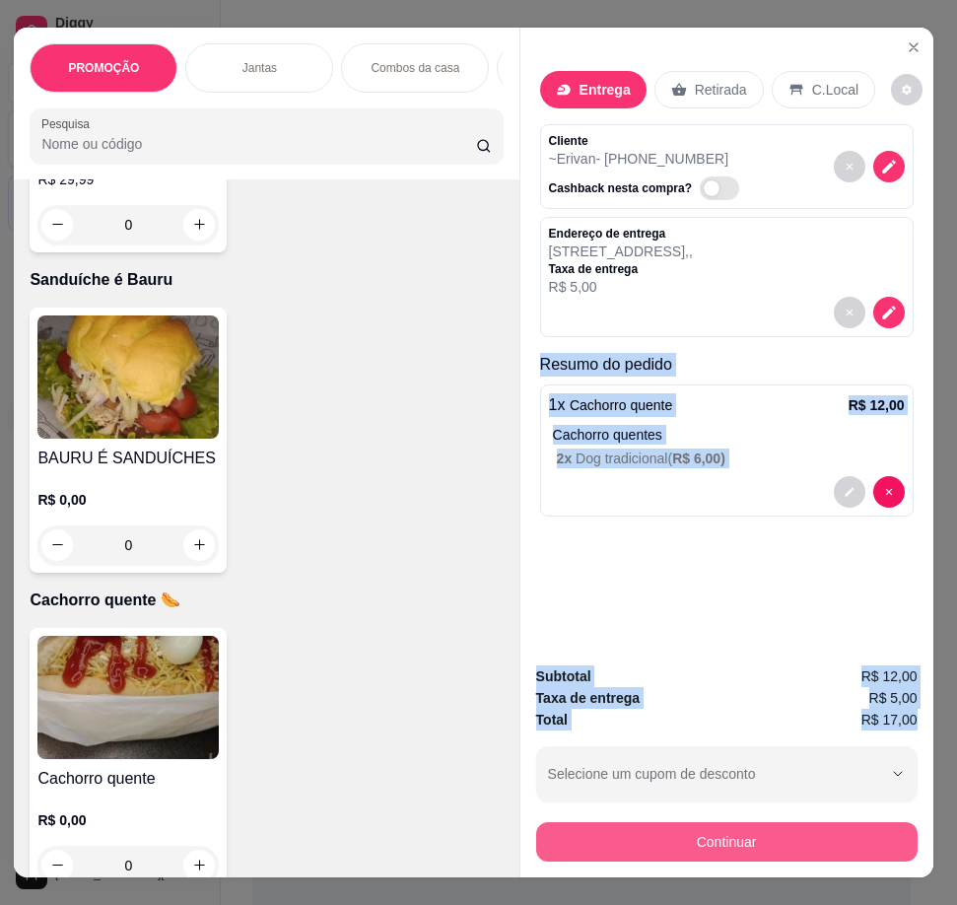
click at [700, 822] on button "Continuar" at bounding box center [726, 841] width 381 height 39
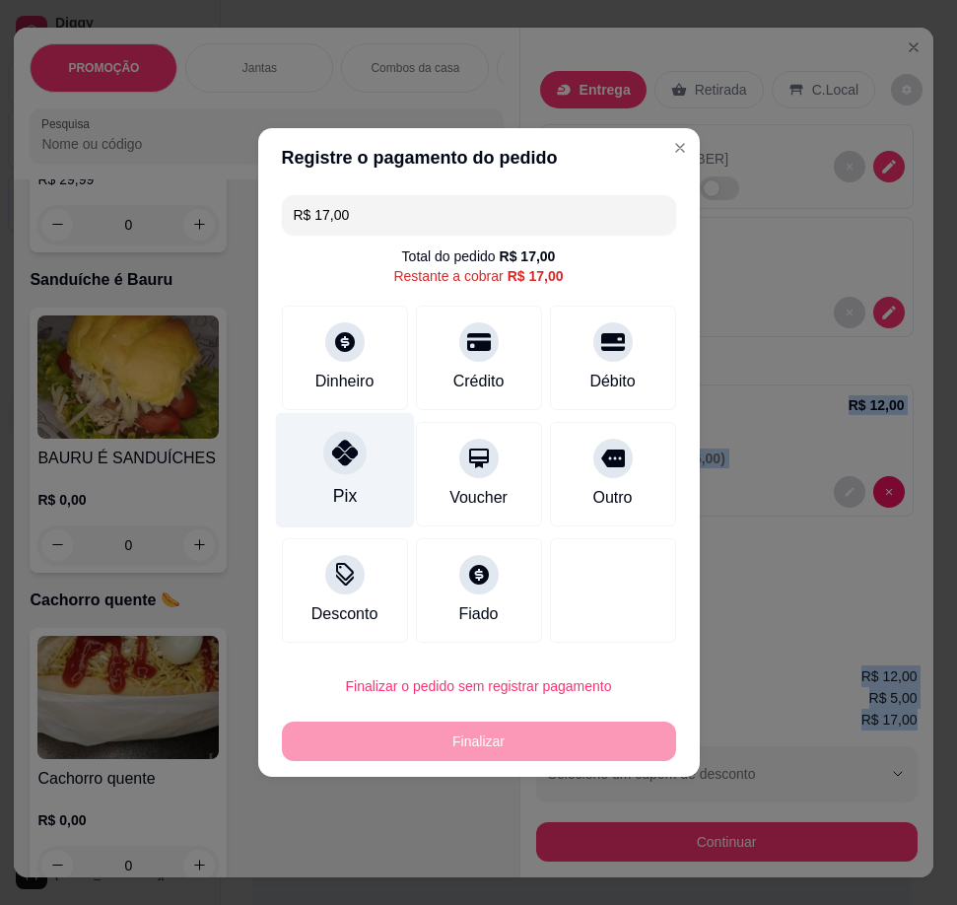
click at [364, 462] on div "Pix" at bounding box center [344, 470] width 139 height 115
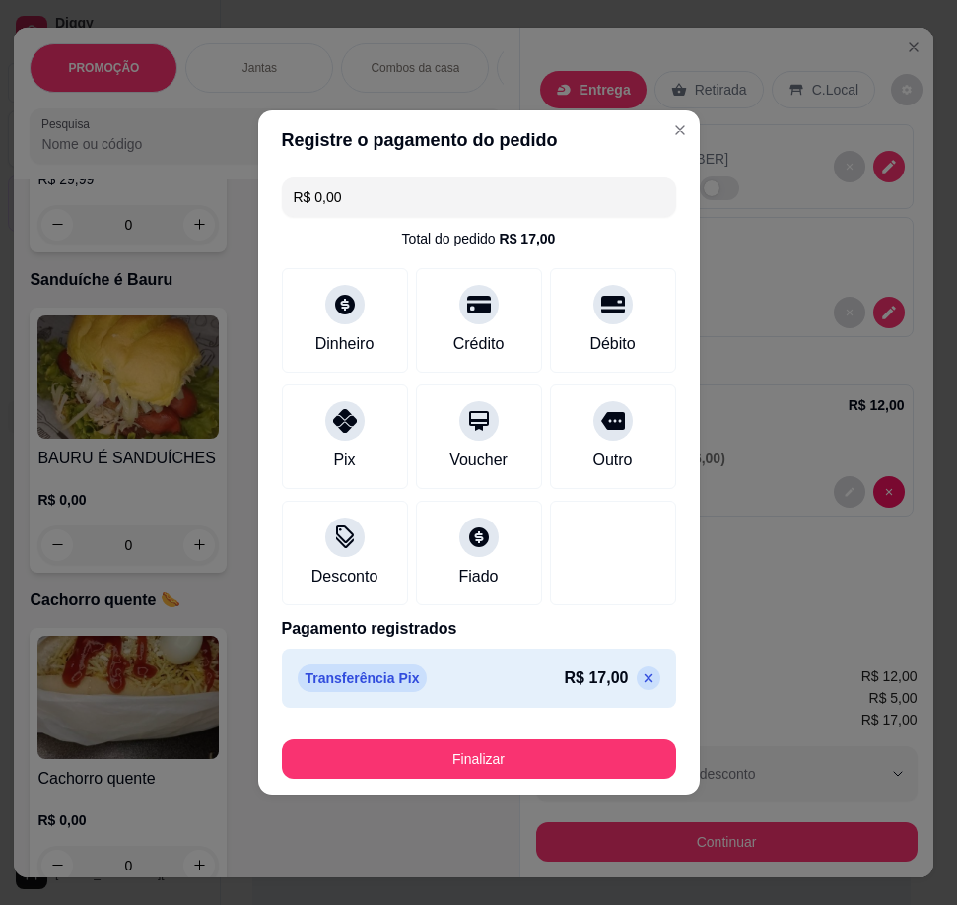
click at [641, 683] on icon at bounding box center [649, 678] width 16 height 16
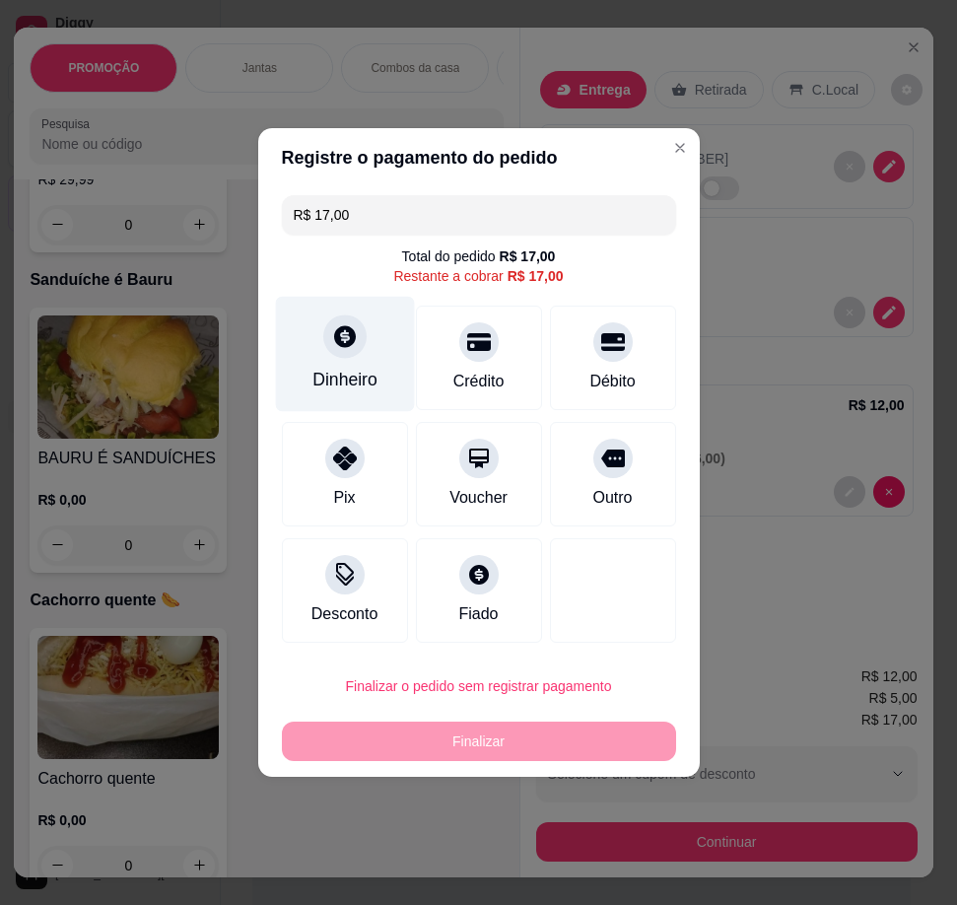
click at [327, 371] on div "Dinheiro" at bounding box center [344, 380] width 65 height 26
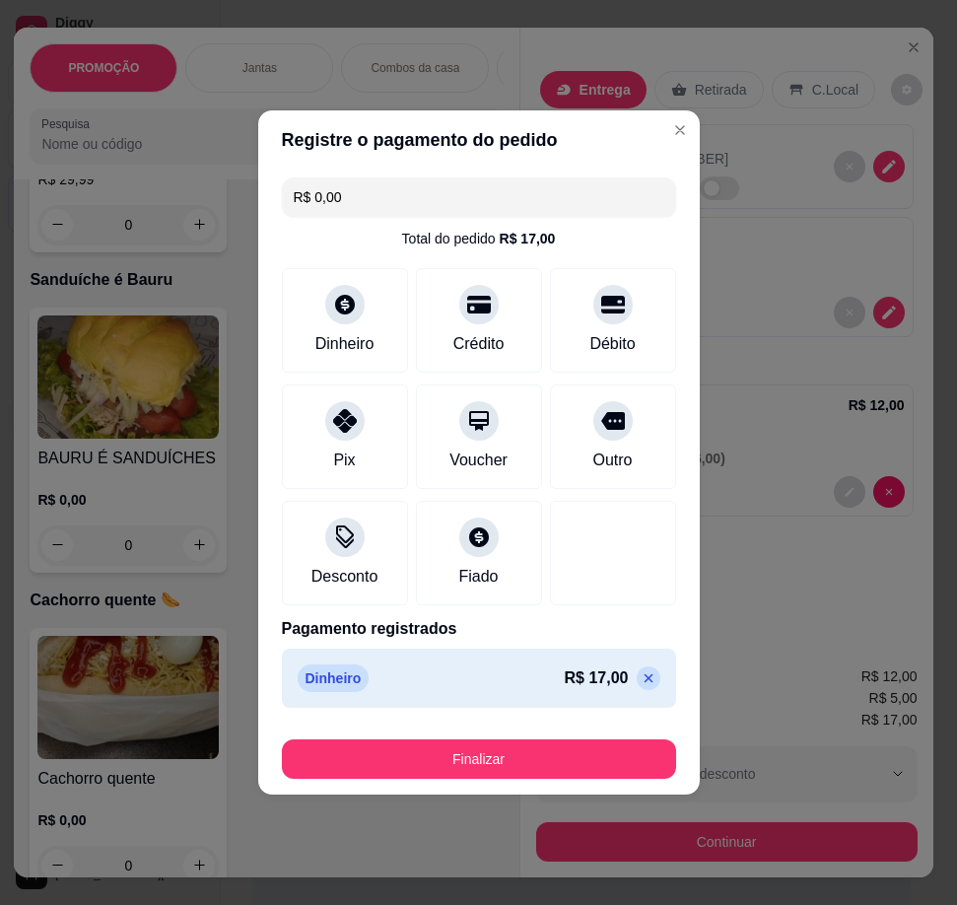
click at [641, 677] on icon at bounding box center [649, 678] width 16 height 16
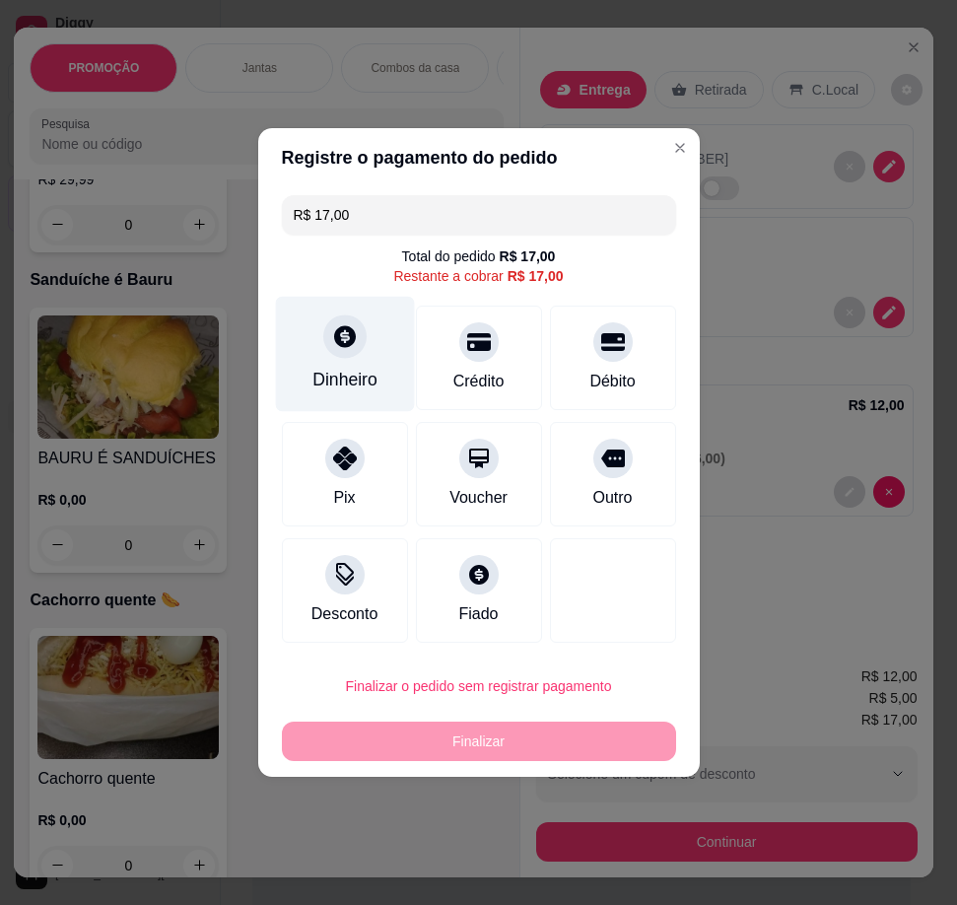
click at [378, 369] on div "Dinheiro" at bounding box center [344, 354] width 139 height 115
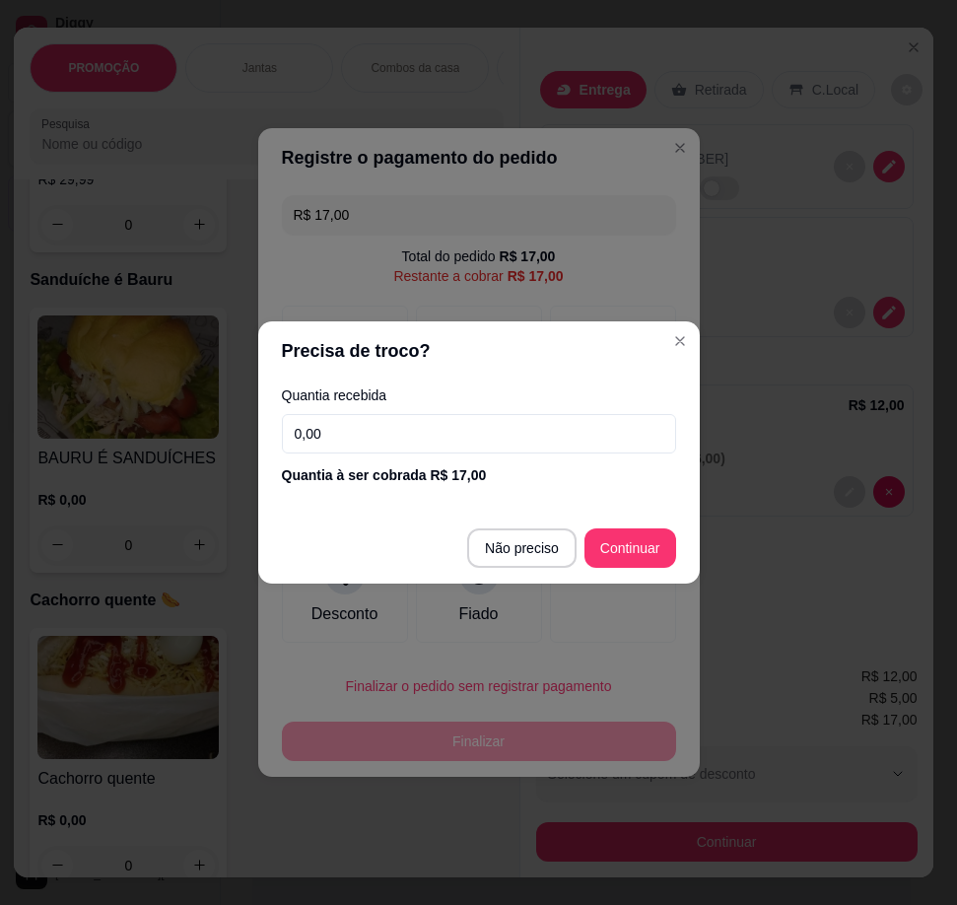
click at [377, 437] on input "0,00" at bounding box center [479, 433] width 394 height 39
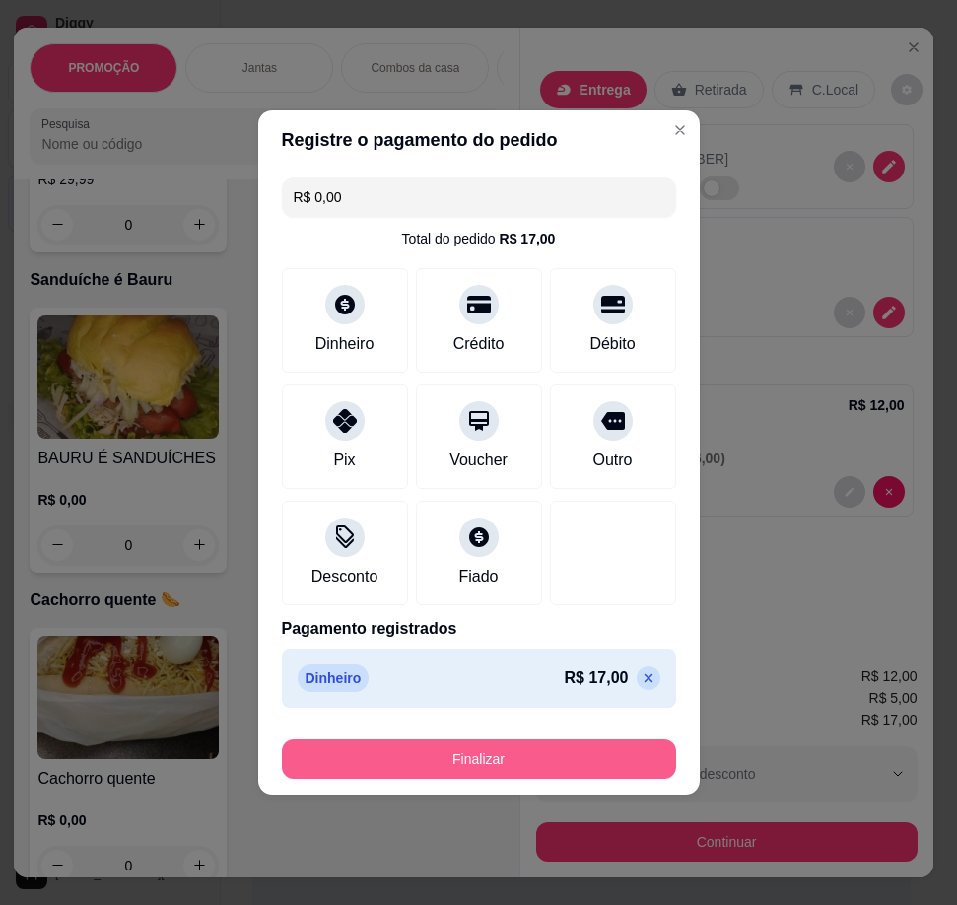
click at [564, 762] on button "Finalizar" at bounding box center [479, 758] width 394 height 39
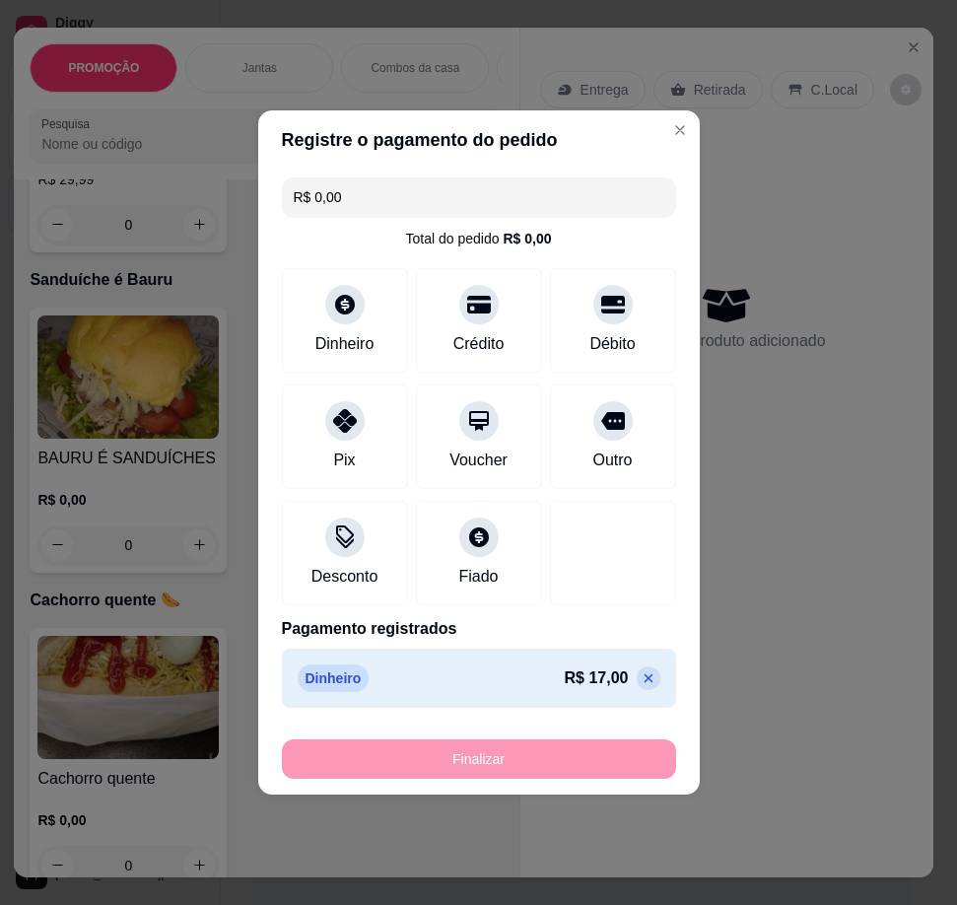
type input "-R$ 17,00"
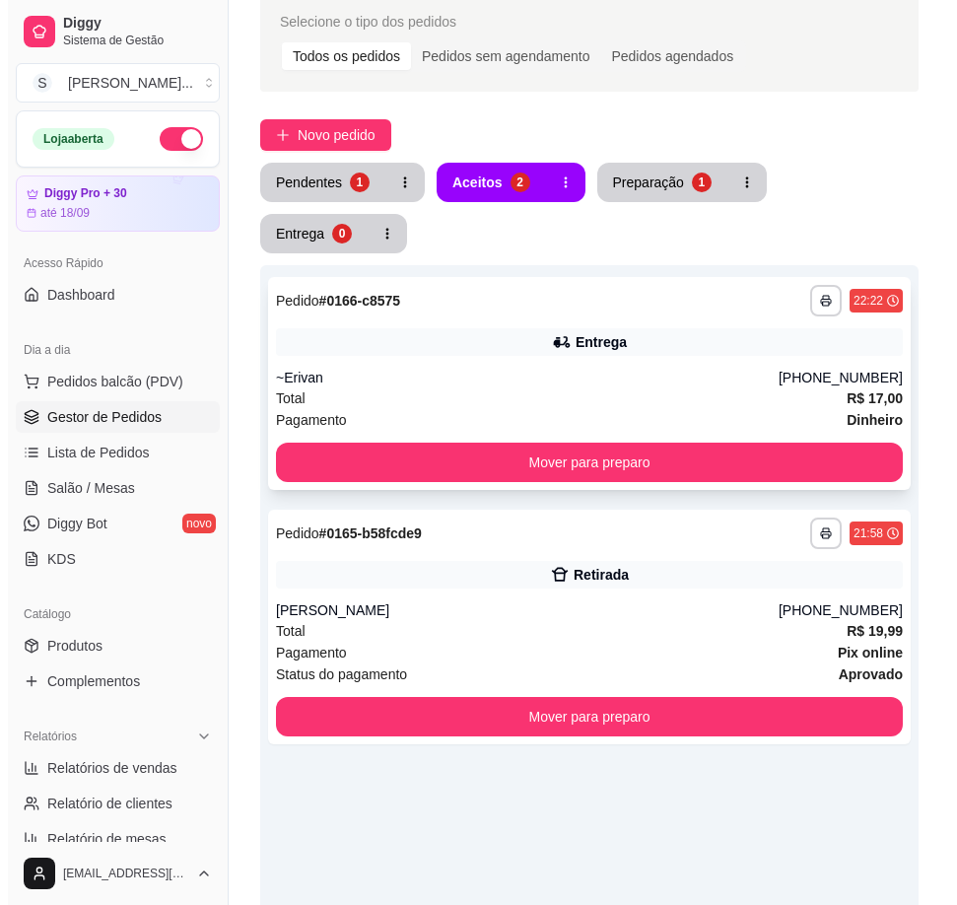
scroll to position [99, 0]
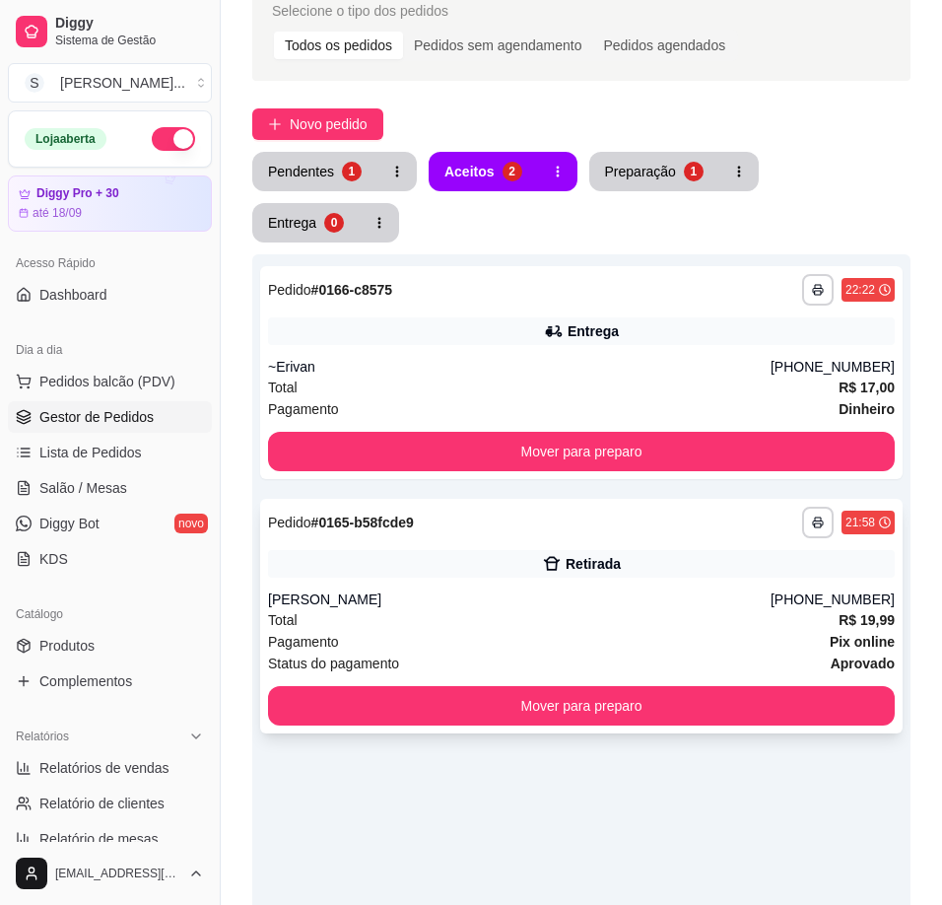
click at [615, 631] on div "Pagamento Pix online" at bounding box center [581, 642] width 627 height 22
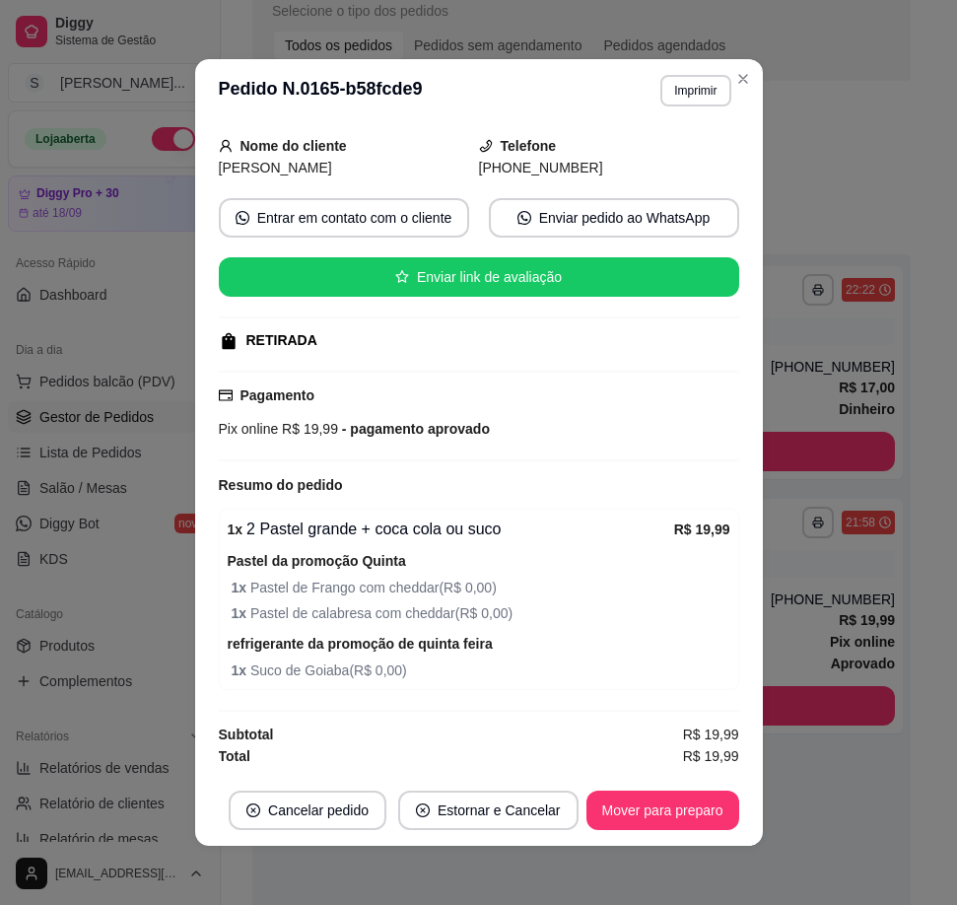
scroll to position [4, 0]
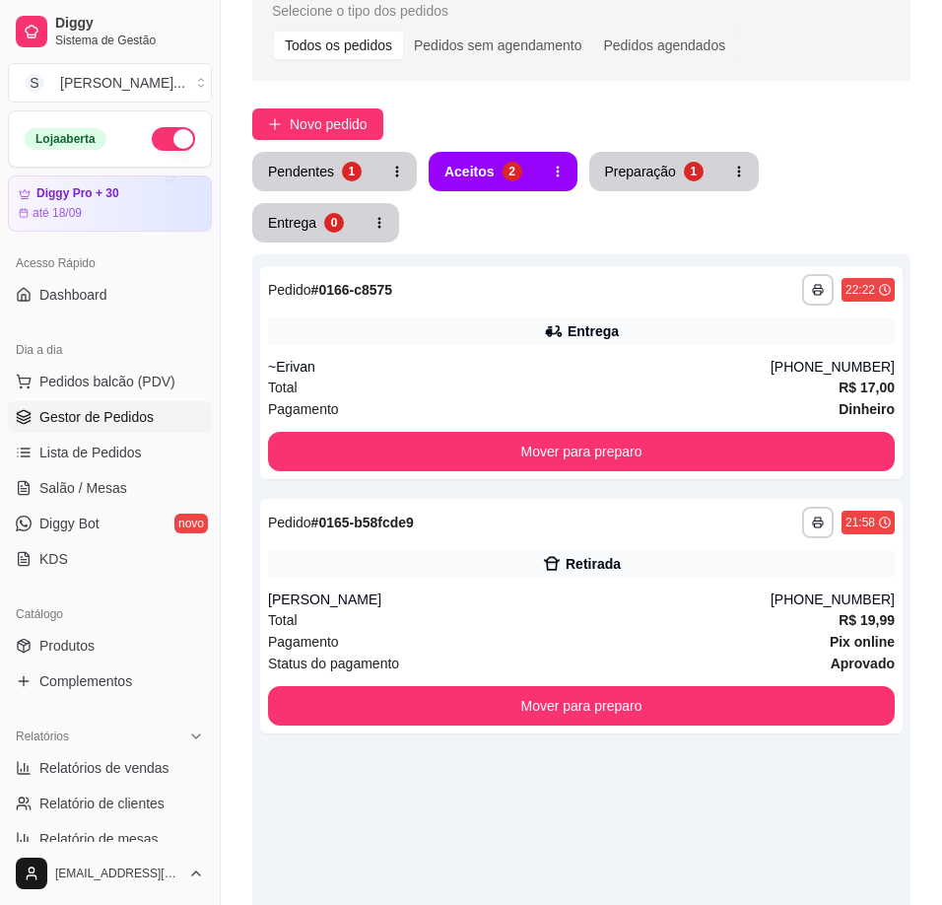
click at [858, 786] on div "**********" at bounding box center [581, 706] width 658 height 905
click at [334, 169] on button "Pendentes 1" at bounding box center [314, 171] width 125 height 39
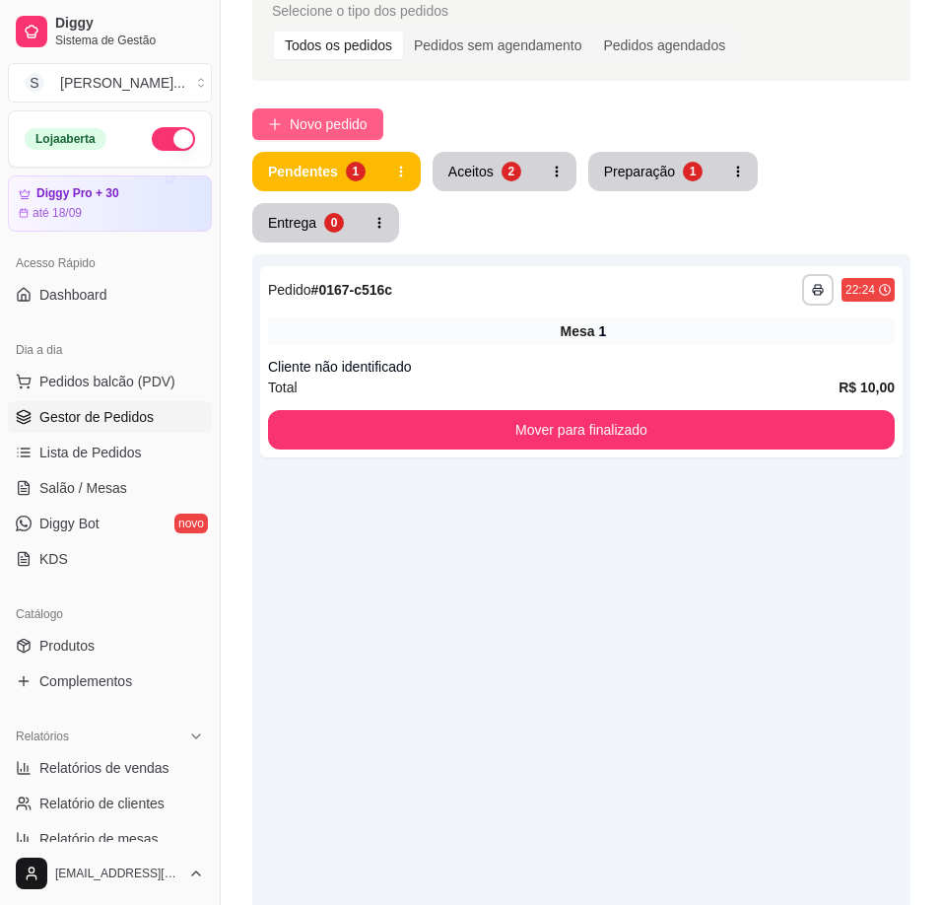
click at [362, 123] on span "Novo pedido" at bounding box center [329, 124] width 78 height 22
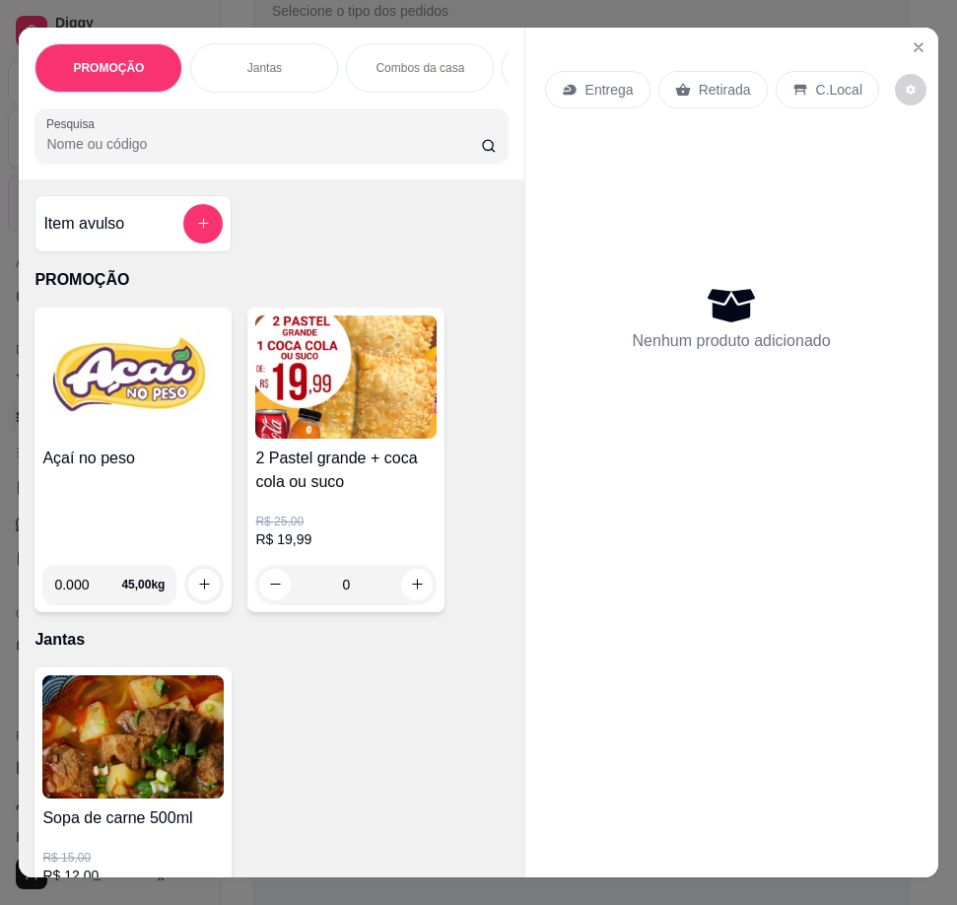
click at [593, 87] on p "Entrega" at bounding box center [609, 90] width 48 height 20
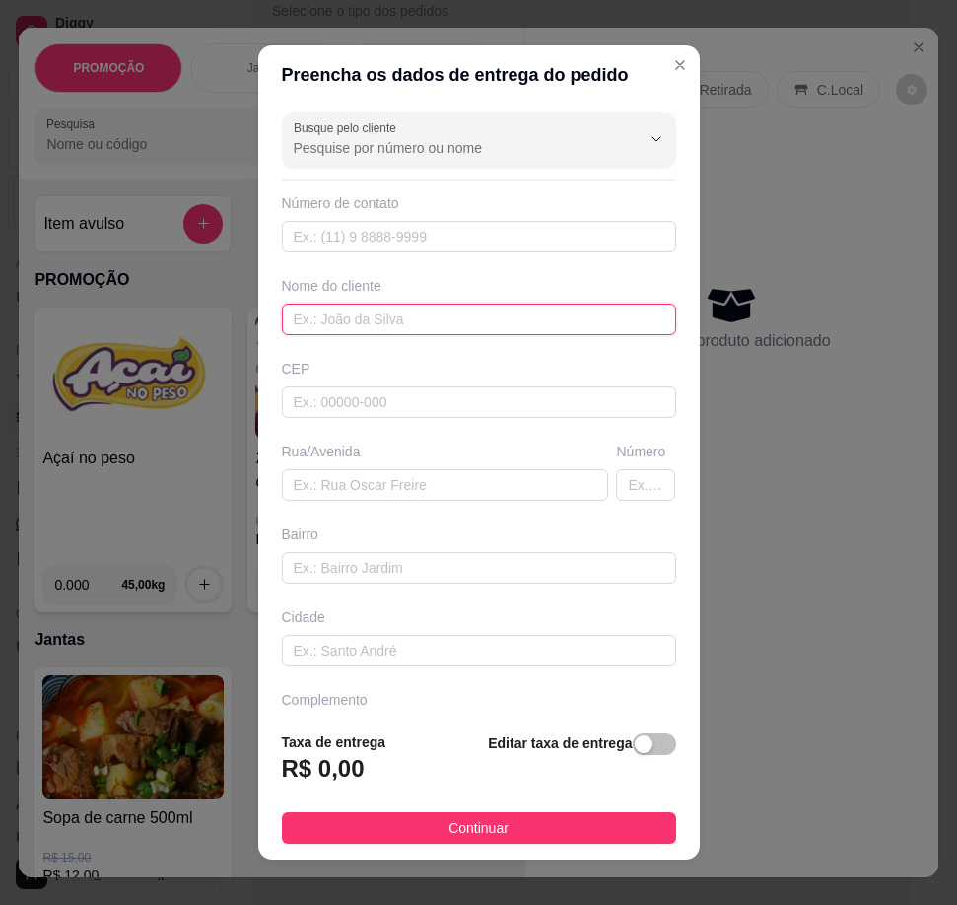
click at [571, 332] on input "text" at bounding box center [479, 319] width 394 height 32
type input "l"
type input "LAVA JATO"
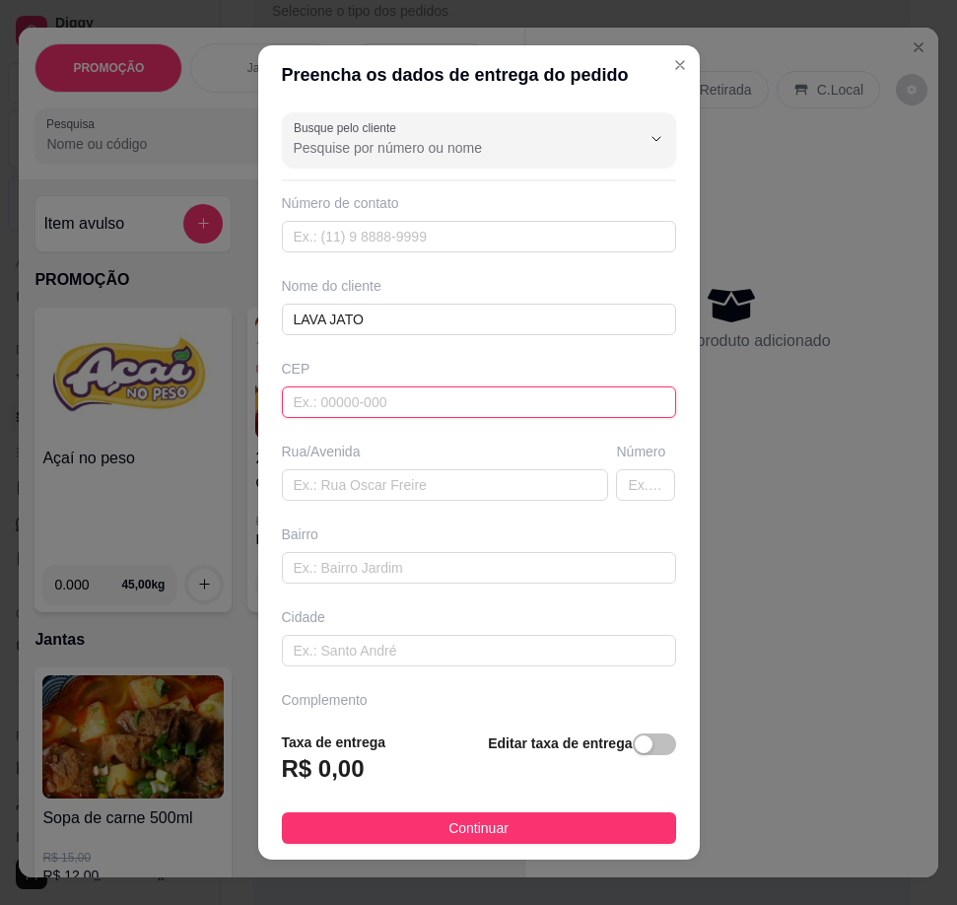
click at [451, 399] on input "text" at bounding box center [479, 402] width 394 height 32
type input "59290000"
type input "São Gonçalo do Amarante"
type input "59290000"
click at [369, 401] on input "59290000" at bounding box center [479, 402] width 394 height 32
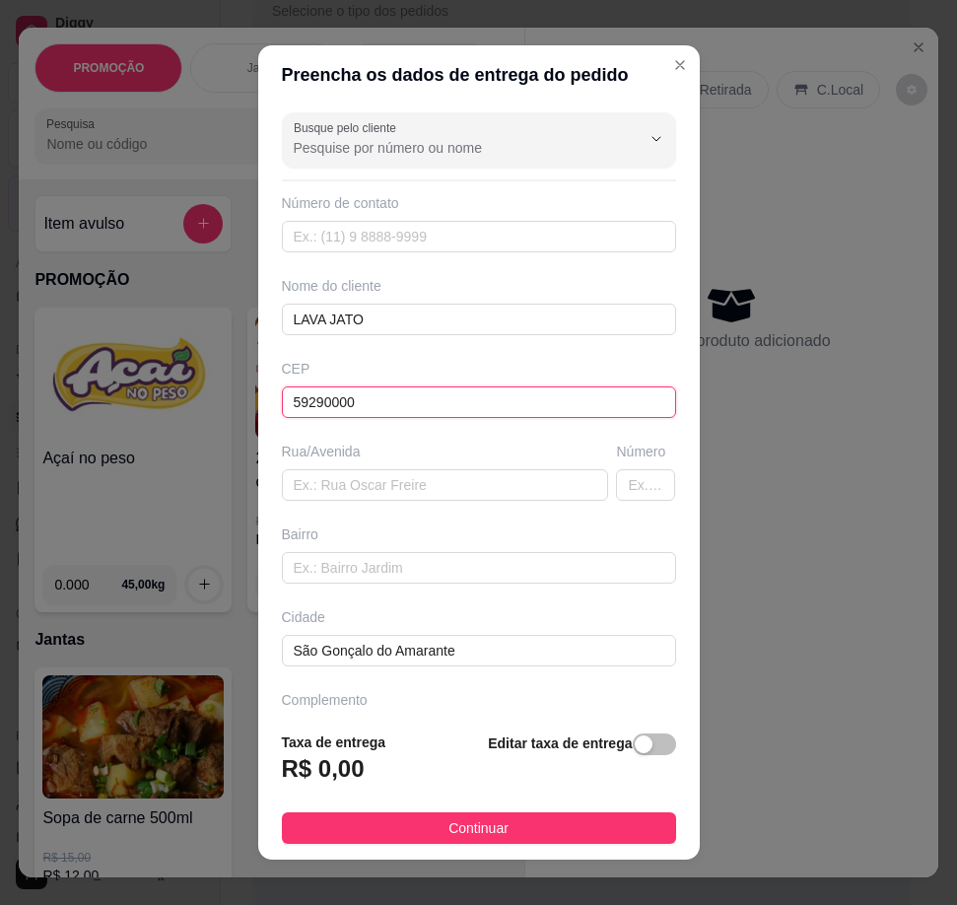
click at [369, 401] on input "59290000" at bounding box center [479, 402] width 394 height 32
click at [474, 411] on input "59290000" at bounding box center [479, 402] width 394 height 32
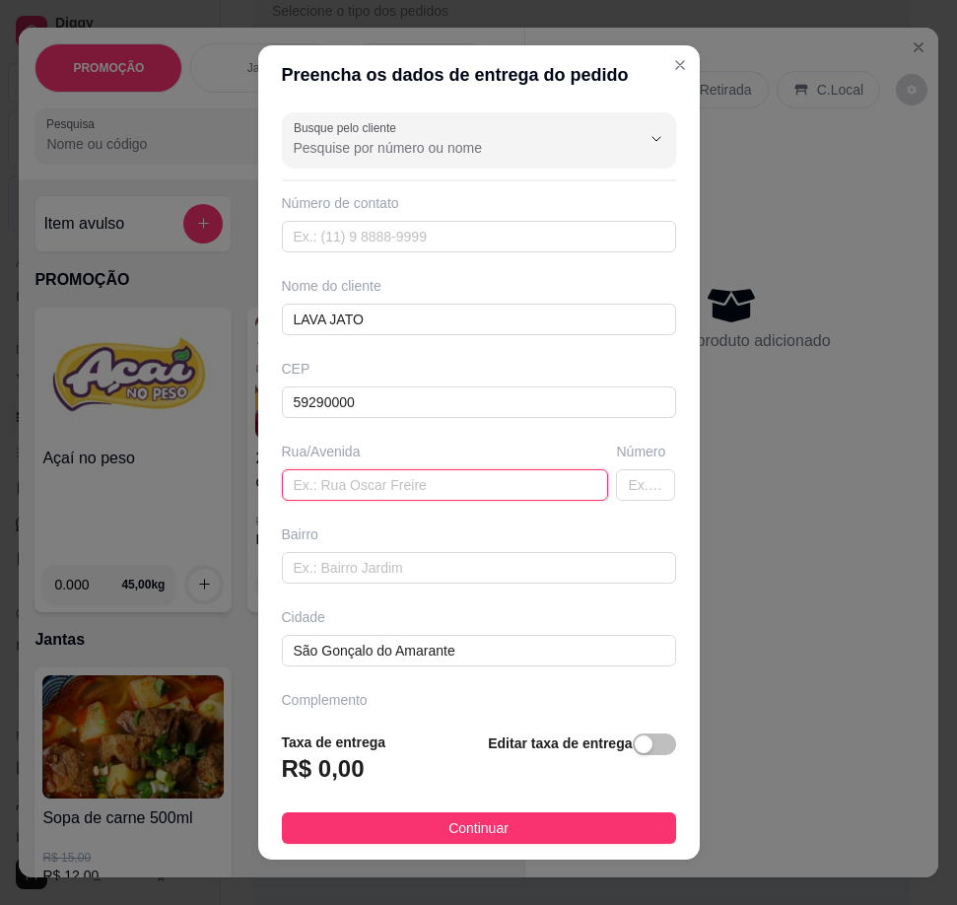
click at [416, 483] on input "text" at bounding box center [445, 485] width 327 height 32
type input "RUA PROFA [PERSON_NAME]"
click at [616, 481] on input "text" at bounding box center [645, 485] width 59 height 32
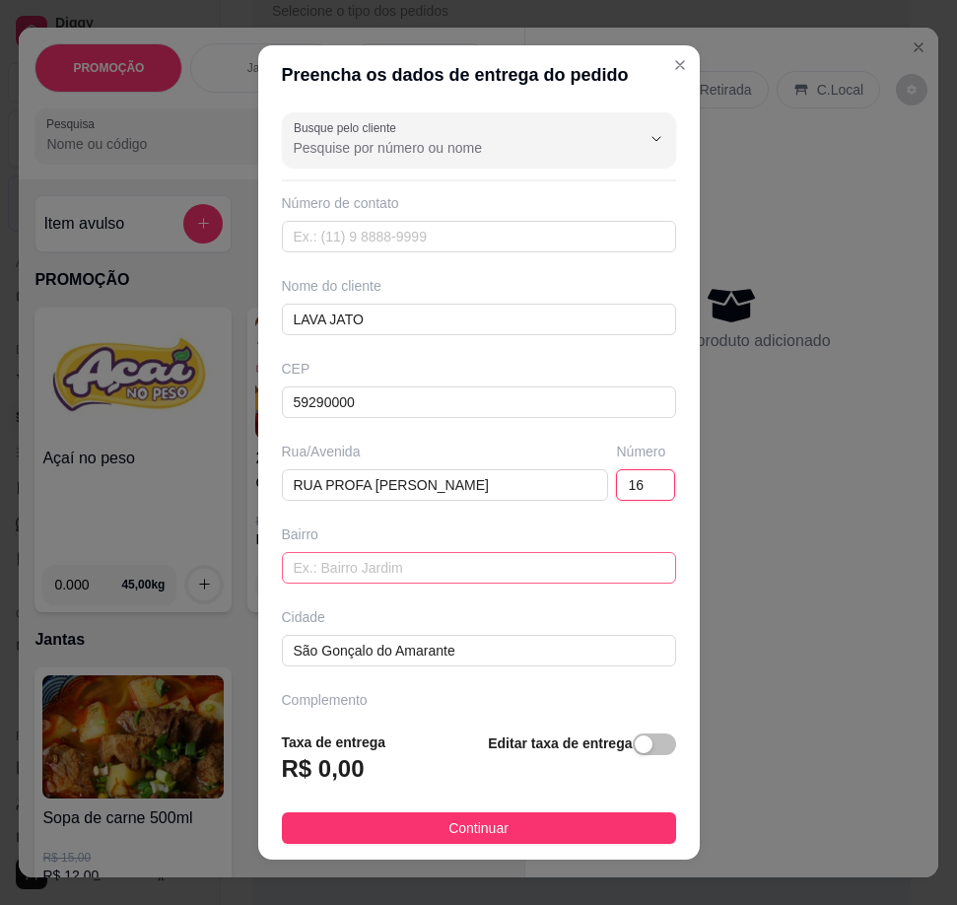
type input "16"
click at [560, 572] on input "text" at bounding box center [479, 568] width 394 height 32
click at [404, 787] on div "Taxa de entrega R$ 0,00 Editar taxa de entrega" at bounding box center [479, 763] width 394 height 65
click at [302, 767] on h3 "R$ 0,00" at bounding box center [323, 769] width 83 height 32
click at [317, 770] on h3 "R$ 0,00" at bounding box center [323, 769] width 83 height 32
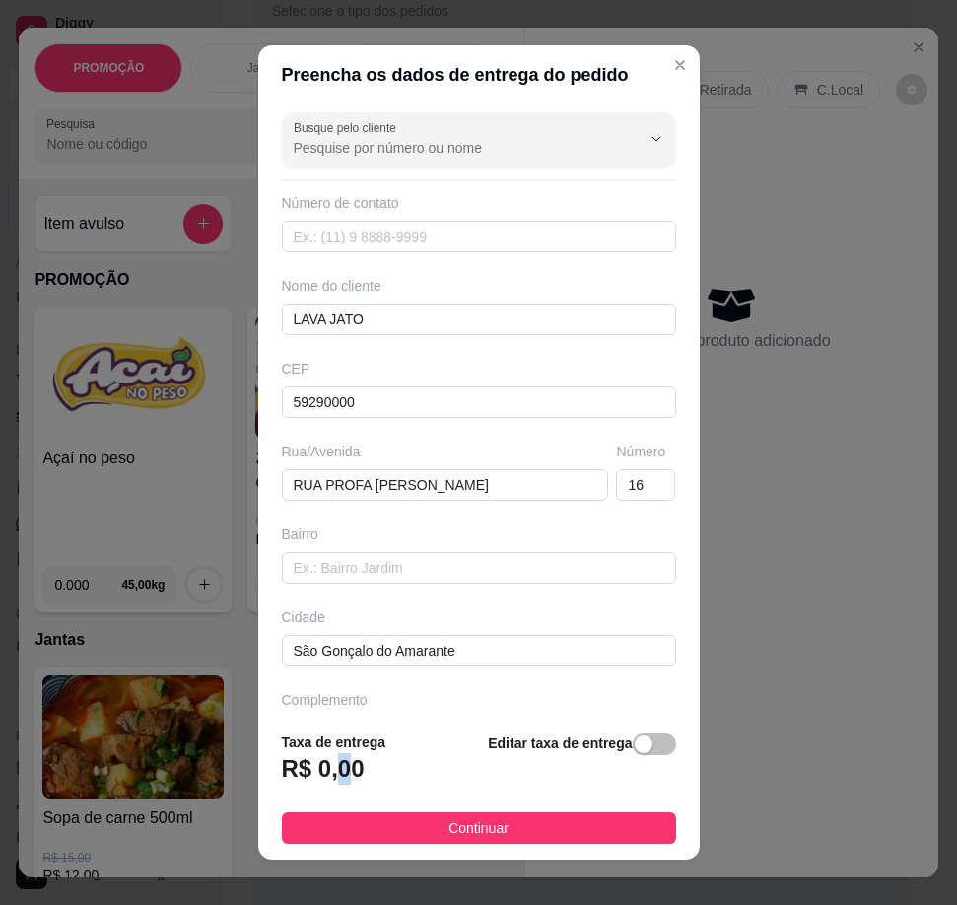
click at [328, 762] on h3 "R$ 0,00" at bounding box center [323, 769] width 83 height 32
click at [321, 762] on h3 "R$ 0,00" at bounding box center [323, 769] width 83 height 32
click at [316, 765] on h3 "R$ 0,00" at bounding box center [323, 769] width 83 height 32
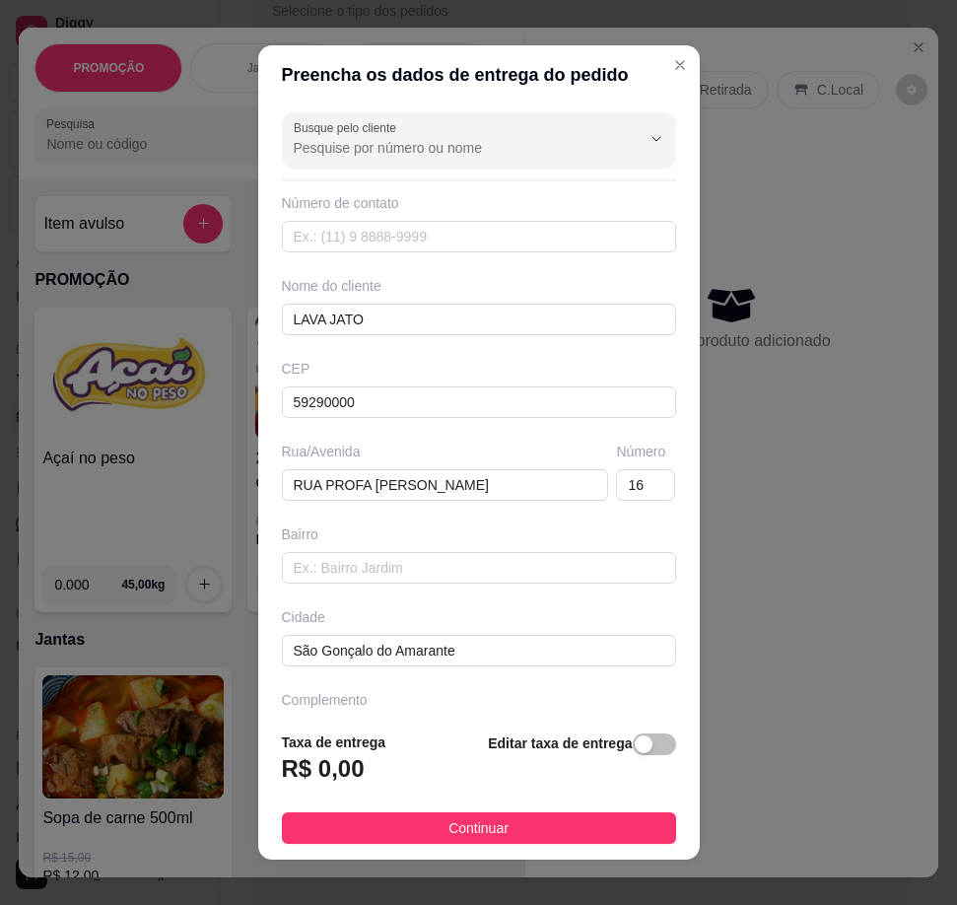
click at [341, 763] on h3 "R$ 0,00" at bounding box center [323, 769] width 83 height 32
click at [633, 755] on span "button" at bounding box center [654, 744] width 43 height 22
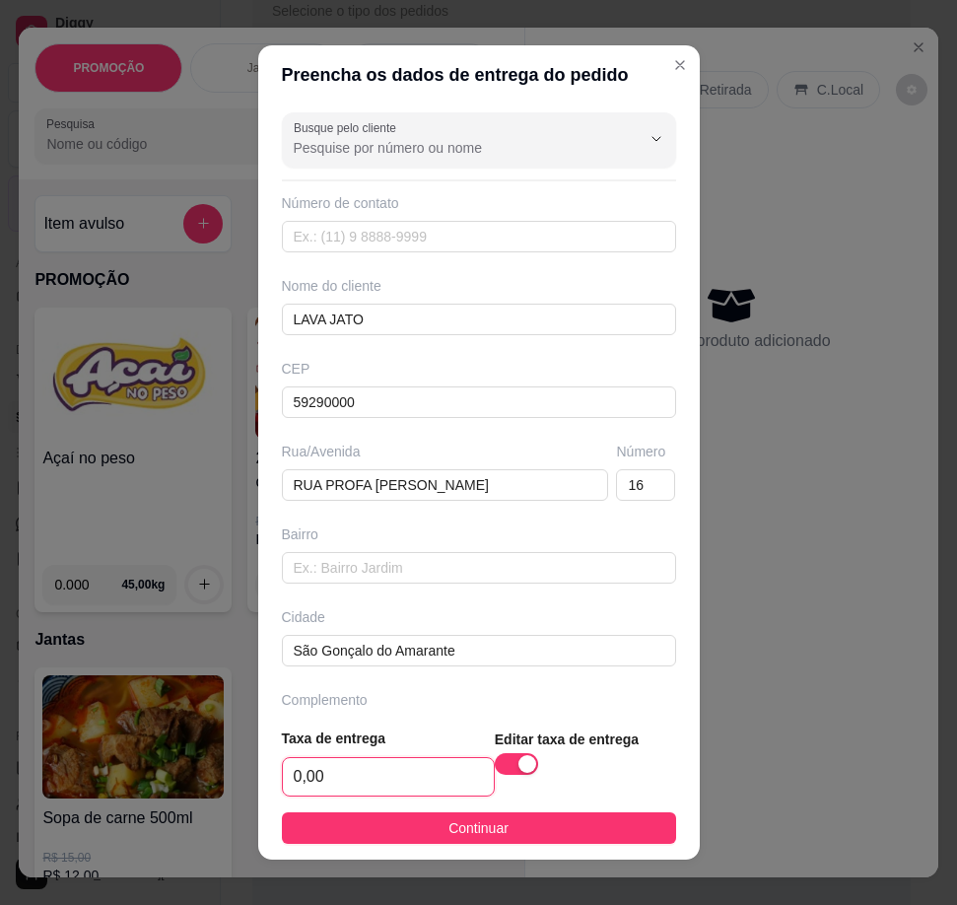
click at [295, 774] on input "0,00" at bounding box center [388, 776] width 211 height 37
type input "5,00"
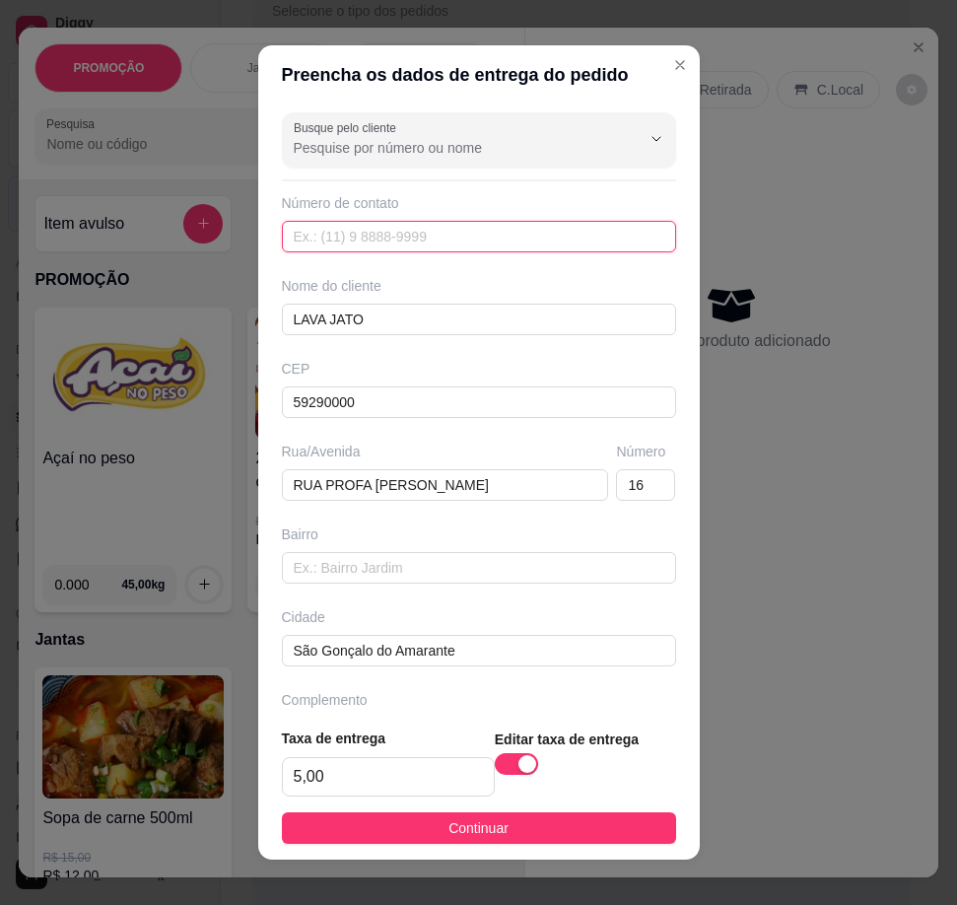
click at [437, 234] on input "text" at bounding box center [479, 237] width 394 height 32
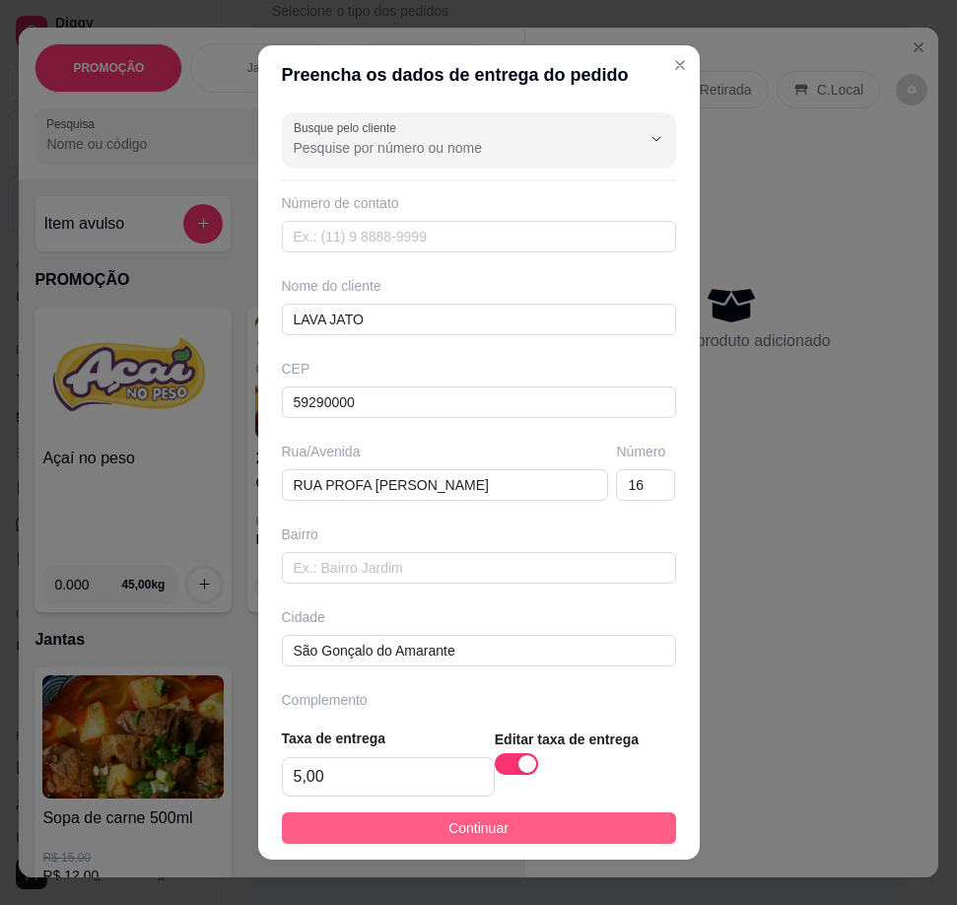
click at [592, 834] on button "Continuar" at bounding box center [479, 828] width 394 height 32
click at [592, 834] on div "Entrega Retirada C.Local Nenhum produto adicionado" at bounding box center [731, 437] width 413 height 819
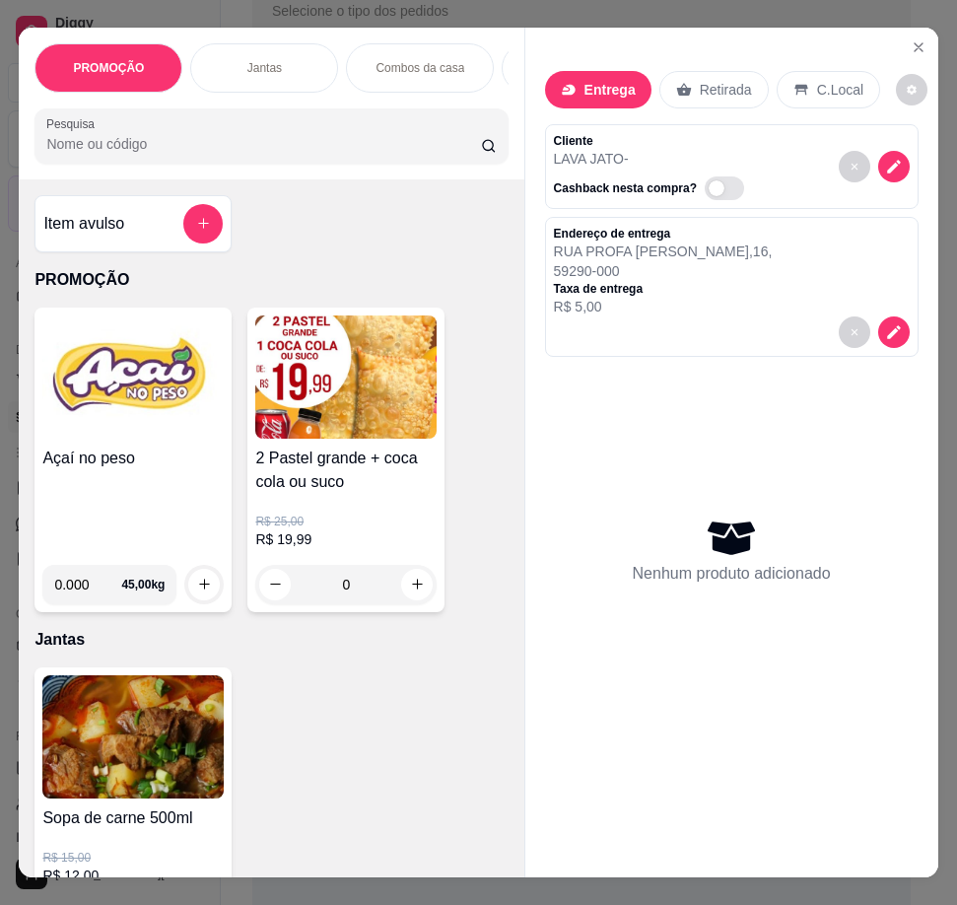
click at [718, 149] on p "LAVA JATO -" at bounding box center [653, 159] width 198 height 20
click at [725, 155] on p "LAVA JATO -" at bounding box center [653, 159] width 198 height 20
click at [634, 149] on p "LAVA JATO -" at bounding box center [653, 159] width 198 height 20
click at [666, 288] on p "Taxa de entrega" at bounding box center [663, 289] width 219 height 16
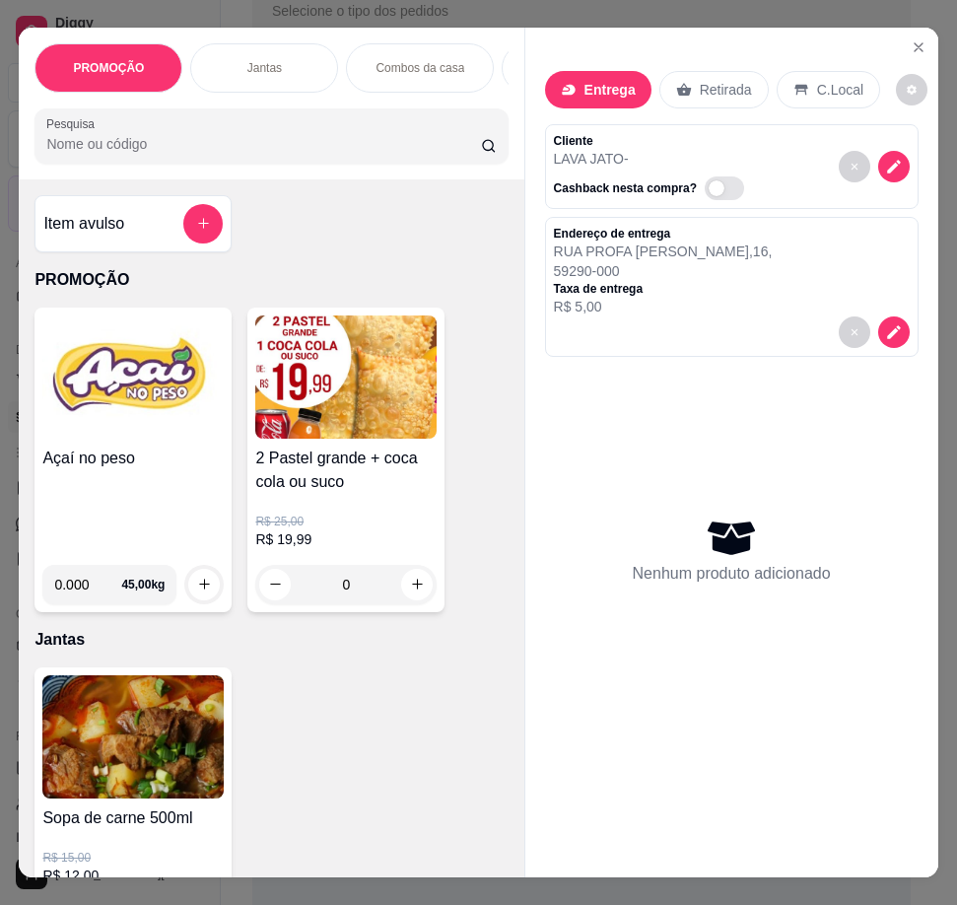
click at [621, 149] on p "LAVA JATO -" at bounding box center [653, 159] width 198 height 20
click at [885, 160] on icon "decrease-product-quantity" at bounding box center [894, 167] width 18 height 18
click at [865, 252] on div "Endereço de entrega [STREET_ADDRESS][PERSON_NAME] de entrega R$ 5,00" at bounding box center [732, 271] width 356 height 91
click at [769, 281] on p "Taxa de entrega" at bounding box center [663, 289] width 219 height 16
click at [896, 328] on button "decrease-product-quantity" at bounding box center [893, 331] width 31 height 31
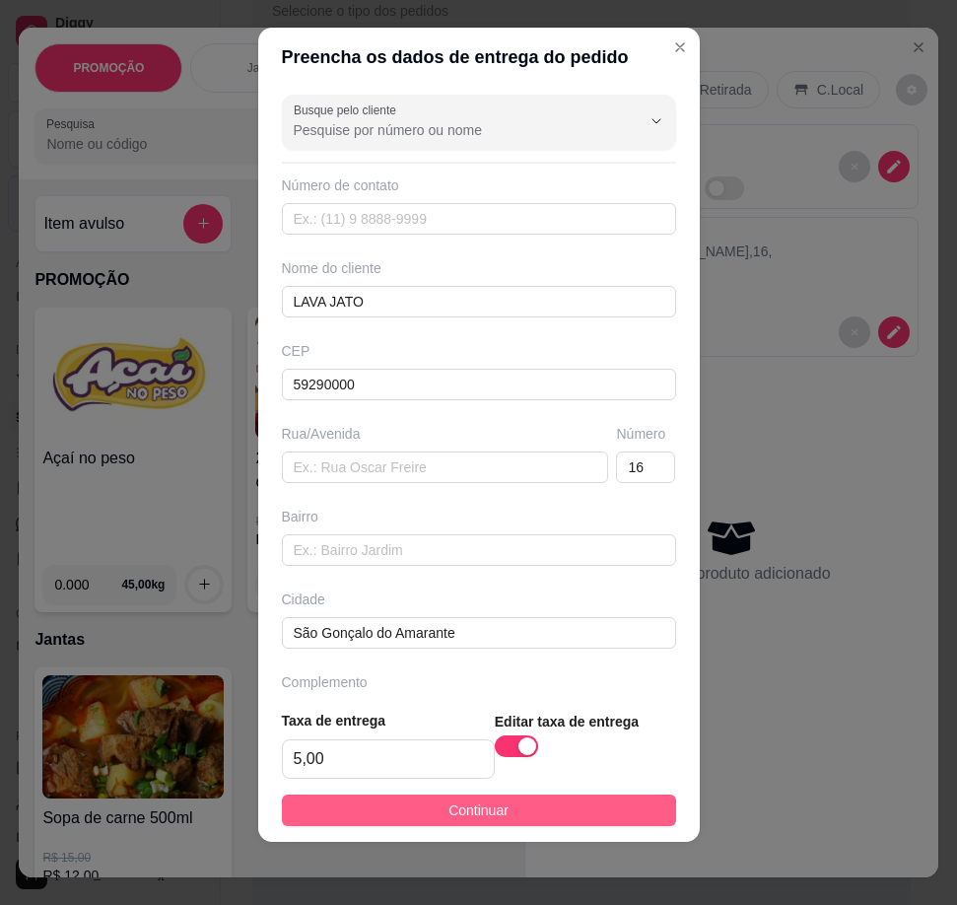
click at [499, 812] on button "Continuar" at bounding box center [479, 810] width 394 height 32
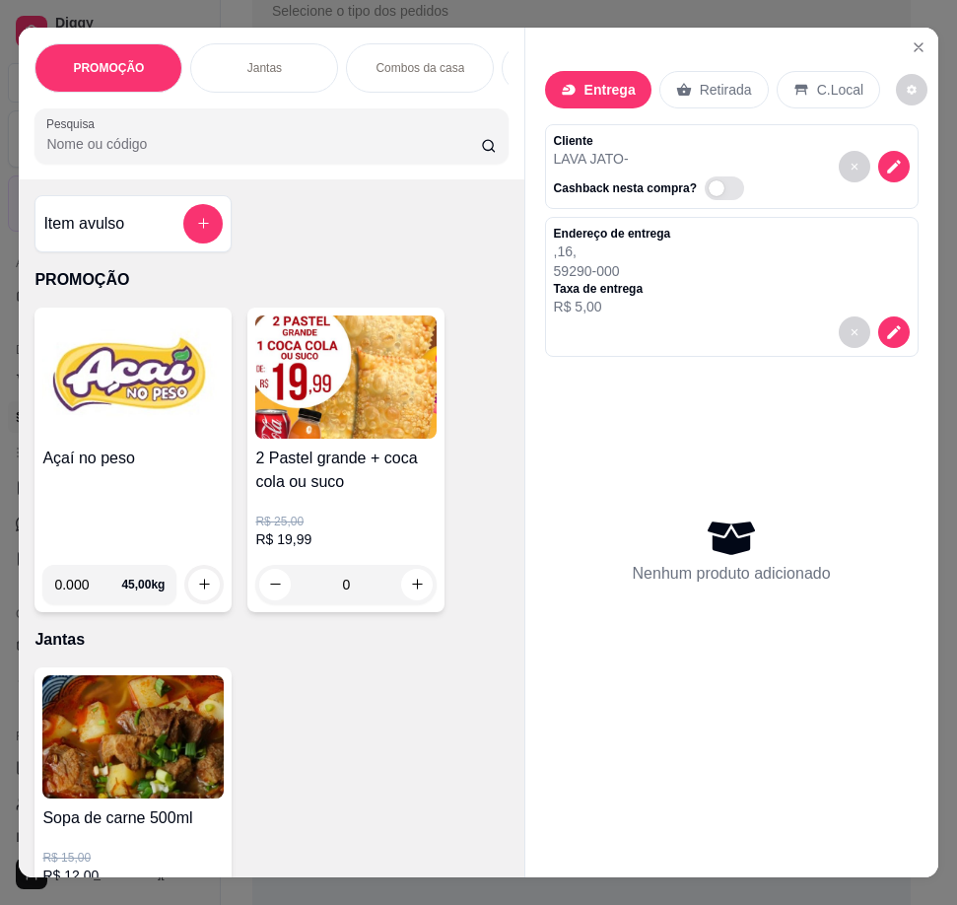
click at [847, 250] on div "Endereço de entrega , 16 , 59290-000 Taxa de entrega R$ 5,00" at bounding box center [732, 271] width 356 height 91
click at [833, 268] on div "Endereço de entrega , 16 , 59290-000 Taxa de entrega R$ 5,00" at bounding box center [732, 271] width 356 height 91
click at [885, 327] on icon "decrease-product-quantity" at bounding box center [893, 331] width 17 height 17
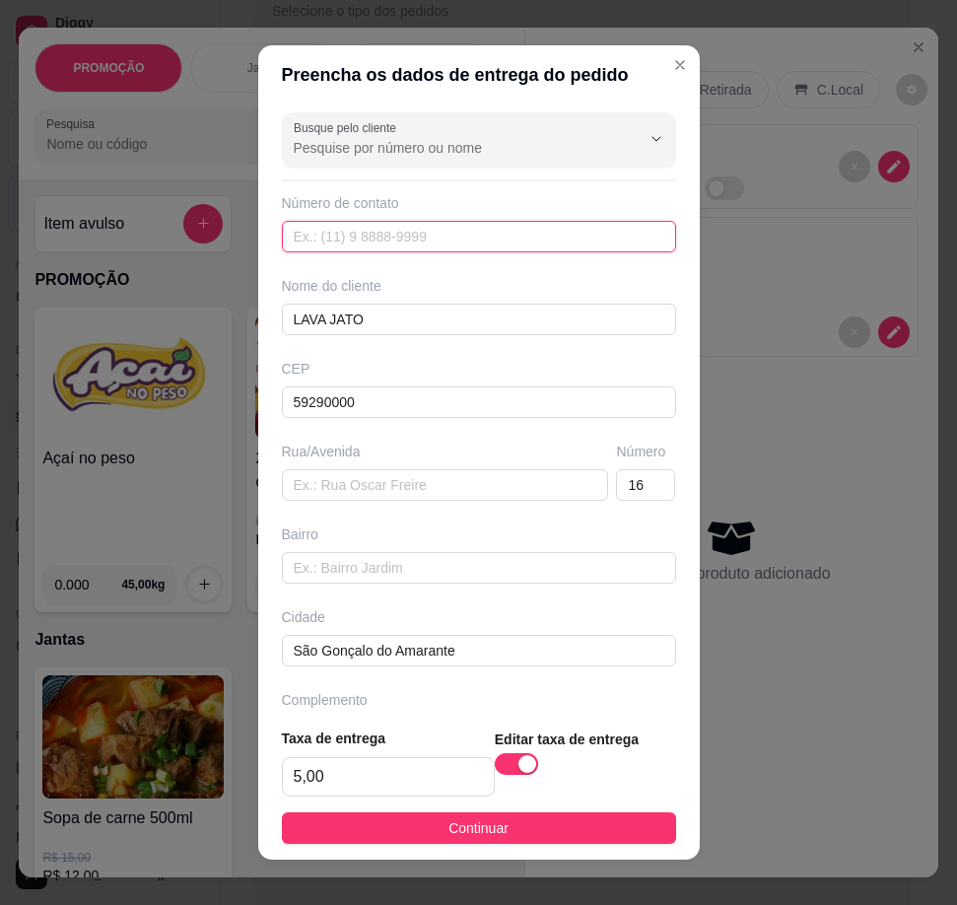
click at [522, 236] on input "text" at bounding box center [479, 237] width 394 height 32
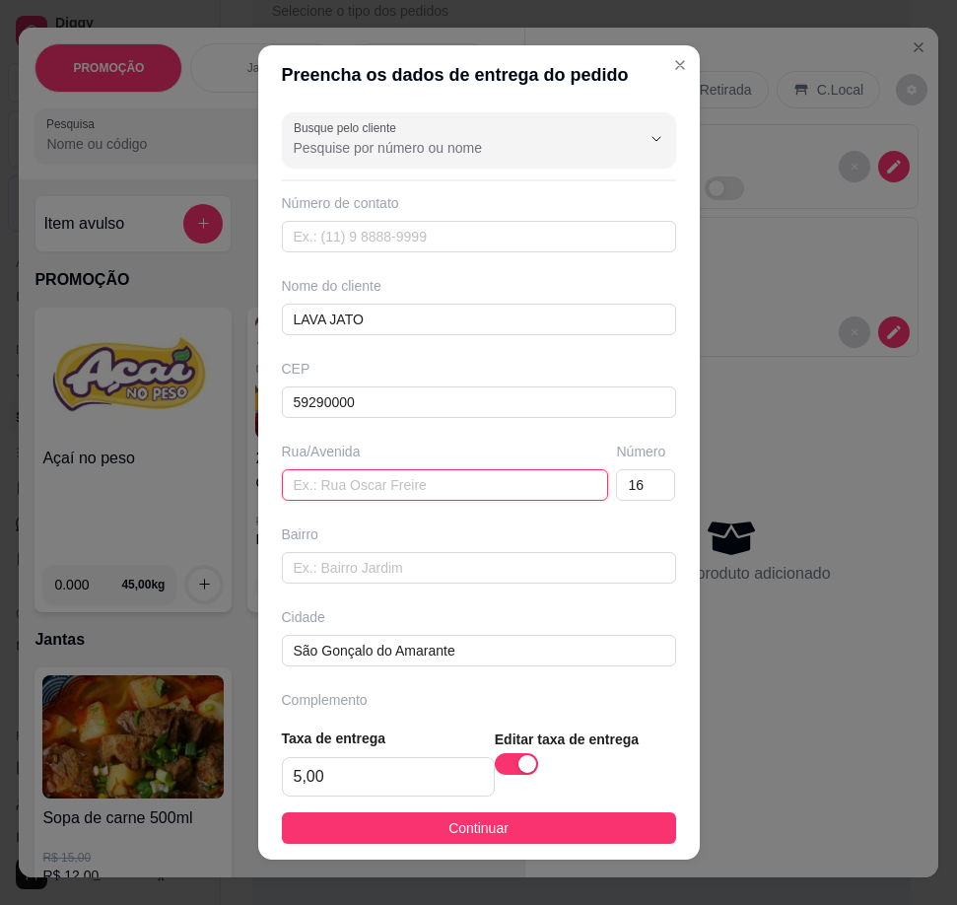
click at [461, 492] on input "text" at bounding box center [445, 485] width 327 height 32
click at [439, 485] on input "text" at bounding box center [445, 485] width 327 height 32
paste input "Lava Jato do Hot Wheels, Trabalhor - [STREET_ADDRESS][PERSON_NAME]"
type input "Lava Jato do Hot Wheels, Trabalhor - [STREET_ADDRESS][PERSON_NAME]"
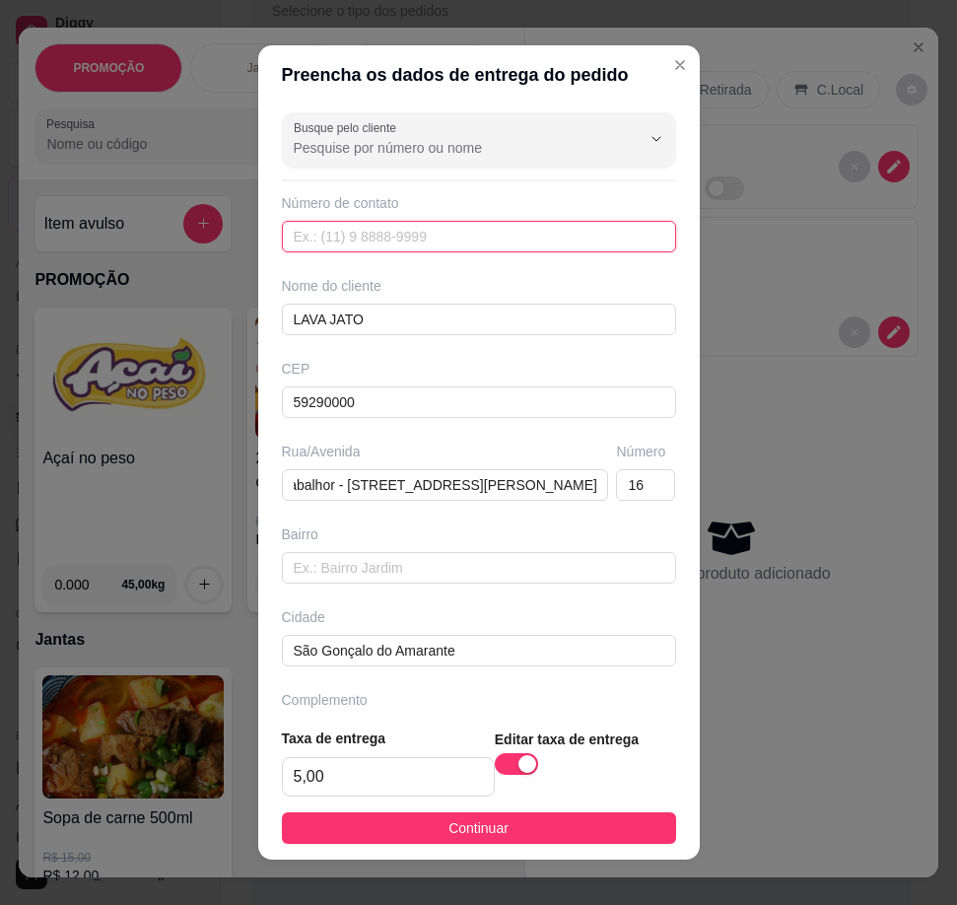
click at [441, 231] on input "text" at bounding box center [479, 237] width 394 height 32
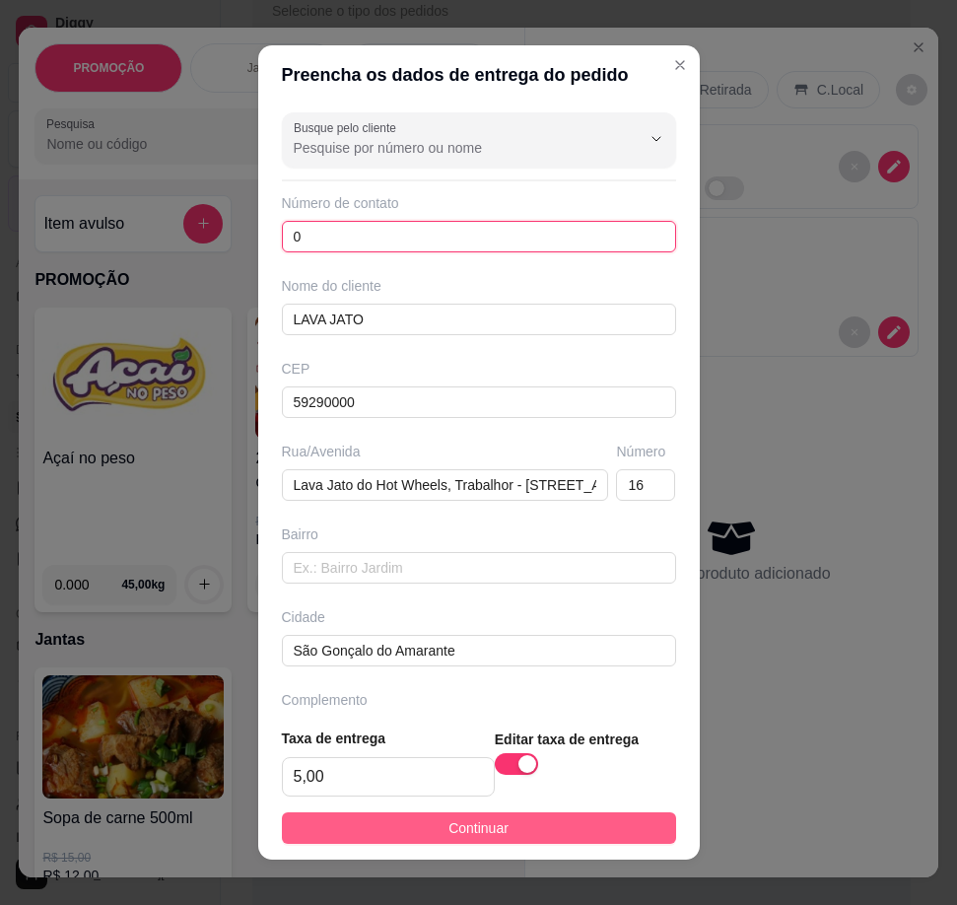
type input "0"
click at [398, 831] on button "Continuar" at bounding box center [479, 828] width 394 height 32
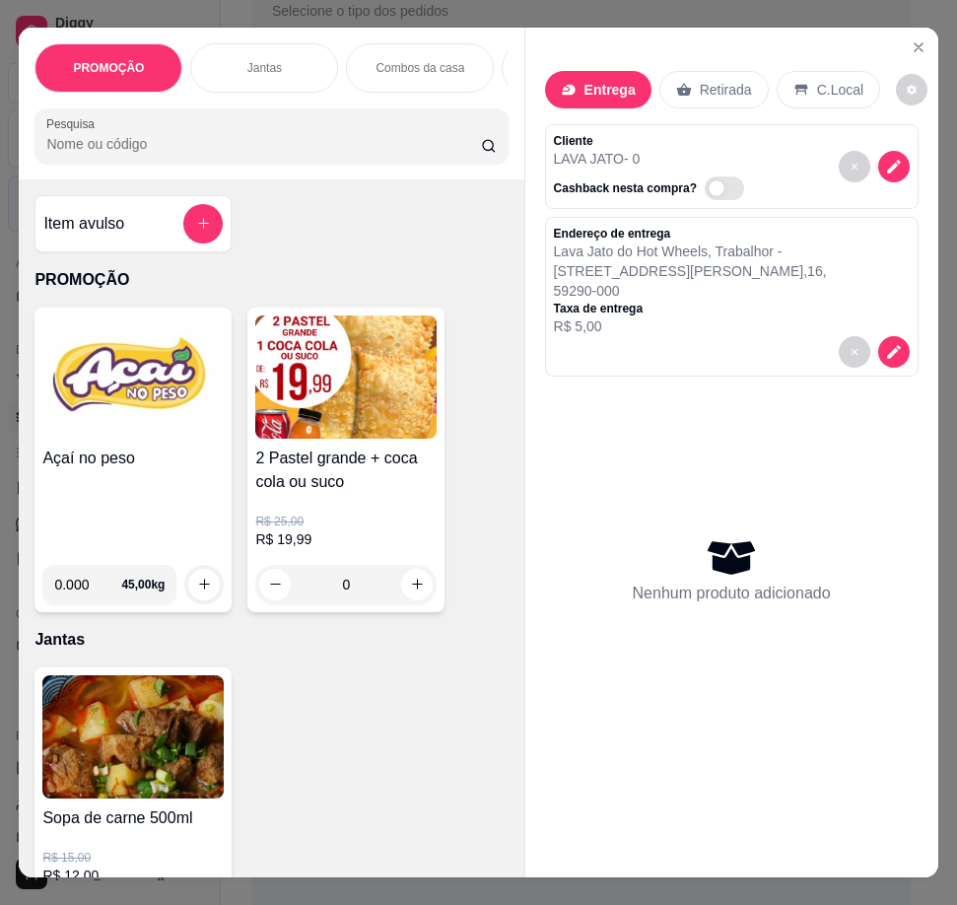
click at [749, 158] on div "Cliente LAVA JATO - 0 Cashback nesta compra?" at bounding box center [731, 166] width 373 height 85
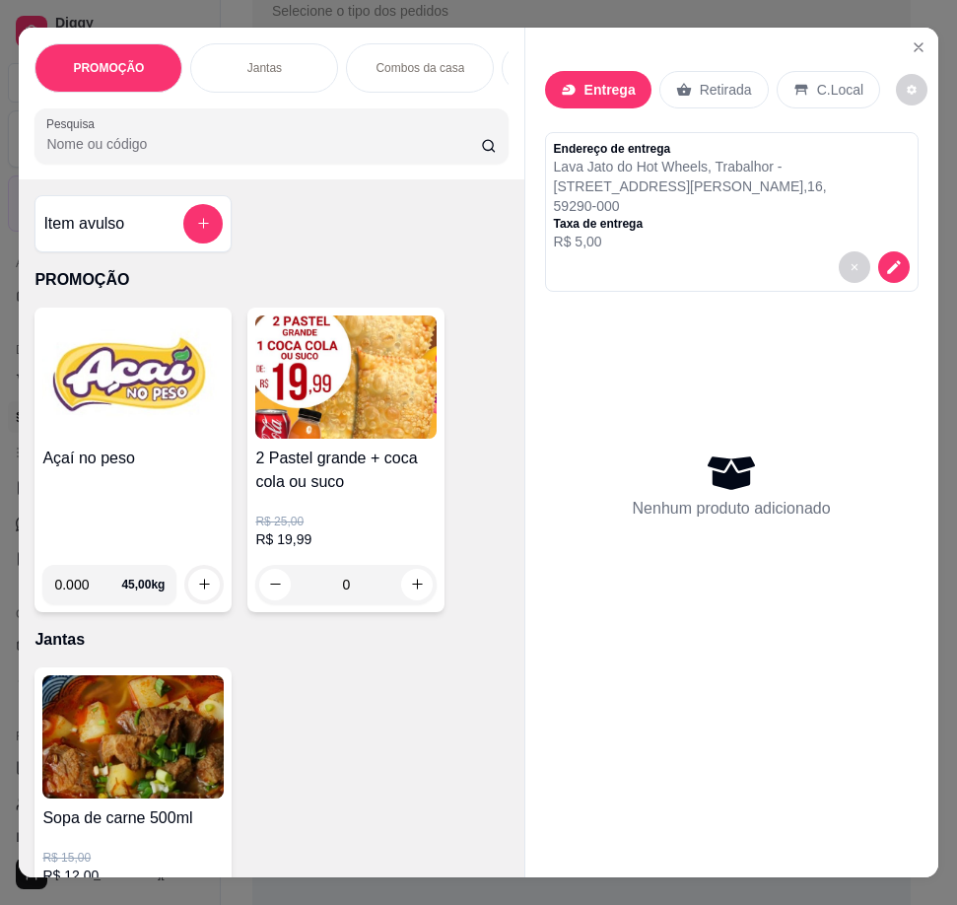
click at [803, 196] on p "59290-000" at bounding box center [732, 206] width 356 height 20
click at [888, 258] on icon "decrease-product-quantity" at bounding box center [894, 267] width 18 height 18
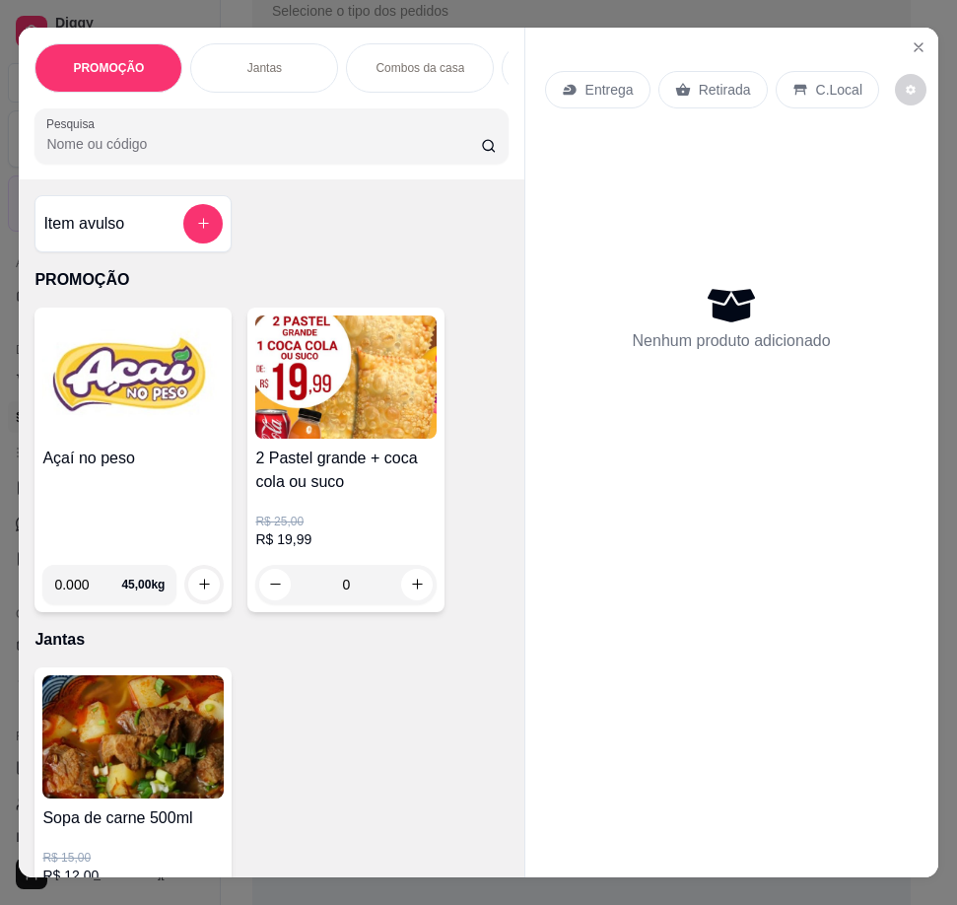
click at [614, 88] on p "Entrega" at bounding box center [609, 90] width 48 height 20
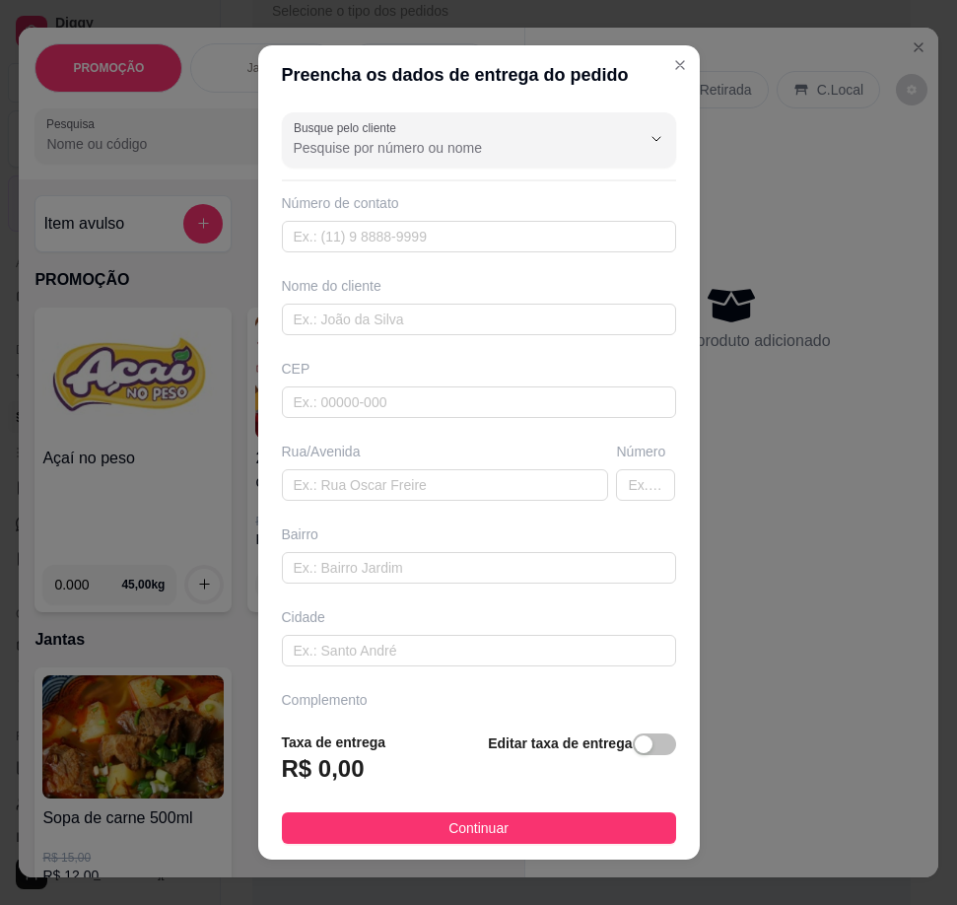
click at [319, 764] on h3 "R$ 0,00" at bounding box center [323, 769] width 83 height 32
click at [316, 761] on h3 "R$ 0,00" at bounding box center [323, 769] width 83 height 32
click at [419, 239] on input "text" at bounding box center [479, 237] width 394 height 32
click at [416, 318] on input "text" at bounding box center [479, 319] width 394 height 32
type input "[PERSON_NAME]"
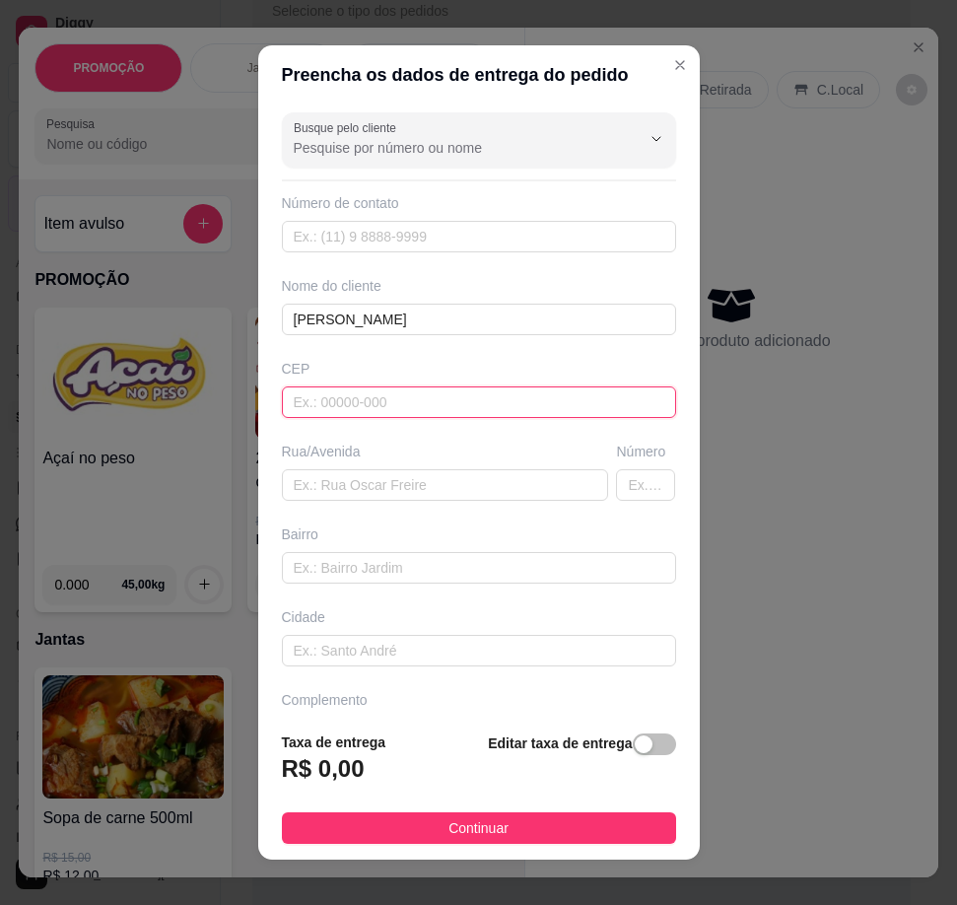
click at [431, 405] on input "text" at bounding box center [479, 402] width 394 height 32
type input "59290000"
type input "São Gonçalo do Amarante"
type input "59290000"
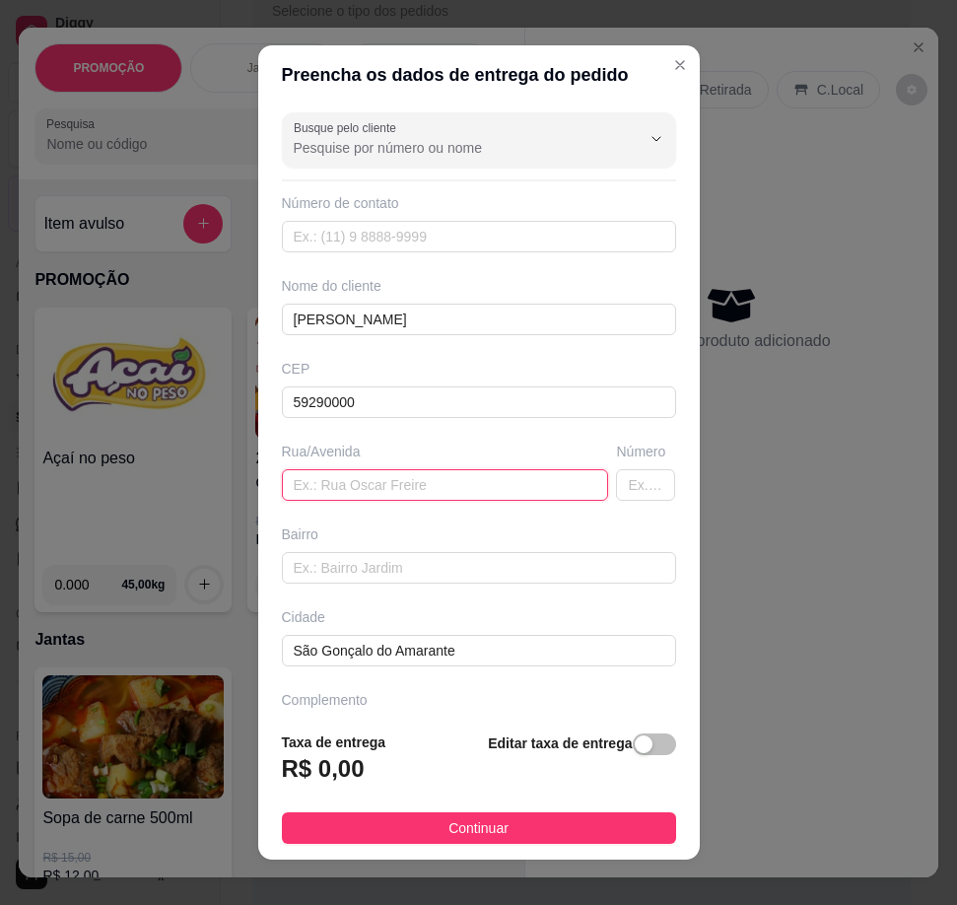
click at [447, 486] on input "text" at bounding box center [445, 485] width 327 height 32
paste input "Lava Jato do Hot Wheels, Trabalhor - [STREET_ADDRESS][PERSON_NAME]"
type input "L"
click at [428, 482] on input "text" at bounding box center [445, 485] width 327 height 32
click at [414, 486] on input "text" at bounding box center [445, 485] width 327 height 32
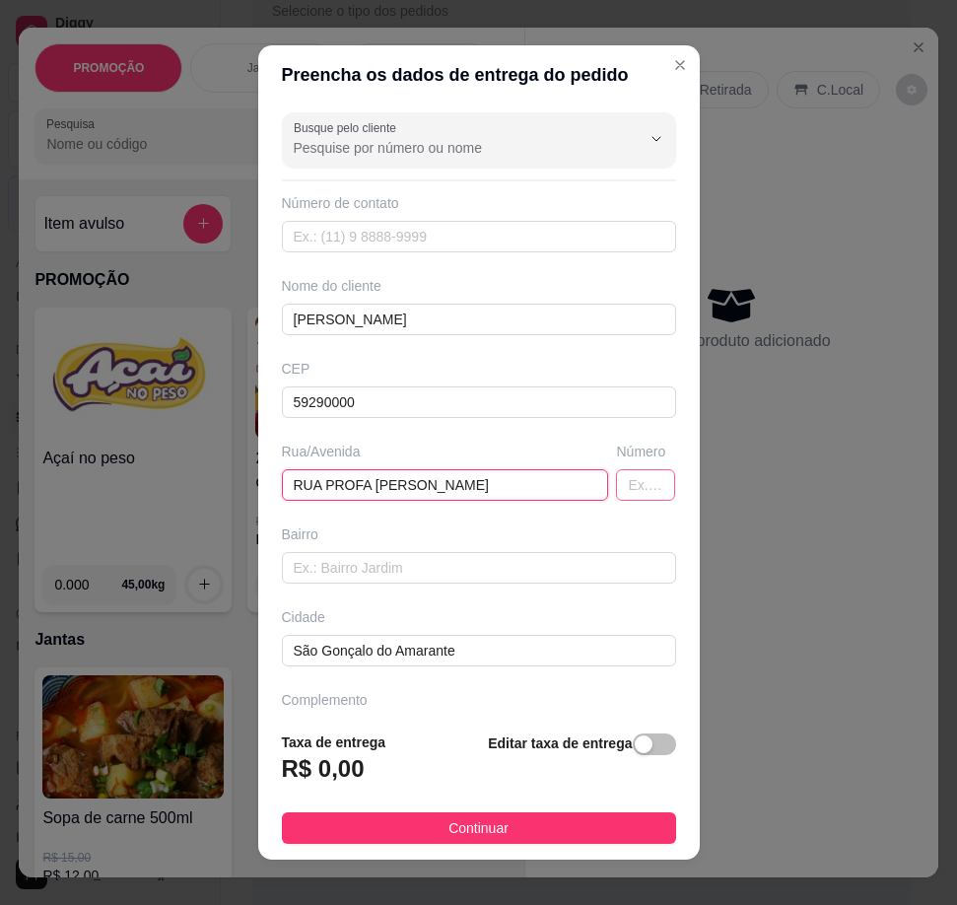
type input "RUA PROFA [PERSON_NAME]"
click at [616, 488] on input "text" at bounding box center [645, 485] width 59 height 32
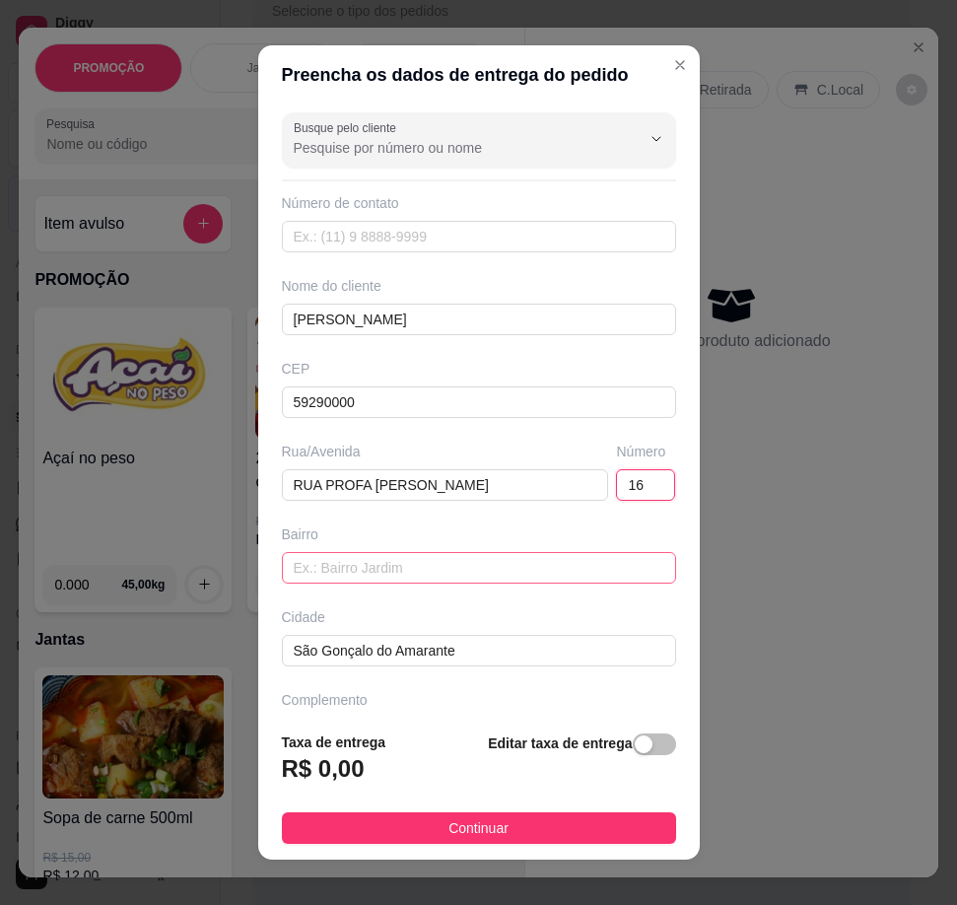
type input "16"
click at [543, 577] on input "text" at bounding box center [479, 568] width 394 height 32
type input "REGOMOLEIRO"
click at [635, 751] on div "button" at bounding box center [644, 744] width 18 height 18
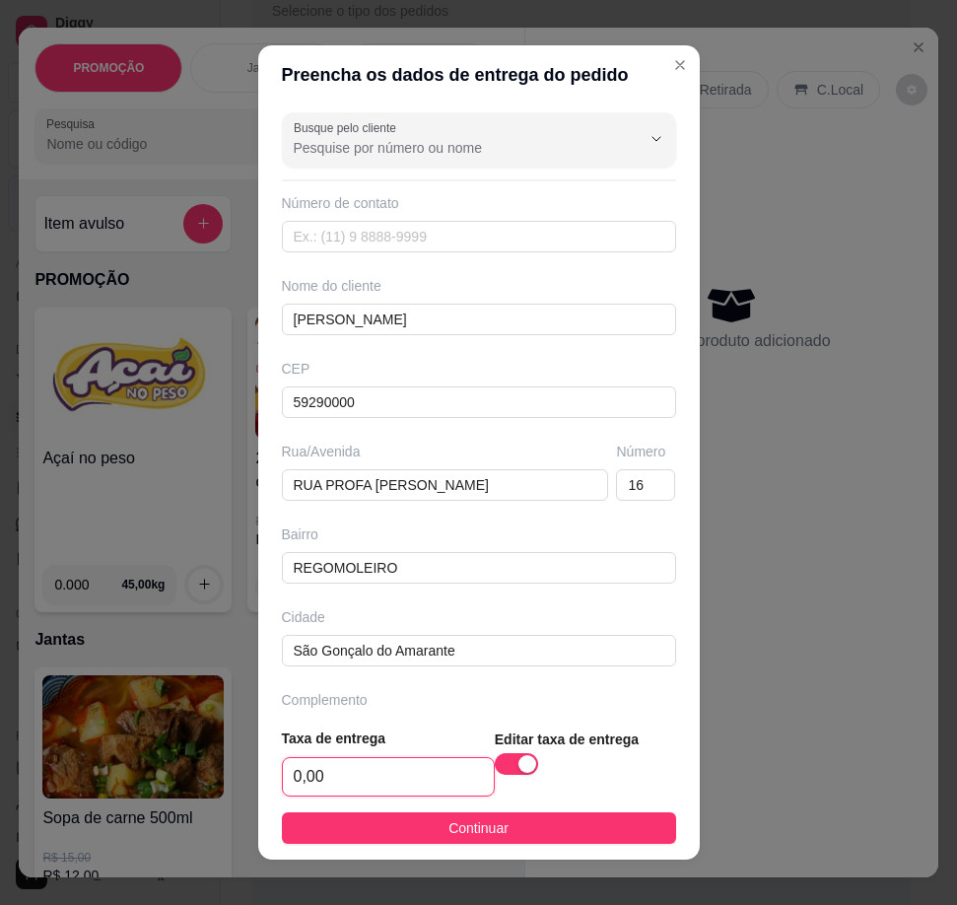
click at [290, 780] on input "0,00" at bounding box center [388, 776] width 211 height 37
click at [291, 778] on input "0,00" at bounding box center [388, 776] width 211 height 37
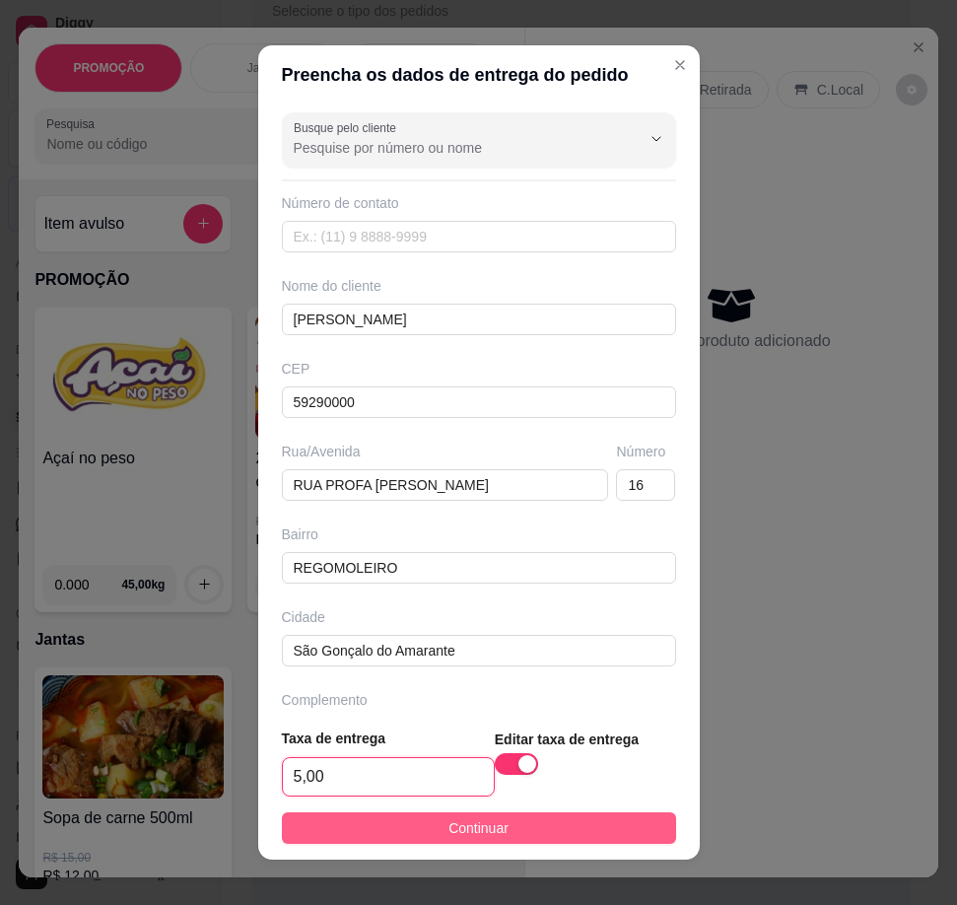
type input "5,00"
click at [459, 835] on span "Continuar" at bounding box center [478, 828] width 60 height 22
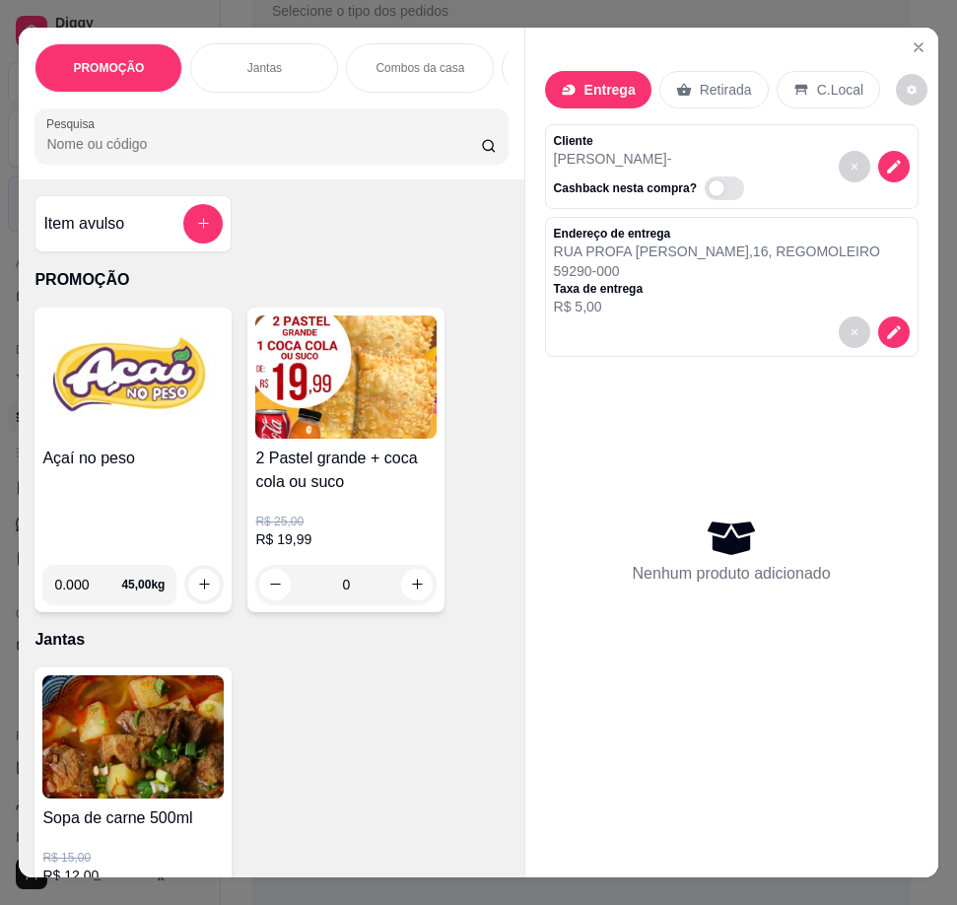
click at [734, 261] on p "[STREET_ADDRESS][PERSON_NAME] , REGOMOLEIRO" at bounding box center [717, 251] width 326 height 20
click at [708, 280] on p "59290-000" at bounding box center [717, 271] width 326 height 20
click at [707, 281] on p "59290-000" at bounding box center [717, 271] width 326 height 20
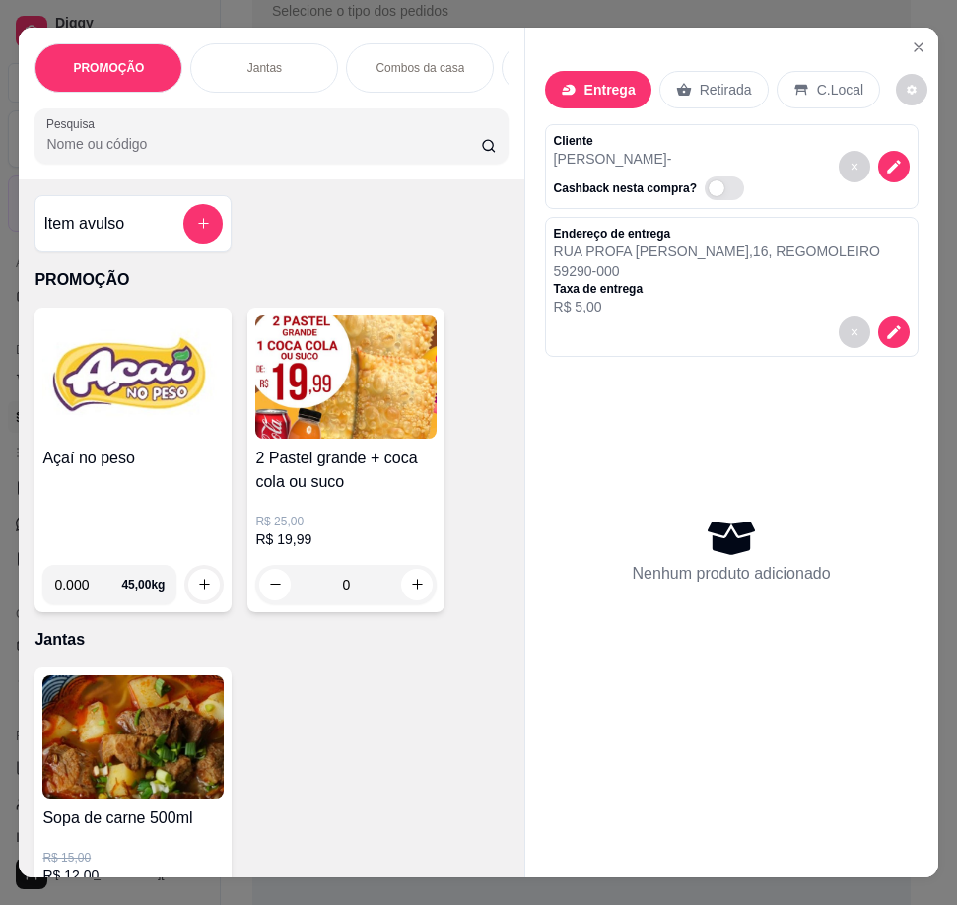
click at [621, 278] on p "59290-000" at bounding box center [717, 271] width 326 height 20
click at [887, 338] on icon "decrease-product-quantity" at bounding box center [893, 331] width 17 height 17
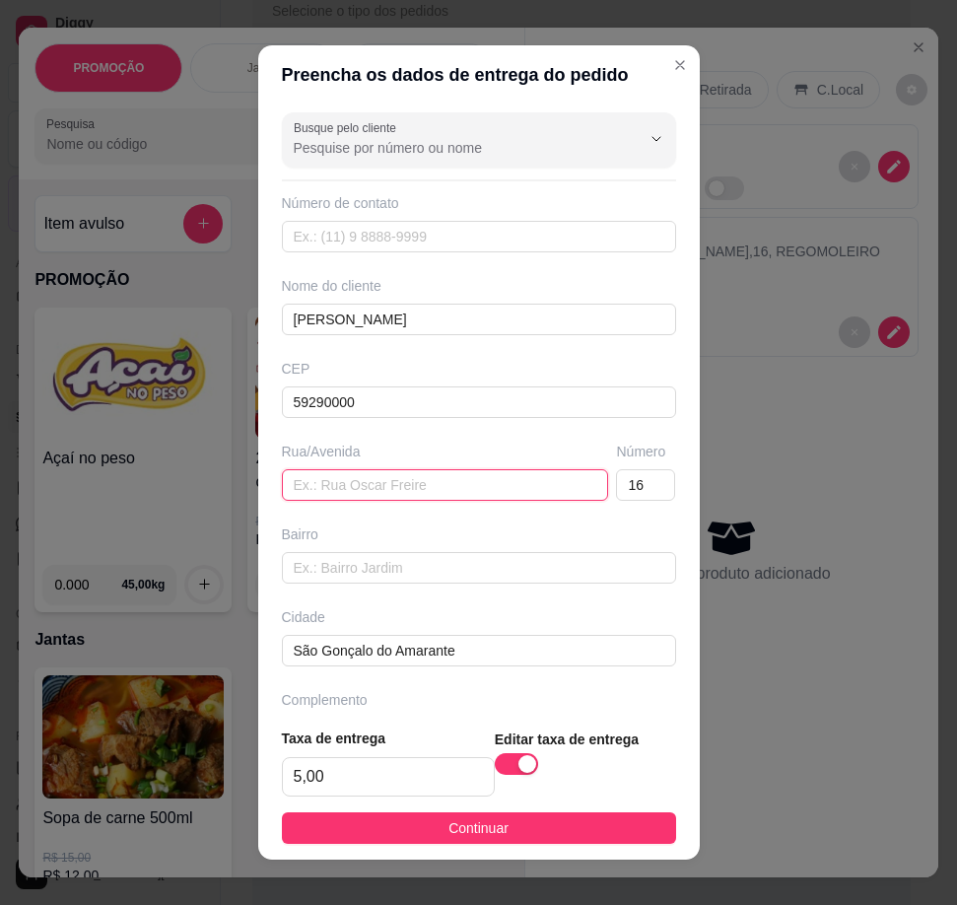
click at [508, 492] on input "text" at bounding box center [445, 485] width 327 height 32
drag, startPoint x: 508, startPoint y: 492, endPoint x: 386, endPoint y: 485, distance: 122.4
click at [386, 485] on input "text" at bounding box center [445, 485] width 327 height 32
paste input "R. Profa. [PERSON_NAME][STREET_ADDRESS]"
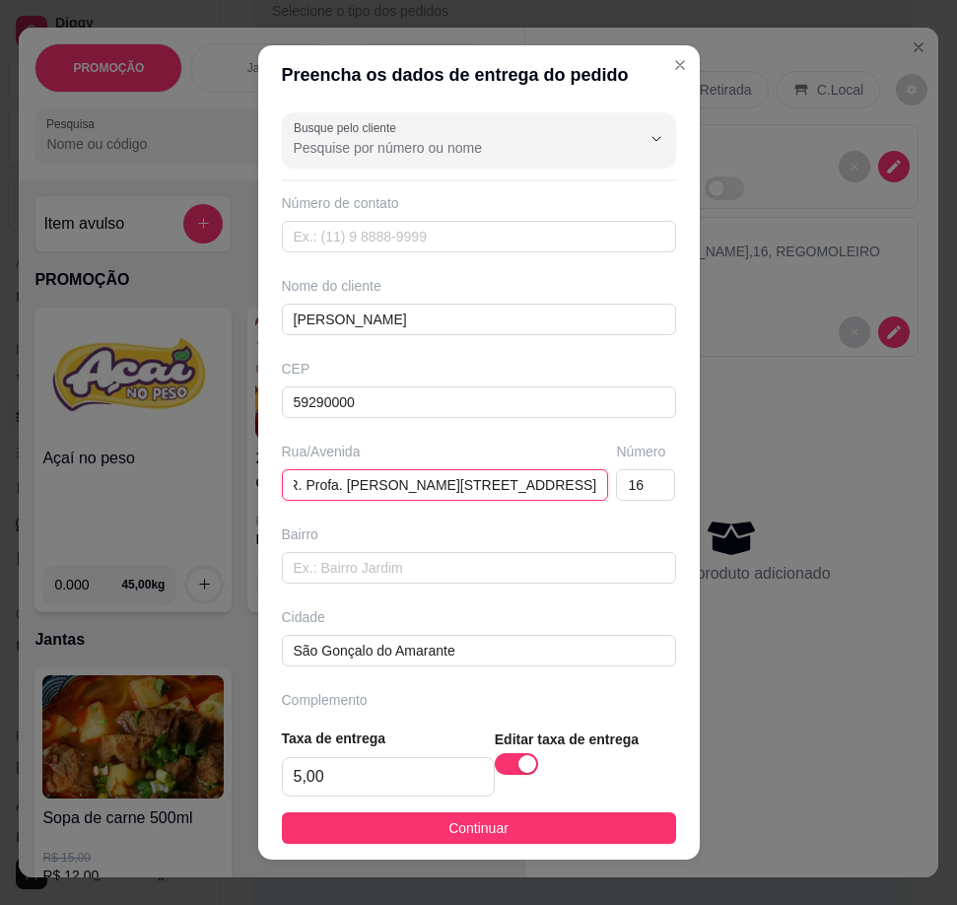
click at [297, 487] on input "R. Profa. [PERSON_NAME][STREET_ADDRESS]" at bounding box center [445, 485] width 327 height 32
click at [462, 481] on input "R. Profa. [PERSON_NAME], , [GEOGRAPHIC_DATA] - RN, 59298-840" at bounding box center [445, 485] width 327 height 32
type input "R. Profa. [PERSON_NAME][STREET_ADDRESS]"
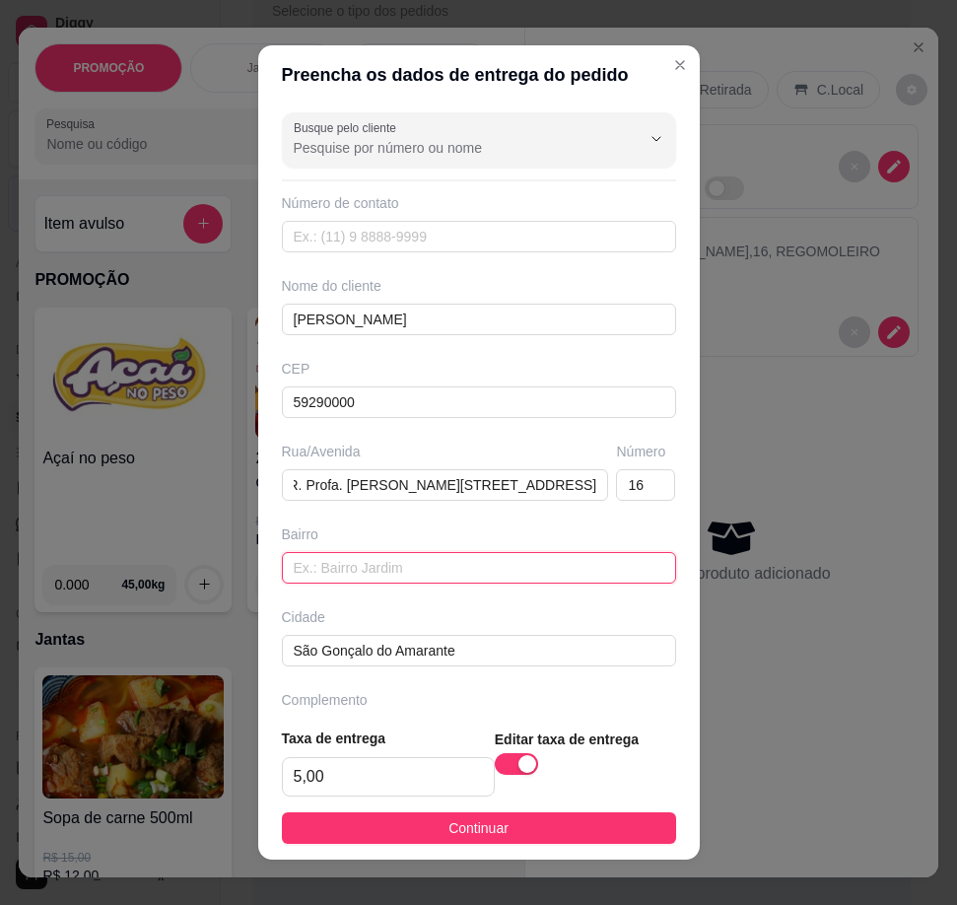
click at [421, 569] on input "text" at bounding box center [479, 568] width 394 height 32
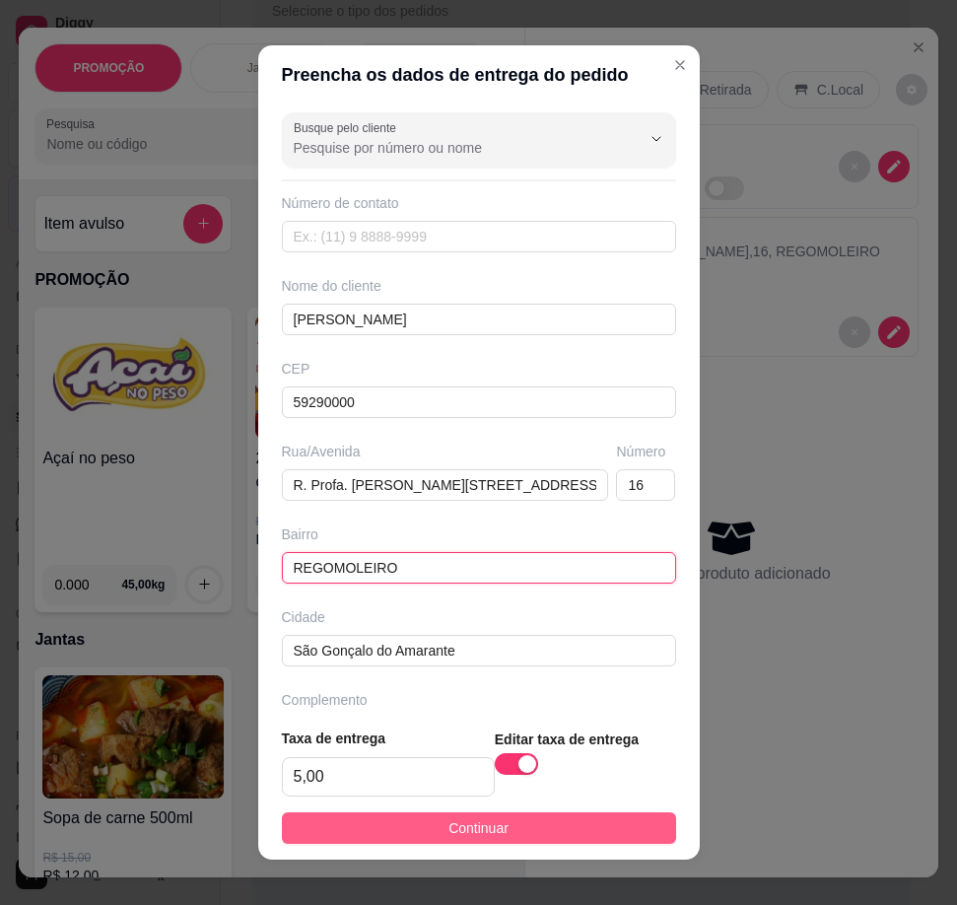
type input "REGOMOLEIRO"
click at [549, 837] on button "Continuar" at bounding box center [479, 828] width 394 height 32
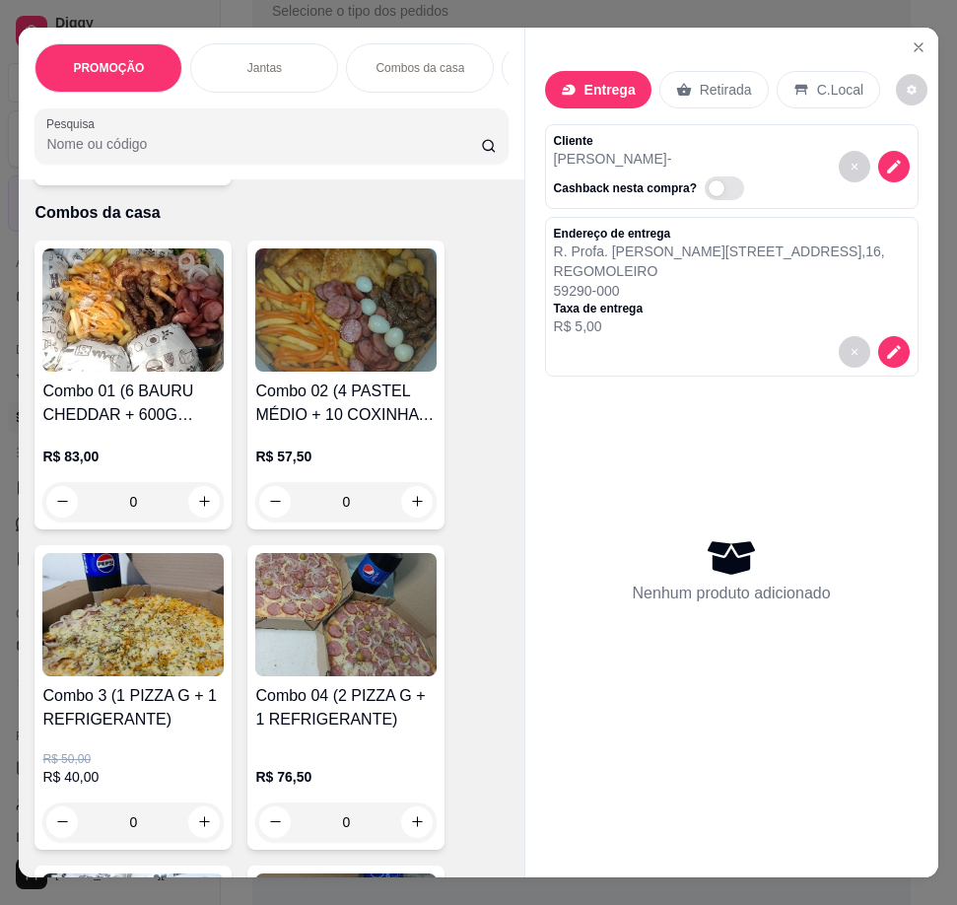
scroll to position [887, 0]
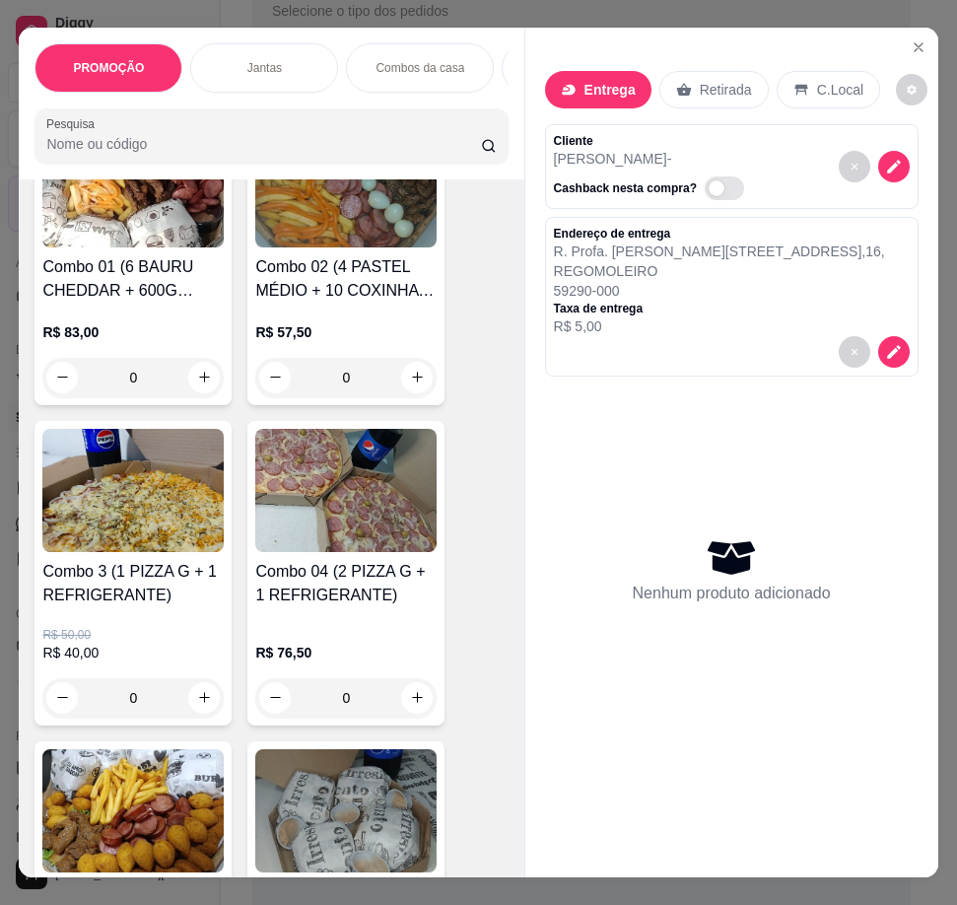
click at [135, 570] on h4 "Combo 3 (1 PIZZA G + 1 REFRIGERANTE)" at bounding box center [132, 583] width 181 height 47
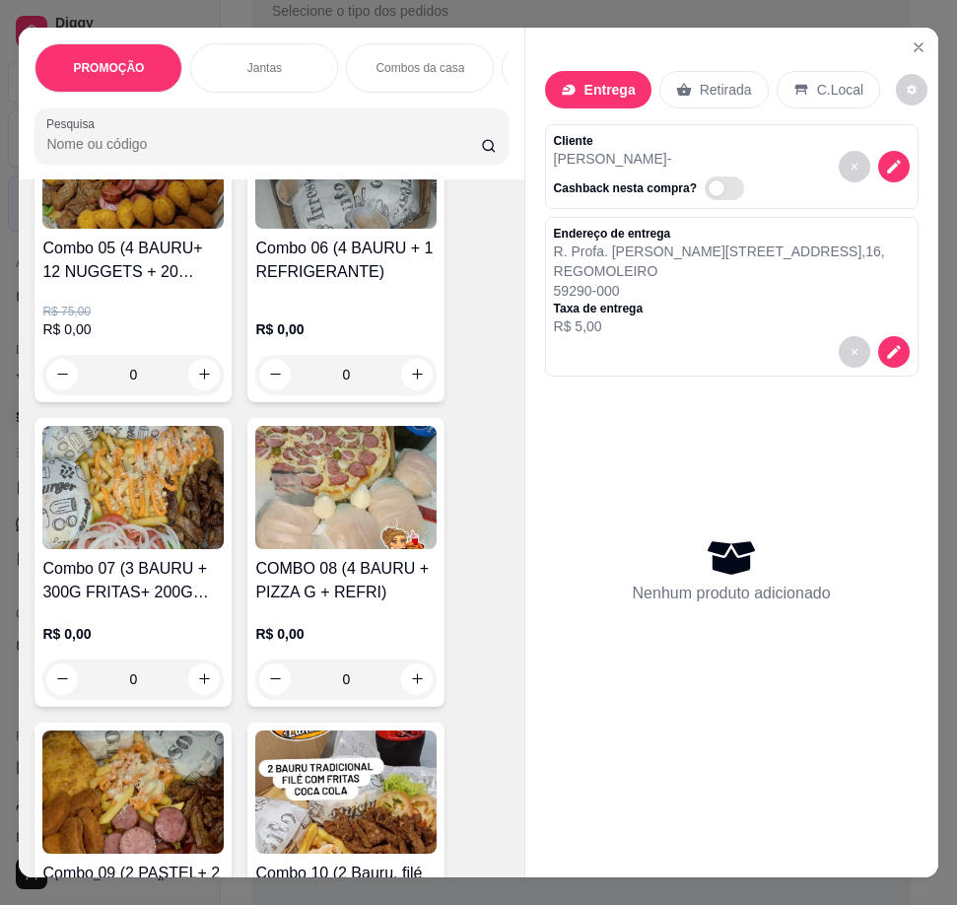
scroll to position [1577, 0]
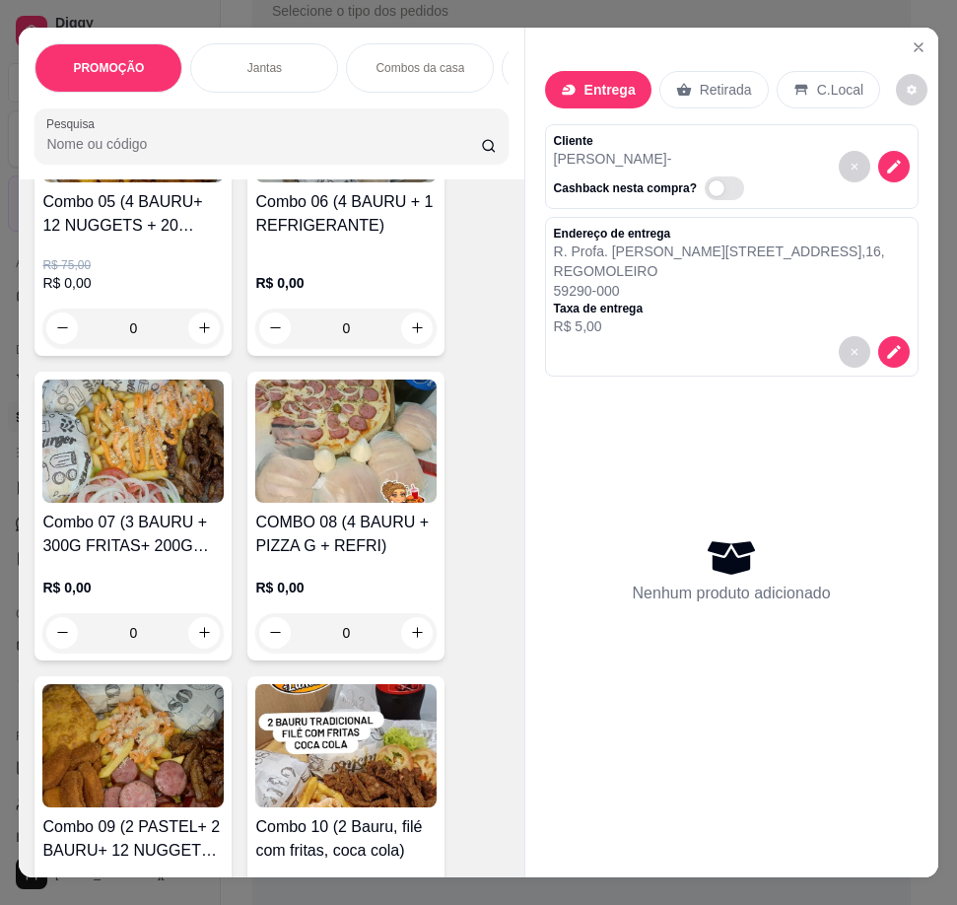
click at [314, 524] on h4 "COMBO 08 (4 BAURU + PIZZA G + REFRI)" at bounding box center [345, 533] width 181 height 47
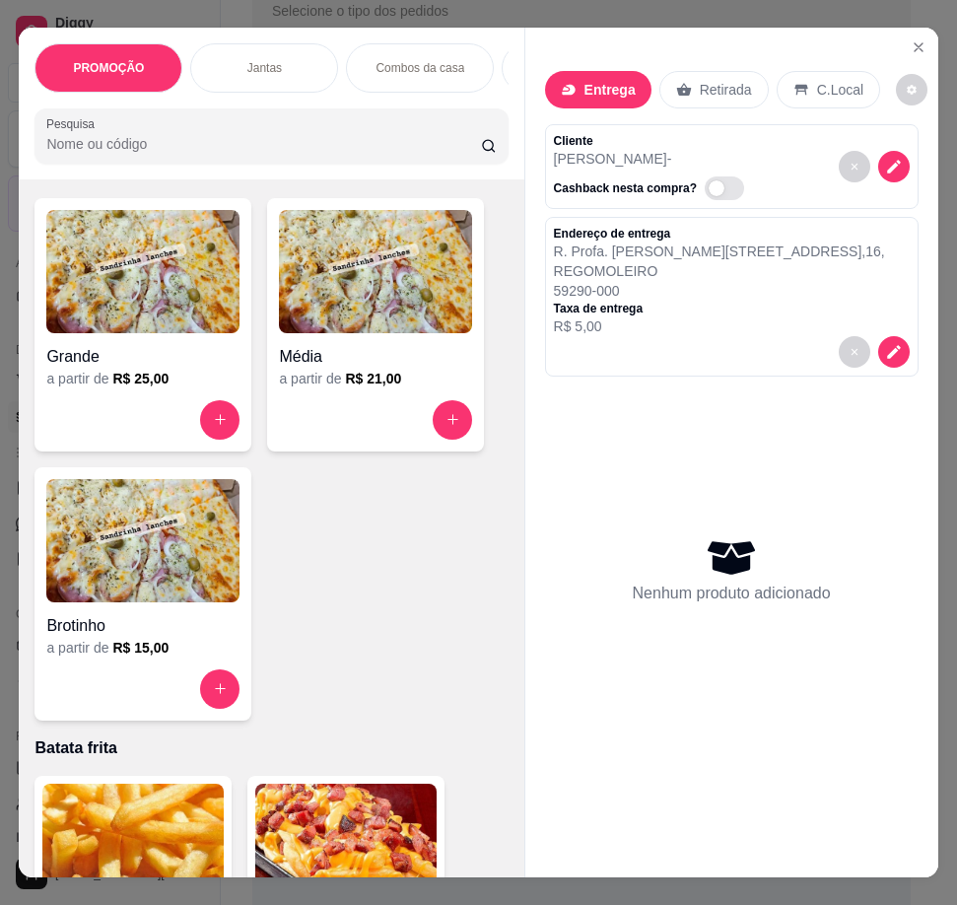
scroll to position [4631, 0]
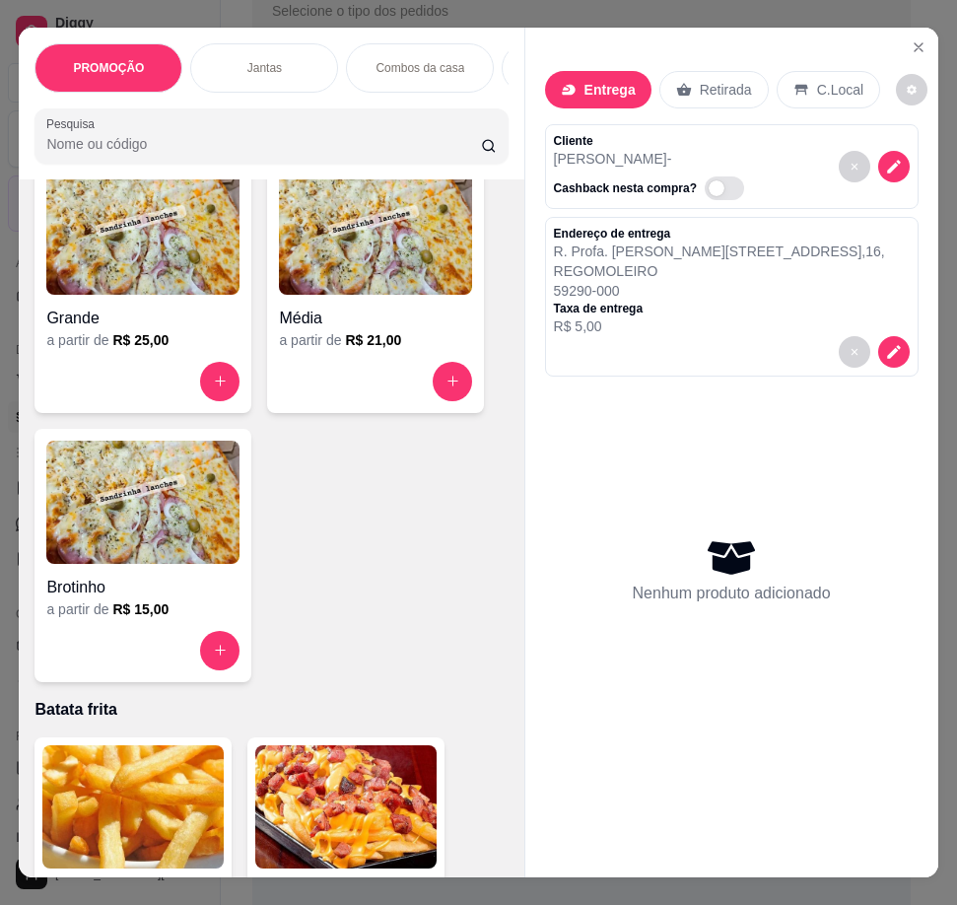
click at [187, 330] on h4 "Grande" at bounding box center [142, 318] width 193 height 24
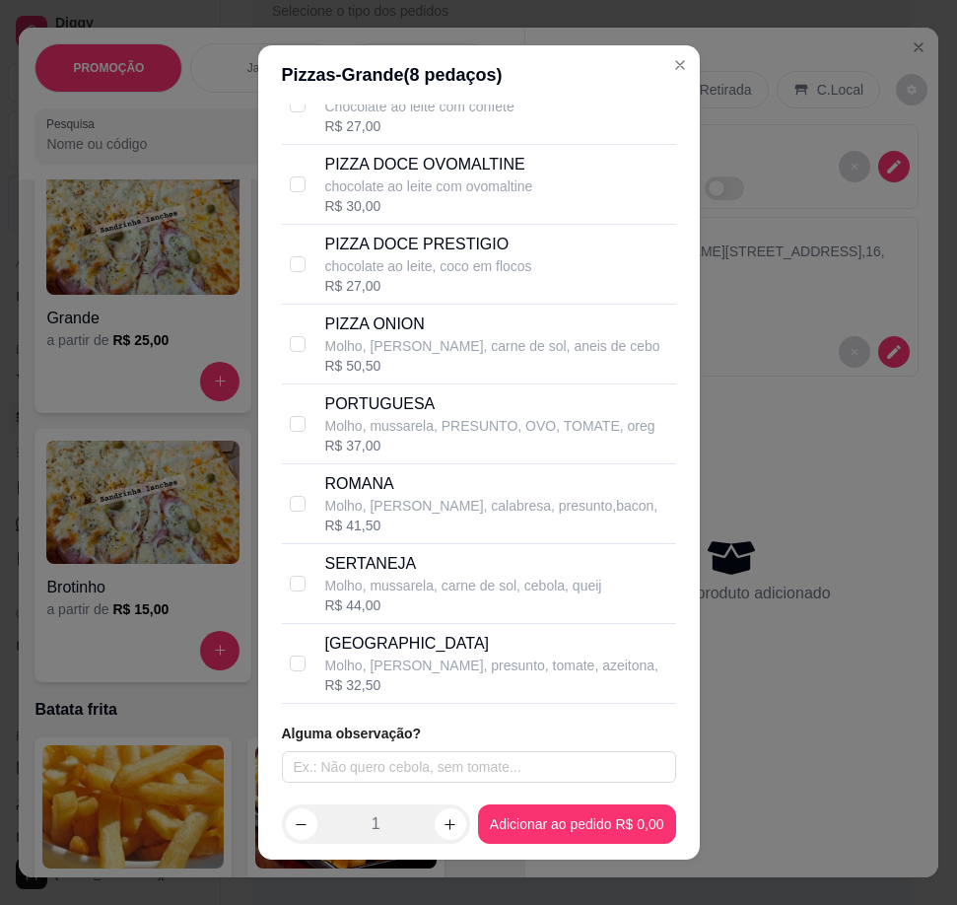
scroll to position [3415, 0]
click at [394, 562] on p "SERTANEJA" at bounding box center [463, 562] width 277 height 24
checkbox input "true"
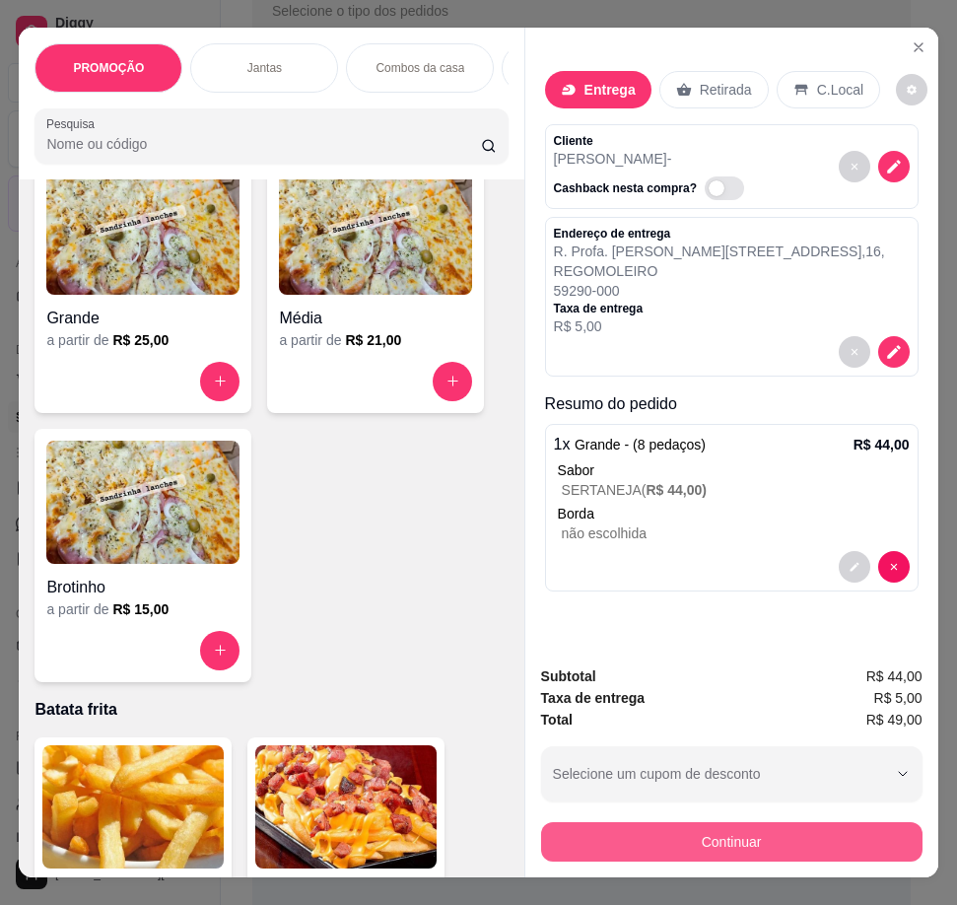
click at [686, 822] on button "Continuar" at bounding box center [731, 841] width 381 height 39
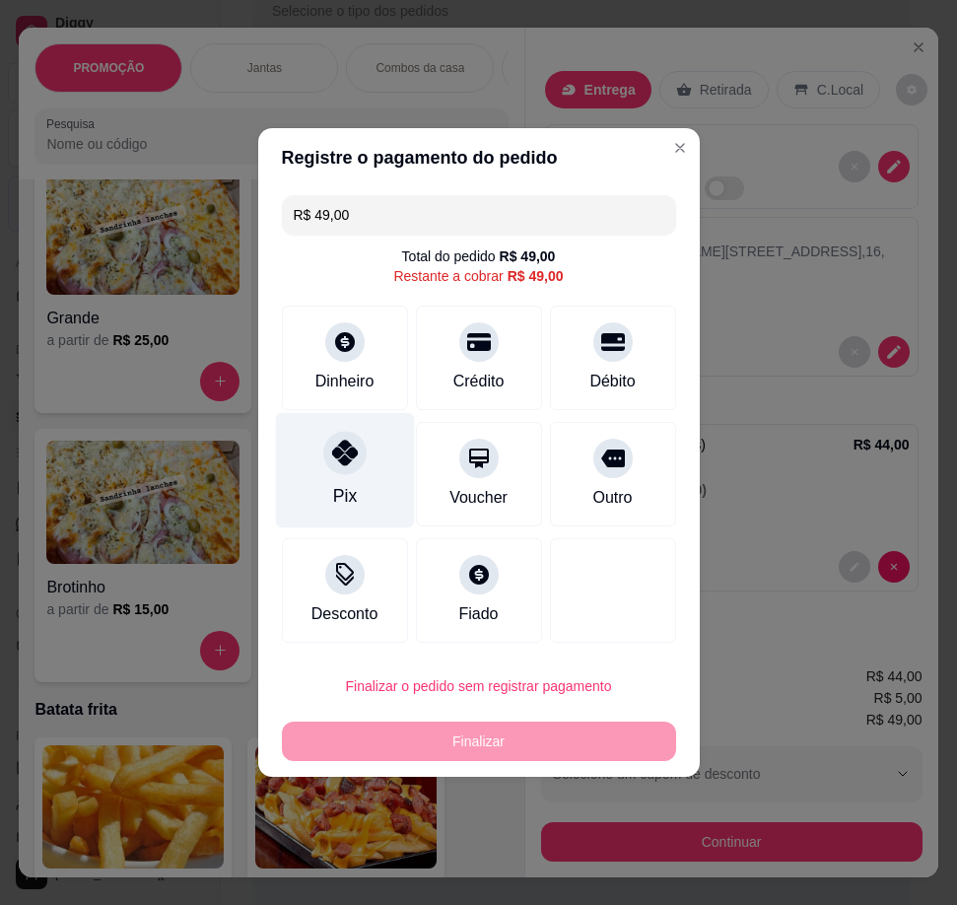
click at [379, 454] on div "Pix" at bounding box center [344, 470] width 139 height 115
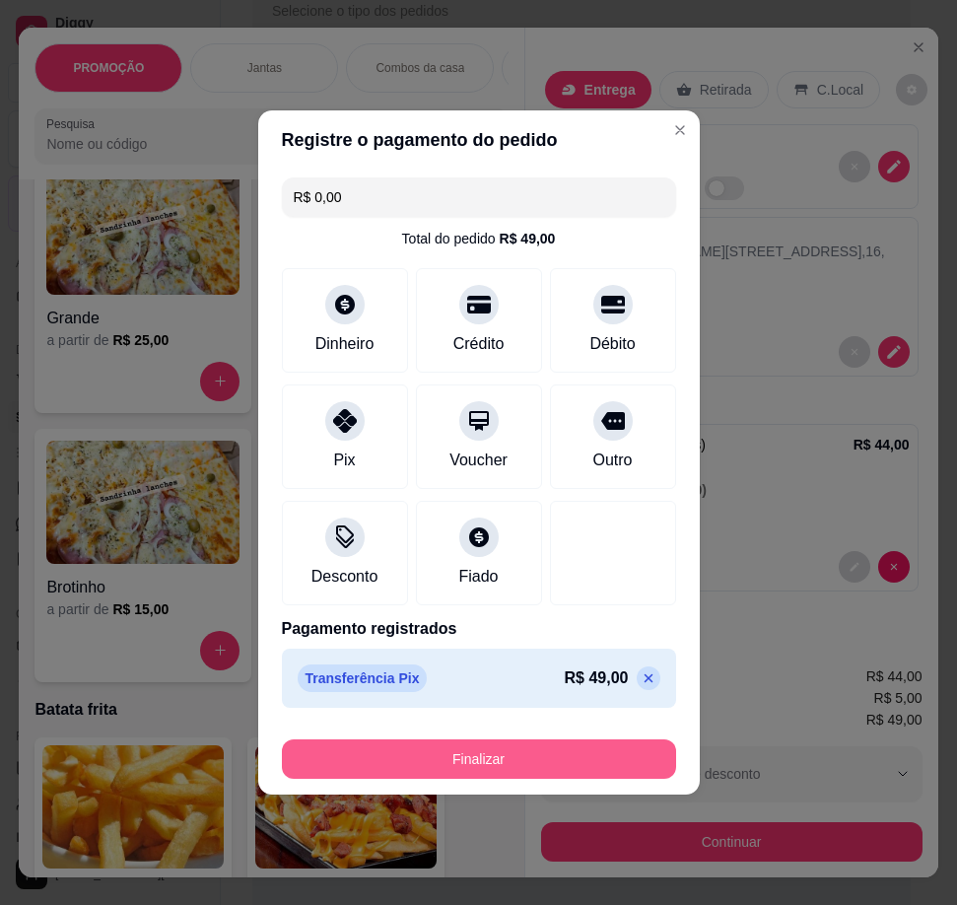
click at [368, 753] on button "Finalizar" at bounding box center [479, 758] width 394 height 39
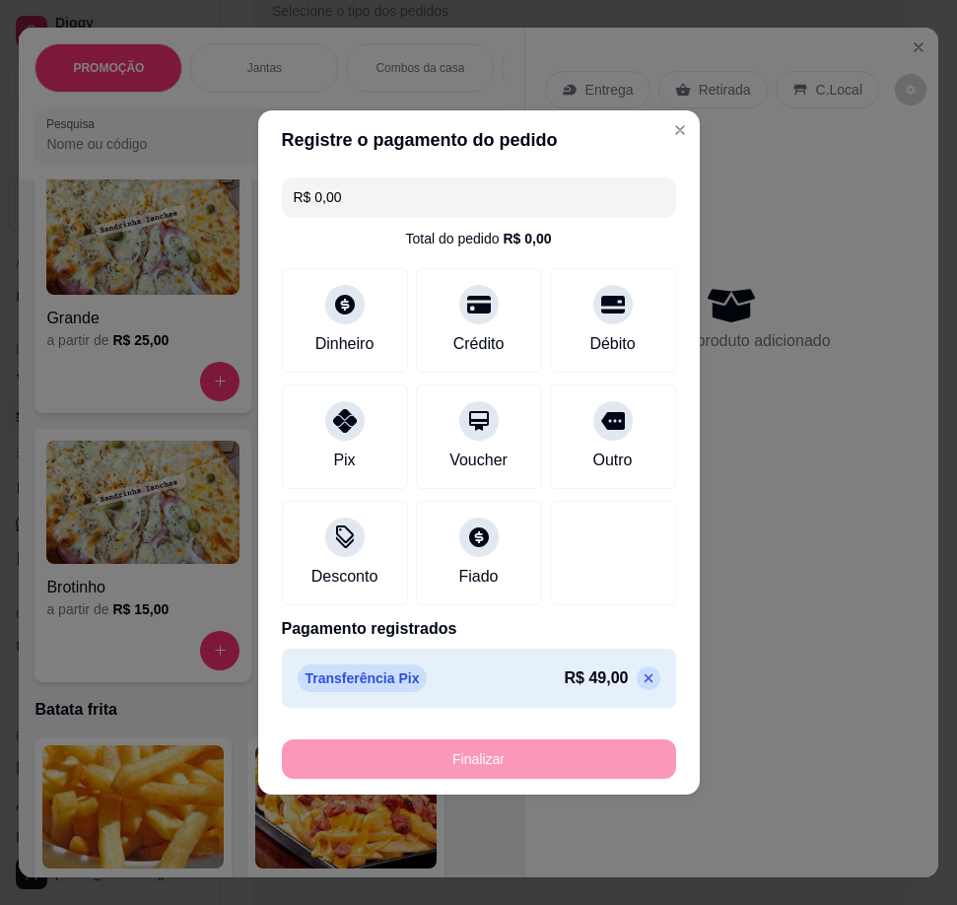
type input "-R$ 49,00"
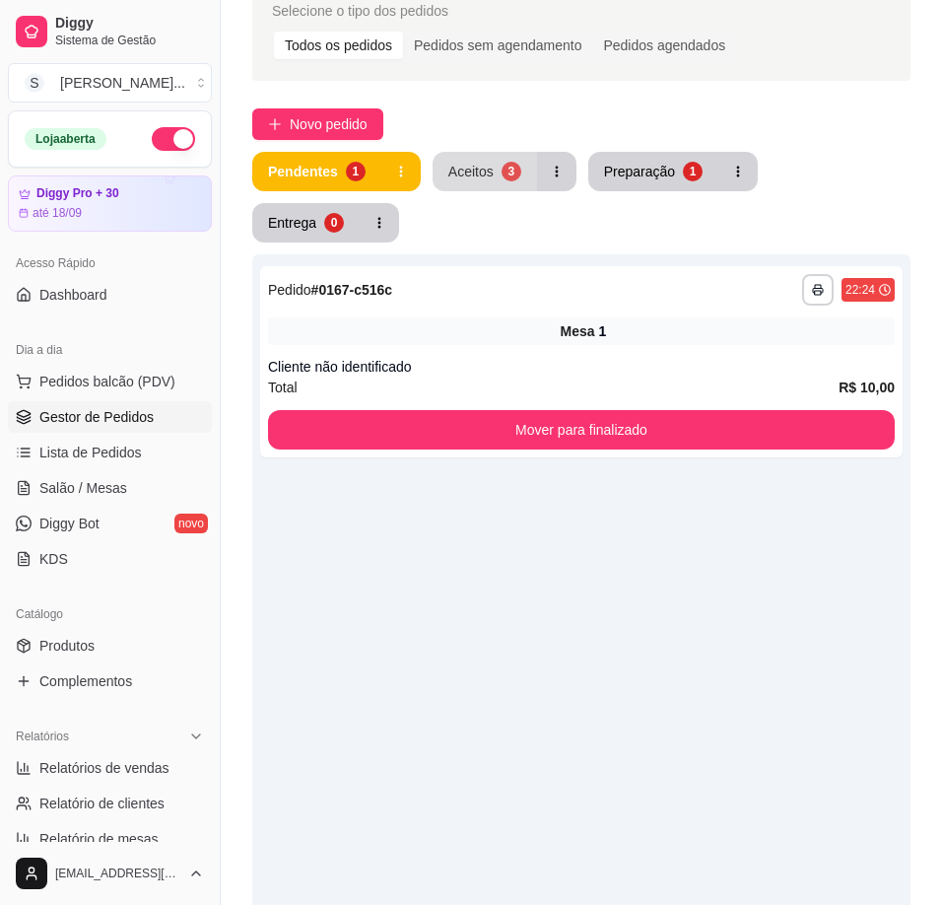
click at [526, 165] on button "Aceitos 3" at bounding box center [485, 171] width 104 height 39
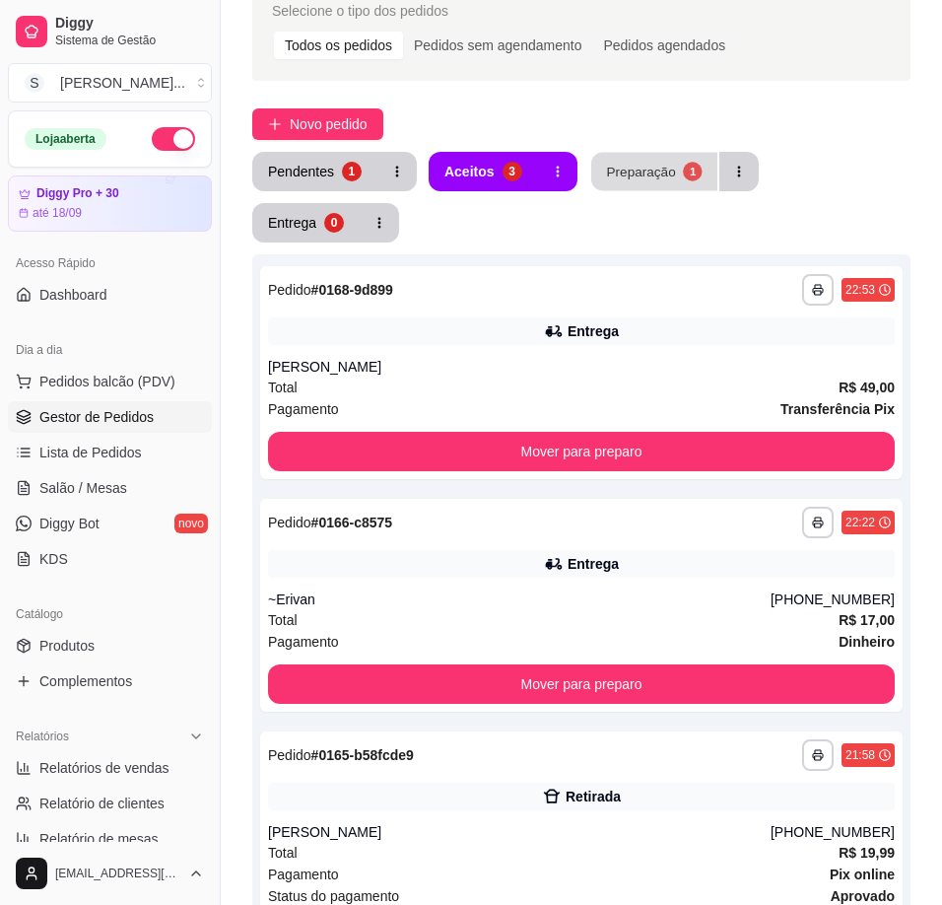
click at [658, 173] on div "Preparação" at bounding box center [640, 171] width 69 height 19
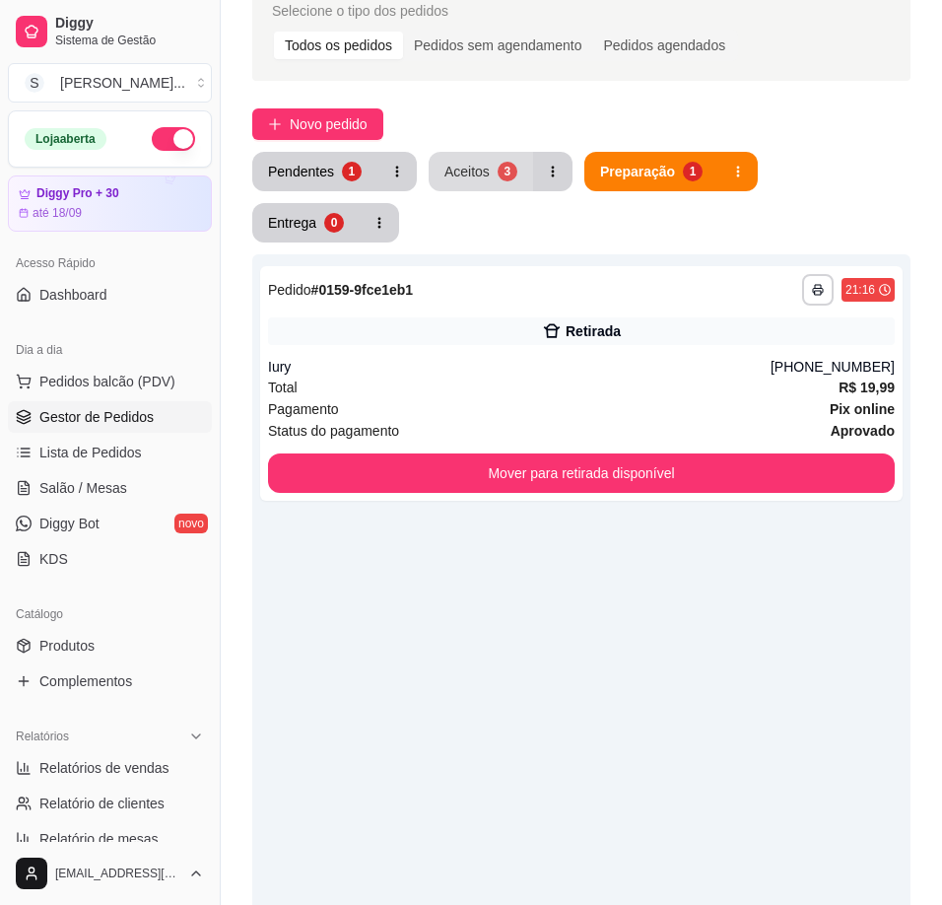
click at [462, 166] on div "Aceitos" at bounding box center [466, 172] width 45 height 20
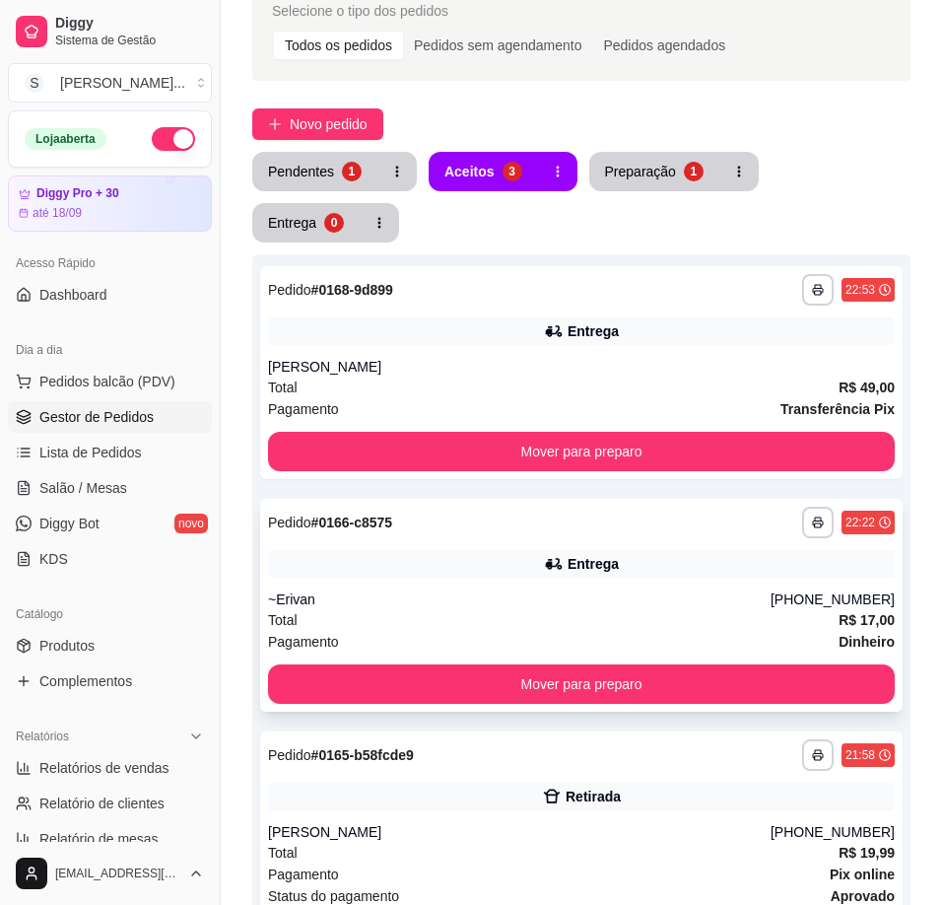
click at [578, 589] on div "~Erivan" at bounding box center [519, 599] width 503 height 20
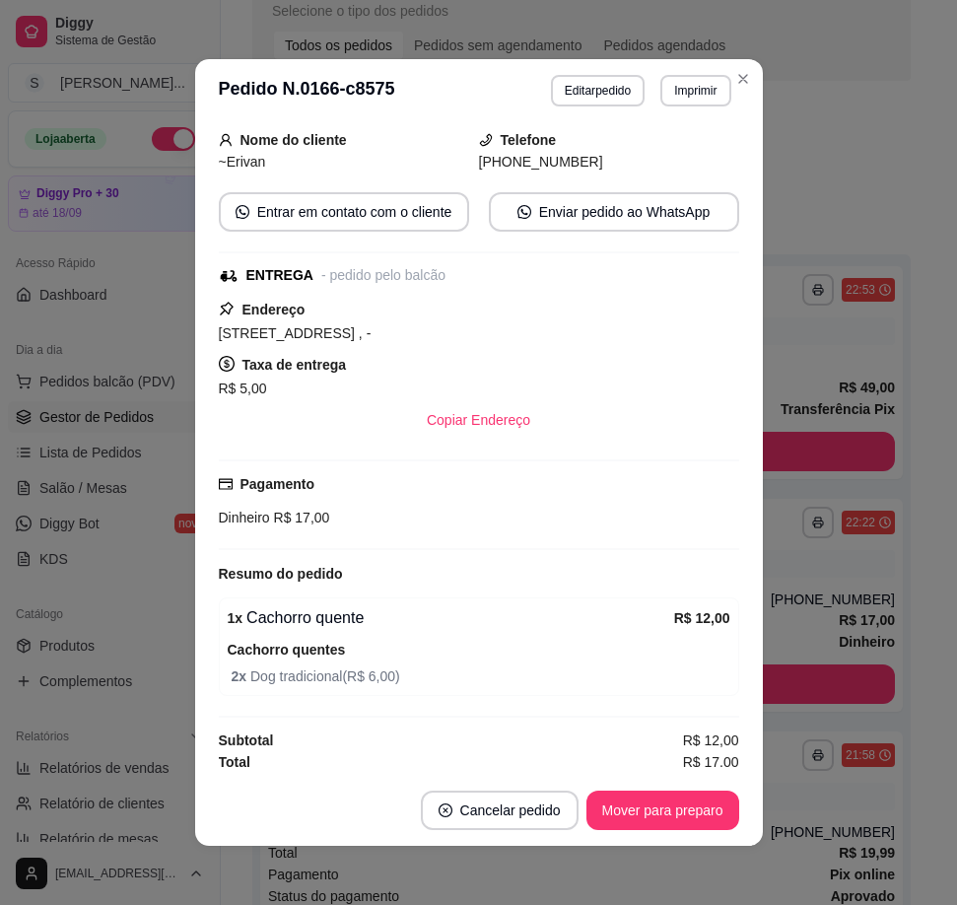
scroll to position [224, 0]
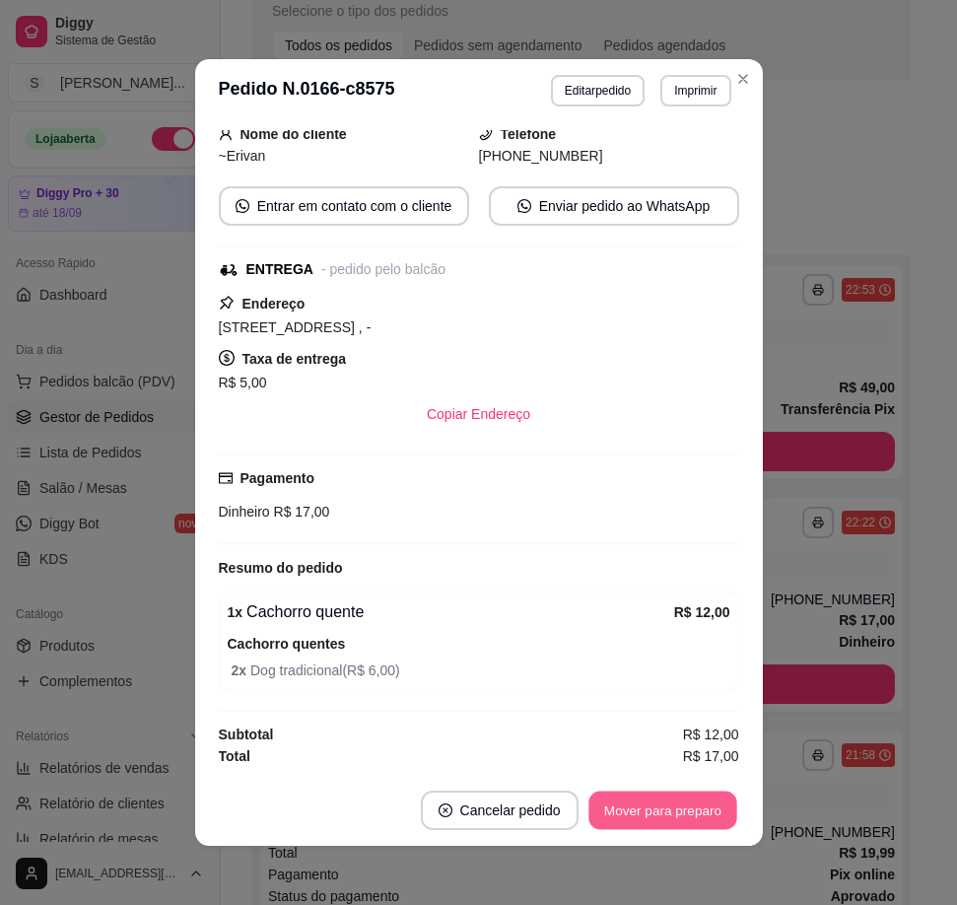
click at [676, 807] on button "Mover para preparo" at bounding box center [662, 810] width 148 height 38
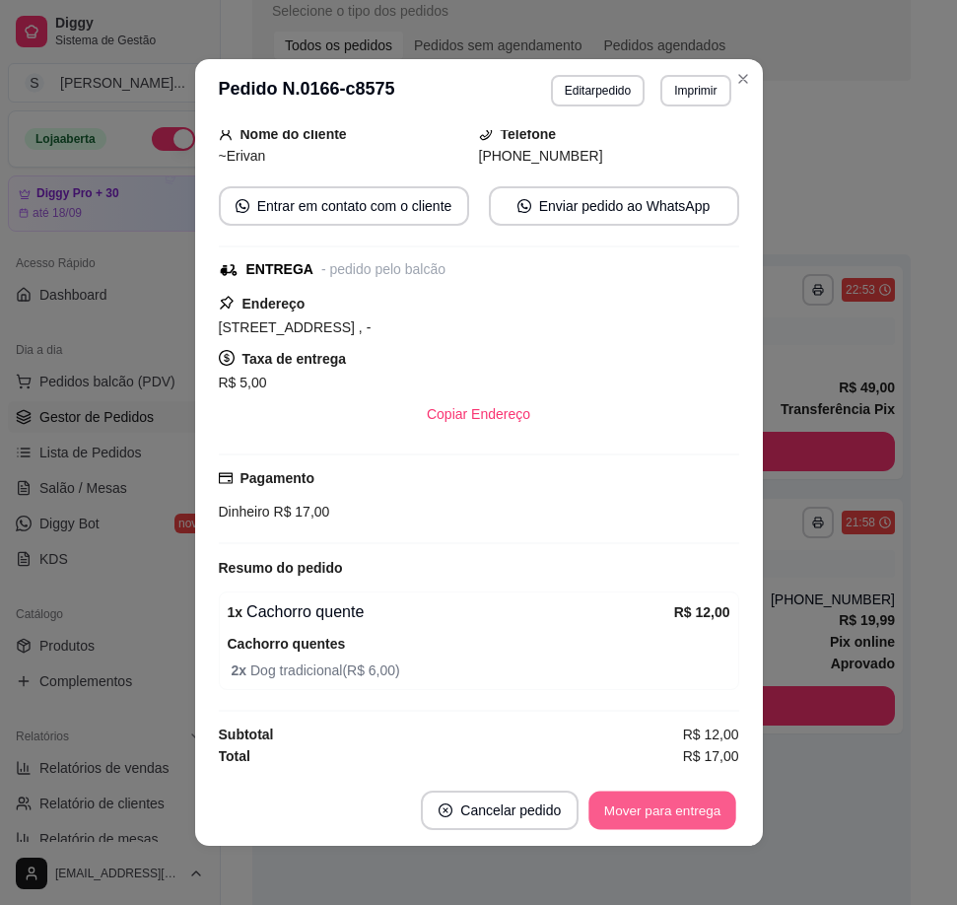
click at [692, 805] on button "Mover para entrega" at bounding box center [663, 810] width 148 height 38
click at [692, 805] on button "Mover para finalizado" at bounding box center [657, 809] width 164 height 39
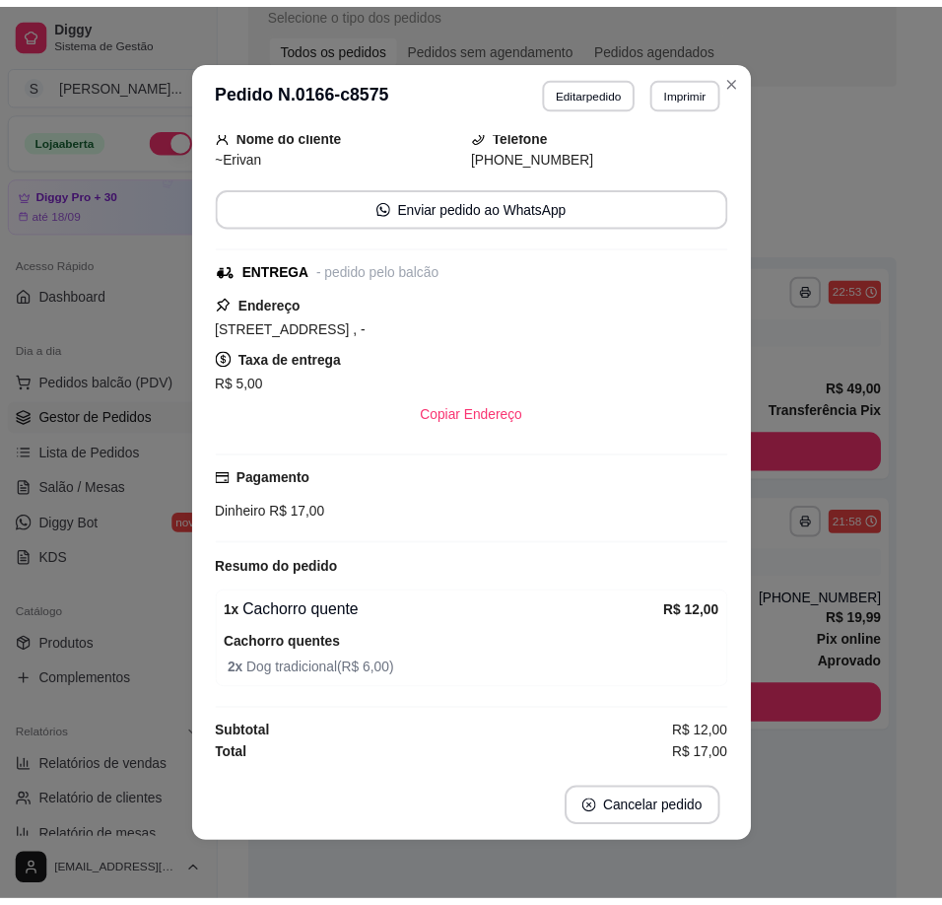
scroll to position [159, 0]
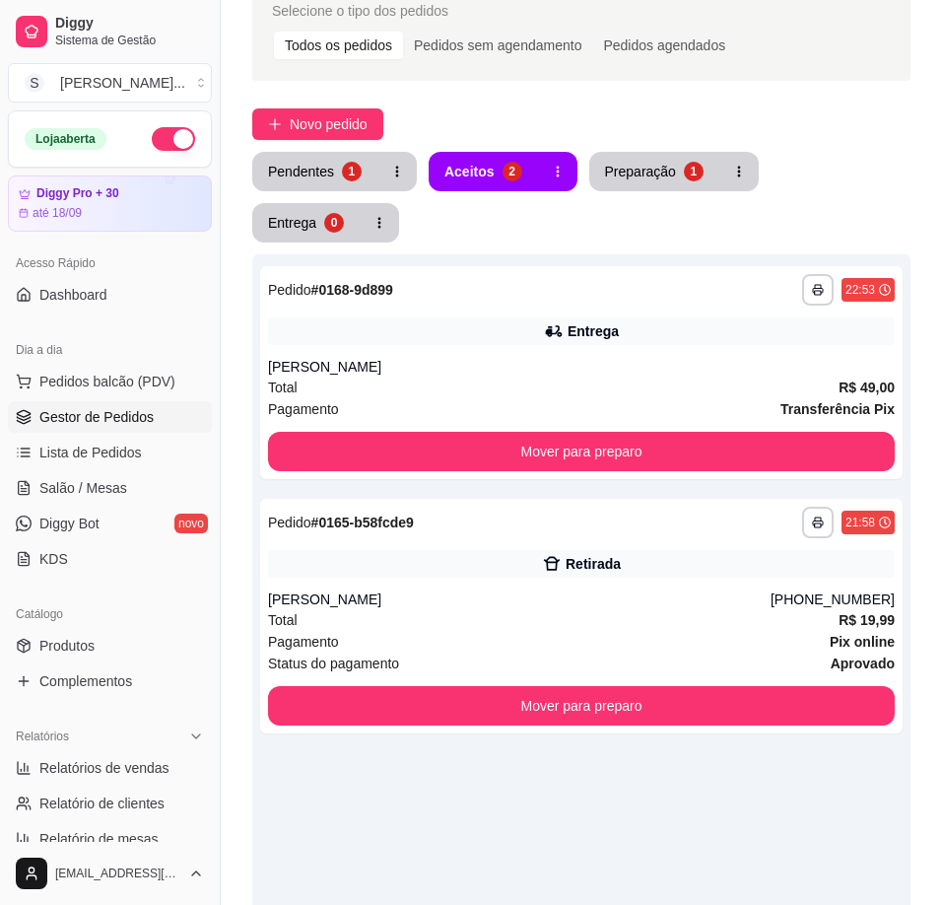
click at [759, 779] on div "**********" at bounding box center [581, 706] width 658 height 905
click at [152, 142] on button "button" at bounding box center [173, 139] width 43 height 24
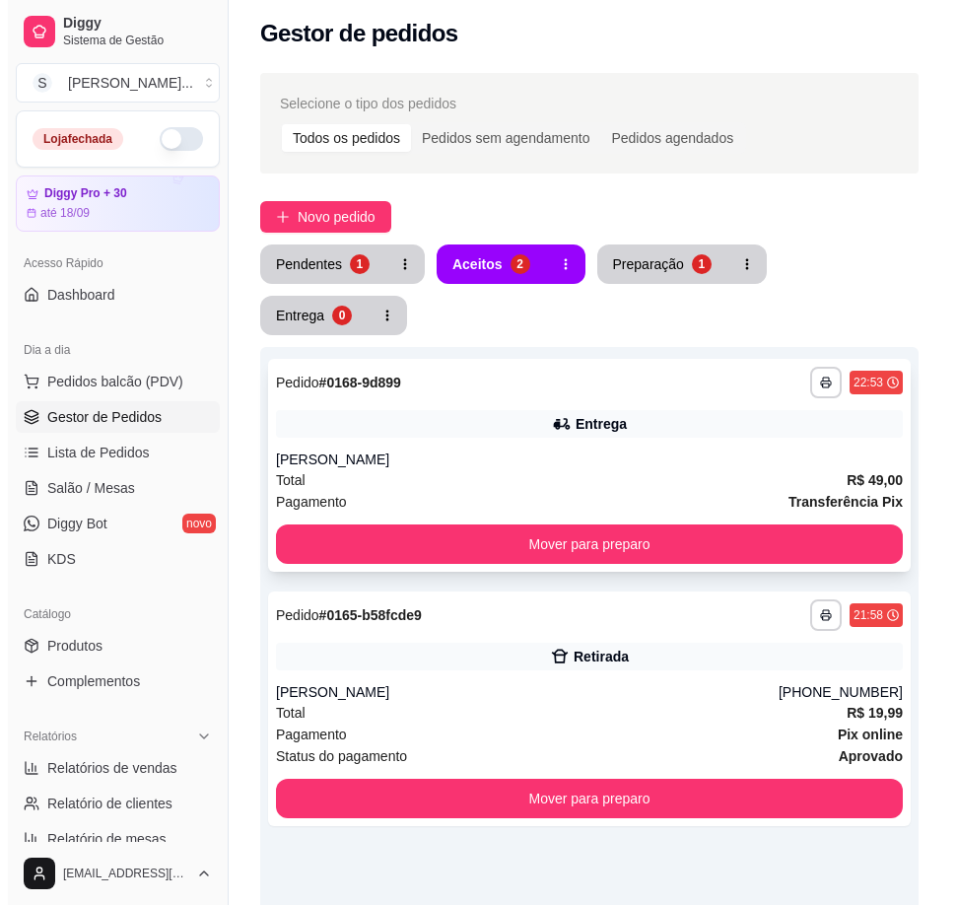
scroll to position [0, 0]
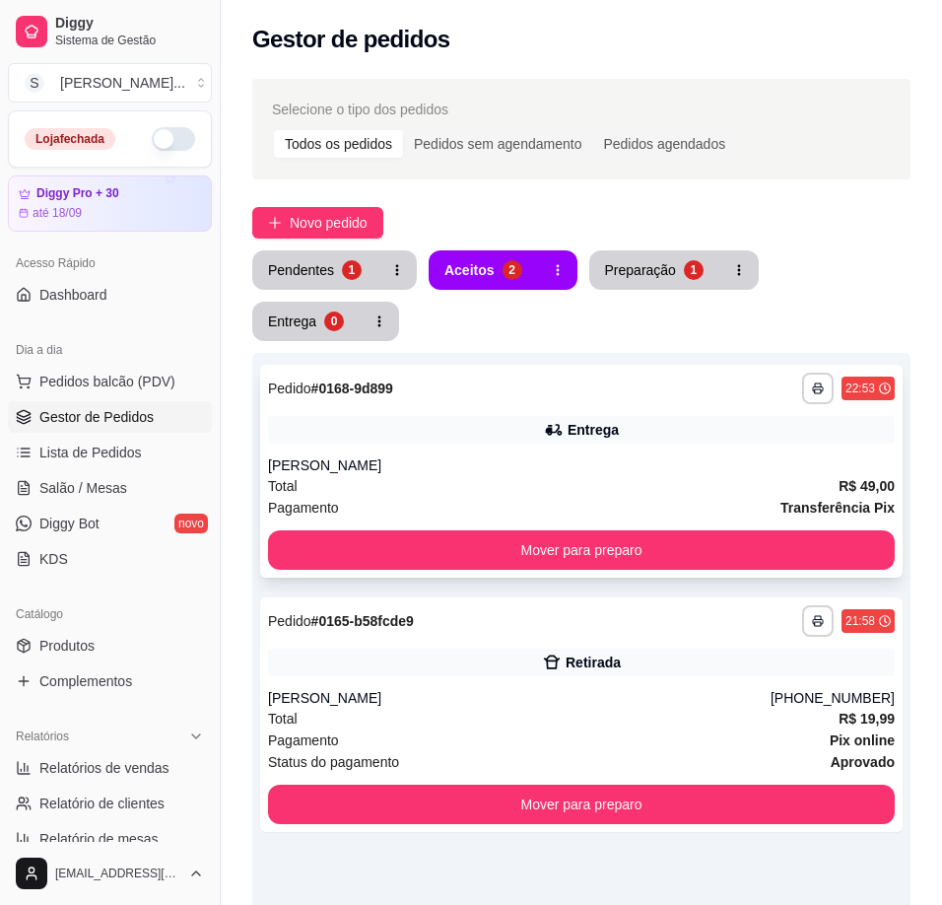
click at [592, 398] on div "**********" at bounding box center [581, 471] width 642 height 213
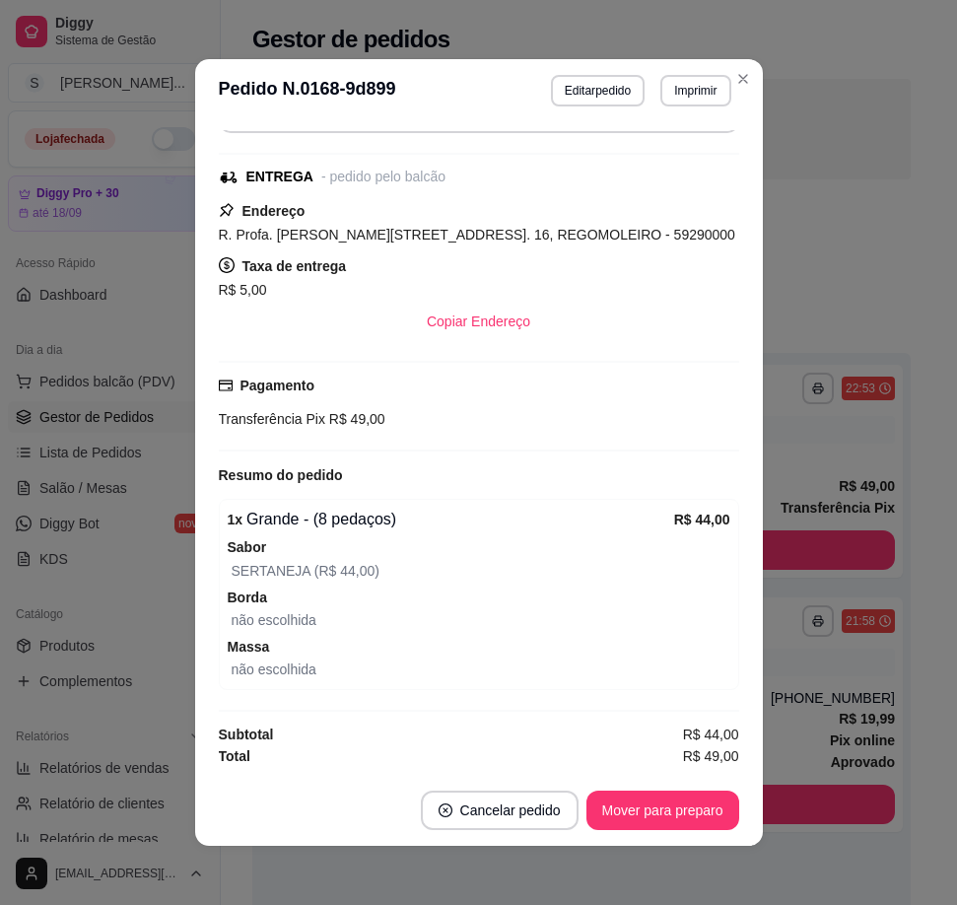
scroll to position [243, 0]
click at [704, 826] on button "Mover para preparo" at bounding box center [662, 810] width 148 height 38
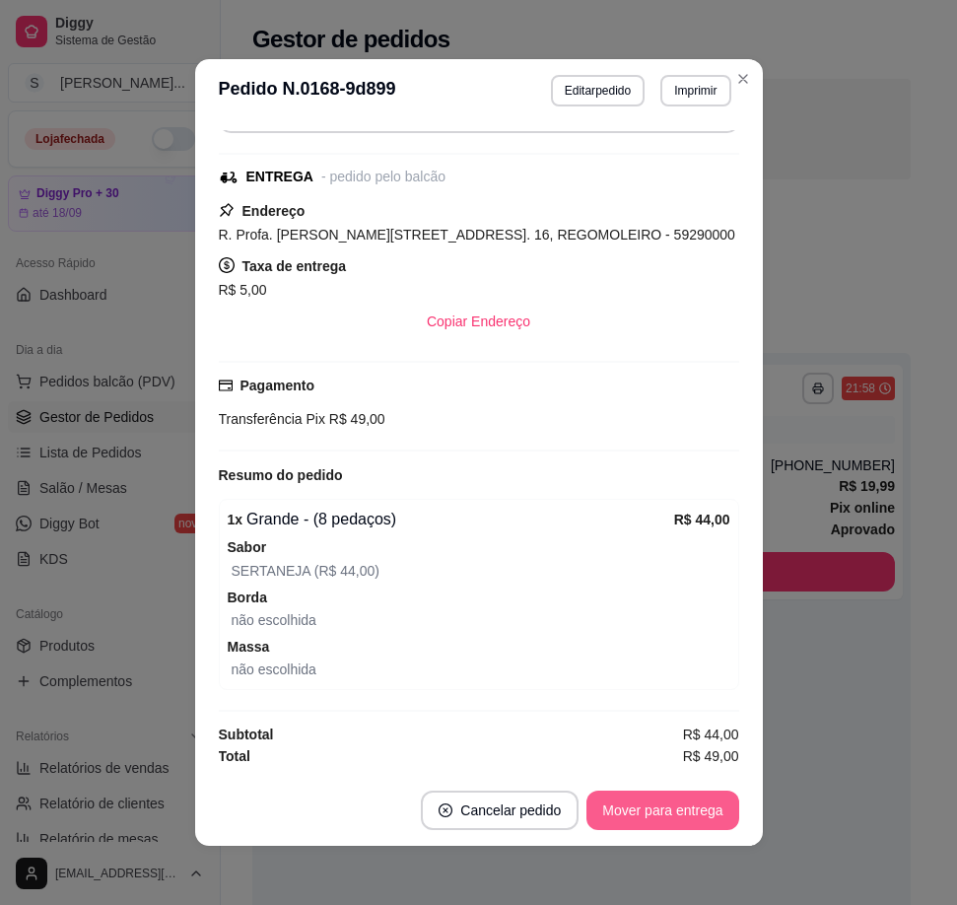
click at [702, 828] on button "Mover para entrega" at bounding box center [662, 809] width 152 height 39
click at [486, 819] on button "Cancelar pedido" at bounding box center [489, 809] width 158 height 39
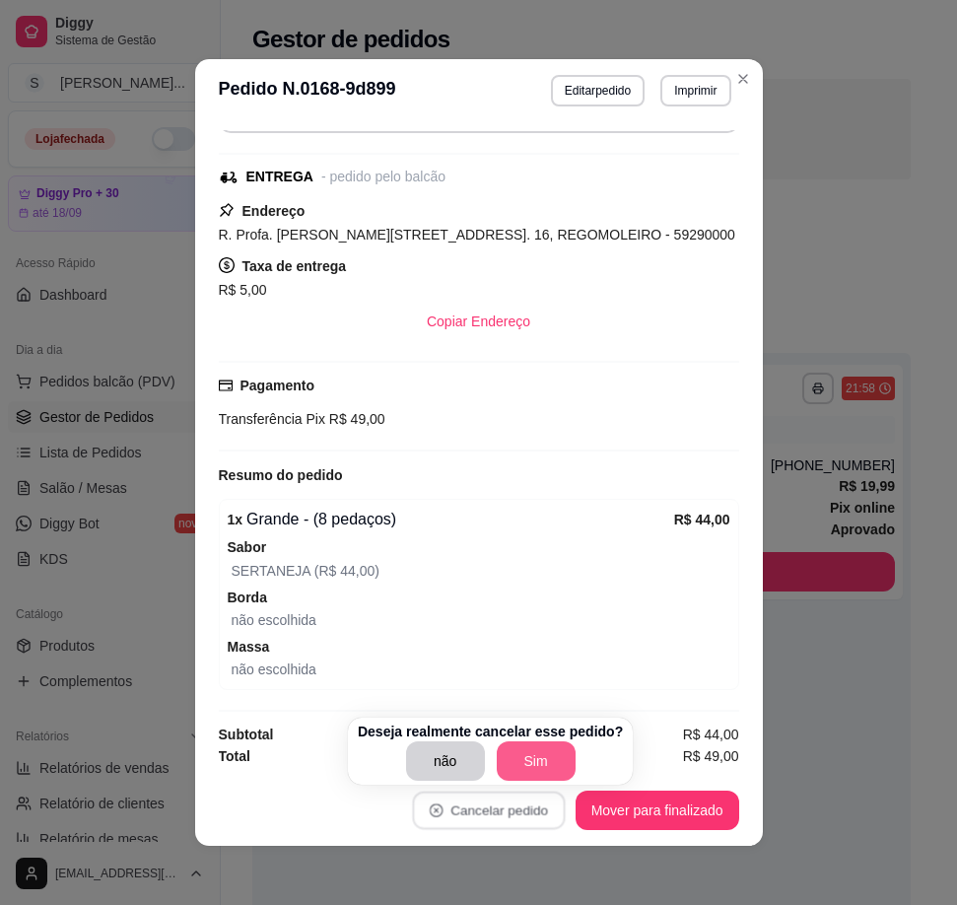
click at [522, 752] on button "Sim" at bounding box center [536, 760] width 79 height 39
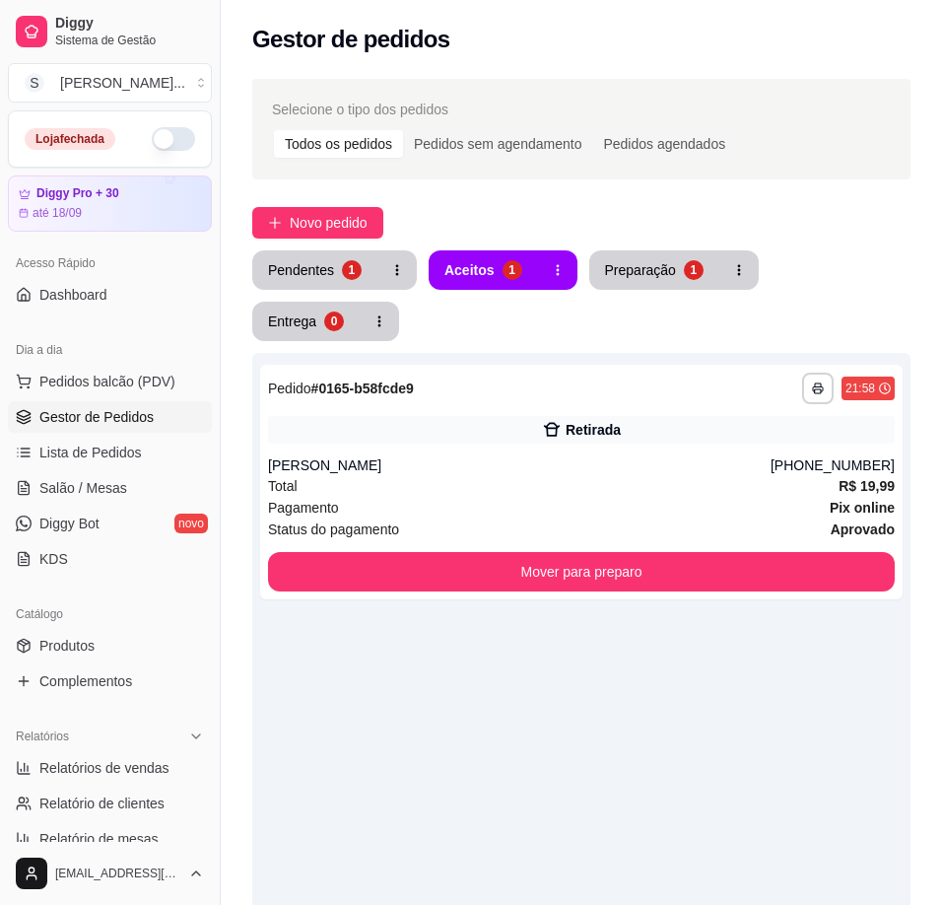
drag, startPoint x: 773, startPoint y: 701, endPoint x: 760, endPoint y: 658, distance: 44.3
click at [771, 701] on div "**********" at bounding box center [581, 805] width 658 height 905
click at [617, 475] on div "Total R$ 19,99" at bounding box center [581, 486] width 627 height 22
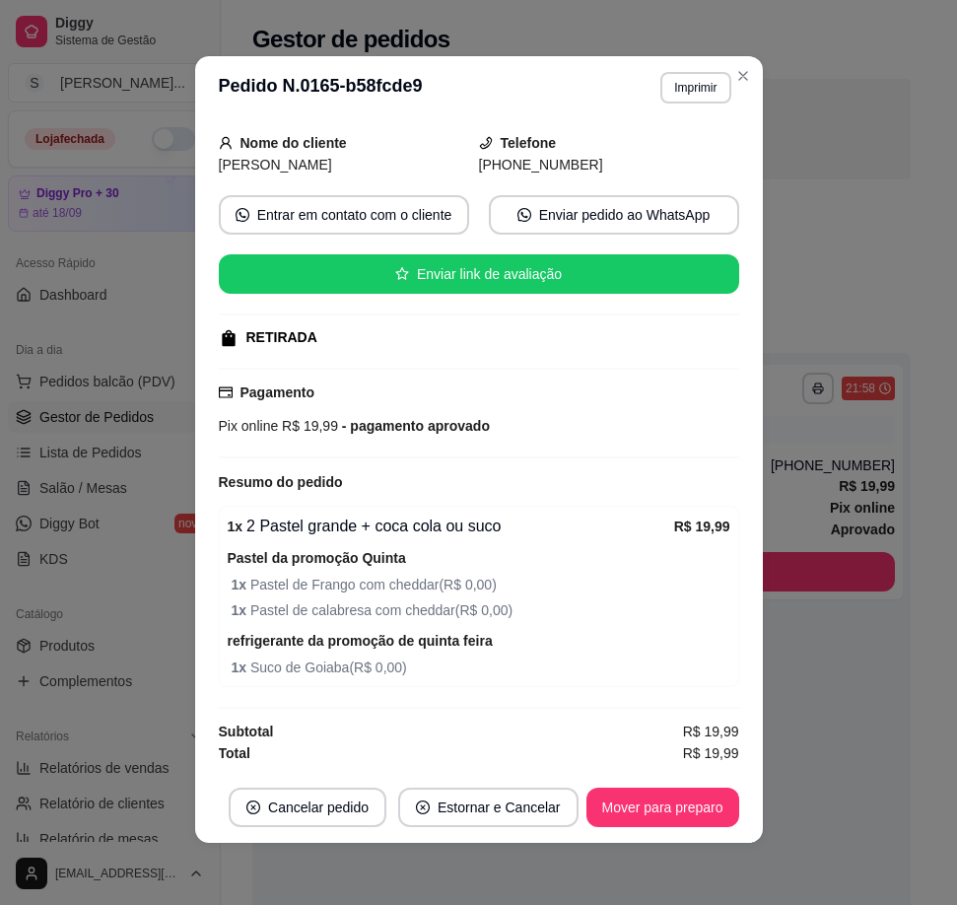
scroll to position [4, 0]
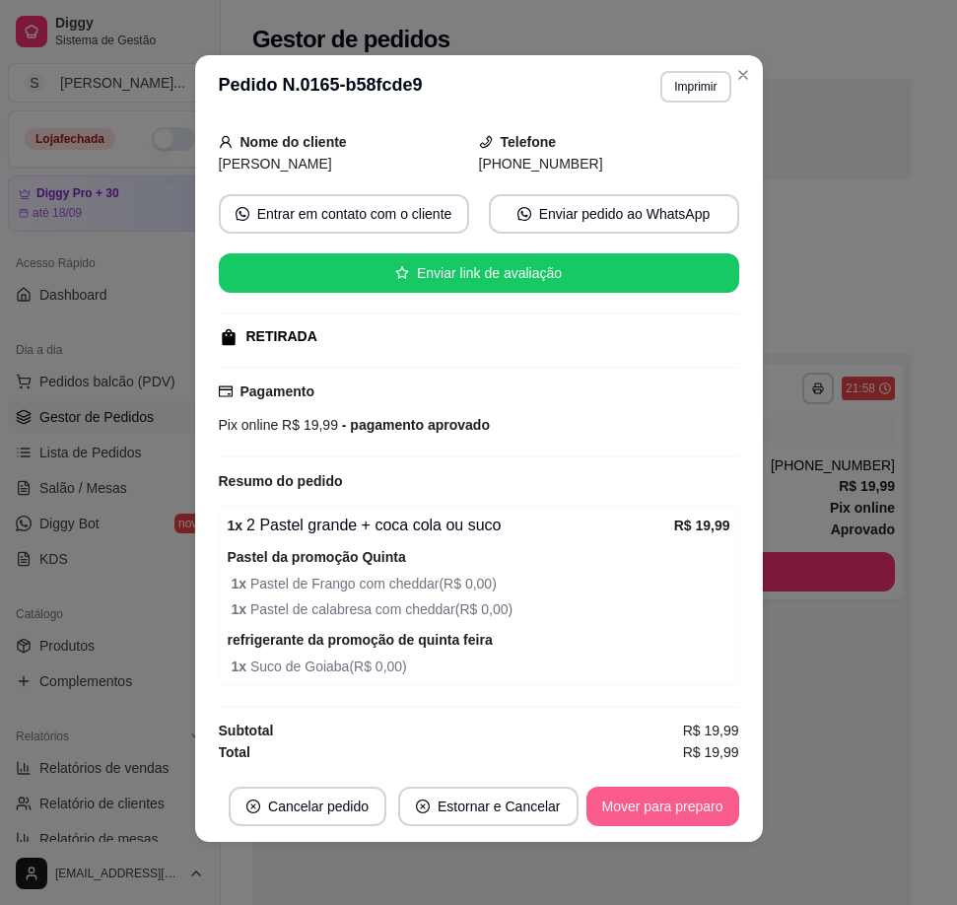
click at [644, 810] on button "Mover para preparo" at bounding box center [662, 805] width 153 height 39
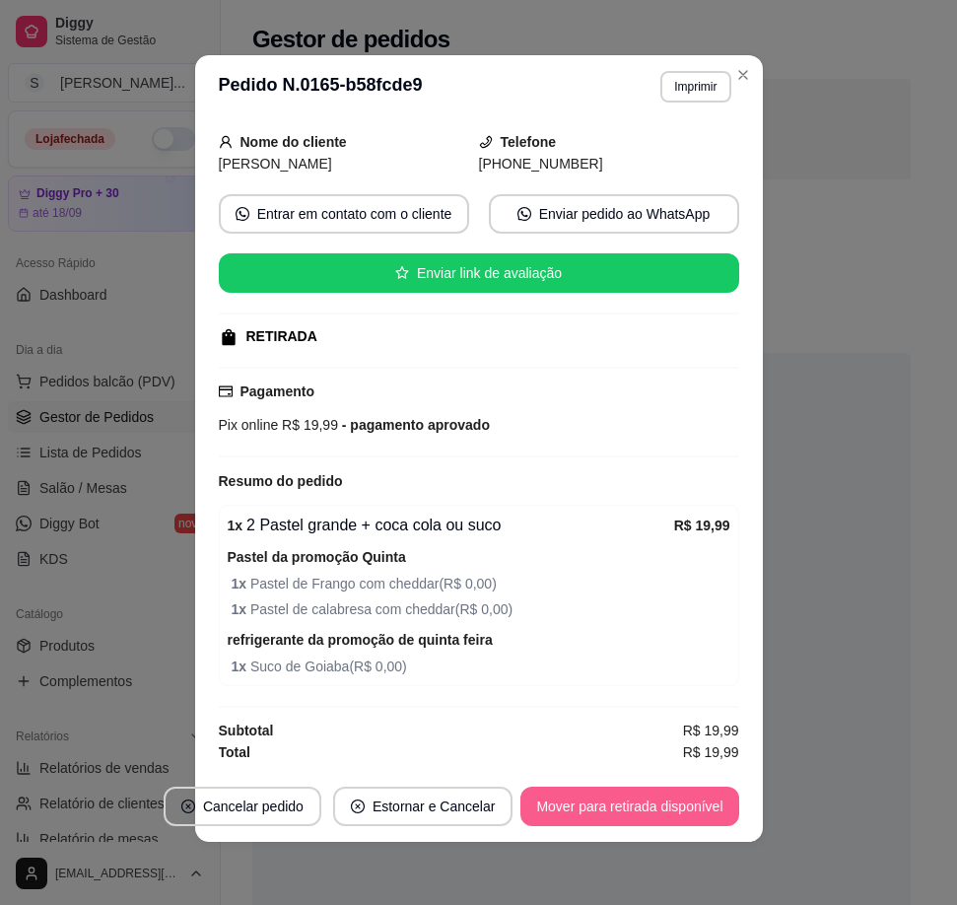
click at [638, 809] on button "Mover para retirada disponível" at bounding box center [629, 805] width 218 height 39
click at [632, 816] on button "Mover para finalizado" at bounding box center [657, 805] width 164 height 39
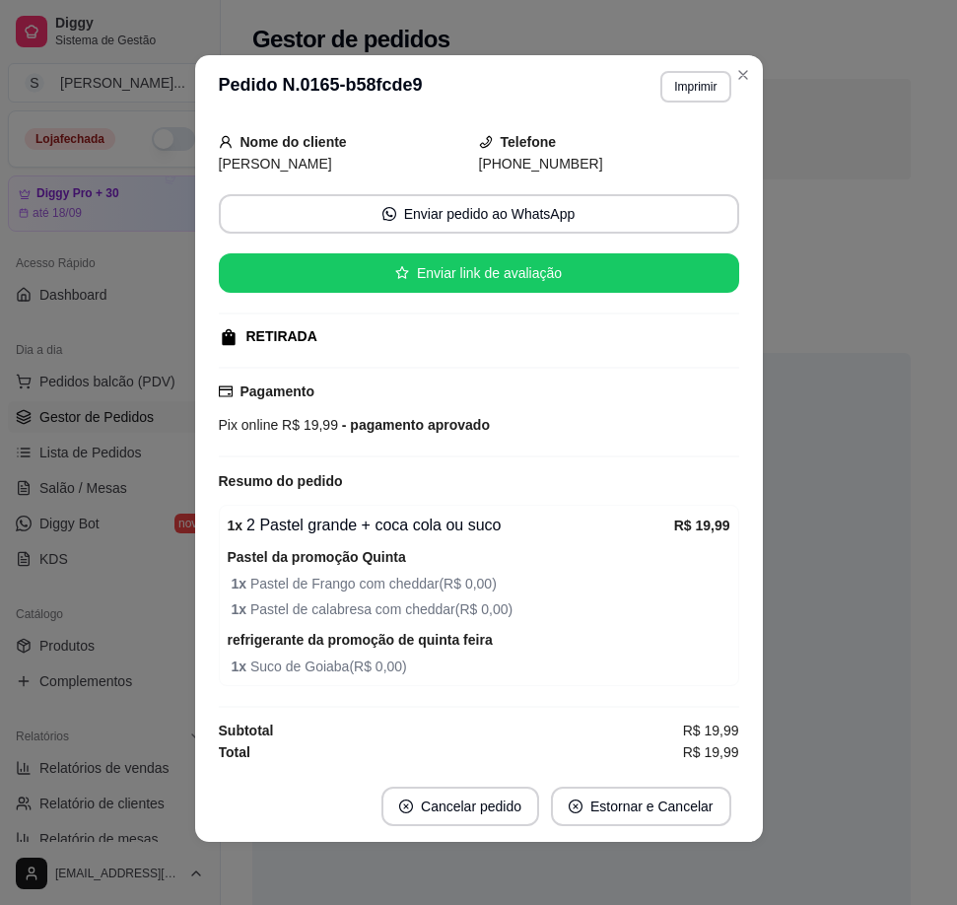
scroll to position [70, 0]
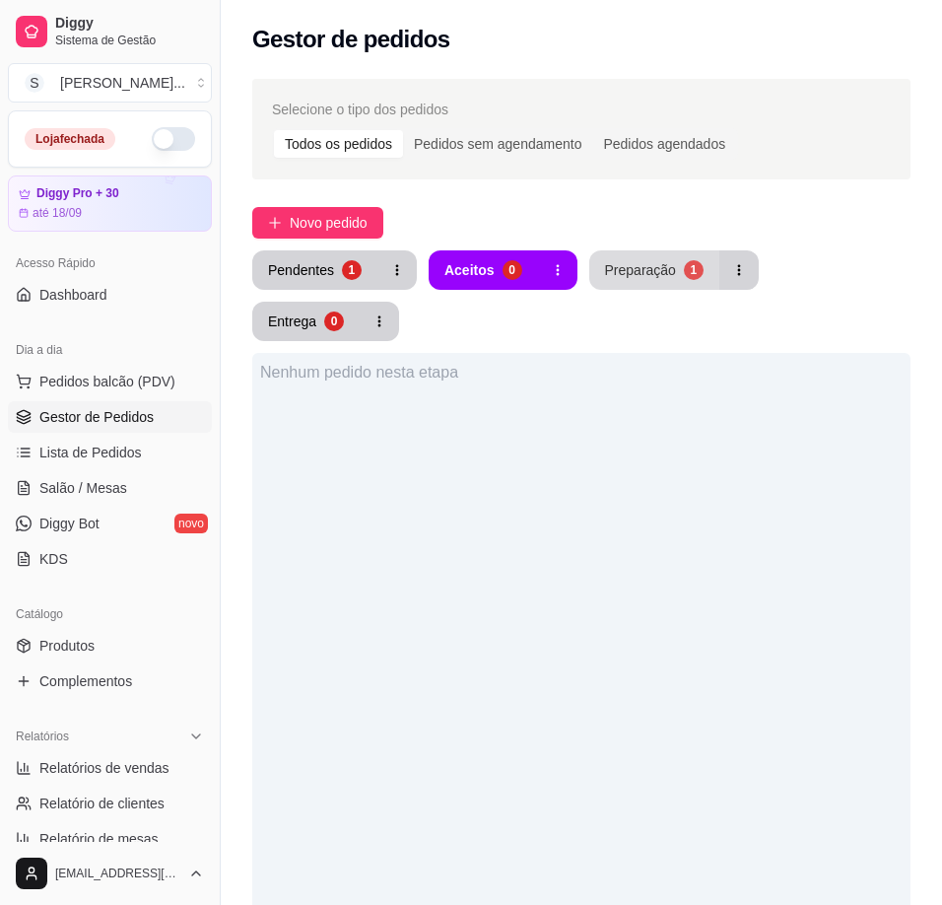
click at [684, 273] on div "1" at bounding box center [694, 270] width 20 height 20
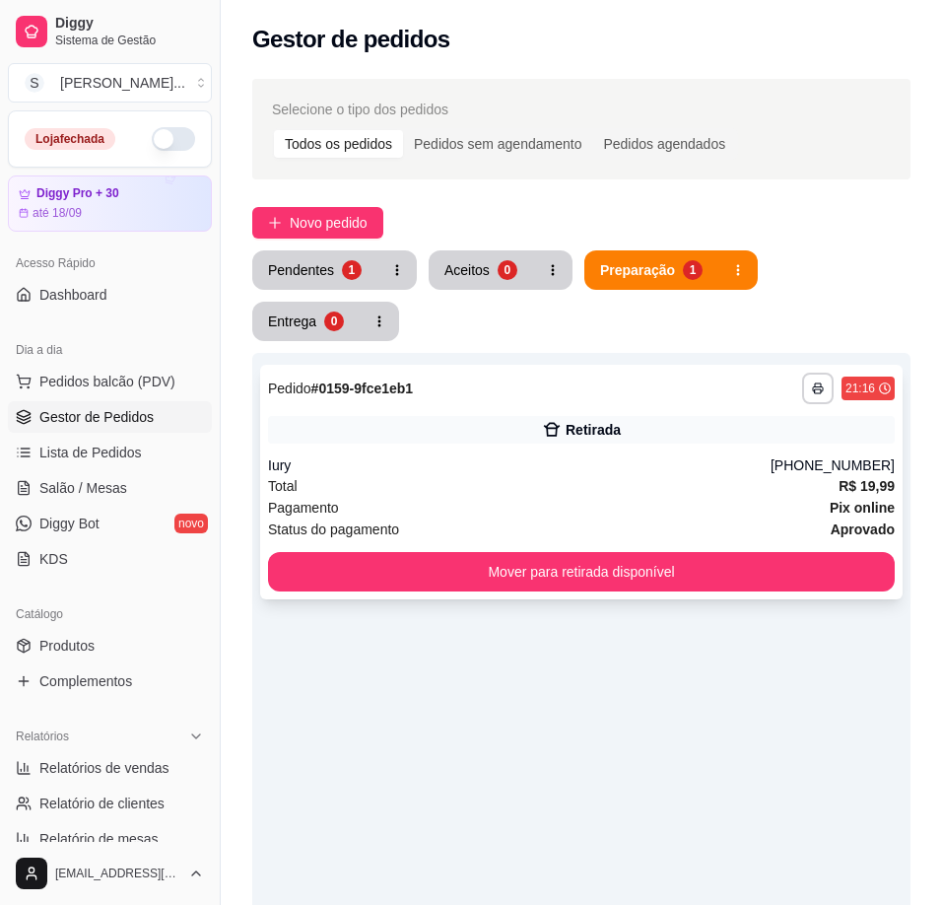
click at [676, 494] on div "**********" at bounding box center [581, 482] width 642 height 235
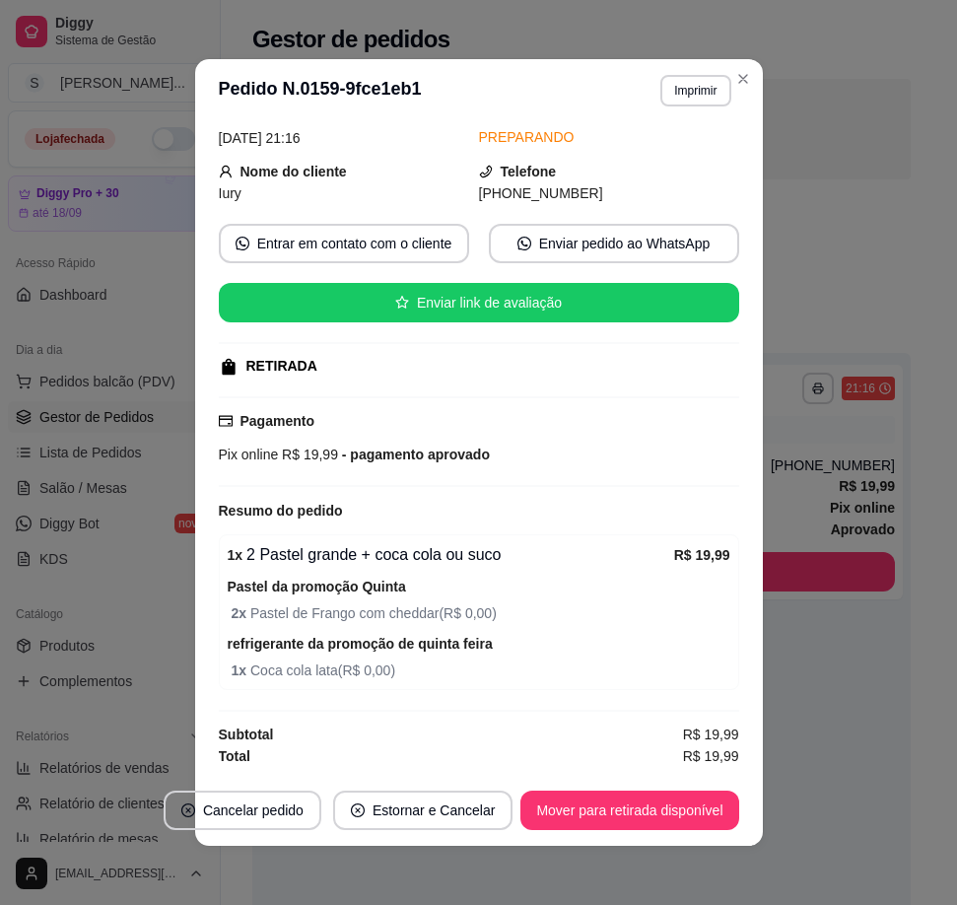
scroll to position [4, 0]
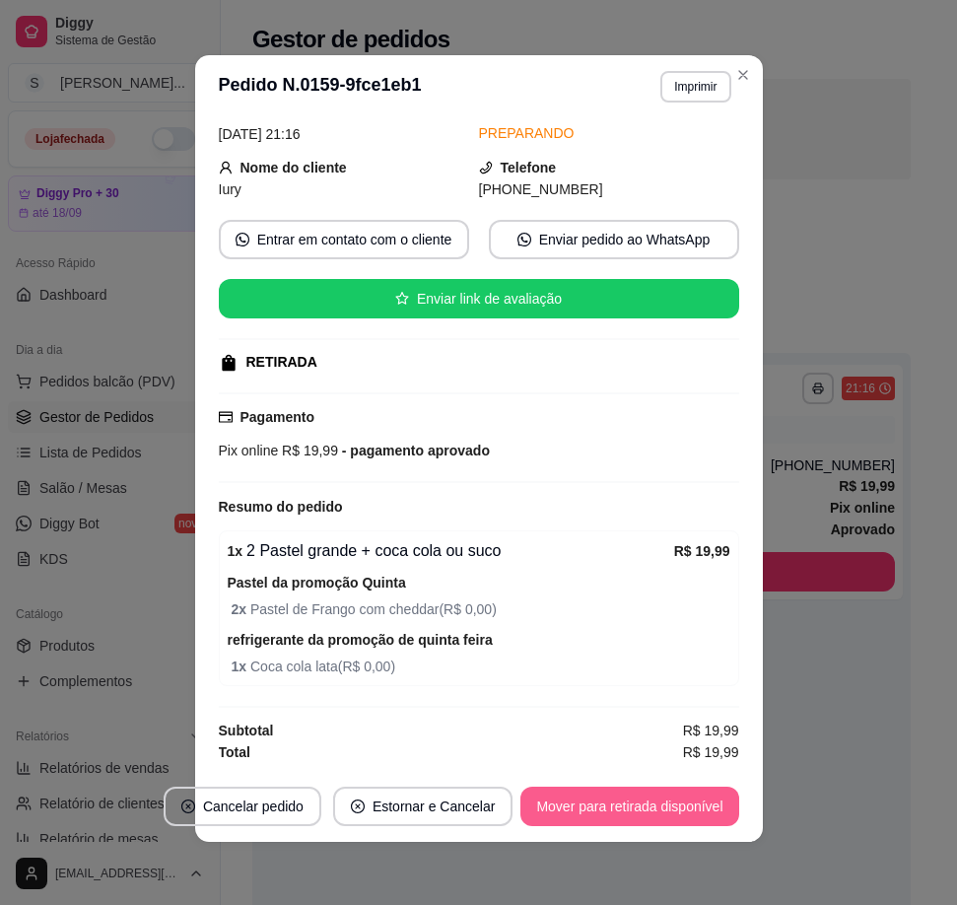
click at [609, 810] on button "Mover para retirada disponível" at bounding box center [629, 805] width 218 height 39
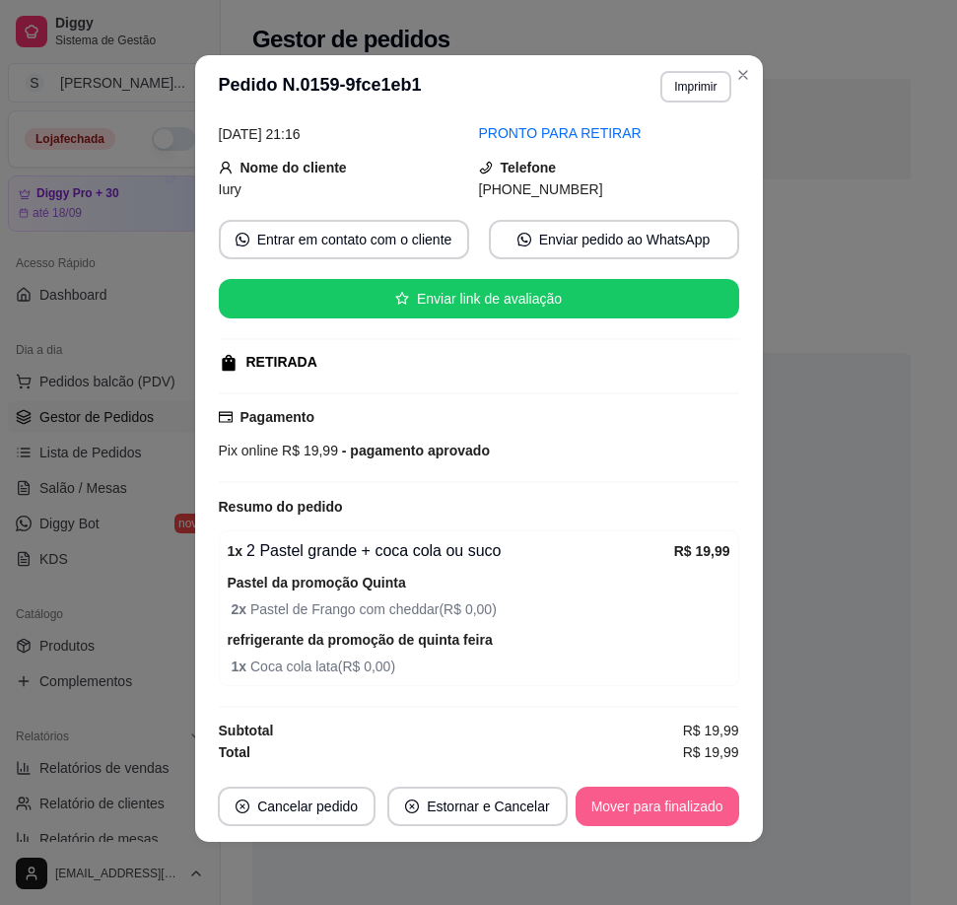
click at [663, 808] on button "Mover para finalizado" at bounding box center [657, 805] width 164 height 39
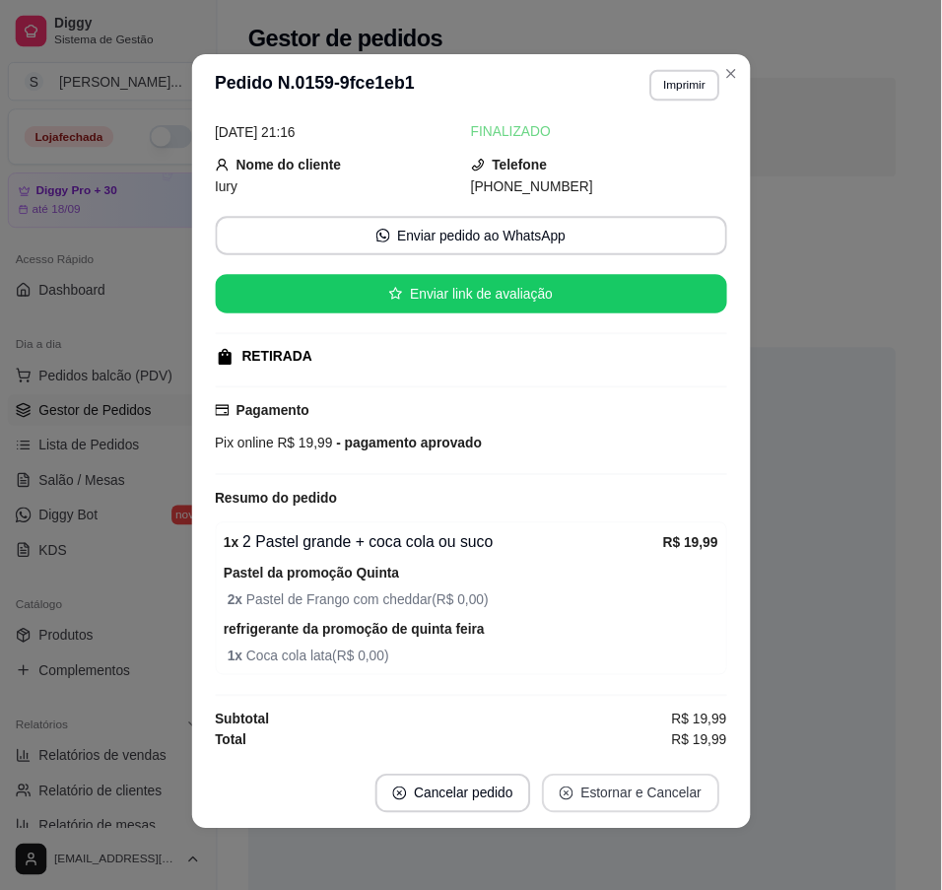
scroll to position [44, 0]
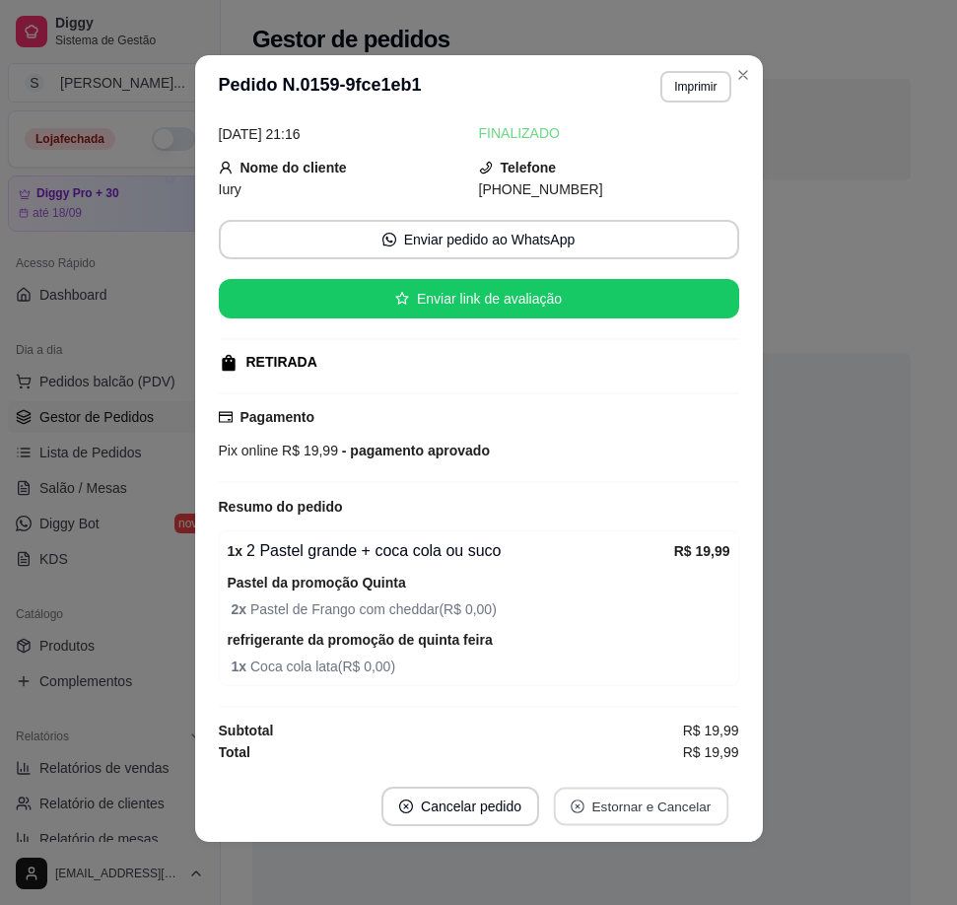
click at [684, 800] on button "Estornar e Cancelar" at bounding box center [641, 806] width 174 height 38
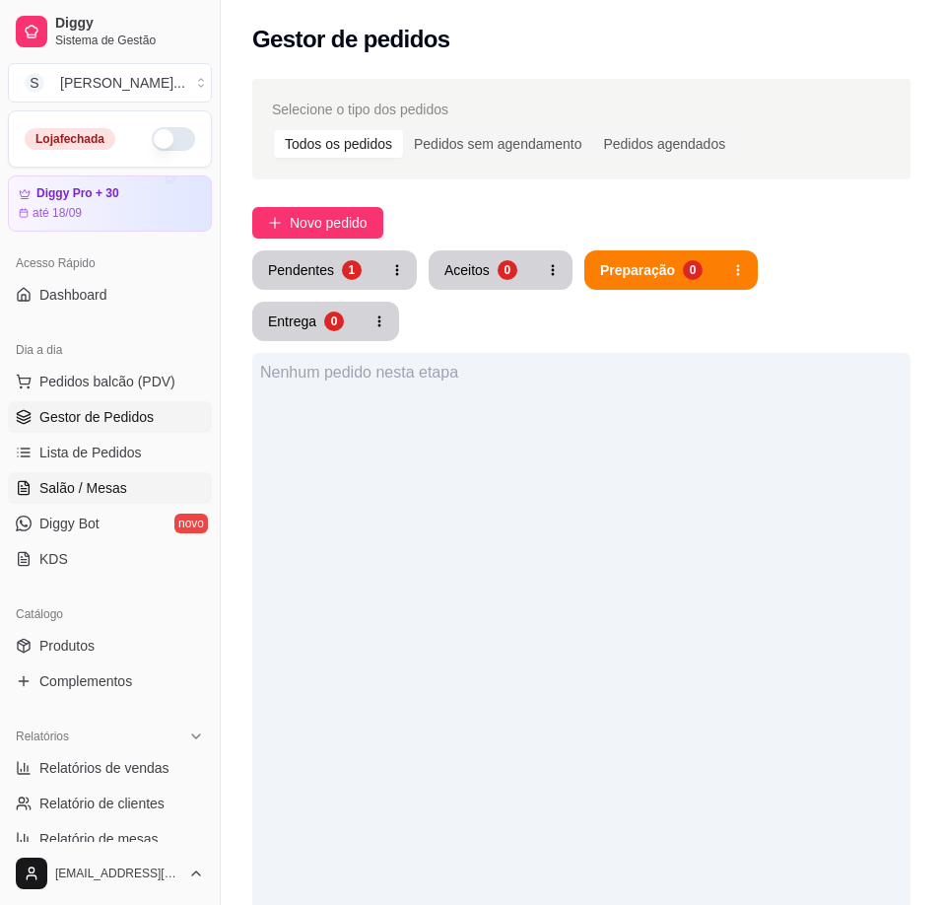
click at [107, 484] on span "Salão / Mesas" at bounding box center [83, 488] width 88 height 20
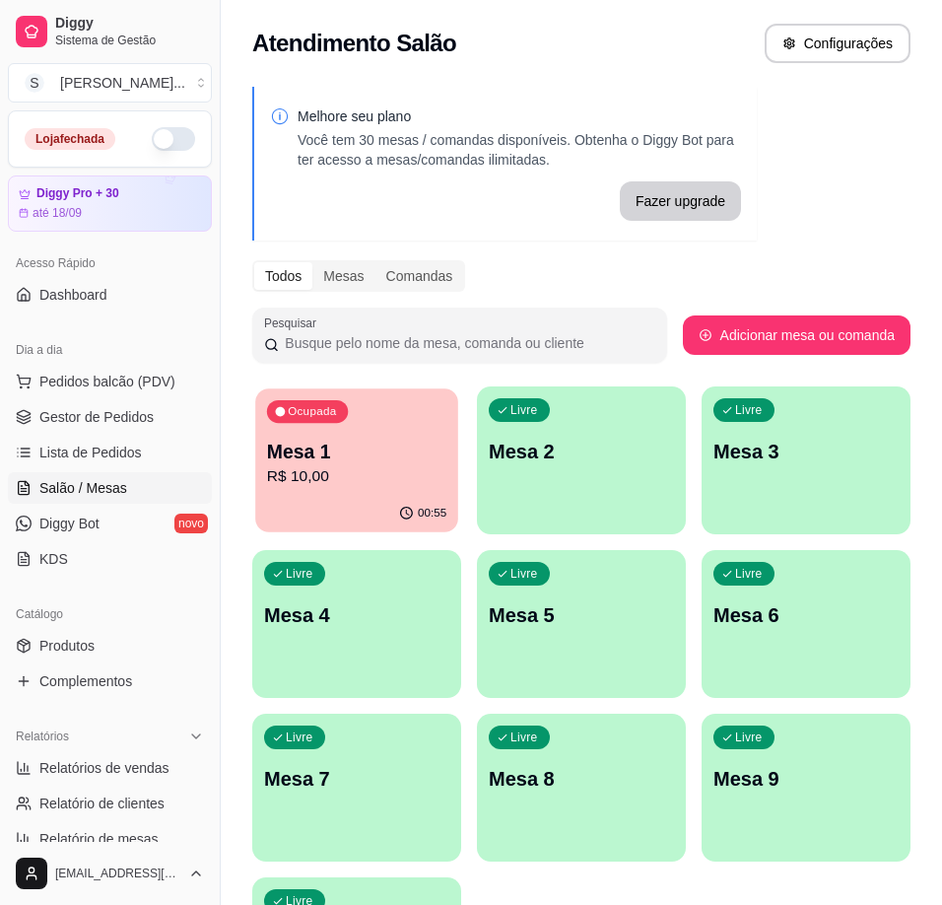
click at [276, 490] on div "Ocupada Mesa 1 R$ 10,00" at bounding box center [356, 441] width 203 height 106
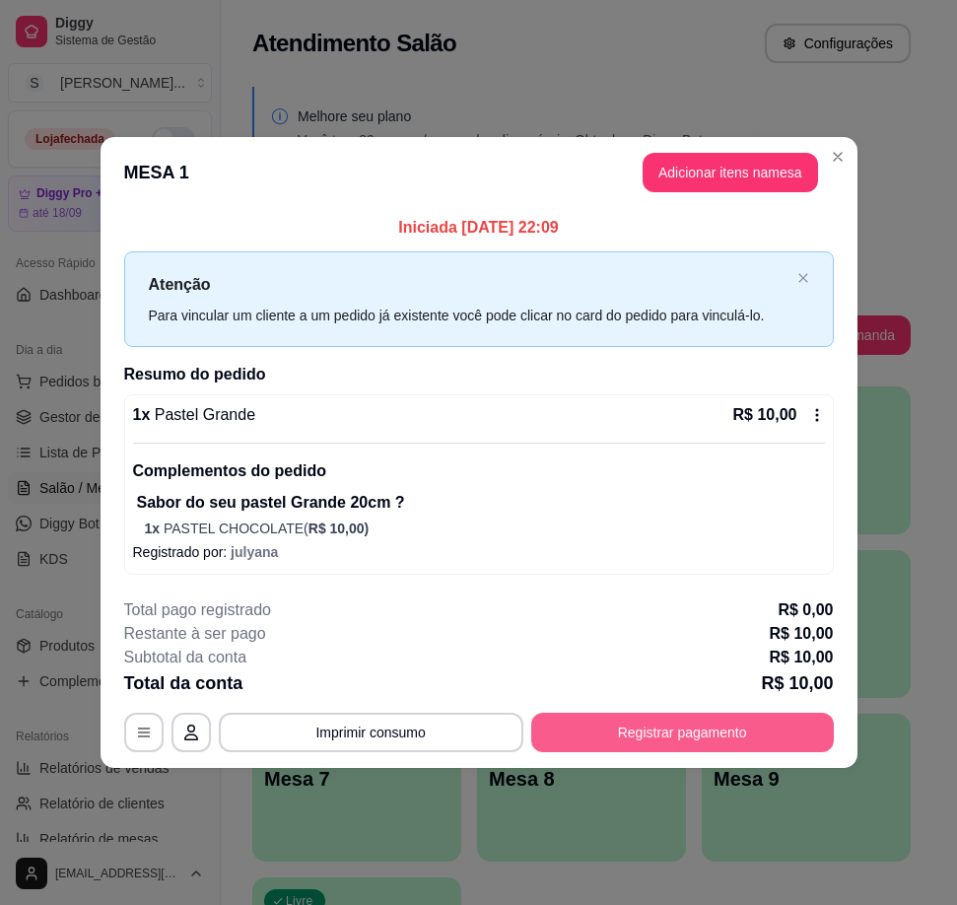
click at [719, 733] on button "Registrar pagamento" at bounding box center [682, 731] width 303 height 39
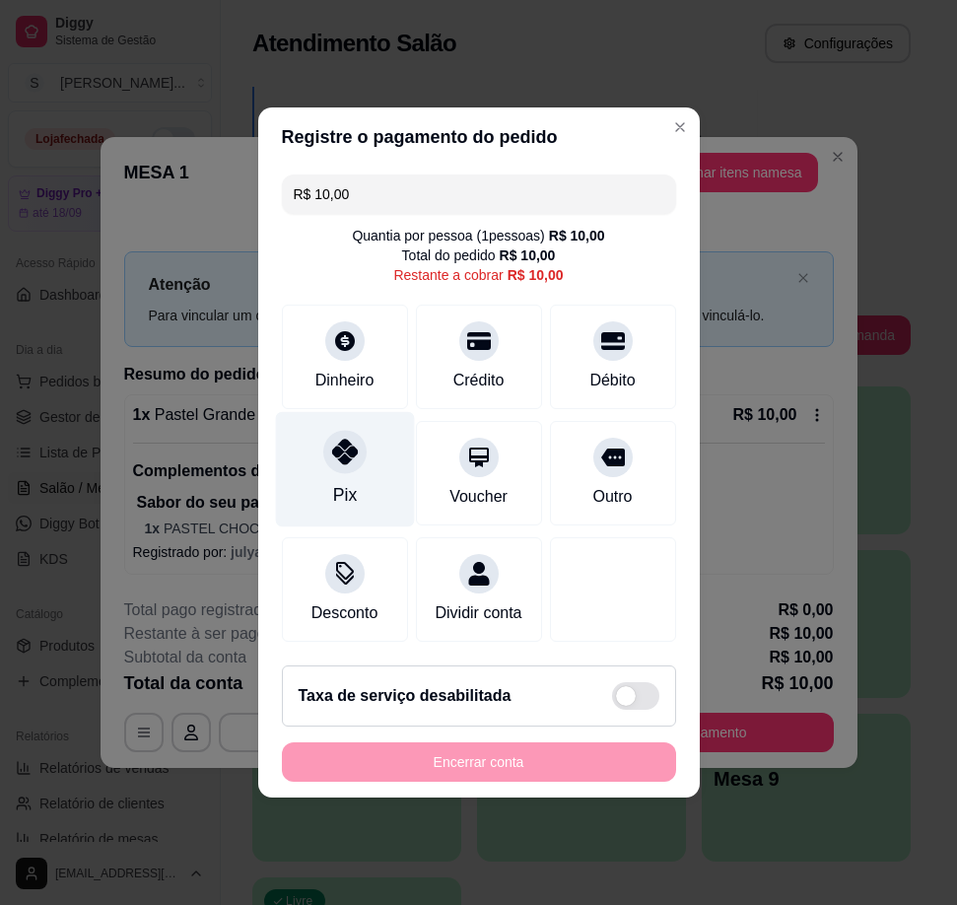
click at [300, 436] on div "Pix" at bounding box center [344, 469] width 139 height 115
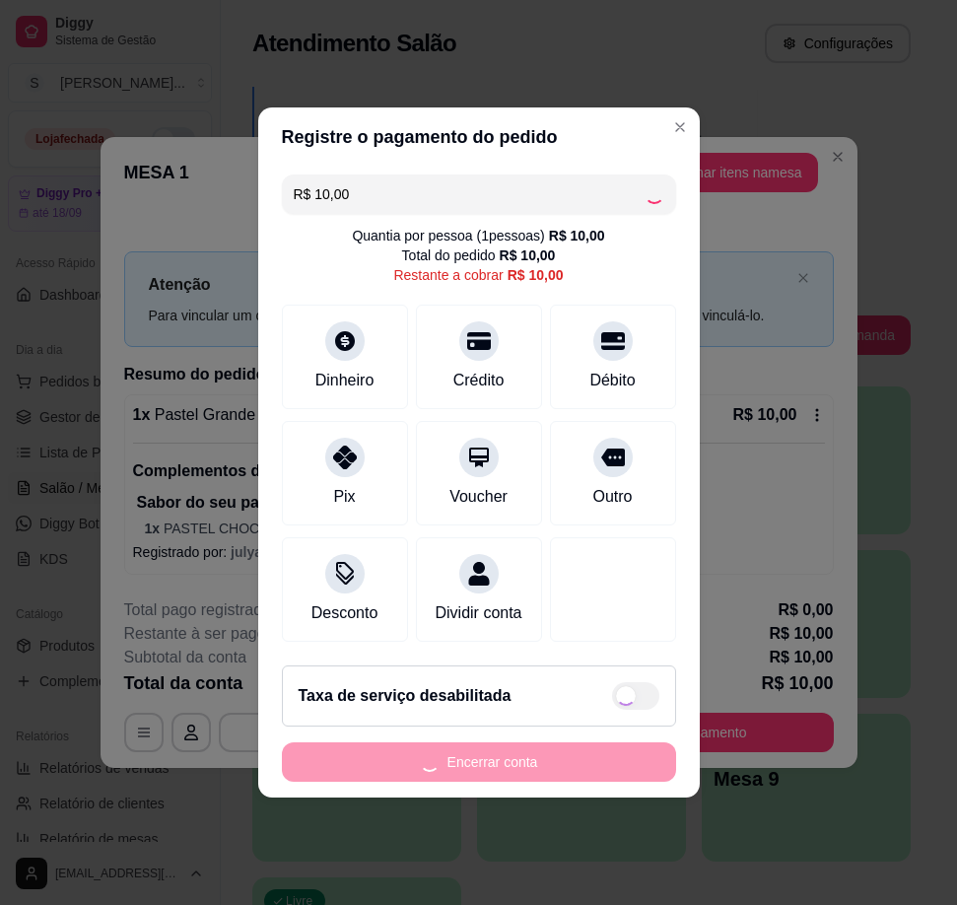
type input "R$ 0,00"
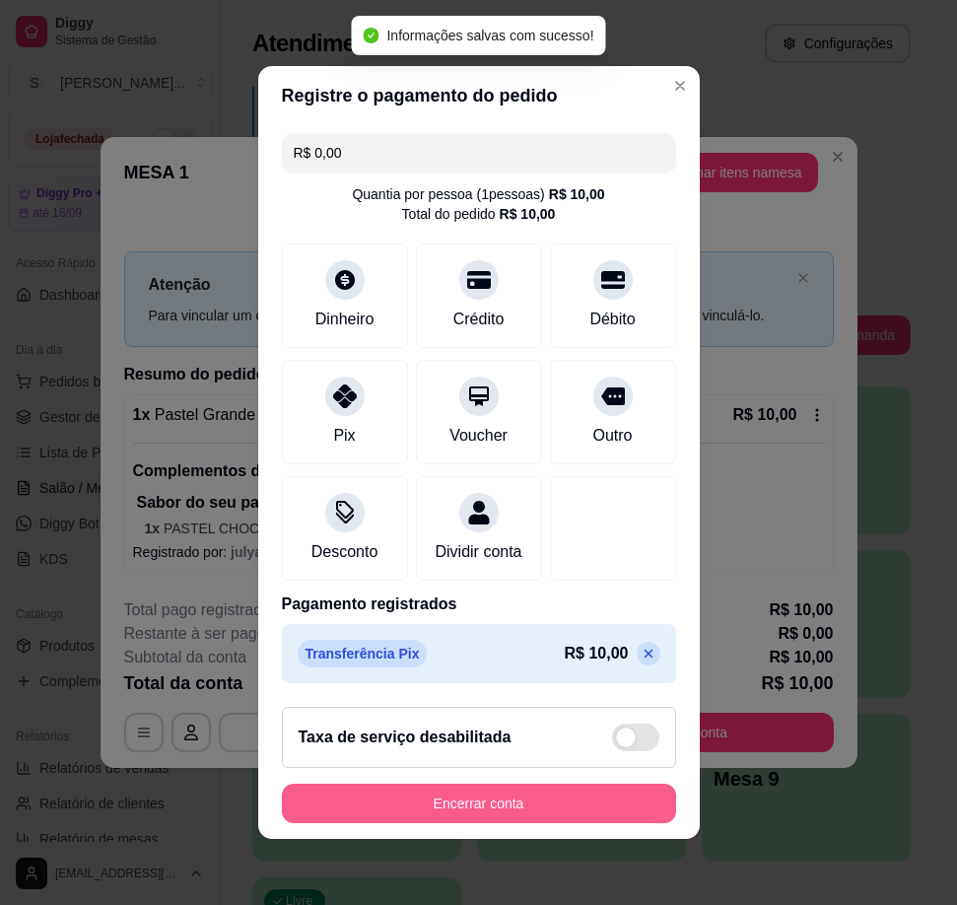
click at [505, 821] on button "Encerrar conta" at bounding box center [479, 802] width 394 height 39
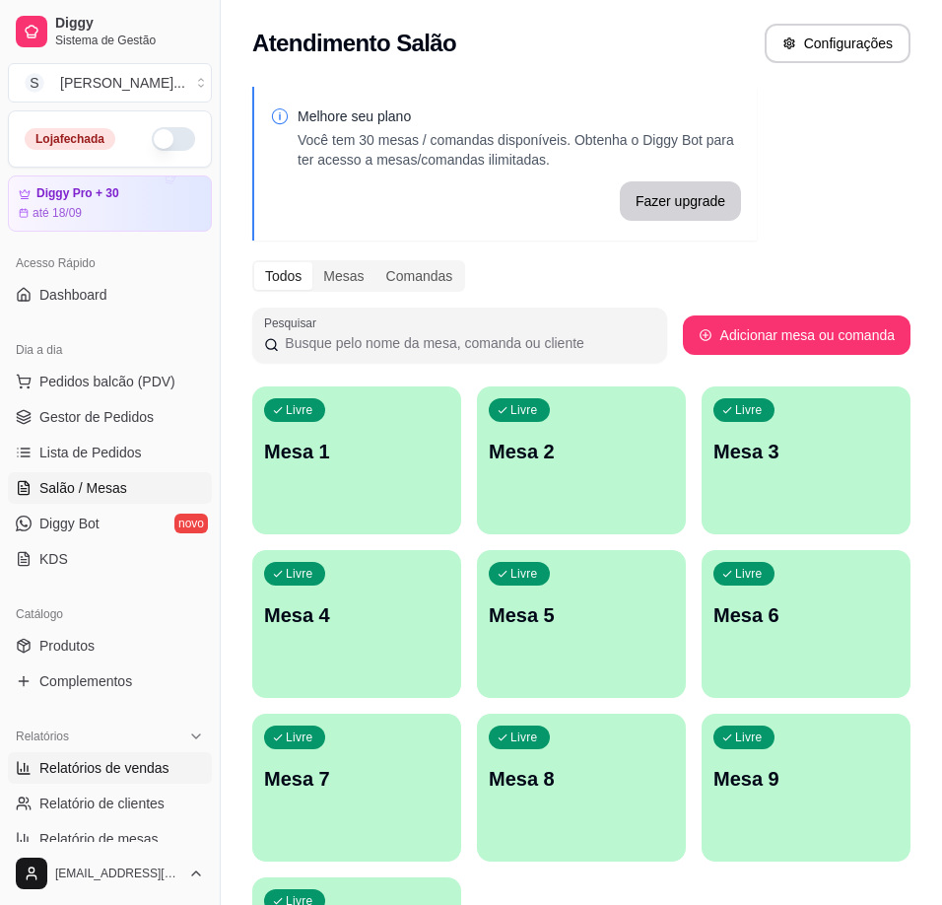
click at [123, 772] on span "Relatórios de vendas" at bounding box center [104, 768] width 130 height 20
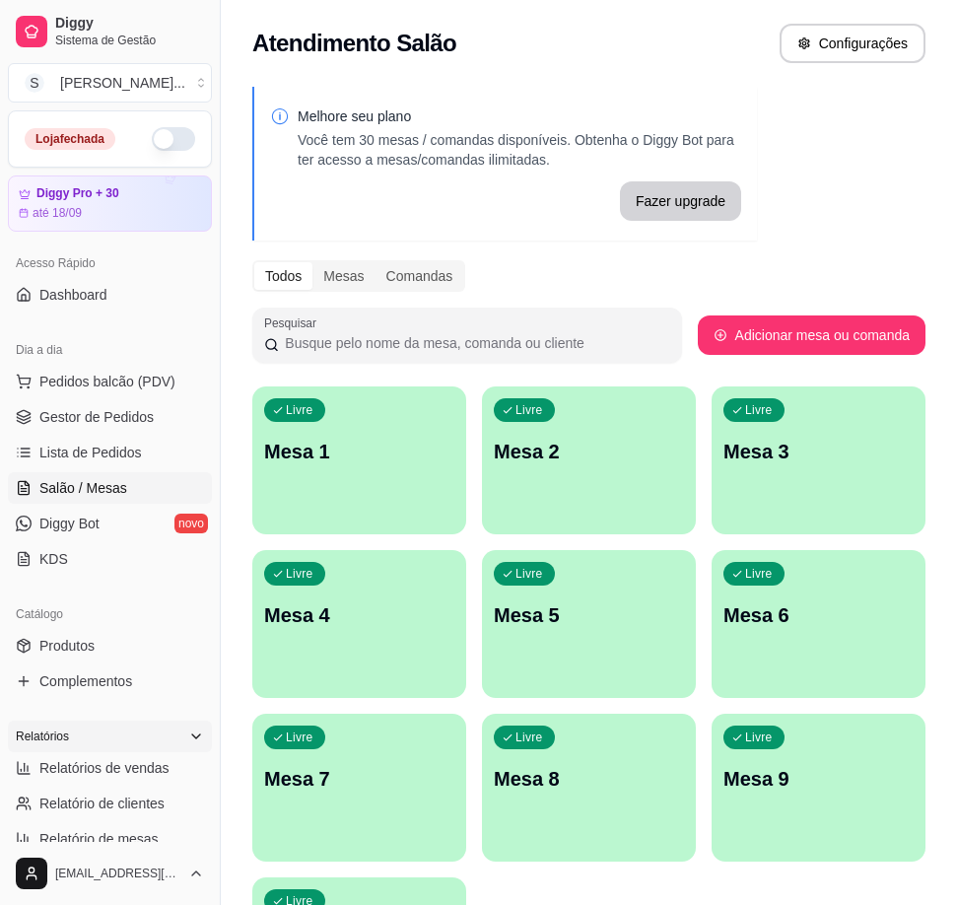
select select "ALL"
select select "0"
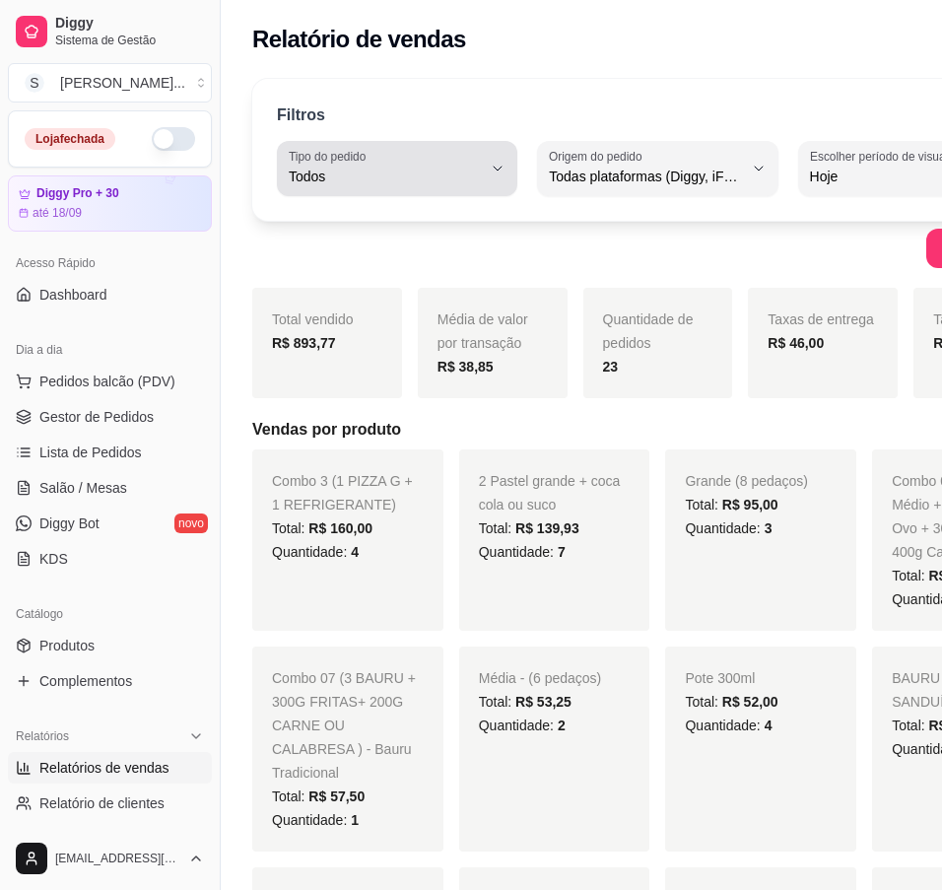
click at [455, 169] on button "Tipo do pedido Todos" at bounding box center [397, 168] width 240 height 55
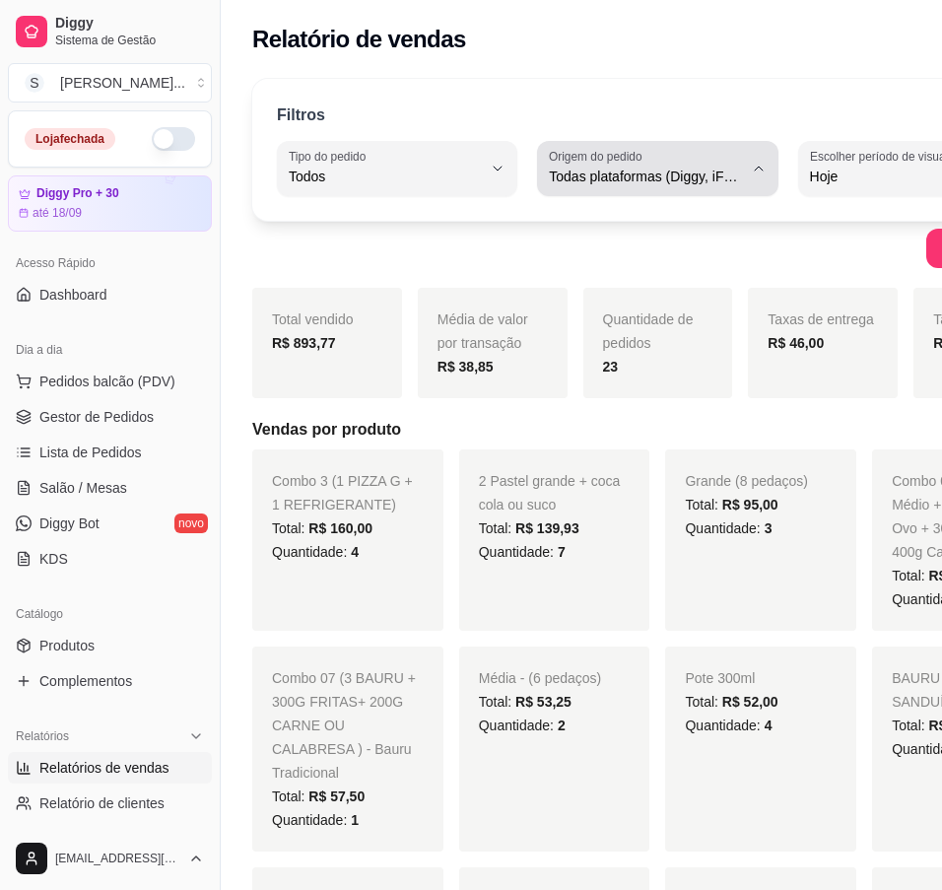
click at [751, 174] on icon "button" at bounding box center [759, 169] width 16 height 16
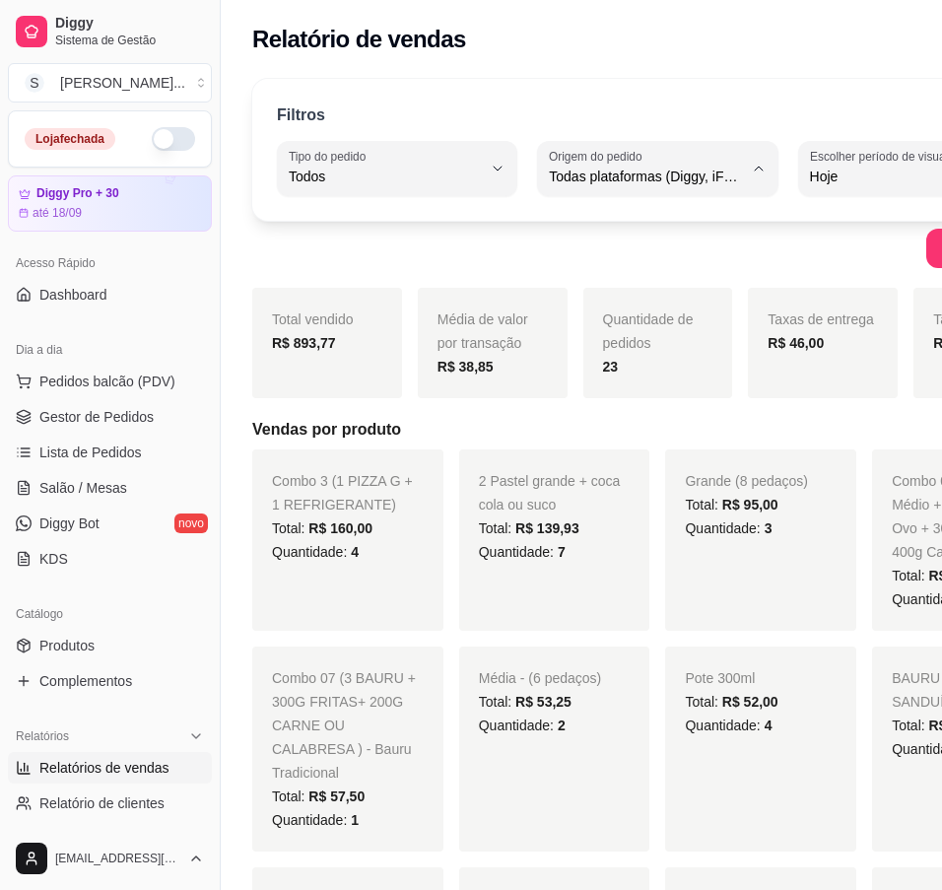
click at [670, 252] on span "Diggy" at bounding box center [601, 255] width 152 height 19
type input "DIGGY"
select select "DIGGY"
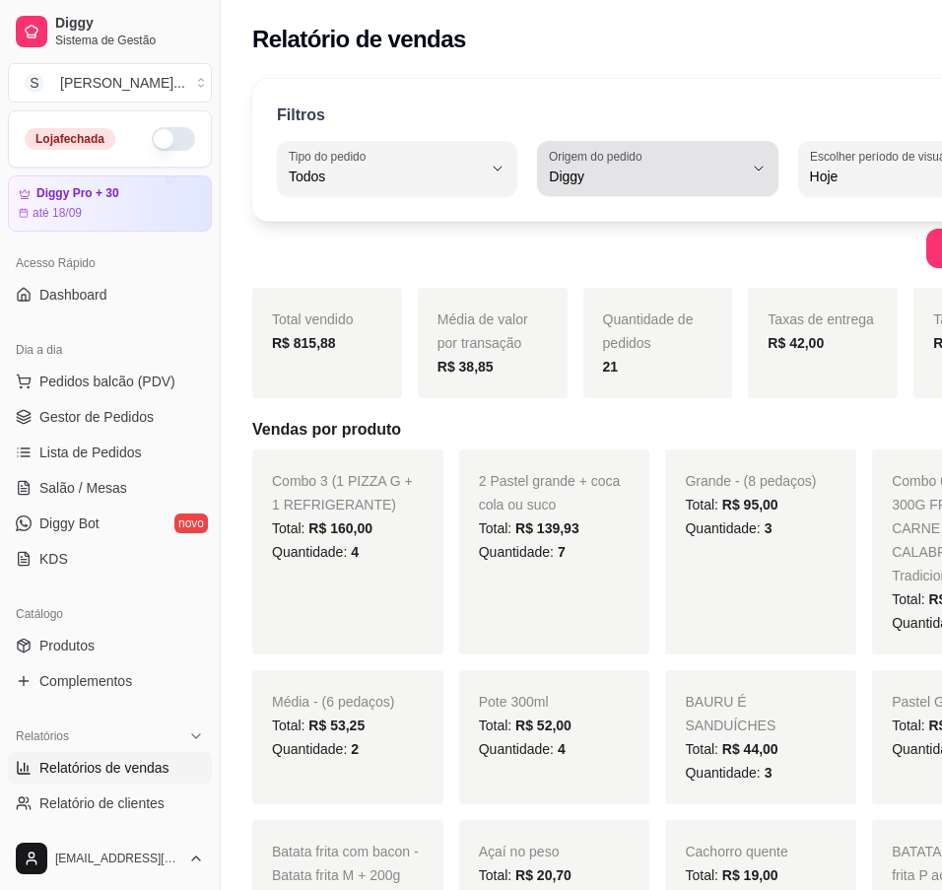
click at [681, 163] on button "Origem do pedido Diggy" at bounding box center [657, 168] width 240 height 55
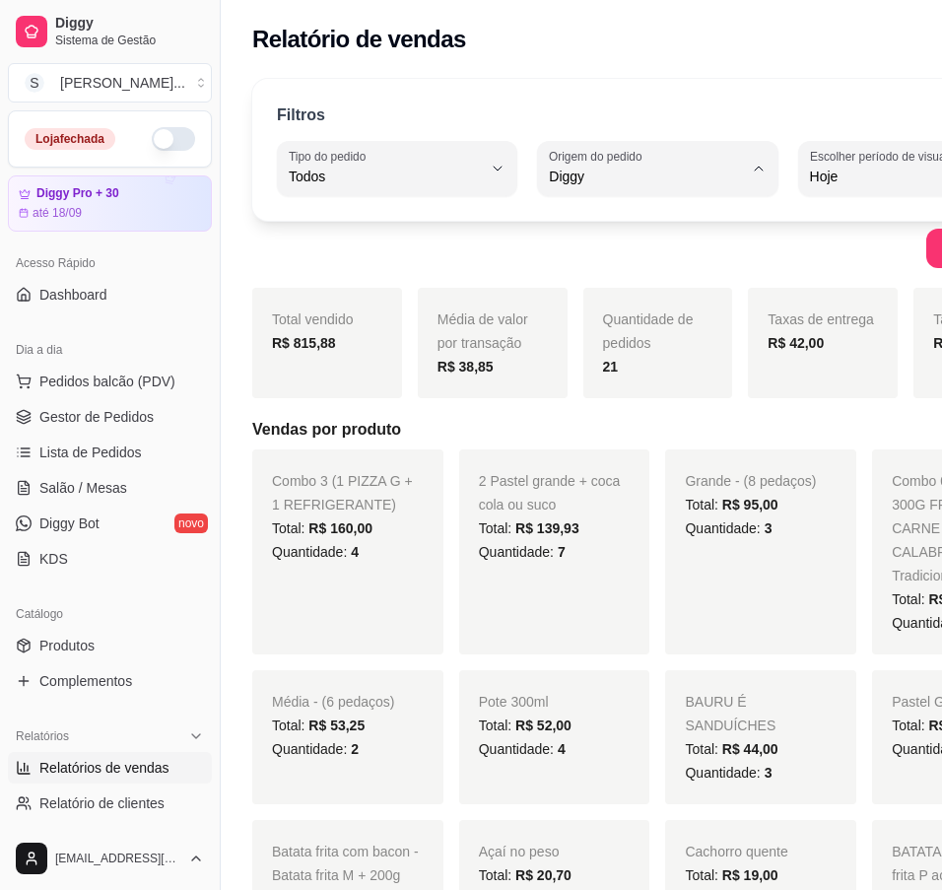
click at [618, 295] on span "iFood" at bounding box center [601, 288] width 152 height 19
type input "IFOOD"
select select "IFOOD"
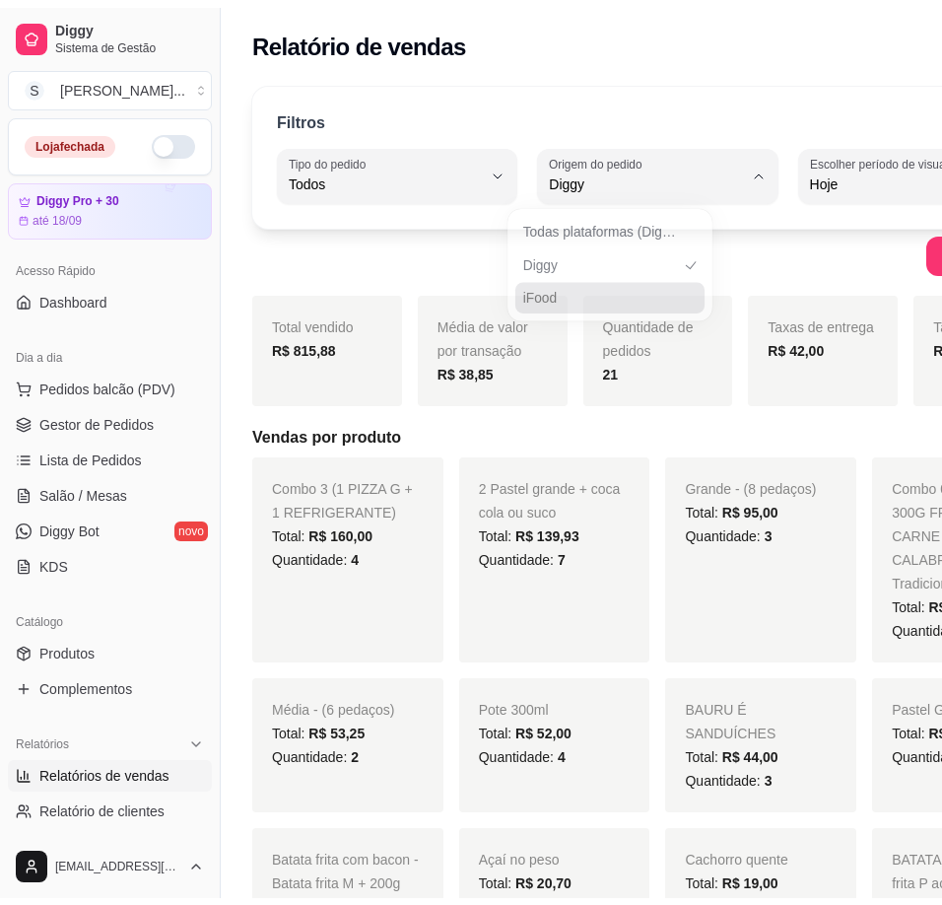
scroll to position [19, 0]
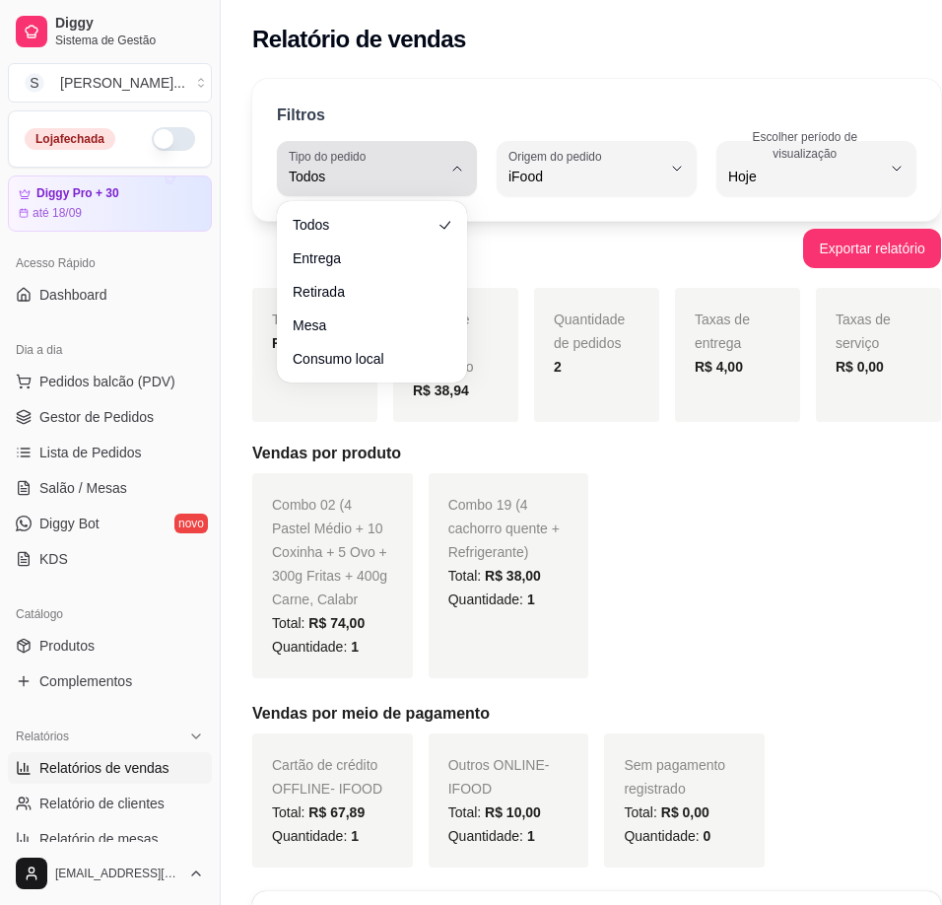
click at [432, 174] on button "Tipo do pedido Todos" at bounding box center [377, 168] width 200 height 55
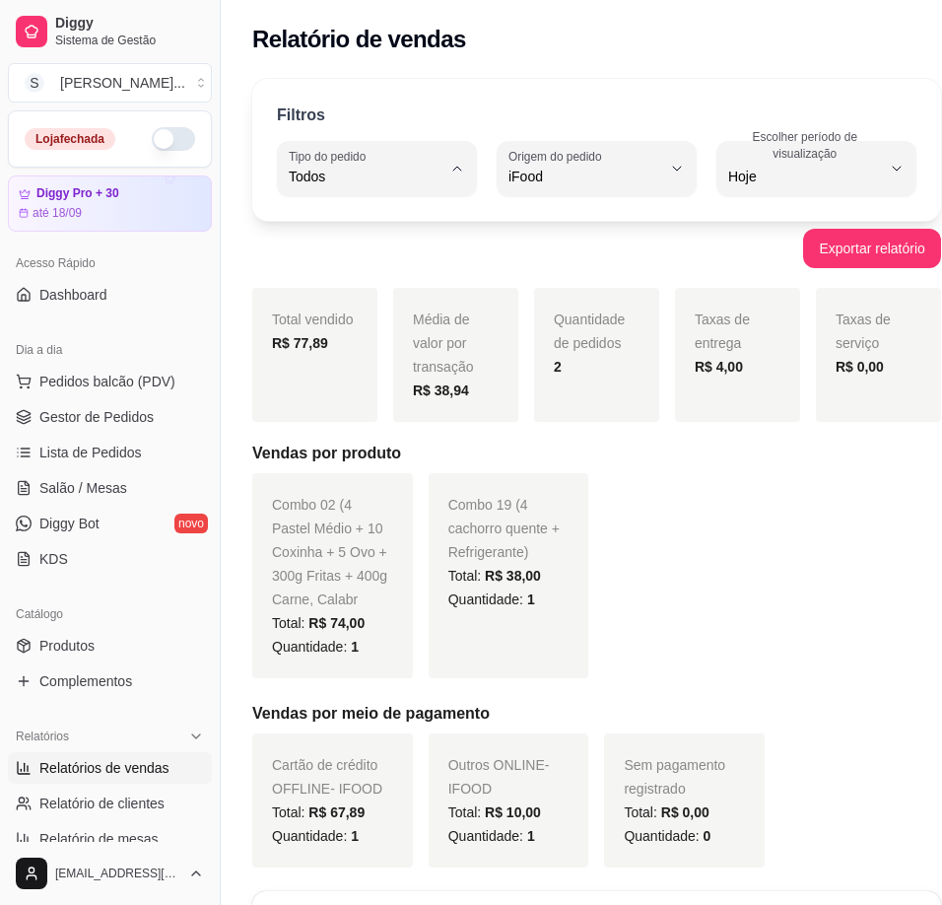
click at [417, 265] on span "Entrega" at bounding box center [362, 255] width 133 height 19
type input "DELIVERY"
select select "DELIVERY"
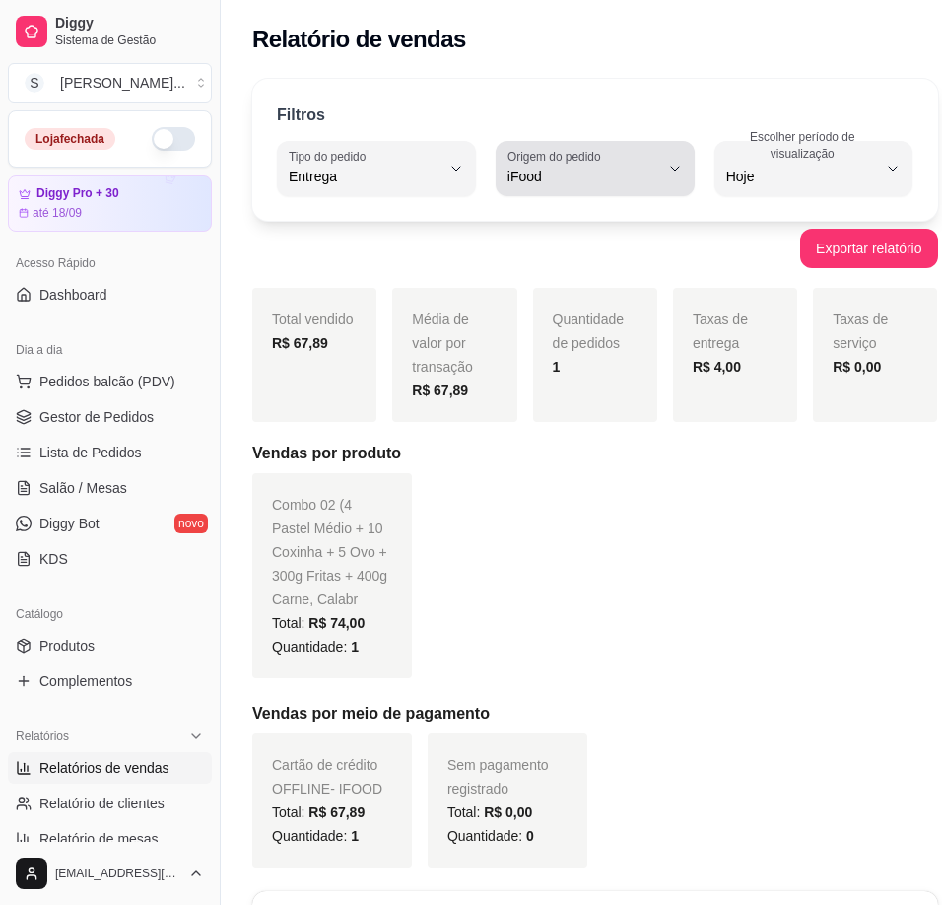
click at [667, 174] on icon "button" at bounding box center [675, 169] width 16 height 16
click at [656, 217] on li "Todas plataformas (Diggy, iFood)" at bounding box center [582, 224] width 168 height 31
type input "ALL"
select select "ALL"
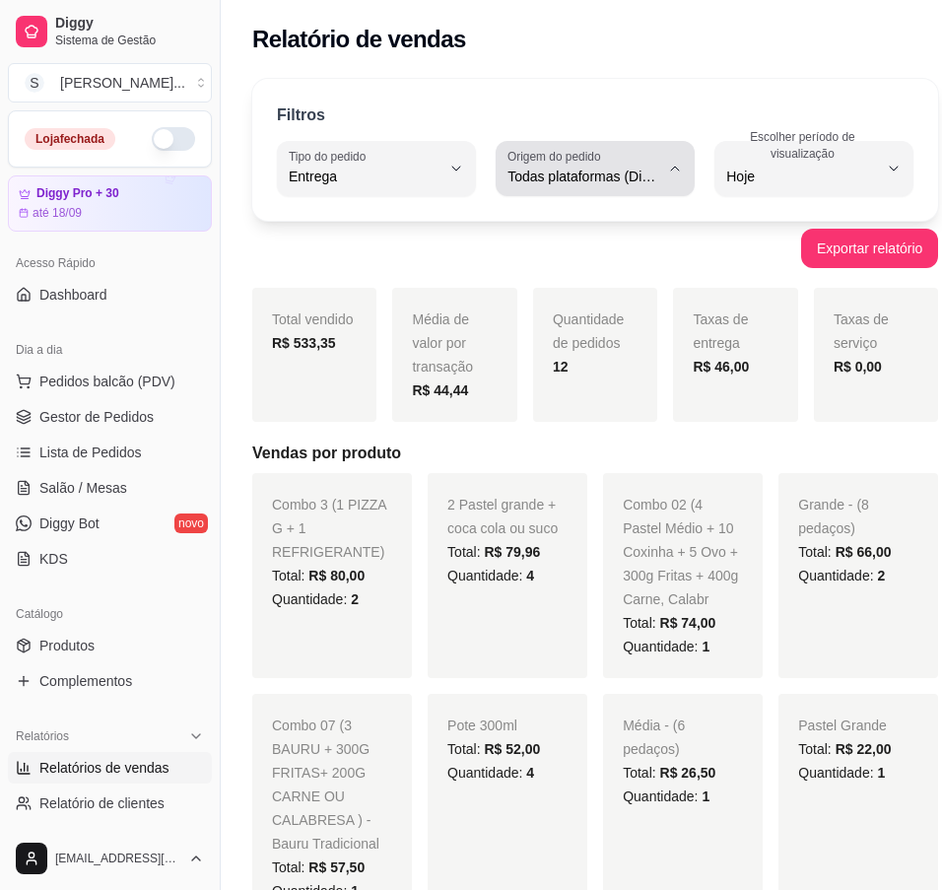
click at [649, 169] on button "Origem do pedido Todas plataformas (Diggy, iFood)" at bounding box center [595, 168] width 199 height 55
click at [599, 265] on span "Diggy" at bounding box center [573, 255] width 134 height 19
type input "DIGGY"
select select "DIGGY"
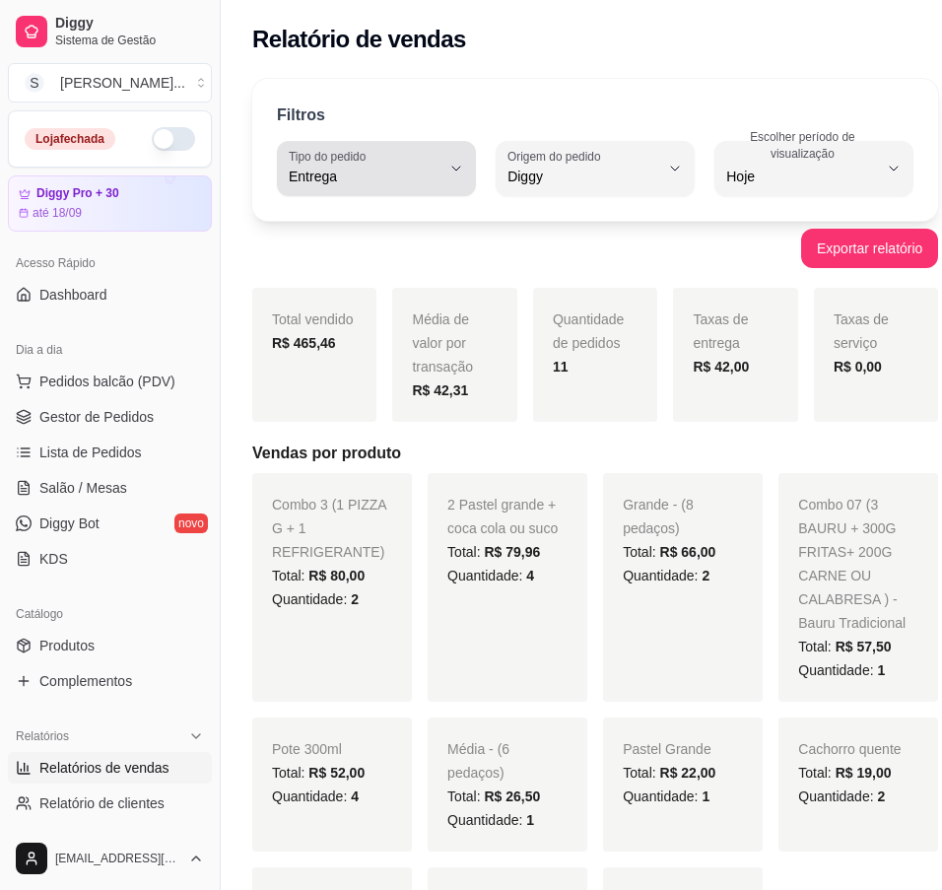
click at [448, 170] on icon "button" at bounding box center [456, 169] width 16 height 16
click at [391, 287] on span "Retirada" at bounding box center [363, 288] width 134 height 19
type input "PICKUP"
select select "PICKUP"
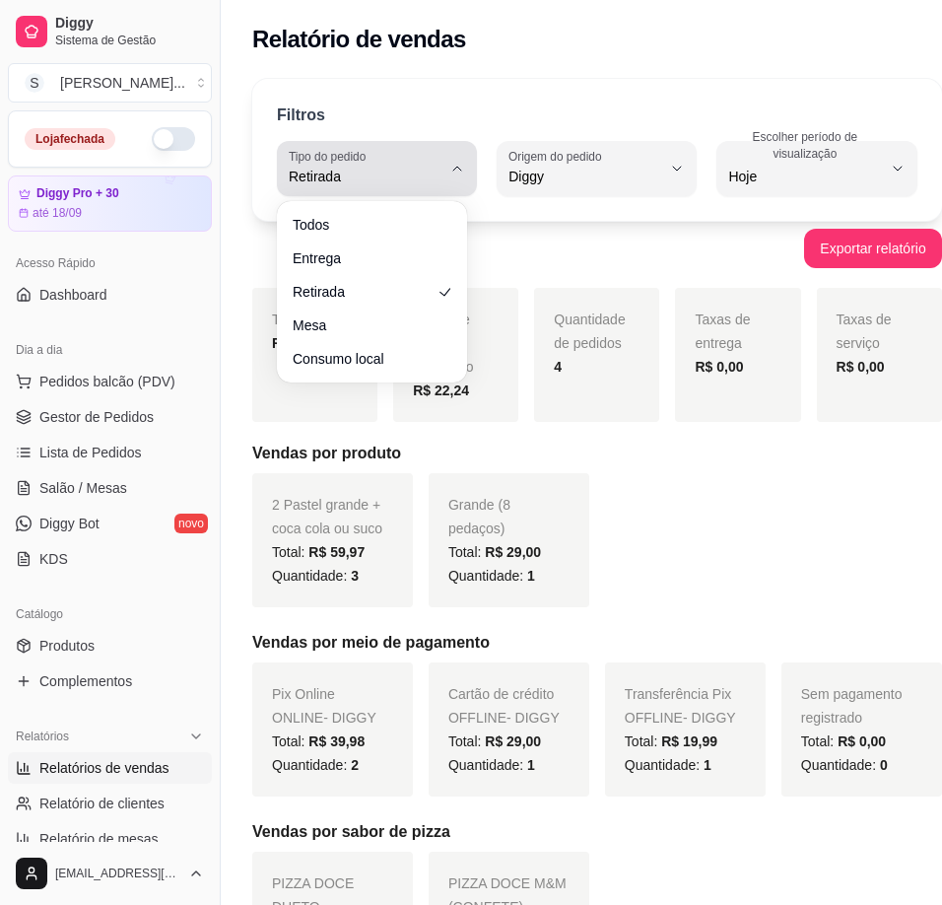
click at [435, 156] on button "Tipo do pedido Retirada" at bounding box center [377, 168] width 200 height 55
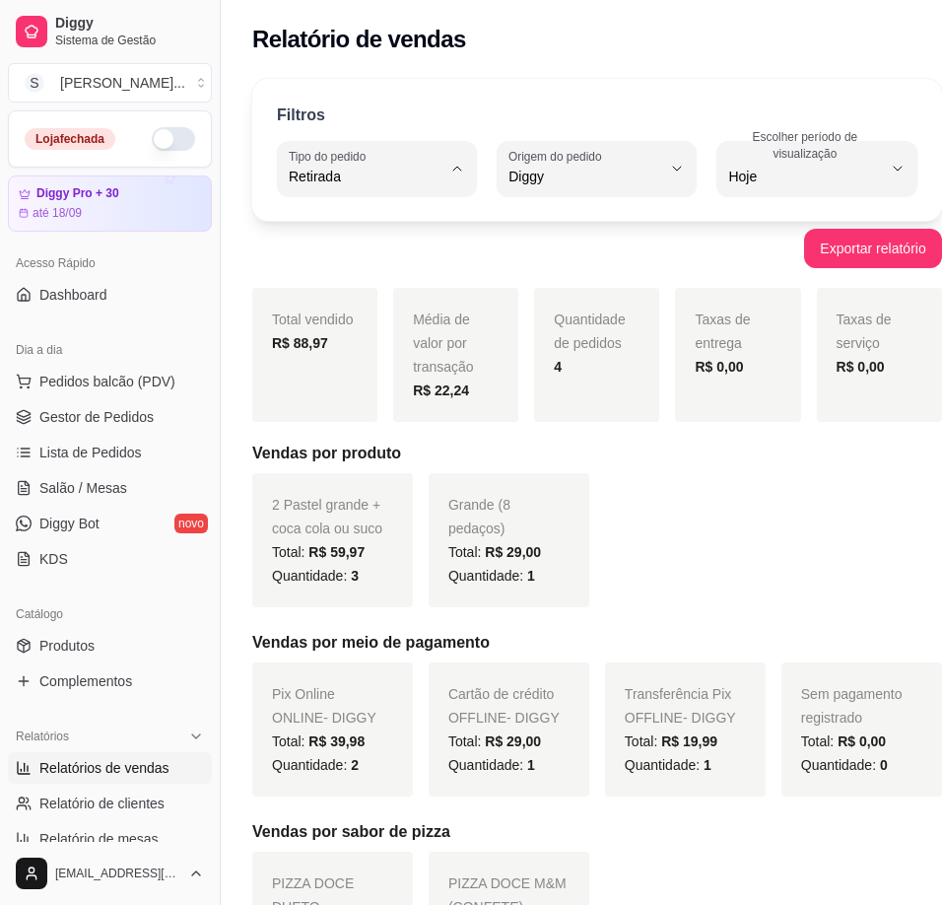
click at [353, 348] on li "Consumo local" at bounding box center [373, 352] width 168 height 31
type input "EAT_IN"
select select "EAT_IN"
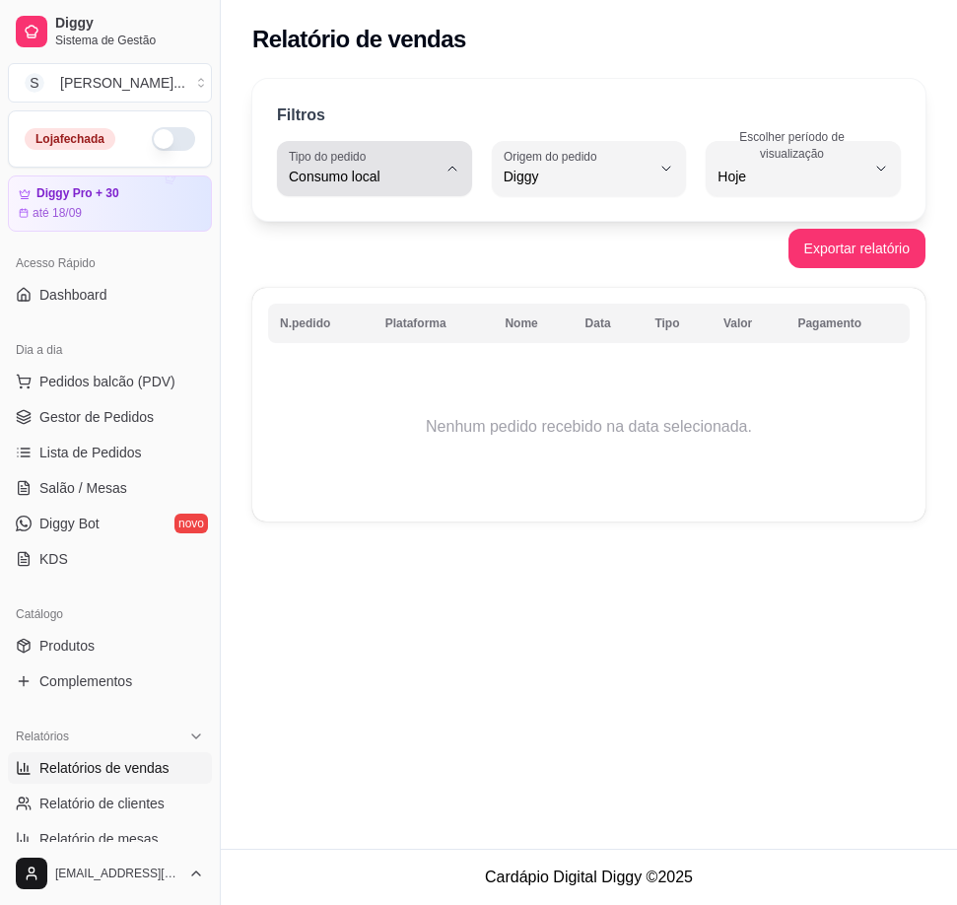
click at [452, 169] on icon "button" at bounding box center [452, 169] width 16 height 16
click at [386, 323] on span "Mesa" at bounding box center [365, 319] width 138 height 19
type input "IN_STORE"
select select "IN_STORE"
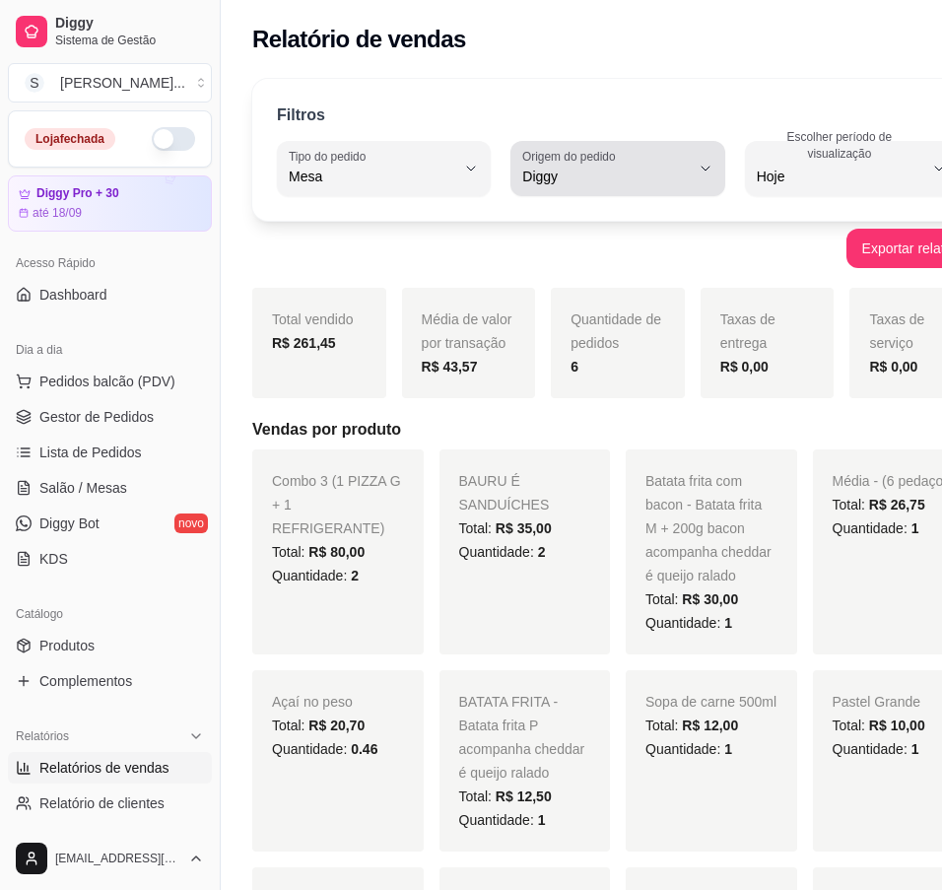
click at [698, 172] on icon "button" at bounding box center [706, 169] width 16 height 16
click at [584, 252] on span "Diggy" at bounding box center [580, 255] width 139 height 19
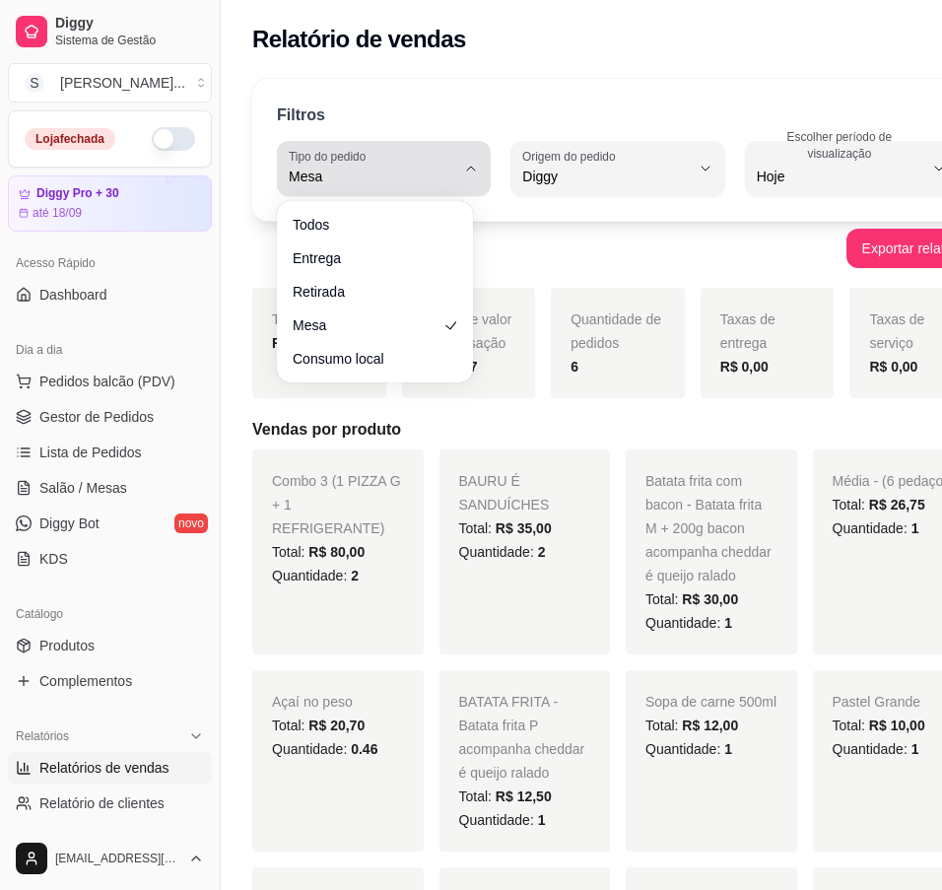
click at [463, 171] on icon "button" at bounding box center [471, 169] width 16 height 16
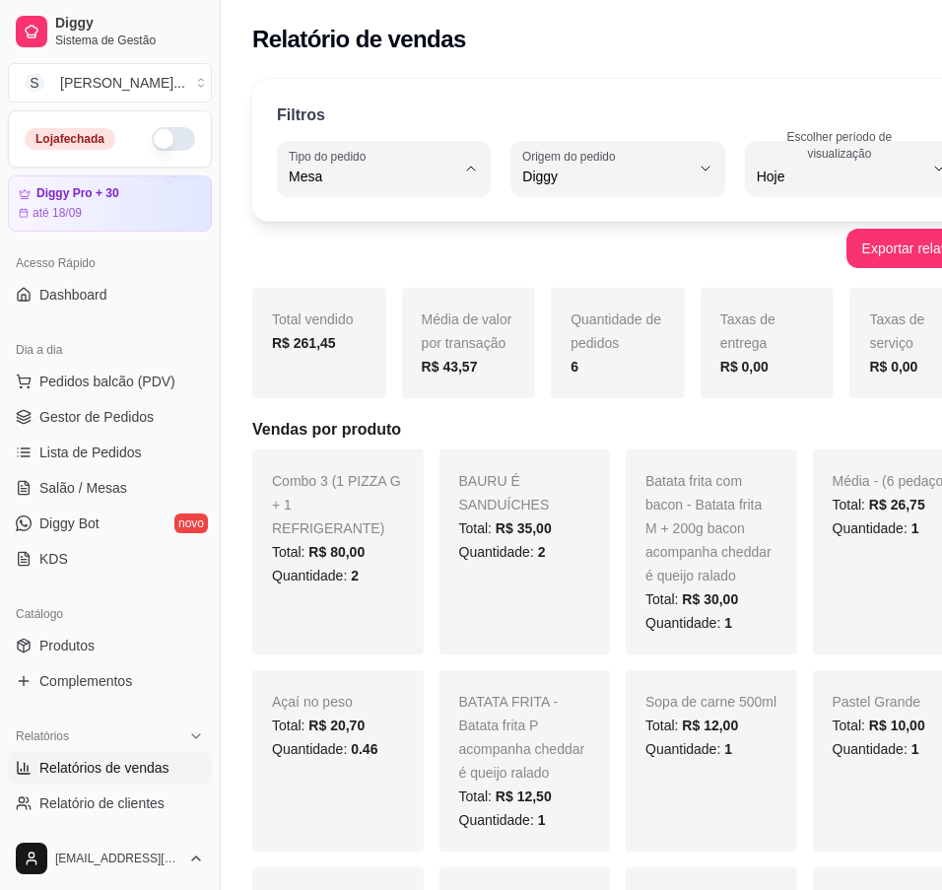
click at [362, 210] on li "Todos" at bounding box center [375, 224] width 172 height 31
type input "ALL"
select select "ALL"
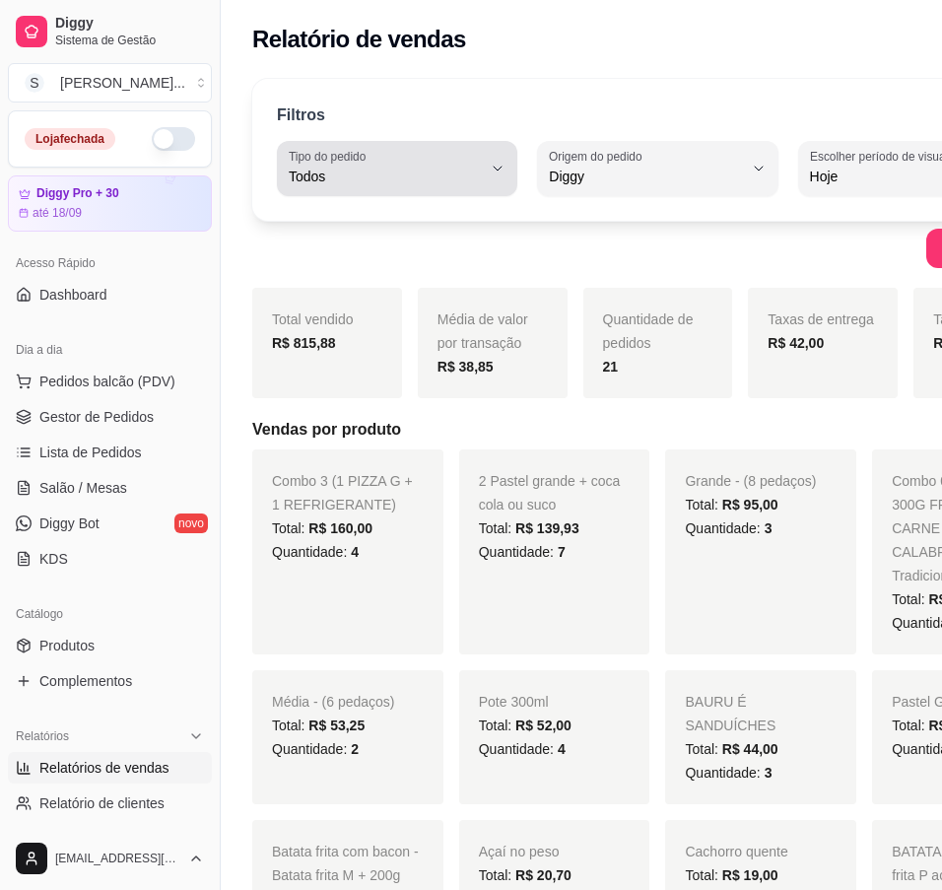
click at [466, 184] on button "Tipo do pedido Todos" at bounding box center [397, 168] width 240 height 55
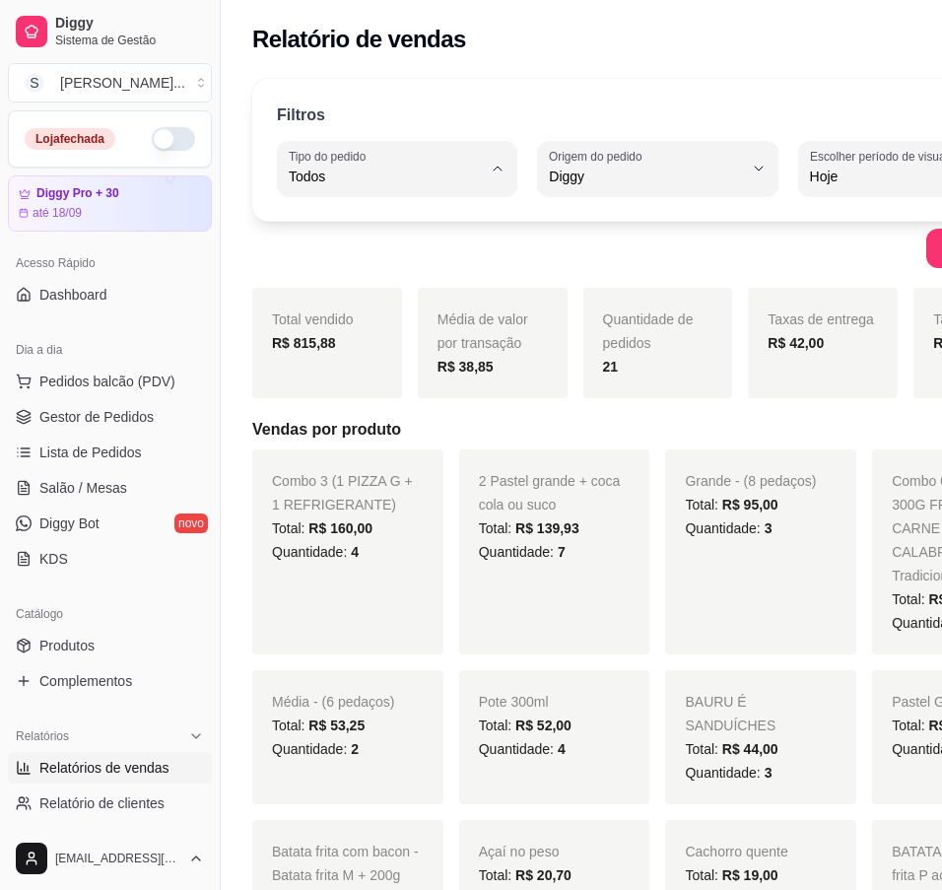
click at [426, 256] on span "Entrega" at bounding box center [373, 255] width 152 height 19
type input "DELIVERY"
select select "DELIVERY"
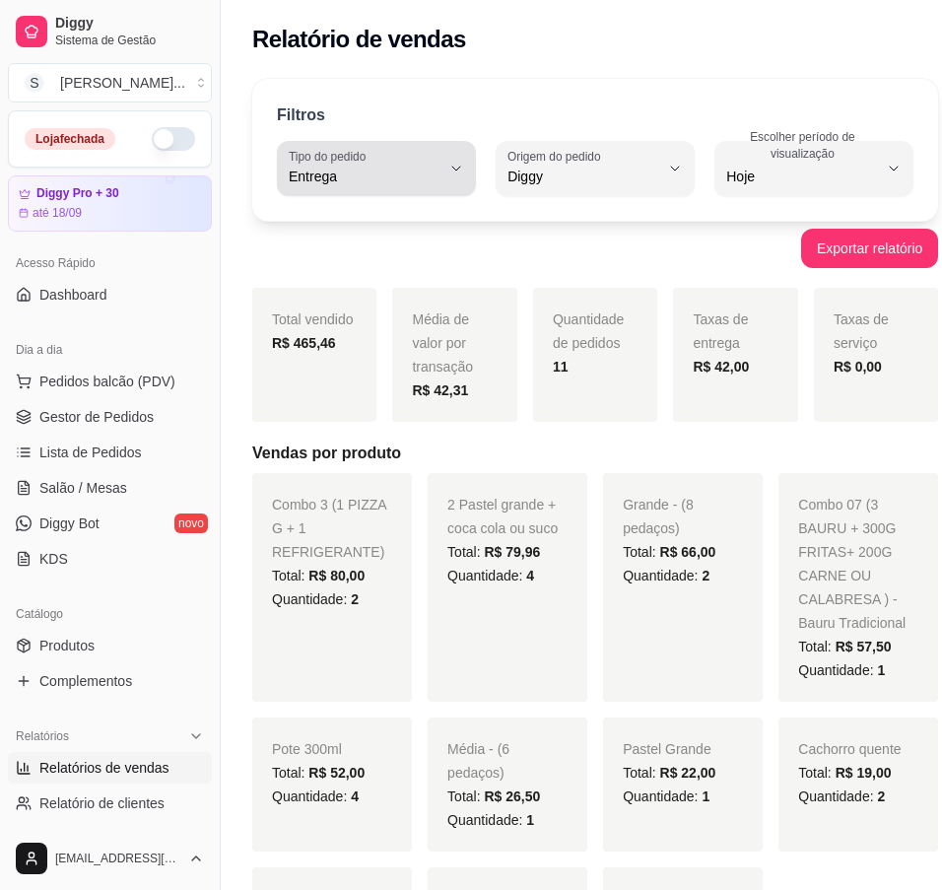
click at [429, 182] on span "Entrega" at bounding box center [365, 177] width 152 height 20
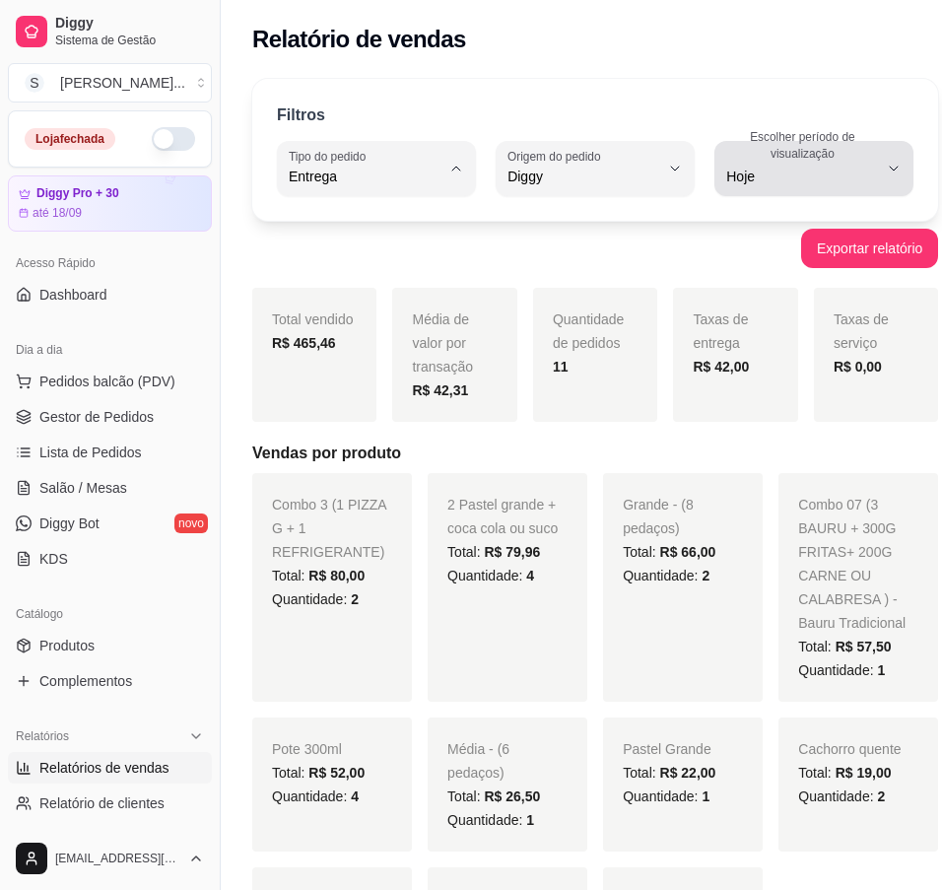
click at [886, 169] on icon "button" at bounding box center [894, 169] width 16 height 16
click at [790, 426] on span "Customizado" at bounding box center [785, 416] width 134 height 19
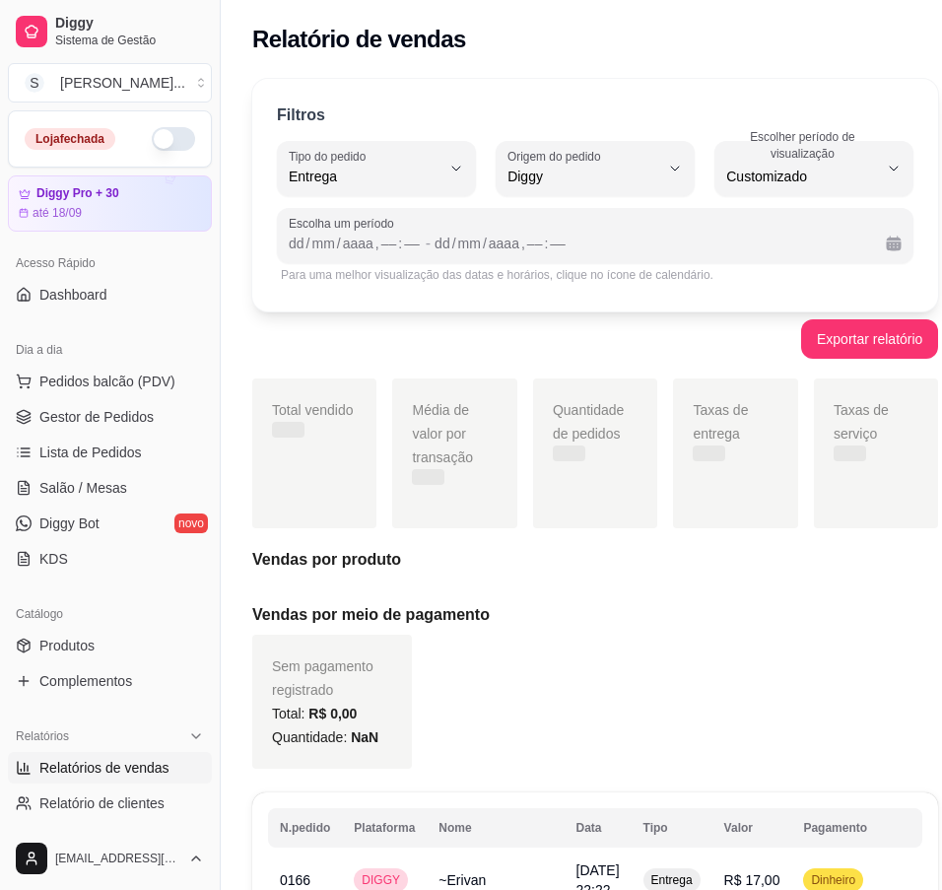
type input "-1"
select select "-1"
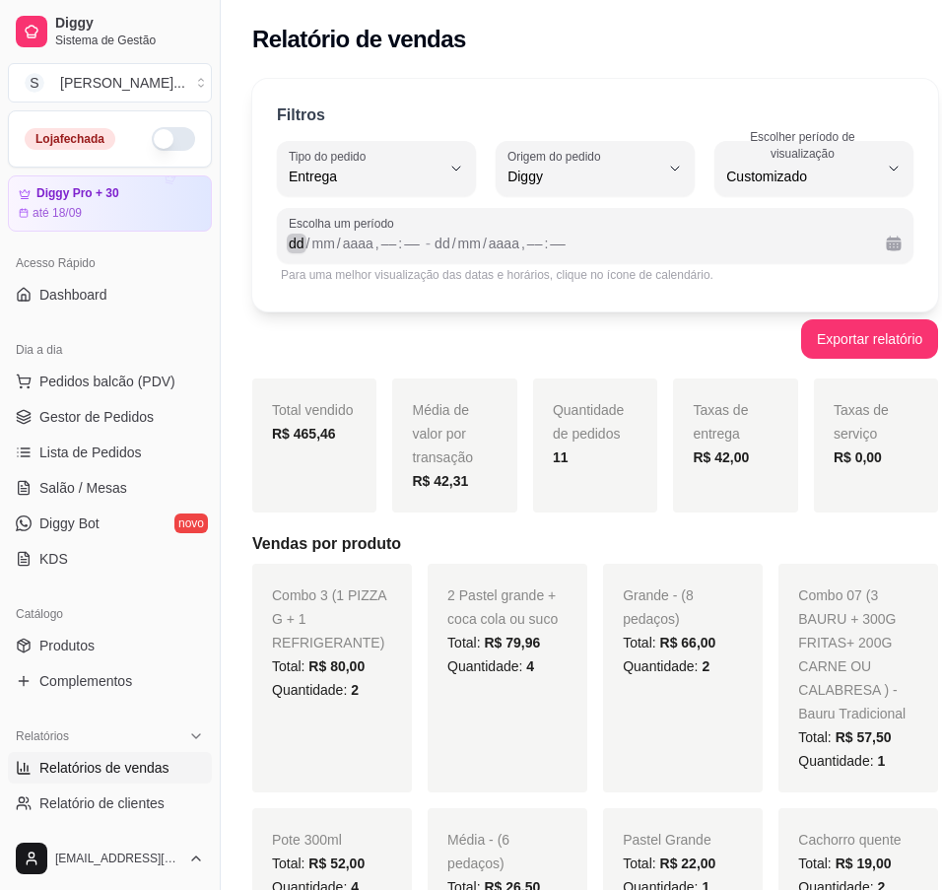
click at [298, 239] on div "dd" at bounding box center [297, 244] width 20 height 20
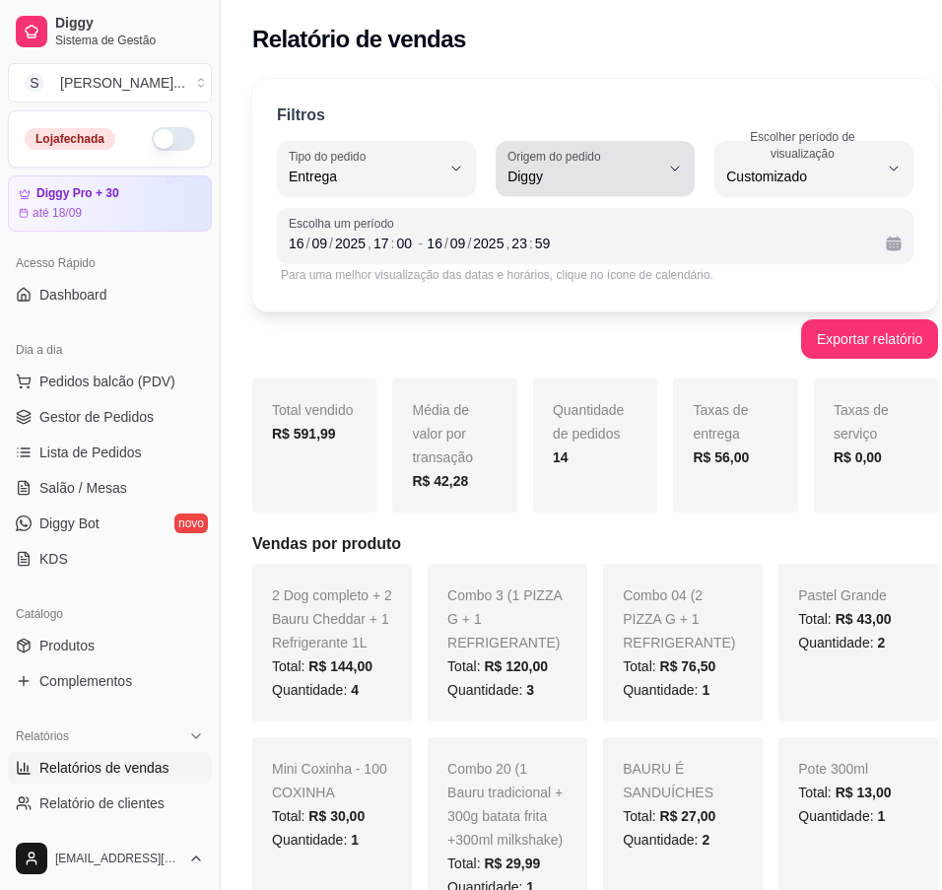
click at [569, 168] on span "Diggy" at bounding box center [583, 177] width 152 height 20
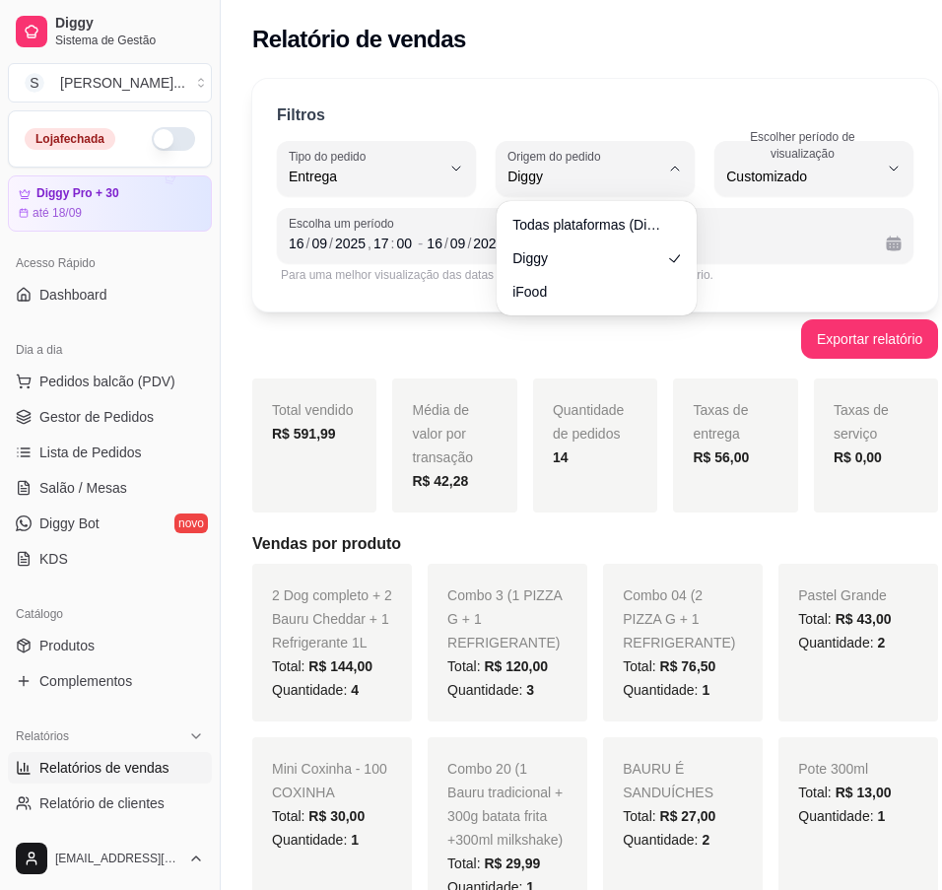
click at [553, 205] on div "Todas plataformas (Diggy, iFood) Diggy iFood" at bounding box center [597, 258] width 192 height 106
click at [558, 212] on li "Todas plataformas (Diggy, iFood)" at bounding box center [596, 224] width 177 height 31
type input "ALL"
select select "ALL"
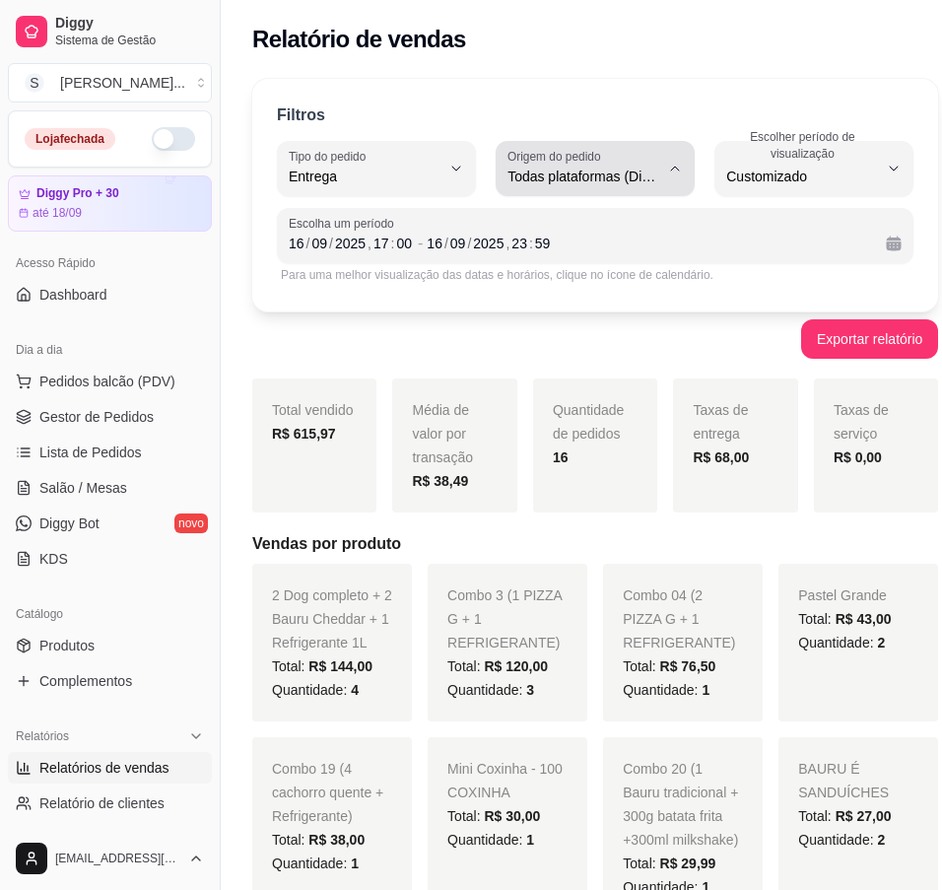
click at [667, 176] on button "Origem do pedido Todas plataformas (Diggy, iFood)" at bounding box center [595, 168] width 199 height 55
click at [622, 294] on span "iFood" at bounding box center [587, 288] width 143 height 19
type input "IFOOD"
select select "IFOOD"
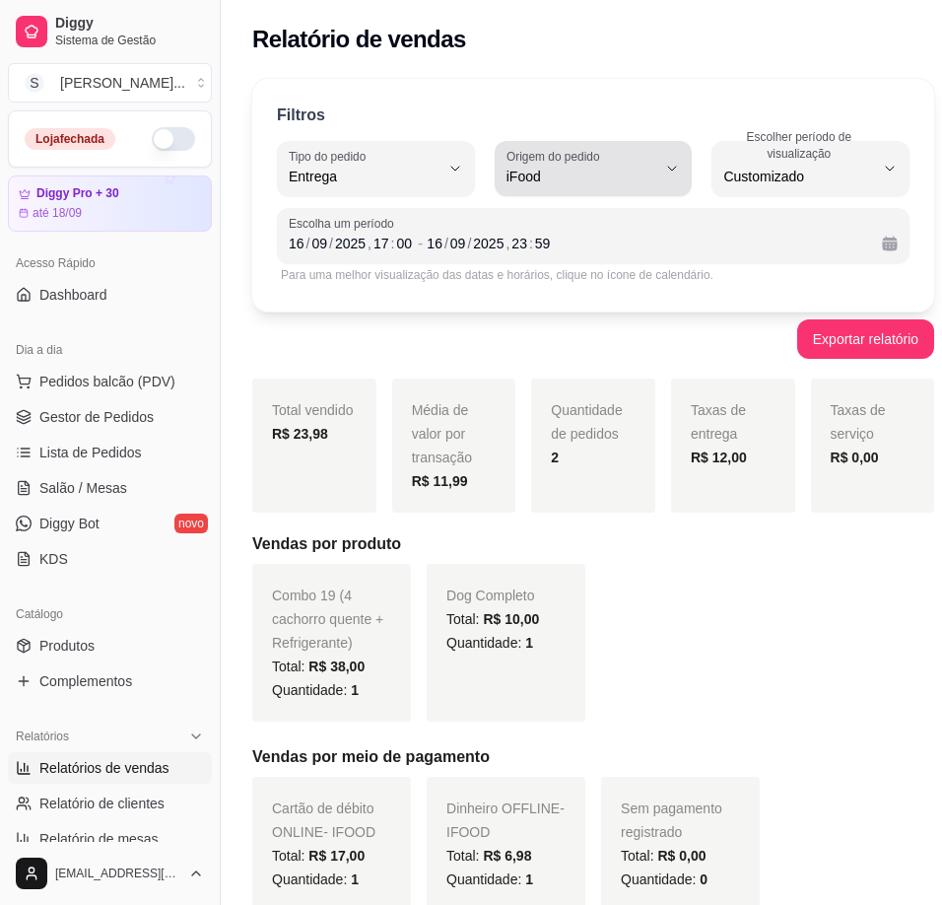
click at [661, 179] on button "Origem do pedido iFood" at bounding box center [594, 168] width 198 height 55
click at [613, 254] on span "Diggy" at bounding box center [572, 255] width 133 height 19
type input "DIGGY"
select select "DIGGY"
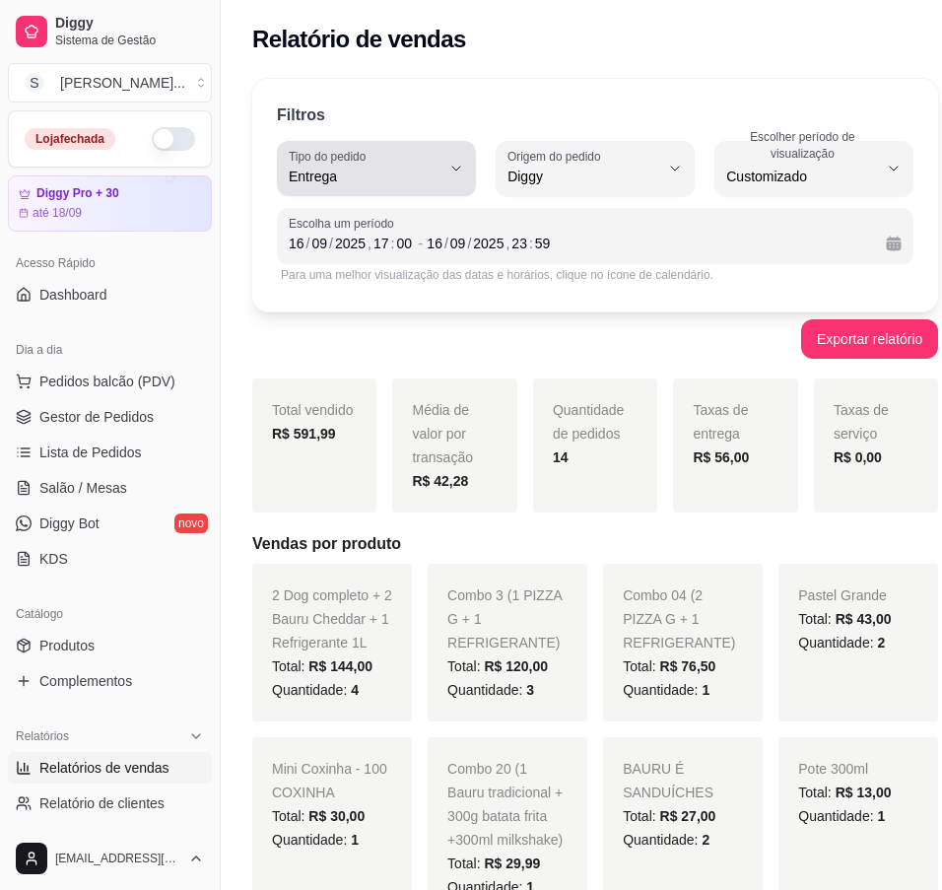
click at [443, 169] on button "Tipo do pedido Entrega" at bounding box center [376, 168] width 199 height 55
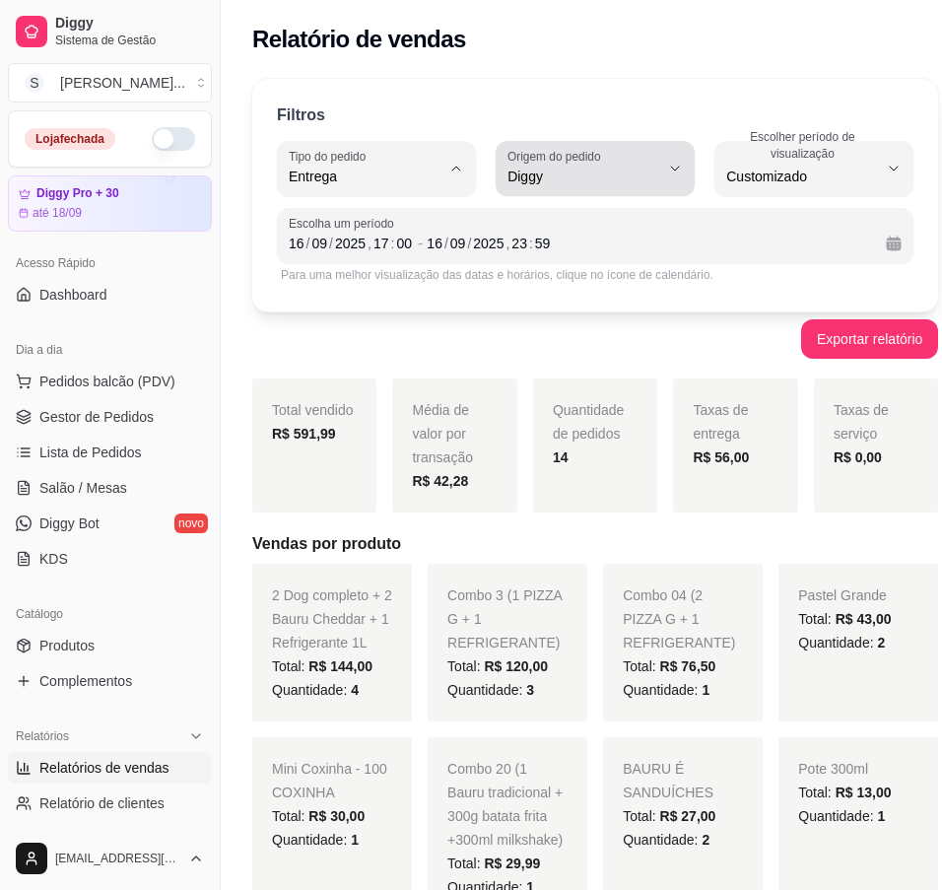
click at [656, 177] on span "Diggy" at bounding box center [583, 177] width 152 height 20
click at [614, 287] on span "iFood" at bounding box center [587, 288] width 143 height 19
type input "IFOOD"
select select "IFOOD"
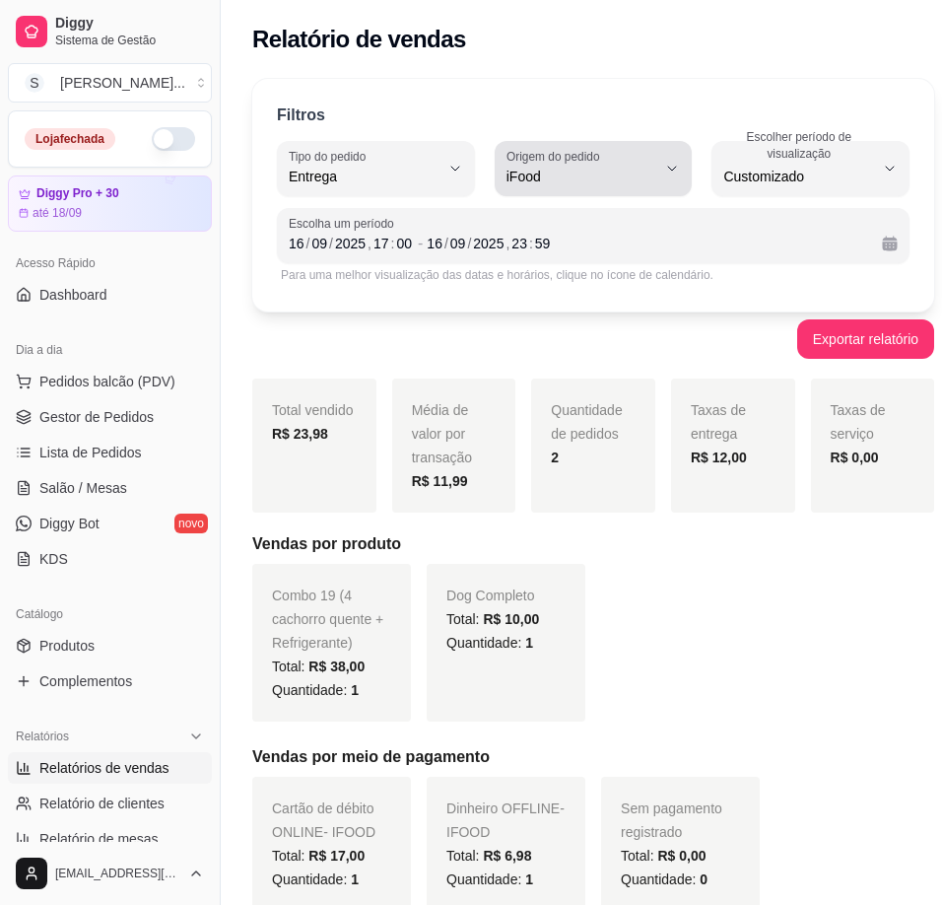
click at [622, 159] on div "iFood" at bounding box center [581, 168] width 151 height 39
click at [586, 245] on li "Diggy" at bounding box center [582, 255] width 168 height 31
type input "DIGGY"
select select "DIGGY"
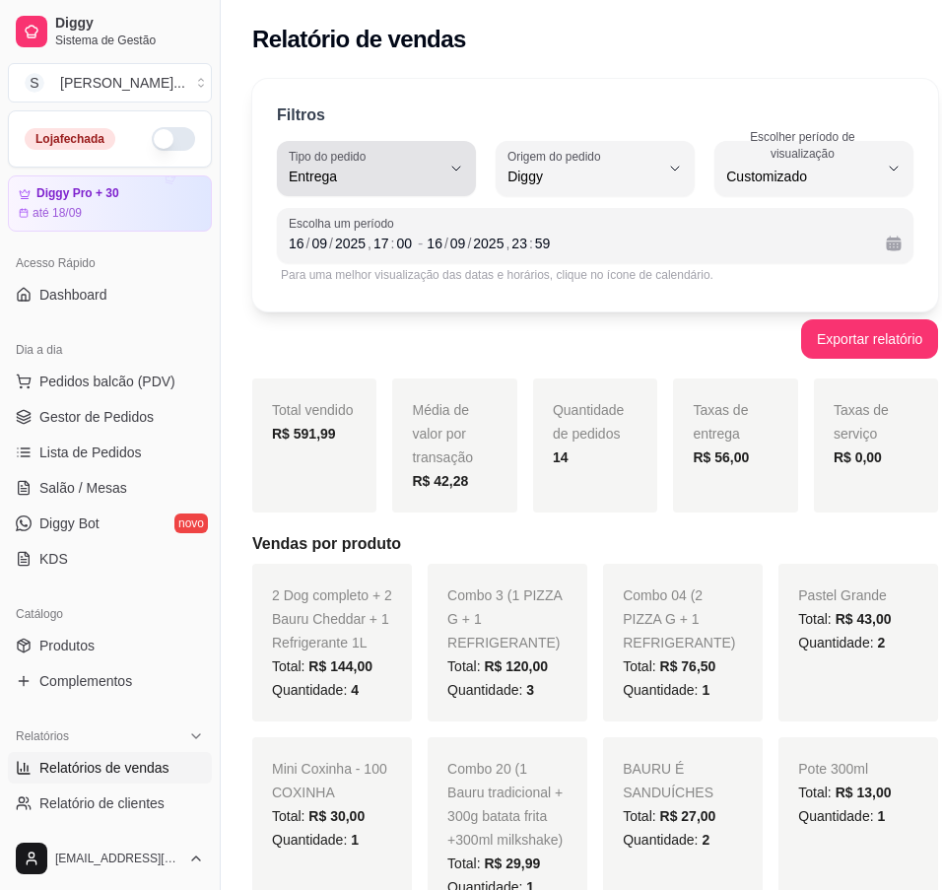
click at [457, 179] on button "Tipo do pedido Entrega" at bounding box center [376, 168] width 199 height 55
click at [332, 303] on li "Retirada" at bounding box center [377, 288] width 177 height 31
type input "PICKUP"
select select "PICKUP"
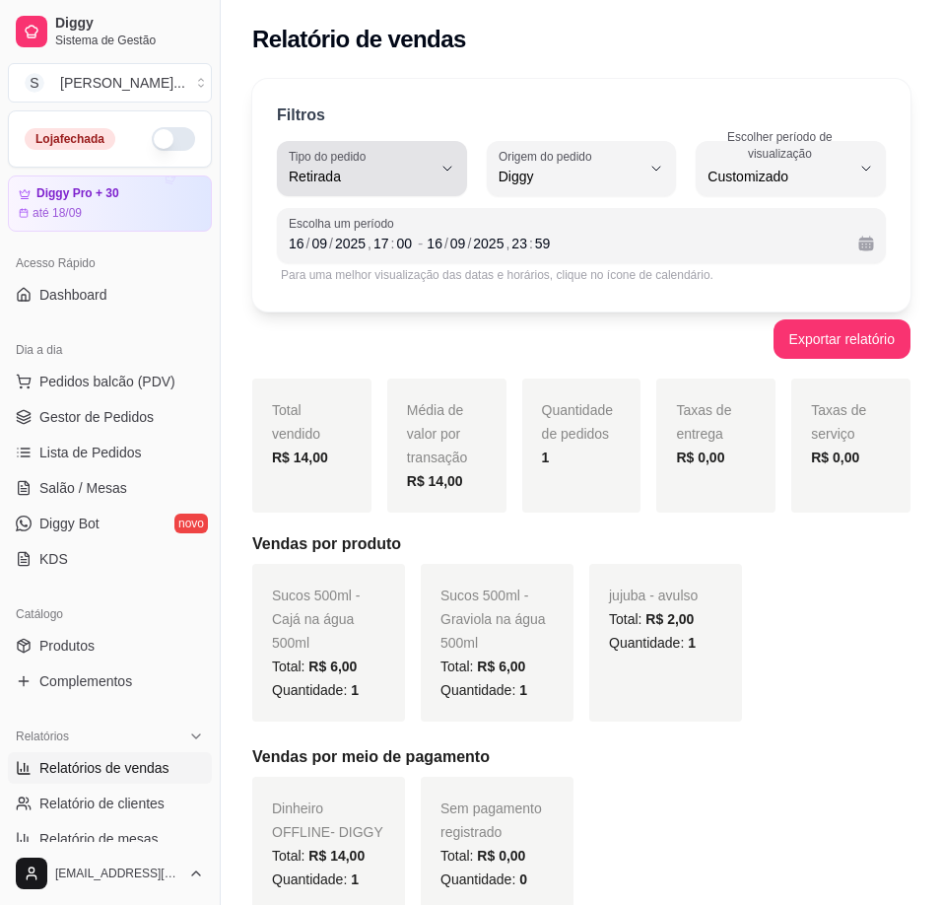
click at [419, 184] on span "Retirada" at bounding box center [360, 177] width 143 height 20
click at [366, 336] on li "Mesa" at bounding box center [373, 320] width 168 height 31
type input "IN_STORE"
select select "IN_STORE"
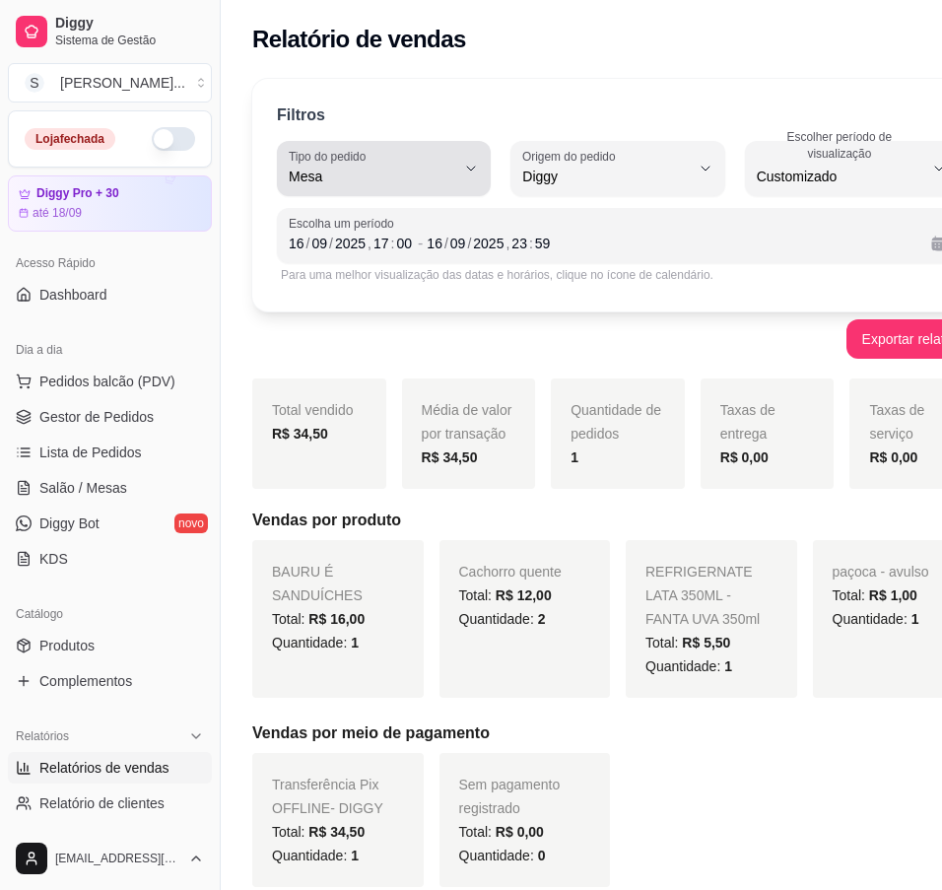
click at [436, 181] on button "Tipo do pedido Mesa" at bounding box center [384, 168] width 214 height 55
click at [399, 352] on span "Consumo local" at bounding box center [364, 352] width 137 height 19
type input "EAT_IN"
select select "EAT_IN"
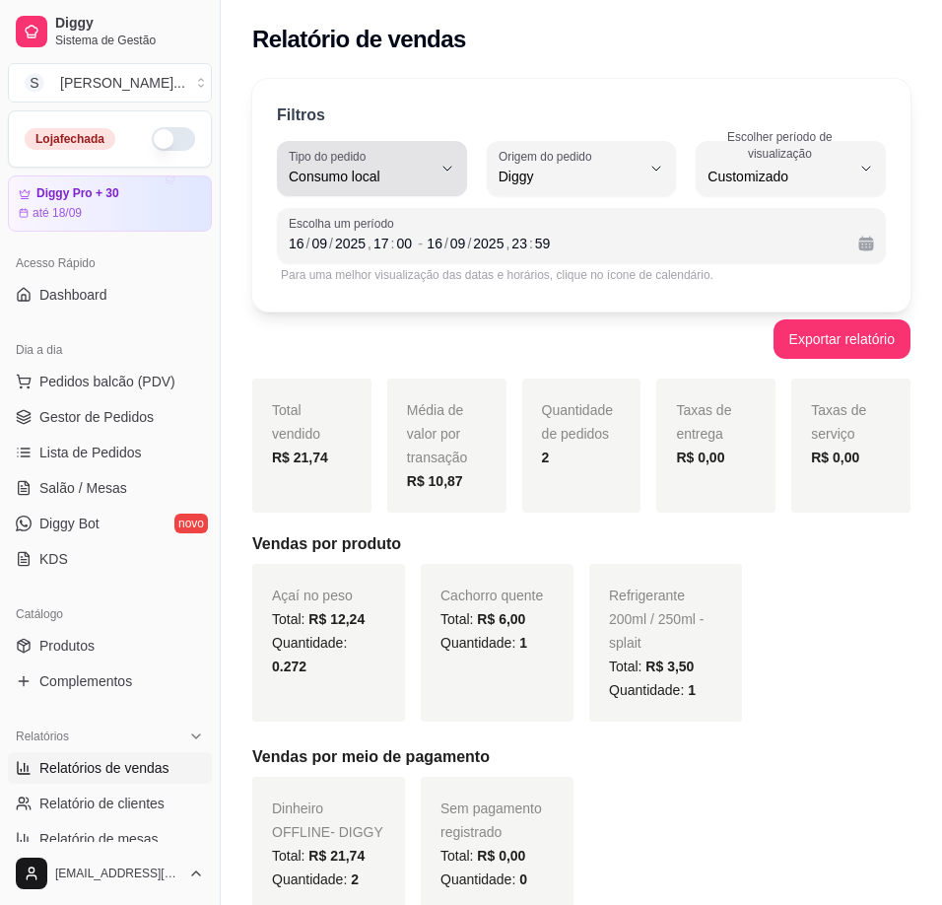
click at [434, 178] on button "Tipo do pedido Consumo local" at bounding box center [372, 168] width 190 height 55
click at [378, 320] on span "Mesa" at bounding box center [362, 319] width 133 height 19
type input "IN_STORE"
select select "IN_STORE"
